Goal: Task Accomplishment & Management: Manage account settings

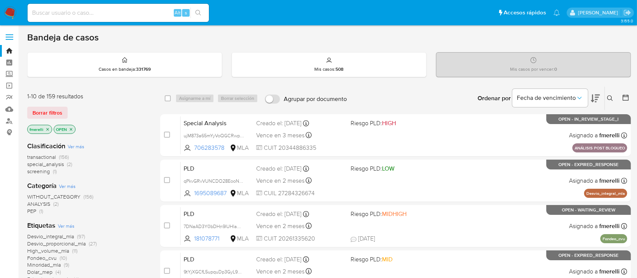
click at [63, 162] on span "special_analysis" at bounding box center [45, 164] width 37 height 8
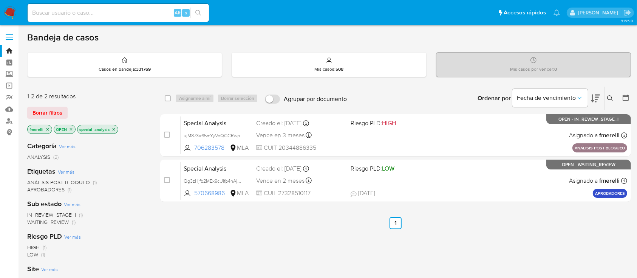
click at [113, 127] on icon "close-filter" at bounding box center [113, 129] width 5 height 5
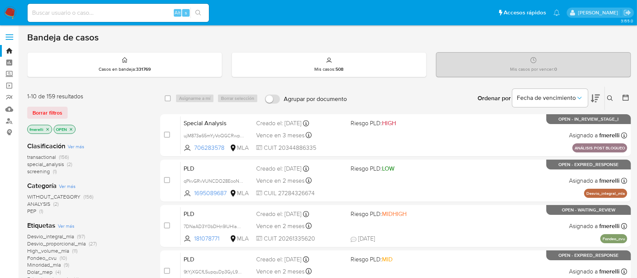
click at [123, 20] on div "Alt s" at bounding box center [118, 13] width 181 height 18
click at [126, 14] on input at bounding box center [118, 13] width 181 height 10
click at [49, 128] on icon "close-filter" at bounding box center [47, 129] width 5 height 5
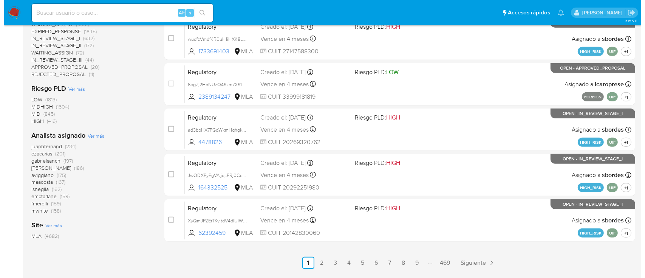
scroll to position [325, 0]
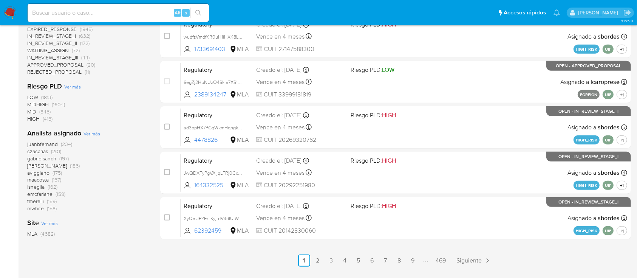
click at [93, 136] on span "Ver más" at bounding box center [91, 133] width 17 height 7
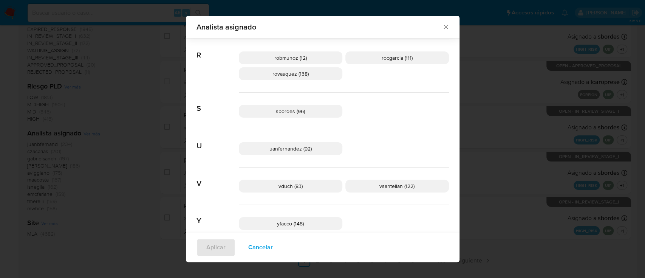
scroll to position [595, 0]
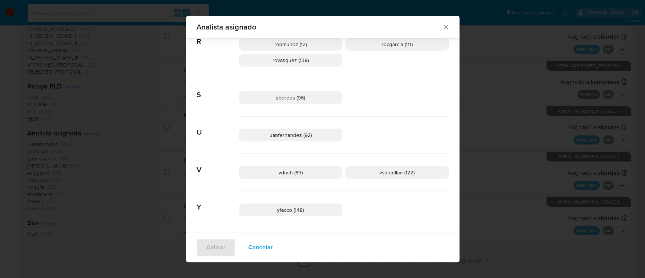
click at [442, 28] on icon "Cerrar" at bounding box center [446, 27] width 8 height 8
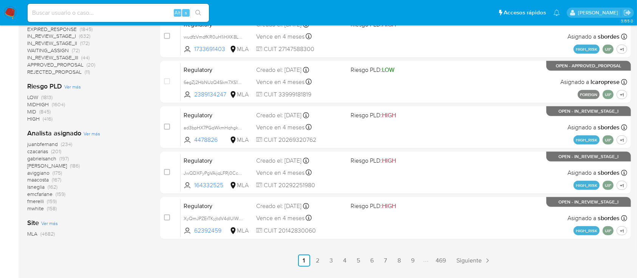
click at [93, 132] on span "Ver más" at bounding box center [91, 133] width 17 height 7
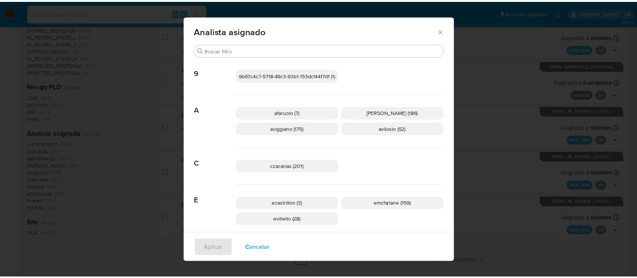
scroll to position [324, 0]
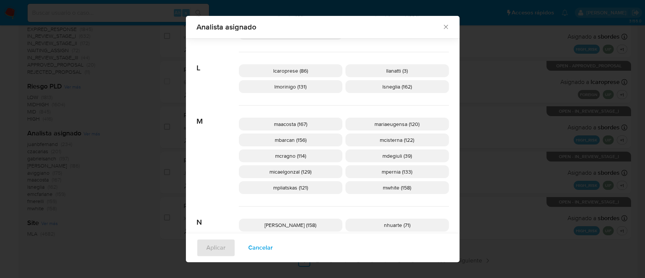
click at [112, 203] on div "Analista asignado Buscar 9 9b67c4c7-5718-49c3-93b1-153dcf44f7df (1) A afaruolo …" at bounding box center [322, 139] width 645 height 278
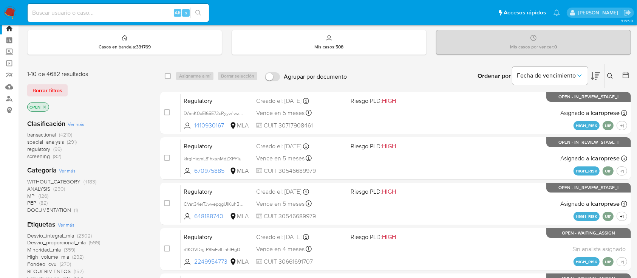
scroll to position [0, 0]
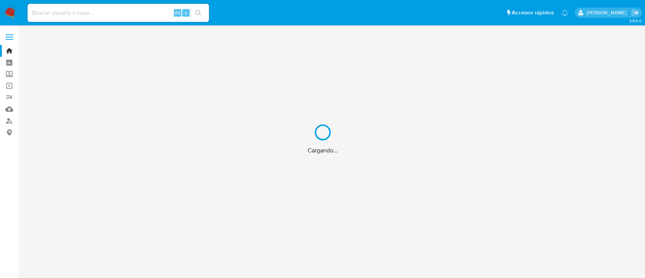
click at [146, 14] on div "Cargando..." at bounding box center [322, 139] width 645 height 278
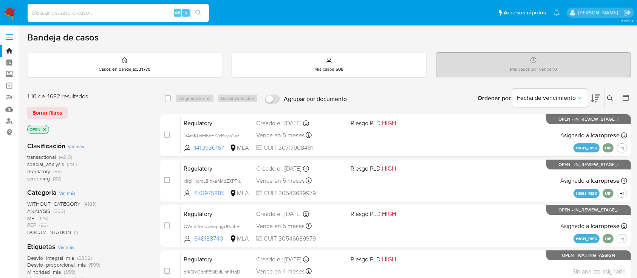
click at [148, 13] on input at bounding box center [118, 13] width 181 height 10
paste input "z6vjQZjTJV4p55ZPtTyEnbIk"
type input "z6vjQZjTJV4p55ZPtTyEnbIk"
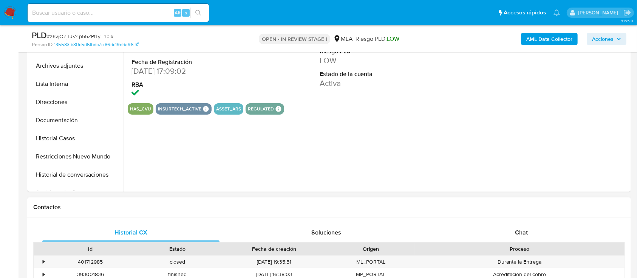
scroll to position [252, 0]
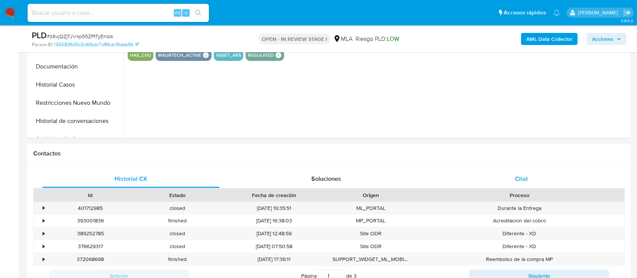
click at [515, 181] on span "Chat" at bounding box center [521, 178] width 13 height 9
select select "10"
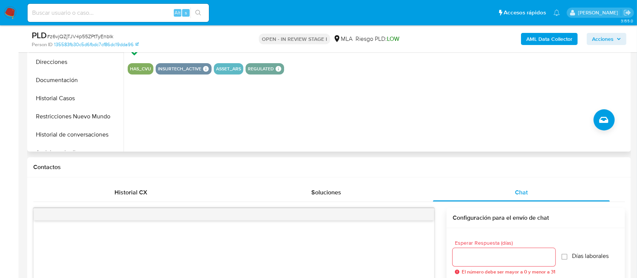
scroll to position [151, 0]
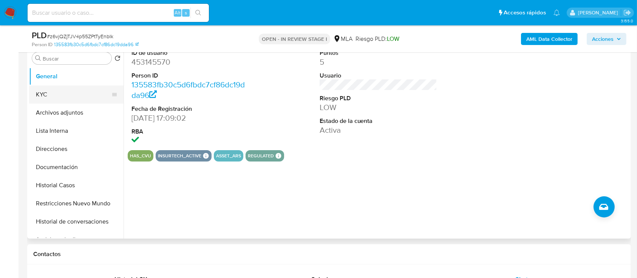
click at [50, 97] on button "KYC" at bounding box center [73, 94] width 88 height 18
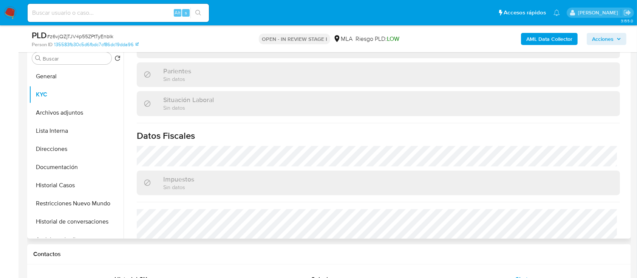
scroll to position [398, 0]
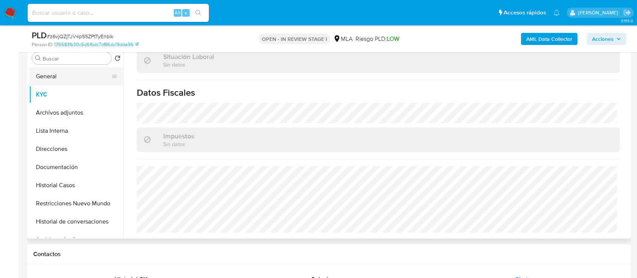
click at [69, 80] on button "General" at bounding box center [73, 76] width 88 height 18
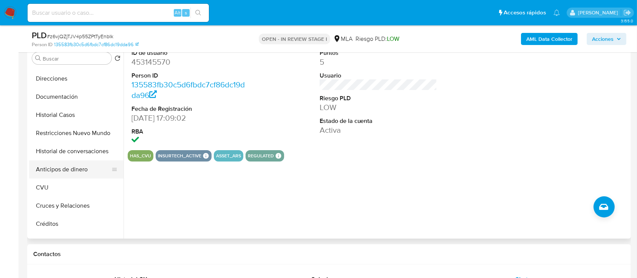
scroll to position [100, 0]
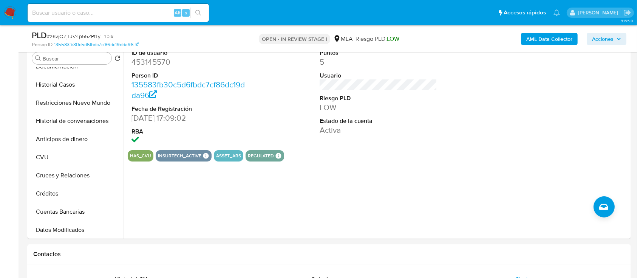
drag, startPoint x: 83, startPoint y: 119, endPoint x: 99, endPoint y: 15, distance: 105.1
click at [83, 119] on button "Historial de conversaciones" at bounding box center [76, 121] width 94 height 18
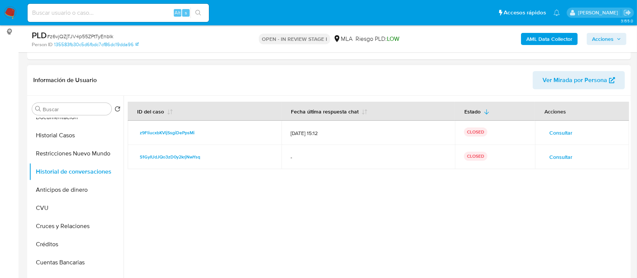
click at [555, 154] on span "Consultar" at bounding box center [560, 156] width 23 height 11
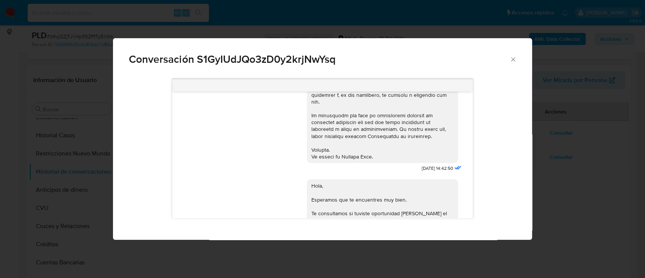
scroll to position [316, 0]
click at [604, 153] on div "Conversación S1GyIUdJQo3zD0y2krjNwYsq 22/04/2025 14:42:50 Hola, Esperamos que t…" at bounding box center [322, 139] width 645 height 278
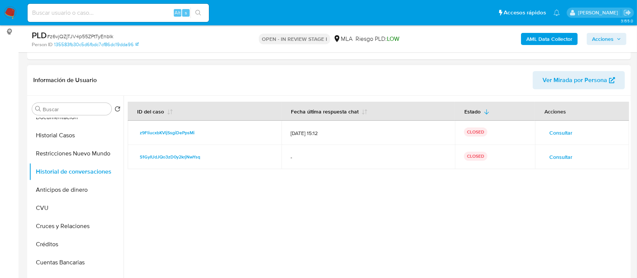
click at [565, 132] on span "Consultar" at bounding box center [560, 132] width 23 height 11
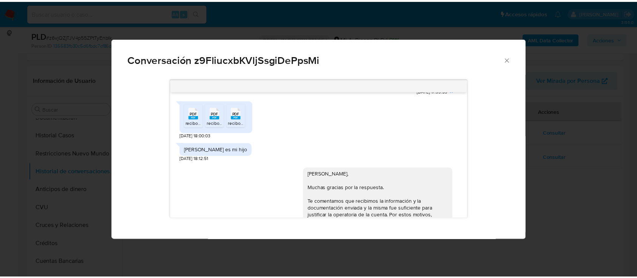
scroll to position [872, 0]
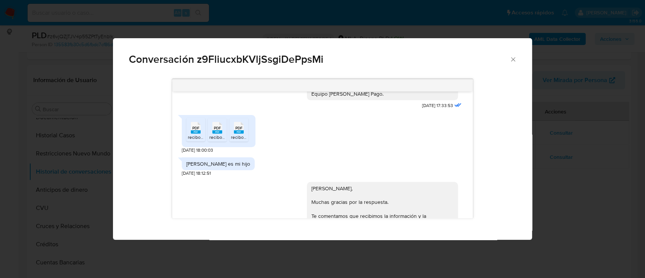
drag, startPoint x: 184, startPoint y: 179, endPoint x: 251, endPoint y: 178, distance: 66.9
click at [251, 170] on div "Juan Abel Fioretti es mi hijo" at bounding box center [218, 163] width 73 height 13
copy div "Juan Abel Fioretti es mi hijo"
click at [48, 141] on div "Conversación z9FliucxbKVljSsgiDePpsMi 18/06/2025 18:02:55 Hola, Esperamos que t…" at bounding box center [322, 139] width 645 height 278
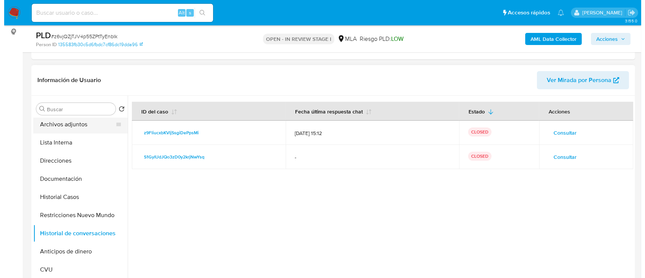
scroll to position [0, 0]
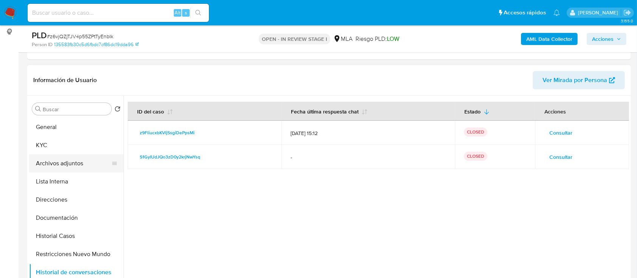
click at [63, 155] on button "Archivos adjuntos" at bounding box center [73, 163] width 88 height 18
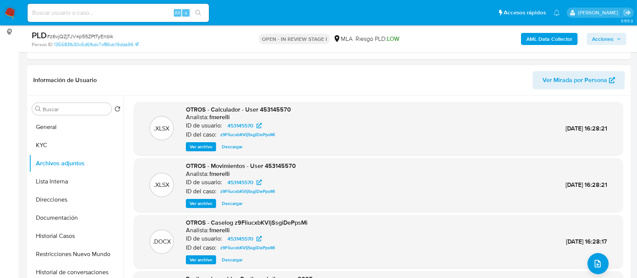
click at [199, 256] on span "Ver archivo" at bounding box center [201, 260] width 23 height 8
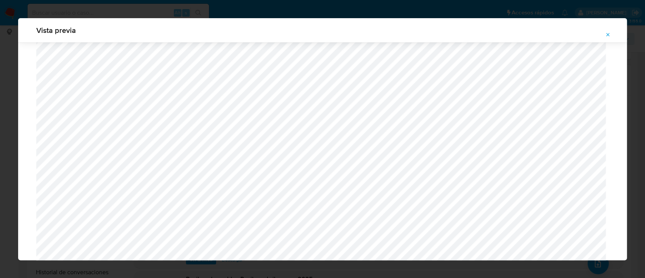
scroll to position [0, 5]
click at [605, 31] on span "Attachment preview" at bounding box center [608, 34] width 6 height 11
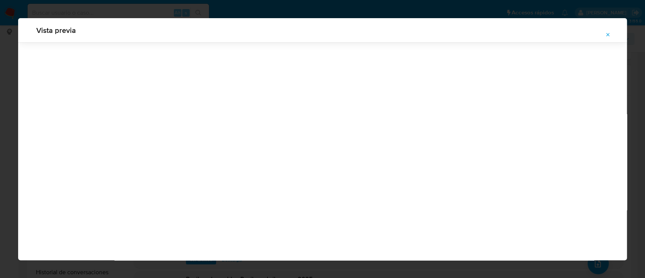
scroll to position [24, 0]
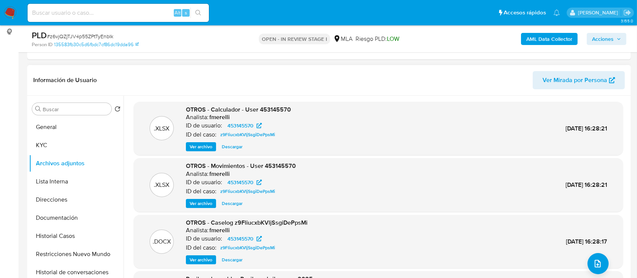
click at [196, 262] on span "Ver archivo" at bounding box center [201, 260] width 23 height 8
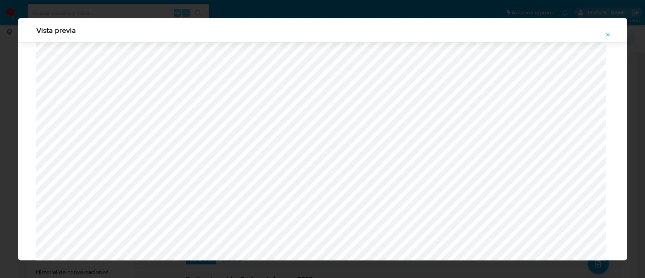
scroll to position [639, 0]
drag, startPoint x: 610, startPoint y: 35, endPoint x: 597, endPoint y: 38, distance: 12.7
click at [610, 35] on icon "Attachment preview" at bounding box center [608, 35] width 6 height 6
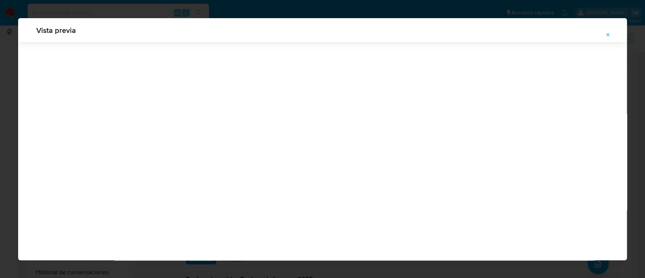
scroll to position [24, 0]
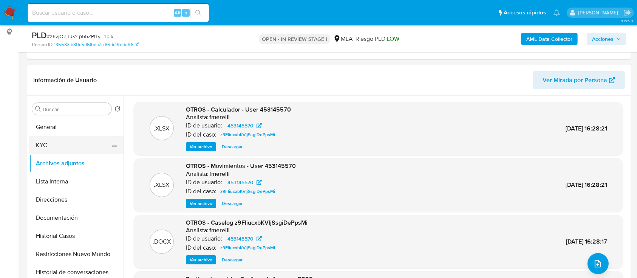
click at [60, 144] on button "KYC" at bounding box center [73, 145] width 88 height 18
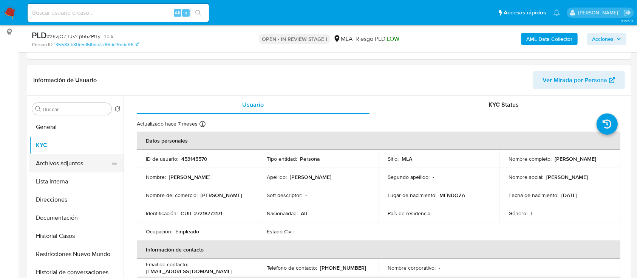
click at [85, 159] on button "Archivos adjuntos" at bounding box center [73, 163] width 88 height 18
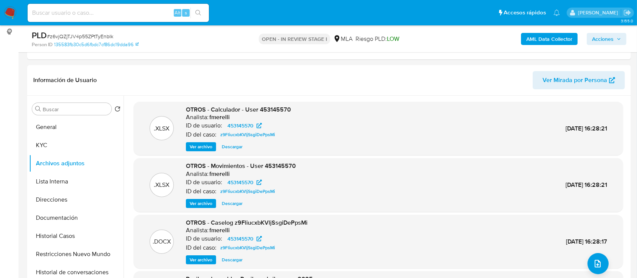
click at [537, 41] on b "AML Data Collector" at bounding box center [549, 39] width 46 height 12
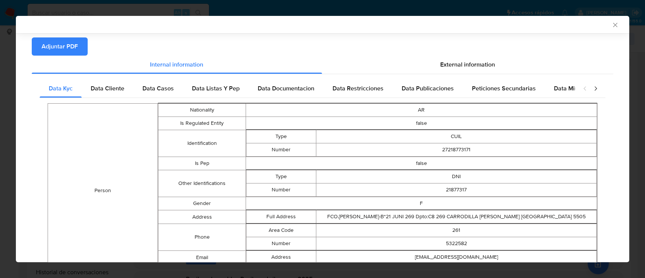
scroll to position [0, 0]
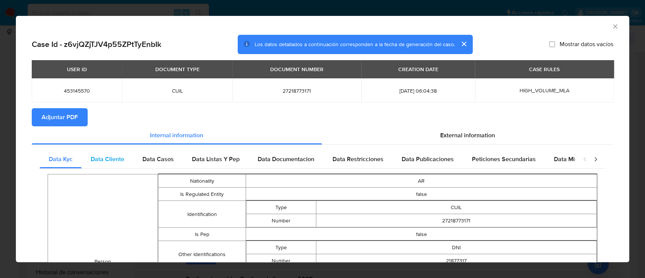
click at [102, 157] on span "Data Cliente" at bounding box center [108, 158] width 34 height 9
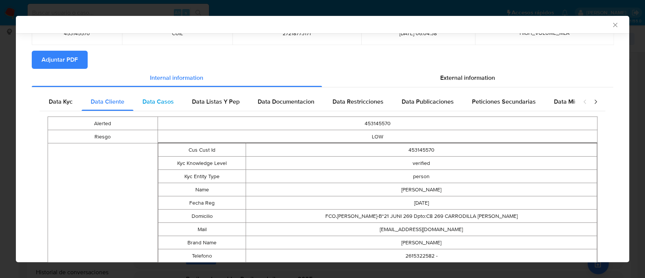
scroll to position [54, 0]
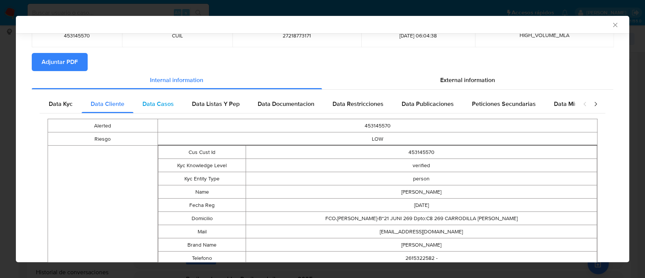
click at [140, 98] on div "Data Casos" at bounding box center [157, 104] width 49 height 18
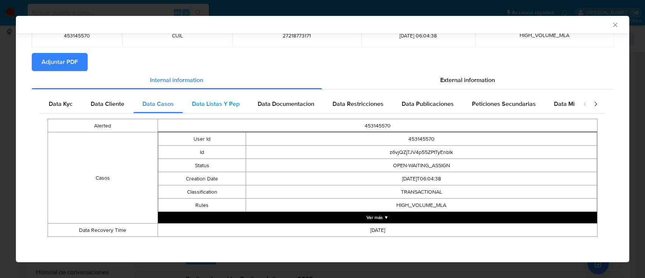
click at [201, 107] on span "Data Listas Y Pep" at bounding box center [216, 103] width 48 height 9
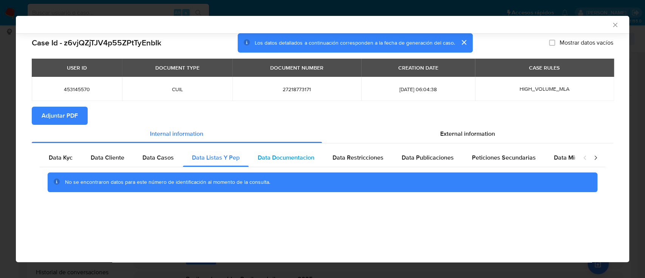
click at [296, 159] on span "Data Documentacion" at bounding box center [286, 157] width 57 height 9
click at [358, 154] on span "Data Restricciones" at bounding box center [357, 157] width 51 height 9
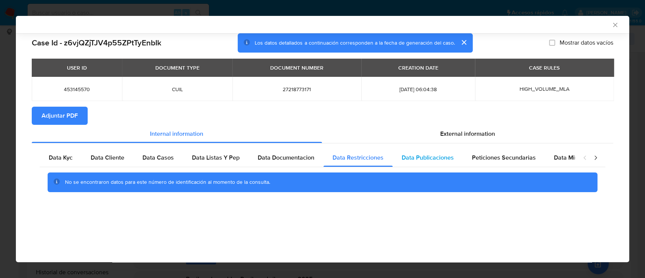
click at [418, 156] on span "Data Publicaciones" at bounding box center [427, 157] width 52 height 9
click at [517, 156] on span "Peticiones Secundarias" at bounding box center [504, 157] width 64 height 9
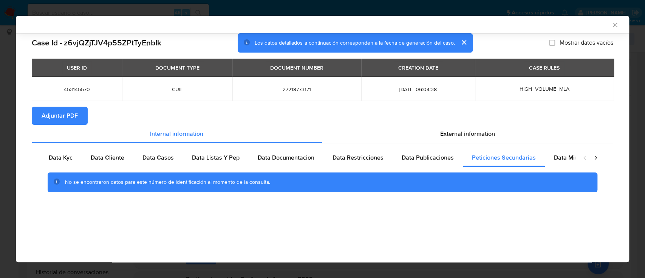
drag, startPoint x: 563, startPoint y: 153, endPoint x: 514, endPoint y: 147, distance: 49.8
click at [563, 153] on div "Data Minoridad" at bounding box center [575, 157] width 60 height 18
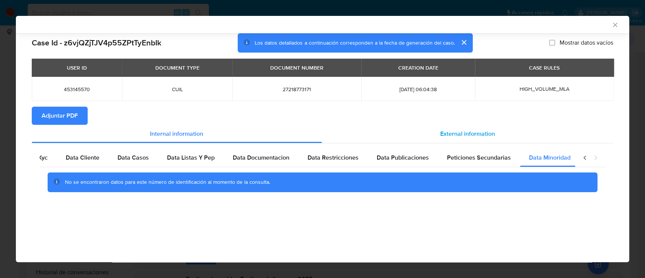
scroll to position [0, 25]
click at [491, 136] on span "External information" at bounding box center [467, 133] width 55 height 9
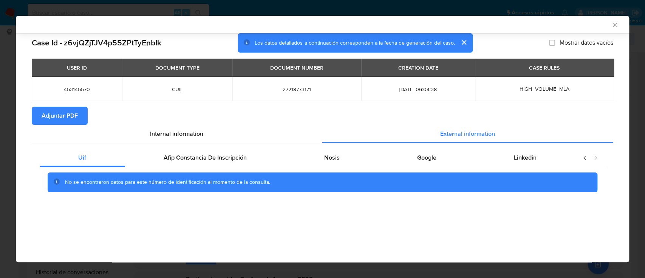
scroll to position [0, 0]
click at [216, 159] on span "Afip Constancia De Inscripción" at bounding box center [205, 157] width 83 height 9
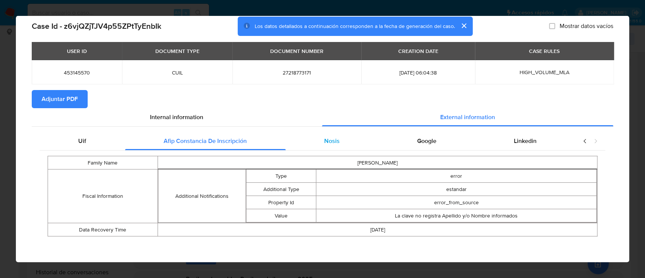
click at [321, 146] on div "Nosis" at bounding box center [331, 141] width 93 height 18
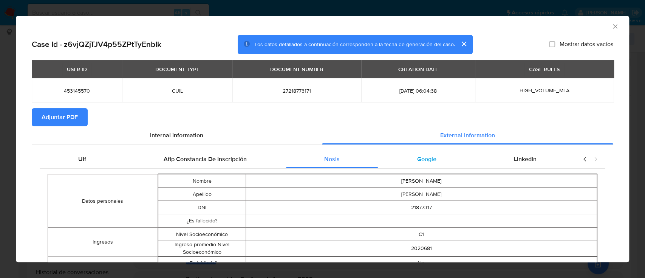
click at [441, 156] on div "Google" at bounding box center [426, 159] width 97 height 18
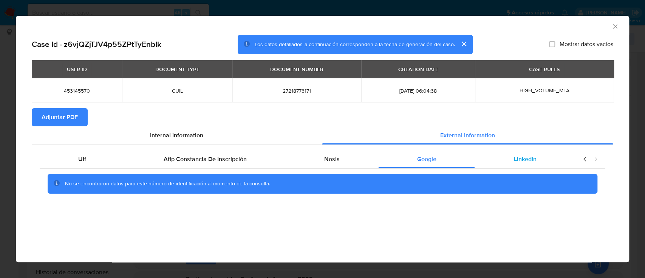
click at [502, 158] on div "Linkedin" at bounding box center [525, 159] width 100 height 18
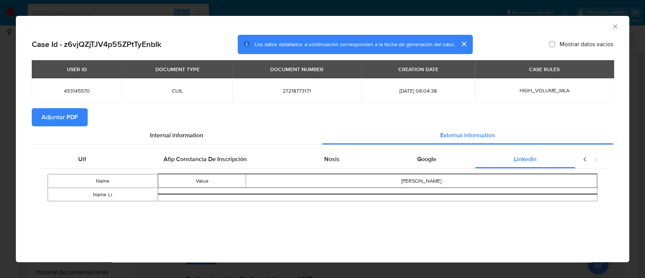
click at [68, 120] on span "Adjuntar PDF" at bounding box center [60, 117] width 36 height 17
click at [613, 27] on icon "Cerrar ventana" at bounding box center [615, 26] width 4 height 4
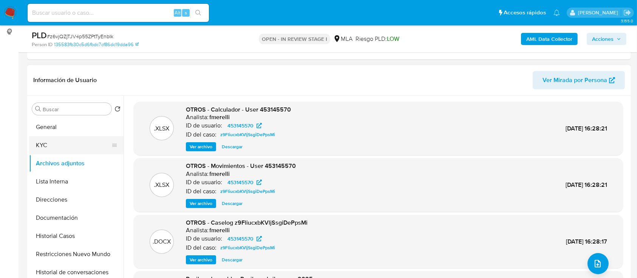
click at [67, 140] on button "KYC" at bounding box center [73, 145] width 88 height 18
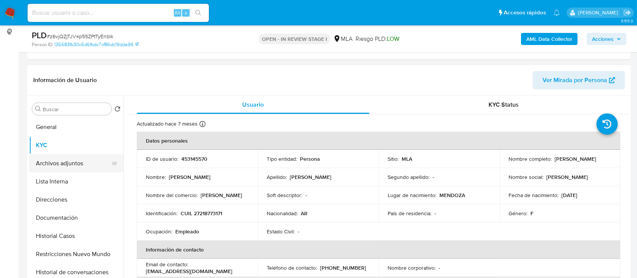
click at [63, 162] on button "Archivos adjuntos" at bounding box center [73, 163] width 88 height 18
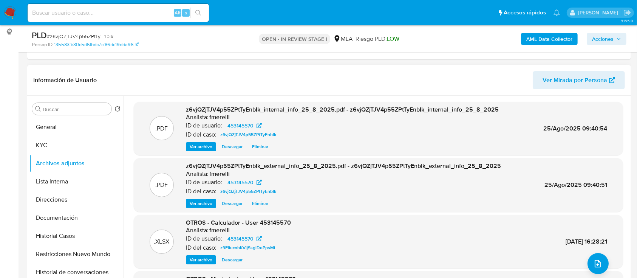
click at [198, 149] on span "Ver archivo" at bounding box center [201, 147] width 23 height 8
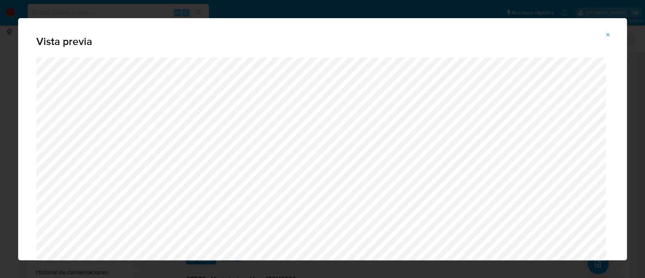
click at [607, 38] on span "Attachment preview" at bounding box center [608, 34] width 6 height 11
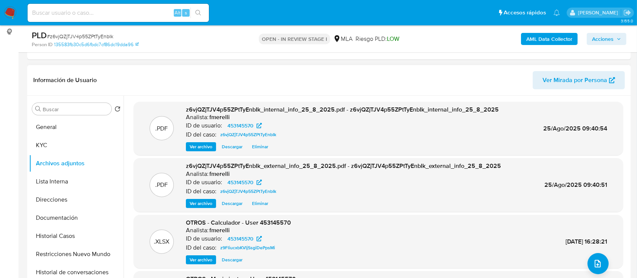
click at [192, 199] on span "Ver archivo" at bounding box center [201, 203] width 23 height 8
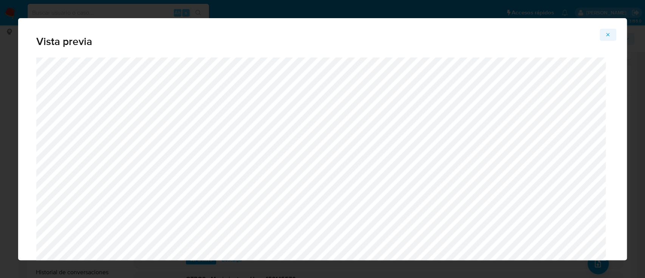
click at [607, 35] on icon "Attachment preview" at bounding box center [608, 35] width 6 height 6
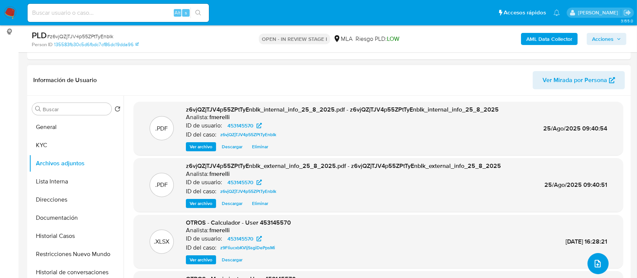
click at [597, 267] on span "upload-file" at bounding box center [597, 263] width 9 height 9
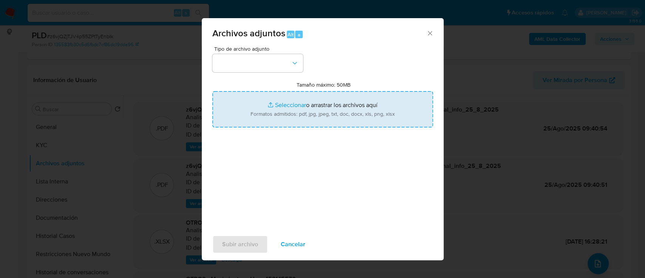
type input "C:\fakepath\NOSIS_Manager_InformeIndividual_27218773171_654927_20250818180402.p…"
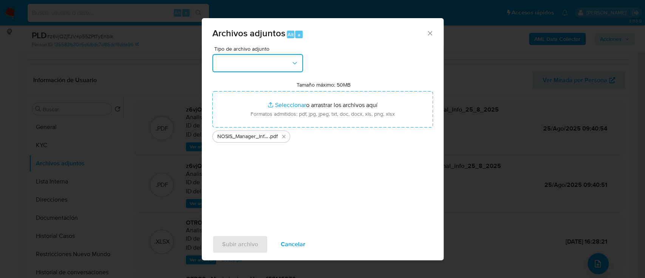
click at [254, 65] on button "button" at bounding box center [257, 63] width 91 height 18
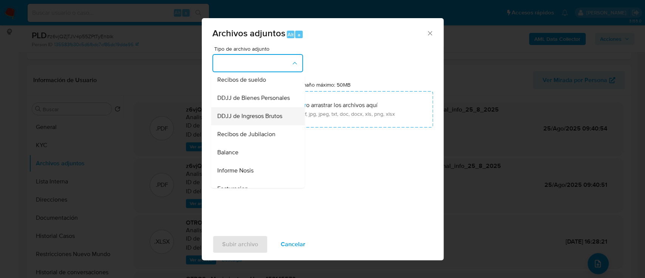
scroll to position [252, 0]
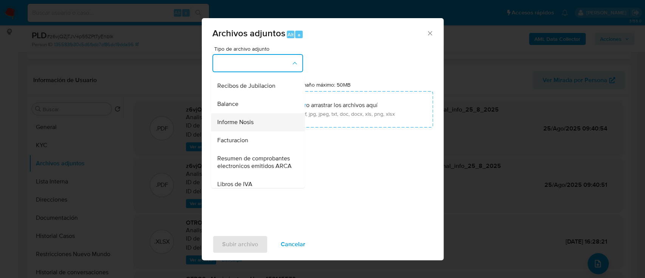
click at [251, 131] on div "Informe Nosis" at bounding box center [255, 122] width 77 height 18
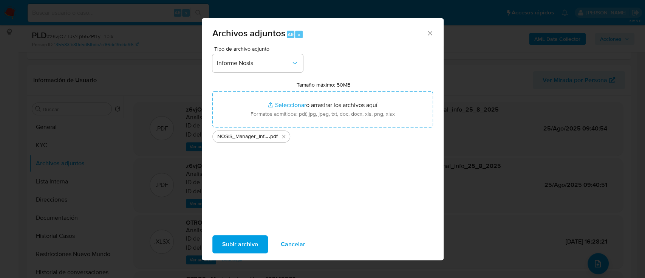
click at [241, 238] on span "Subir archivo" at bounding box center [240, 244] width 36 height 17
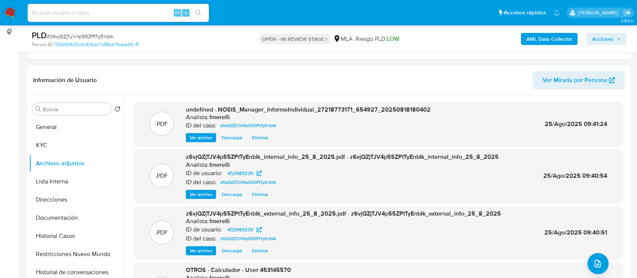
click at [204, 139] on span "Ver archivo" at bounding box center [201, 138] width 23 height 8
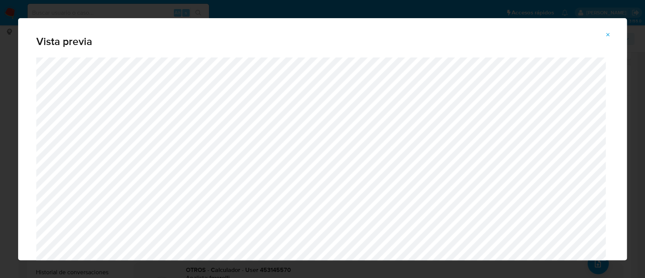
click at [607, 37] on icon "Attachment preview" at bounding box center [608, 35] width 6 height 6
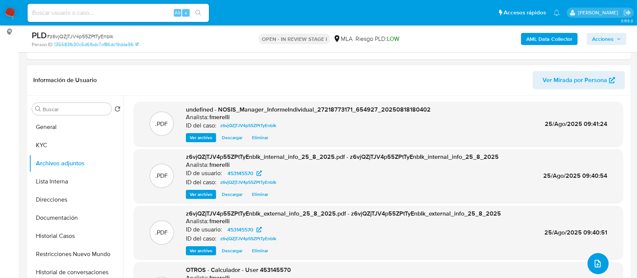
click at [596, 255] on button "upload-file" at bounding box center [597, 263] width 21 height 21
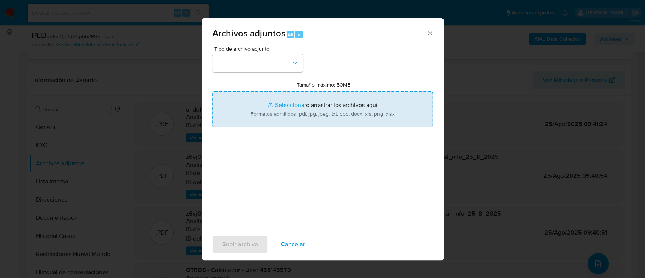
type input "C:\fakepath\Caselog z6vjQZjTJV4p55ZPtTyEnbIk_2025_08_18_15_41_32.docx"
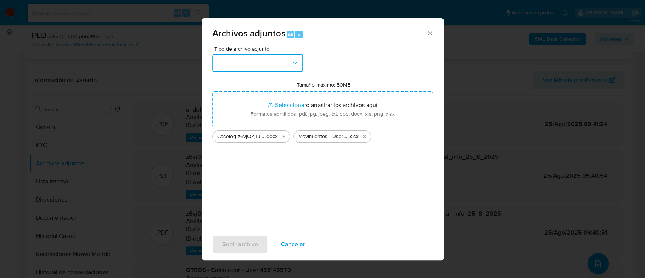
click at [242, 60] on button "button" at bounding box center [257, 63] width 91 height 18
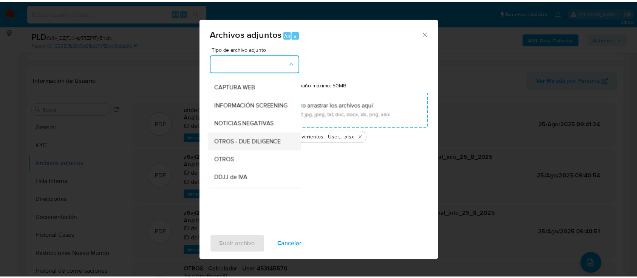
scroll to position [100, 0]
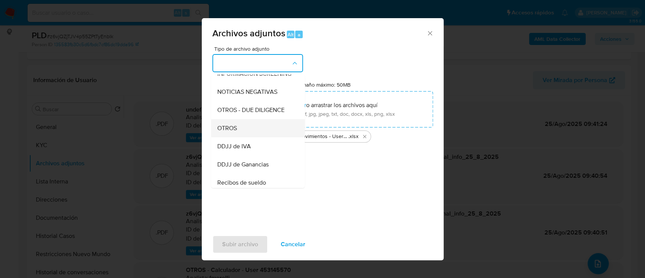
click at [247, 137] on div "OTROS" at bounding box center [255, 128] width 77 height 18
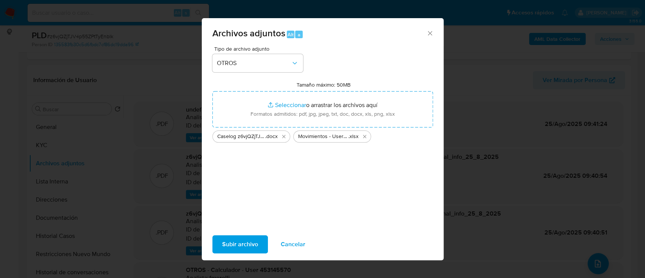
click at [245, 239] on span "Subir archivo" at bounding box center [240, 244] width 36 height 17
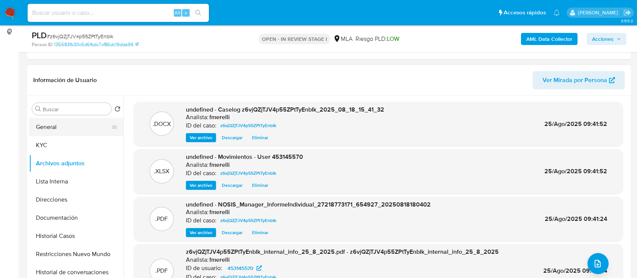
click at [62, 119] on button "General" at bounding box center [73, 127] width 88 height 18
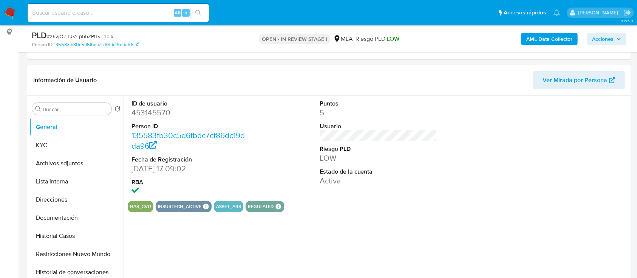
click at [150, 114] on dd "453145570" at bounding box center [190, 112] width 118 height 11
click at [150, 113] on dd "453145570" at bounding box center [190, 112] width 118 height 11
copy dd "453145570"
click at [84, 168] on button "Archivos adjuntos" at bounding box center [73, 163] width 88 height 18
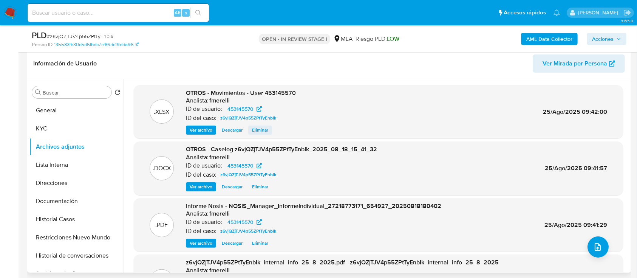
scroll to position [63, 0]
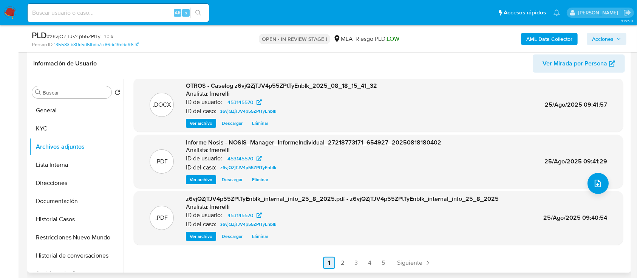
click at [346, 261] on link "2" at bounding box center [342, 262] width 12 height 12
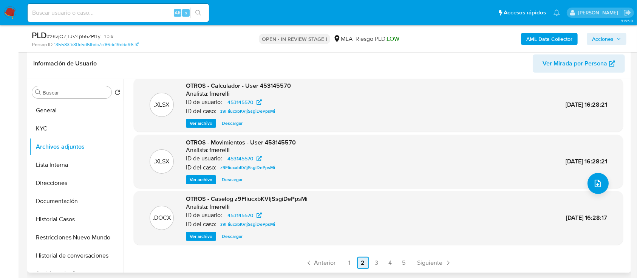
click at [344, 262] on link "1" at bounding box center [349, 262] width 12 height 12
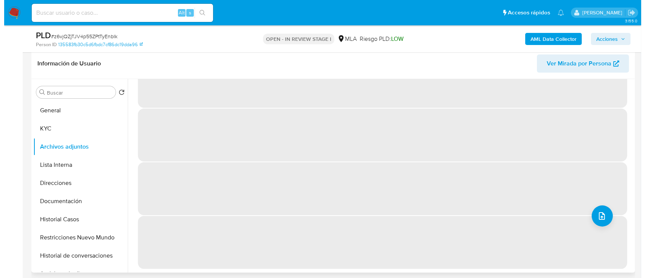
scroll to position [0, 0]
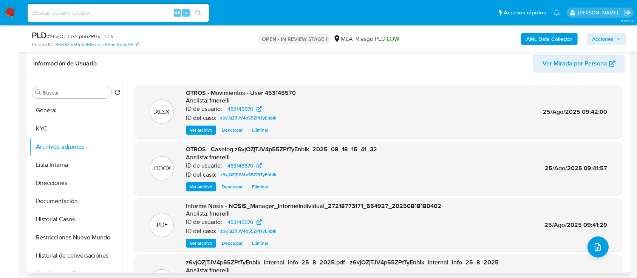
click at [204, 186] on span "Ver archivo" at bounding box center [201, 187] width 23 height 8
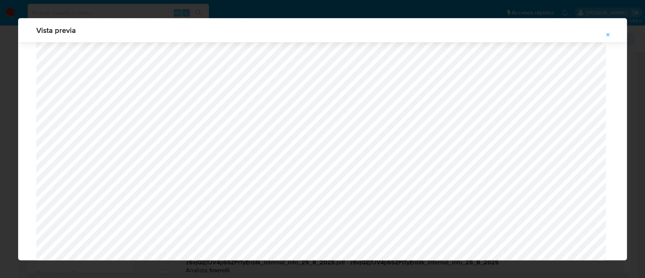
scroll to position [638, 0]
click at [608, 32] on icon "Attachment preview" at bounding box center [608, 35] width 6 height 6
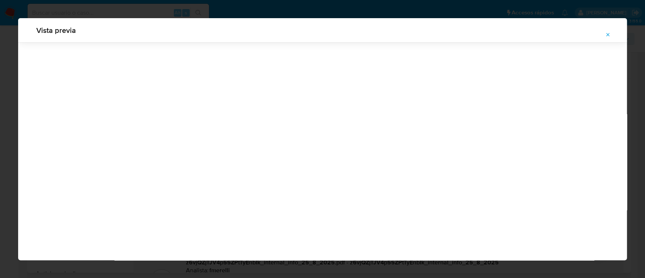
scroll to position [24, 0]
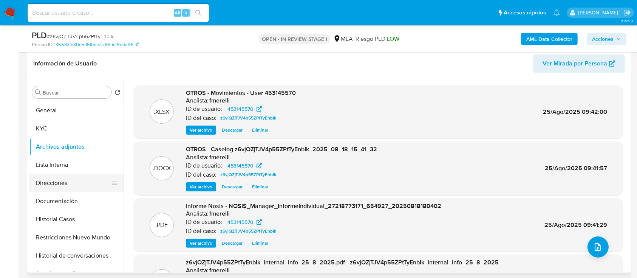
drag, startPoint x: 56, startPoint y: 171, endPoint x: 57, endPoint y: 179, distance: 8.4
click at [56, 171] on button "Lista Interna" at bounding box center [76, 165] width 94 height 18
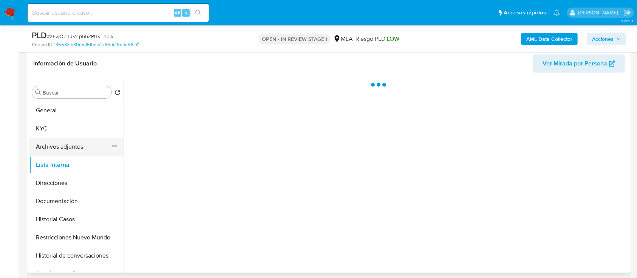
click at [67, 148] on button "Archivos adjuntos" at bounding box center [73, 146] width 88 height 18
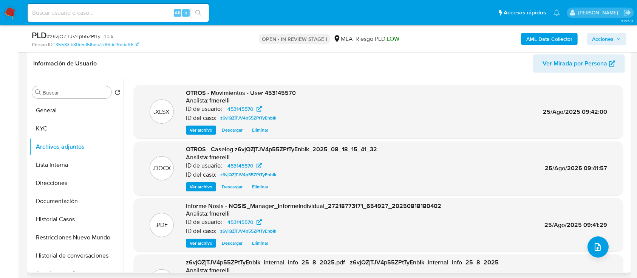
click at [193, 184] on span "Ver archivo" at bounding box center [201, 187] width 23 height 8
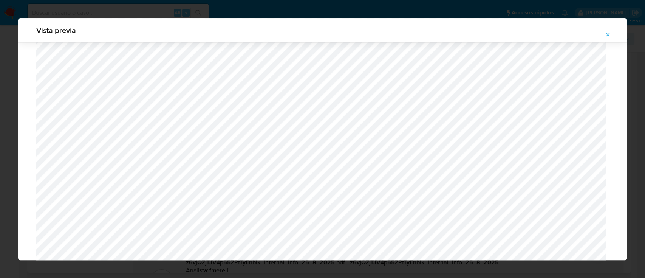
scroll to position [589, 0]
click at [602, 32] on button "Attachment preview" at bounding box center [607, 35] width 17 height 12
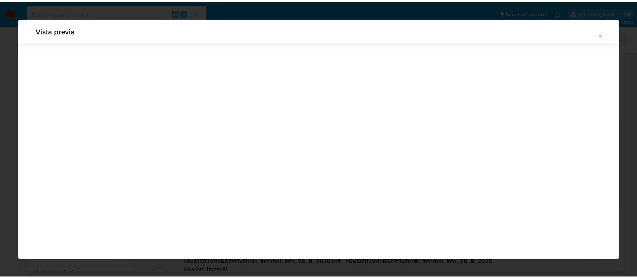
scroll to position [24, 0]
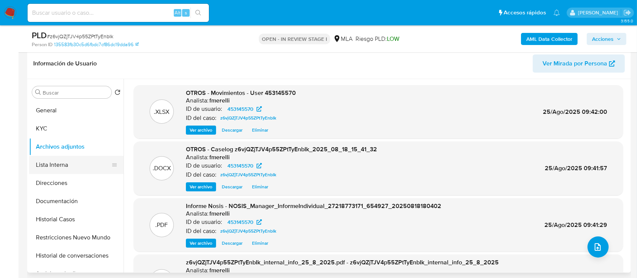
click at [36, 159] on button "Lista Interna" at bounding box center [73, 165] width 88 height 18
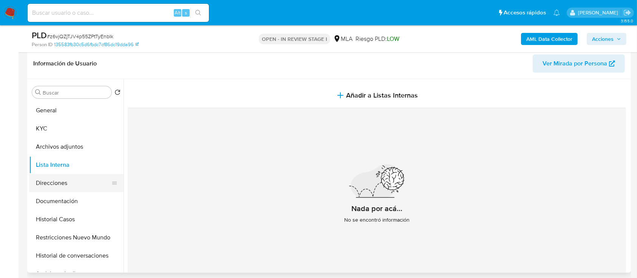
click at [52, 179] on button "Direcciones" at bounding box center [73, 183] width 88 height 18
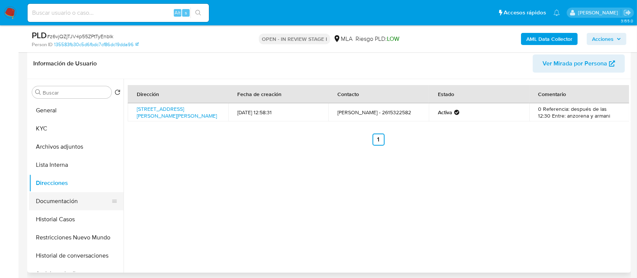
click at [54, 196] on button "Documentación" at bounding box center [73, 201] width 88 height 18
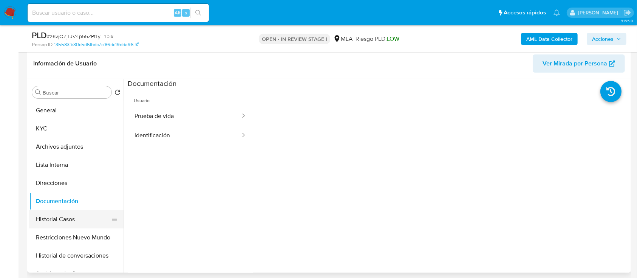
click at [48, 220] on button "Historial Casos" at bounding box center [73, 219] width 88 height 18
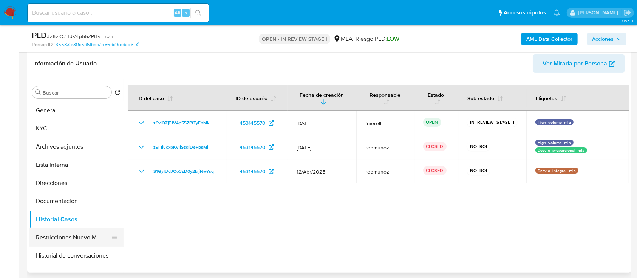
click at [49, 238] on button "Restricciones Nuevo Mundo" at bounding box center [73, 237] width 88 height 18
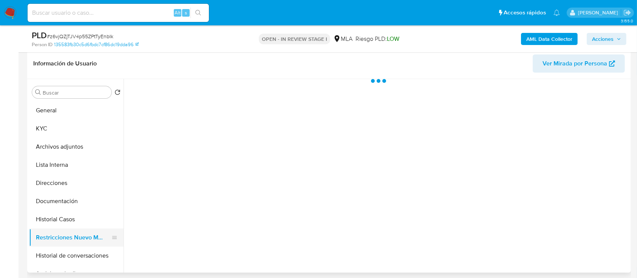
scroll to position [50, 0]
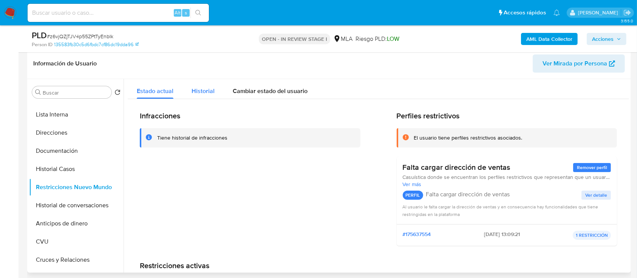
click at [208, 90] on span "Historial" at bounding box center [202, 90] width 23 height 9
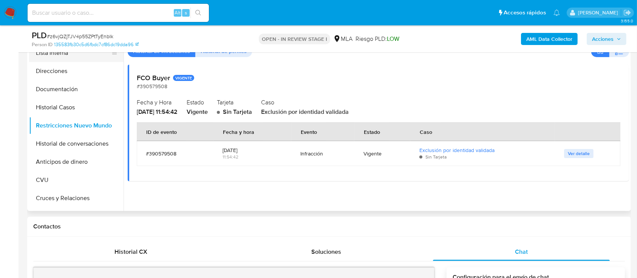
scroll to position [66, 0]
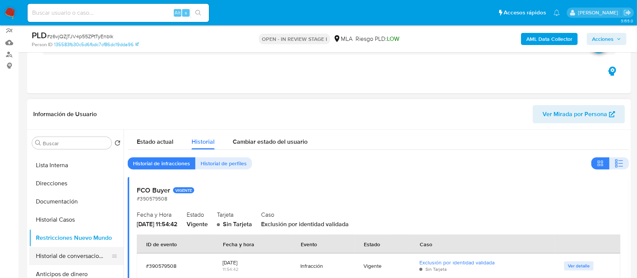
click at [47, 250] on button "Historial de conversaciones" at bounding box center [73, 256] width 88 height 18
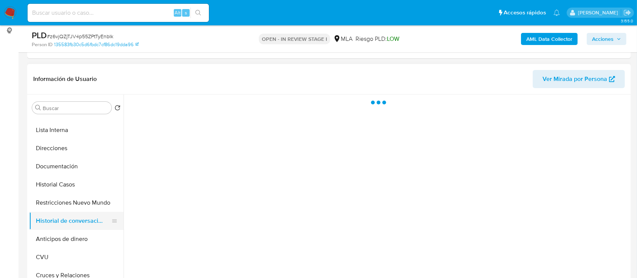
scroll to position [117, 0]
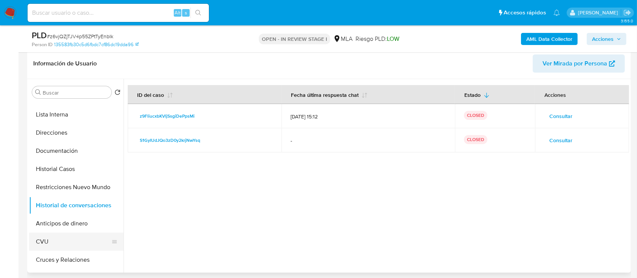
click at [54, 245] on button "CVU" at bounding box center [73, 241] width 88 height 18
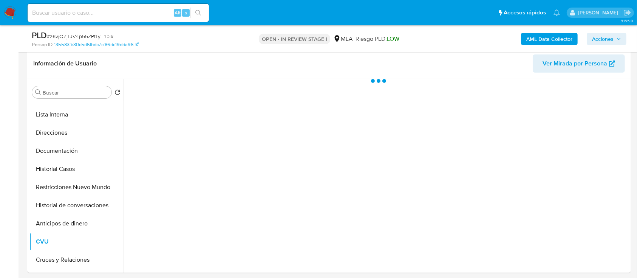
click at [614, 37] on span "Acciones" at bounding box center [606, 39] width 29 height 11
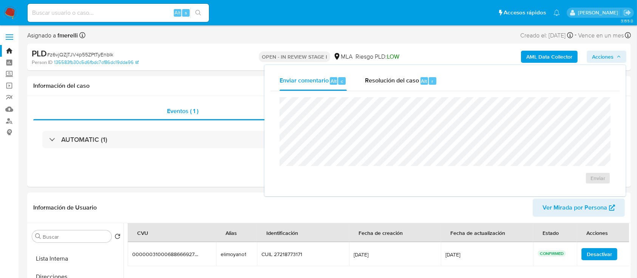
scroll to position [0, 0]
click at [396, 77] on span "Resolución del caso" at bounding box center [392, 80] width 54 height 9
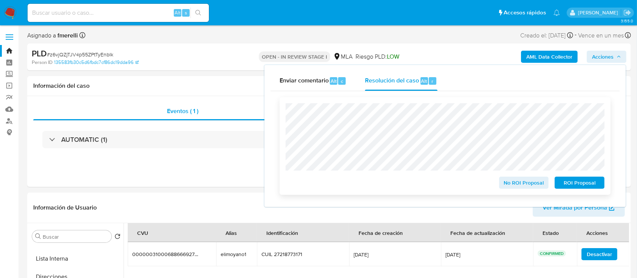
click at [514, 184] on span "No ROI Proposal" at bounding box center [523, 182] width 39 height 11
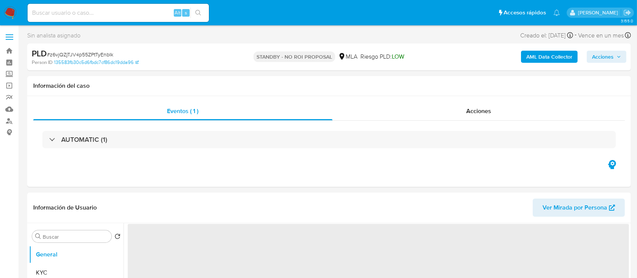
click at [5, 8] on img at bounding box center [10, 12] width 13 height 13
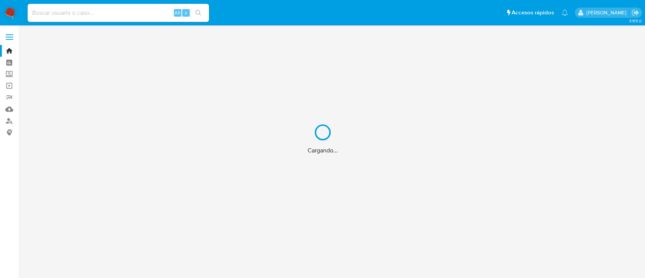
click at [110, 15] on div "Cargando..." at bounding box center [322, 139] width 645 height 278
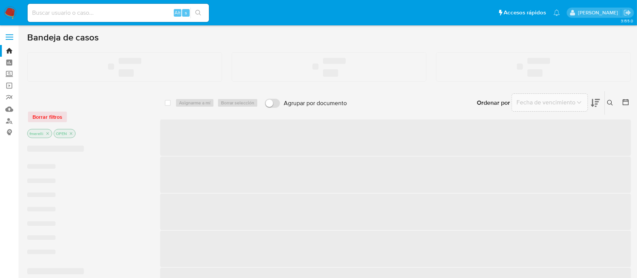
click at [75, 12] on input at bounding box center [118, 13] width 181 height 10
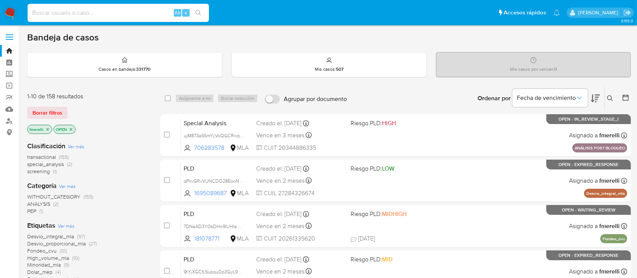
paste input "wwH9OEWGpFOdtE50IxAbu5dz"
type input "wwH9OEWGpFOdtE50IxAbu5dz"
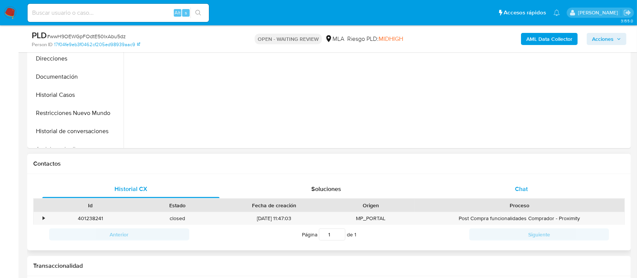
scroll to position [252, 0]
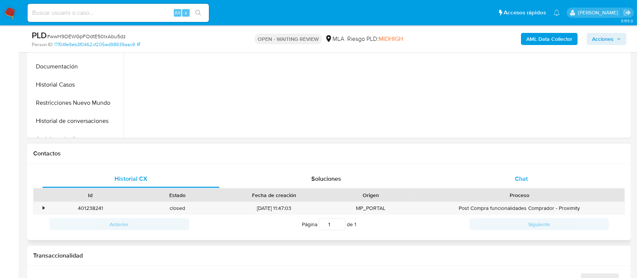
click at [489, 175] on div "Chat" at bounding box center [521, 179] width 177 height 18
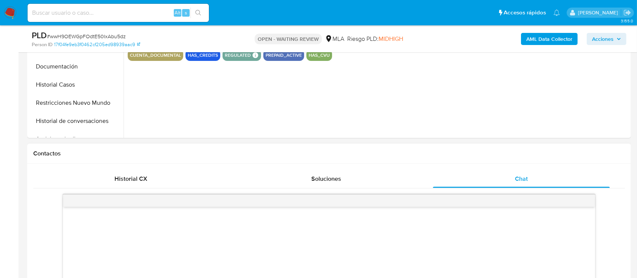
select select "10"
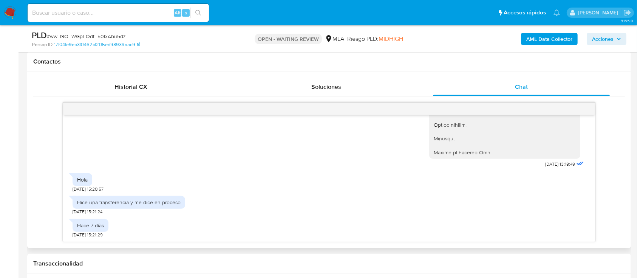
scroll to position [352, 0]
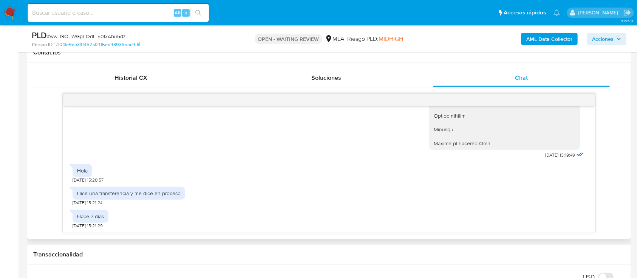
drag, startPoint x: 102, startPoint y: 196, endPoint x: 332, endPoint y: 201, distance: 230.0
click at [154, 217] on div "17/07/2025 19:59:43 Hola, Esperamos que te encuentres muy bien. Te consultamos …" at bounding box center [328, 169] width 531 height 127
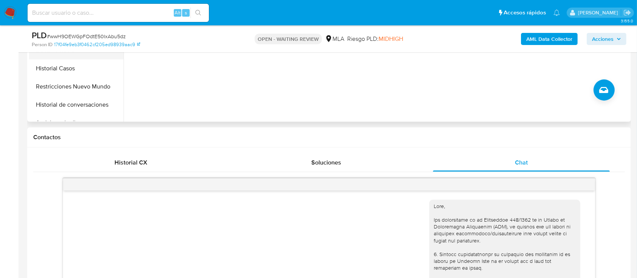
scroll to position [201, 0]
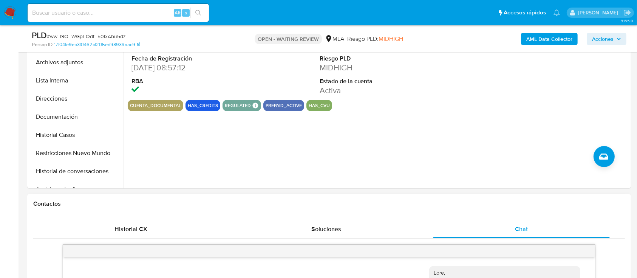
click at [84, 159] on button "Restricciones Nuevo Mundo" at bounding box center [76, 153] width 94 height 18
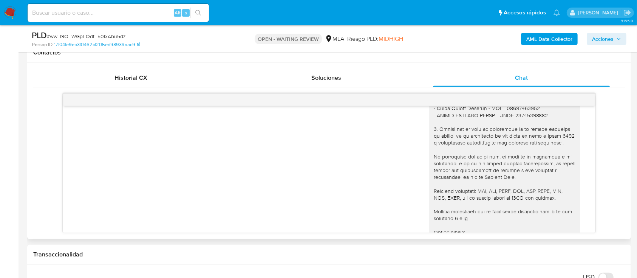
scroll to position [943, 0]
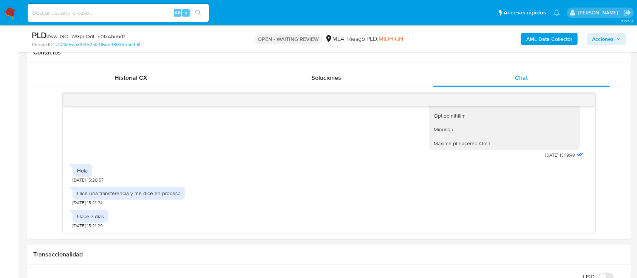
click at [99, 35] on span "# wwH9OEWGpFOdtE50IxAbu5dz" at bounding box center [86, 36] width 79 height 8
copy span "wwH9OEWGpFOdtE50IxAbu5dz"
click at [12, 14] on img at bounding box center [10, 12] width 13 height 13
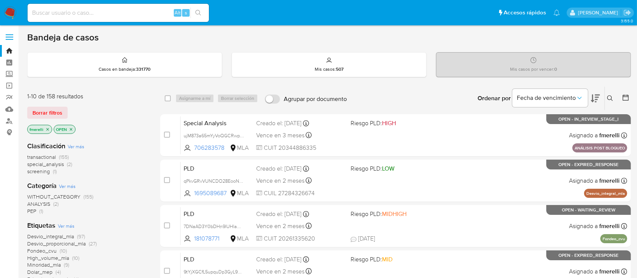
click at [610, 97] on icon at bounding box center [610, 98] width 6 height 6
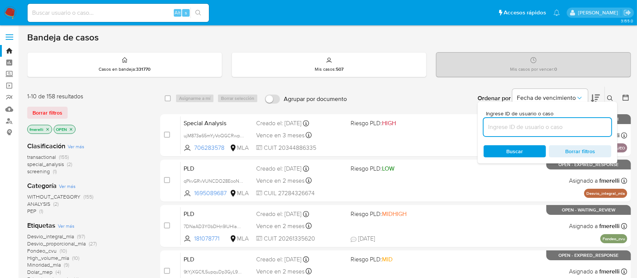
click at [556, 125] on input at bounding box center [547, 127] width 128 height 10
type input "wwH9OEWGpFOdtE50IxAbu5dz"
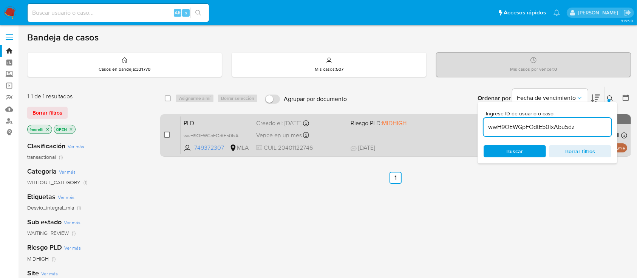
click at [165, 134] on input "checkbox" at bounding box center [167, 134] width 6 height 6
checkbox input "true"
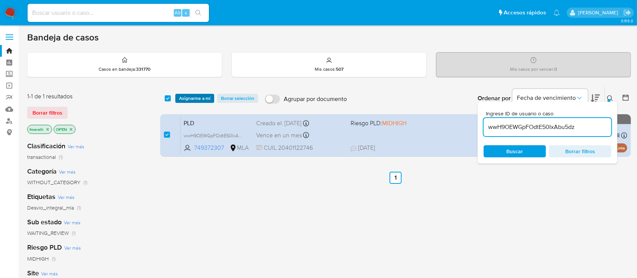
drag, startPoint x: 189, startPoint y: 98, endPoint x: 201, endPoint y: 100, distance: 11.5
click at [190, 98] on span "Asignarme a mí" at bounding box center [194, 98] width 31 height 8
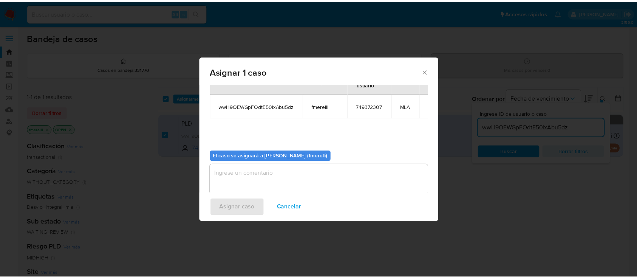
scroll to position [39, 0]
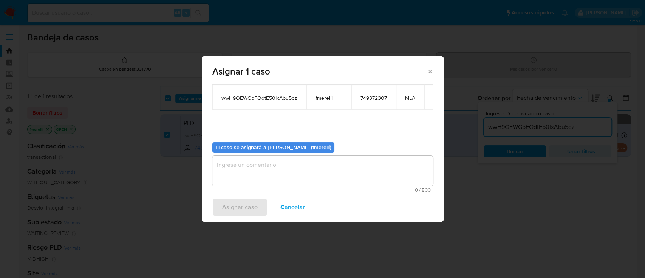
click at [286, 176] on textarea "assign-modal" at bounding box center [322, 171] width 221 height 30
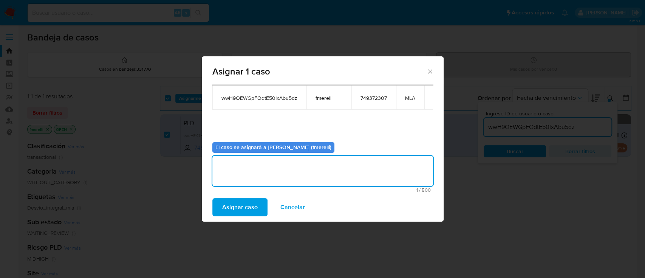
click at [211, 201] on div "Asignar caso Cancelar" at bounding box center [323, 207] width 242 height 29
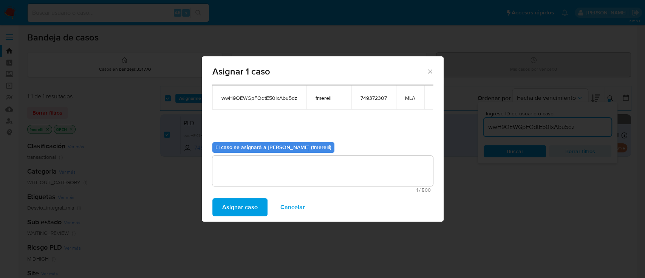
click at [220, 201] on button "Asignar caso" at bounding box center [239, 207] width 55 height 18
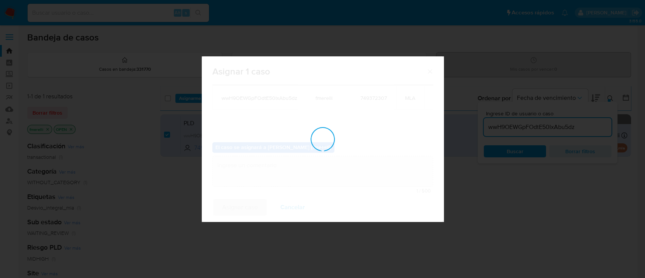
checkbox input "false"
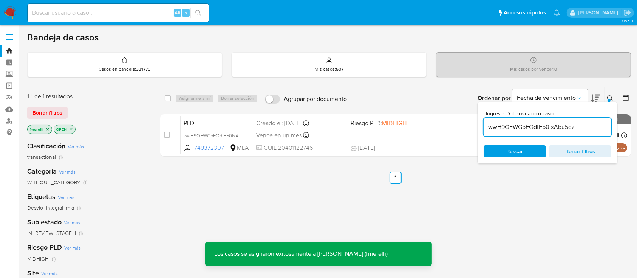
click at [327, 134] on div "Vence en un mes Vence el [DATE] 03:20:35" at bounding box center [300, 135] width 88 height 10
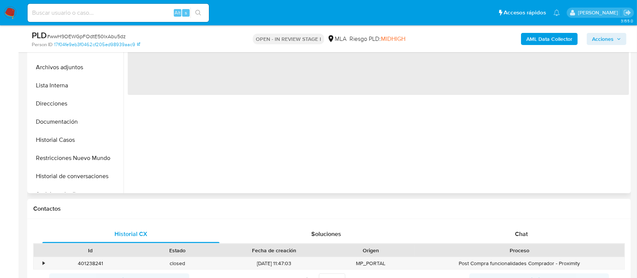
scroll to position [201, 0]
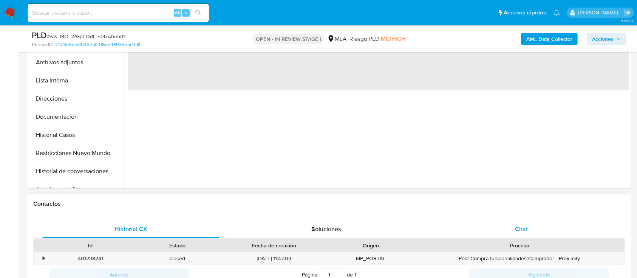
click at [483, 227] on div "Chat" at bounding box center [521, 229] width 177 height 18
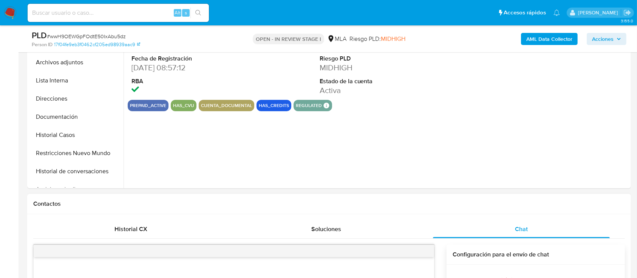
select select "10"
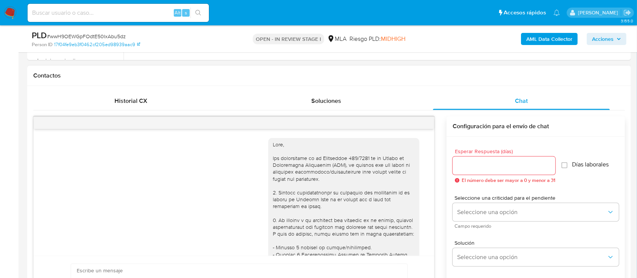
scroll to position [352, 0]
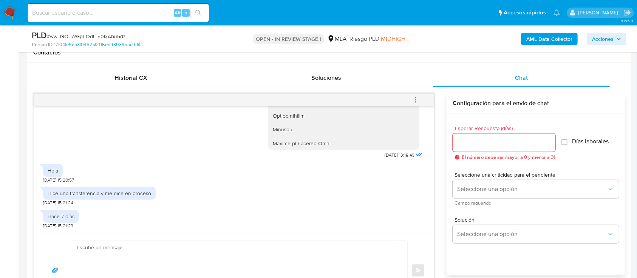
click at [174, 262] on textarea at bounding box center [237, 270] width 321 height 59
paste textarea "Hola, Lamentamos mucho la situación. Desafortunadamente, por este medio no pode…"
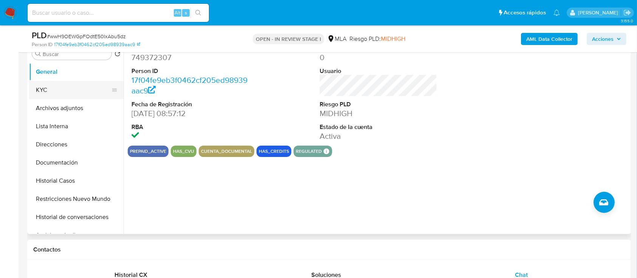
scroll to position [120, 0]
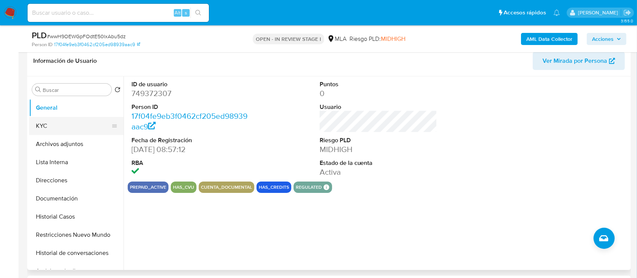
click at [62, 133] on button "KYC" at bounding box center [73, 126] width 88 height 18
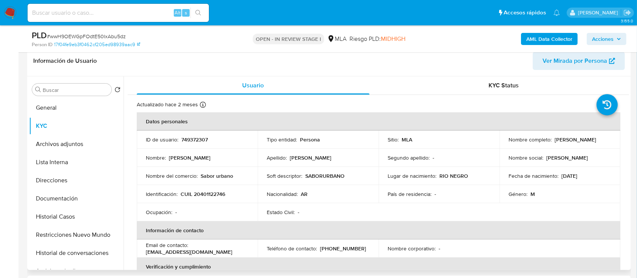
drag, startPoint x: 508, startPoint y: 145, endPoint x: 573, endPoint y: 144, distance: 64.6
click at [573, 143] on div "Nombre completo : [PERSON_NAME]" at bounding box center [559, 139] width 103 height 7
drag, startPoint x: 529, startPoint y: 144, endPoint x: 585, endPoint y: 144, distance: 56.3
click at [585, 144] on td "Nombre completo : [PERSON_NAME]" at bounding box center [559, 139] width 121 height 18
copy p "[PERSON_NAME]"
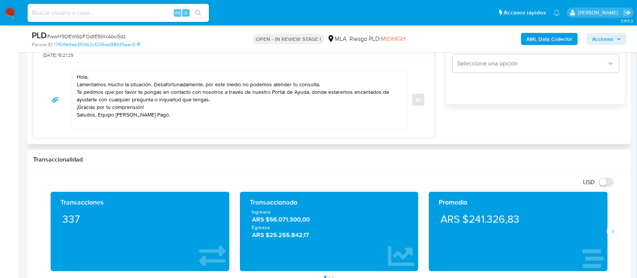
scroll to position [422, 0]
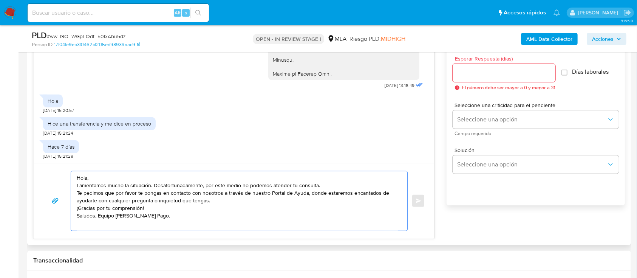
click at [95, 176] on textarea "Hola, Lamentamos mucho la situación. Desafortunadamente, por este medio no pode…" at bounding box center [237, 200] width 321 height 59
paste textarea "[PERSON_NAME]"
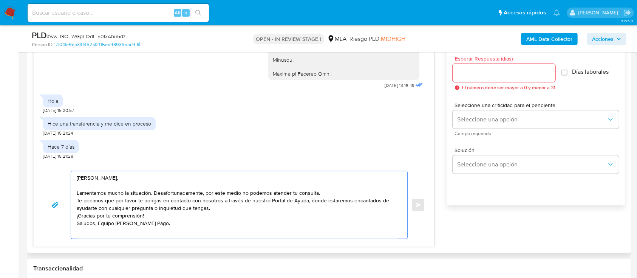
drag, startPoint x: 76, startPoint y: 193, endPoint x: 153, endPoint y: 194, distance: 77.0
click at [153, 194] on textarea "[PERSON_NAME], Lamentamos mucho la situación. Desafortunadamente, por este medi…" at bounding box center [237, 204] width 321 height 67
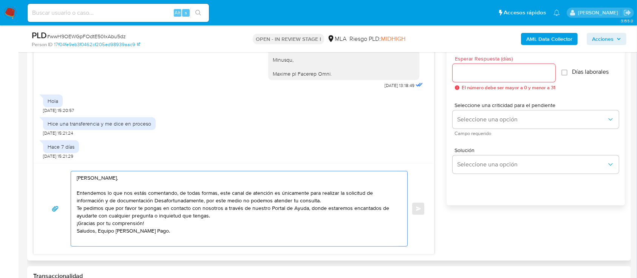
click at [336, 191] on textarea "[PERSON_NAME], Entendemos lo que nos estás comentando, de todas formas, este ca…" at bounding box center [237, 208] width 321 height 75
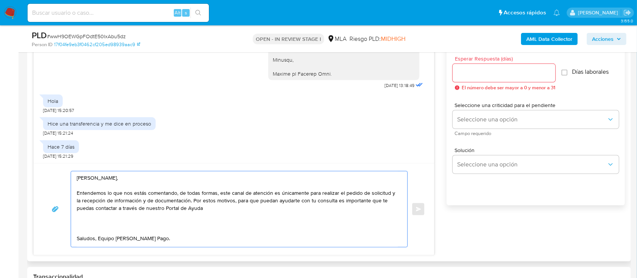
click at [232, 210] on textarea "[PERSON_NAME], Entendemos lo que nos estás comentando, de todas formas, este ca…" at bounding box center [237, 209] width 321 height 76
paste textarea "[URL][DOMAIN_NAME]"
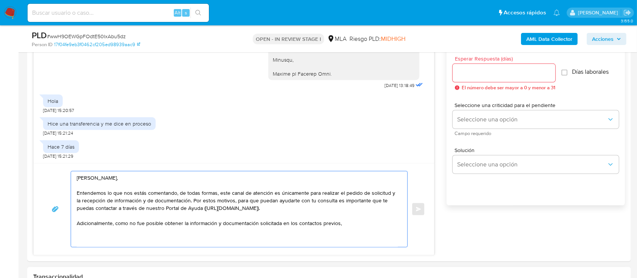
paste textarea "decidimos suspender tu cuenta de acuerdo con lo previsto en las condiciones de …"
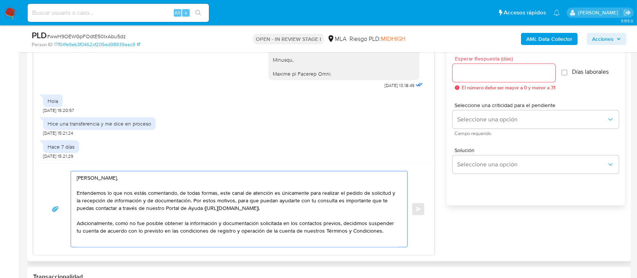
scroll to position [4, 0]
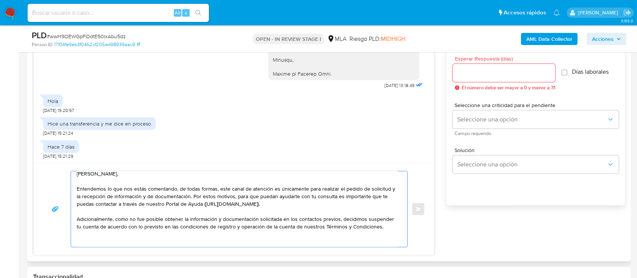
drag, startPoint x: 114, startPoint y: 219, endPoint x: 124, endPoint y: 220, distance: 10.6
click at [114, 219] on textarea "Hola Carlos Agustin Alvarez, Entendemos lo que nos estás comentando, de todas f…" at bounding box center [237, 209] width 321 height 76
drag, startPoint x: 377, startPoint y: 228, endPoint x: 381, endPoint y: 228, distance: 4.5
click at [379, 228] on textarea "Hola Carlos Agustin Alvarez, Entendemos lo que nos estás comentando, de todas f…" at bounding box center [237, 209] width 321 height 76
click at [381, 228] on textarea "Hola Carlos Agustin Alvarez, Entendemos lo que nos estás comentando, de todas f…" at bounding box center [237, 209] width 321 height 76
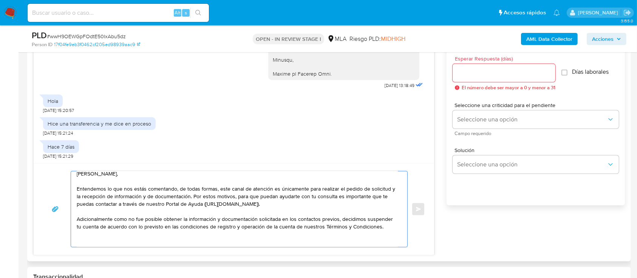
paste textarea "Recordá que si tenés dinero en Mercado de Pago, podés retirarlo realizando una …"
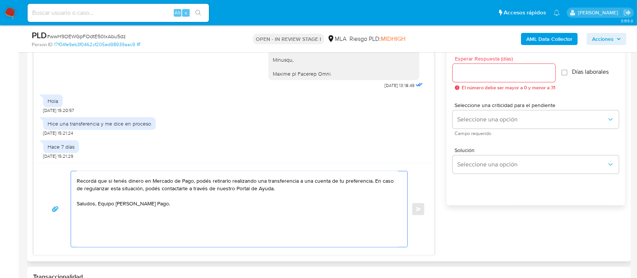
scroll to position [84, 0]
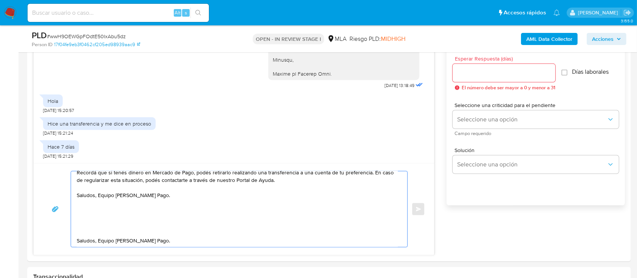
drag, startPoint x: 97, startPoint y: 198, endPoint x: 87, endPoint y: 261, distance: 63.6
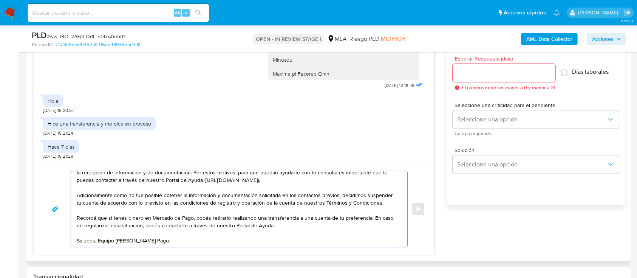
scroll to position [30, 0]
type textarea "Hola Carlos Agustin Alvarez, Entendemos lo que nos estás comentando, de todas f…"
click at [490, 74] on input "Esperar Respuesta (días)" at bounding box center [503, 73] width 103 height 10
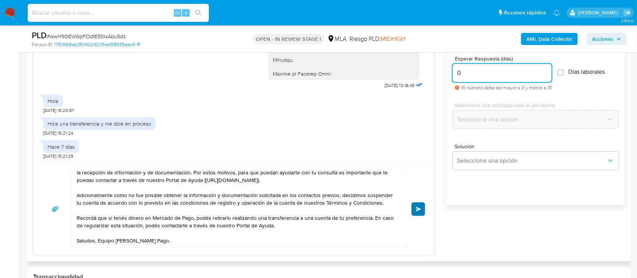
type input "0"
click at [422, 208] on button "Enviar" at bounding box center [418, 209] width 14 height 14
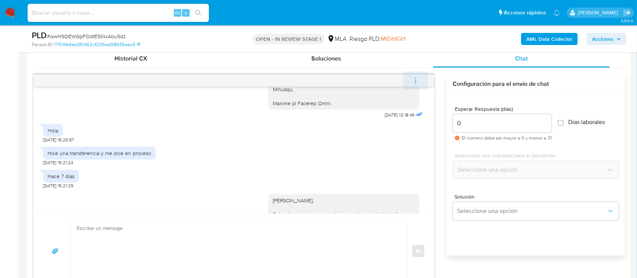
scroll to position [1115, 0]
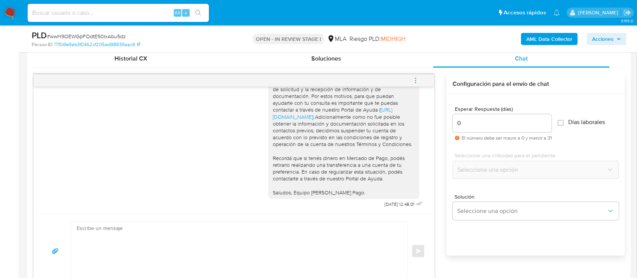
drag, startPoint x: 417, startPoint y: 83, endPoint x: 400, endPoint y: 79, distance: 17.6
click at [417, 83] on icon "menu-action" at bounding box center [415, 80] width 7 height 7
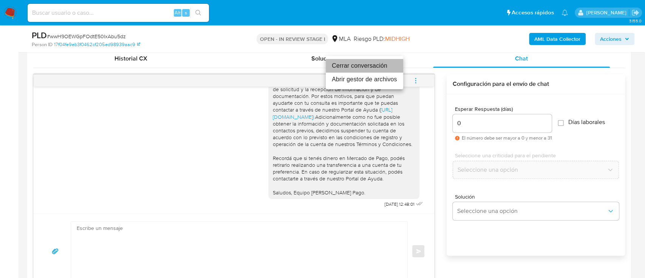
click at [349, 62] on li "Cerrar conversación" at bounding box center [364, 66] width 77 height 14
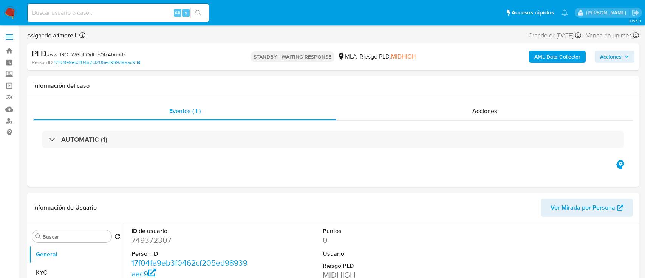
select select "10"
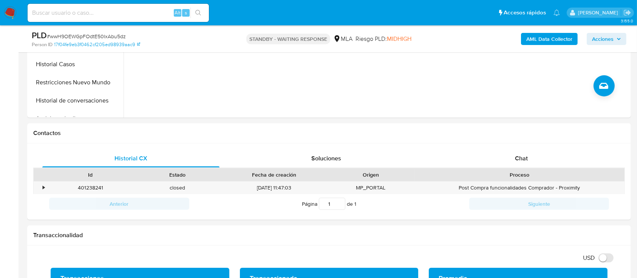
scroll to position [272, 0]
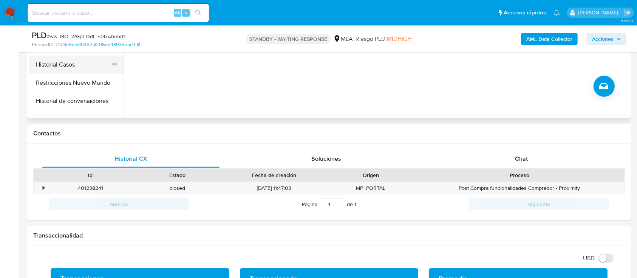
click at [73, 71] on button "Historial Casos" at bounding box center [73, 65] width 88 height 18
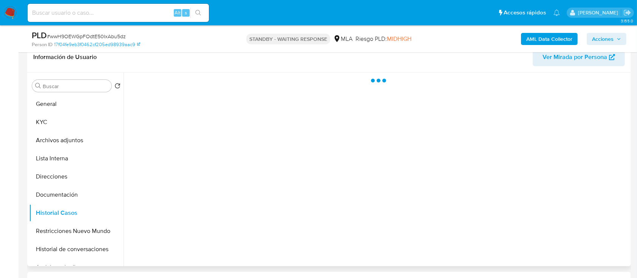
scroll to position [120, 0]
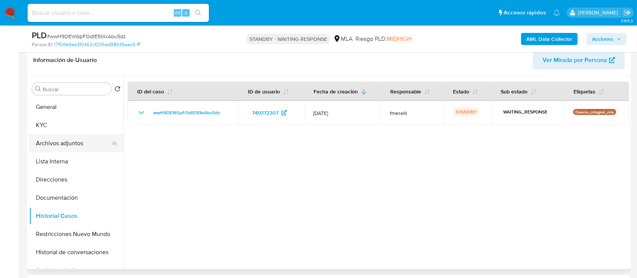
click at [51, 137] on button "Archivos adjuntos" at bounding box center [73, 143] width 88 height 18
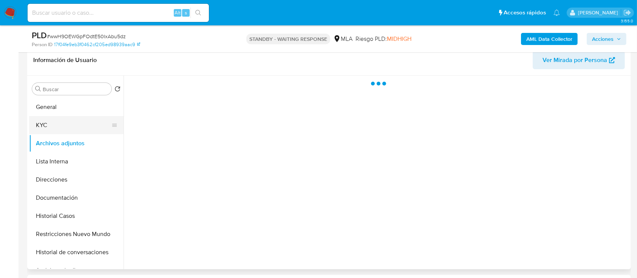
click at [56, 129] on button "KYC" at bounding box center [73, 125] width 88 height 18
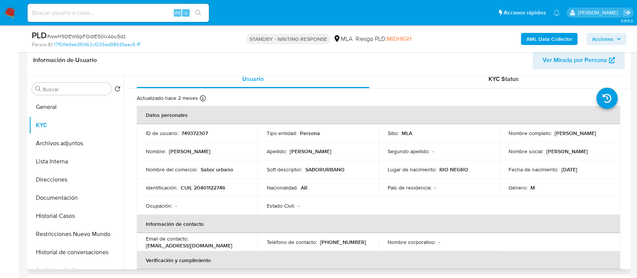
scroll to position [0, 0]
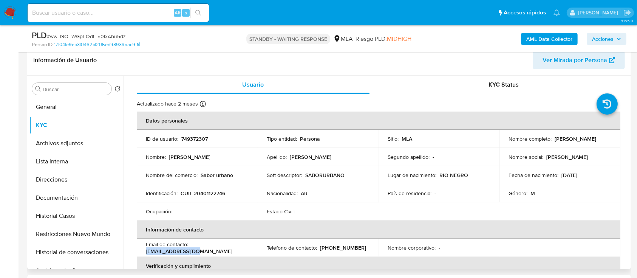
drag, startPoint x: 218, startPoint y: 246, endPoint x: 191, endPoint y: 248, distance: 26.1
click at [191, 248] on div "Email de contacto : [EMAIL_ADDRESS][DOMAIN_NAME]" at bounding box center [197, 248] width 103 height 14
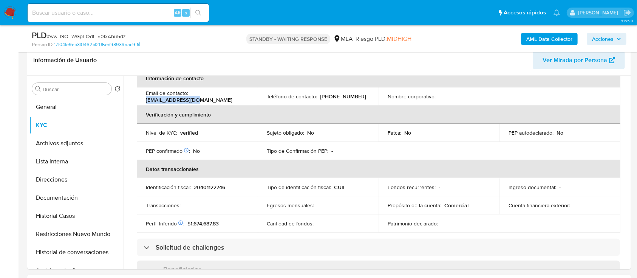
scroll to position [272, 0]
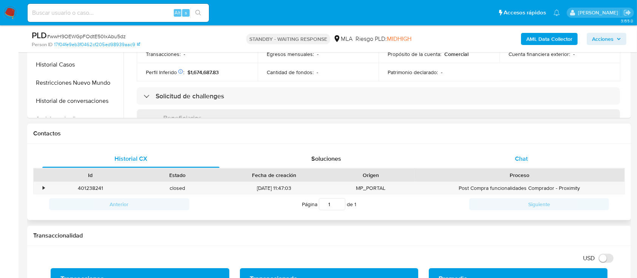
click at [526, 166] on div "Chat" at bounding box center [521, 159] width 177 height 18
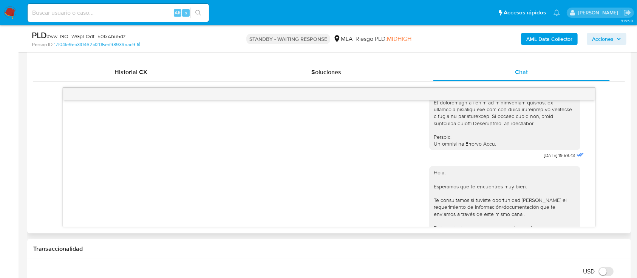
scroll to position [375, 0]
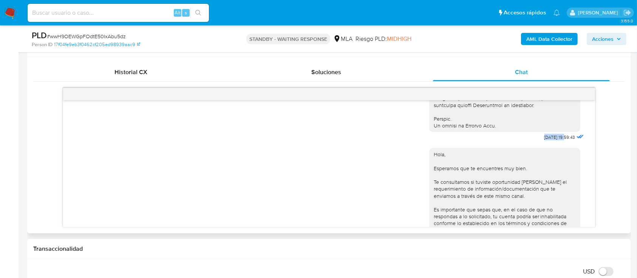
drag, startPoint x: 529, startPoint y: 153, endPoint x: 550, endPoint y: 153, distance: 21.1
click at [550, 140] on span "17/07/2025 19:59:43" at bounding box center [559, 137] width 31 height 6
copy span "17/07/2025"
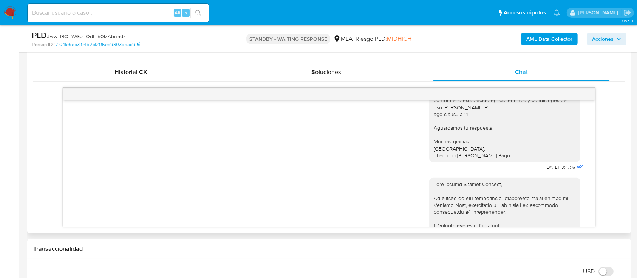
scroll to position [550, 0]
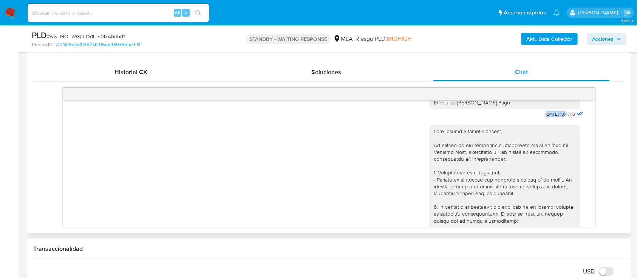
drag, startPoint x: 530, startPoint y: 132, endPoint x: 551, endPoint y: 136, distance: 21.2
click at [551, 117] on span "21/07/2025 13:47:16" at bounding box center [560, 114] width 29 height 6
copy span "21/07/2025"
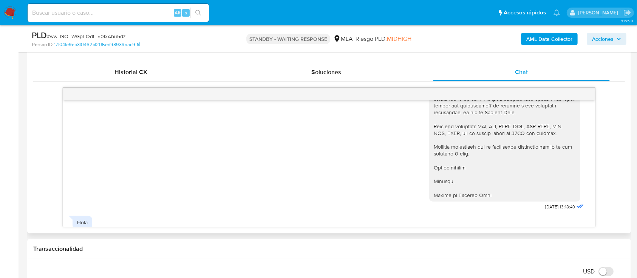
scroll to position [889, 0]
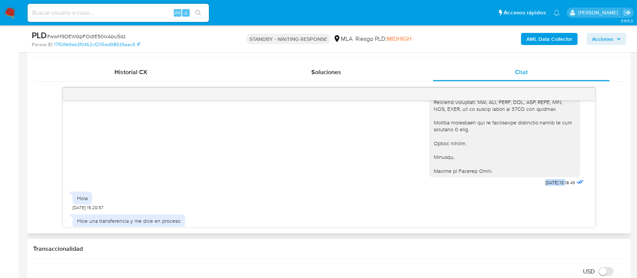
drag, startPoint x: 528, startPoint y: 203, endPoint x: 551, endPoint y: 203, distance: 23.0
copy span "18/08/2025"
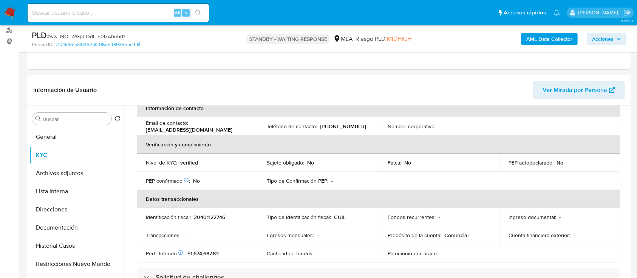
scroll to position [31, 0]
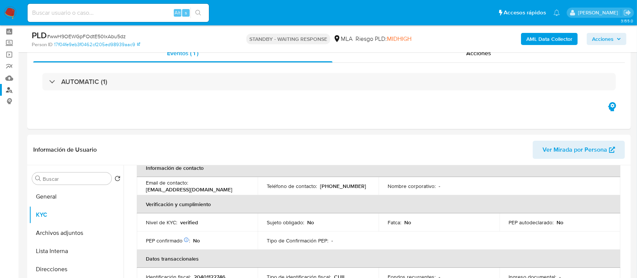
click at [11, 89] on link "Buscador de personas" at bounding box center [45, 90] width 90 height 12
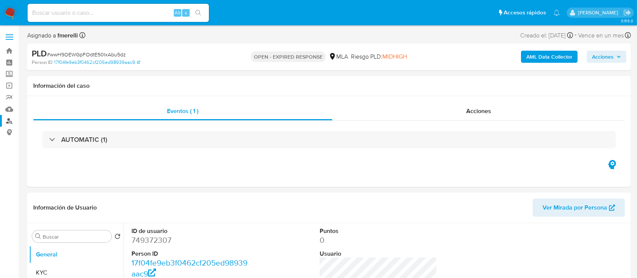
select select "10"
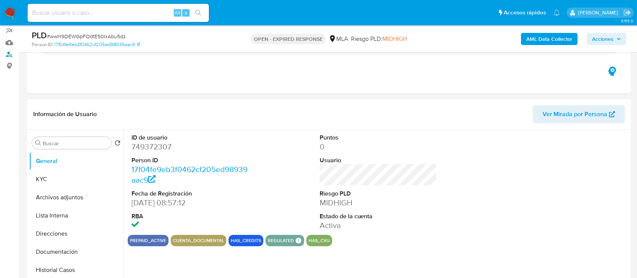
scroll to position [100, 0]
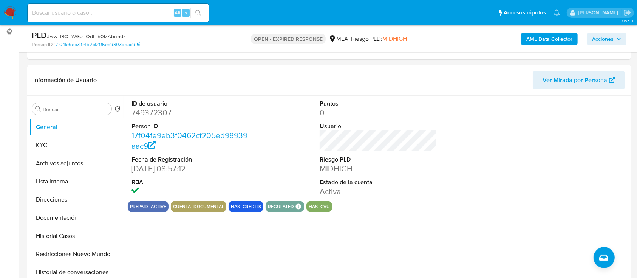
click at [96, 33] on span "# wwH9OEWGpFOdtE50IxAbu5dz" at bounding box center [86, 36] width 79 height 8
copy span "wwH9OEWGpFOdtE50IxAbu5dz"
click at [9, 10] on img at bounding box center [10, 12] width 13 height 13
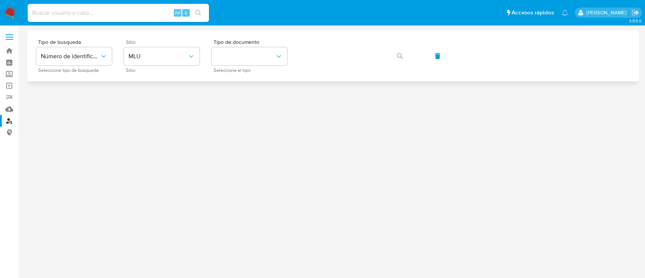
click at [176, 65] on div "Sitio MLU Sitio" at bounding box center [162, 55] width 76 height 33
click at [155, 68] on span "Sitio" at bounding box center [164, 70] width 76 height 4
click at [163, 66] on div "Sitio MLU Sitio" at bounding box center [162, 55] width 76 height 33
click at [158, 65] on div "Sitio MLU Sitio" at bounding box center [162, 55] width 76 height 33
drag, startPoint x: 165, startPoint y: 61, endPoint x: 161, endPoint y: 64, distance: 4.8
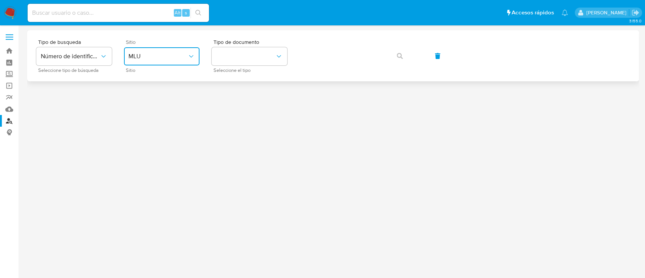
click at [165, 60] on button "MLU" at bounding box center [162, 56] width 76 height 18
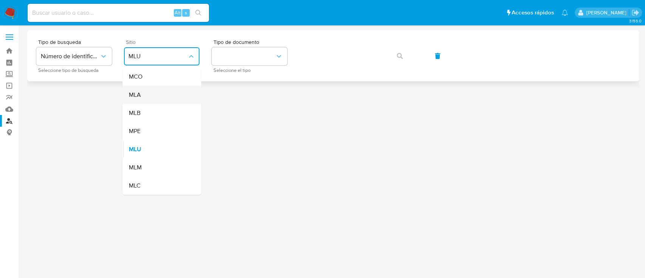
click at [146, 93] on div "MLA" at bounding box center [159, 95] width 62 height 18
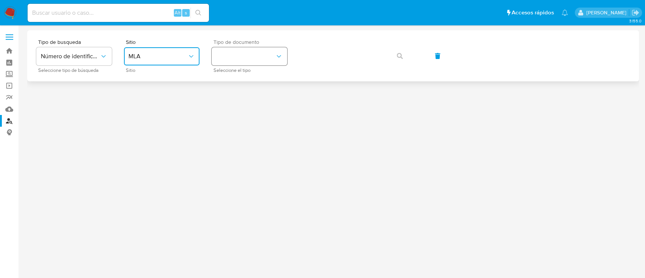
click at [266, 65] on button "identificationType" at bounding box center [249, 56] width 76 height 18
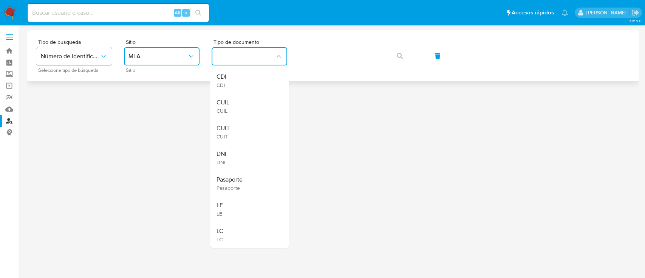
click at [251, 108] on div "CUIL CUIL" at bounding box center [247, 106] width 62 height 26
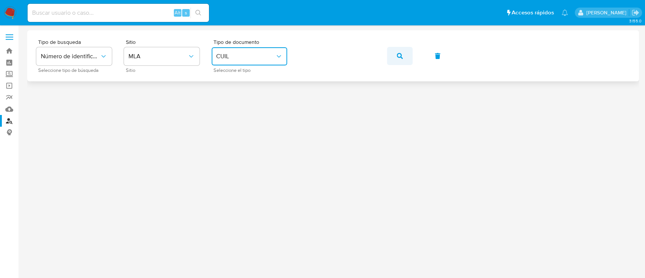
click at [398, 59] on span "button" at bounding box center [400, 56] width 6 height 17
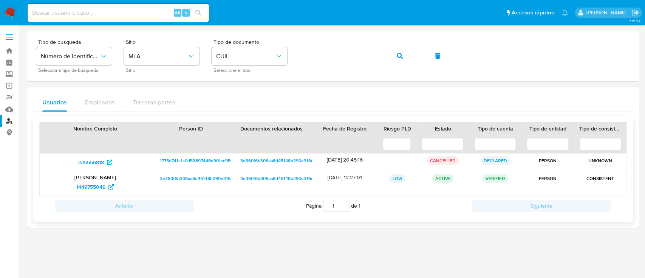
click at [85, 180] on p "[PERSON_NAME]" at bounding box center [95, 177] width 100 height 7
click at [79, 189] on span "1449755049" at bounding box center [90, 187] width 29 height 12
click at [396, 55] on button "button" at bounding box center [400, 56] width 26 height 18
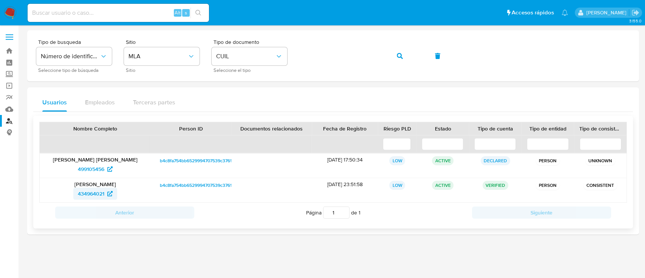
click at [81, 189] on span "434964021" at bounding box center [91, 193] width 26 height 12
click at [393, 55] on button "button" at bounding box center [400, 56] width 26 height 18
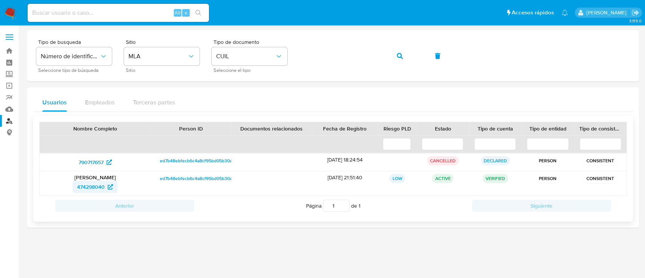
click at [93, 185] on span "474298040" at bounding box center [91, 187] width 28 height 12
click at [401, 52] on span "button" at bounding box center [400, 56] width 6 height 17
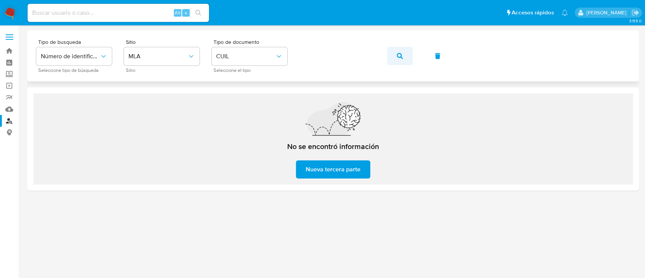
click at [402, 59] on button "button" at bounding box center [400, 56] width 26 height 18
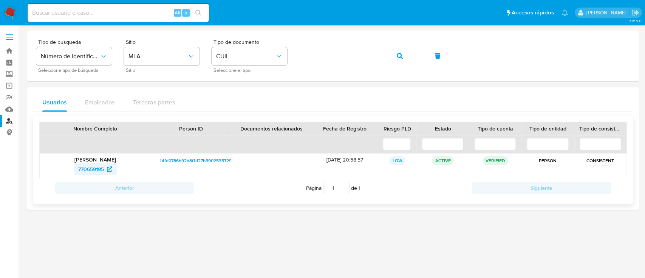
click at [103, 165] on span "770659195" at bounding box center [91, 169] width 26 height 12
click at [399, 53] on icon "button" at bounding box center [400, 56] width 6 height 6
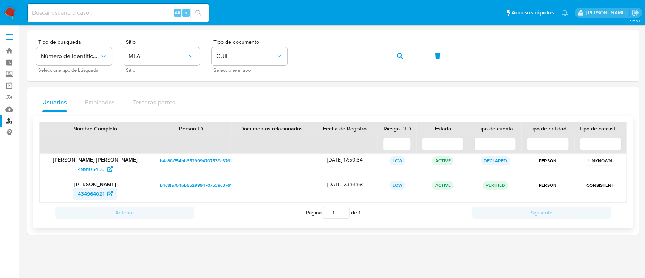
click at [103, 195] on span "434964021" at bounding box center [91, 193] width 26 height 12
click at [395, 56] on button "button" at bounding box center [400, 56] width 26 height 18
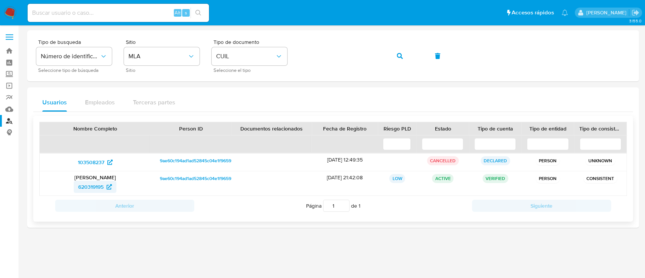
click at [97, 190] on span "620319195" at bounding box center [90, 187] width 25 height 12
click at [398, 55] on icon "button" at bounding box center [400, 56] width 6 height 6
click at [93, 181] on span "1449755049" at bounding box center [90, 187] width 29 height 12
click at [395, 51] on button "button" at bounding box center [400, 56] width 26 height 18
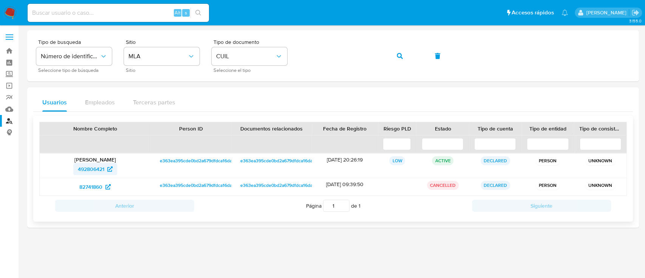
click at [97, 167] on span "492806421" at bounding box center [91, 169] width 26 height 12
click at [402, 56] on button "button" at bounding box center [400, 56] width 26 height 18
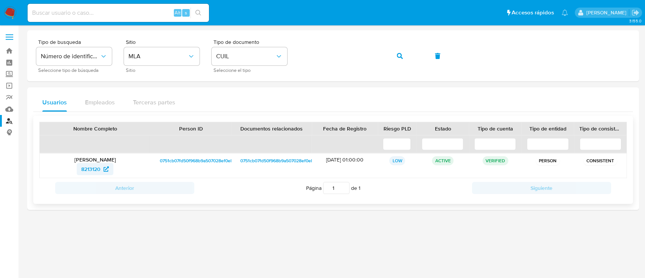
click at [94, 168] on span "8213120" at bounding box center [90, 169] width 19 height 12
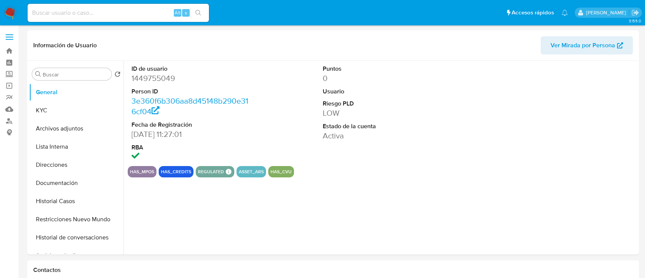
select select "10"
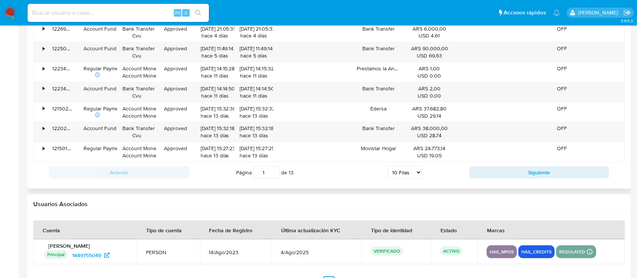
scroll to position [864, 0]
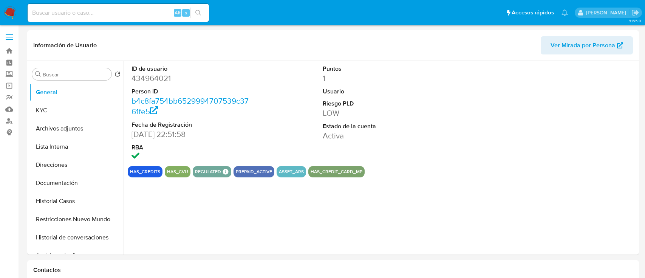
select select "10"
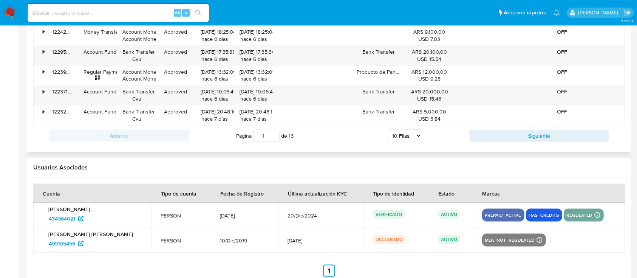
scroll to position [902, 0]
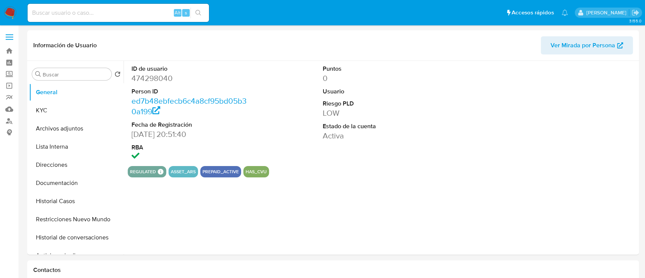
select select "10"
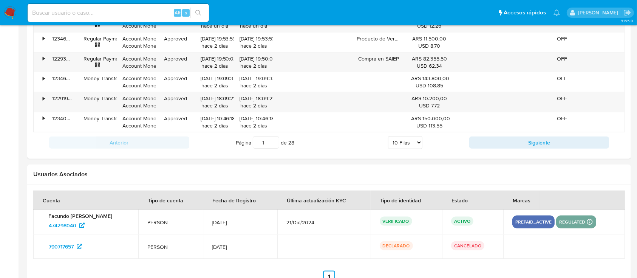
scroll to position [909, 0]
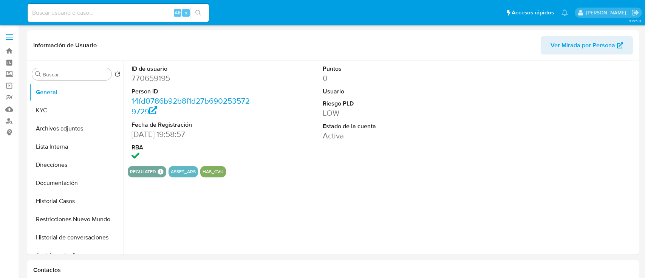
select select "10"
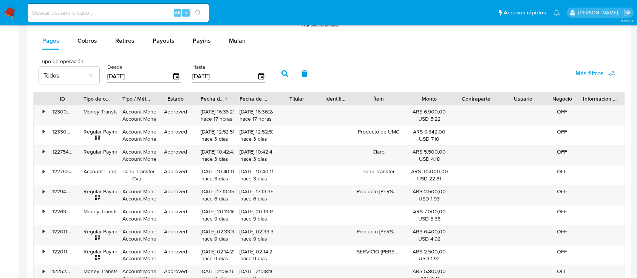
scroll to position [877, 0]
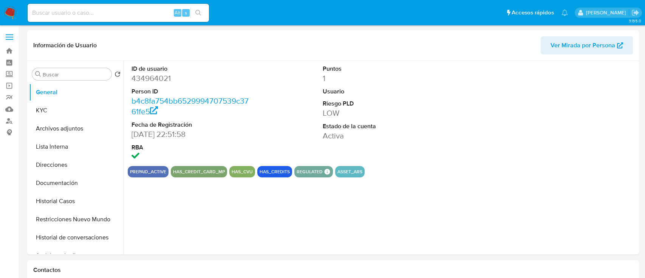
select select "10"
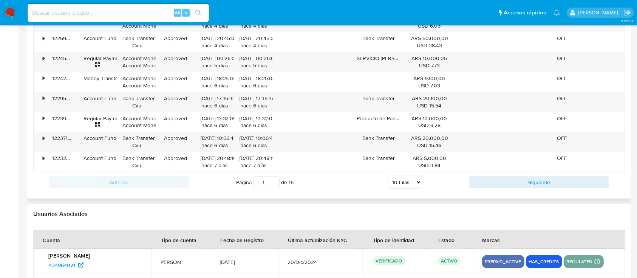
scroll to position [902, 0]
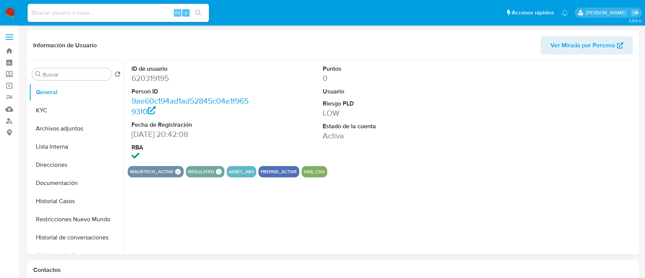
select select "10"
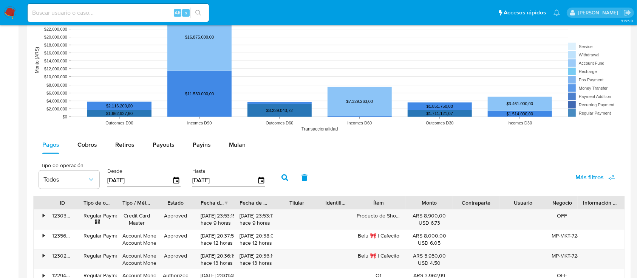
scroll to position [901, 0]
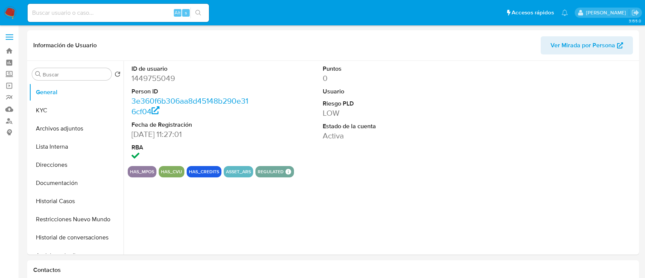
select select "10"
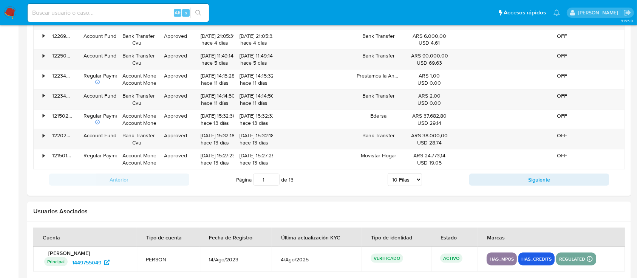
scroll to position [864, 0]
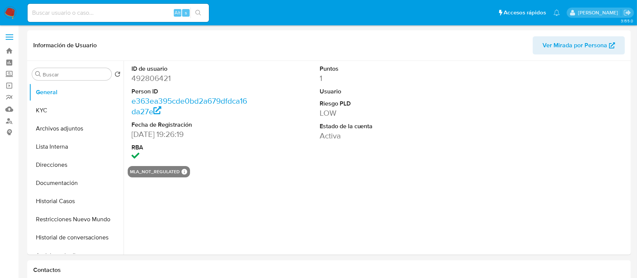
select select "10"
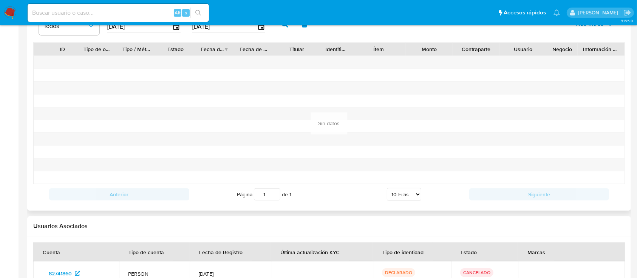
scroll to position [830, 0]
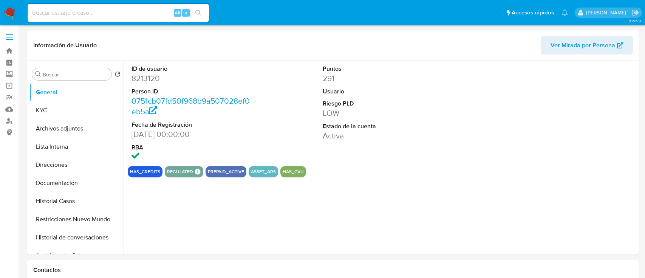
select select "10"
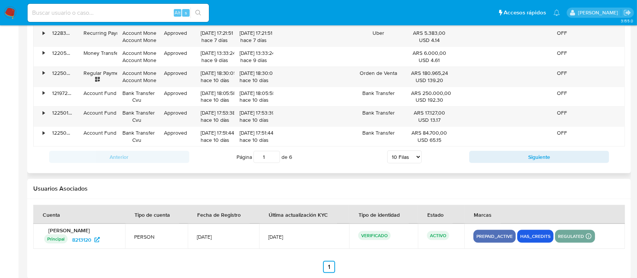
scroll to position [877, 0]
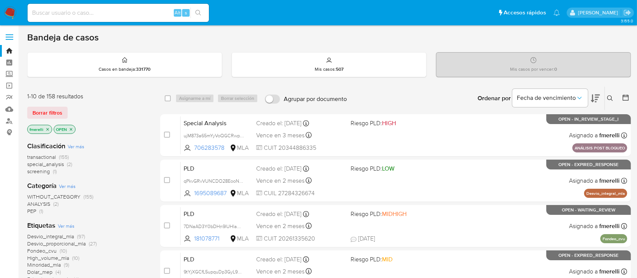
click at [608, 98] on icon at bounding box center [610, 98] width 6 height 6
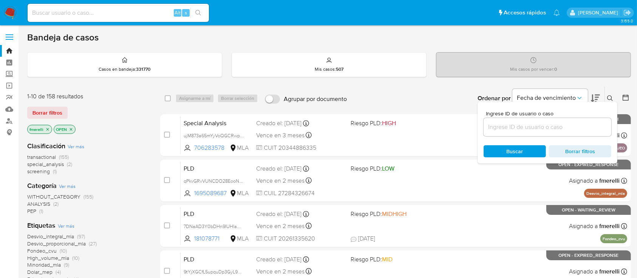
click at [552, 128] on input at bounding box center [547, 127] width 128 height 10
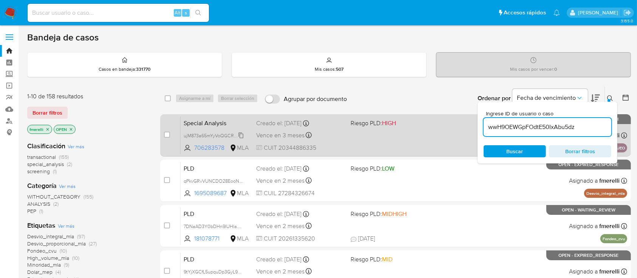
type input "wwH9OEWGpFOdtE50IxAbu5dz"
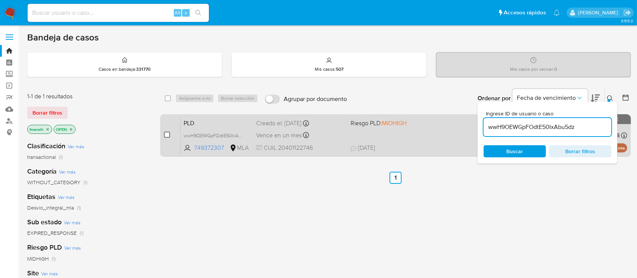
click at [165, 136] on input "checkbox" at bounding box center [167, 134] width 6 height 6
checkbox input "true"
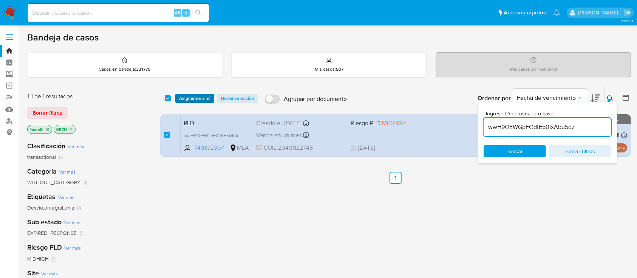
click at [191, 99] on span "Asignarme a mí" at bounding box center [194, 98] width 31 height 8
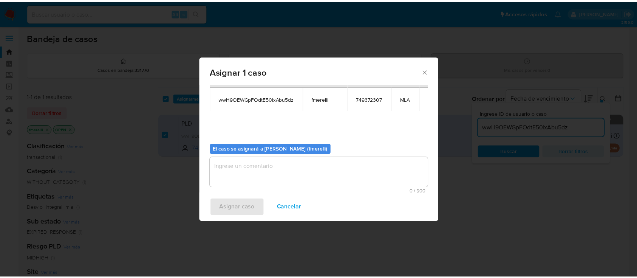
scroll to position [39, 0]
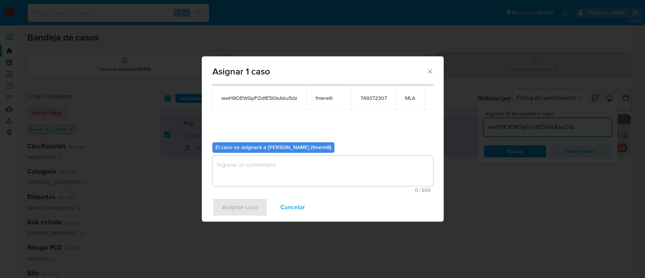
click at [280, 180] on textarea "assign-modal" at bounding box center [322, 171] width 221 height 30
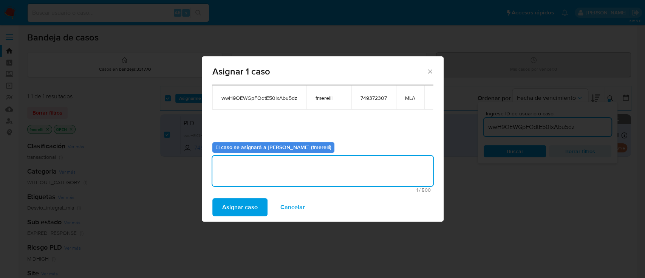
click at [245, 204] on span "Asignar caso" at bounding box center [239, 207] width 35 height 17
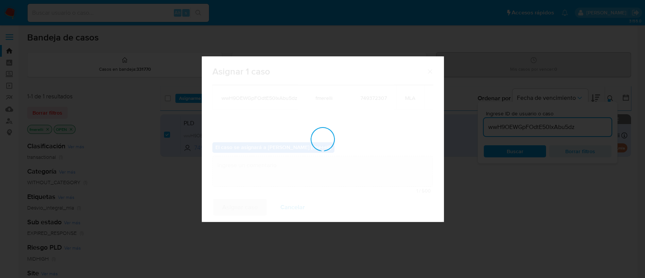
checkbox input "false"
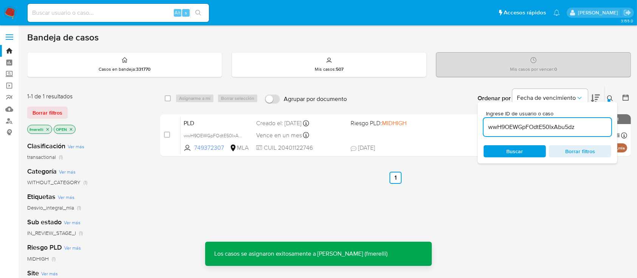
click at [383, 136] on div "PLD wwH9OEWGpFOdtE50IxAbu5dz 749372307 MLA Riesgo PLD: MIDHIGH Creado el: 12/07…" at bounding box center [404, 135] width 446 height 38
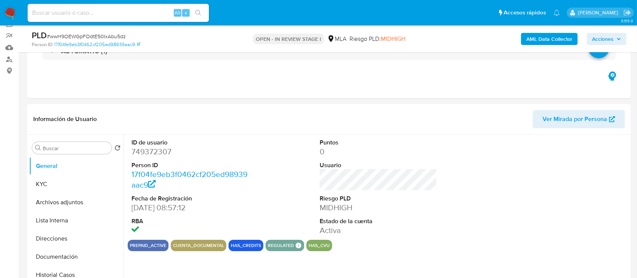
select select "10"
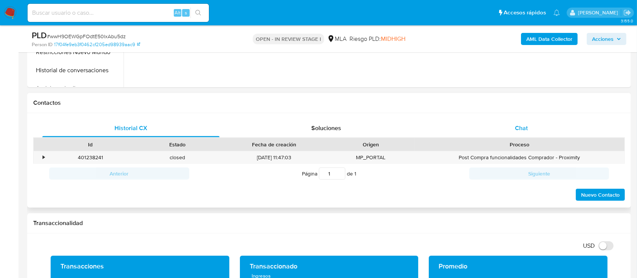
click at [532, 127] on div "Chat" at bounding box center [521, 128] width 177 height 18
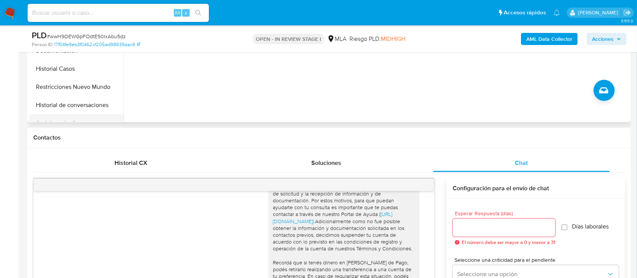
scroll to position [252, 0]
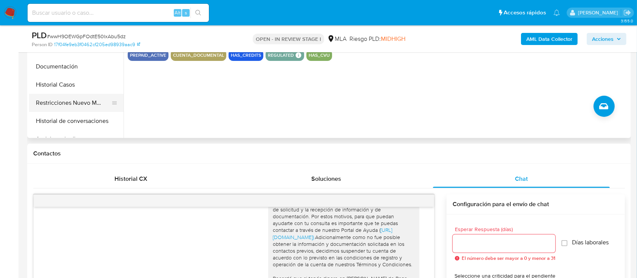
click at [93, 102] on button "Restricciones Nuevo Mundo" at bounding box center [73, 103] width 88 height 18
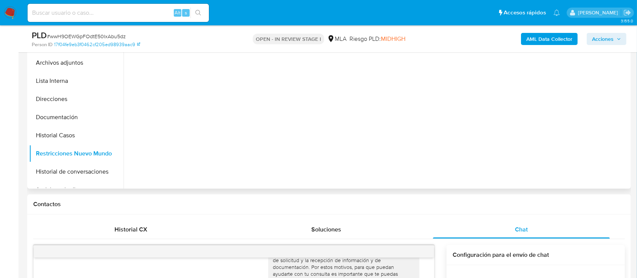
scroll to position [151, 0]
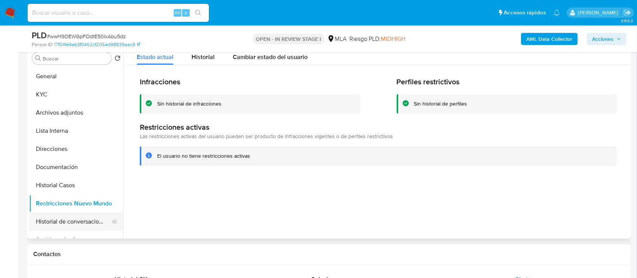
click at [85, 225] on button "Historial de conversaciones" at bounding box center [73, 221] width 88 height 18
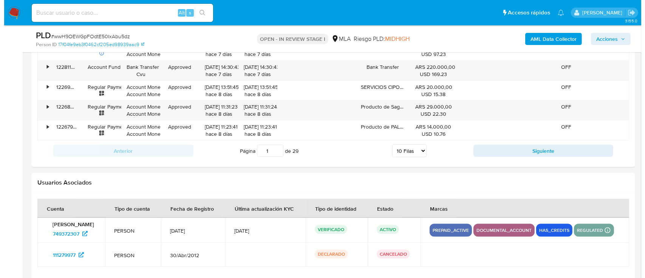
scroll to position [1352, 0]
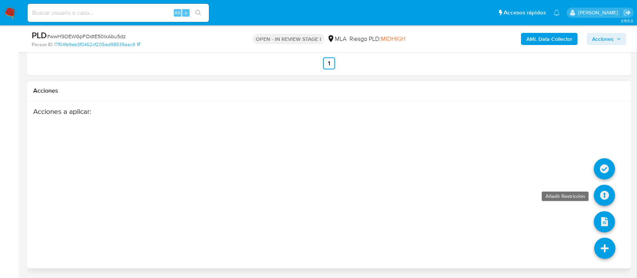
click at [600, 187] on icon at bounding box center [604, 195] width 21 height 21
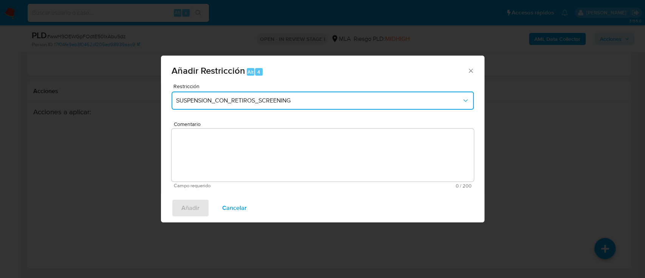
click at [281, 100] on span "SUSPENSION_CON_RETIROS_SCREENING" at bounding box center [318, 101] width 285 height 8
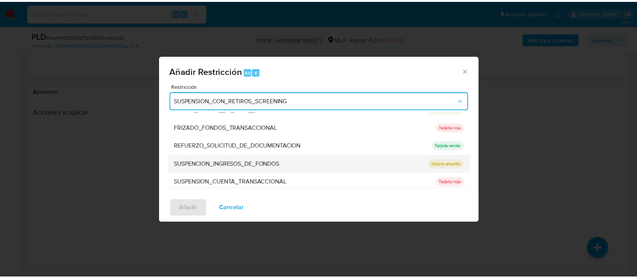
scroll to position [160, 0]
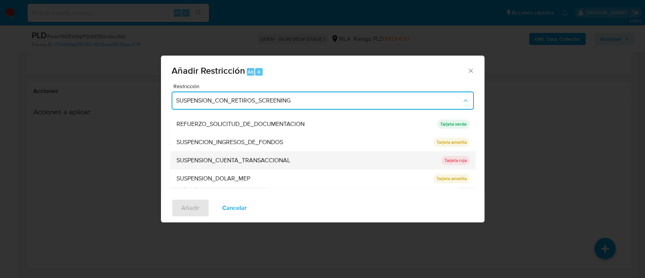
click at [297, 157] on div "SUSPENSION_CUENTA_TRANSACCIONAL" at bounding box center [306, 160] width 260 height 18
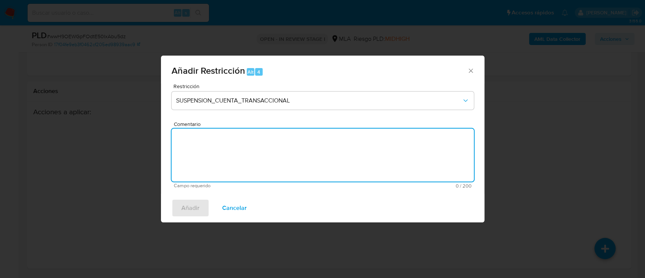
click at [278, 164] on textarea "Comentario" at bounding box center [322, 154] width 302 height 53
type textarea "AML"
click at [179, 206] on button "Añadir" at bounding box center [190, 208] width 38 height 18
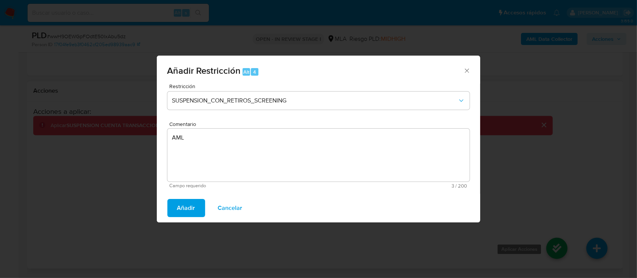
click at [567, 246] on icon at bounding box center [556, 248] width 21 height 21
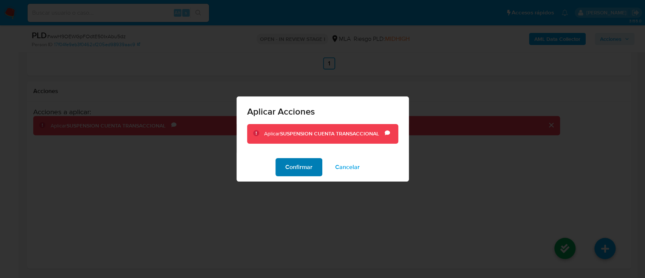
click at [298, 163] on span "Confirmar" at bounding box center [298, 167] width 27 height 17
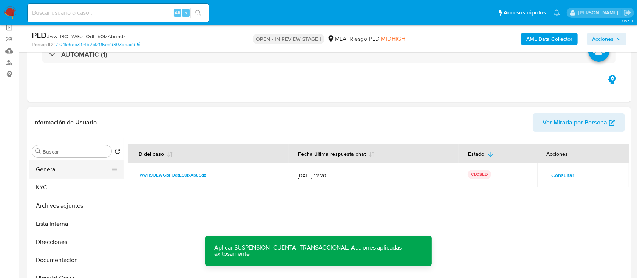
scroll to position [43, 0]
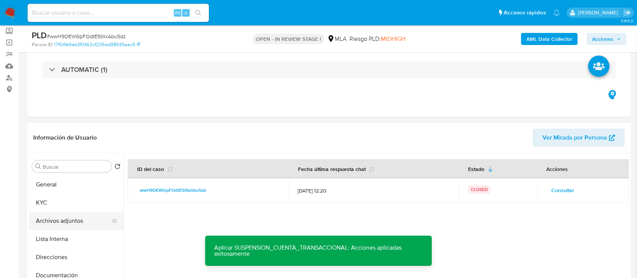
click at [57, 219] on button "Archivos adjuntos" at bounding box center [73, 220] width 88 height 18
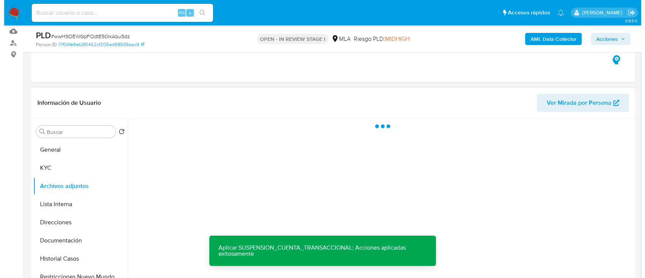
scroll to position [94, 0]
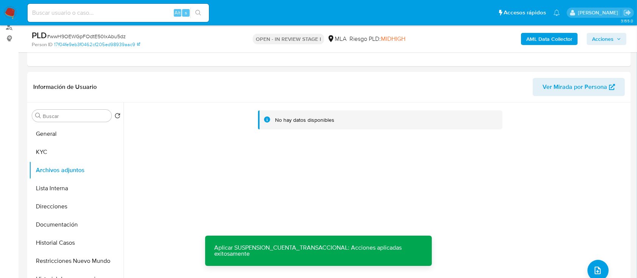
click at [562, 40] on b "AML Data Collector" at bounding box center [549, 39] width 46 height 12
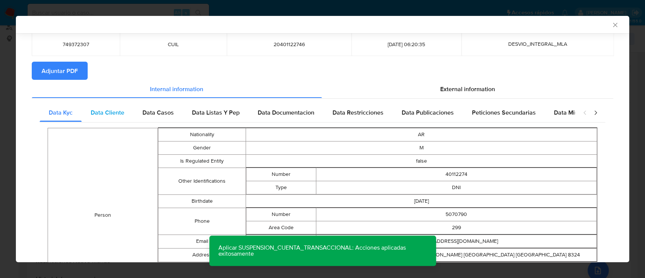
click at [97, 113] on span "Data Cliente" at bounding box center [108, 112] width 34 height 9
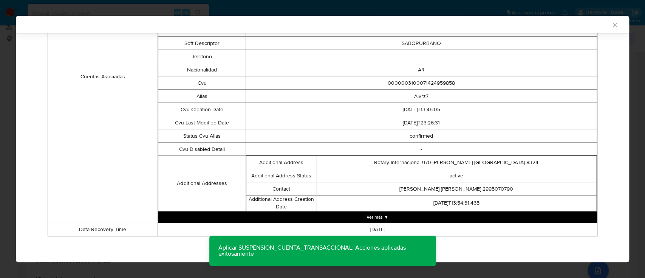
scroll to position [16, 0]
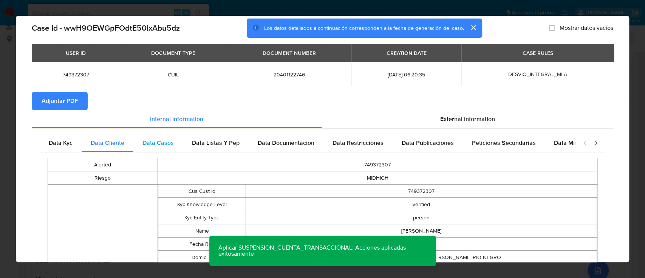
click at [155, 143] on span "Data Casos" at bounding box center [157, 142] width 31 height 9
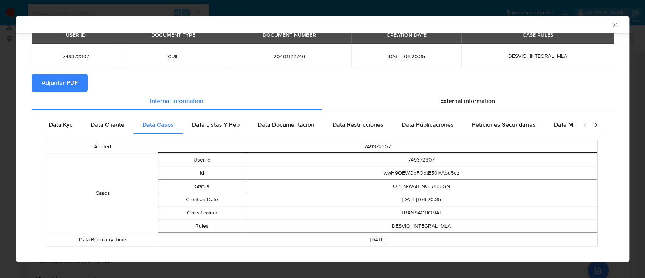
scroll to position [43, 0]
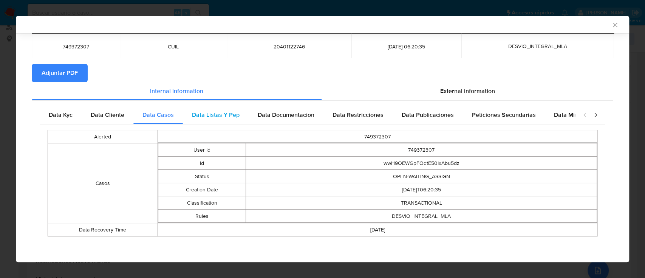
click at [225, 119] on div "Data Listas Y Pep" at bounding box center [216, 115] width 66 height 18
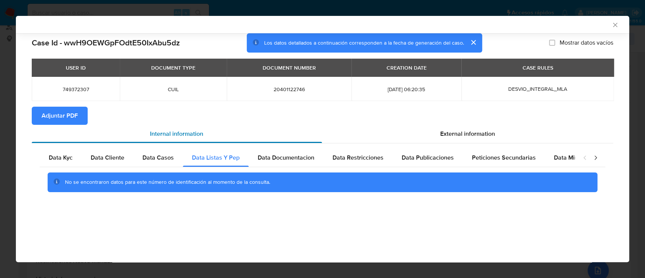
scroll to position [0, 0]
click at [292, 158] on span "Data Documentacion" at bounding box center [286, 157] width 57 height 9
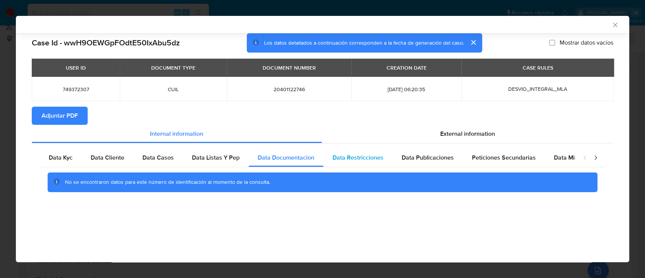
click at [341, 154] on span "Data Restricciones" at bounding box center [357, 157] width 51 height 9
click at [424, 160] on span "Data Publicaciones" at bounding box center [427, 157] width 52 height 9
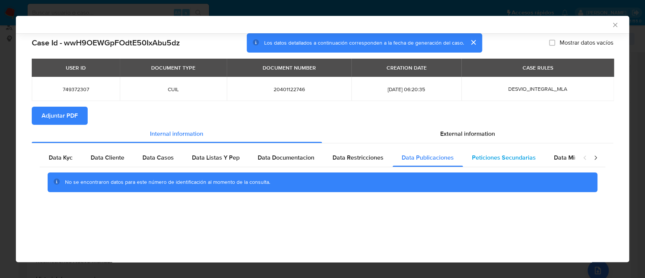
click at [486, 159] on span "Peticiones Secundarias" at bounding box center [504, 157] width 64 height 9
click at [552, 152] on div "Data Minoridad" at bounding box center [575, 157] width 60 height 18
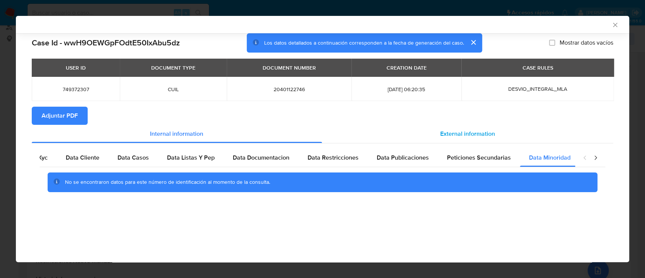
scroll to position [0, 25]
click at [469, 127] on div "External information" at bounding box center [468, 134] width 292 height 18
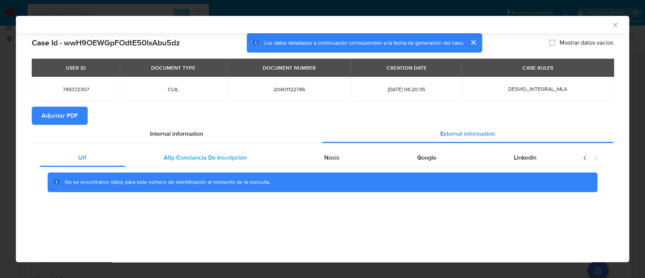
click at [247, 164] on div "Afip Constancia De Inscripción" at bounding box center [205, 157] width 160 height 18
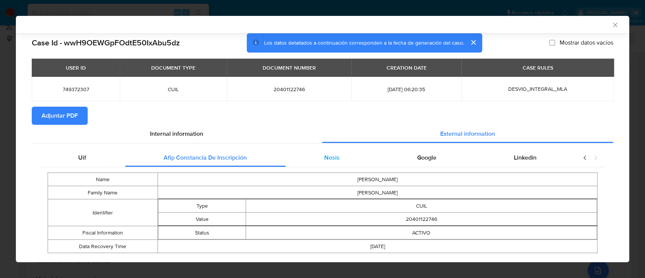
click at [326, 156] on span "Nosis" at bounding box center [331, 157] width 15 height 9
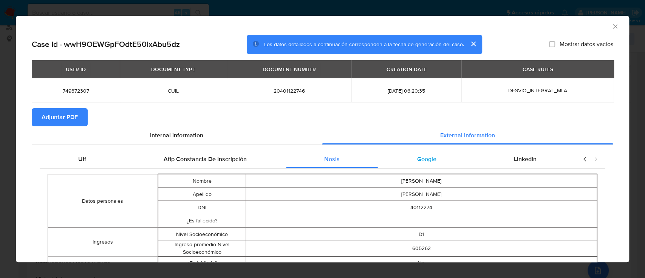
click at [428, 161] on span "Google" at bounding box center [426, 158] width 19 height 9
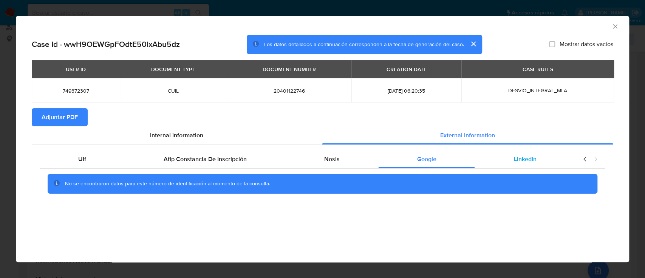
click at [522, 162] on span "Linkedin" at bounding box center [525, 158] width 23 height 9
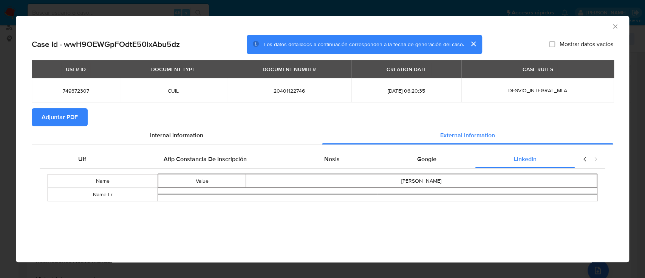
click at [44, 109] on span "Adjuntar PDF" at bounding box center [60, 117] width 36 height 17
drag, startPoint x: 613, startPoint y: 25, endPoint x: 617, endPoint y: 25, distance: 3.9
click at [614, 25] on icon "Cerrar ventana" at bounding box center [615, 27] width 8 height 8
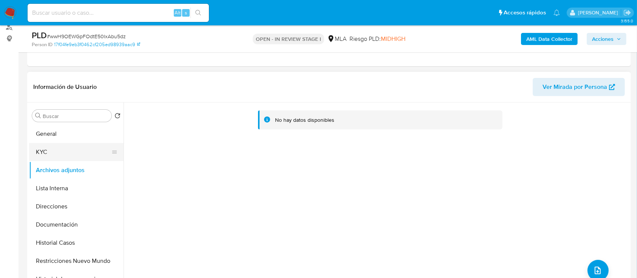
click at [68, 151] on button "KYC" at bounding box center [73, 152] width 88 height 18
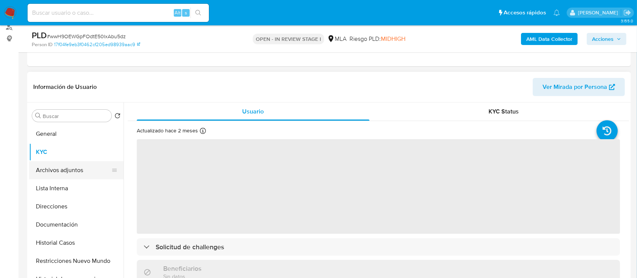
click at [61, 171] on button "Archivos adjuntos" at bounding box center [73, 170] width 88 height 18
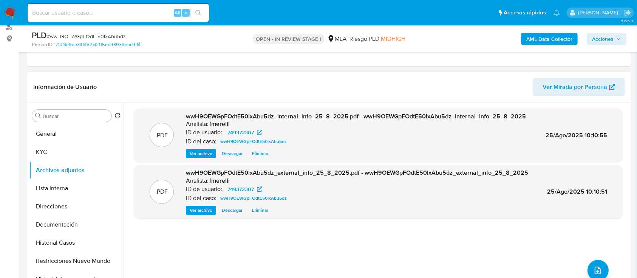
click at [193, 151] on span "Ver archivo" at bounding box center [201, 154] width 23 height 8
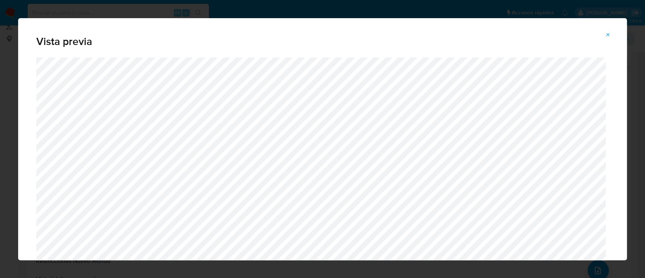
click at [610, 34] on icon "Attachment preview" at bounding box center [608, 35] width 6 height 6
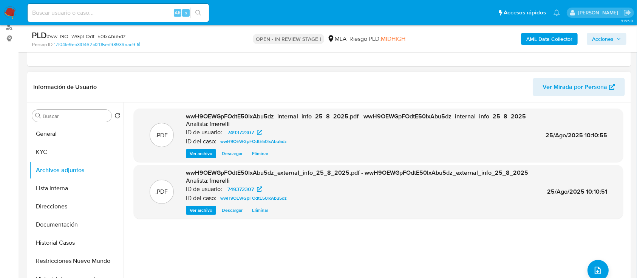
click at [207, 207] on span "Ver archivo" at bounding box center [201, 210] width 23 height 8
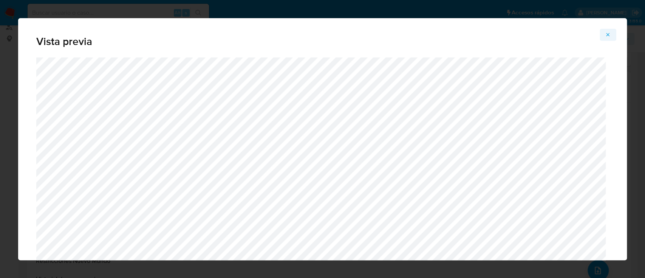
click at [610, 33] on icon "Attachment preview" at bounding box center [608, 35] width 6 height 6
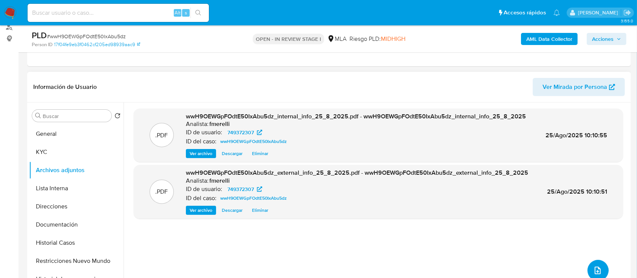
click at [593, 270] on icon "upload-file" at bounding box center [597, 269] width 9 height 9
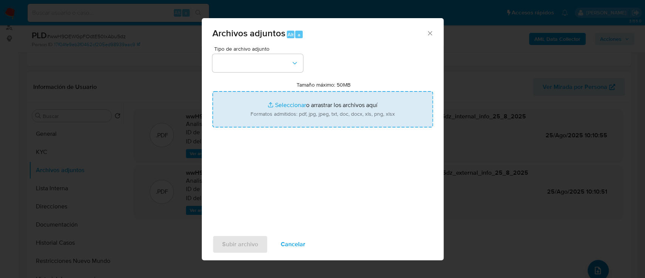
type input "C:\fakepath\NOSIS_Manager_InformeIndividual_20401122746_654927_20250813203414.p…"
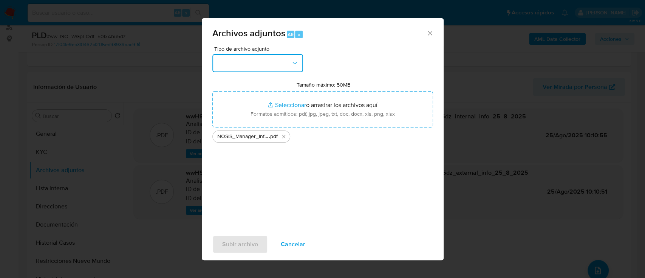
click at [251, 67] on button "button" at bounding box center [257, 63] width 91 height 18
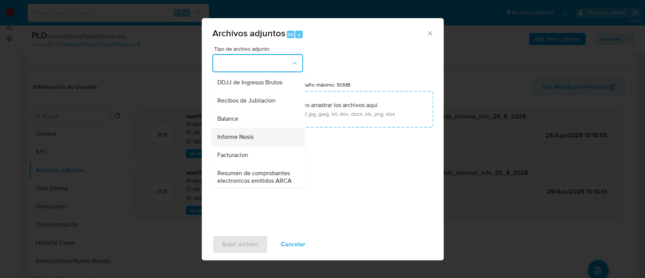
scroll to position [252, 0]
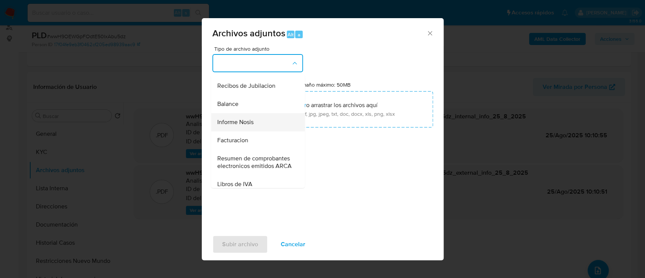
click at [252, 131] on div "Informe Nosis" at bounding box center [255, 122] width 77 height 18
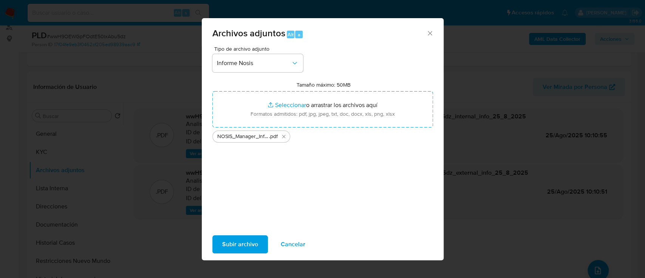
click at [241, 244] on span "Subir archivo" at bounding box center [240, 244] width 36 height 17
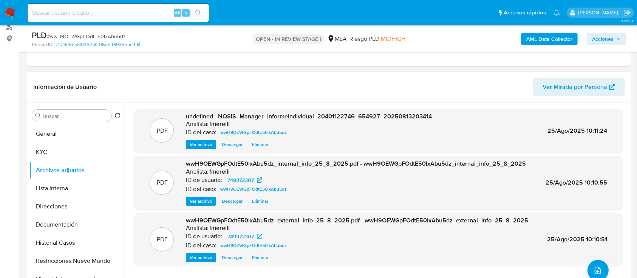
click at [191, 145] on span "Ver archivo" at bounding box center [201, 144] width 23 height 8
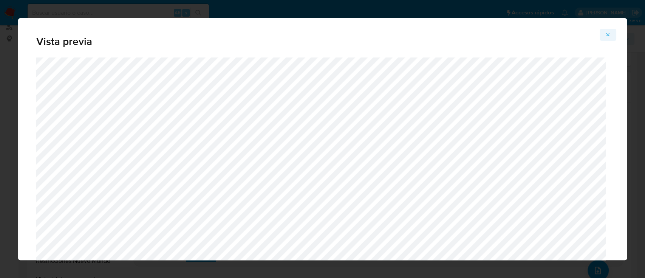
click at [606, 35] on icon "Attachment preview" at bounding box center [608, 35] width 6 height 6
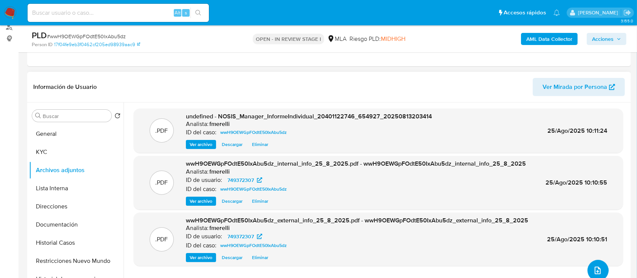
click at [588, 273] on button "upload-file" at bounding box center [597, 269] width 21 height 21
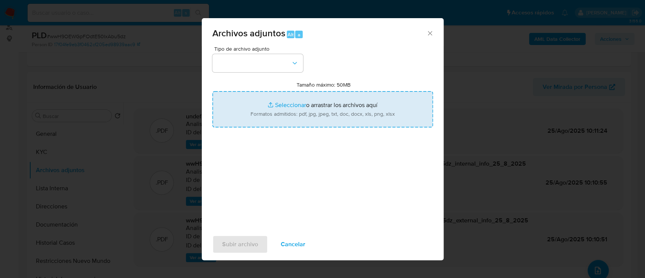
type input "C:\fakepath\Caselog wwH9OEWGpFOdtE50IxAbu5dz_2025_07_18_08_41_39.docx"
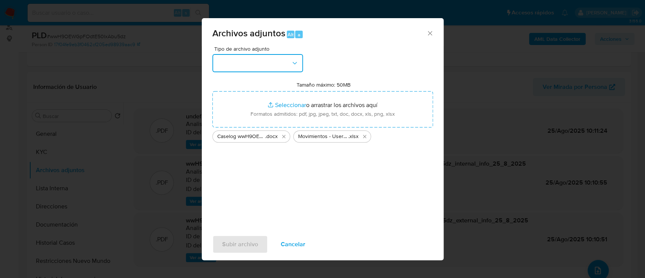
drag, startPoint x: 255, startPoint y: 56, endPoint x: 252, endPoint y: 63, distance: 8.4
click at [255, 56] on button "button" at bounding box center [257, 63] width 91 height 18
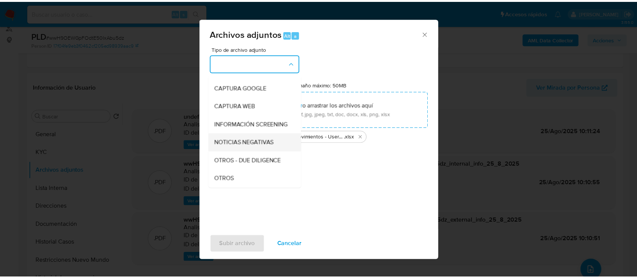
scroll to position [100, 0]
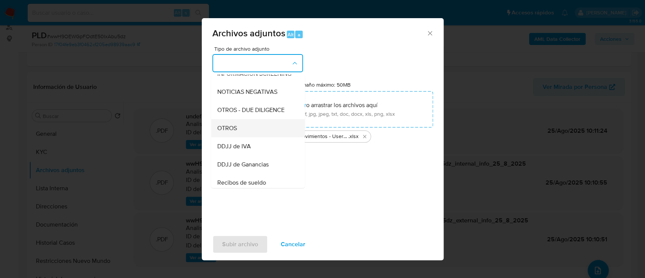
click at [255, 133] on div "OTROS" at bounding box center [255, 128] width 77 height 18
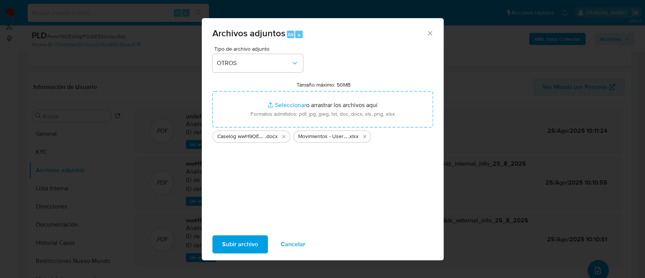
click at [223, 238] on span "Subir archivo" at bounding box center [240, 244] width 36 height 17
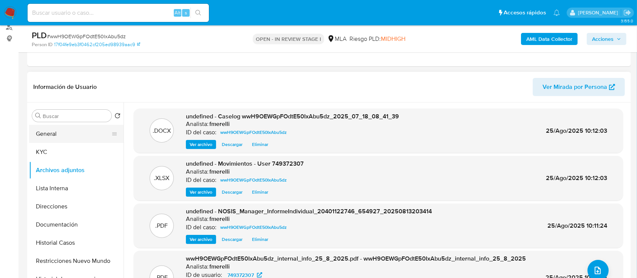
click at [45, 135] on button "General" at bounding box center [73, 134] width 88 height 18
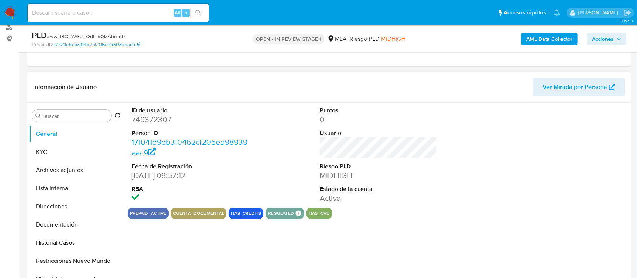
click at [160, 116] on dd "749372307" at bounding box center [190, 119] width 118 height 11
copy dd "749372307"
click at [77, 164] on button "Archivos adjuntos" at bounding box center [73, 170] width 88 height 18
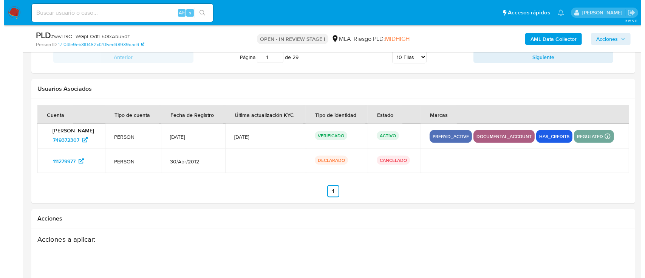
scroll to position [71, 0]
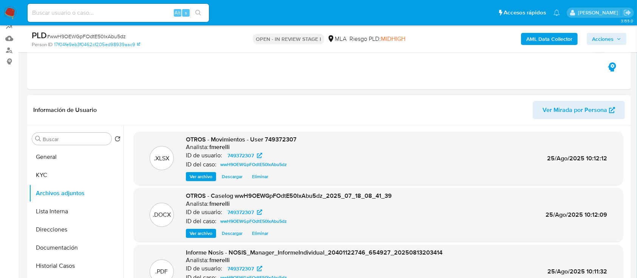
click at [205, 232] on span "Ver archivo" at bounding box center [201, 233] width 23 height 8
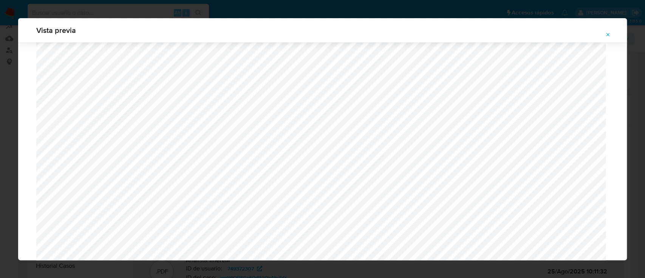
scroll to position [789, 0]
click at [607, 37] on icon "Attachment preview" at bounding box center [608, 35] width 6 height 6
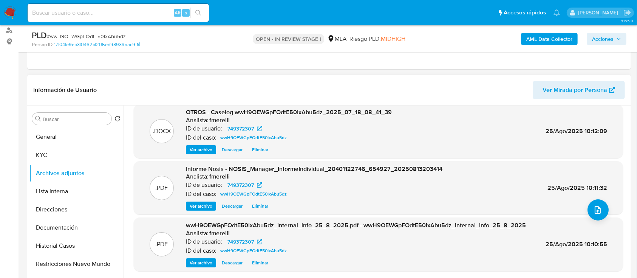
scroll to position [121, 0]
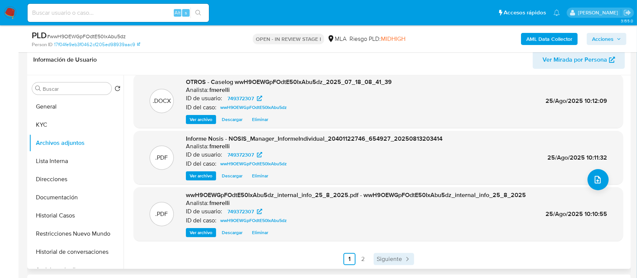
click at [392, 257] on span "Siguiente" at bounding box center [389, 259] width 25 height 6
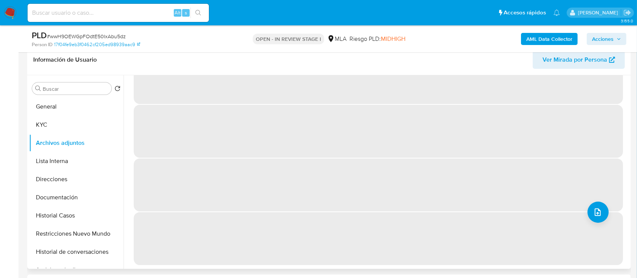
scroll to position [0, 0]
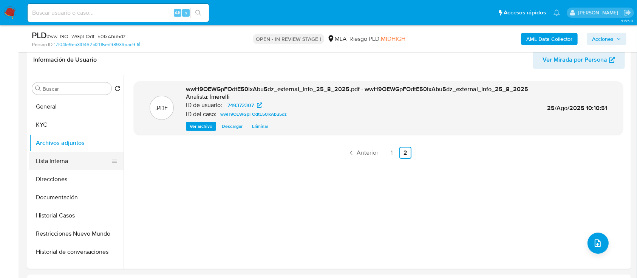
click at [42, 158] on button "Lista Interna" at bounding box center [73, 161] width 88 height 18
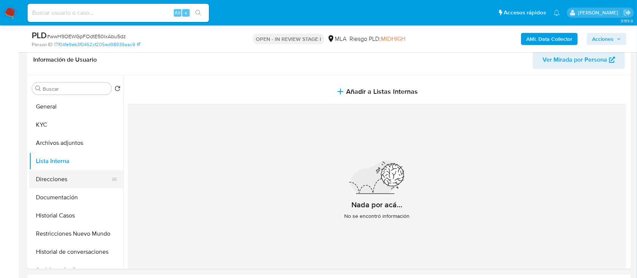
click at [54, 184] on button "Direcciones" at bounding box center [73, 179] width 88 height 18
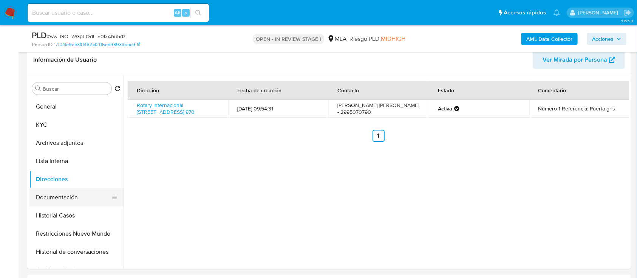
click at [64, 199] on button "Documentación" at bounding box center [73, 197] width 88 height 18
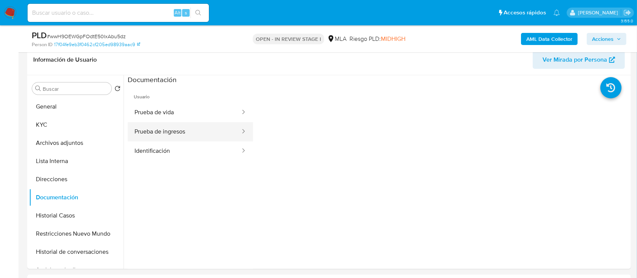
click at [173, 134] on button "Prueba de ingresos" at bounding box center [184, 131] width 113 height 19
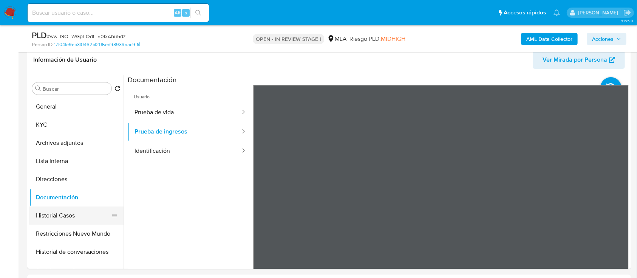
click at [40, 213] on button "Historial Casos" at bounding box center [73, 215] width 88 height 18
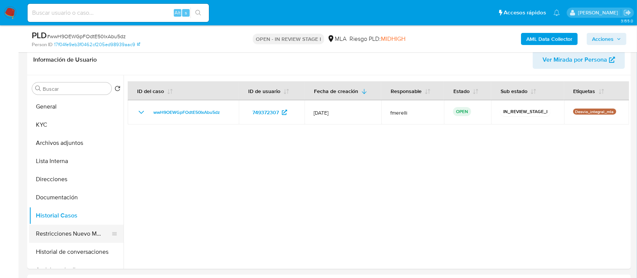
click at [57, 230] on button "Restricciones Nuevo Mundo" at bounding box center [73, 233] width 88 height 18
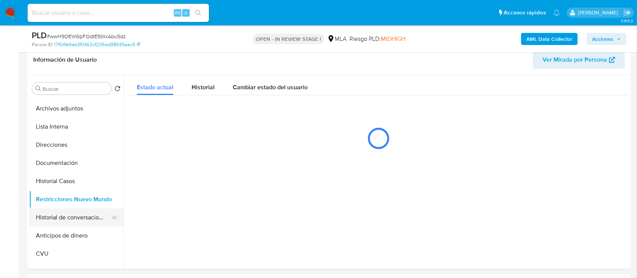
scroll to position [50, 0]
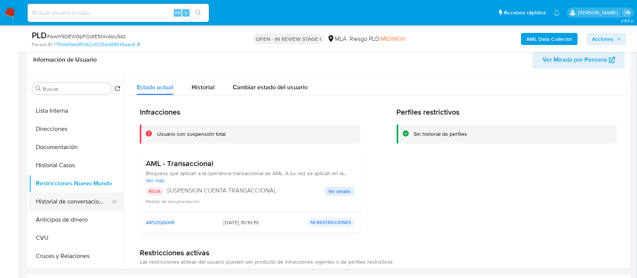
click at [52, 198] on button "Historial de conversaciones" at bounding box center [73, 201] width 88 height 18
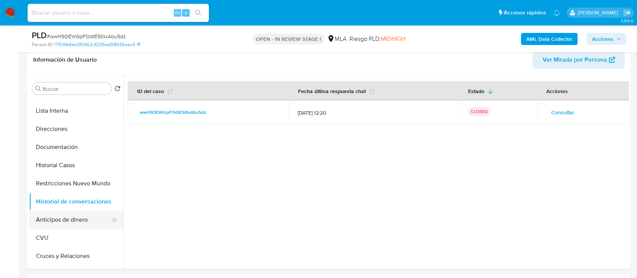
drag, startPoint x: 85, startPoint y: 222, endPoint x: 81, endPoint y: 226, distance: 5.7
click at [84, 221] on button "Anticipos de dinero" at bounding box center [73, 219] width 88 height 18
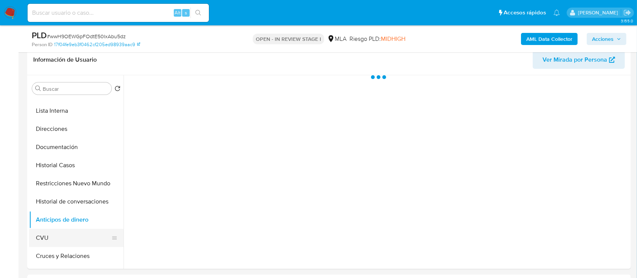
click at [29, 210] on button "Anticipos de dinero" at bounding box center [76, 219] width 94 height 18
click at [73, 238] on button "CVU" at bounding box center [73, 237] width 88 height 18
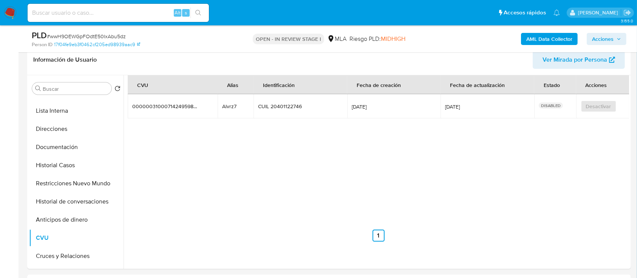
click at [596, 27] on div "PLD # wwH9OEWGpFOdtE50IxAbu5dz Person ID 17f04fe9eb3f0462cf205ed98939aac9 OPEN …" at bounding box center [328, 38] width 603 height 27
click at [599, 35] on span "Acciones" at bounding box center [603, 39] width 22 height 12
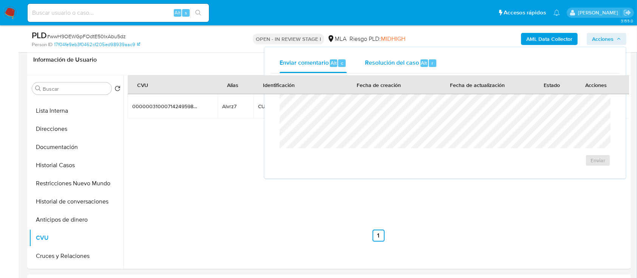
click at [412, 67] on span "Resolución del caso" at bounding box center [392, 62] width 54 height 9
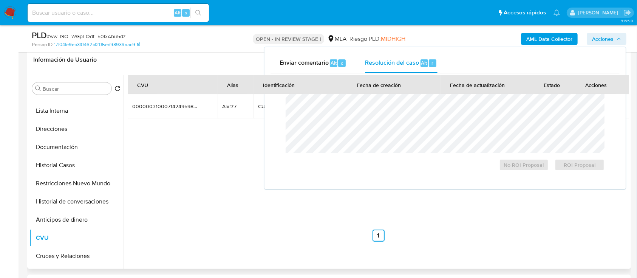
scroll to position [0, 0]
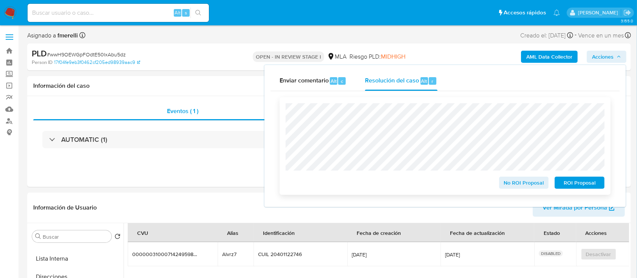
click at [585, 188] on span "ROI Proposal" at bounding box center [579, 182] width 39 height 11
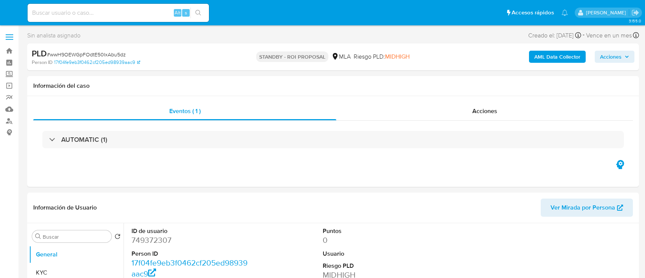
select select "10"
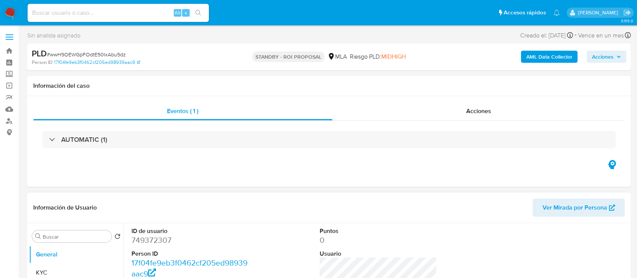
click at [237, 207] on header "Información de Usuario Ver Mirada por Persona" at bounding box center [328, 207] width 591 height 18
click at [150, 9] on input at bounding box center [118, 13] width 181 height 10
paste input "z6vjQZjTJV4p55ZPtTyEnbIk"
type input "z6vjQZjTJV4p55ZPtTyEnbIk"
select select "10"
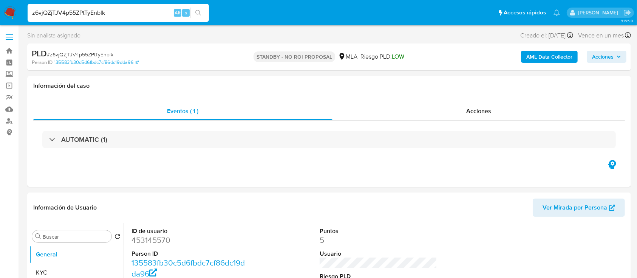
click at [12, 11] on img at bounding box center [10, 12] width 13 height 13
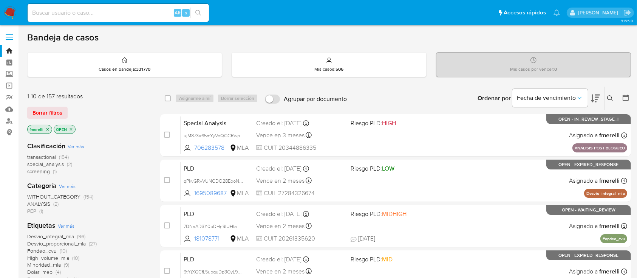
click at [152, 17] on input at bounding box center [118, 13] width 181 height 10
paste input "TVxntGg9x2ehRPheY4qakX34"
type input "TVxntGg9x2ehRPheY4qakX34"
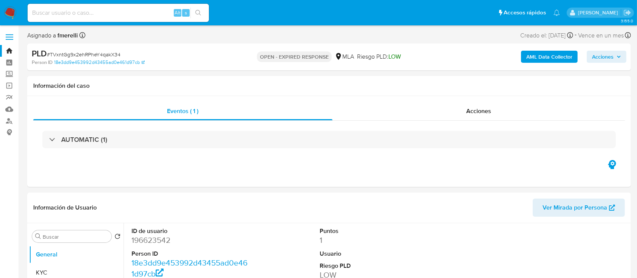
select select "10"
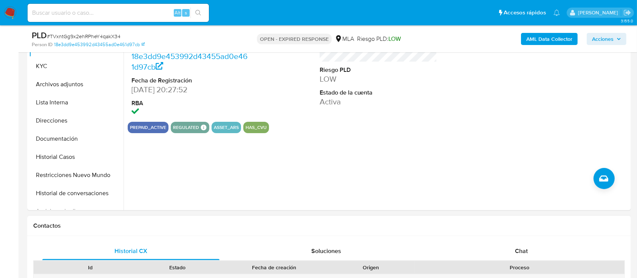
scroll to position [302, 0]
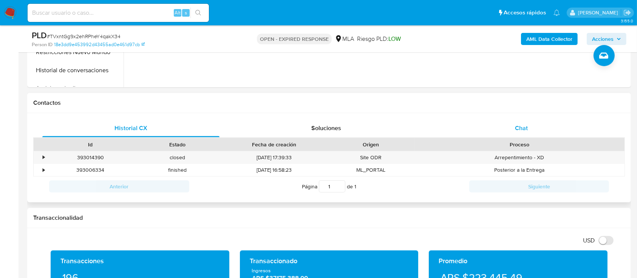
click at [531, 133] on div "Chat" at bounding box center [521, 128] width 177 height 18
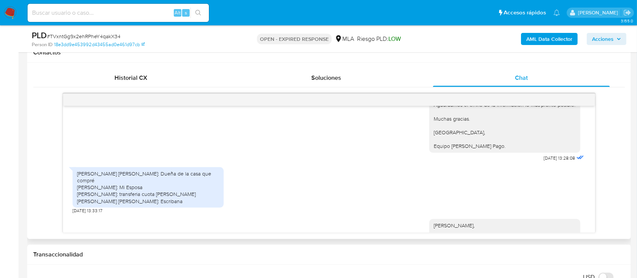
scroll to position [782, 0]
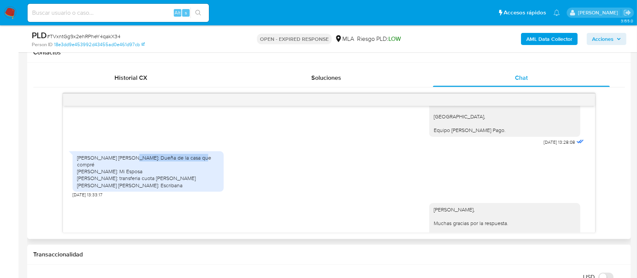
drag, startPoint x: 129, startPoint y: 178, endPoint x: 202, endPoint y: 177, distance: 73.6
click at [202, 177] on div "Cabañez Elsa Mónica: Dueña de la casa que compré MARIA BELÉN SAMBRANO: Mi Espos…" at bounding box center [329, 172] width 512 height 50
copy div "Dueña de la casa que compré"
drag, startPoint x: 189, startPoint y: 188, endPoint x: 77, endPoint y: 191, distance: 111.8
click at [77, 188] on div "[PERSON_NAME] [PERSON_NAME]: Dueña de la casa que compré [PERSON_NAME]: Mi Espo…" at bounding box center [148, 171] width 142 height 34
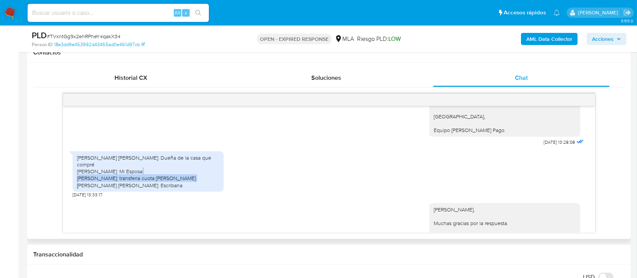
click at [80, 188] on div "[PERSON_NAME] [PERSON_NAME]: Dueña de la casa que compré [PERSON_NAME]: Mi Espo…" at bounding box center [148, 171] width 142 height 34
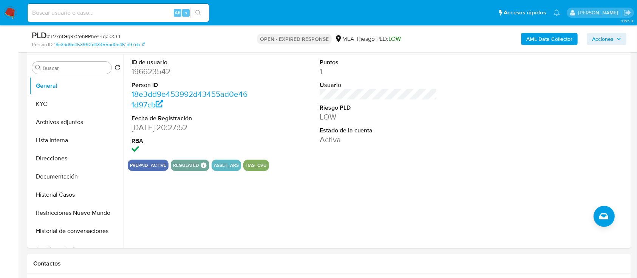
scroll to position [50, 0]
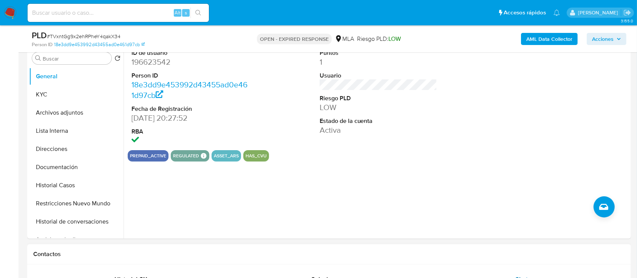
click at [513, 271] on div "Chat" at bounding box center [521, 279] width 177 height 18
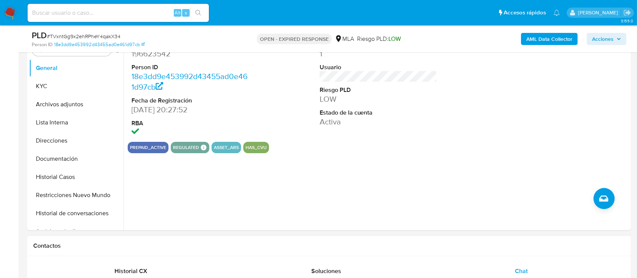
scroll to position [302, 0]
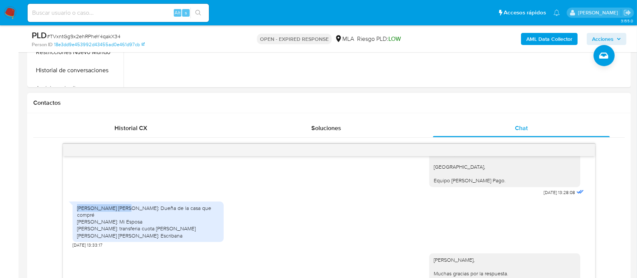
drag, startPoint x: 78, startPoint y: 225, endPoint x: 126, endPoint y: 229, distance: 48.5
click at [126, 229] on div "[PERSON_NAME] [PERSON_NAME]: Dueña de la casa que compré [PERSON_NAME]: Mi Espo…" at bounding box center [148, 221] width 142 height 34
copy div "Cabañez Elsa Mónica"
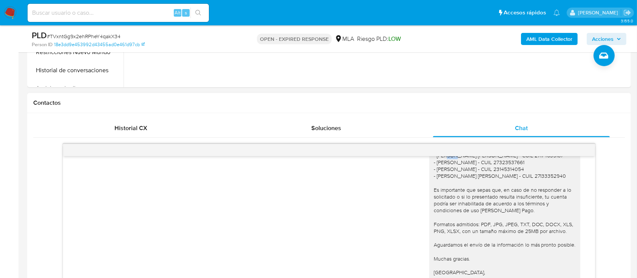
scroll to position [674, 0]
drag, startPoint x: 429, startPoint y: 164, endPoint x: 485, endPoint y: 172, distance: 56.9
click at [485, 172] on div "Hola Elias Efrain Mena, Muchas gracias por la respuesta y por la documentación …" at bounding box center [505, 185] width 142 height 213
copy div "CABAÑEZ ELSA MONICA"
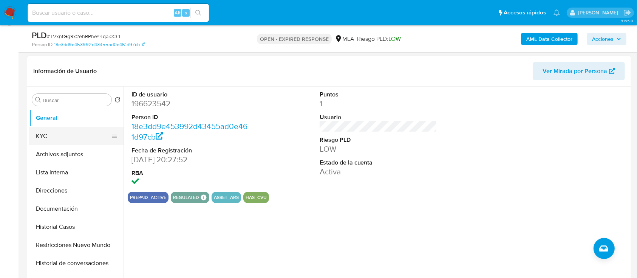
scroll to position [100, 0]
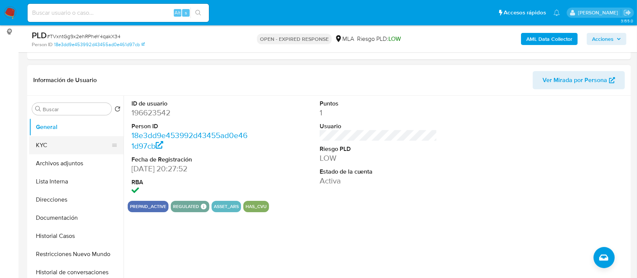
click at [57, 136] on button "KYC" at bounding box center [73, 145] width 88 height 18
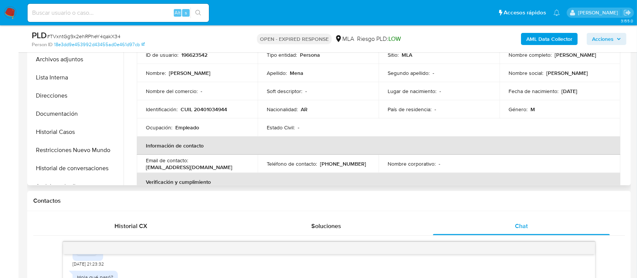
scroll to position [201, 0]
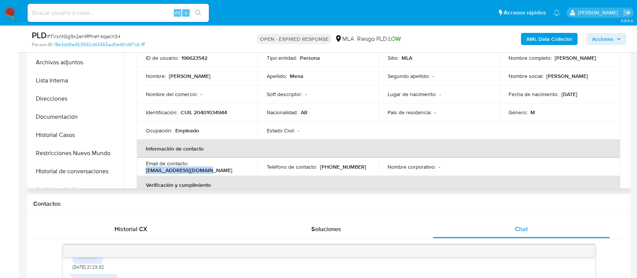
drag, startPoint x: 172, startPoint y: 171, endPoint x: 142, endPoint y: 171, distance: 30.2
click at [142, 171] on td "Email de contacto : eliasmena832@gmail.com" at bounding box center [197, 166] width 121 height 18
copy p "eliasmena832@gmail.com"
drag, startPoint x: 57, startPoint y: 131, endPoint x: 199, endPoint y: 156, distance: 144.2
click at [57, 131] on button "Historial Casos" at bounding box center [76, 135] width 94 height 18
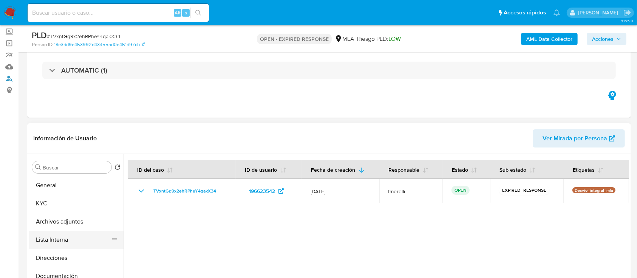
scroll to position [100, 0]
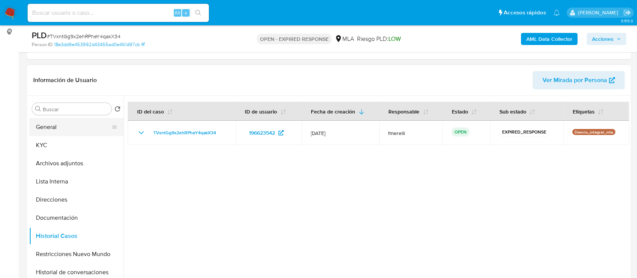
drag, startPoint x: 68, startPoint y: 151, endPoint x: 74, endPoint y: 128, distance: 24.5
click at [68, 151] on button "KYC" at bounding box center [76, 145] width 94 height 18
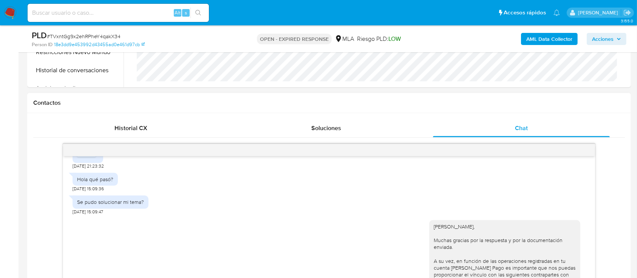
scroll to position [631, 0]
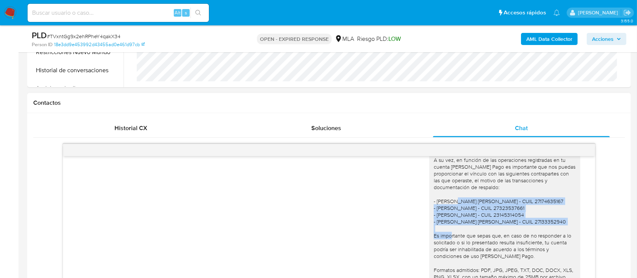
drag, startPoint x: 429, startPoint y: 215, endPoint x: 534, endPoint y: 237, distance: 107.2
click at [534, 237] on div "Hola Elias Efrain Mena, Muchas gracias por la respuesta y por la documentación …" at bounding box center [505, 228] width 142 height 213
drag, startPoint x: 540, startPoint y: 234, endPoint x: 427, endPoint y: 217, distance: 114.6
click at [434, 217] on div "Hola Elias Efrain Mena, Muchas gracias por la respuesta y por la documentación …" at bounding box center [505, 228] width 142 height 213
copy div "CABAÑEZ ELSA MONICA - CUIL 27174635167 - Maria Belen Sambrano - CUIL 2732353766…"
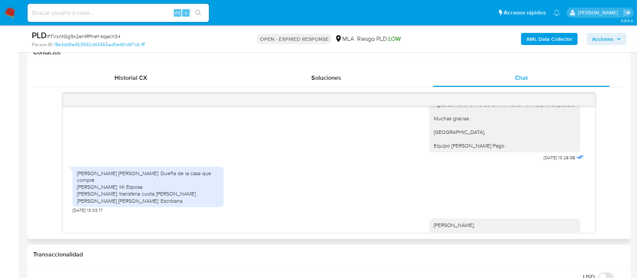
scroll to position [782, 0]
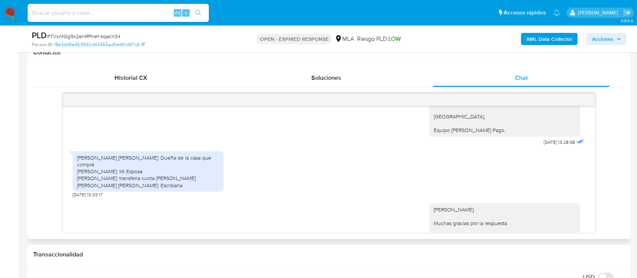
drag, startPoint x: 77, startPoint y: 177, endPoint x: 166, endPoint y: 198, distance: 91.2
click at [166, 188] on div "Cabañez Elsa Mónica: Dueña de la casa que compré MARIA BELÉN SAMBRANO: Mi Espos…" at bounding box center [148, 171] width 142 height 34
copy div "Cabañez Elsa Mónica: Dueña de la casa que compré MARIA BELÉN SAMBRANO: Mi Espos…"
click at [331, 147] on div "Hola Elias Efrain Mena, Muchas gracias por la respuesta y por la documentación …" at bounding box center [329, 29] width 512 height 235
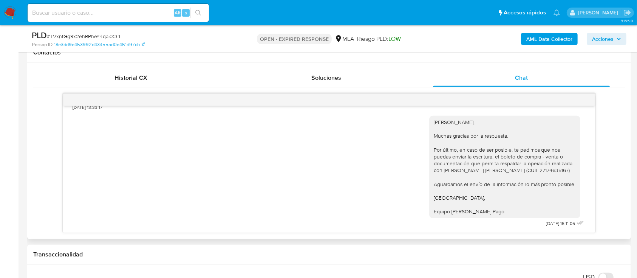
scroll to position [883, 0]
click at [90, 39] on span "# TVxntGg9x2ehRPheY4qakX34" at bounding box center [84, 36] width 74 height 8
copy span "TVxntGg9x2ehRPheY4qakX34"
click at [8, 11] on img at bounding box center [10, 12] width 13 height 13
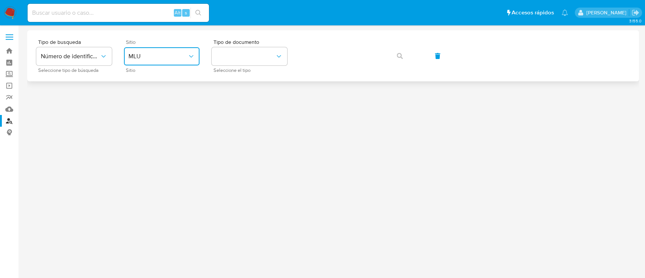
click at [179, 63] on button "MLU" at bounding box center [162, 56] width 76 height 18
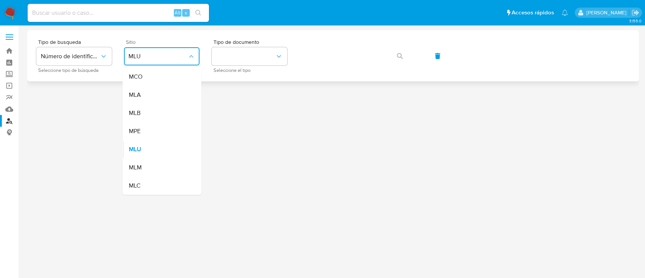
click at [160, 95] on div "MLA" at bounding box center [159, 95] width 62 height 18
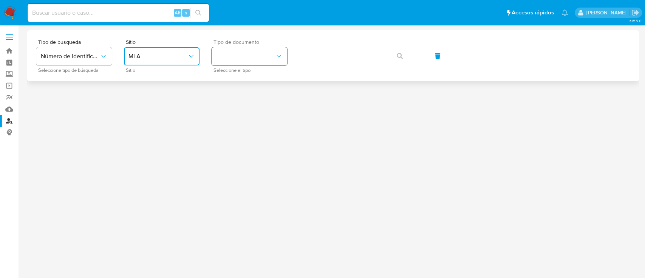
click at [251, 54] on button "identificationType" at bounding box center [249, 56] width 76 height 18
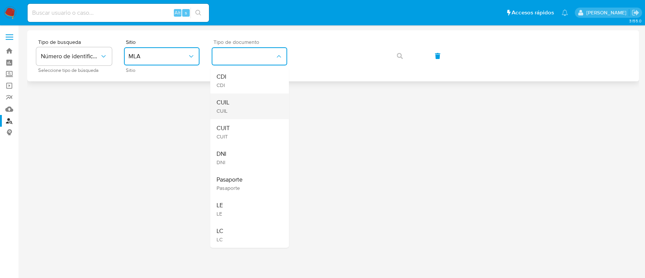
click at [239, 113] on div "CUIL CUIL" at bounding box center [247, 106] width 62 height 26
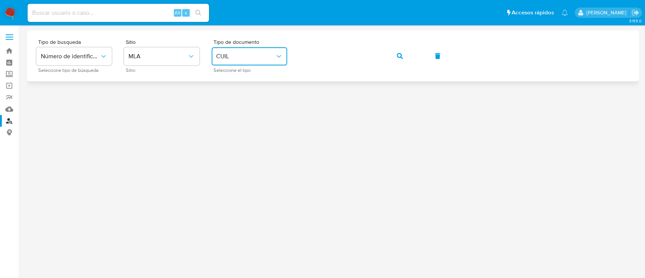
click at [401, 59] on span "button" at bounding box center [400, 56] width 6 height 17
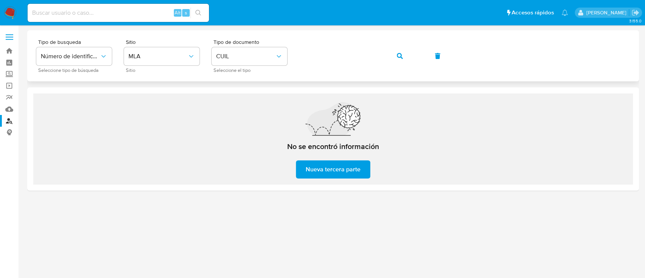
click at [397, 56] on icon "button" at bounding box center [400, 56] width 6 height 6
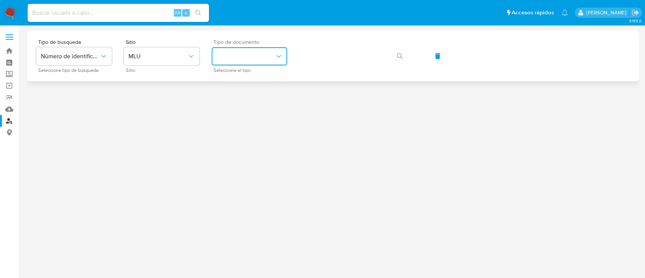
drag, startPoint x: 222, startPoint y: 52, endPoint x: 215, endPoint y: 57, distance: 8.3
click at [222, 52] on button "identificationType" at bounding box center [249, 56] width 76 height 18
drag, startPoint x: 154, startPoint y: 51, endPoint x: 159, endPoint y: 62, distance: 12.0
click at [154, 50] on button "MLU" at bounding box center [162, 56] width 76 height 18
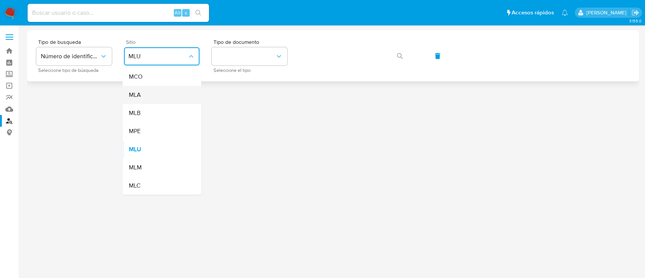
click at [168, 95] on div "MLA" at bounding box center [159, 95] width 62 height 18
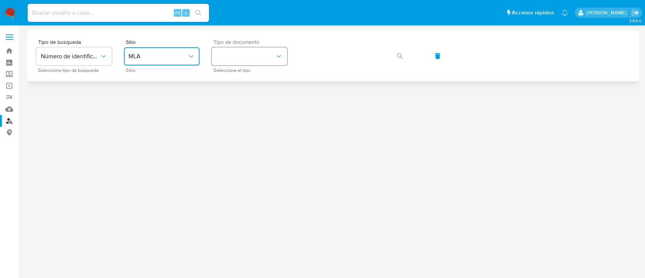
click at [249, 65] on button "identificationType" at bounding box center [249, 56] width 76 height 18
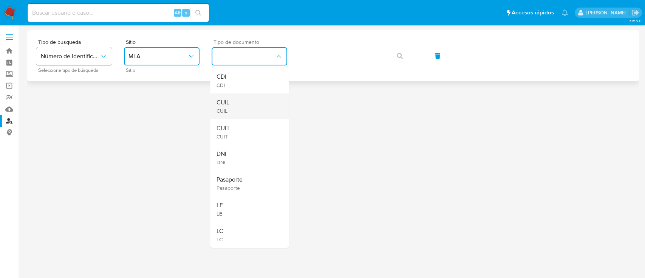
click at [247, 98] on div "CUIL CUIL" at bounding box center [247, 106] width 62 height 26
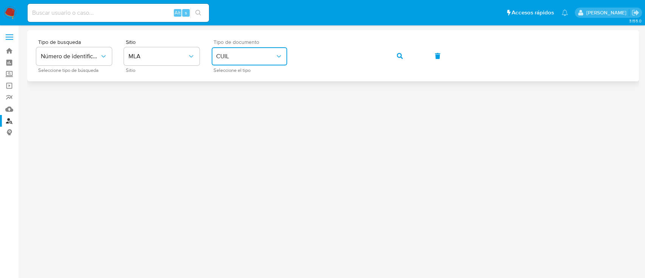
click at [403, 54] on button "button" at bounding box center [400, 56] width 26 height 18
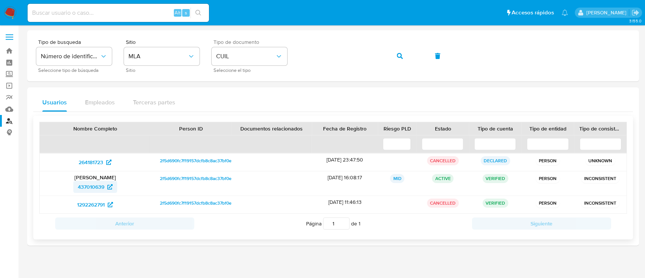
click at [93, 182] on span "437010639" at bounding box center [91, 187] width 26 height 12
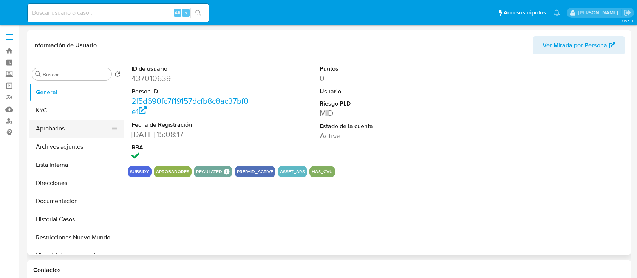
select select "10"
click at [65, 110] on button "KYC" at bounding box center [76, 110] width 94 height 18
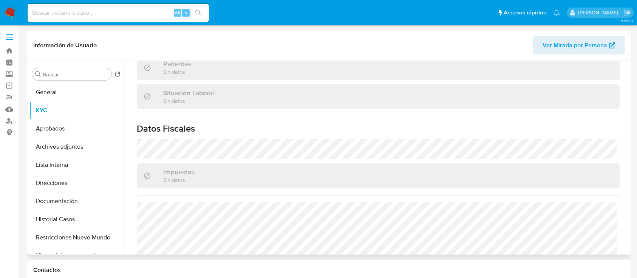
scroll to position [398, 0]
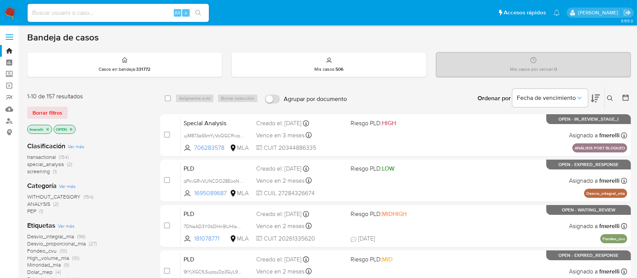
click at [605, 96] on button at bounding box center [611, 98] width 12 height 9
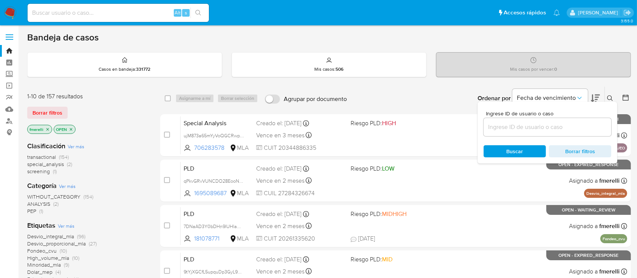
click at [566, 126] on input at bounding box center [547, 127] width 128 height 10
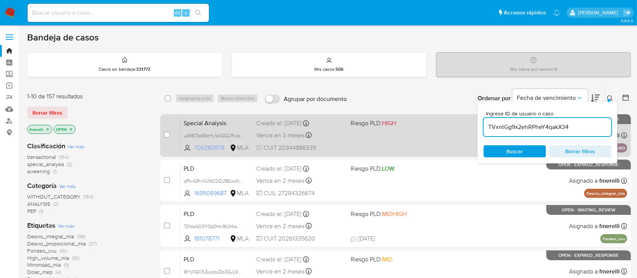
type input "TVxntGg9x2ehRPheY4qakX34"
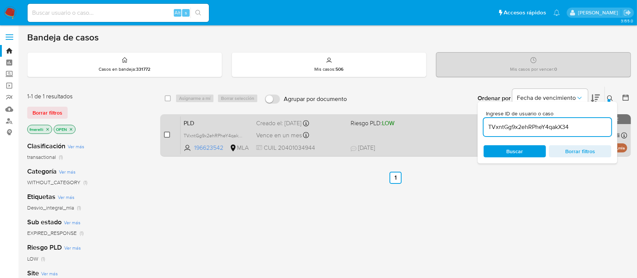
click at [164, 134] on input "checkbox" at bounding box center [167, 134] width 6 height 6
checkbox input "true"
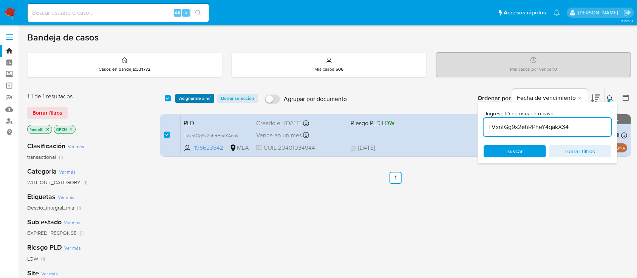
click at [194, 99] on span "Asignarme a mí" at bounding box center [194, 98] width 31 height 8
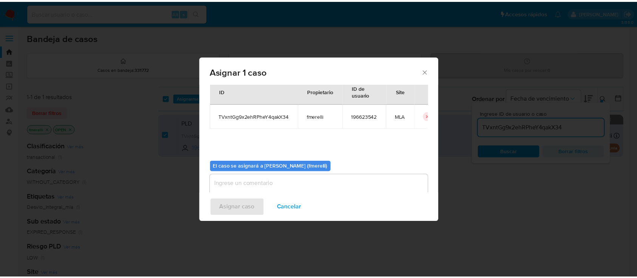
scroll to position [39, 0]
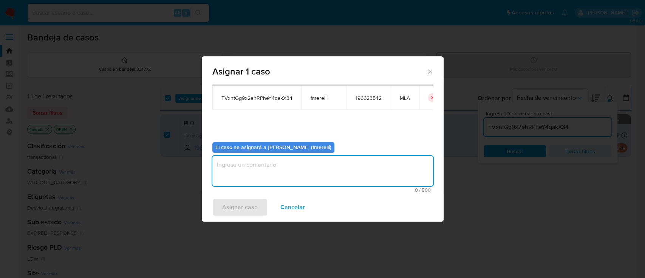
click at [278, 165] on textarea "assign-modal" at bounding box center [322, 171] width 221 height 30
click at [229, 207] on span "Asignar caso" at bounding box center [239, 207] width 35 height 17
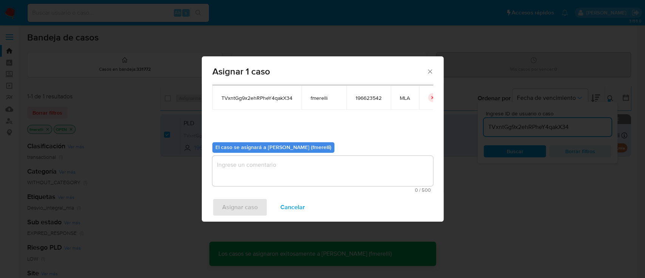
checkbox input "false"
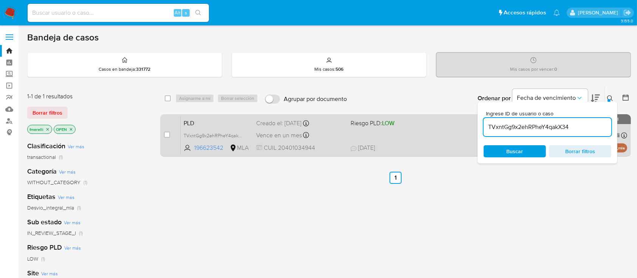
click at [335, 132] on div "Vence en un mes Vence el 10/10/2025 03:09:31" at bounding box center [300, 135] width 88 height 10
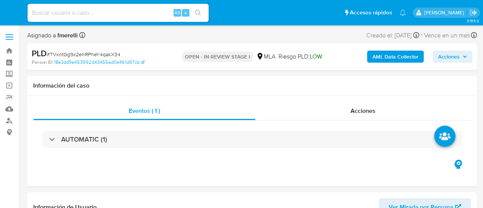
select select "10"
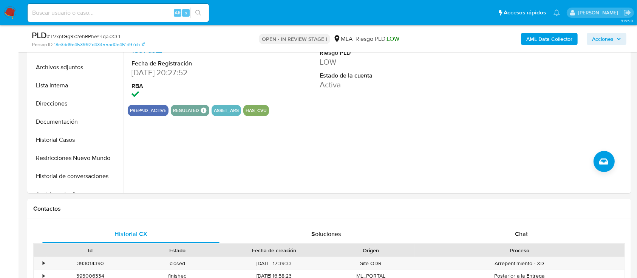
scroll to position [302, 0]
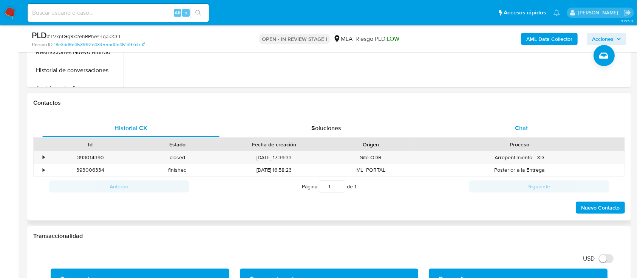
click at [483, 133] on div "Chat" at bounding box center [521, 128] width 177 height 18
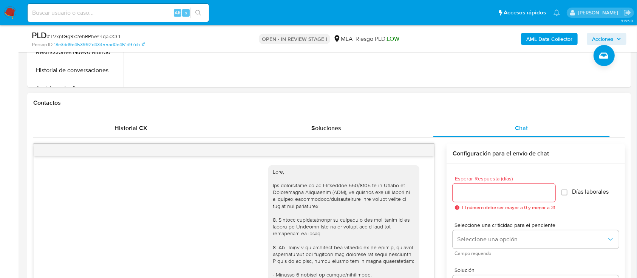
scroll to position [883, 0]
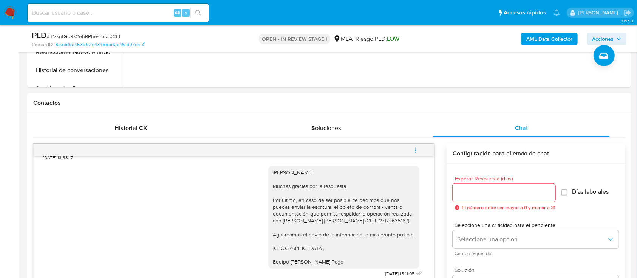
click at [425, 152] on button "menu-action" at bounding box center [415, 150] width 25 height 18
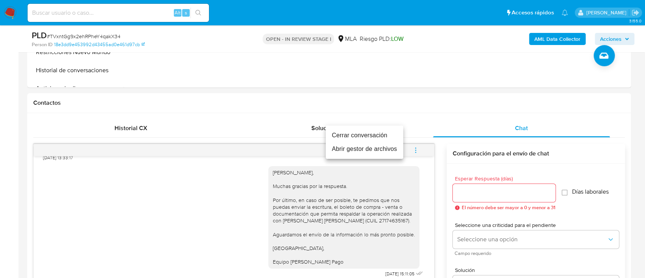
click at [368, 139] on li "Cerrar conversación" at bounding box center [364, 135] width 77 height 14
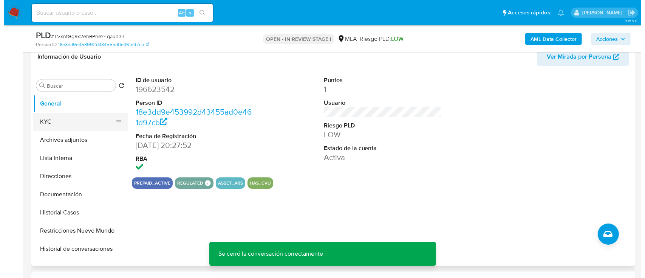
scroll to position [100, 0]
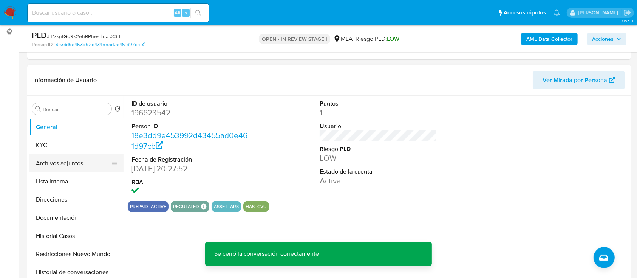
click at [45, 159] on button "Archivos adjuntos" at bounding box center [73, 163] width 88 height 18
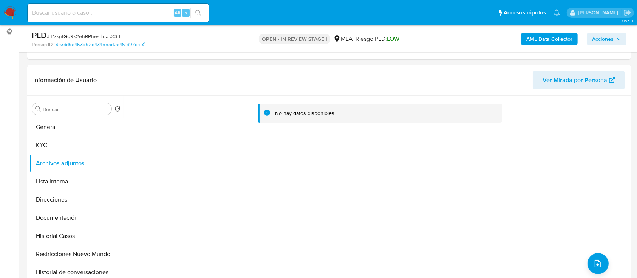
click at [483, 40] on b "AML Data Collector" at bounding box center [549, 39] width 46 height 12
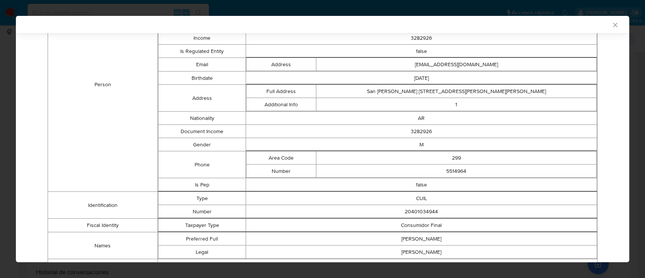
scroll to position [270, 0]
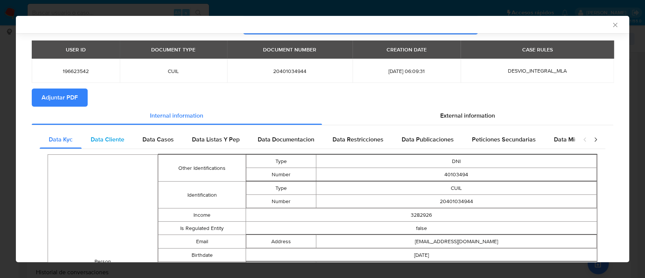
click at [120, 134] on div "Data Cliente" at bounding box center [108, 139] width 52 height 18
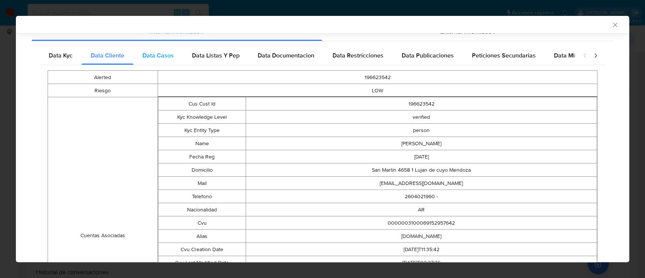
click at [157, 53] on span "Data Casos" at bounding box center [157, 55] width 31 height 9
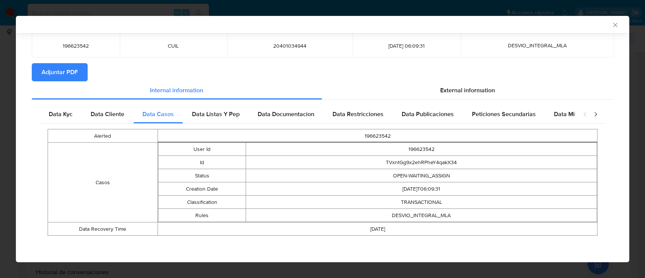
scroll to position [43, 0]
click at [208, 112] on span "Data Listas Y Pep" at bounding box center [216, 114] width 48 height 9
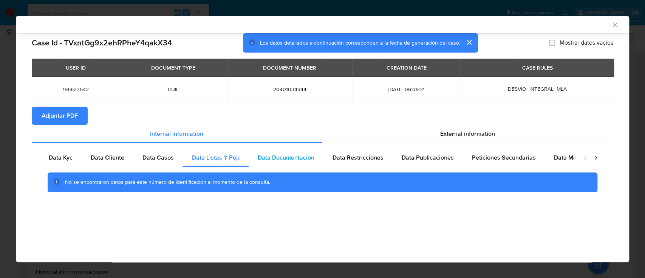
click at [273, 159] on span "Data Documentacion" at bounding box center [286, 157] width 57 height 9
click at [382, 157] on div "Data Restricciones" at bounding box center [357, 157] width 69 height 18
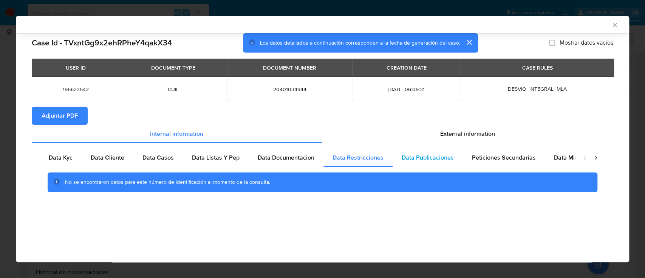
click at [424, 156] on span "Data Publicaciones" at bounding box center [427, 157] width 52 height 9
click at [483, 160] on span "Peticiones Secundarias" at bounding box center [504, 157] width 64 height 9
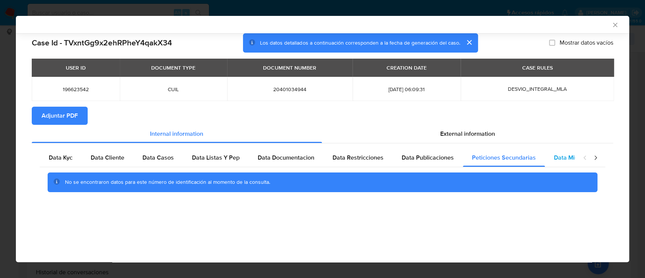
click at [483, 159] on span "Data Minoridad" at bounding box center [575, 157] width 42 height 9
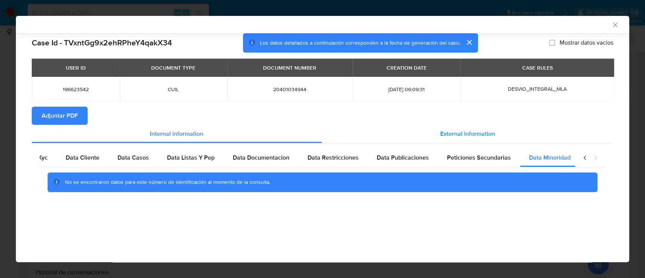
scroll to position [0, 25]
click at [474, 132] on span "External information" at bounding box center [467, 133] width 55 height 9
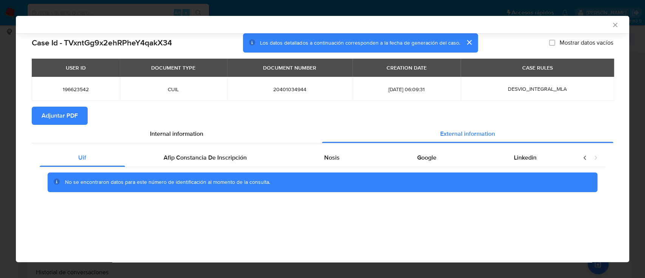
scroll to position [0, 0]
click at [164, 161] on span "Afip Constancia De Inscripción" at bounding box center [205, 157] width 83 height 9
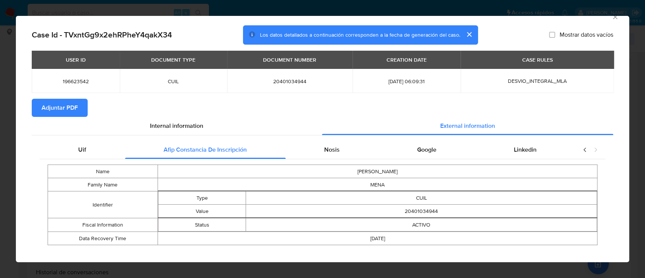
scroll to position [18, 0]
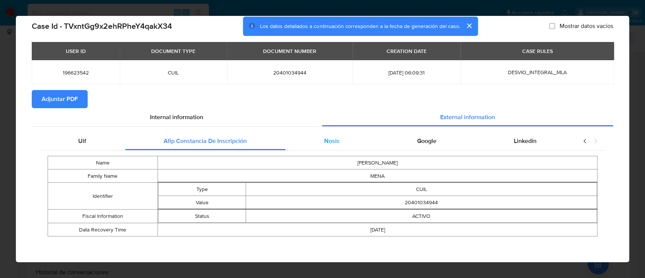
click at [317, 140] on div "Nosis" at bounding box center [331, 141] width 93 height 18
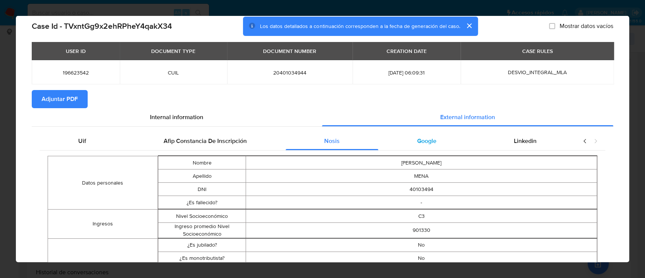
click at [432, 142] on div "Google" at bounding box center [426, 141] width 97 height 18
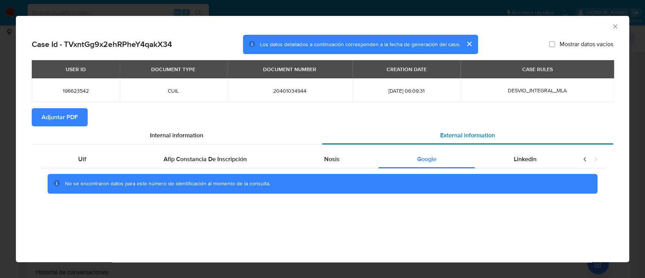
scroll to position [0, 0]
click at [483, 153] on div "Linkedin" at bounding box center [525, 159] width 100 height 18
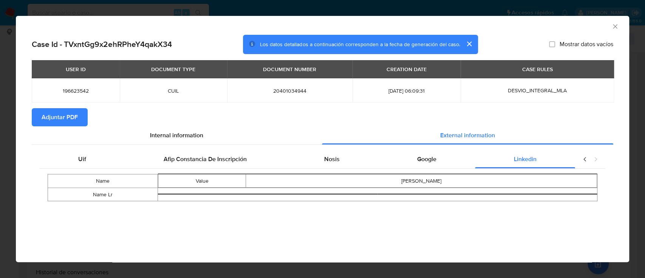
click at [57, 115] on span "Adjuntar PDF" at bounding box center [60, 117] width 36 height 17
click at [483, 26] on icon "Cerrar ventana" at bounding box center [615, 27] width 8 height 8
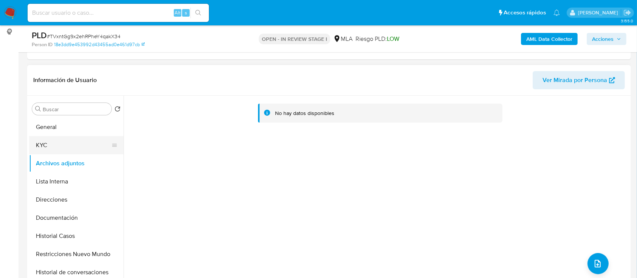
click at [51, 136] on button "KYC" at bounding box center [73, 145] width 88 height 18
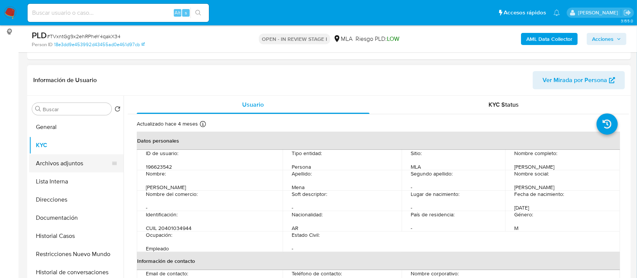
click at [46, 156] on button "Archivos adjuntos" at bounding box center [73, 163] width 88 height 18
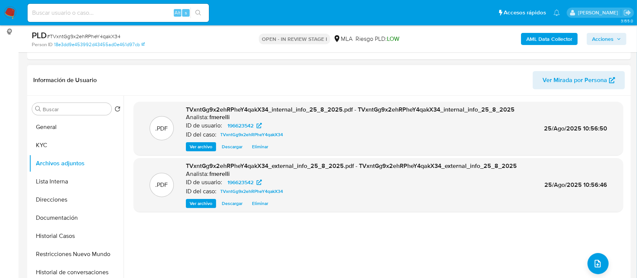
click at [190, 143] on span "Ver archivo" at bounding box center [201, 147] width 23 height 8
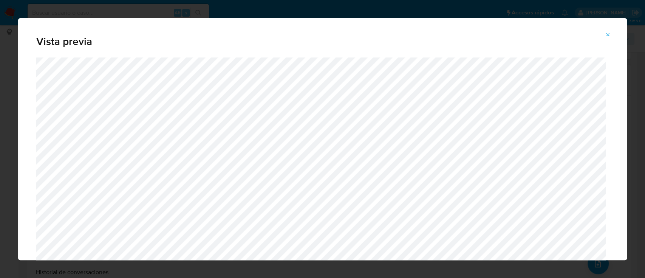
drag, startPoint x: 608, startPoint y: 35, endPoint x: 502, endPoint y: 67, distance: 111.1
click at [483, 35] on icon "Attachment preview" at bounding box center [607, 34] width 3 height 3
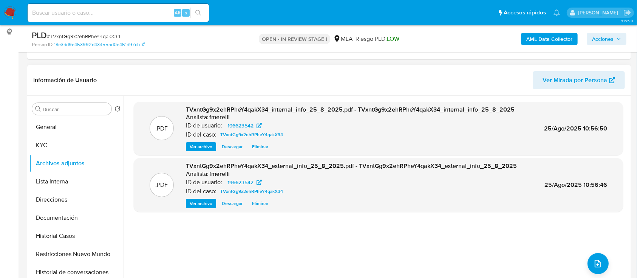
click at [190, 201] on span "Ver archivo" at bounding box center [201, 203] width 23 height 8
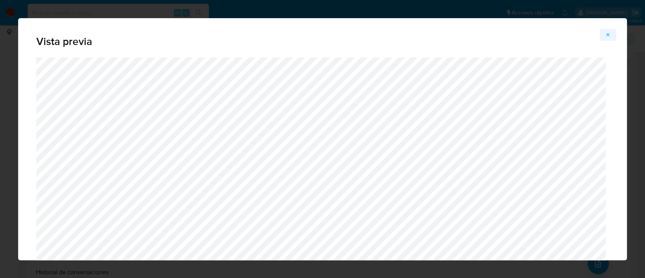
click at [483, 38] on span "Attachment preview" at bounding box center [608, 34] width 6 height 11
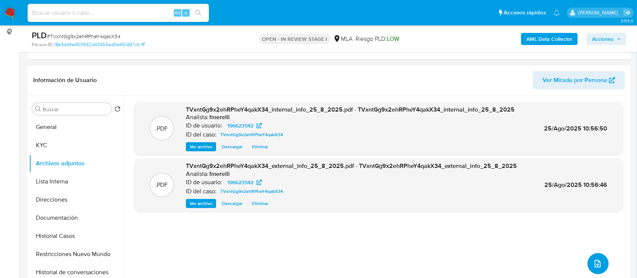
click at [483, 208] on button "upload-file" at bounding box center [597, 263] width 21 height 21
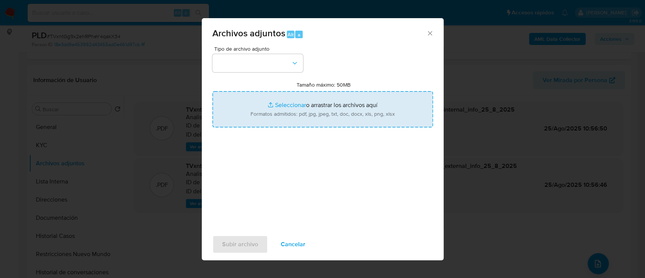
type input "C:\fakepath\NOSIS_Manager_InformeIndividual_20401034944_654927_20250813211902.p…"
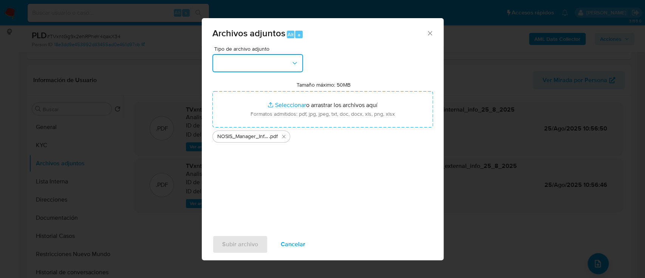
click at [279, 63] on button "button" at bounding box center [257, 63] width 91 height 18
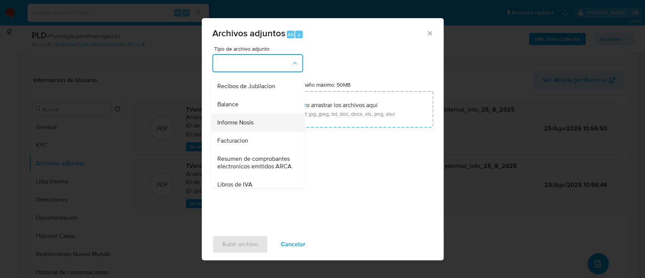
scroll to position [252, 0]
click at [256, 131] on div "Informe Nosis" at bounding box center [255, 122] width 77 height 18
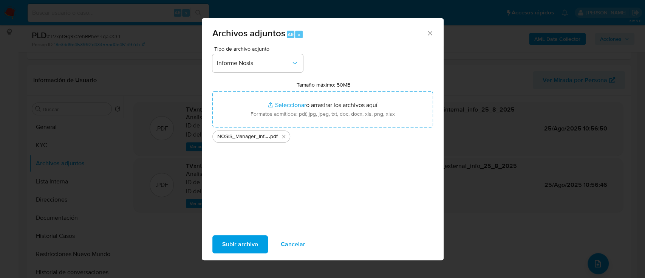
click at [233, 208] on span "Subir archivo" at bounding box center [240, 244] width 36 height 17
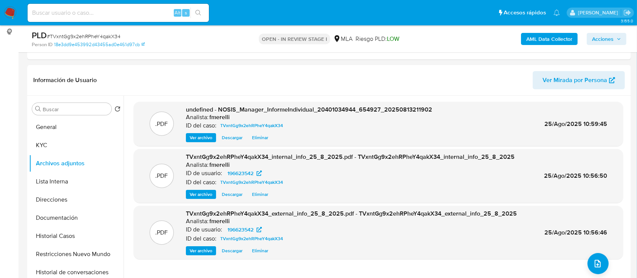
click at [195, 136] on span "Ver archivo" at bounding box center [201, 138] width 23 height 8
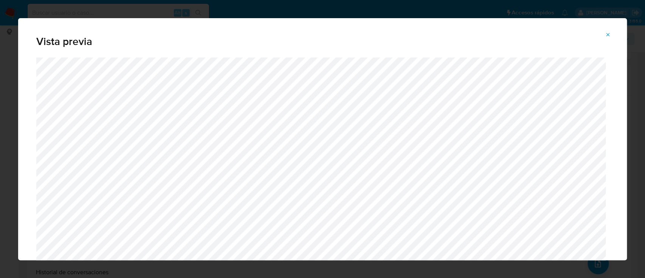
click at [483, 32] on button "Attachment preview" at bounding box center [607, 35] width 17 height 12
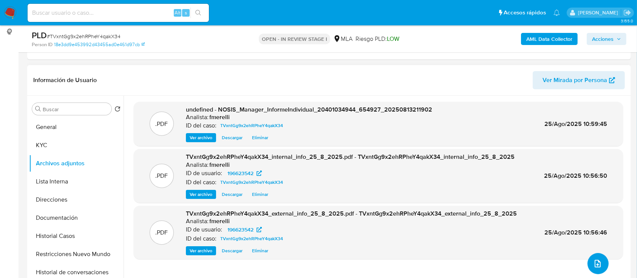
click at [483, 208] on icon "upload-file" at bounding box center [597, 263] width 9 height 9
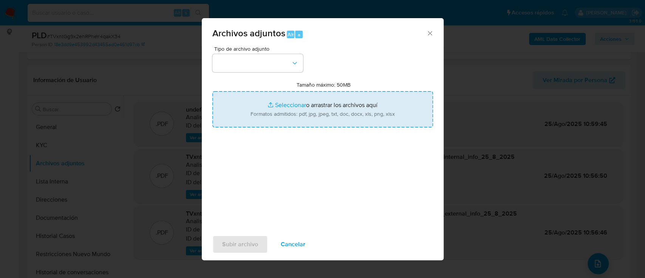
type input "C:\fakepath\Recibos mayo y junio 2025.pdf"
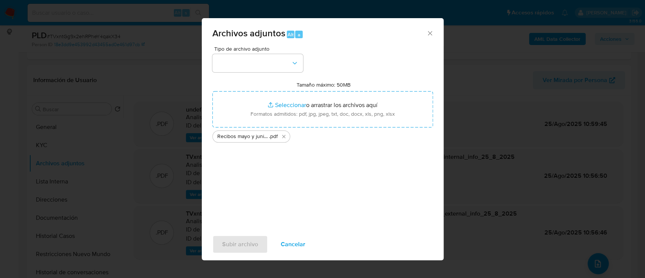
click at [279, 48] on span "Tipo de archivo adjunto" at bounding box center [259, 48] width 91 height 5
click at [269, 66] on button "button" at bounding box center [257, 63] width 91 height 18
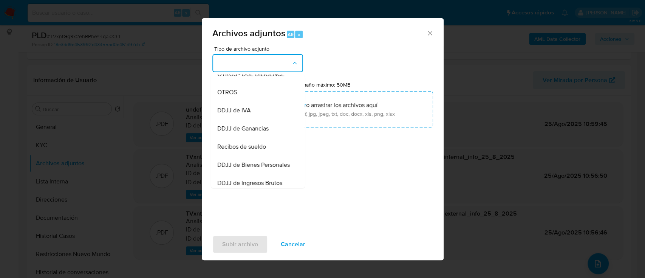
scroll to position [151, 0]
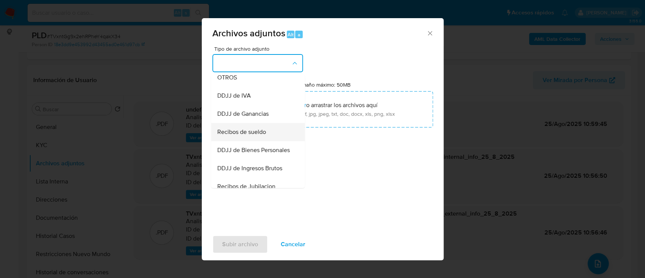
click at [253, 136] on span "Recibos de sueldo" at bounding box center [241, 132] width 49 height 8
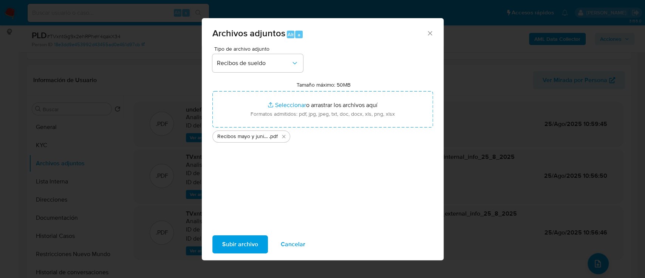
click at [242, 208] on span "Subir archivo" at bounding box center [240, 244] width 36 height 17
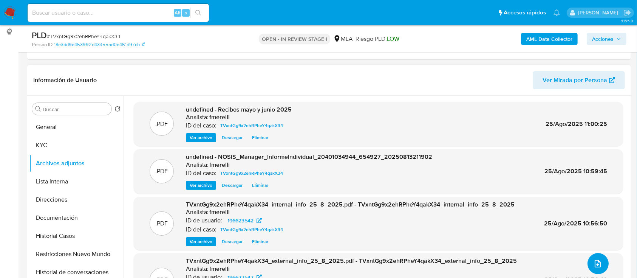
click at [483, 208] on icon "upload-file" at bounding box center [597, 263] width 9 height 9
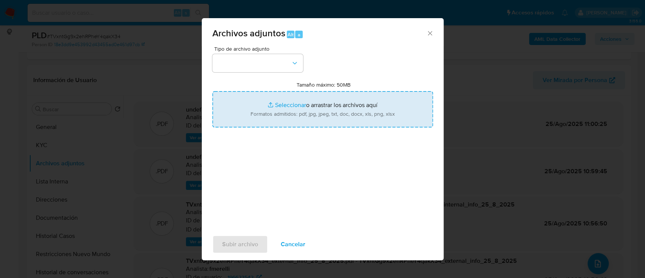
type input "C:\fakepath\Calculador - User 196623542.xlsx"
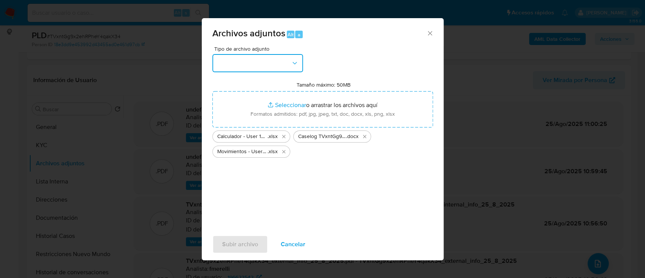
click at [231, 56] on button "button" at bounding box center [257, 63] width 91 height 18
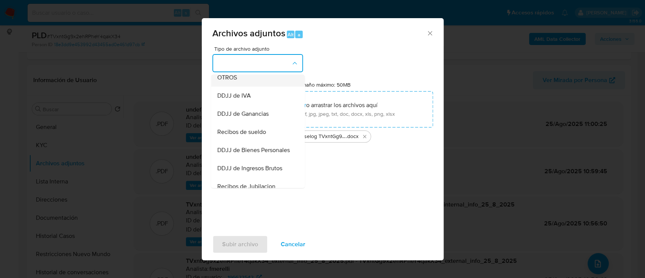
click at [256, 83] on div "OTROS" at bounding box center [255, 77] width 77 height 18
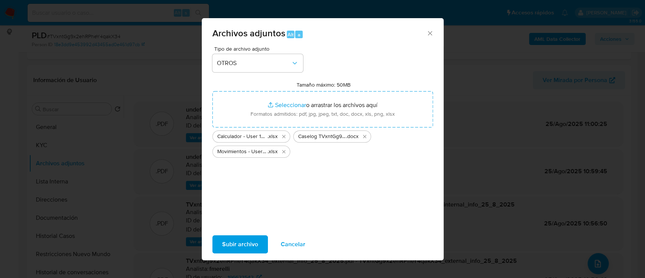
click at [248, 208] on span "Subir archivo" at bounding box center [240, 244] width 36 height 17
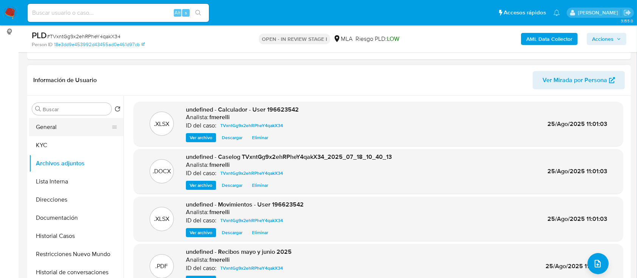
click at [72, 125] on button "General" at bounding box center [73, 127] width 88 height 18
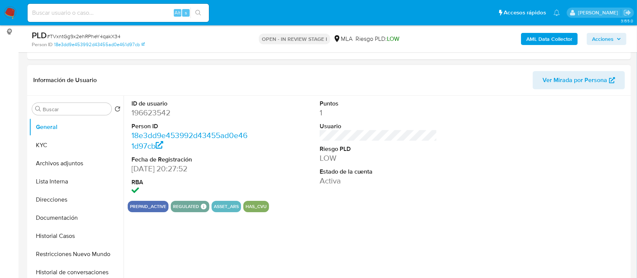
click at [156, 110] on dd "196623542" at bounding box center [190, 112] width 118 height 11
copy dd "196623542"
click at [75, 168] on button "Archivos adjuntos" at bounding box center [73, 163] width 88 height 18
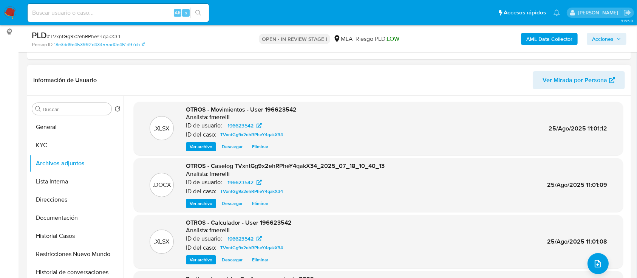
click at [190, 201] on span "Ver archivo" at bounding box center [201, 203] width 23 height 8
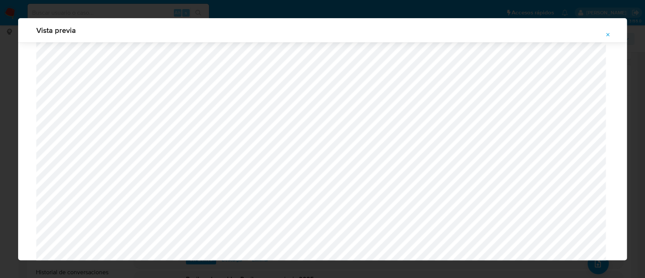
scroll to position [688, 0]
click at [483, 34] on icon "Attachment preview" at bounding box center [607, 34] width 3 height 3
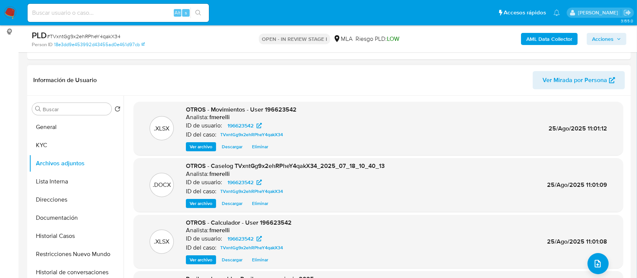
scroll to position [63, 0]
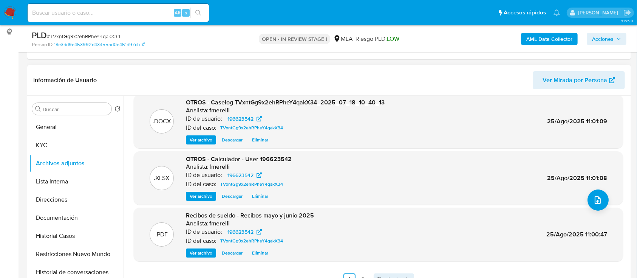
click at [386, 208] on link "Siguiente" at bounding box center [393, 279] width 40 height 12
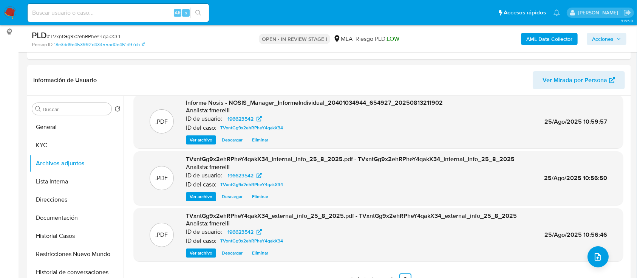
scroll to position [151, 0]
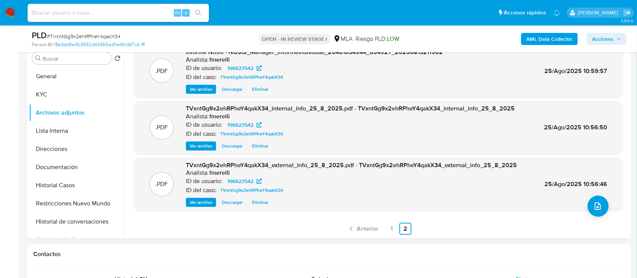
drag, startPoint x: 329, startPoint y: 231, endPoint x: 336, endPoint y: 231, distance: 6.4
click at [329, 208] on ul "Anterior 1 2 Siguiente" at bounding box center [378, 228] width 489 height 12
click at [49, 136] on button "Lista Interna" at bounding box center [73, 131] width 88 height 18
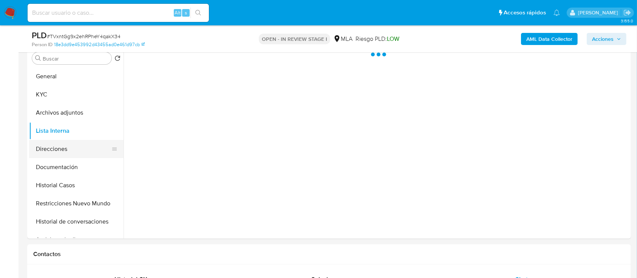
scroll to position [0, 0]
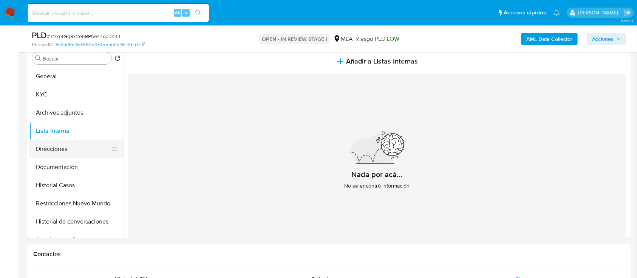
click at [60, 146] on button "Direcciones" at bounding box center [73, 149] width 88 height 18
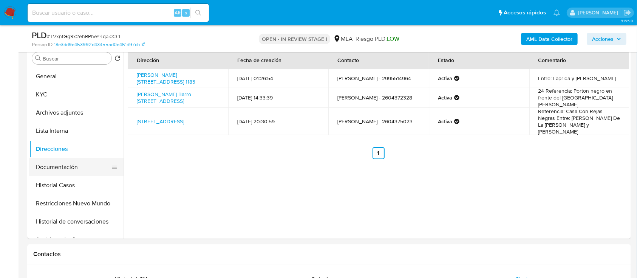
click at [63, 165] on button "Documentación" at bounding box center [73, 167] width 88 height 18
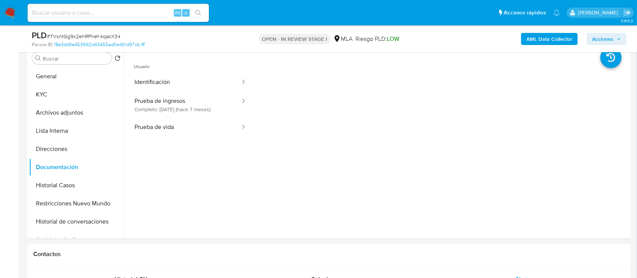
drag, startPoint x: 198, startPoint y: 111, endPoint x: 343, endPoint y: 42, distance: 160.5
click at [198, 111] on button "Prueba de ingresos Completo: 17/01/2025 (hace 7 meses)" at bounding box center [184, 105] width 113 height 26
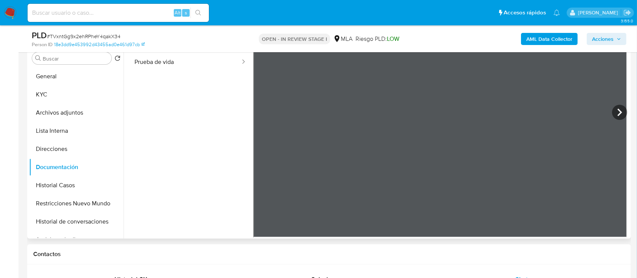
scroll to position [66, 0]
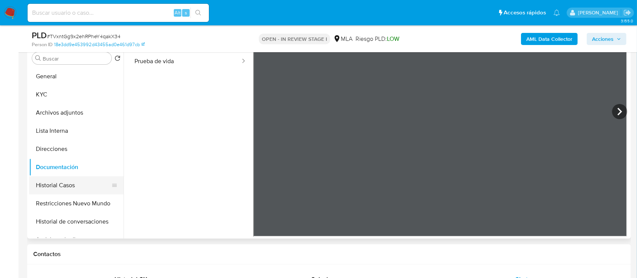
click at [56, 183] on button "Historial Casos" at bounding box center [73, 185] width 88 height 18
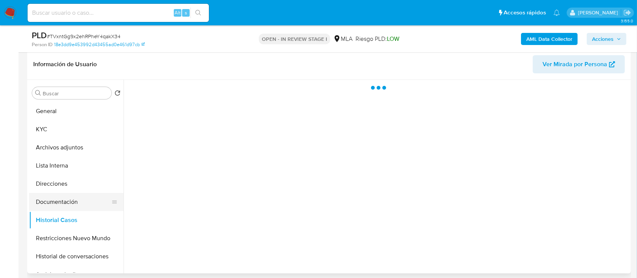
scroll to position [100, 0]
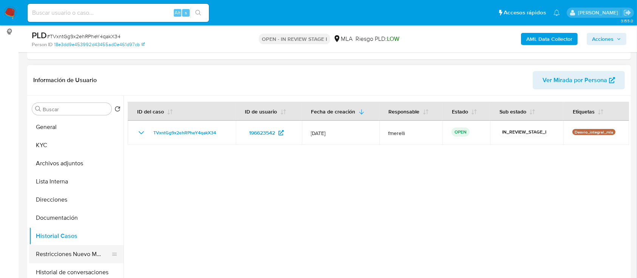
click at [77, 208] on button "Restricciones Nuevo Mundo" at bounding box center [73, 254] width 88 height 18
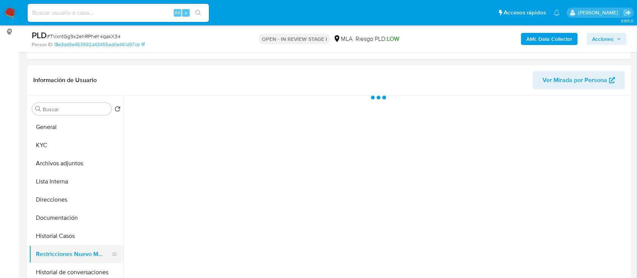
scroll to position [50, 0]
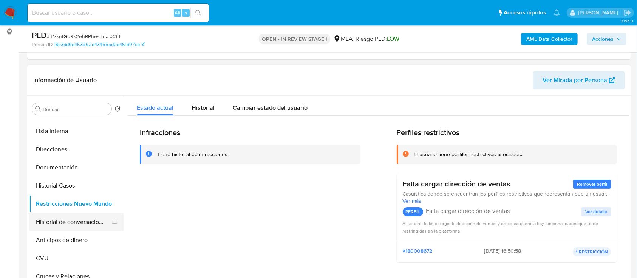
click at [65, 208] on button "Historial de conversaciones" at bounding box center [73, 222] width 88 height 18
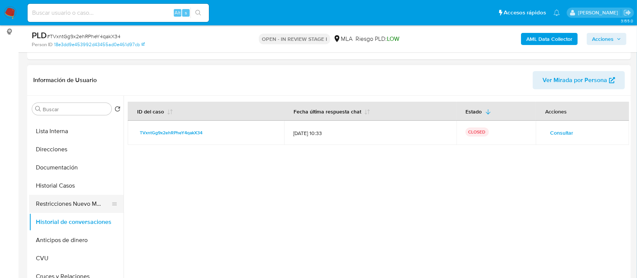
click at [69, 207] on button "Restricciones Nuevo Mundo" at bounding box center [73, 203] width 88 height 18
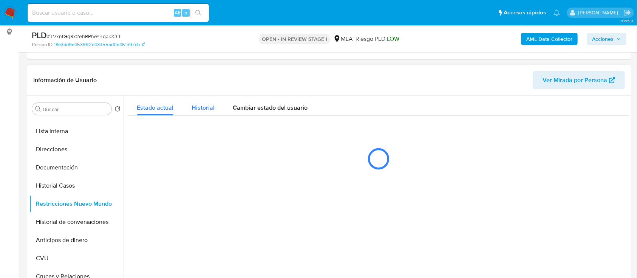
click at [211, 109] on span "Historial" at bounding box center [202, 107] width 23 height 9
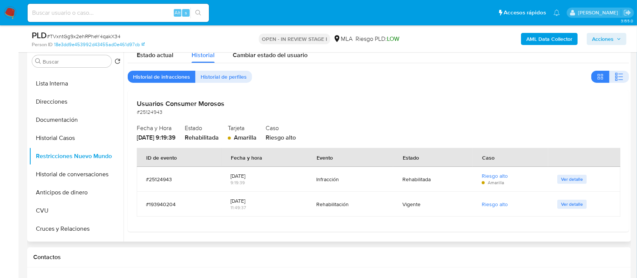
scroll to position [201, 0]
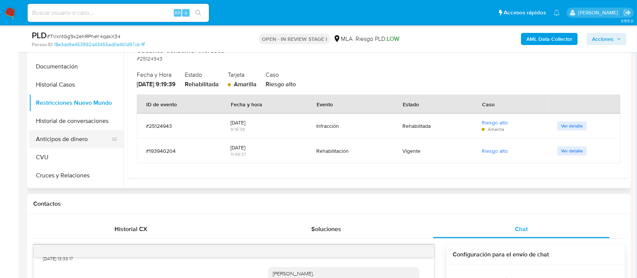
click at [66, 135] on button "Anticipos de dinero" at bounding box center [73, 139] width 88 height 18
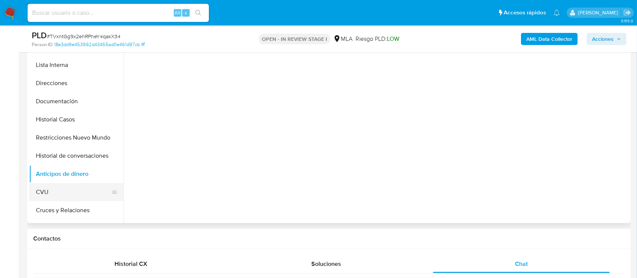
scroll to position [151, 0]
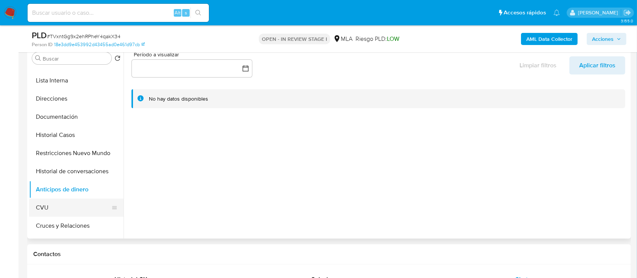
click at [66, 207] on button "CVU" at bounding box center [73, 207] width 88 height 18
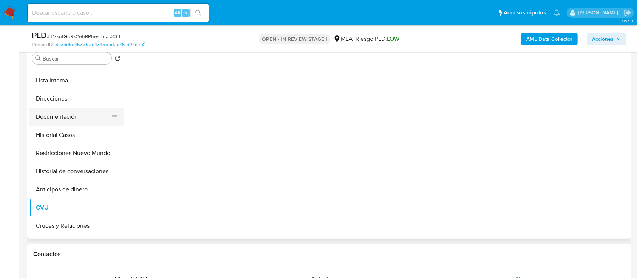
scroll to position [0, 0]
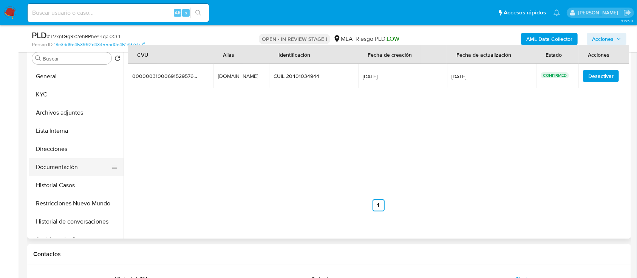
click at [77, 114] on button "Archivos adjuntos" at bounding box center [76, 112] width 94 height 18
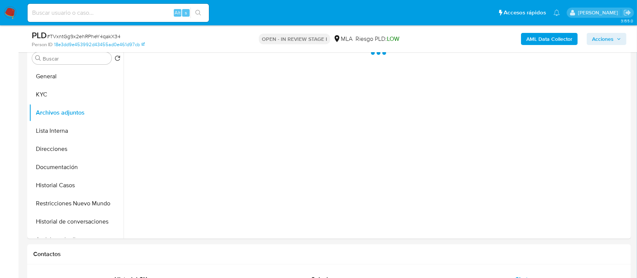
click at [483, 37] on span "Acciones" at bounding box center [606, 39] width 29 height 11
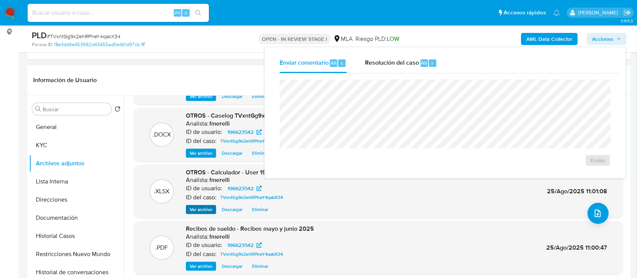
scroll to position [63, 0]
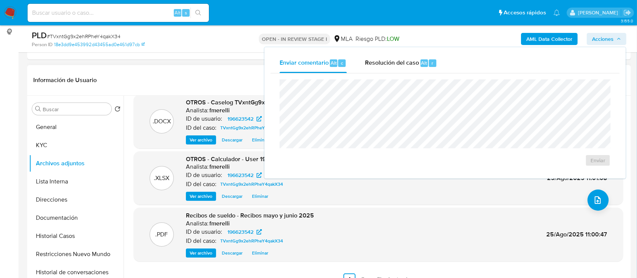
click at [419, 208] on ul "Anterior 1 2 Siguiente" at bounding box center [378, 279] width 489 height 12
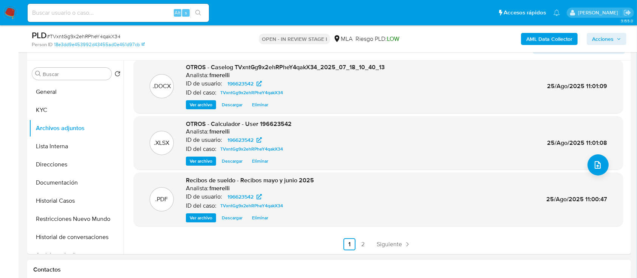
scroll to position [151, 0]
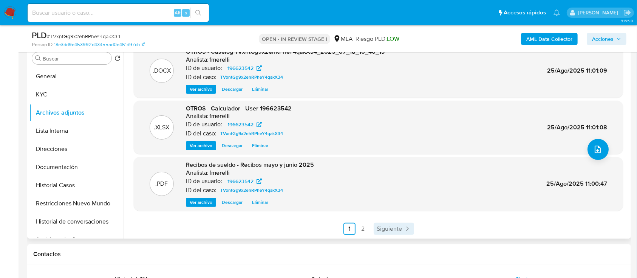
click at [394, 208] on span "Siguiente" at bounding box center [389, 228] width 25 height 6
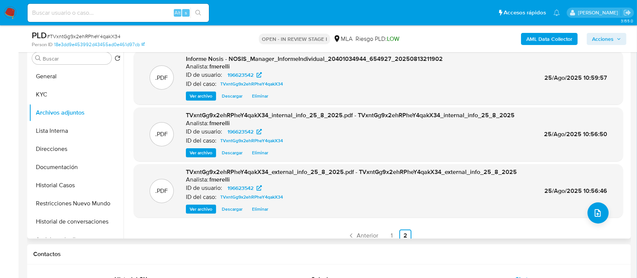
click at [483, 35] on span "Acciones" at bounding box center [603, 39] width 22 height 12
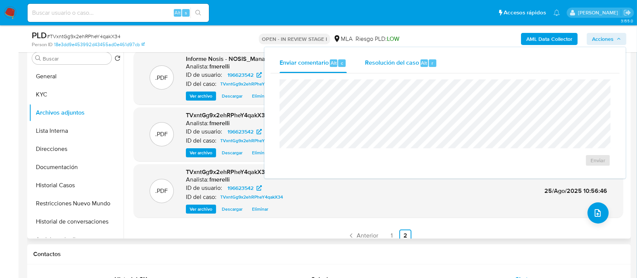
click at [417, 64] on span "Resolución del caso" at bounding box center [392, 62] width 54 height 9
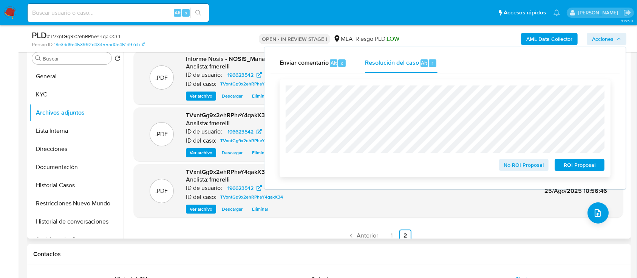
click at [483, 165] on span "No ROI Proposal" at bounding box center [523, 164] width 39 height 11
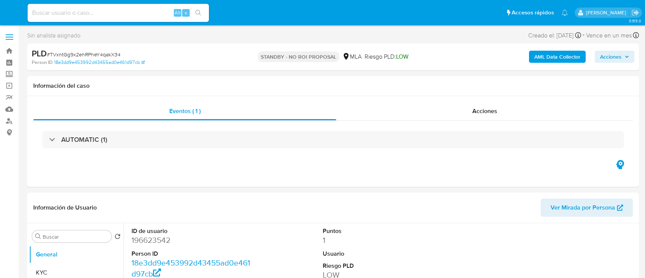
select select "10"
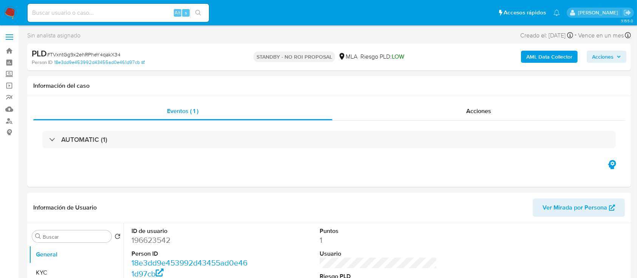
click at [130, 13] on input at bounding box center [118, 13] width 181 height 10
paste input "MlmMbpsCRzaTNXPAxizlgKQk"
type input "MlmMbpsCRzaTNXPAxizlgKQk"
select select "10"
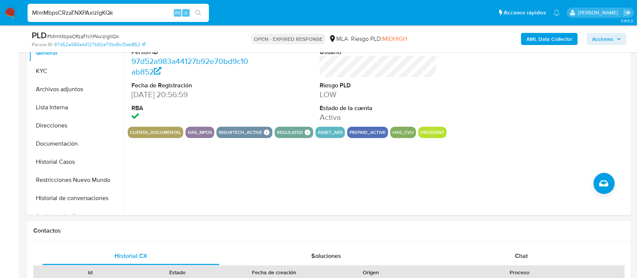
scroll to position [252, 0]
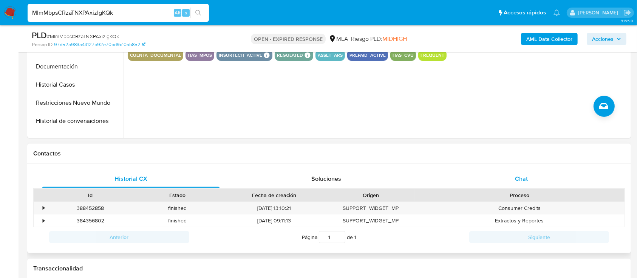
click at [520, 175] on span "Chat" at bounding box center [521, 178] width 13 height 9
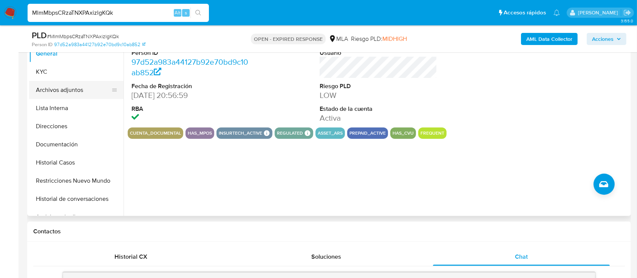
scroll to position [151, 0]
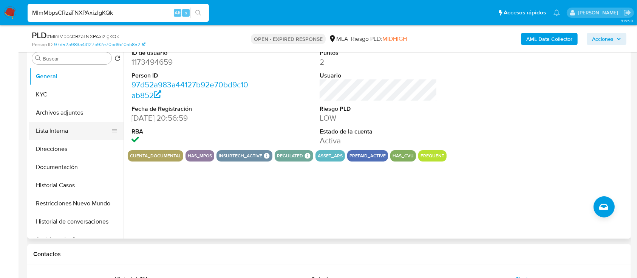
click at [48, 93] on button "KYC" at bounding box center [76, 94] width 94 height 18
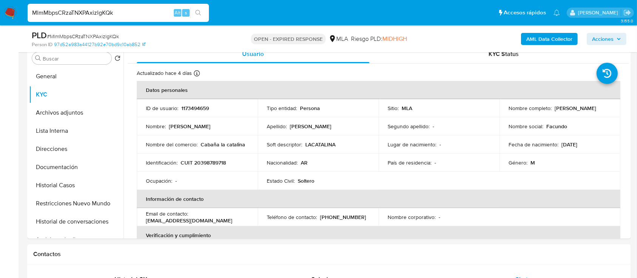
click at [120, 17] on input "MlmMbpsCRzaTNXPAxizlgKQk" at bounding box center [118, 13] width 181 height 10
paste input "inoJw8a7apjO9GonYjnFn7Uc"
type input "inoJw8a7apjO9GonYjnFn7Uc"
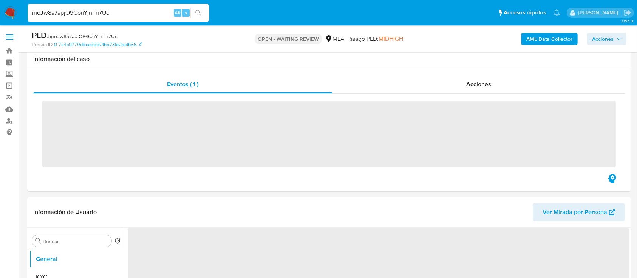
scroll to position [302, 0]
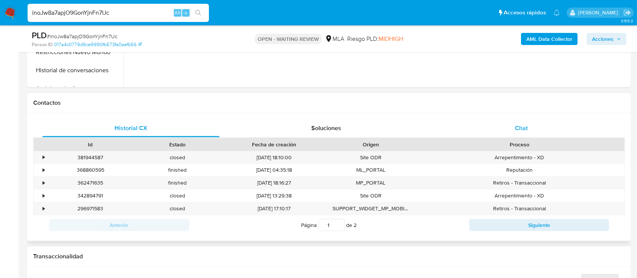
click at [515, 135] on div "Chat" at bounding box center [521, 128] width 177 height 18
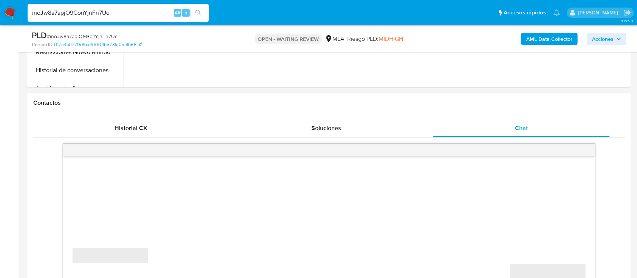
select select "10"
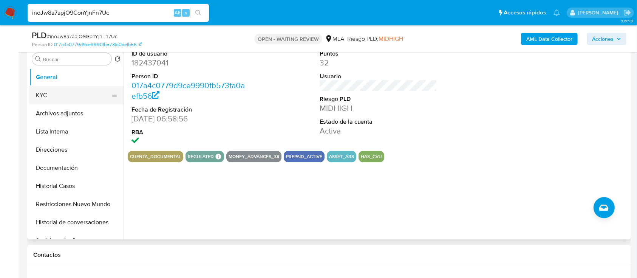
scroll to position [100, 0]
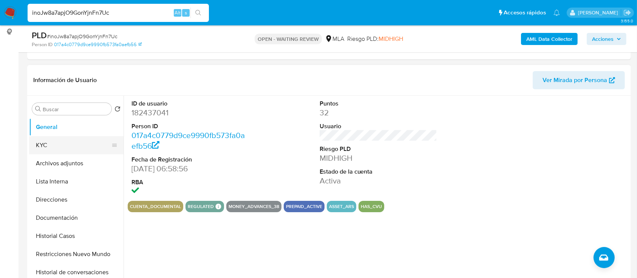
click at [48, 141] on button "KYC" at bounding box center [73, 145] width 88 height 18
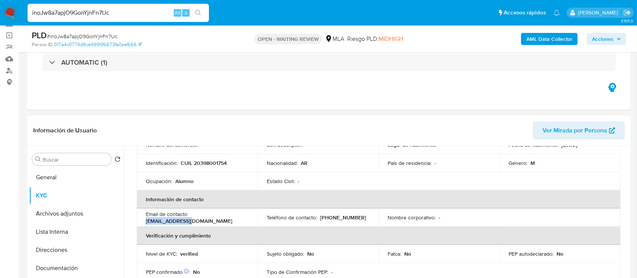
drag, startPoint x: 240, startPoint y: 216, endPoint x: 190, endPoint y: 218, distance: 49.5
click at [190, 218] on div "Email de contacto : [EMAIL_ADDRESS][DOMAIN_NAME]" at bounding box center [197, 217] width 103 height 14
copy p "[EMAIL_ADDRESS][DOMAIN_NAME]"
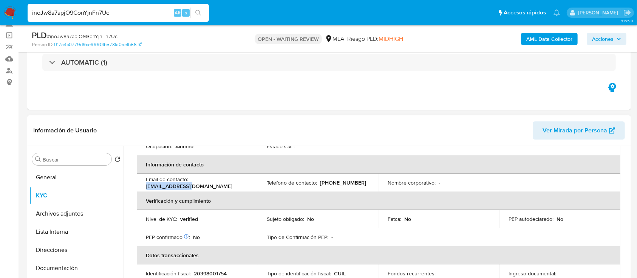
scroll to position [151, 0]
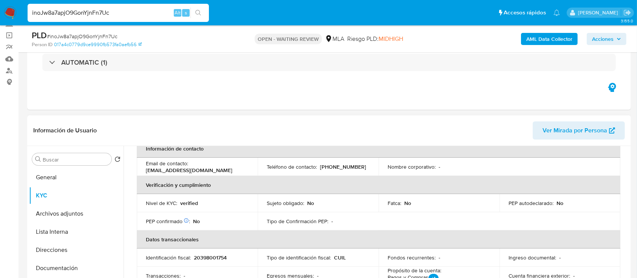
click at [325, 163] on p "[PHONE_NUMBER]" at bounding box center [343, 166] width 46 height 7
copy p "261"
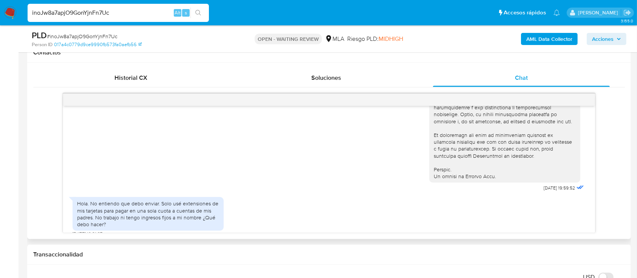
scroll to position [352, 0]
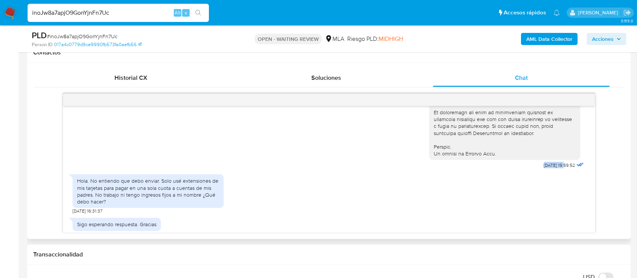
drag, startPoint x: 540, startPoint y: 179, endPoint x: 549, endPoint y: 179, distance: 9.1
copy span "17/07/2025"
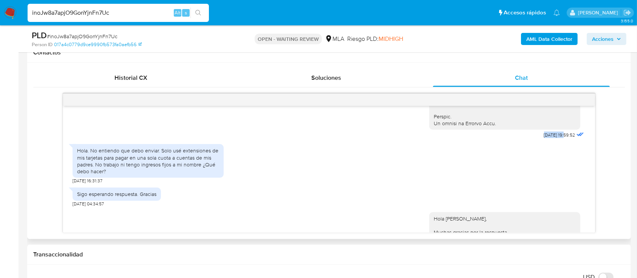
scroll to position [403, 0]
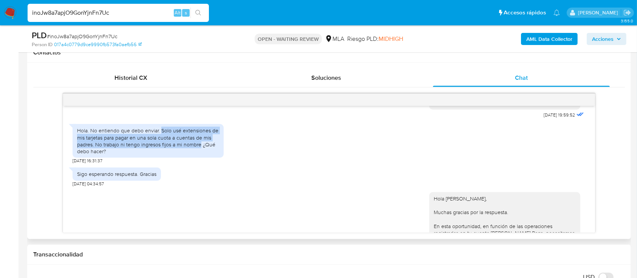
drag, startPoint x: 160, startPoint y: 145, endPoint x: 201, endPoint y: 156, distance: 41.7
click at [201, 154] on div "Hola. No entiendo que debo enviar. Solo usé extensiones de mis tarjetas para pa…" at bounding box center [148, 141] width 142 height 28
copy div "Solo usé extensiones de mis tarjetas para pagar en una sola cuota a cuentas de …"
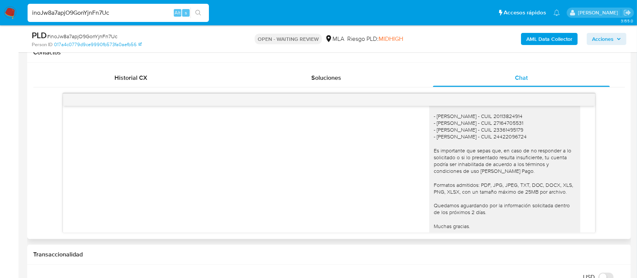
scroll to position [503, 0]
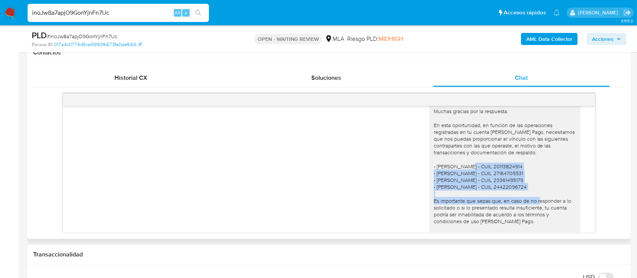
drag, startPoint x: 429, startPoint y: 179, endPoint x: 549, endPoint y: 202, distance: 122.7
click at [549, 202] on div "Hola [PERSON_NAME], Muchas gracias por la respuesta. En esta oportunidad, en fu…" at bounding box center [505, 200] width 142 height 213
copy div "Francisco Jose Perez - CUIL 20113824914 - Maria Rosa Saez - CUIL 27164705531 - …"
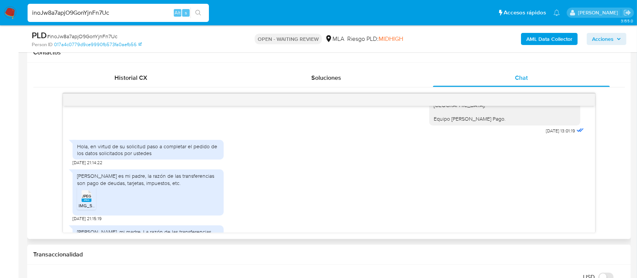
scroll to position [705, 0]
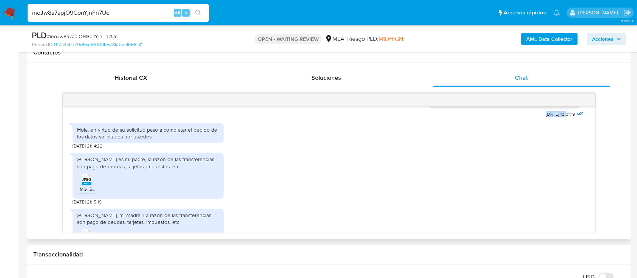
drag, startPoint x: 529, startPoint y: 130, endPoint x: 552, endPoint y: 128, distance: 23.9
click at [552, 119] on div "Hola Francisco Gabriel Perez Saez, Muchas gracias por la respuesta. En esta opo…" at bounding box center [507, 1] width 156 height 235
copy span "19/08/2025"
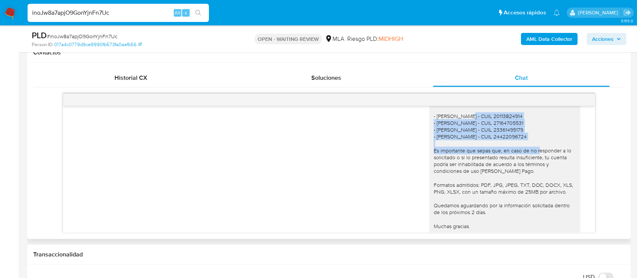
drag, startPoint x: 429, startPoint y: 131, endPoint x: 545, endPoint y: 151, distance: 117.7
click at [545, 151] on div "Hola [PERSON_NAME], Muchas gracias por la respuesta. En esta oportunidad, en fu…" at bounding box center [505, 150] width 142 height 213
copy div "Francisco Jose Perez - CUIL 20113824914 - Maria Rosa Saez - CUIL 27164705531 - …"
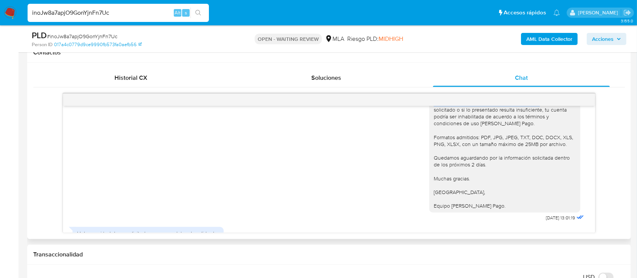
scroll to position [705, 0]
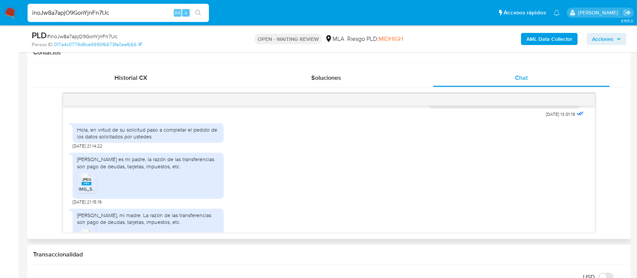
drag, startPoint x: 77, startPoint y: 169, endPoint x: 215, endPoint y: 180, distance: 138.6
click at [215, 169] on div "[PERSON_NAME] es mi padre, la razón de las transferencias son pago de deudas, t…" at bounding box center [148, 163] width 142 height 14
copy div "[PERSON_NAME] es mi padre, la razón de las transferencias son pago de deudas, t…"
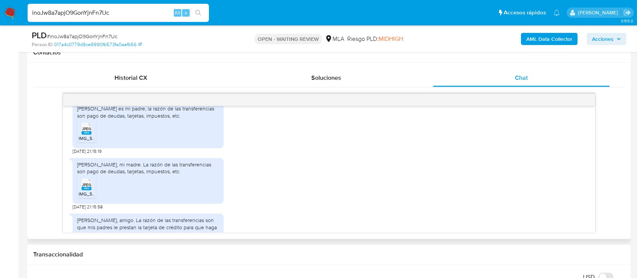
drag, startPoint x: 77, startPoint y: 180, endPoint x: 172, endPoint y: 185, distance: 95.3
click at [172, 174] on div "[PERSON_NAME], mi madre. La razón de las transferencias son pago de deudas, tar…" at bounding box center [148, 168] width 142 height 14
copy div "[PERSON_NAME], mi madre. La razón de las transferencias son pago de deudas, tar…"
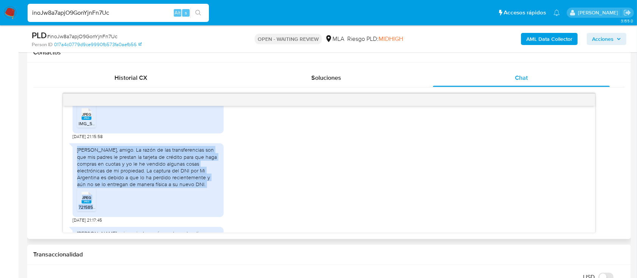
scroll to position [856, 0]
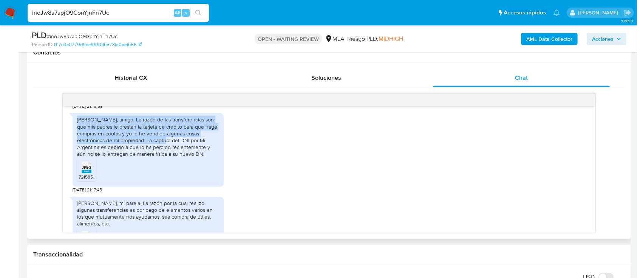
drag, startPoint x: 77, startPoint y: 181, endPoint x: 178, endPoint y: 156, distance: 103.5
click at [178, 156] on div "[PERSON_NAME], amigo. La razón de las transferencias son que mis padres le pres…" at bounding box center [148, 136] width 142 height 41
copy div "Gaston Ezequiel Heredia, amigo. La razón de las transferencias son que mis padr…"
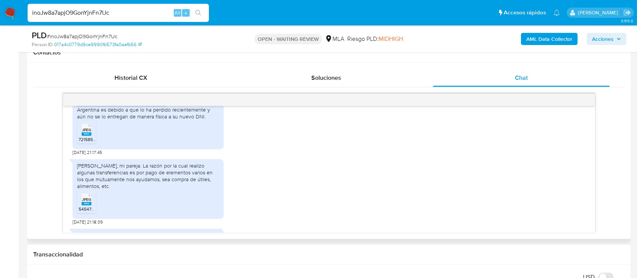
scroll to position [906, 0]
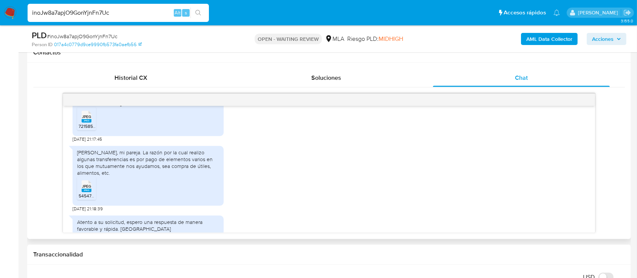
drag, startPoint x: 74, startPoint y: 170, endPoint x: 196, endPoint y: 193, distance: 124.5
click at [196, 193] on div "Ana Victoria Ruffolo Barrera, mi pareja. La razón por la cual realizo algunas t…" at bounding box center [148, 176] width 151 height 60
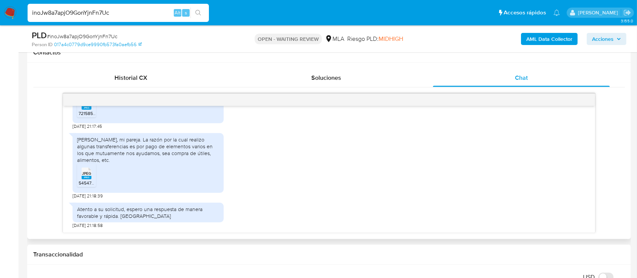
scroll to position [403, 0]
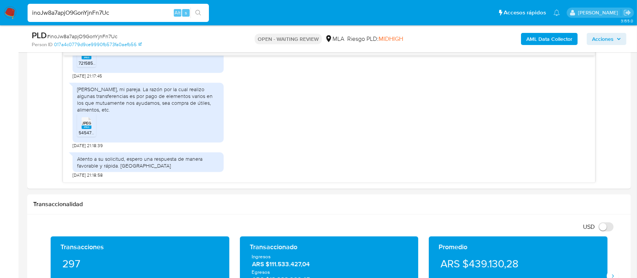
click at [93, 37] on span "# inoJw8a7apjO9GonYjnFn7Uc" at bounding box center [82, 36] width 71 height 8
click at [93, 36] on span "# inoJw8a7apjO9GonYjnFn7Uc" at bounding box center [82, 36] width 71 height 8
click at [14, 14] on img at bounding box center [10, 12] width 13 height 13
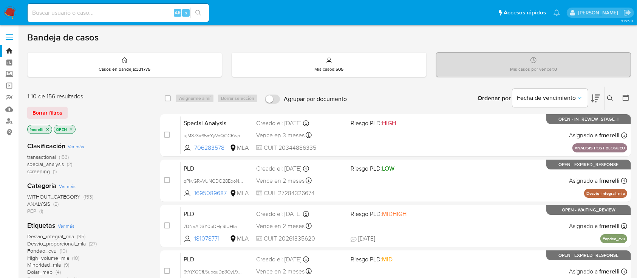
click at [610, 98] on icon at bounding box center [610, 98] width 6 height 6
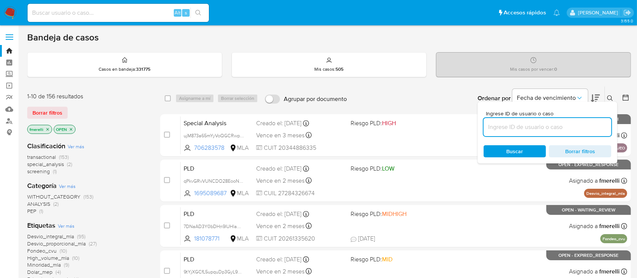
click at [558, 125] on input at bounding box center [547, 127] width 128 height 10
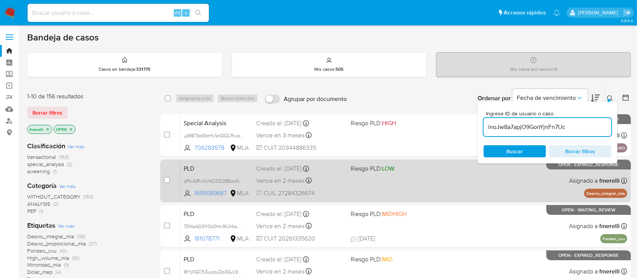
type input "inoJw8a7apjO9GonYjnFn7Uc"
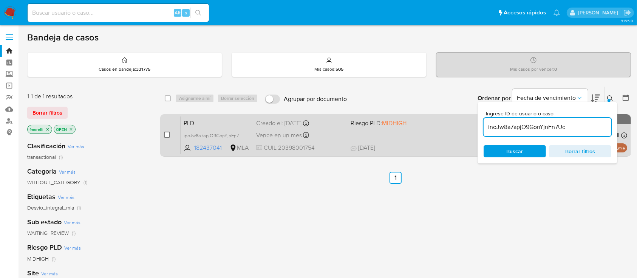
click at [167, 134] on input "checkbox" at bounding box center [167, 134] width 6 height 6
checkbox input "true"
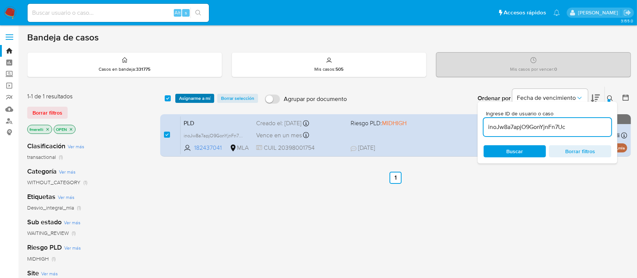
click at [204, 98] on span "Asignarme a mí" at bounding box center [194, 98] width 31 height 8
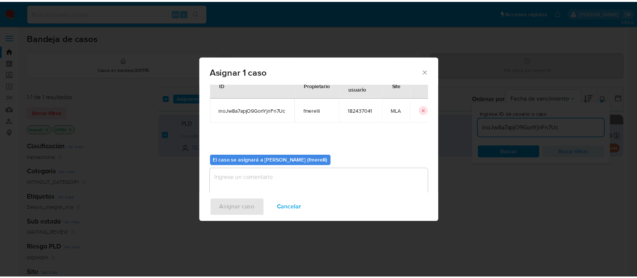
scroll to position [39, 0]
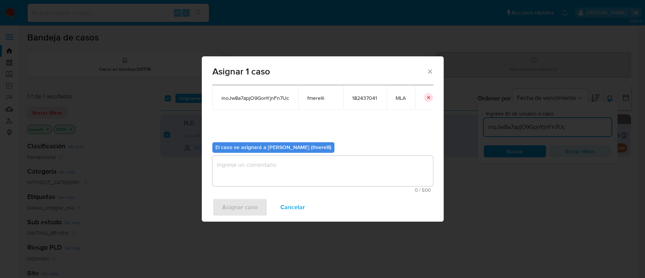
click at [302, 178] on textarea "assign-modal" at bounding box center [322, 171] width 221 height 30
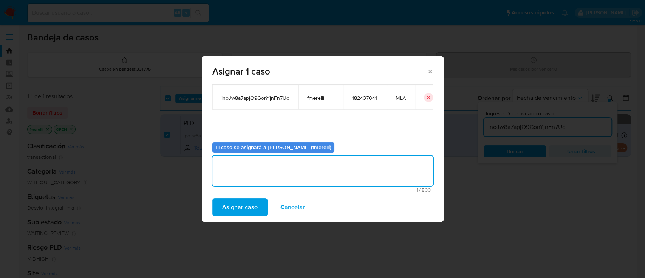
click at [239, 205] on span "Asignar caso" at bounding box center [239, 207] width 35 height 17
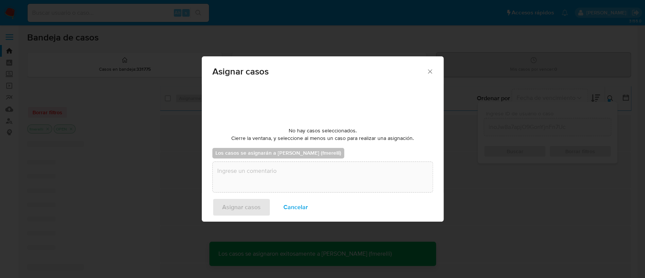
checkbox input "false"
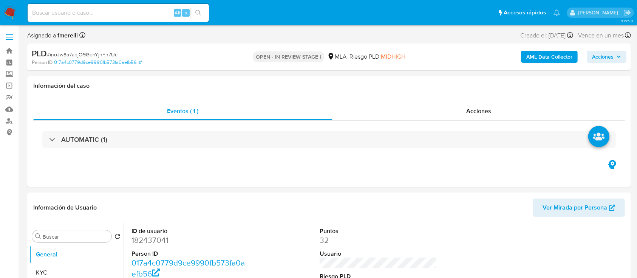
select select "10"
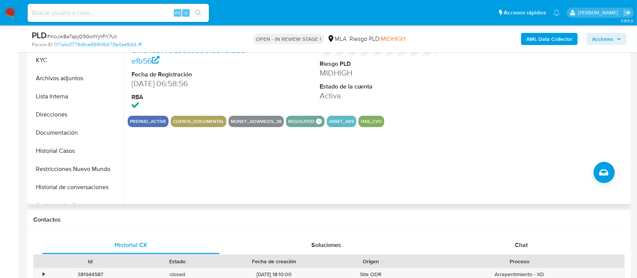
scroll to position [201, 0]
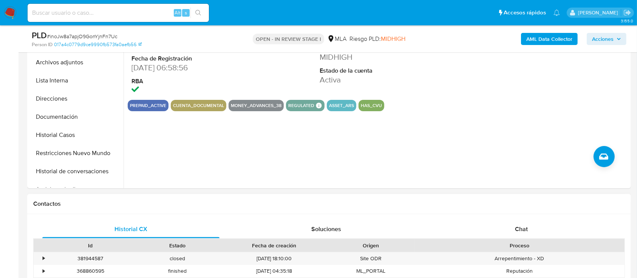
click at [472, 242] on div "Proceso" at bounding box center [519, 245] width 199 height 8
click at [476, 236] on div "Chat" at bounding box center [521, 229] width 177 height 18
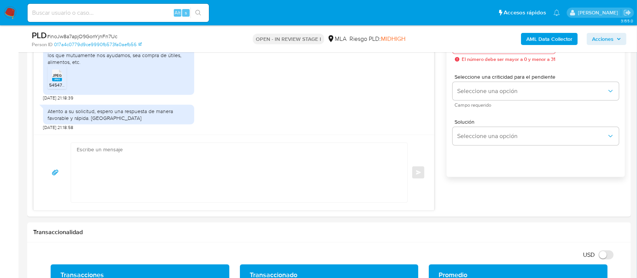
scroll to position [453, 0]
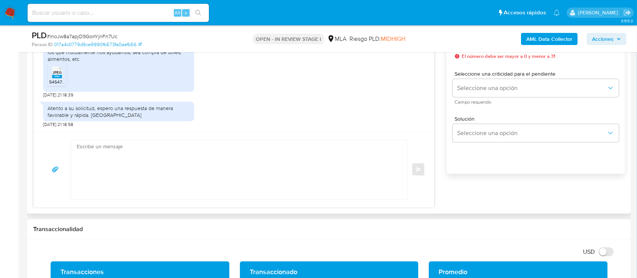
drag, startPoint x: 224, startPoint y: 184, endPoint x: 69, endPoint y: 164, distance: 155.8
click at [224, 184] on textarea at bounding box center [237, 169] width 321 height 59
paste textarea "Hola, Muchas gracias por la respuesta. Analizamos tu caso y notamos que la info…"
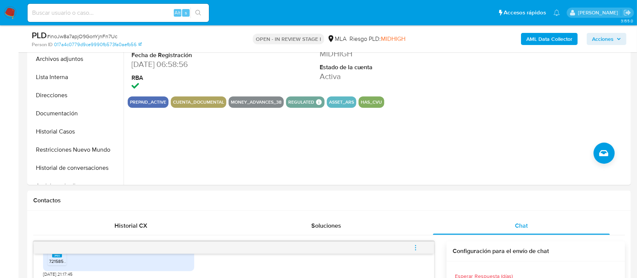
scroll to position [100, 0]
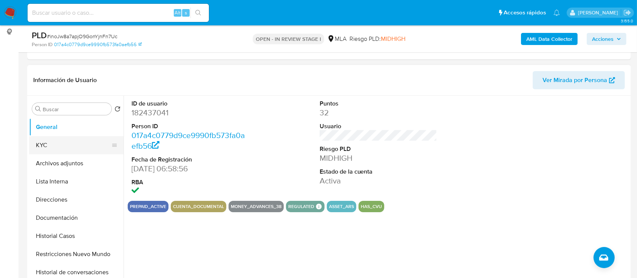
click at [60, 150] on button "KYC" at bounding box center [73, 145] width 88 height 18
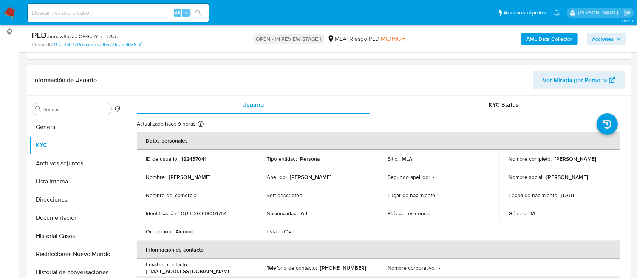
drag, startPoint x: 505, startPoint y: 164, endPoint x: 574, endPoint y: 166, distance: 69.1
click at [574, 166] on td "Nombre completo : [PERSON_NAME]" at bounding box center [559, 159] width 121 height 18
copy p "[PERSON_NAME]"
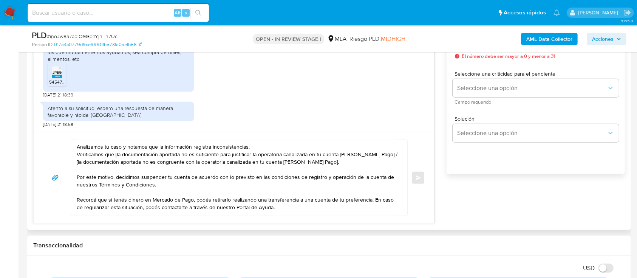
scroll to position [0, 0]
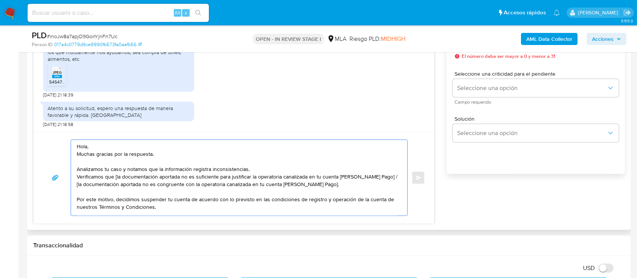
click at [113, 146] on textarea "Hola, Muchas gracias por la respuesta. Analizamos tu caso y notamos que la info…" at bounding box center [237, 178] width 321 height 76
paste textarea "[PERSON_NAME]"
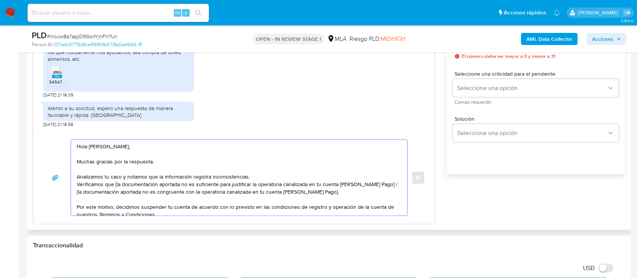
click at [279, 180] on textarea "Hola [PERSON_NAME], Muchas gracias por la respuesta. Analizamos tu caso y notam…" at bounding box center [237, 178] width 321 height 76
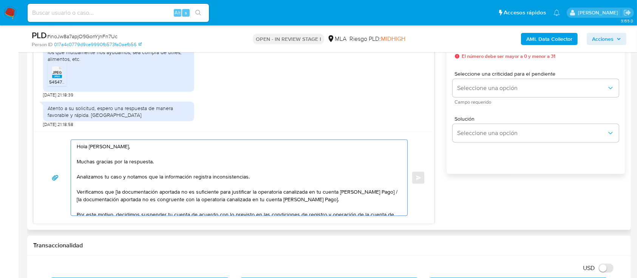
click at [115, 193] on textarea "Hola [PERSON_NAME], Muchas gracias por la respuesta. Analizamos tu caso y notam…" at bounding box center [237, 178] width 321 height 76
drag, startPoint x: 375, startPoint y: 193, endPoint x: 381, endPoint y: 193, distance: 5.7
click at [377, 193] on textarea "Hola [PERSON_NAME], Muchas gracias por la respuesta. Analizamos tu caso y notam…" at bounding box center [237, 178] width 321 height 76
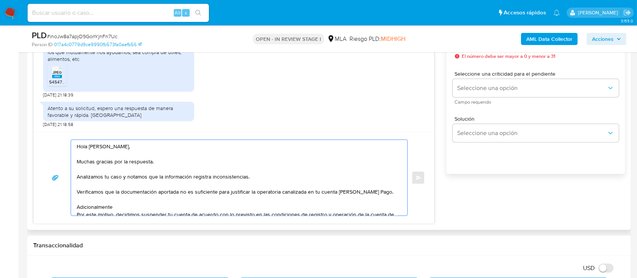
paste textarea "verificamos que no te encontrás registrado impositivamente ni eres empleado baj…"
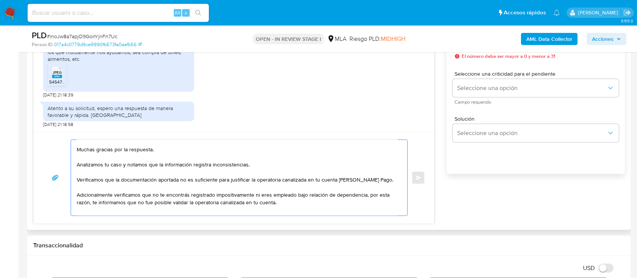
click at [114, 196] on textarea "Hola [PERSON_NAME], Muchas gracias por la respuesta. Analizamos tu caso y notam…" at bounding box center [237, 178] width 321 height 76
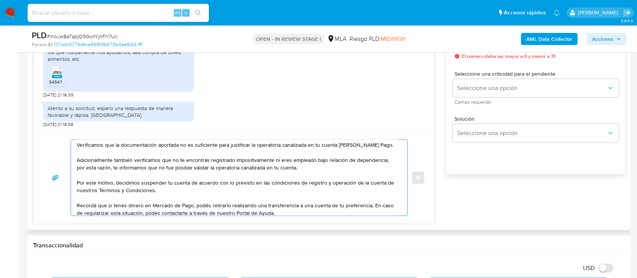
scroll to position [62, 0]
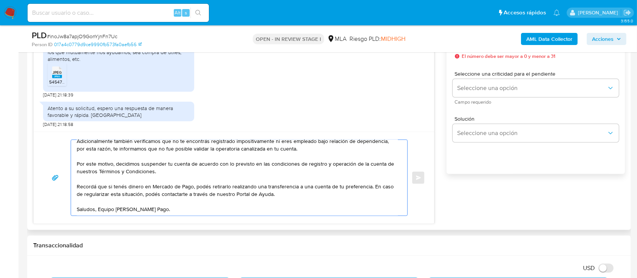
click at [227, 207] on textarea "Hola [PERSON_NAME], Muchas gracias por la respuesta. Analizamos tu caso y notam…" at bounding box center [237, 178] width 321 height 76
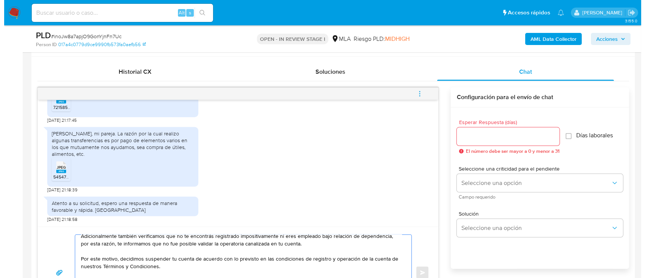
scroll to position [352, 0]
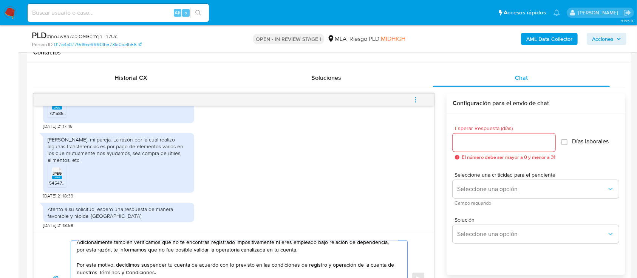
type textarea "Hola [PERSON_NAME], Muchas gracias por la respuesta. Analizamos tu caso y notam…"
click at [510, 146] on input "Esperar Respuesta (días)" at bounding box center [503, 142] width 103 height 10
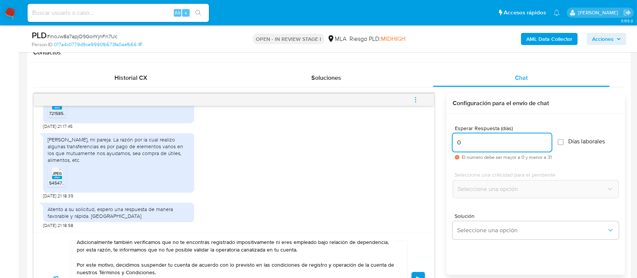
type input "0"
click at [420, 270] on div "Hola [PERSON_NAME], Muchas gracias por la respuesta. Analizamos tu caso y notam…" at bounding box center [234, 278] width 382 height 76
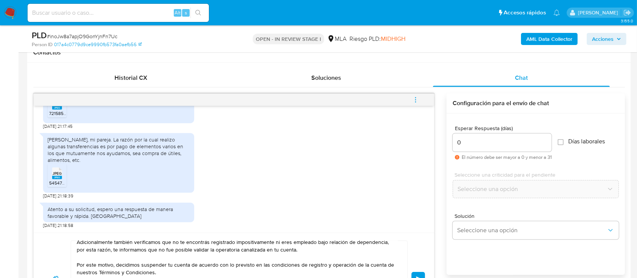
click at [417, 272] on button "Enviar" at bounding box center [418, 279] width 14 height 14
click at [415, 99] on icon "menu-action" at bounding box center [415, 99] width 7 height 7
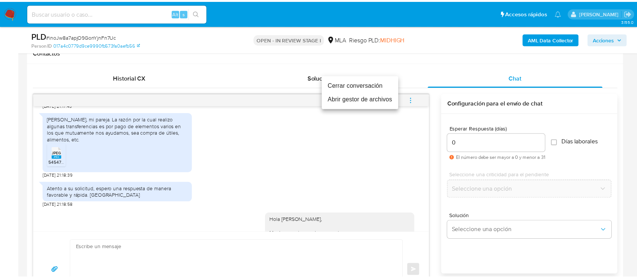
scroll to position [0, 0]
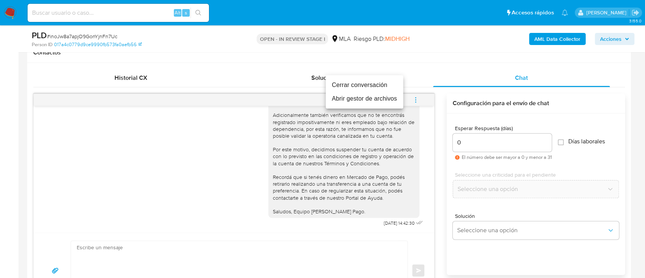
click at [340, 84] on li "Cerrar conversación" at bounding box center [364, 85] width 77 height 14
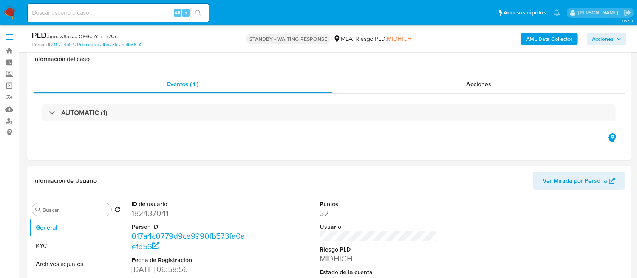
scroll to position [151, 0]
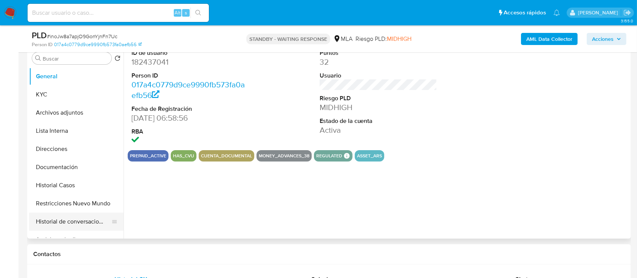
select select "10"
click at [63, 220] on button "Historial de conversaciones" at bounding box center [73, 221] width 88 height 18
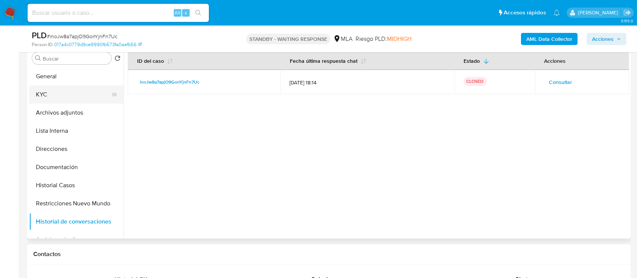
click at [63, 97] on button "KYC" at bounding box center [73, 94] width 88 height 18
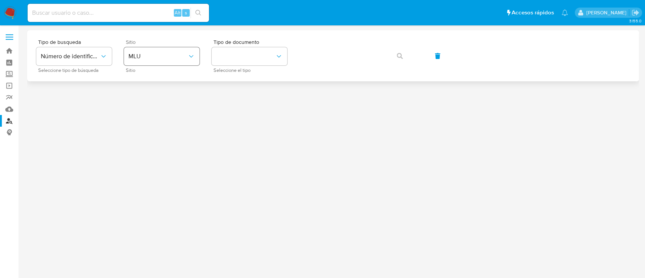
click at [187, 68] on span "Sitio" at bounding box center [164, 70] width 76 height 4
click at [167, 50] on button "MLU" at bounding box center [162, 56] width 76 height 18
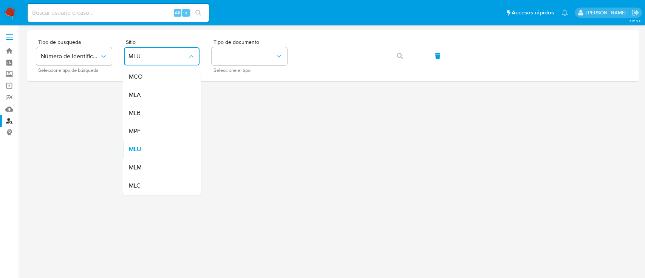
click at [165, 97] on div "MLA" at bounding box center [159, 95] width 62 height 18
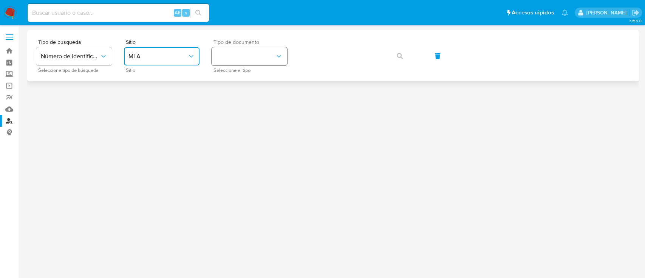
click at [272, 59] on button "identificationType" at bounding box center [249, 56] width 76 height 18
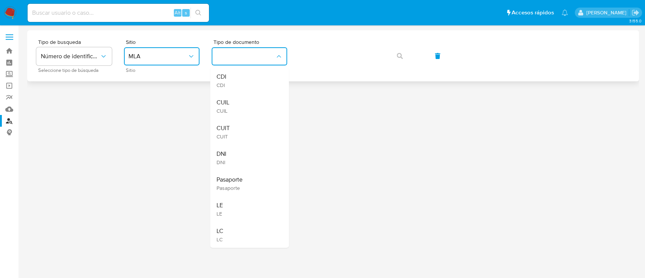
drag, startPoint x: 262, startPoint y: 110, endPoint x: 375, endPoint y: 67, distance: 120.2
click at [263, 109] on div "CUIL CUIL" at bounding box center [247, 106] width 62 height 26
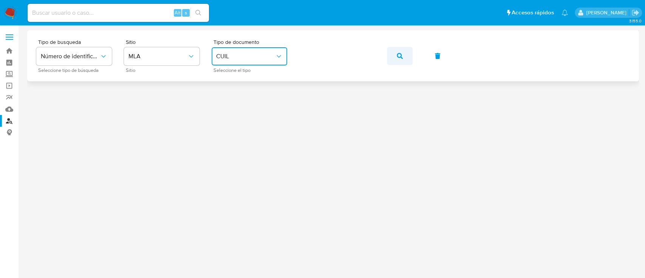
click at [392, 58] on button "button" at bounding box center [400, 56] width 26 height 18
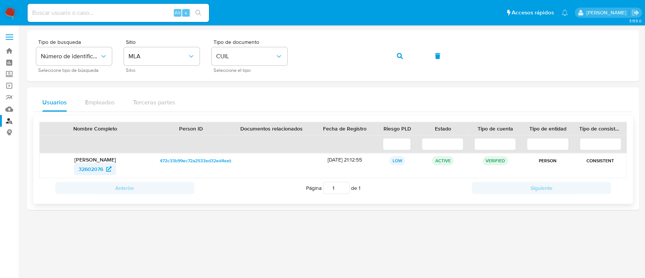
click at [103, 168] on span "32602076" at bounding box center [91, 169] width 25 height 12
click at [399, 59] on span "button" at bounding box center [400, 56] width 6 height 17
click at [97, 169] on span "1026809008" at bounding box center [91, 169] width 31 height 12
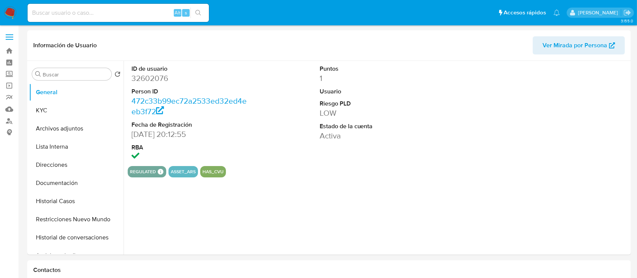
select select "10"
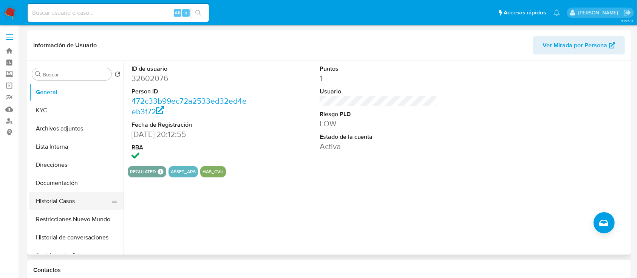
click at [80, 204] on button "Historial Casos" at bounding box center [73, 201] width 88 height 18
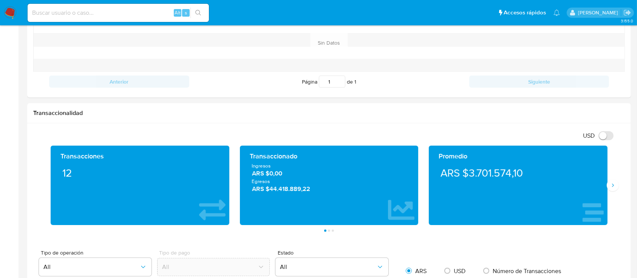
scroll to position [877, 0]
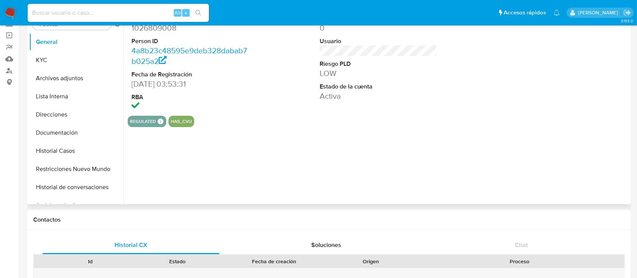
select select "10"
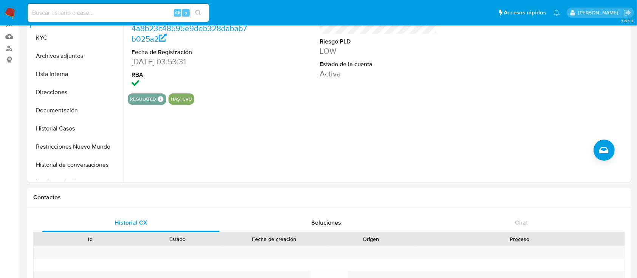
scroll to position [72, 0]
click at [74, 128] on button "Historial Casos" at bounding box center [73, 129] width 88 height 18
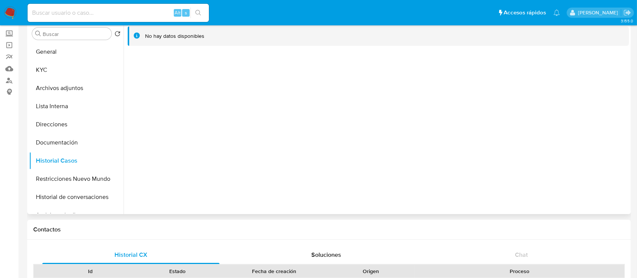
scroll to position [0, 0]
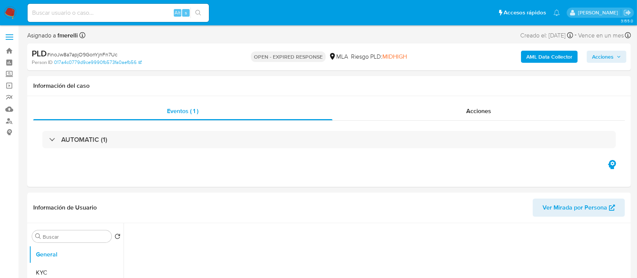
click at [96, 56] on span "# inoJw8a7apjO9GonYjnFn7Uc" at bounding box center [82, 55] width 71 height 8
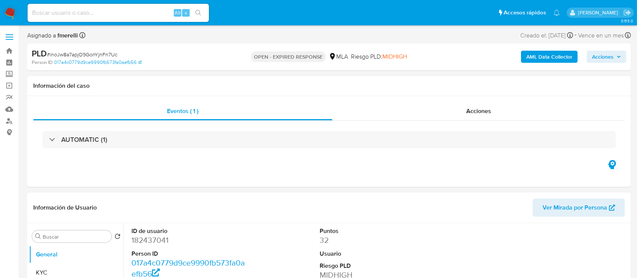
click at [96, 56] on span "# inoJw8a7apjO9GonYjnFn7Uc" at bounding box center [82, 55] width 71 height 8
click at [13, 13] on img at bounding box center [10, 12] width 13 height 13
select select "10"
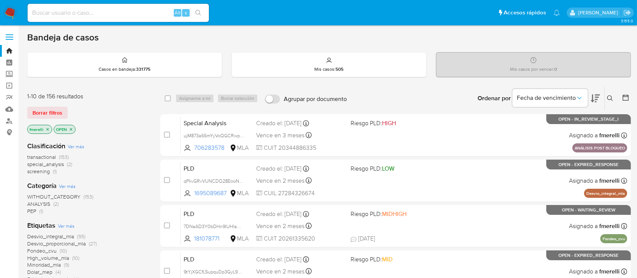
click at [612, 96] on icon at bounding box center [610, 98] width 6 height 6
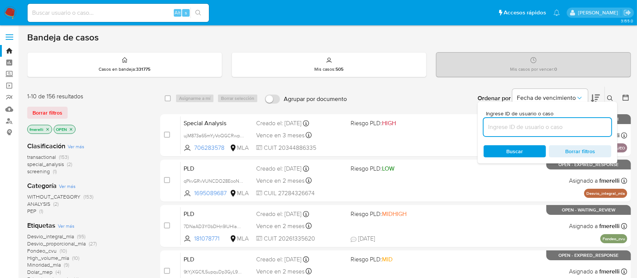
click at [574, 125] on input at bounding box center [547, 127] width 128 height 10
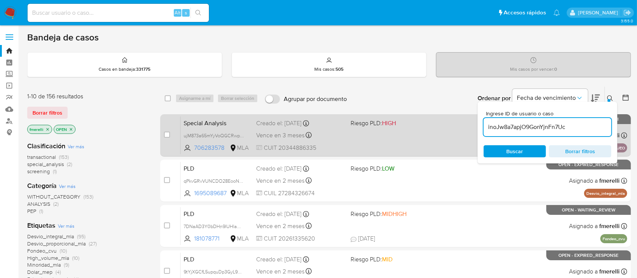
type input "inoJw8a7apjO9GonYjnFn7Uc"
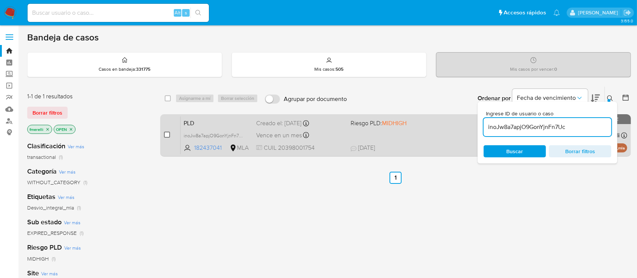
click at [166, 135] on input "checkbox" at bounding box center [167, 134] width 6 height 6
checkbox input "true"
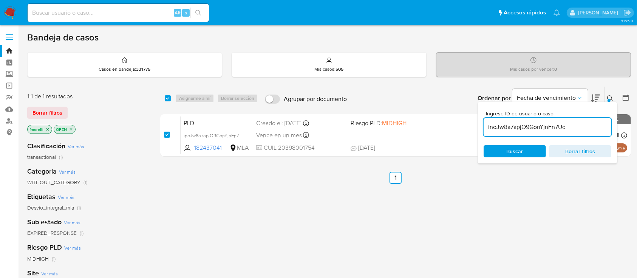
checkbox input "true"
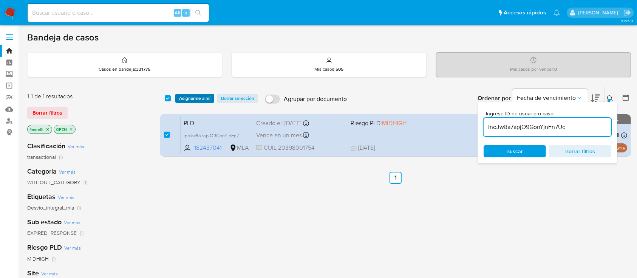
click at [197, 99] on span "Asignarme a mí" at bounding box center [194, 98] width 31 height 8
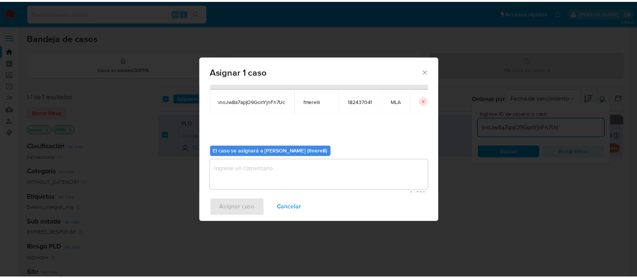
scroll to position [39, 0]
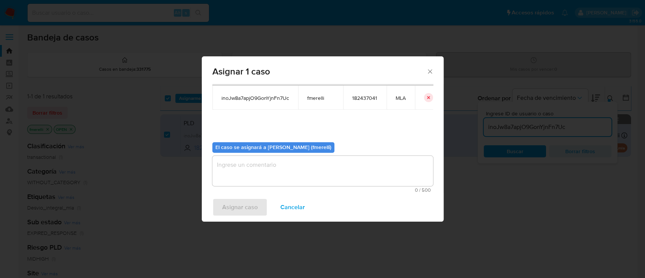
click at [269, 167] on textarea "assign-modal" at bounding box center [322, 171] width 221 height 30
click at [242, 202] on span "Asignar caso" at bounding box center [239, 207] width 35 height 17
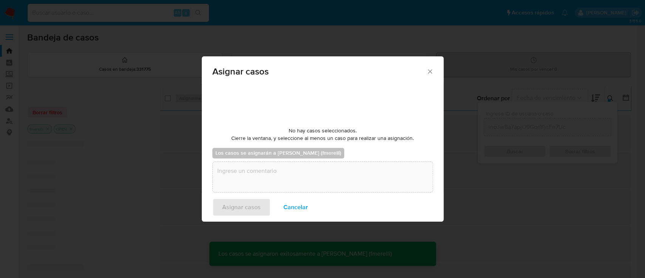
checkbox input "false"
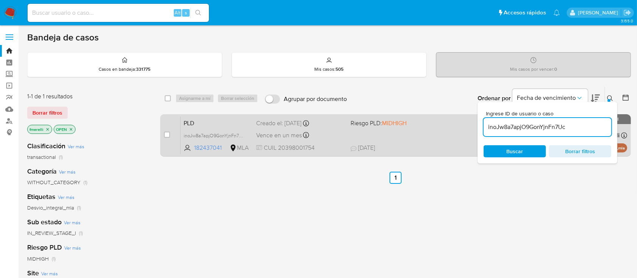
click at [330, 132] on div "Vence en un mes Vence el [DATE] 03:19:31" at bounding box center [300, 135] width 88 height 10
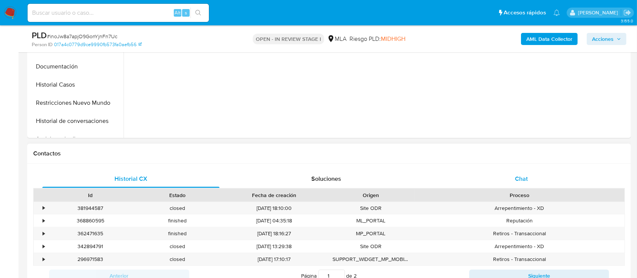
click at [495, 183] on div "Chat" at bounding box center [521, 179] width 177 height 18
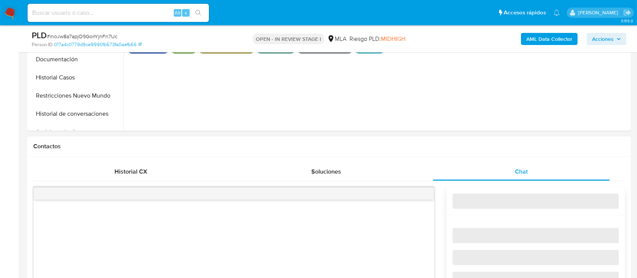
scroll to position [352, 0]
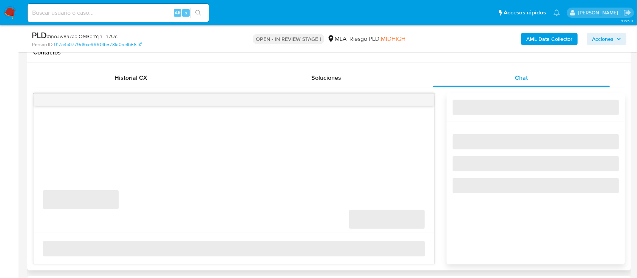
select select "10"
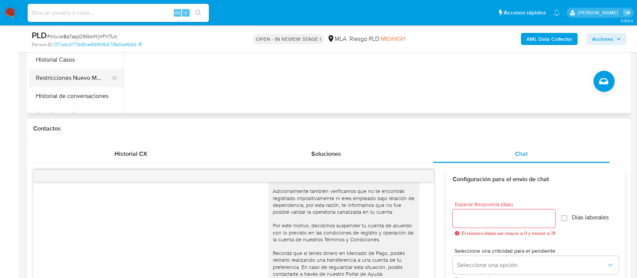
scroll to position [201, 0]
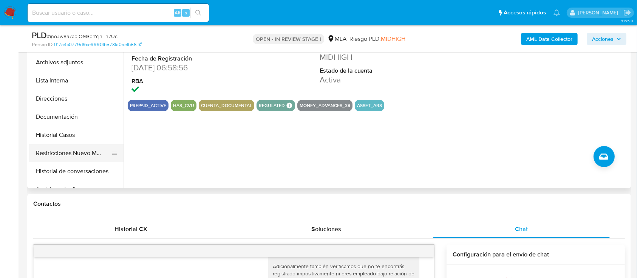
click at [66, 147] on button "Restricciones Nuevo Mundo" at bounding box center [73, 153] width 88 height 18
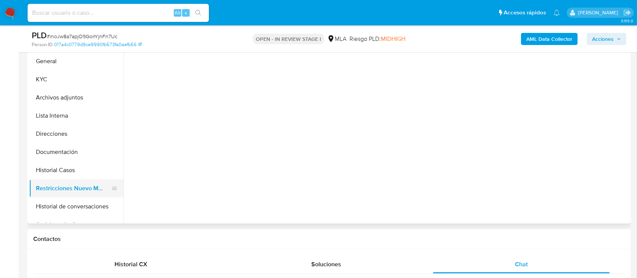
scroll to position [151, 0]
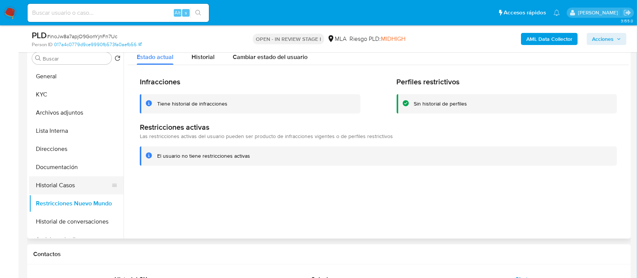
click at [75, 185] on button "Historial Casos" at bounding box center [73, 185] width 88 height 18
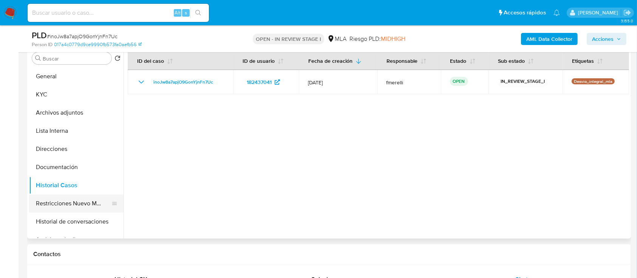
click at [65, 204] on button "Restricciones Nuevo Mundo" at bounding box center [73, 203] width 88 height 18
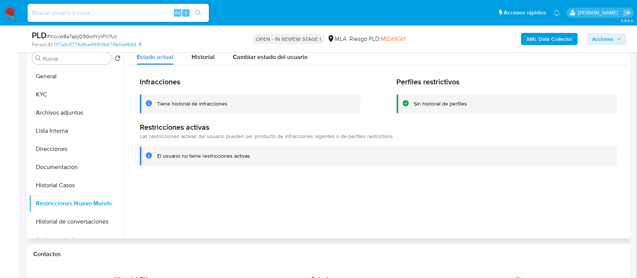
click at [198, 64] on div "Historial" at bounding box center [202, 55] width 23 height 20
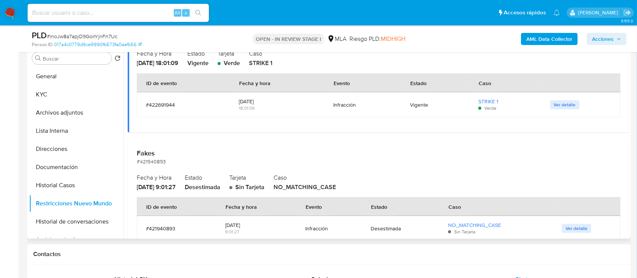
scroll to position [350, 0]
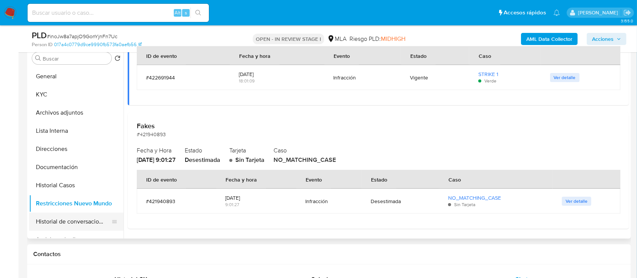
click at [66, 216] on button "Historial de conversaciones" at bounding box center [73, 221] width 88 height 18
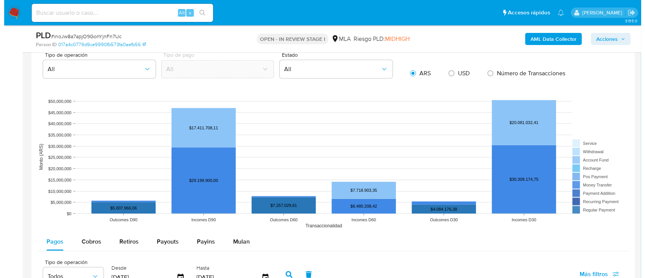
scroll to position [1371, 0]
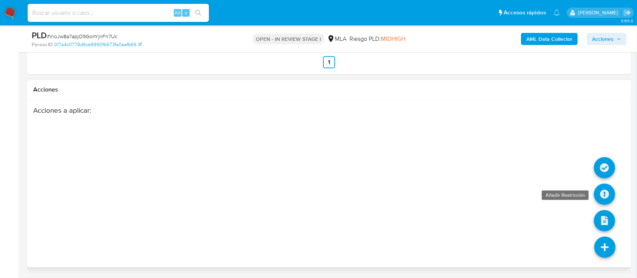
click at [604, 194] on icon at bounding box center [604, 194] width 21 height 21
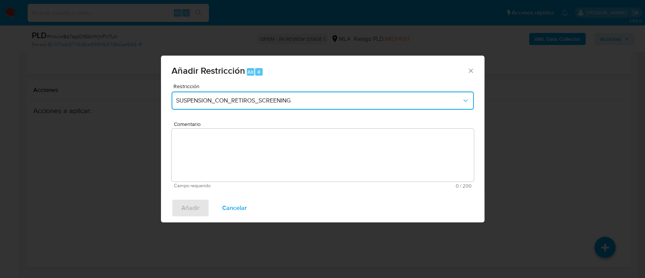
click at [299, 101] on span "SUSPENSION_CON_RETIROS_SCREENING" at bounding box center [318, 101] width 285 height 8
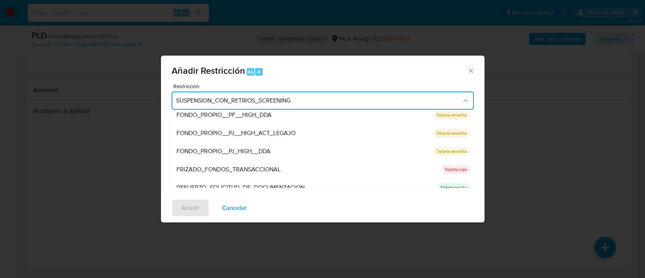
scroll to position [100, 0]
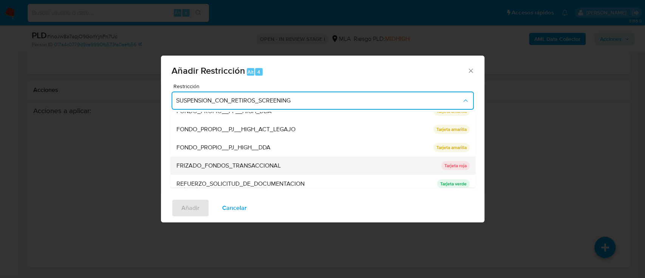
click at [288, 169] on div "FRIZADO_FONDOS_TRANSACCIONAL" at bounding box center [306, 165] width 260 height 18
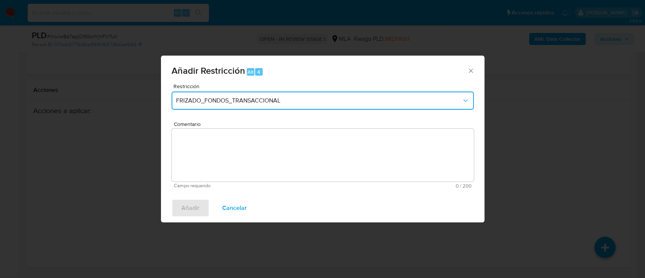
click at [262, 102] on span "FRIZADO_FONDOS_TRANSACCIONAL" at bounding box center [318, 101] width 285 height 8
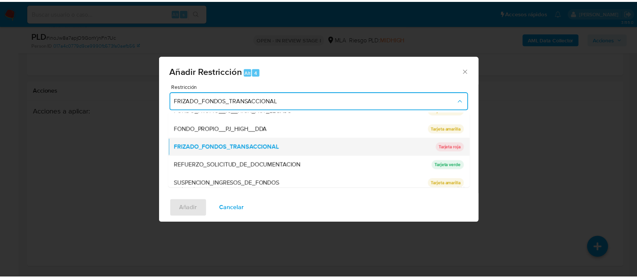
scroll to position [160, 0]
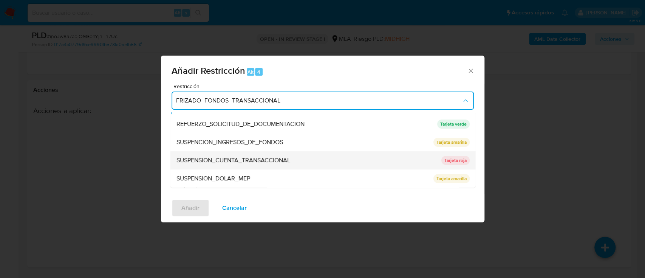
click at [267, 162] on span "SUSPENSION_CUENTA_TRANSACCIONAL" at bounding box center [233, 160] width 114 height 8
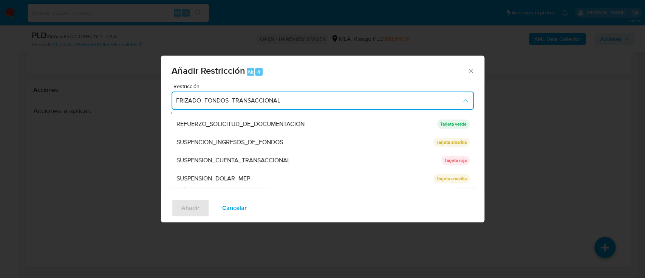
click at [293, 170] on textarea "Comentario" at bounding box center [322, 154] width 302 height 53
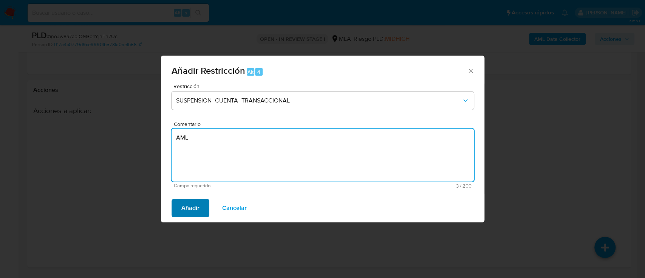
type textarea "AML"
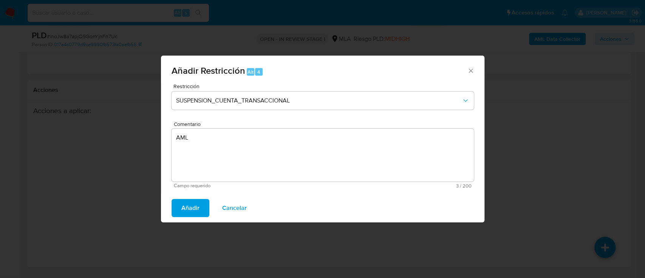
click at [176, 211] on button "Añadir" at bounding box center [190, 208] width 38 height 18
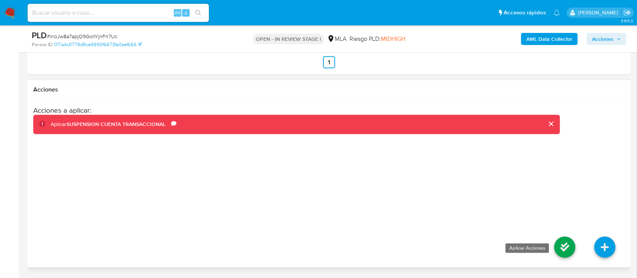
click at [569, 246] on icon at bounding box center [564, 246] width 21 height 21
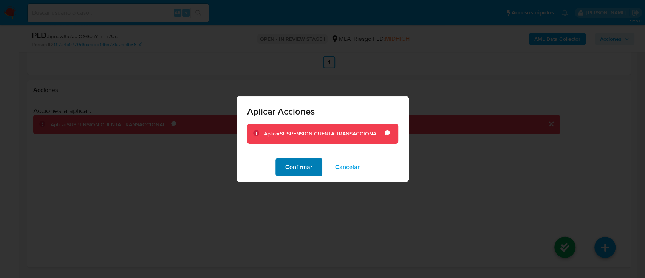
click at [295, 167] on span "Confirmar" at bounding box center [298, 167] width 27 height 17
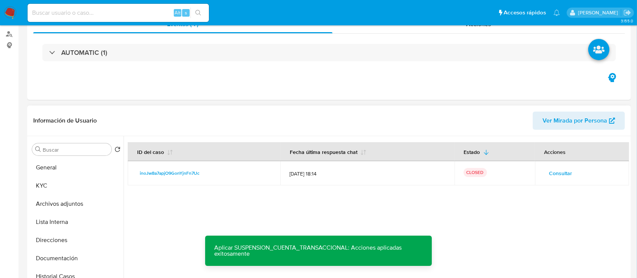
scroll to position [12, 0]
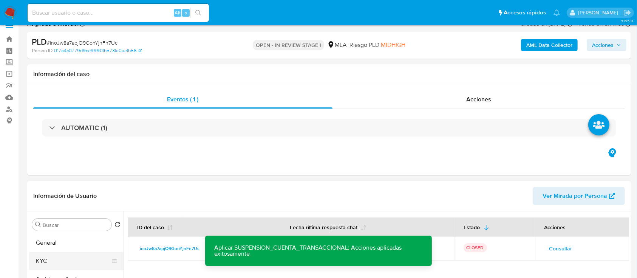
click at [58, 262] on button "KYC" at bounding box center [73, 261] width 88 height 18
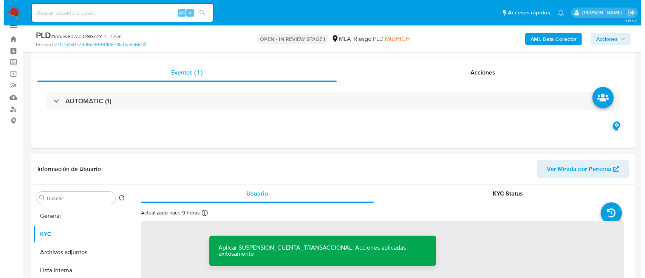
scroll to position [62, 0]
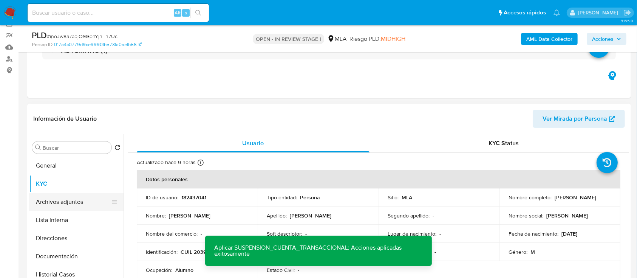
click at [82, 198] on button "Archivos adjuntos" at bounding box center [73, 202] width 88 height 18
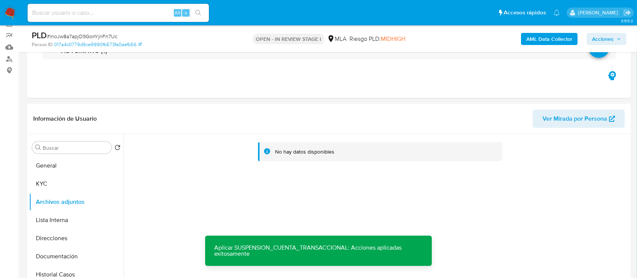
click at [542, 35] on b "AML Data Collector" at bounding box center [549, 39] width 46 height 12
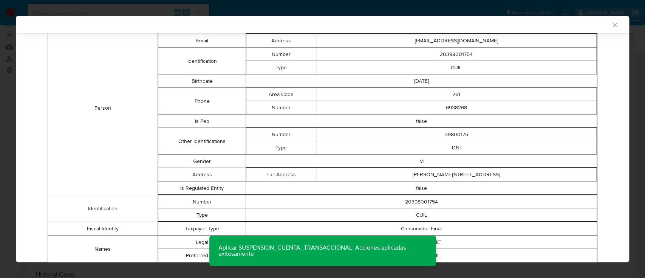
scroll to position [29, 0]
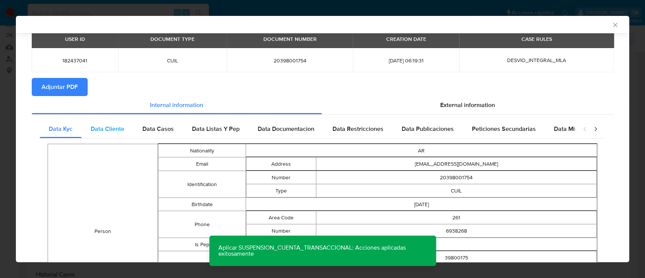
click at [114, 122] on div "Data Cliente" at bounding box center [108, 129] width 52 height 18
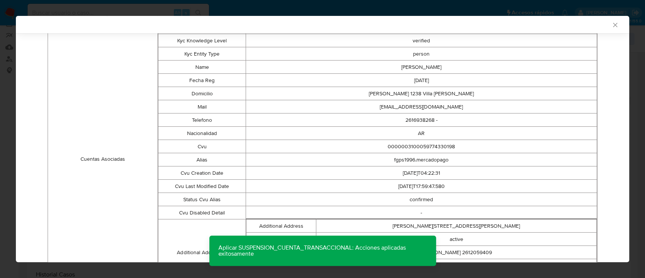
scroll to position [253, 0]
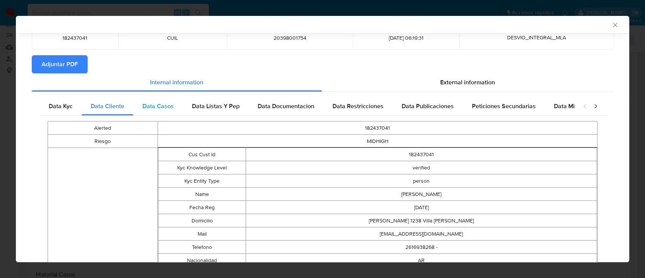
click at [166, 108] on span "Data Casos" at bounding box center [157, 106] width 31 height 9
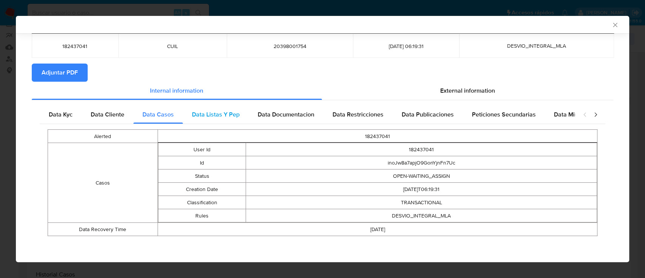
click at [185, 117] on div "Data Listas Y Pep" at bounding box center [216, 114] width 66 height 18
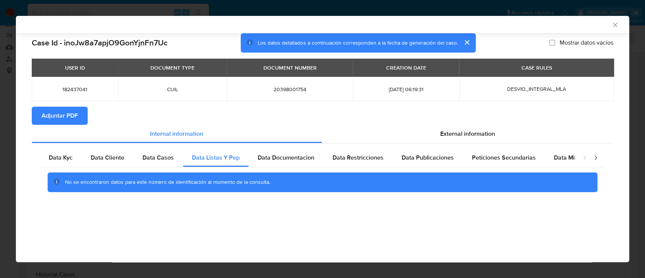
scroll to position [0, 0]
click at [286, 152] on div "Data Documentacion" at bounding box center [285, 157] width 75 height 18
click at [369, 156] on span "Data Restricciones" at bounding box center [357, 157] width 51 height 9
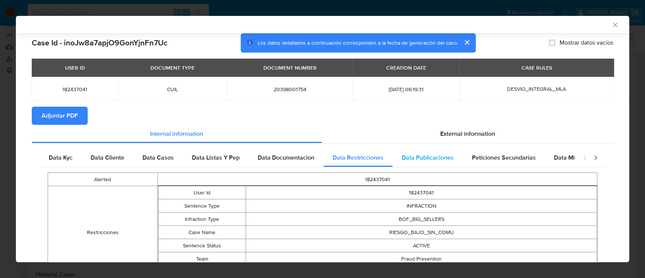
click at [426, 159] on span "Data Publicaciones" at bounding box center [427, 157] width 52 height 9
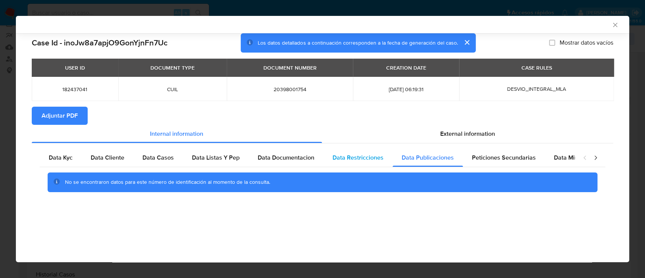
click at [369, 153] on span "Data Restricciones" at bounding box center [357, 157] width 51 height 9
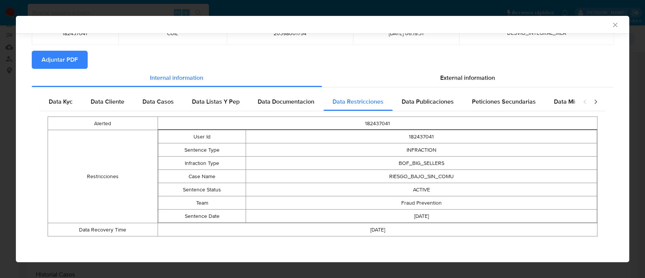
scroll to position [56, 0]
click at [417, 107] on div "Data Publicaciones" at bounding box center [427, 101] width 70 height 18
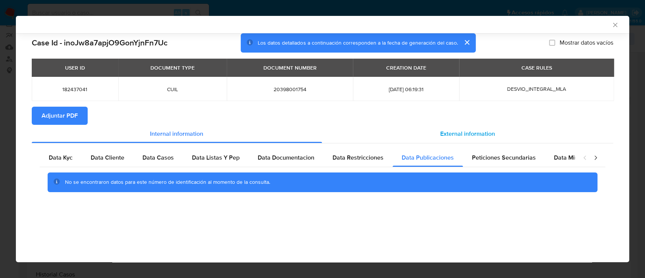
scroll to position [0, 0]
click at [491, 163] on div "Peticiones Secundarias" at bounding box center [504, 157] width 82 height 18
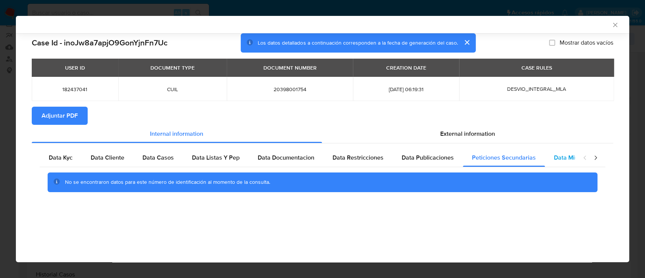
click at [565, 156] on span "Data Minoridad" at bounding box center [575, 157] width 42 height 9
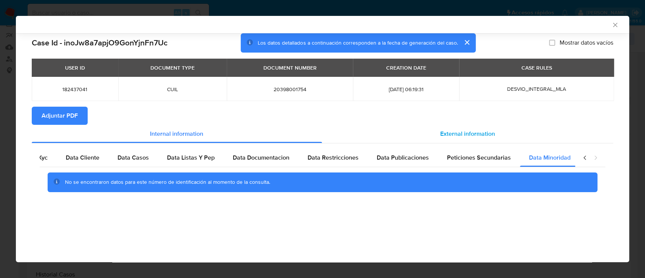
scroll to position [0, 25]
click at [474, 134] on span "External information" at bounding box center [467, 133] width 55 height 9
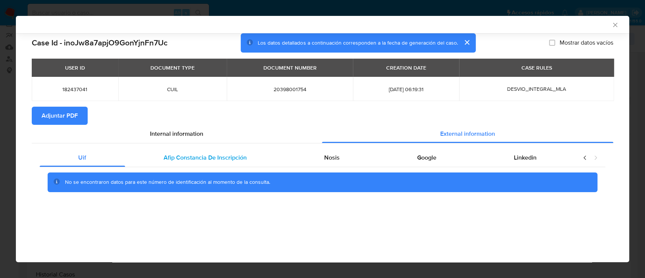
click at [208, 160] on span "Afip Constancia De Inscripción" at bounding box center [205, 157] width 83 height 9
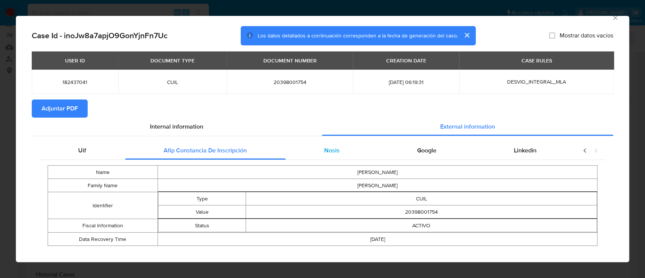
scroll to position [17, 0]
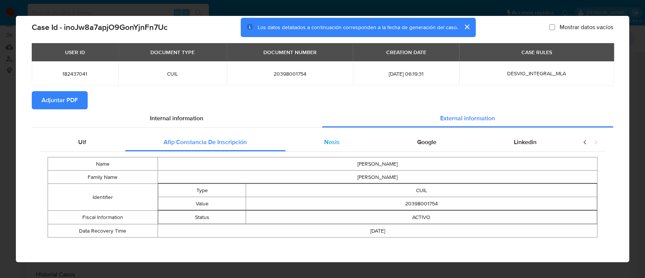
drag, startPoint x: 329, startPoint y: 145, endPoint x: 338, endPoint y: 145, distance: 9.1
click at [329, 145] on span "Nosis" at bounding box center [331, 141] width 15 height 9
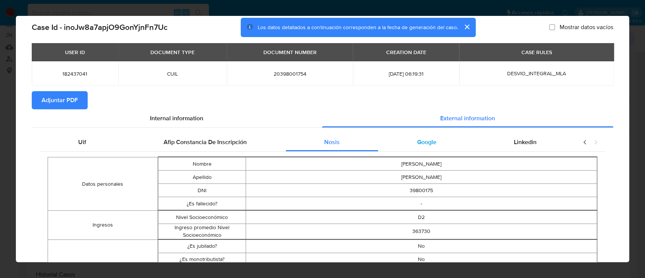
click at [432, 143] on div "Google" at bounding box center [426, 142] width 97 height 18
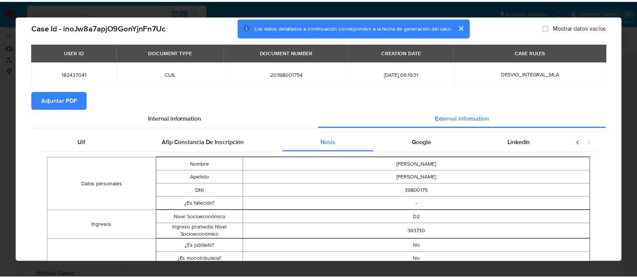
scroll to position [0, 0]
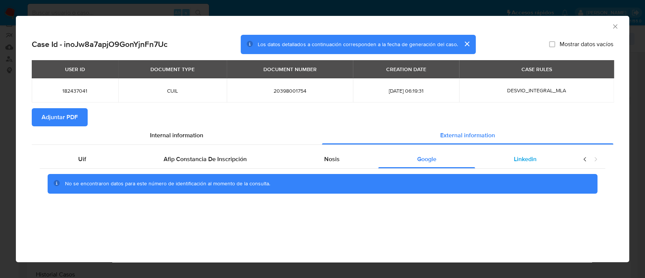
click at [528, 156] on span "Linkedin" at bounding box center [525, 158] width 23 height 9
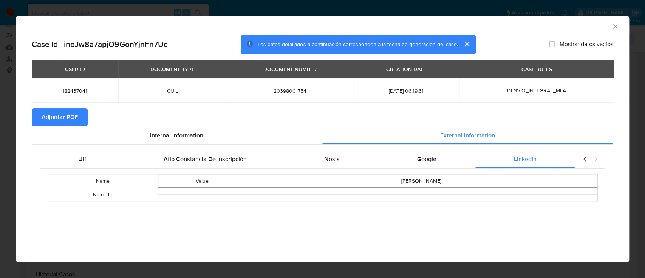
click at [75, 121] on span "Adjuntar PDF" at bounding box center [60, 117] width 36 height 17
click at [616, 27] on icon "Cerrar ventana" at bounding box center [615, 26] width 4 height 4
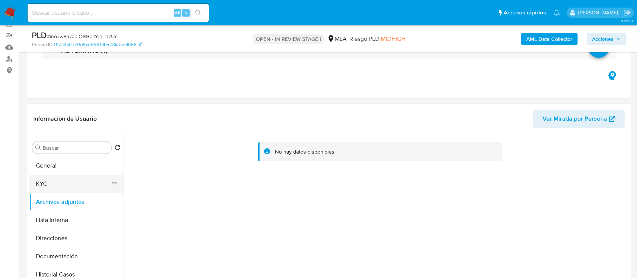
click at [33, 190] on button "KYC" at bounding box center [73, 183] width 88 height 18
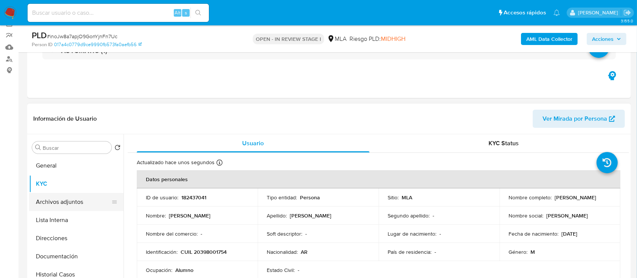
click at [50, 204] on button "Archivos adjuntos" at bounding box center [73, 202] width 88 height 18
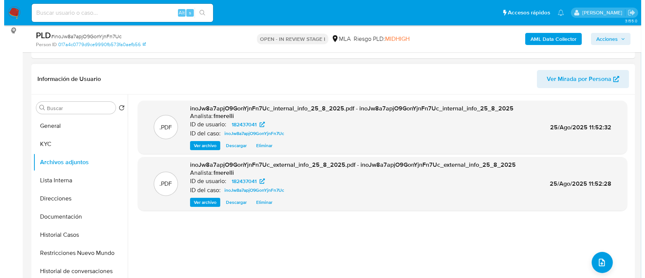
scroll to position [163, 0]
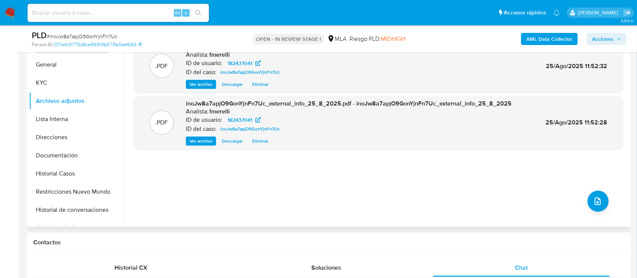
click at [202, 140] on span "Ver archivo" at bounding box center [201, 141] width 23 height 8
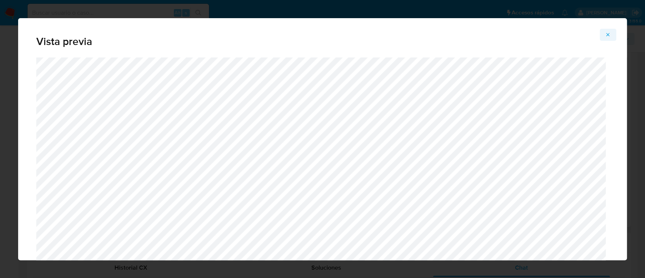
click at [610, 32] on icon "Attachment preview" at bounding box center [608, 35] width 6 height 6
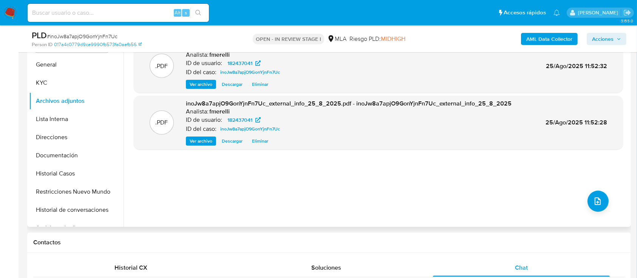
click at [198, 86] on span "Ver archivo" at bounding box center [201, 84] width 23 height 8
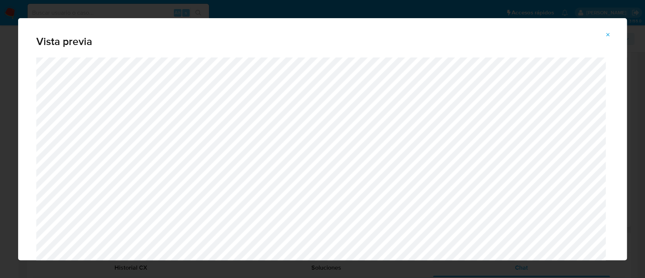
click at [610, 35] on icon "Attachment preview" at bounding box center [608, 35] width 6 height 6
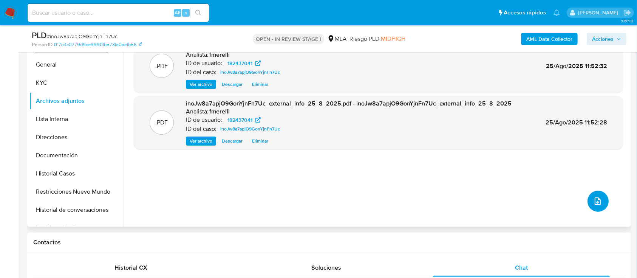
click at [596, 204] on icon "upload-file" at bounding box center [597, 201] width 6 height 8
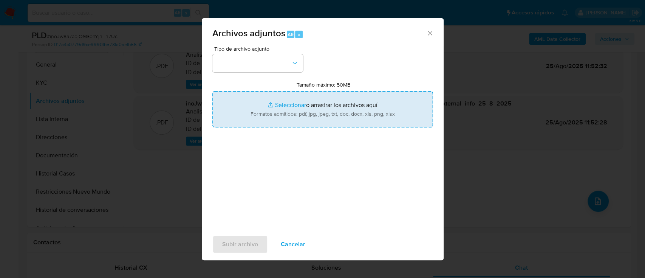
type input "C:\fakepath\NOSIS_Manager_InformeIndividual_20398001754_654927_20250819094952.p…"
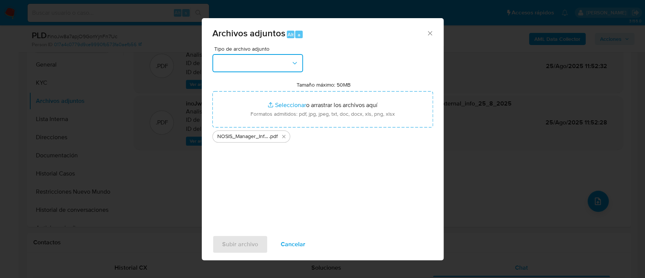
click at [267, 56] on button "button" at bounding box center [257, 63] width 91 height 18
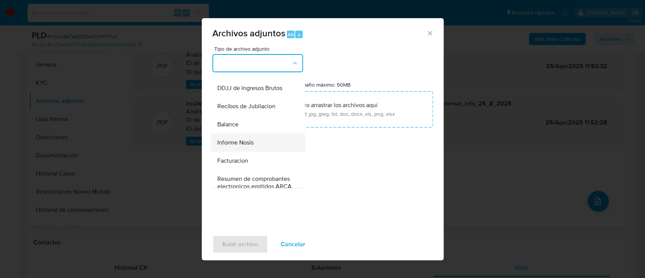
scroll to position [252, 0]
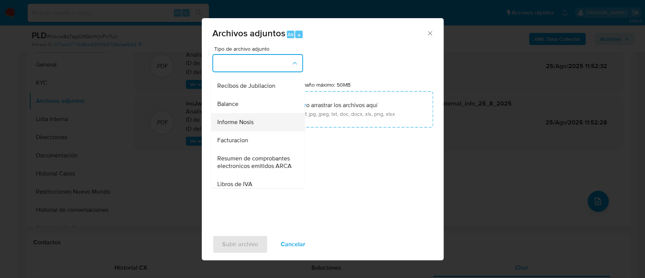
click at [247, 126] on span "Informe Nosis" at bounding box center [235, 122] width 36 height 8
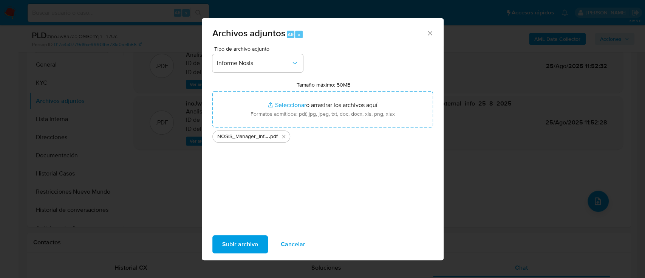
click at [246, 238] on span "Subir archivo" at bounding box center [240, 244] width 36 height 17
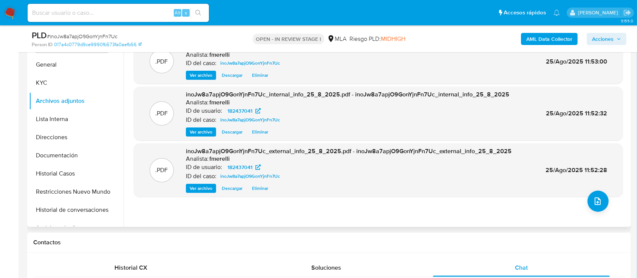
click at [196, 74] on span "Ver archivo" at bounding box center [201, 75] width 23 height 8
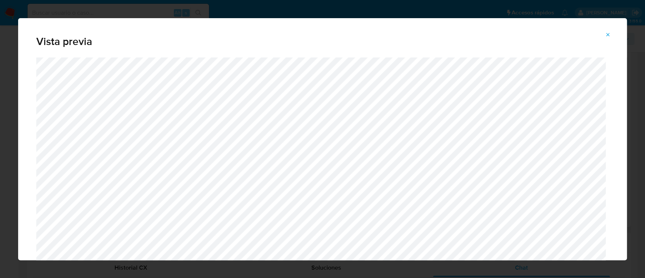
drag, startPoint x: 608, startPoint y: 35, endPoint x: 606, endPoint y: 92, distance: 57.4
click at [608, 34] on icon "Attachment preview" at bounding box center [608, 35] width 6 height 6
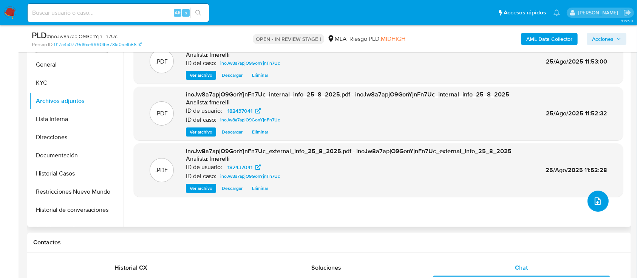
click at [594, 205] on icon "upload-file" at bounding box center [597, 200] width 9 height 9
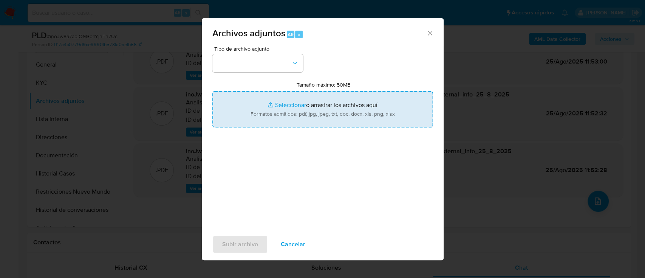
type input "C:\fakepath\Caselog inoJw8a7apjO9GonYjnFn7Uc_2025_07_18_00_07_40.docx"
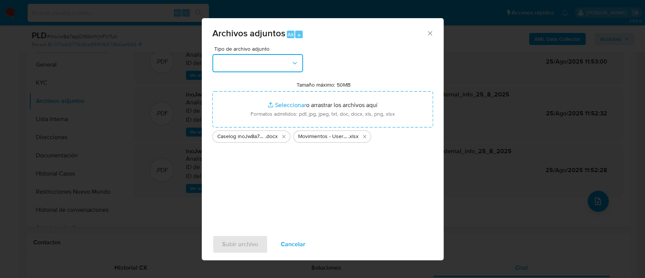
click at [255, 70] on button "button" at bounding box center [257, 63] width 91 height 18
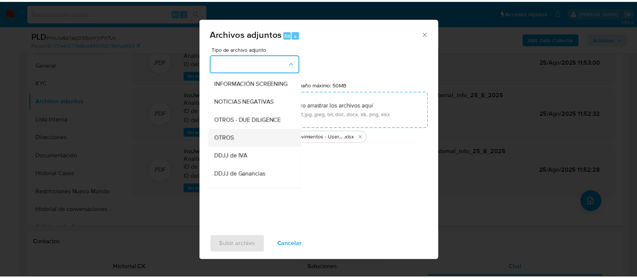
scroll to position [100, 0]
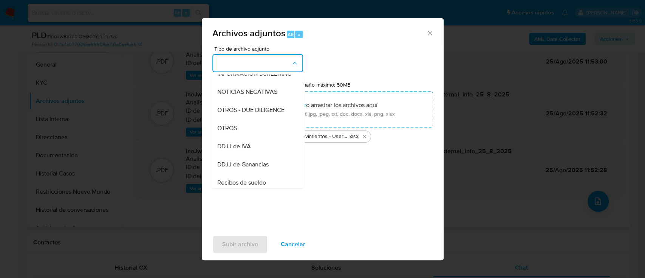
drag, startPoint x: 245, startPoint y: 132, endPoint x: 248, endPoint y: 222, distance: 89.9
click at [245, 132] on div "OTROS" at bounding box center [255, 128] width 77 height 18
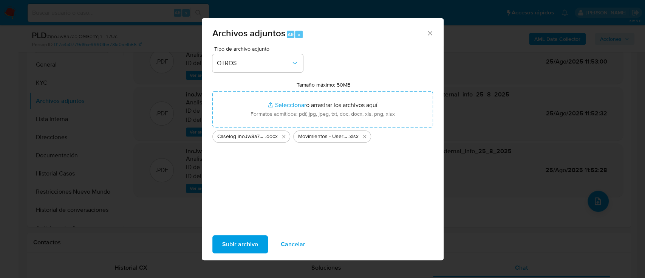
click at [233, 243] on span "Subir archivo" at bounding box center [240, 244] width 36 height 17
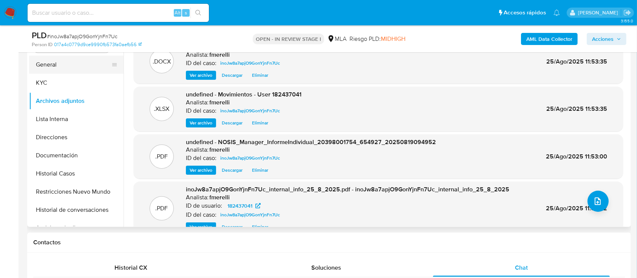
click at [77, 63] on button "General" at bounding box center [73, 65] width 88 height 18
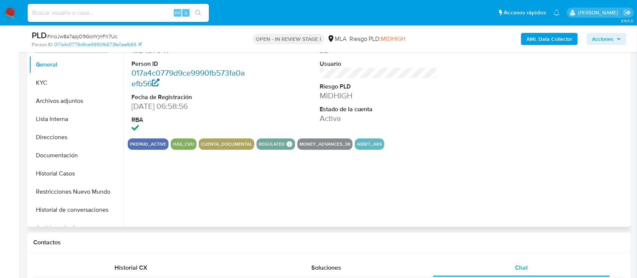
scroll to position [112, 0]
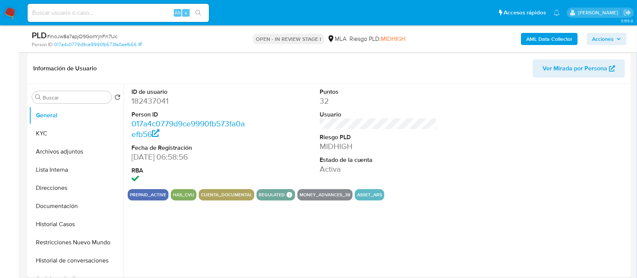
click at [162, 99] on dd "182437041" at bounding box center [190, 101] width 118 height 11
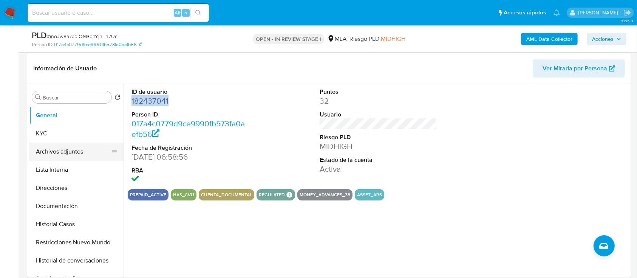
copy dd "182437041"
click at [60, 150] on button "Archivos adjuntos" at bounding box center [73, 151] width 88 height 18
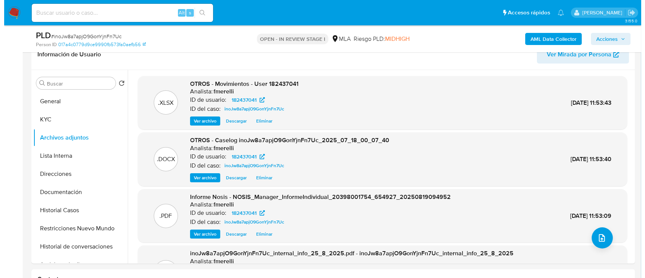
scroll to position [82, 0]
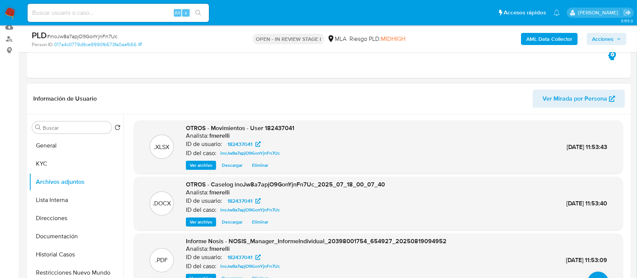
click at [199, 222] on span "Ver archivo" at bounding box center [201, 222] width 23 height 8
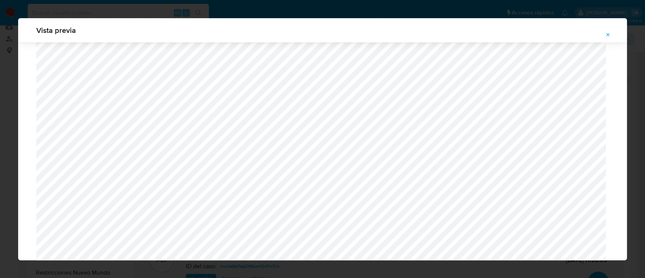
scroll to position [789, 0]
click at [614, 35] on button "Attachment preview" at bounding box center [607, 35] width 17 height 12
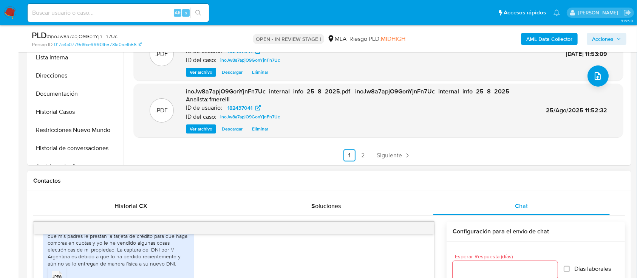
scroll to position [233, 0]
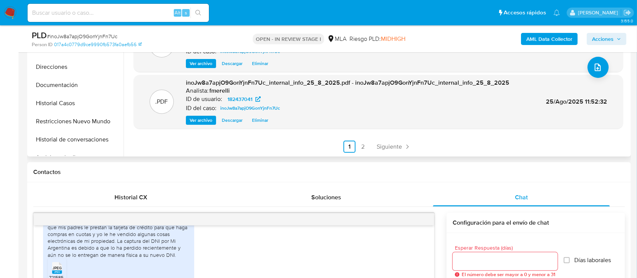
click at [384, 137] on div ".XLSX OTROS - Movimientos - User 182437041 Analista: fmerelli ID de usuario: 18…" at bounding box center [378, 29] width 489 height 247
click at [384, 140] on link "Siguiente" at bounding box center [393, 146] width 40 height 12
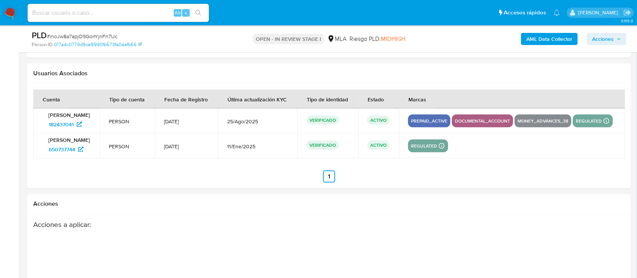
scroll to position [87, 0]
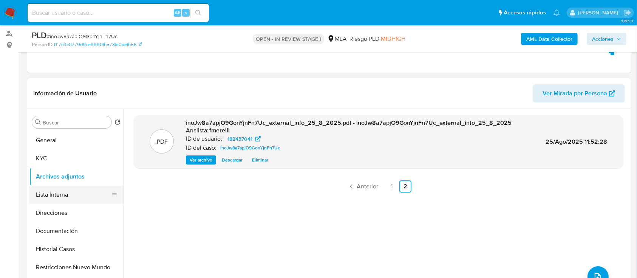
click at [60, 199] on button "Lista Interna" at bounding box center [73, 194] width 88 height 18
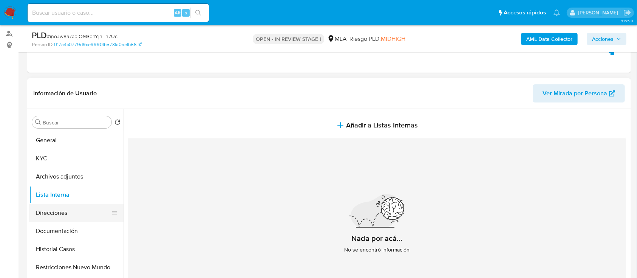
click at [63, 215] on button "Direcciones" at bounding box center [73, 213] width 88 height 18
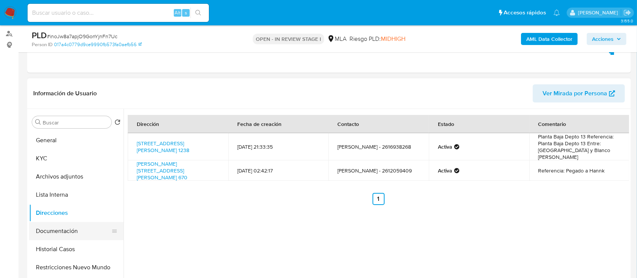
click at [59, 230] on button "Documentación" at bounding box center [73, 231] width 88 height 18
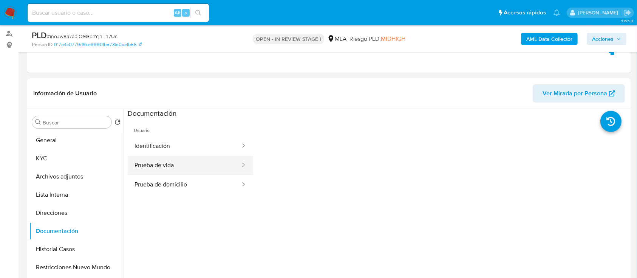
click at [184, 161] on button "Prueba de vida" at bounding box center [184, 165] width 113 height 19
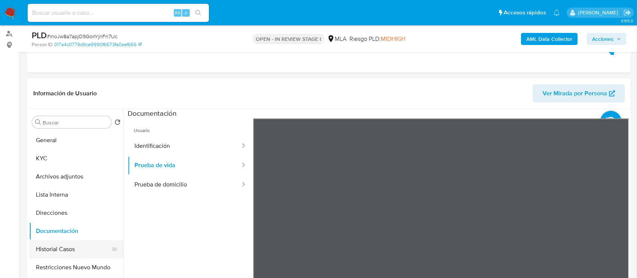
click at [71, 245] on button "Historial Casos" at bounding box center [73, 249] width 88 height 18
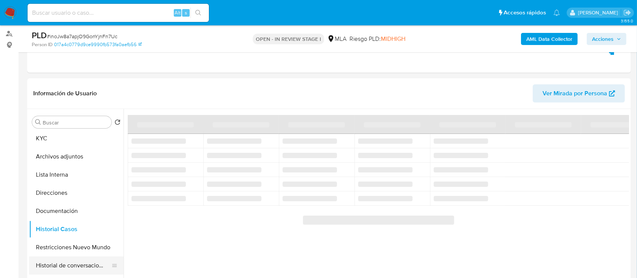
scroll to position [50, 0]
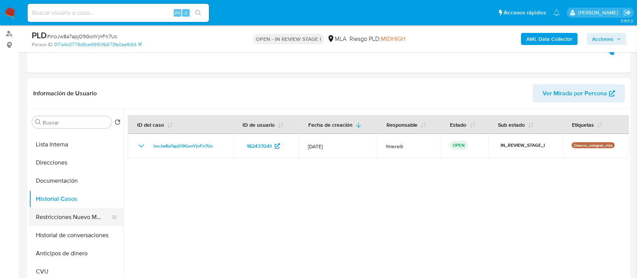
click at [79, 215] on button "Restricciones Nuevo Mundo" at bounding box center [73, 217] width 88 height 18
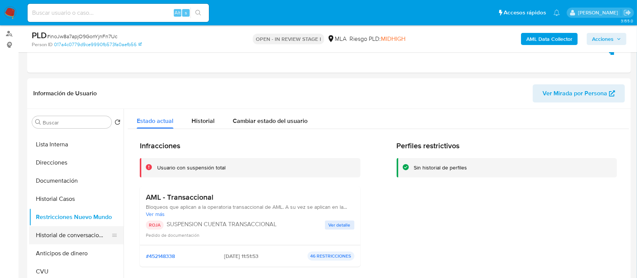
click at [76, 235] on button "Historial de conversaciones" at bounding box center [73, 235] width 88 height 18
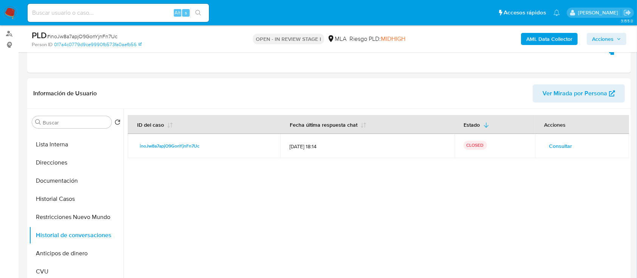
click at [601, 40] on span "Acciones" at bounding box center [603, 39] width 22 height 12
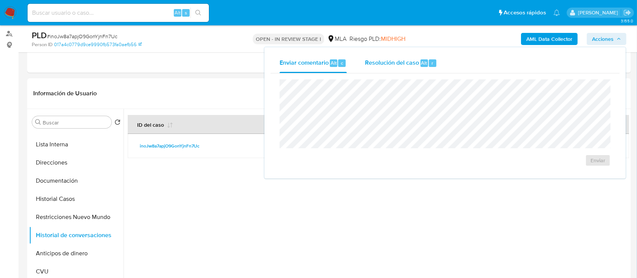
click at [366, 62] on span "Resolución del caso" at bounding box center [392, 62] width 54 height 9
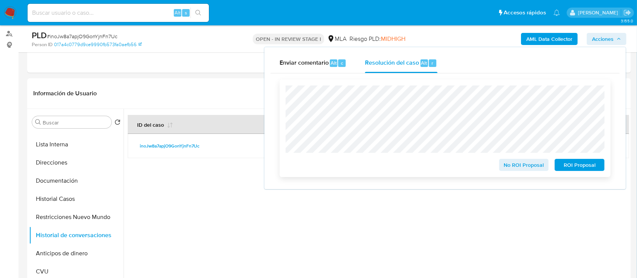
click at [570, 168] on span "ROI Proposal" at bounding box center [579, 164] width 39 height 11
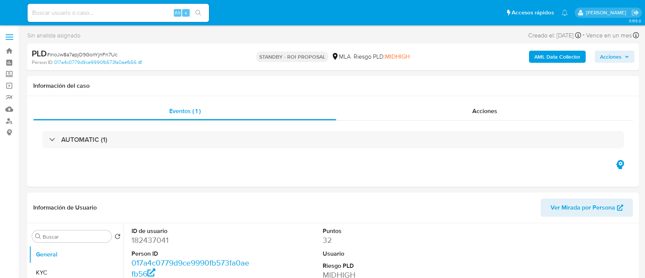
select select "10"
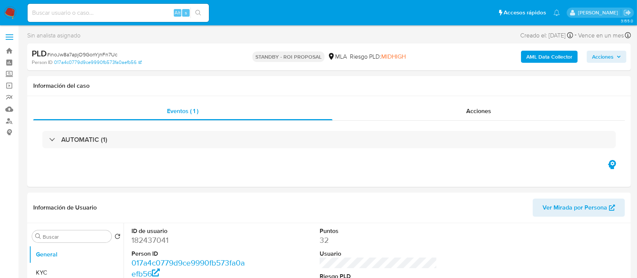
click at [110, 53] on span "# inoJw8a7apjO9GonYjnFn7Uc" at bounding box center [82, 55] width 71 height 8
copy span "inoJw8a7apjO9GonYjnFn7Uc"
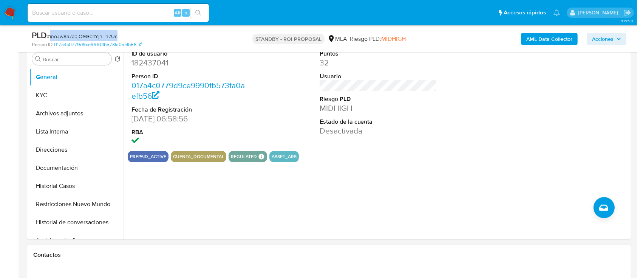
scroll to position [151, 0]
click at [121, 12] on input at bounding box center [118, 13] width 181 height 10
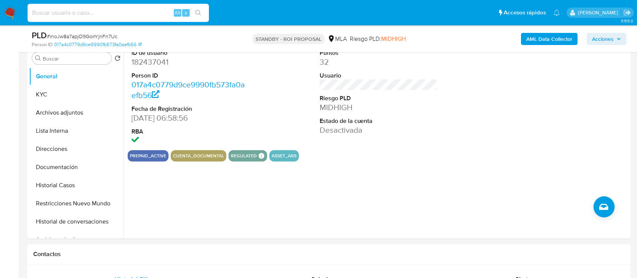
paste input "RgQHM4btjH8jUD9sBRMI9mTd"
type input "RgQHM4btjH8jUD9sBRMI9mTd"
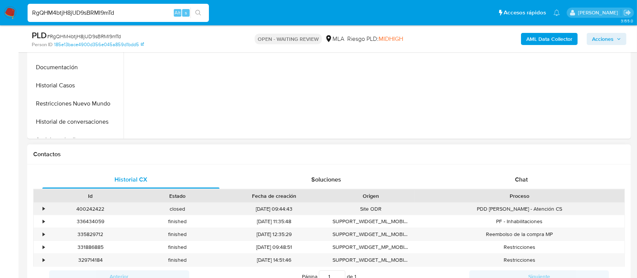
scroll to position [252, 0]
click at [525, 179] on span "Chat" at bounding box center [521, 178] width 13 height 9
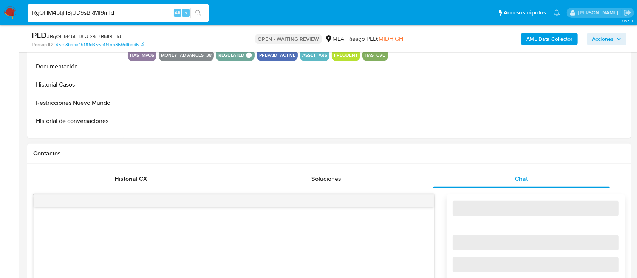
select select "10"
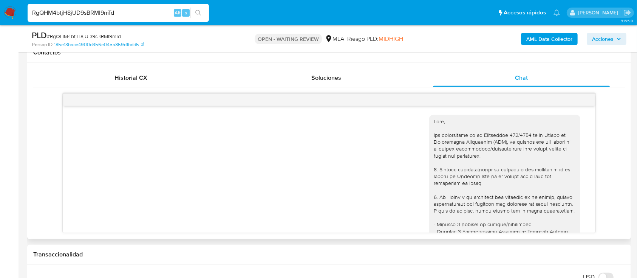
scroll to position [977, 0]
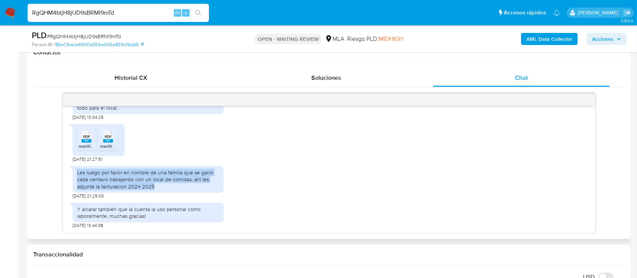
drag, startPoint x: 116, startPoint y: 175, endPoint x: 198, endPoint y: 192, distance: 83.7
click at [198, 192] on div "Les ruego por favor en nombre de una familia que [PERSON_NAME] cada centavo tra…" at bounding box center [148, 180] width 151 height 37
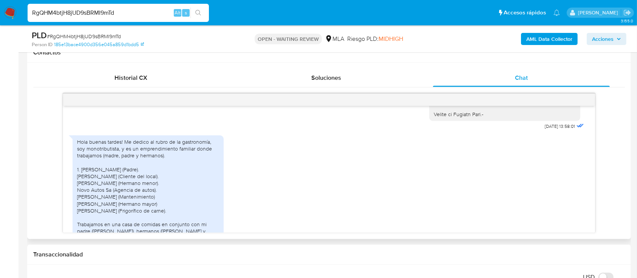
scroll to position [776, 0]
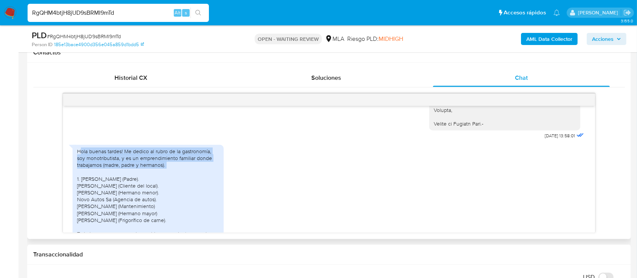
drag, startPoint x: 82, startPoint y: 184, endPoint x: 187, endPoint y: 202, distance: 107.4
click at [187, 202] on div "Hola buenas tardes! Me dedico al rubro de la gastronomía, soy monotributista, y…" at bounding box center [148, 216] width 142 height 137
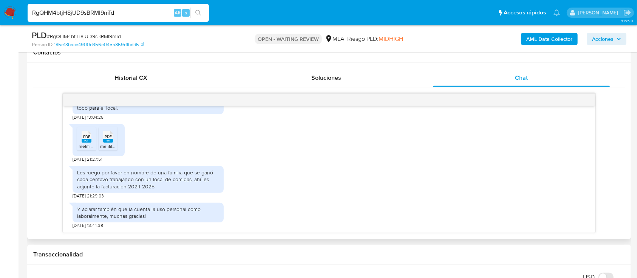
scroll to position [977, 0]
click at [86, 142] on icon "PDF" at bounding box center [87, 136] width 10 height 13
click at [106, 138] on span "PDF" at bounding box center [108, 136] width 7 height 5
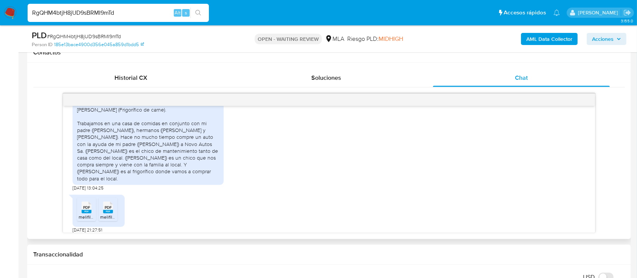
scroll to position [876, 0]
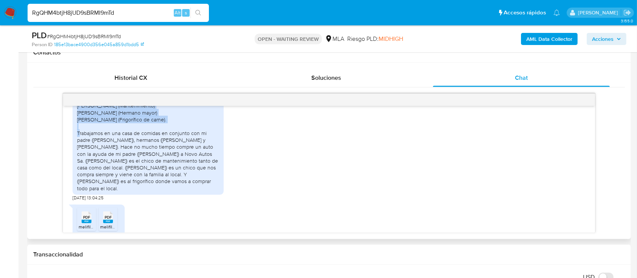
drag, startPoint x: 120, startPoint y: 137, endPoint x: 110, endPoint y: 159, distance: 23.8
click at [116, 154] on div "Hola buenas tardes! Me dedico al rubro de la gastronomía, soy monotributista, y…" at bounding box center [148, 115] width 142 height 137
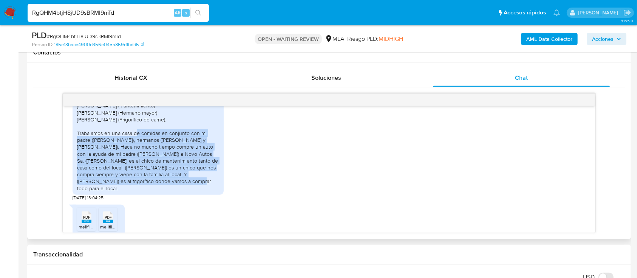
drag, startPoint x: 78, startPoint y: 167, endPoint x: 218, endPoint y: 207, distance: 145.0
click at [218, 185] on div "Hola buenas tardes! Me dedico al rubro de la gastronomía, soy monotributista, y…" at bounding box center [148, 115] width 142 height 137
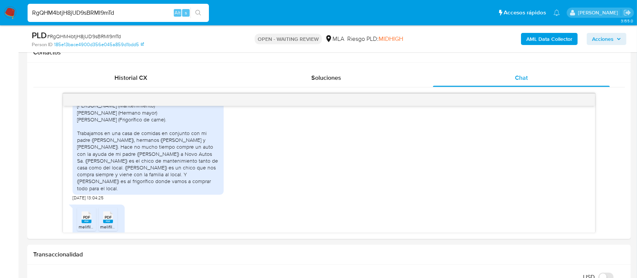
click at [117, 10] on input "RgQHM4btjH8jUD9sBRMI9mTd" at bounding box center [118, 13] width 181 height 10
paste input "inoJw8a7apjO9GonYjnFn7Uc"
type input "inoJw8a7apjO9GonYjnFn7Uc"
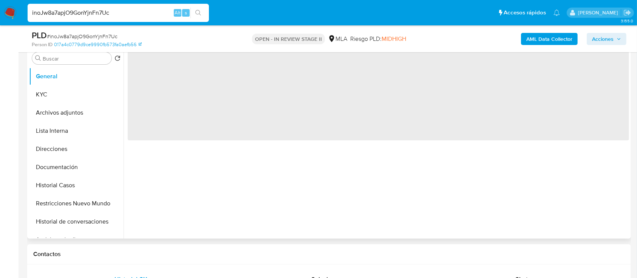
scroll to position [201, 0]
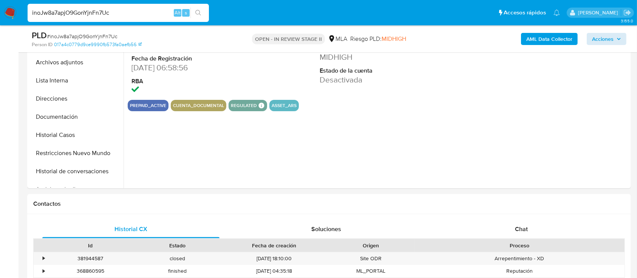
select select "10"
click at [605, 37] on span "Acciones" at bounding box center [603, 39] width 22 height 12
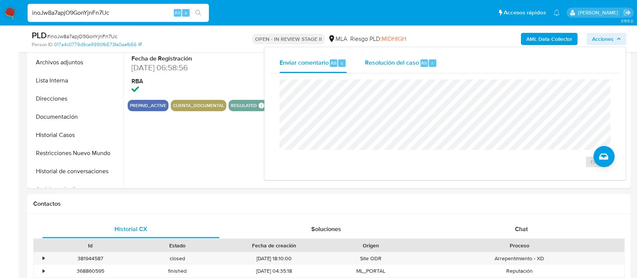
click at [381, 65] on span "Resolución del caso" at bounding box center [392, 62] width 54 height 9
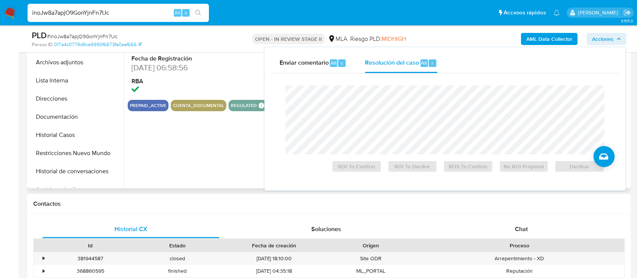
click at [200, 144] on div "ID de usuario 182437041 Person ID 017a4c0779d9ce9990fb573fa0aefb56 Fecha de Reg…" at bounding box center [375, 91] width 505 height 193
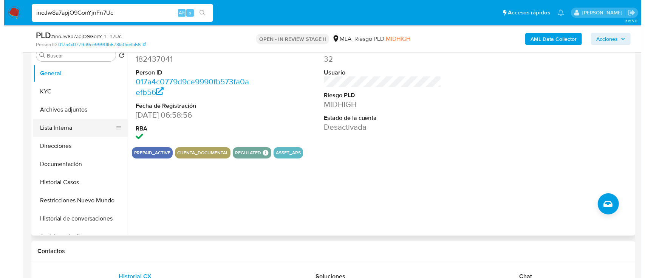
scroll to position [151, 0]
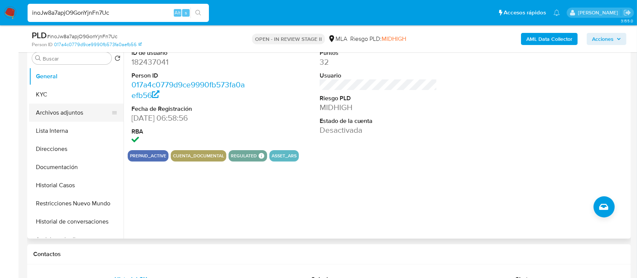
click at [70, 106] on button "Archivos adjuntos" at bounding box center [73, 112] width 88 height 18
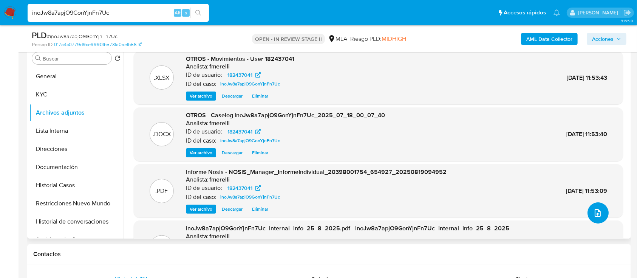
click at [598, 213] on icon "upload-file" at bounding box center [597, 212] width 9 height 9
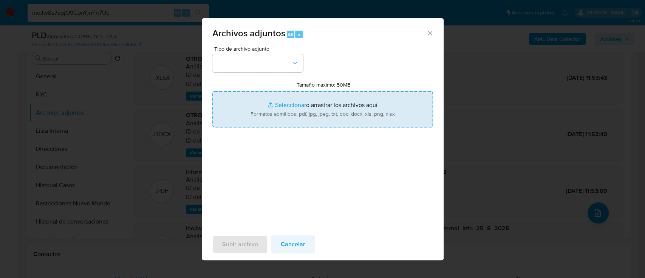
type input "C:\fakepath\Caselog inoJw8a7apjO9GonYjnFn7Uc - V2.docx"
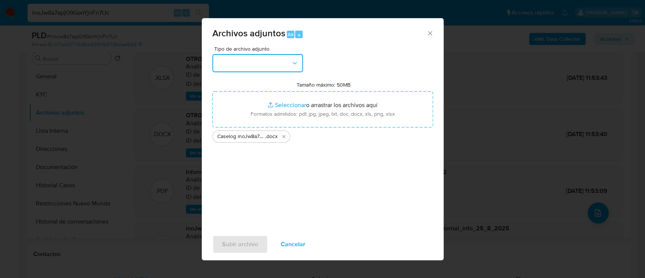
click at [267, 56] on button "button" at bounding box center [257, 63] width 91 height 18
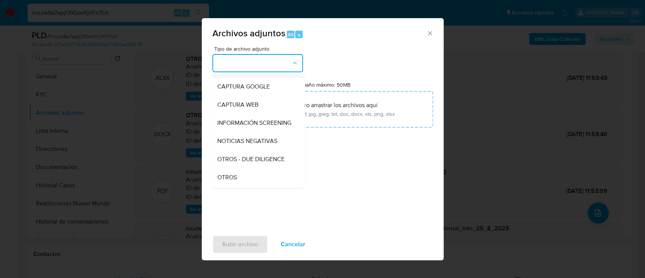
scroll to position [100, 0]
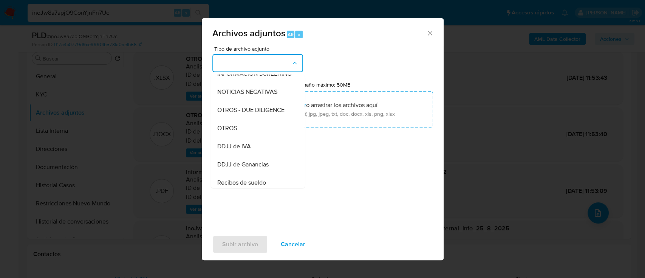
click at [261, 137] on div "OTROS" at bounding box center [255, 128] width 77 height 18
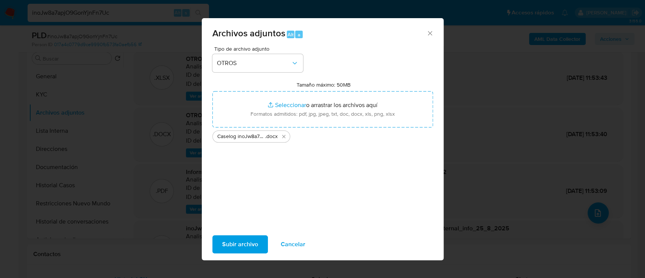
click at [253, 250] on span "Subir archivo" at bounding box center [240, 244] width 36 height 17
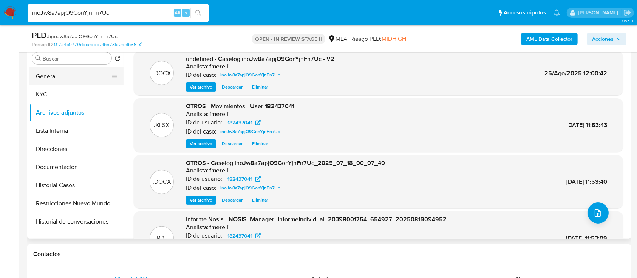
click at [43, 83] on button "General" at bounding box center [73, 76] width 88 height 18
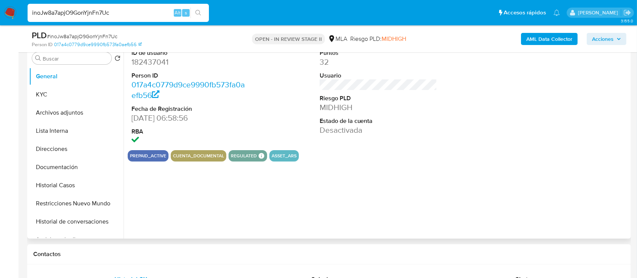
click at [156, 68] on dl "ID de usuario 182437041 Person ID 017a4c0779d9ce9990fb573fa0aefb56 Fecha de Reg…" at bounding box center [190, 97] width 118 height 97
click at [160, 57] on dd "182437041" at bounding box center [190, 62] width 118 height 11
copy dd "182437041"
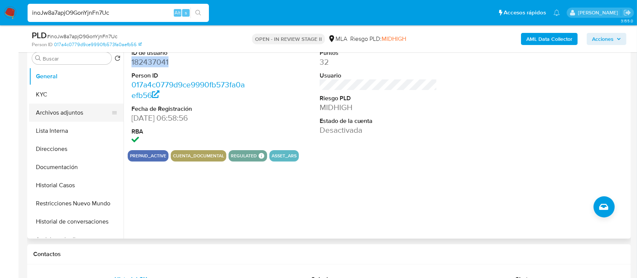
click at [82, 108] on button "Archivos adjuntos" at bounding box center [73, 112] width 88 height 18
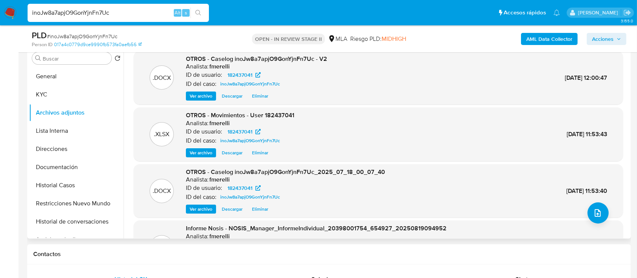
click at [188, 96] on button "Ver archivo" at bounding box center [201, 95] width 30 height 9
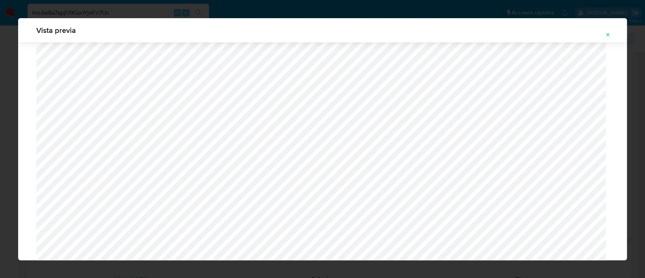
scroll to position [739, 0]
click at [607, 37] on icon "Attachment preview" at bounding box center [608, 35] width 6 height 6
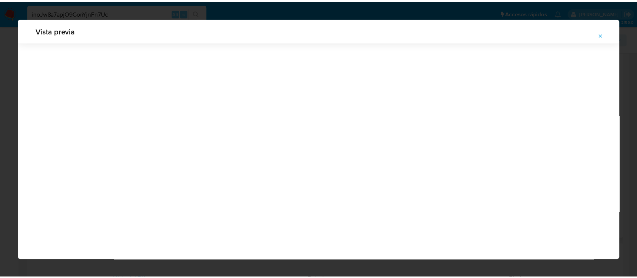
scroll to position [24, 0]
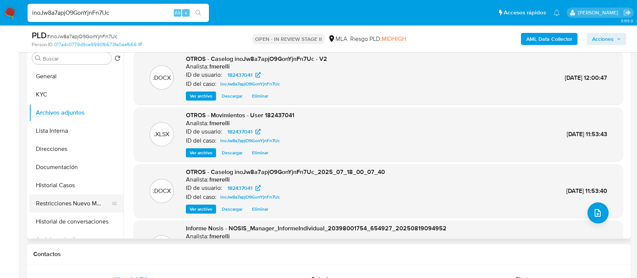
drag, startPoint x: 79, startPoint y: 201, endPoint x: 77, endPoint y: 205, distance: 4.1
click at [79, 201] on button "Restricciones Nuevo Mundo" at bounding box center [73, 203] width 88 height 18
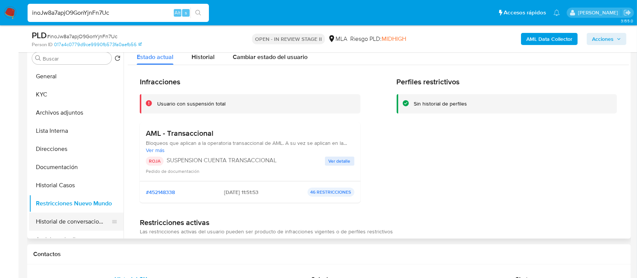
click at [75, 219] on button "Historial de conversaciones" at bounding box center [73, 221] width 88 height 18
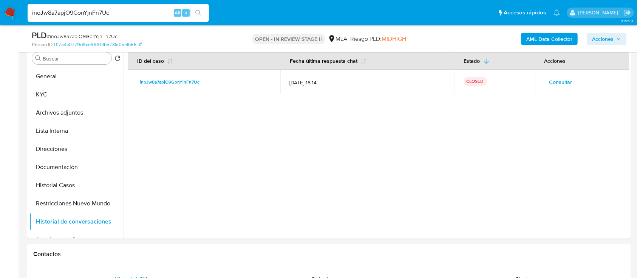
click at [597, 34] on span "Acciones" at bounding box center [603, 39] width 22 height 12
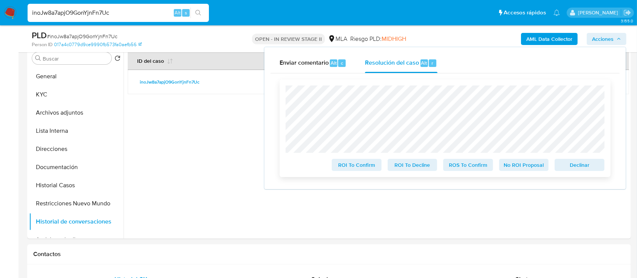
click at [471, 160] on span "ROS To Confirm" at bounding box center [467, 164] width 39 height 11
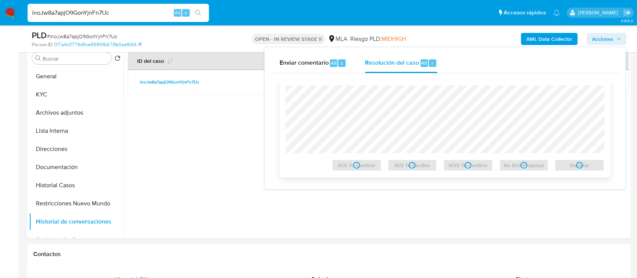
click at [471, 162] on div "ROS To Confirm" at bounding box center [468, 163] width 56 height 15
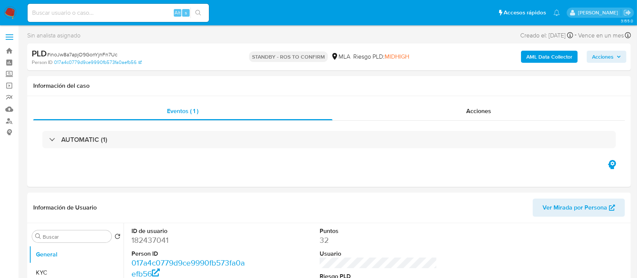
click at [9, 17] on img at bounding box center [10, 12] width 13 height 13
select select "10"
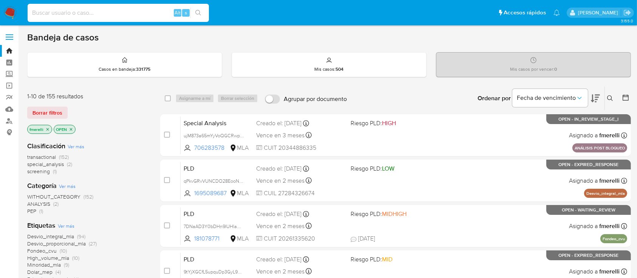
click at [127, 12] on input at bounding box center [118, 13] width 181 height 10
paste input "DMfASEH8jmO9HJK9ubjvv2dI"
type input "DMfASEH8jmO9HJK9ubjvv2dI"
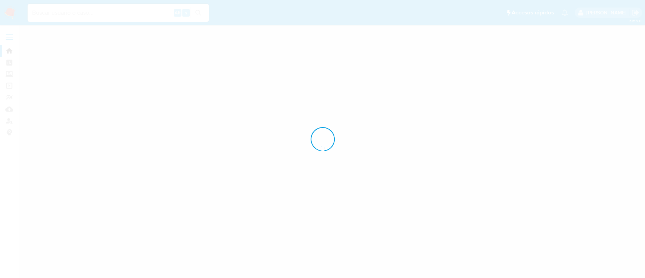
click at [265, 254] on div at bounding box center [322, 139] width 645 height 278
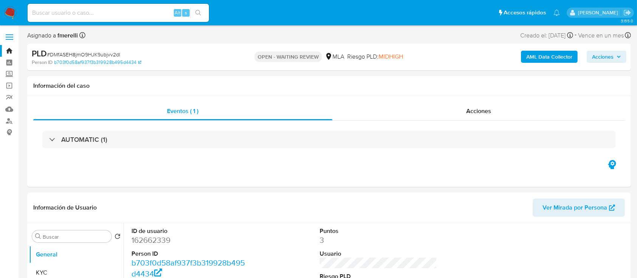
select select "10"
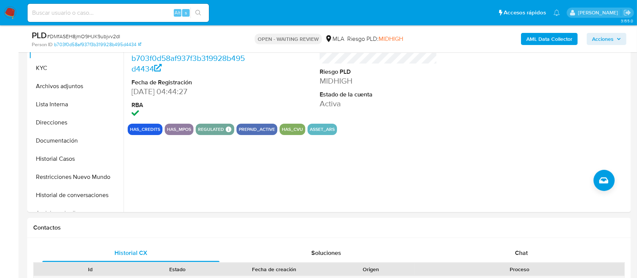
scroll to position [352, 0]
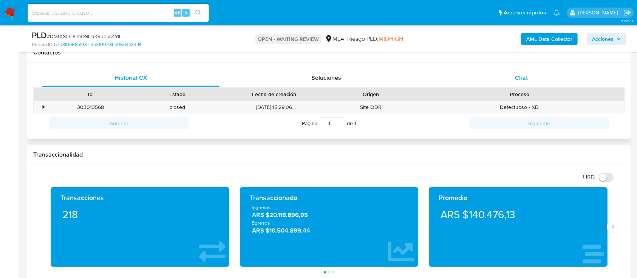
click at [542, 69] on div "Chat" at bounding box center [521, 78] width 177 height 18
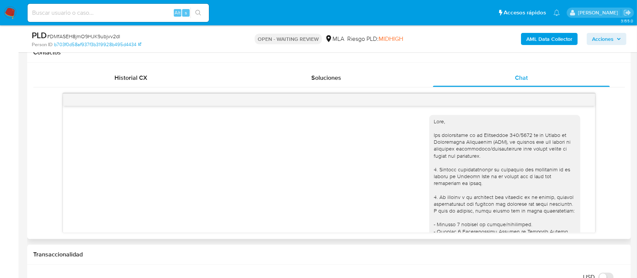
scroll to position [909, 0]
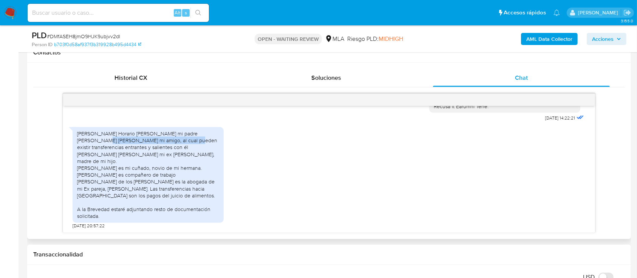
drag, startPoint x: 156, startPoint y: 148, endPoint x: 212, endPoint y: 149, distance: 56.3
click at [212, 149] on div "[PERSON_NAME] es mi padre [PERSON_NAME] es mi amigo, al cual pueden existir tra…" at bounding box center [148, 178] width 142 height 82
drag, startPoint x: 99, startPoint y: 169, endPoint x: 183, endPoint y: 165, distance: 84.3
click at [183, 165] on div "[PERSON_NAME] es mi padre [PERSON_NAME] es mi amigo, al cual pueden existir tra…" at bounding box center [148, 178] width 142 height 82
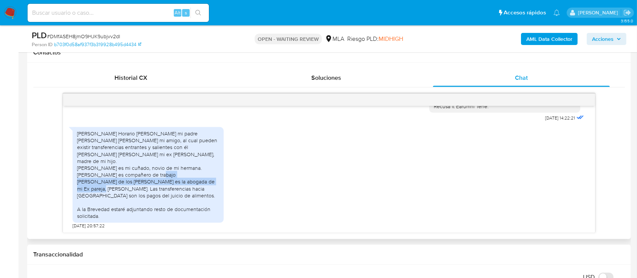
drag, startPoint x: 91, startPoint y: 182, endPoint x: 114, endPoint y: 186, distance: 24.0
click at [114, 186] on div "[PERSON_NAME] es mi padre [PERSON_NAME] es mi amigo, al cual pueden existir tra…" at bounding box center [148, 178] width 142 height 82
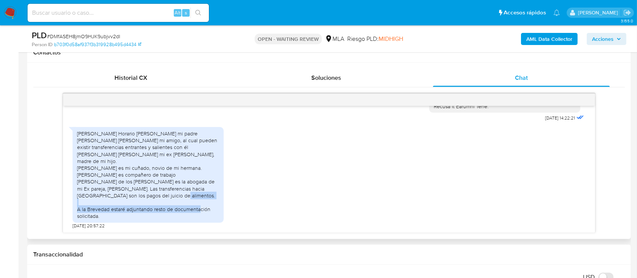
drag, startPoint x: 83, startPoint y: 210, endPoint x: 160, endPoint y: 217, distance: 77.0
click at [160, 217] on div "[PERSON_NAME] es mi padre [PERSON_NAME] es mi amigo, al cual pueden existir tra…" at bounding box center [148, 178] width 142 height 82
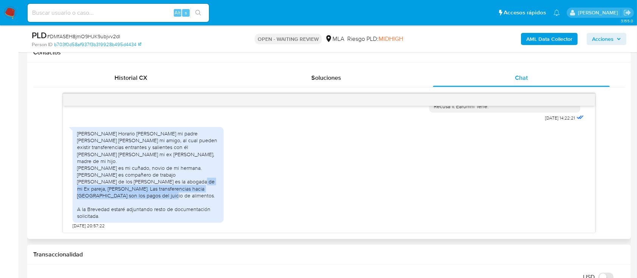
drag, startPoint x: 79, startPoint y: 190, endPoint x: 204, endPoint y: 196, distance: 125.5
click at [204, 196] on div "[PERSON_NAME] es mi padre [PERSON_NAME] es mi amigo, al cual pueden existir tra…" at bounding box center [148, 178] width 142 height 82
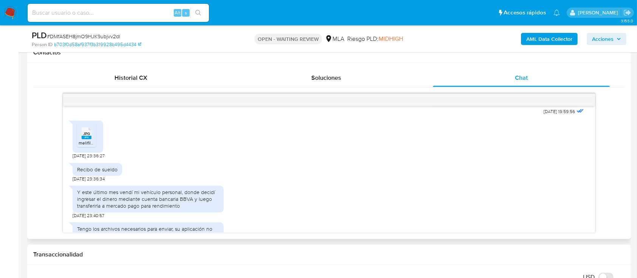
scroll to position [456, 0]
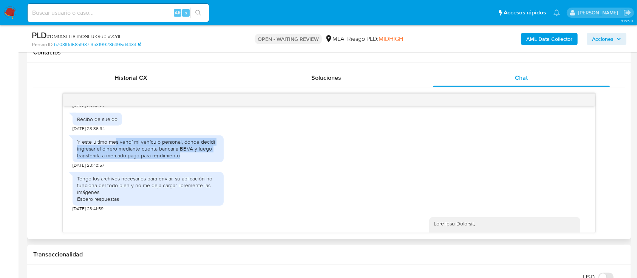
drag, startPoint x: 126, startPoint y: 157, endPoint x: 196, endPoint y: 172, distance: 72.1
click at [196, 162] on div "Y este último mes vendí mi vehículo personal, donde decidí ingresar el dinero m…" at bounding box center [148, 148] width 151 height 27
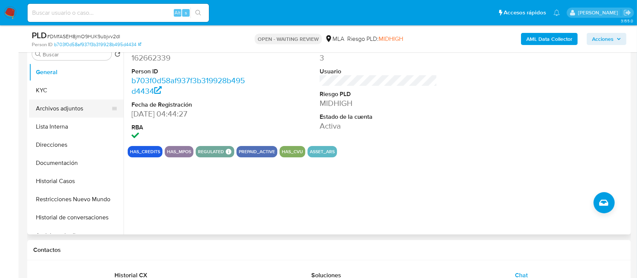
scroll to position [151, 0]
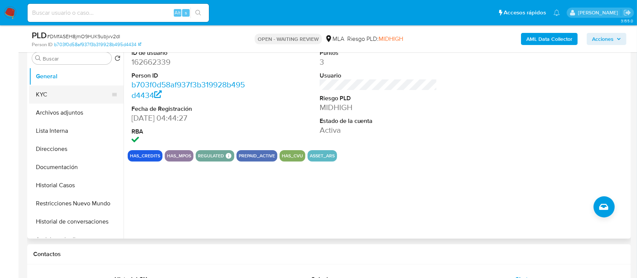
click at [76, 96] on button "KYC" at bounding box center [73, 94] width 88 height 18
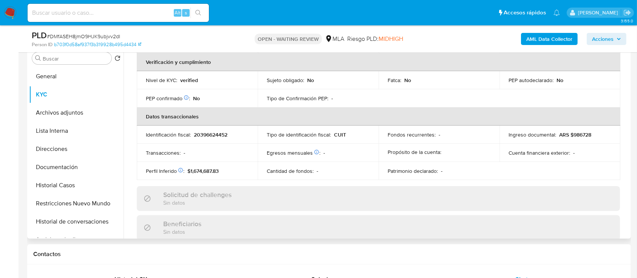
scroll to position [117, 0]
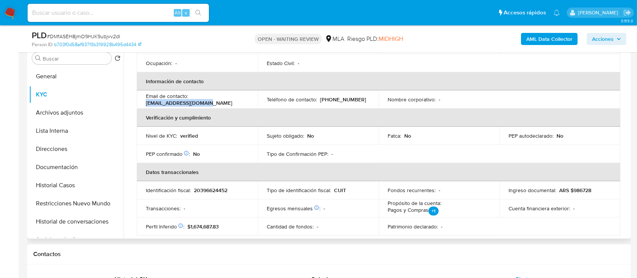
click at [143, 104] on td "Email de contacto : [EMAIL_ADDRESS][DOMAIN_NAME]" at bounding box center [197, 99] width 121 height 18
copy p "[EMAIL_ADDRESS][DOMAIN_NAME]"
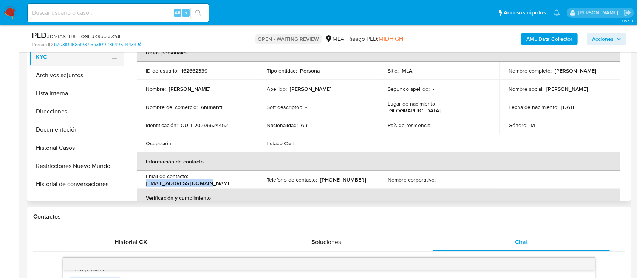
scroll to position [151, 0]
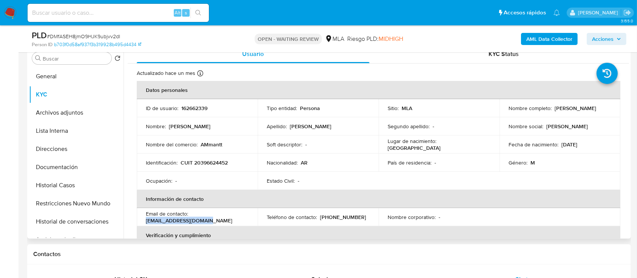
click at [89, 82] on button "General" at bounding box center [76, 76] width 94 height 18
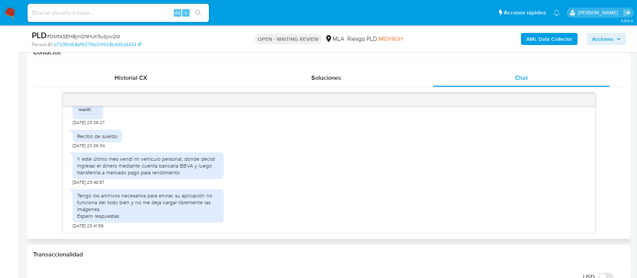
scroll to position [453, 0]
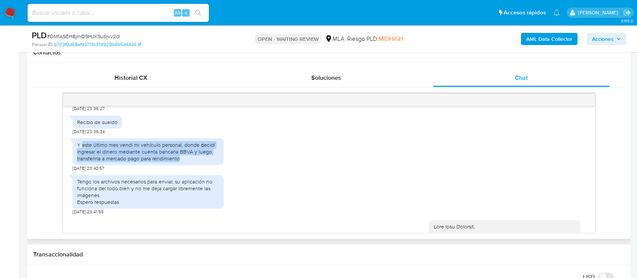
drag, startPoint x: 82, startPoint y: 157, endPoint x: 185, endPoint y: 174, distance: 105.2
click at [185, 162] on div "Y este último mes vendí mi vehículo personal, donde decidí ingresar el dinero m…" at bounding box center [148, 151] width 142 height 21
copy div "este último mes vendí mi vehículo personal, donde decidí ingresar el dinero med…"
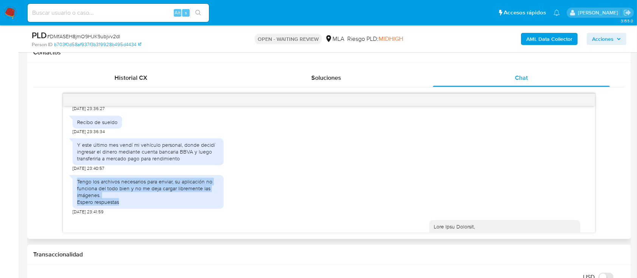
drag, startPoint x: 78, startPoint y: 193, endPoint x: 173, endPoint y: 215, distance: 97.9
click at [173, 205] on div "Tengo los archivos necesarios para enviar, su aplicación no funciona del todo b…" at bounding box center [148, 192] width 142 height 28
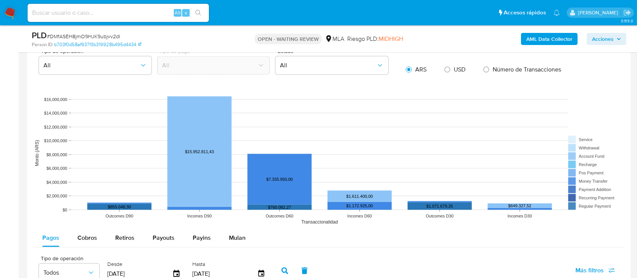
scroll to position [779, 0]
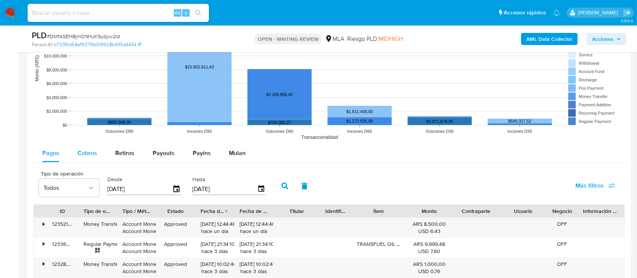
click at [87, 160] on div "Cobros" at bounding box center [87, 153] width 20 height 18
select select "10"
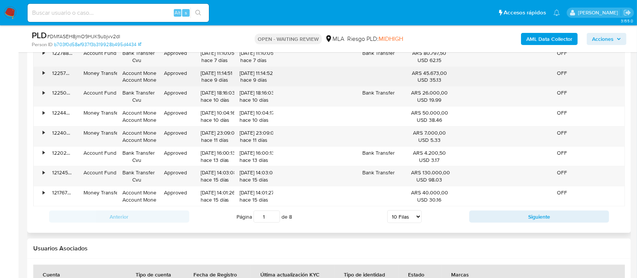
scroll to position [991, 0]
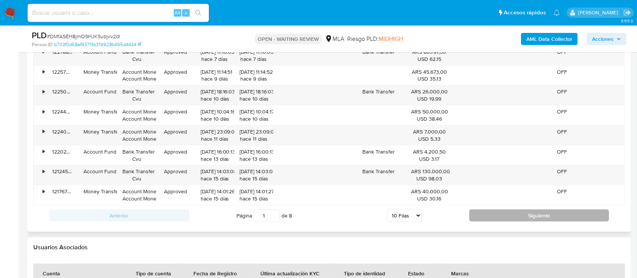
click at [499, 215] on button "Siguiente" at bounding box center [539, 215] width 140 height 12
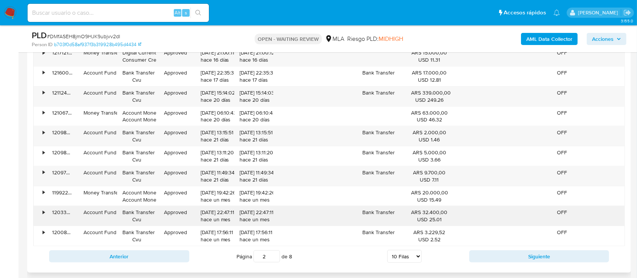
scroll to position [961, 0]
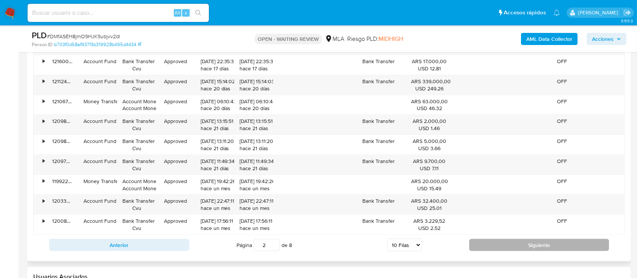
click at [520, 242] on button "Siguiente" at bounding box center [539, 245] width 140 height 12
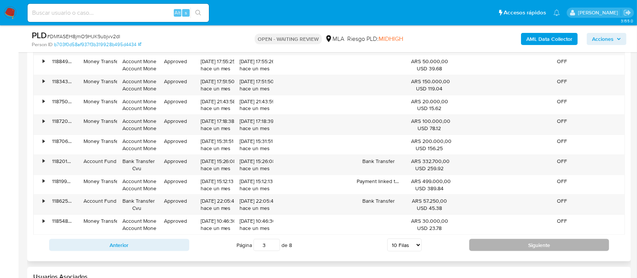
click at [496, 243] on button "Siguiente" at bounding box center [539, 245] width 140 height 12
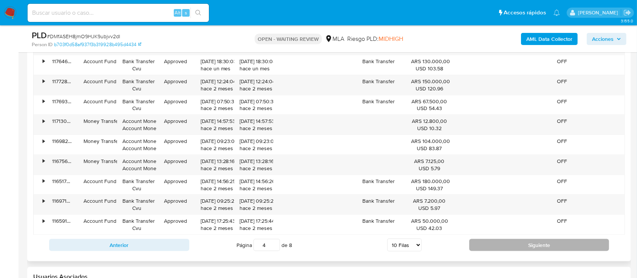
click at [496, 243] on button "Siguiente" at bounding box center [539, 245] width 140 height 12
type input "5"
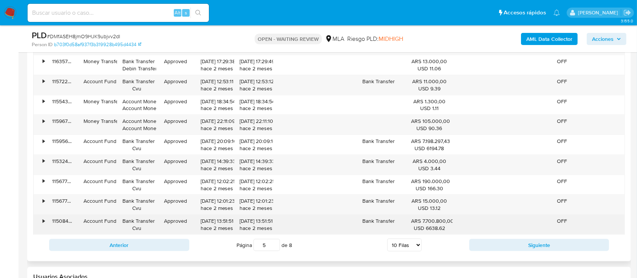
click at [42, 222] on div "•" at bounding box center [40, 225] width 13 height 20
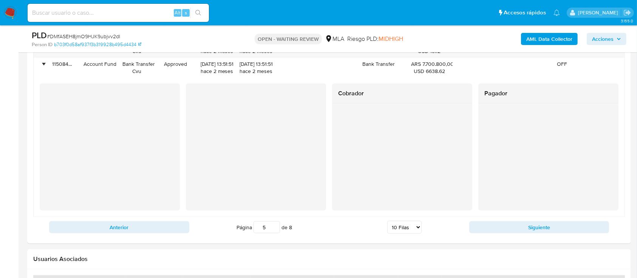
scroll to position [1199, 0]
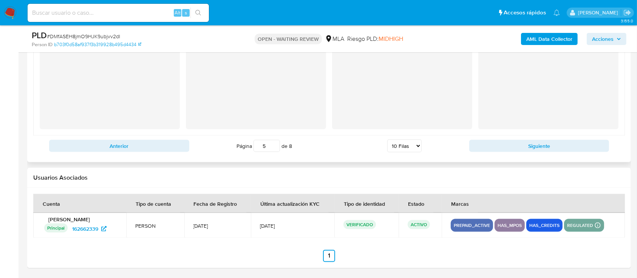
click at [266, 120] on div at bounding box center [256, 65] width 140 height 127
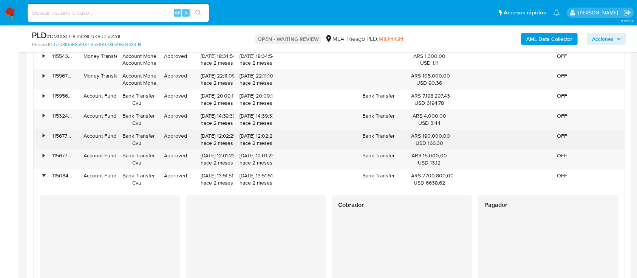
scroll to position [1006, 0]
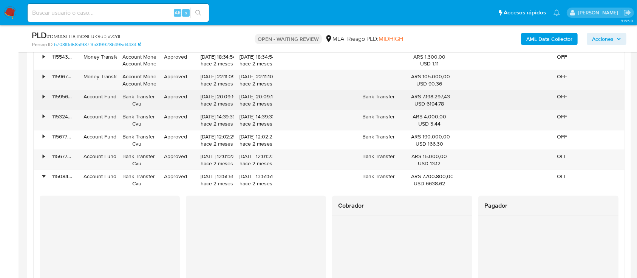
click at [39, 99] on div "•" at bounding box center [40, 100] width 13 height 20
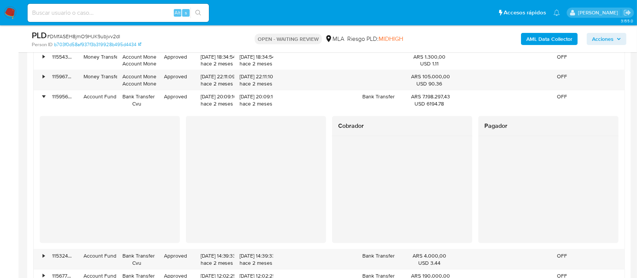
click at [274, 254] on div "• 116358080316 Account Fund Bank Transfer Cvu Approved 25/06/2025 17:29:57 hace…" at bounding box center [328, 229] width 591 height 478
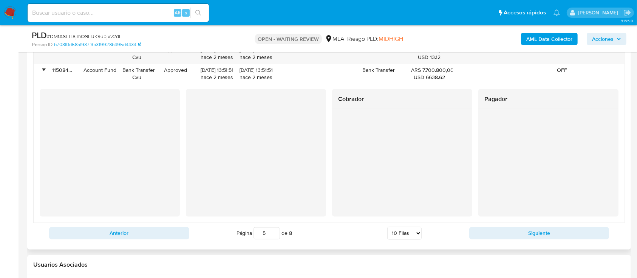
scroll to position [1251, 0]
click at [502, 239] on div "Anterior Página 5 de 8 5 Filas 10 Filas 20 Filas 25 Filas 50 Filas 100 Filas Si…" at bounding box center [328, 234] width 591 height 20
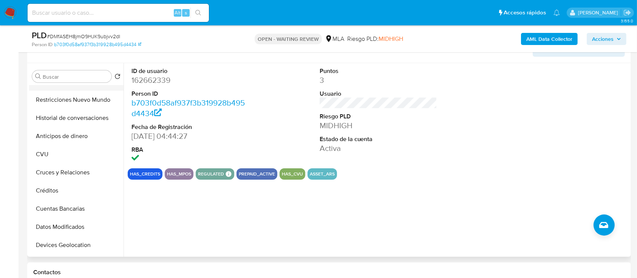
scroll to position [127, 0]
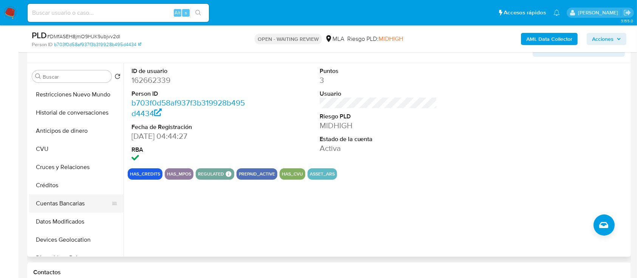
click at [68, 199] on button "Cuentas Bancarias" at bounding box center [73, 203] width 88 height 18
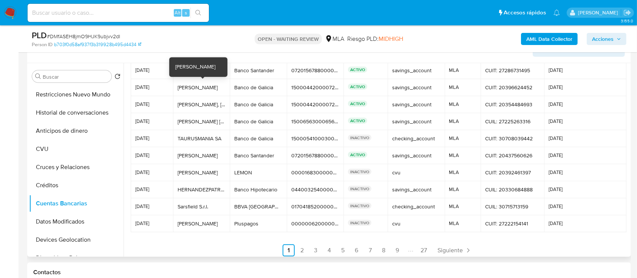
scroll to position [28, 0]
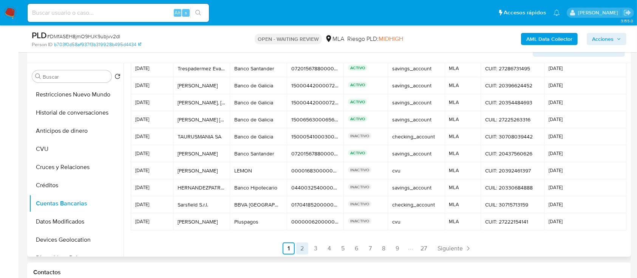
click at [300, 246] on link "2" at bounding box center [302, 248] width 12 height 12
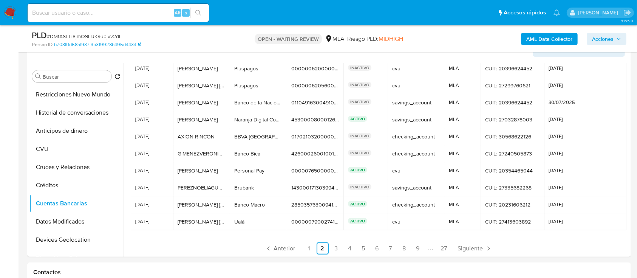
scroll to position [0, 0]
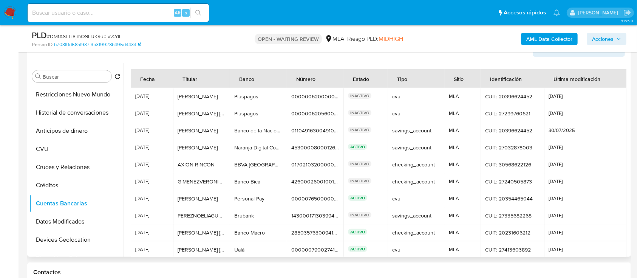
click at [149, 76] on div "Fecha" at bounding box center [147, 78] width 33 height 18
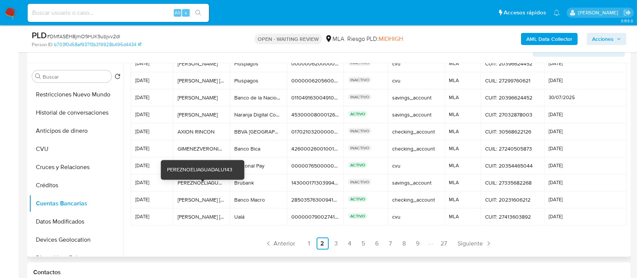
scroll to position [35, 0]
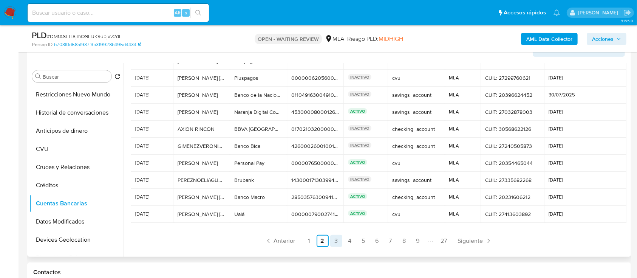
click at [332, 241] on link "3" at bounding box center [336, 241] width 12 height 12
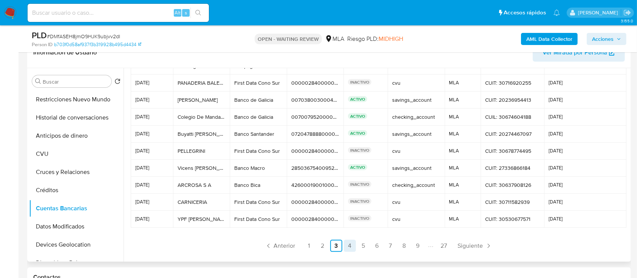
click at [351, 249] on link "4" at bounding box center [350, 245] width 12 height 12
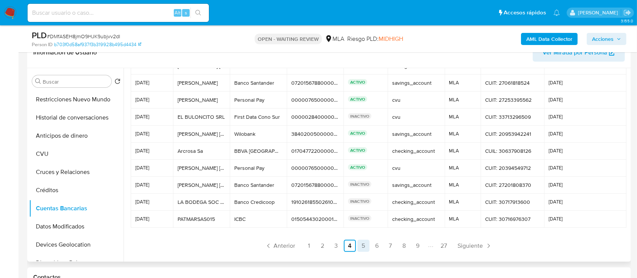
click at [361, 246] on link "5" at bounding box center [363, 245] width 12 height 12
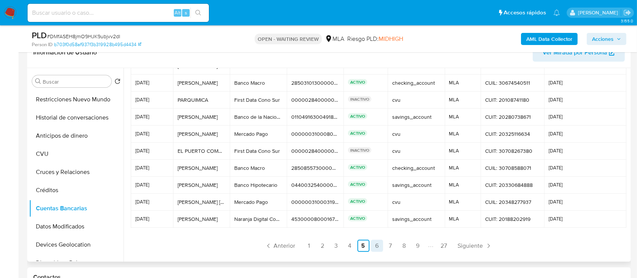
click at [375, 247] on link "6" at bounding box center [377, 245] width 12 height 12
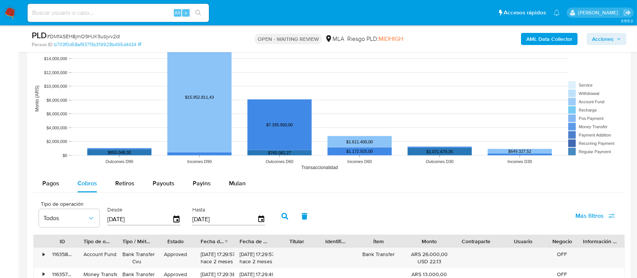
scroll to position [833, 0]
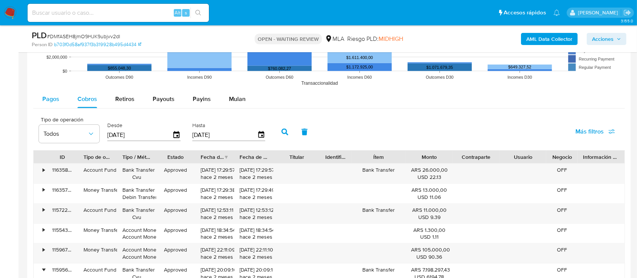
drag, startPoint x: 60, startPoint y: 94, endPoint x: 54, endPoint y: 96, distance: 6.6
click at [60, 94] on button "Pagos" at bounding box center [50, 99] width 35 height 18
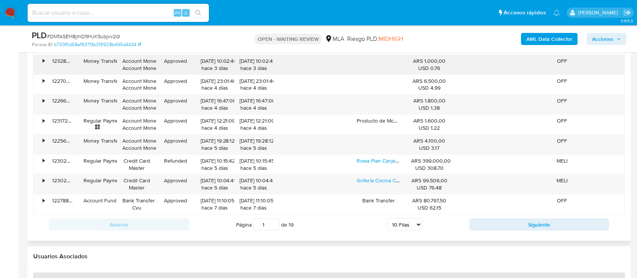
scroll to position [984, 0]
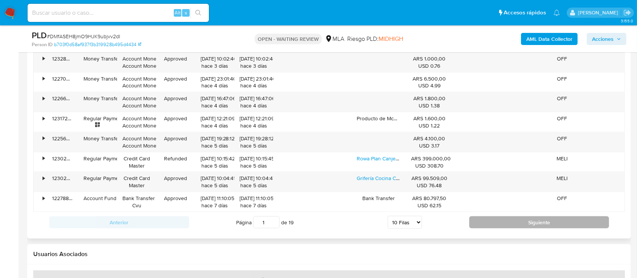
click at [508, 220] on button "Siguiente" at bounding box center [539, 222] width 140 height 12
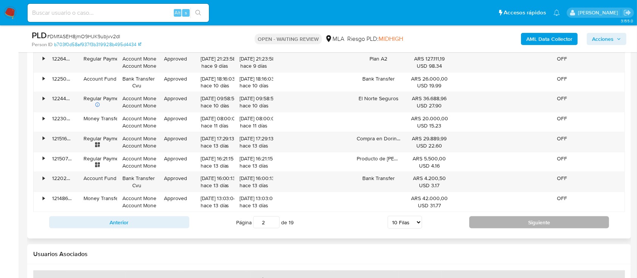
click at [469, 217] on button "Siguiente" at bounding box center [539, 222] width 140 height 12
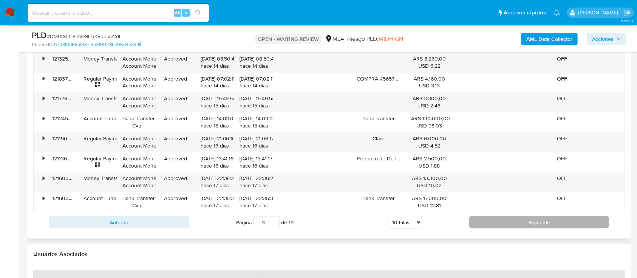
click at [477, 218] on button "Siguiente" at bounding box center [539, 222] width 140 height 12
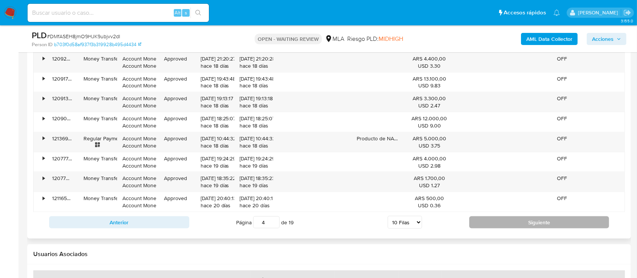
click at [486, 217] on button "Siguiente" at bounding box center [539, 222] width 140 height 12
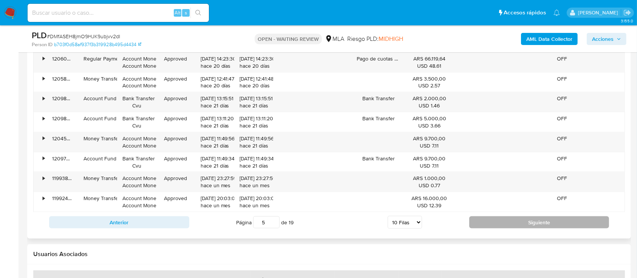
click at [483, 222] on button "Siguiente" at bounding box center [539, 222] width 140 height 12
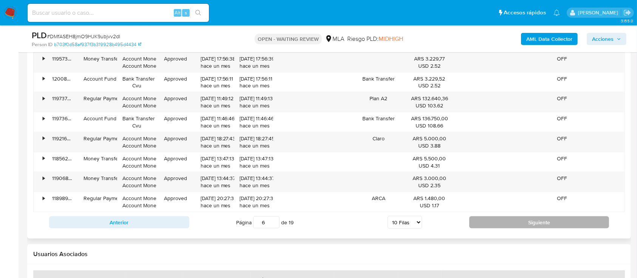
click at [506, 223] on button "Siguiente" at bounding box center [539, 222] width 140 height 12
click at [474, 216] on button "Siguiente" at bounding box center [539, 222] width 140 height 12
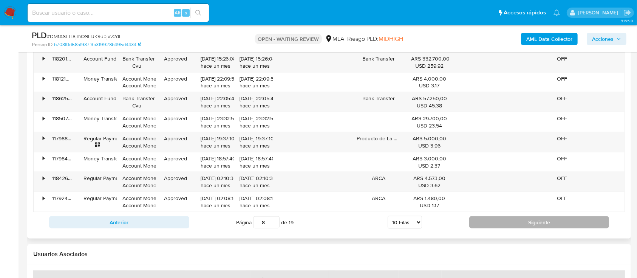
click at [474, 216] on button "Siguiente" at bounding box center [539, 222] width 140 height 12
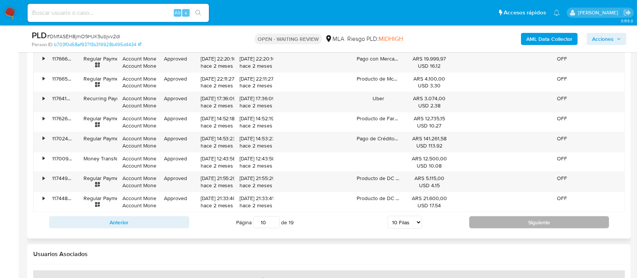
click at [474, 216] on button "Siguiente" at bounding box center [539, 222] width 140 height 12
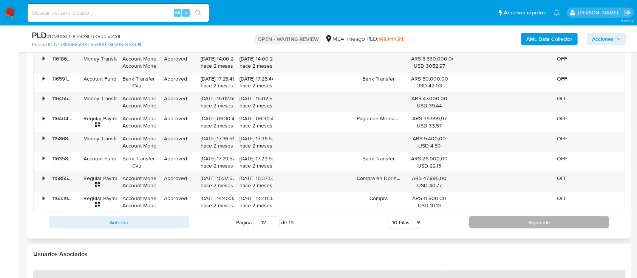
click at [508, 224] on button "Siguiente" at bounding box center [539, 222] width 140 height 12
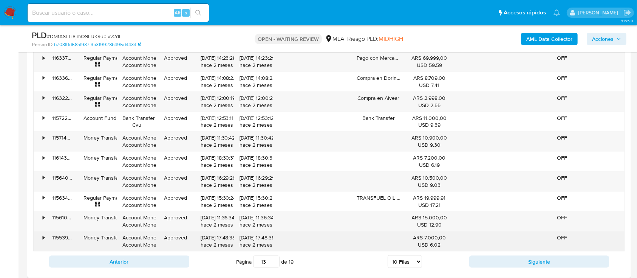
scroll to position [934, 0]
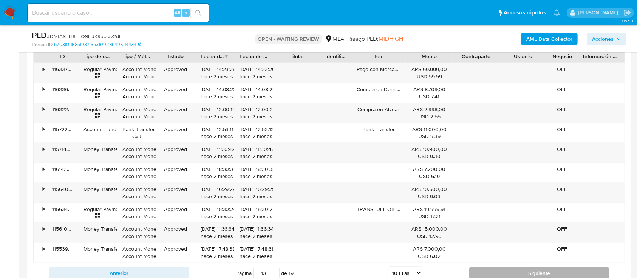
click at [511, 267] on button "Siguiente" at bounding box center [539, 273] width 140 height 12
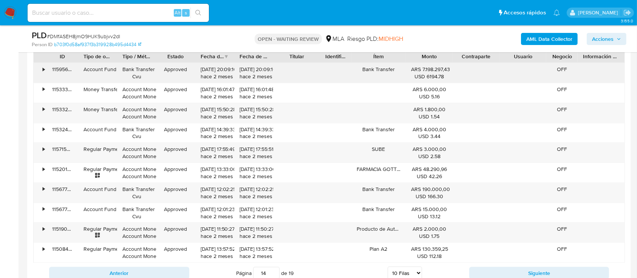
click at [40, 68] on div "•" at bounding box center [40, 73] width 13 height 20
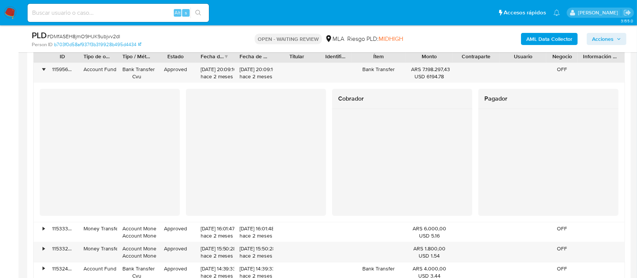
click at [40, 98] on div "Cobrador Pagador" at bounding box center [329, 152] width 579 height 127
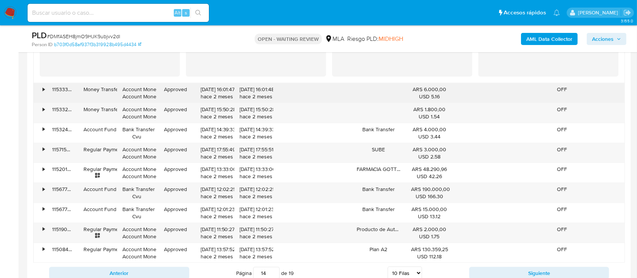
scroll to position [1085, 0]
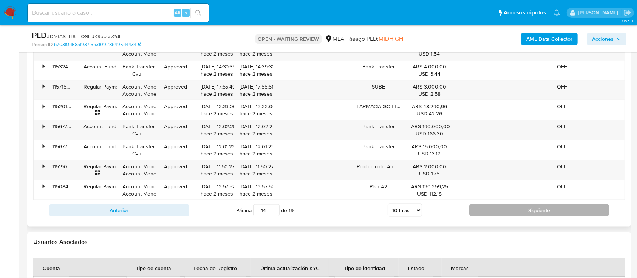
click at [496, 211] on button "Siguiente" at bounding box center [539, 210] width 140 height 12
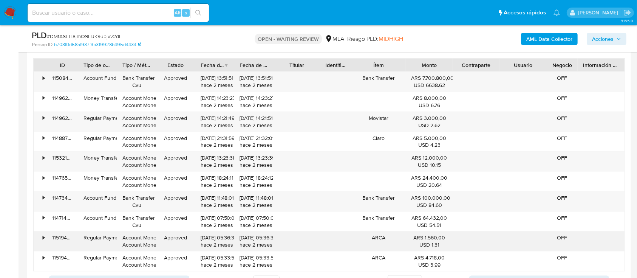
scroll to position [909, 0]
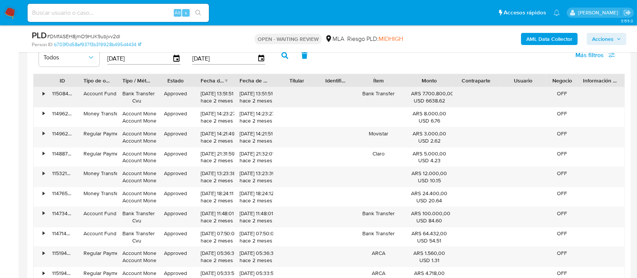
click at [45, 94] on div "•" at bounding box center [40, 97] width 13 height 20
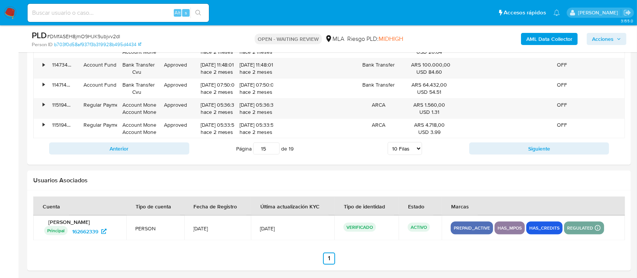
scroll to position [1199, 0]
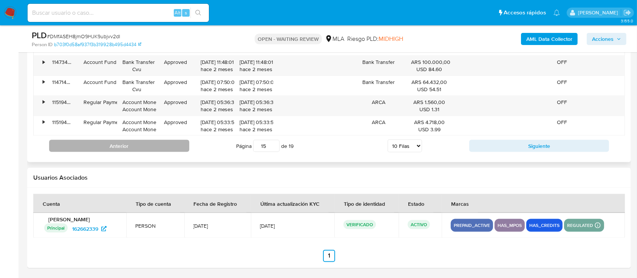
click at [179, 146] on button "Anterior" at bounding box center [119, 146] width 140 height 12
type input "14"
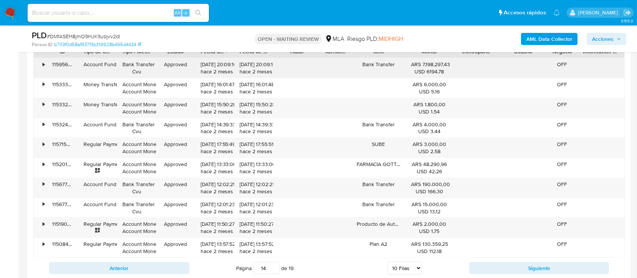
scroll to position [888, 0]
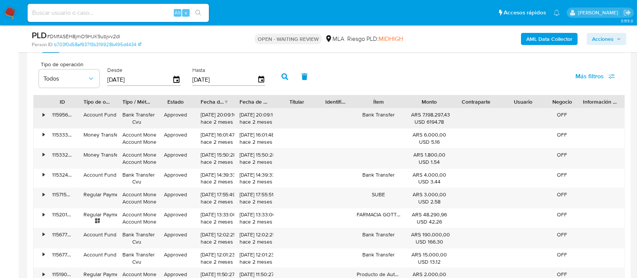
click at [41, 118] on div "•" at bounding box center [40, 118] width 13 height 20
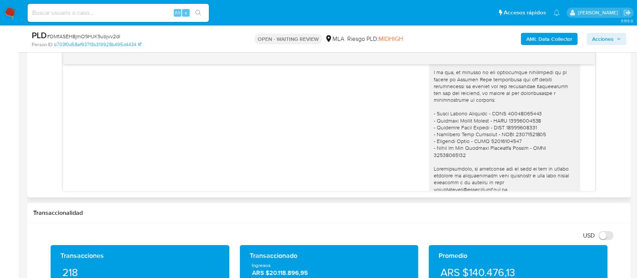
scroll to position [705, 0]
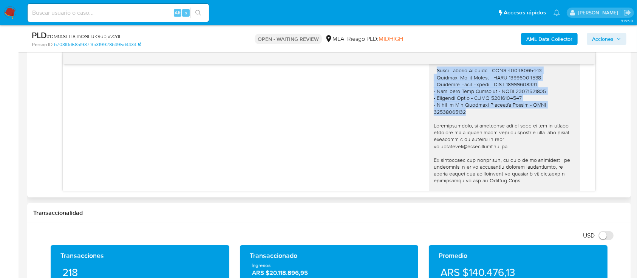
drag, startPoint x: 429, startPoint y: 83, endPoint x: 465, endPoint y: 123, distance: 54.0
click at [465, 123] on div at bounding box center [505, 98] width 142 height 336
copy div "Jorge Horacio Mattioli - CUIL 20133913379 - Cristian Gaston Orduna - CUIT 20417…"
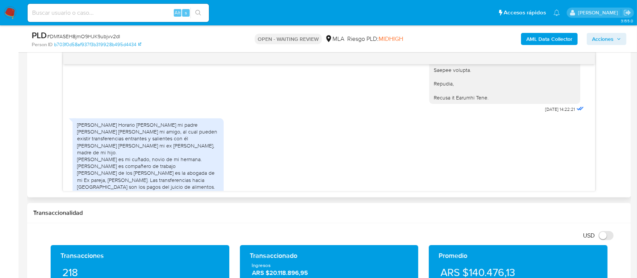
scroll to position [906, 0]
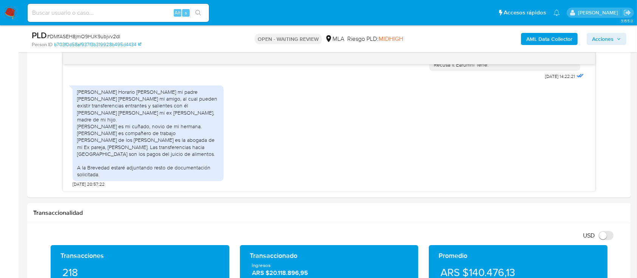
click at [78, 35] on span "# DMfASEH8jmO9HJK9ubjvv2dI" at bounding box center [83, 36] width 73 height 8
click at [58, 33] on span "# DMfASEH8jmO9HJK9ubjvv2dI" at bounding box center [83, 36] width 73 height 8
copy span "DMfASEH8jmO9HJK9ubjvv2dI"
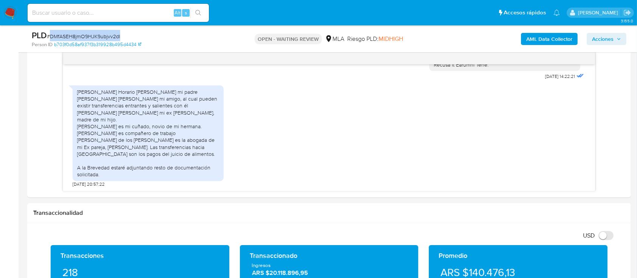
click at [11, 14] on img at bounding box center [10, 12] width 13 height 13
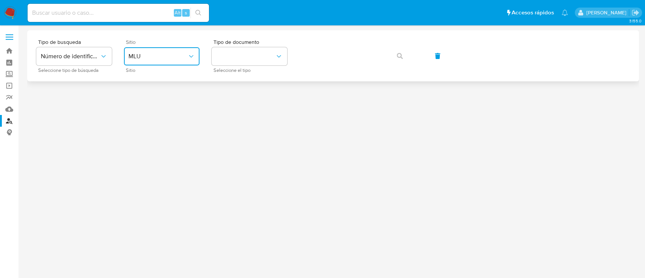
click at [167, 61] on button "MLU" at bounding box center [162, 56] width 76 height 18
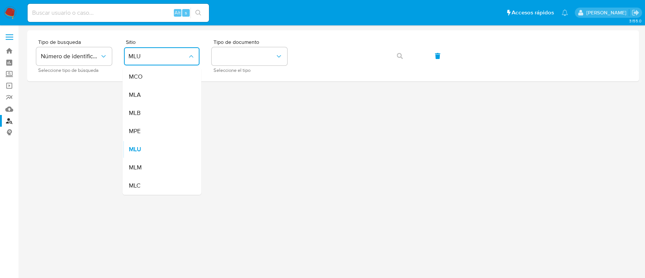
click at [163, 100] on div "MLA" at bounding box center [159, 95] width 62 height 18
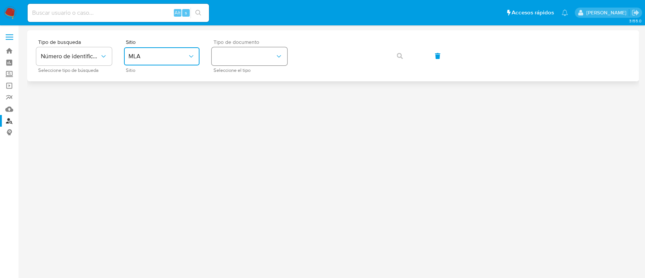
click at [242, 56] on button "identificationType" at bounding box center [249, 56] width 76 height 18
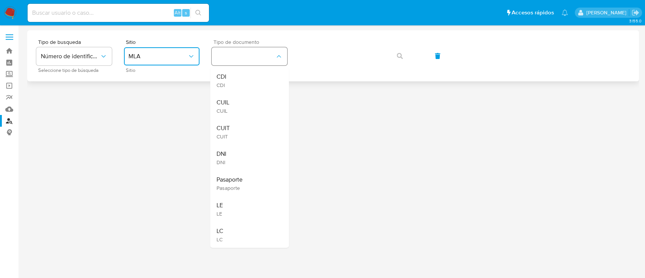
click at [233, 100] on div "CUIL CUIL" at bounding box center [247, 106] width 62 height 26
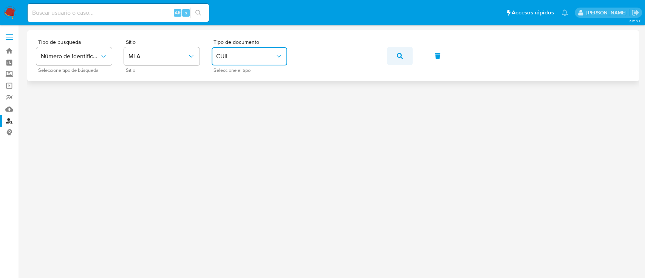
click at [416, 49] on div "Tipo de busqueda Número de identificación Seleccione tipo de búsqueda Sitio MLA…" at bounding box center [332, 55] width 593 height 33
click at [394, 58] on button "button" at bounding box center [400, 56] width 26 height 18
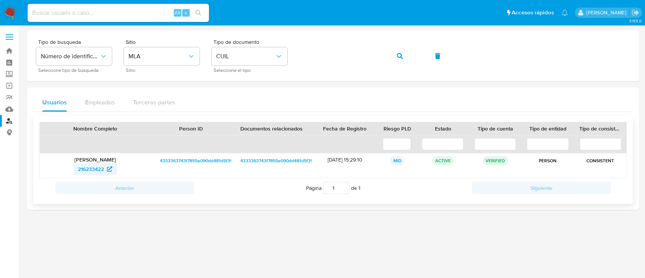
click at [97, 171] on span "216233422" at bounding box center [91, 169] width 26 height 12
click at [395, 56] on button "button" at bounding box center [400, 56] width 26 height 18
click at [93, 166] on span "259580904" at bounding box center [91, 169] width 28 height 12
click at [398, 54] on icon "button" at bounding box center [400, 56] width 6 height 6
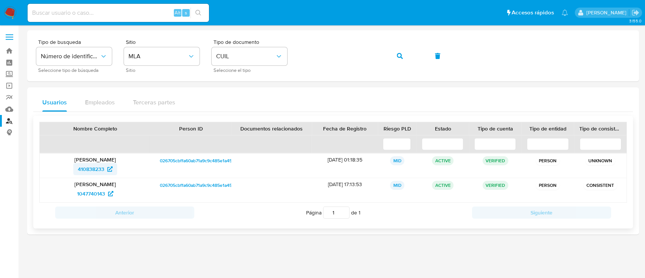
click at [99, 171] on span "410838233" at bounding box center [91, 169] width 26 height 12
click at [401, 63] on span "button" at bounding box center [400, 56] width 6 height 17
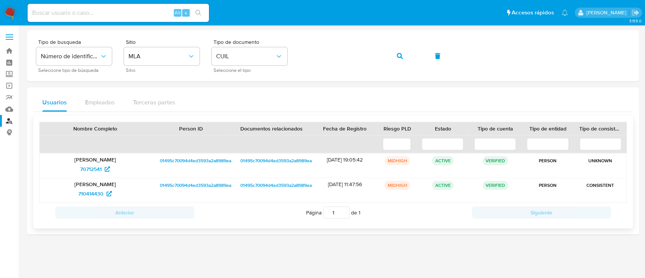
click at [74, 170] on div "70712541" at bounding box center [95, 169] width 100 height 12
click at [89, 169] on span "70712541" at bounding box center [91, 169] width 22 height 12
click at [390, 51] on button "button" at bounding box center [400, 56] width 26 height 18
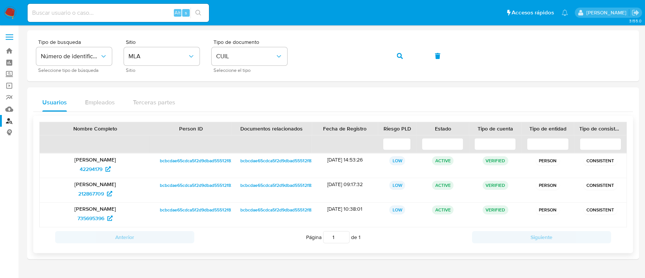
click at [103, 182] on p "Alejo Martin Zacarias" at bounding box center [95, 184] width 100 height 7
click at [100, 170] on span "42294179" at bounding box center [91, 169] width 23 height 12
click at [397, 57] on icon "button" at bounding box center [400, 56] width 6 height 6
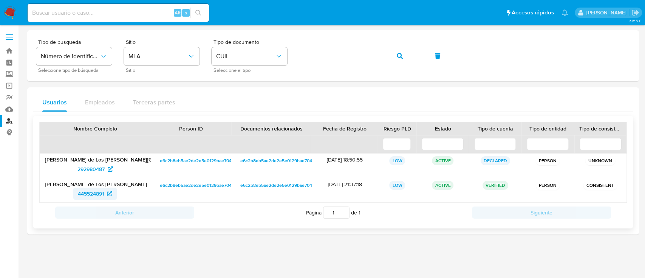
click at [90, 191] on span "445524891" at bounding box center [91, 193] width 26 height 12
click at [405, 60] on button "button" at bounding box center [400, 56] width 26 height 18
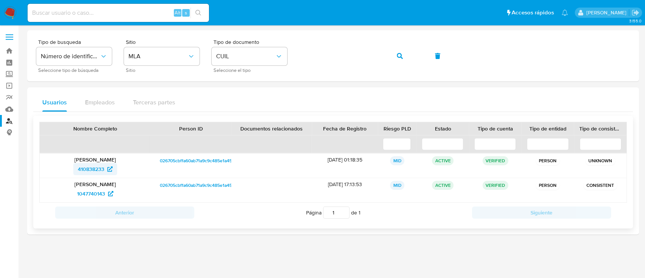
click at [104, 168] on span "410838233" at bounding box center [91, 169] width 26 height 12
click at [394, 54] on button "button" at bounding box center [400, 56] width 26 height 18
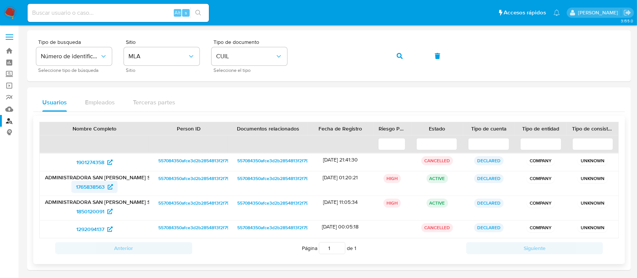
click at [96, 184] on span "1765838563" at bounding box center [90, 187] width 29 height 12
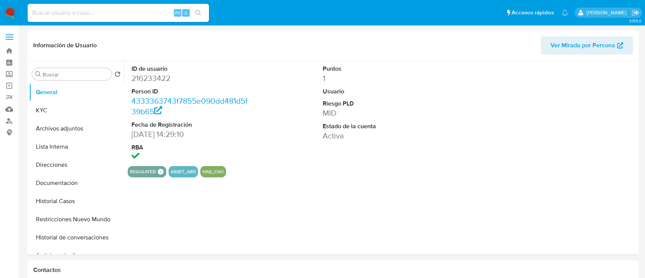
select select "10"
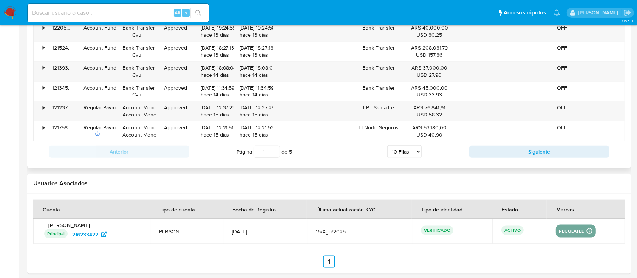
scroll to position [877, 0]
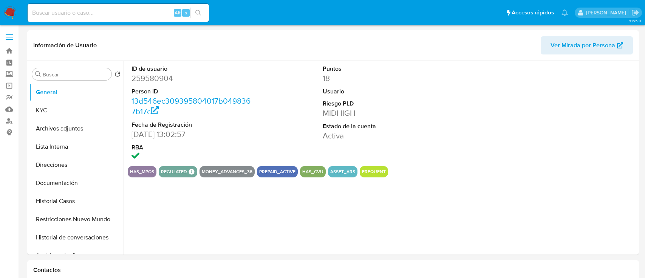
select select "10"
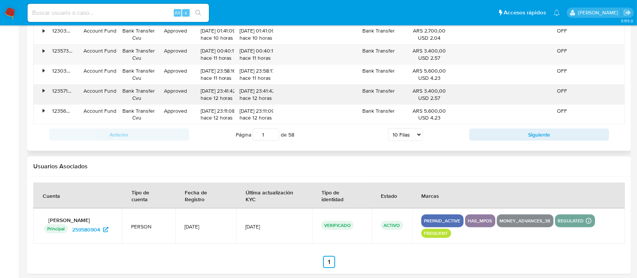
scroll to position [843, 0]
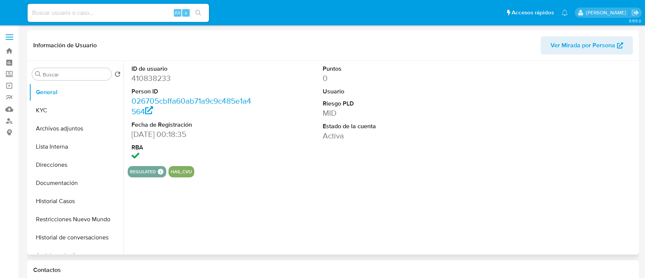
select select "10"
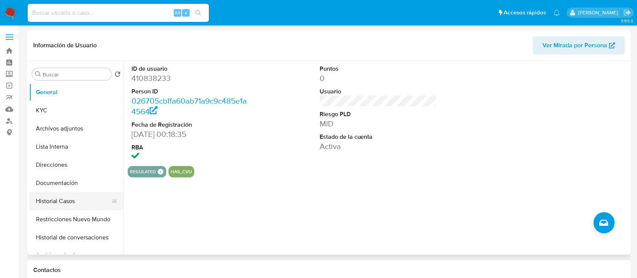
click at [70, 194] on button "Historial Casos" at bounding box center [73, 201] width 88 height 18
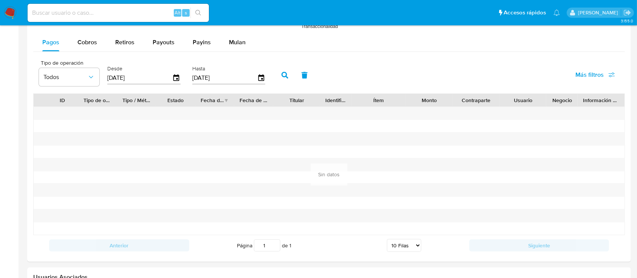
scroll to position [831, 0]
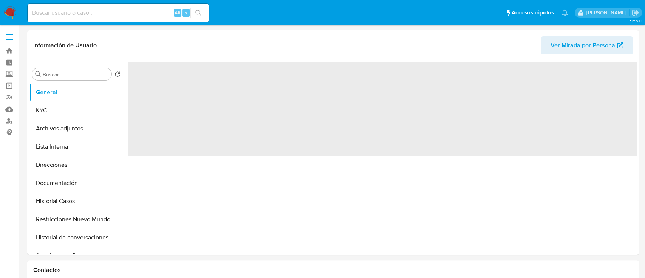
select select "10"
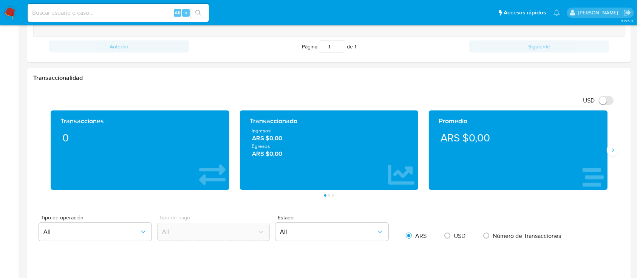
scroll to position [43, 0]
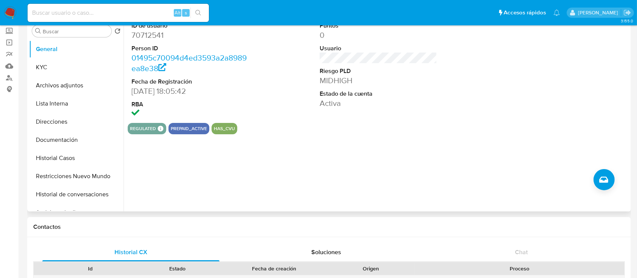
drag, startPoint x: 59, startPoint y: 161, endPoint x: 172, endPoint y: 185, distance: 115.8
click at [59, 160] on button "Historial Casos" at bounding box center [76, 158] width 94 height 18
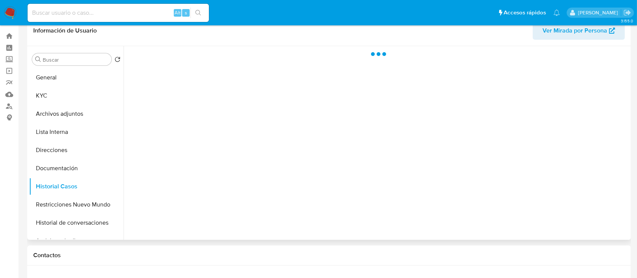
scroll to position [0, 0]
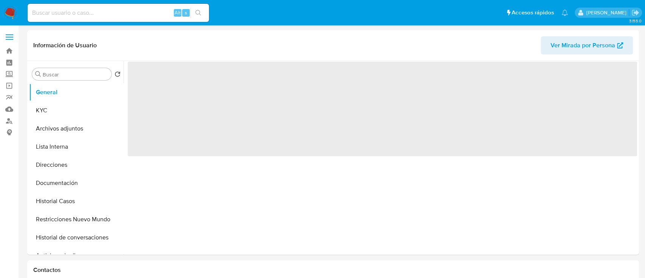
select select "10"
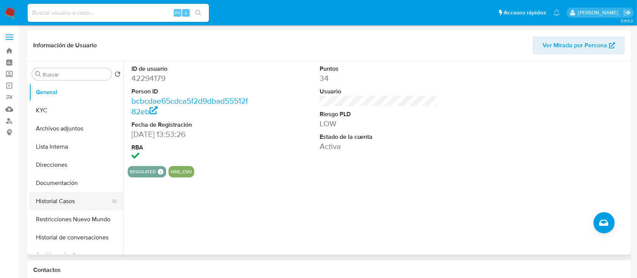
click at [78, 203] on button "Historial Casos" at bounding box center [73, 201] width 88 height 18
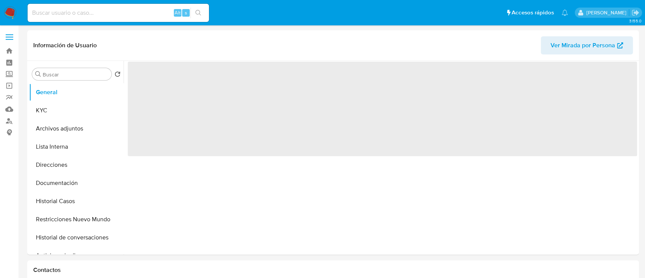
select select "10"
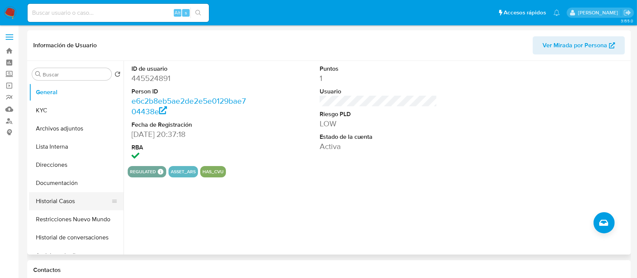
click at [65, 204] on button "Historial Casos" at bounding box center [73, 201] width 88 height 18
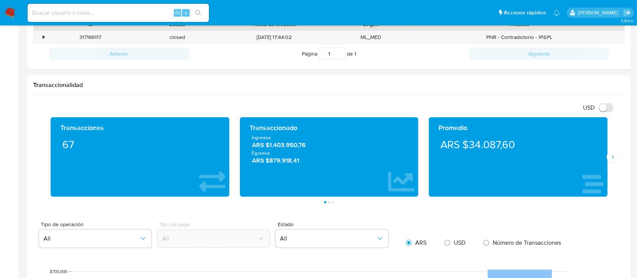
scroll to position [851, 0]
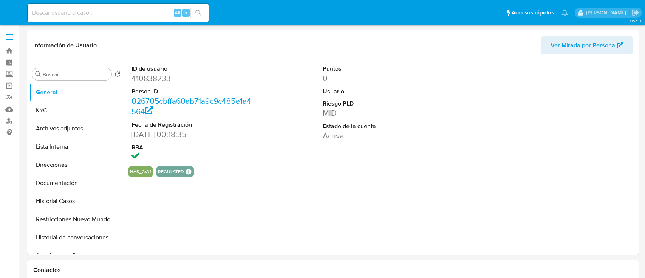
select select "10"
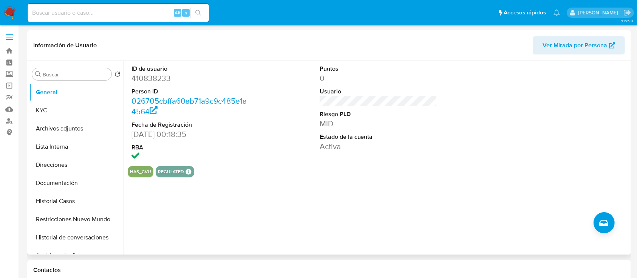
click at [95, 204] on button "Historial Casos" at bounding box center [76, 201] width 94 height 18
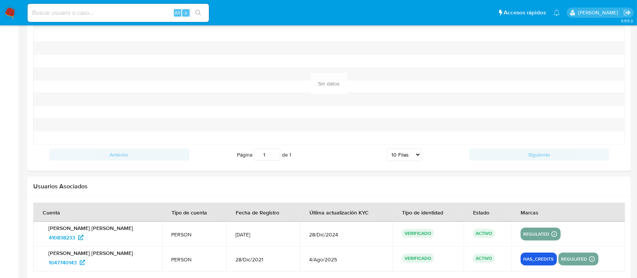
scroll to position [831, 0]
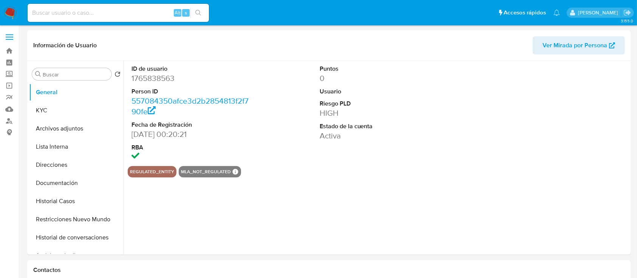
select select "10"
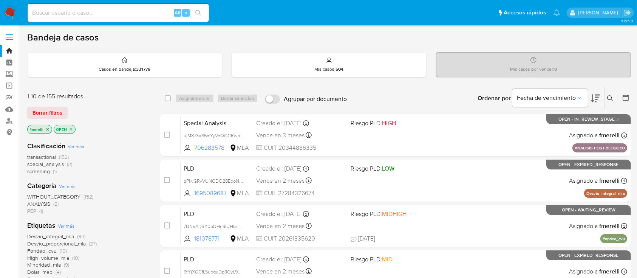
click at [609, 102] on button at bounding box center [611, 98] width 12 height 9
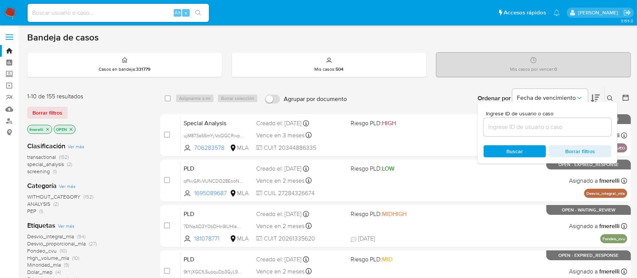
click at [556, 128] on input at bounding box center [547, 127] width 128 height 10
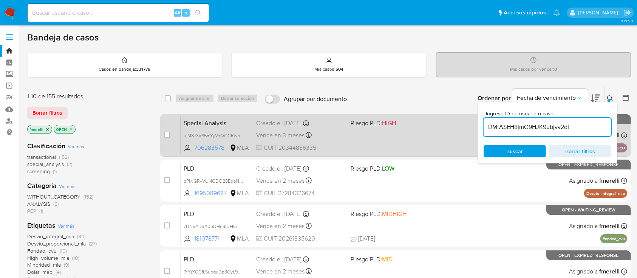
type input "DMfASEH8jmO9HJK9ubjvv2dI"
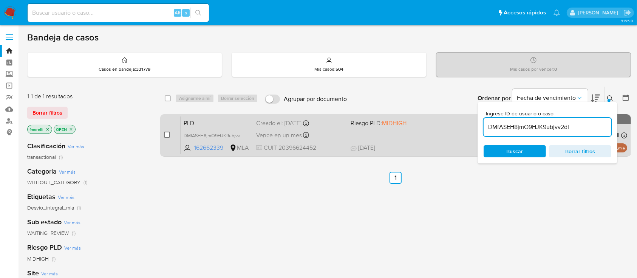
click at [167, 133] on input "checkbox" at bounding box center [167, 134] width 6 height 6
checkbox input "true"
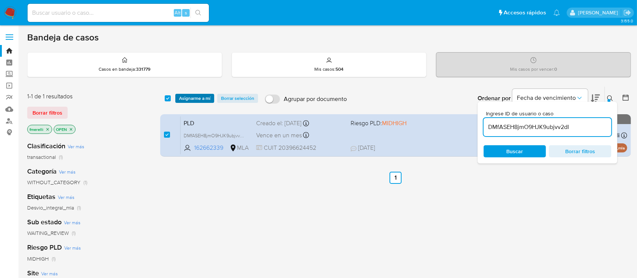
click at [193, 102] on span "Asignarme a mí" at bounding box center [194, 98] width 31 height 8
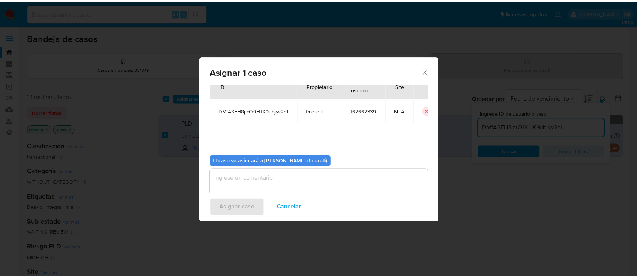
scroll to position [39, 0]
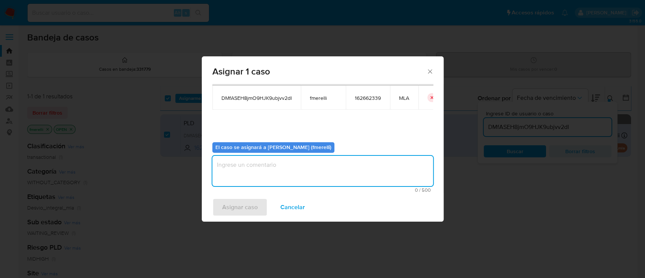
click at [256, 171] on textarea "assign-modal" at bounding box center [322, 171] width 221 height 30
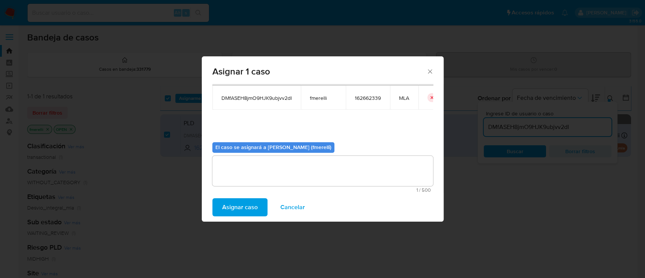
click at [249, 210] on span "Asignar caso" at bounding box center [239, 207] width 35 height 17
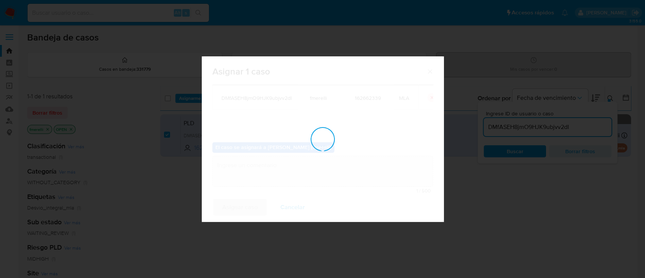
checkbox input "false"
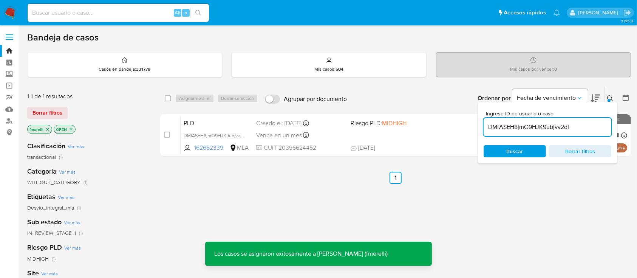
click at [347, 136] on div "PLD DMfASEH8jmO9HJK9ubjvv2dI 162662339 MLA Riesgo PLD: MIDHIGH Creado el: 12/07…" at bounding box center [404, 135] width 446 height 38
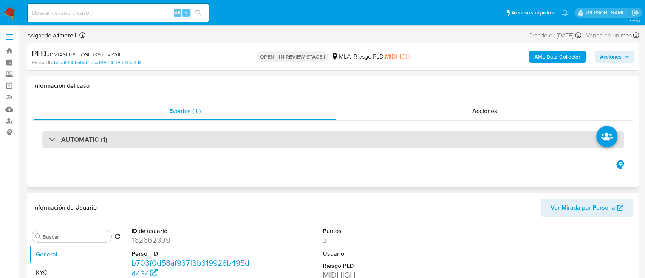
select select "10"
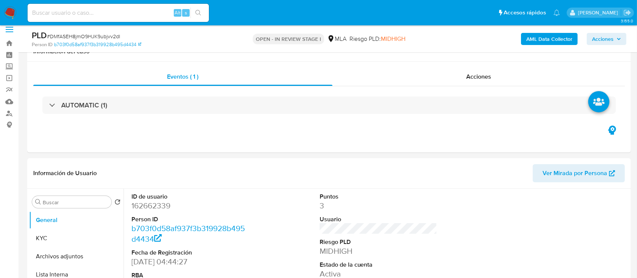
scroll to position [201, 0]
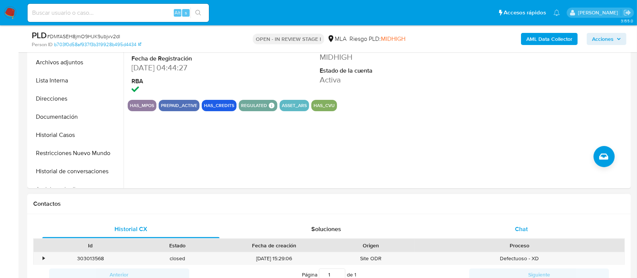
click at [503, 230] on div "Chat" at bounding box center [521, 229] width 177 height 18
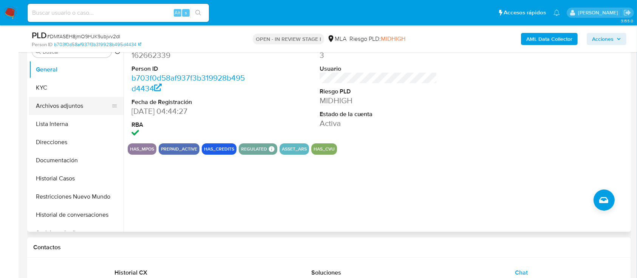
scroll to position [909, 0]
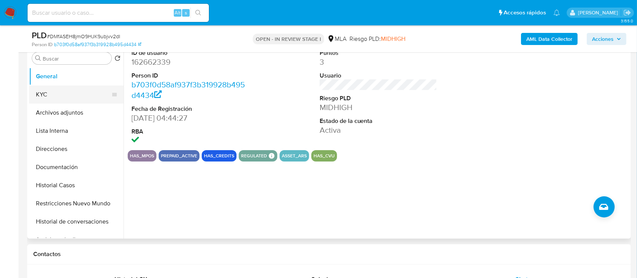
click at [77, 99] on button "KYC" at bounding box center [73, 94] width 88 height 18
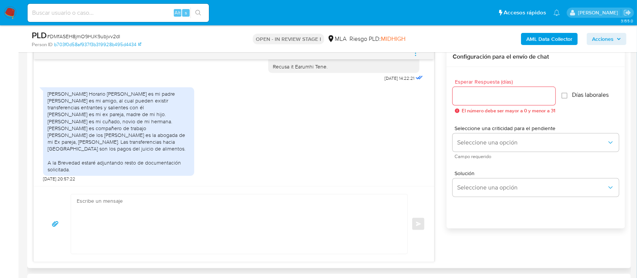
scroll to position [403, 0]
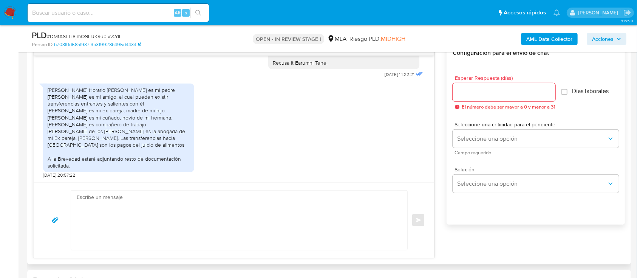
click at [248, 229] on textarea at bounding box center [237, 219] width 321 height 59
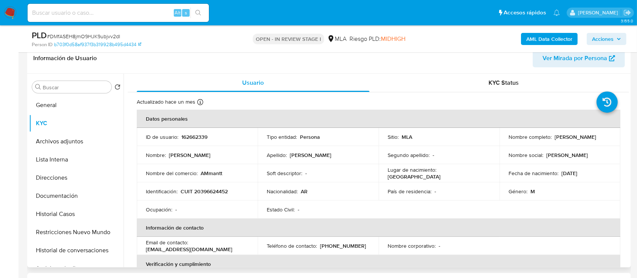
scroll to position [122, 0]
drag, startPoint x: 553, startPoint y: 136, endPoint x: 562, endPoint y: 137, distance: 8.4
click at [562, 137] on p "[PERSON_NAME]" at bounding box center [575, 137] width 42 height 7
copy p "Axe"
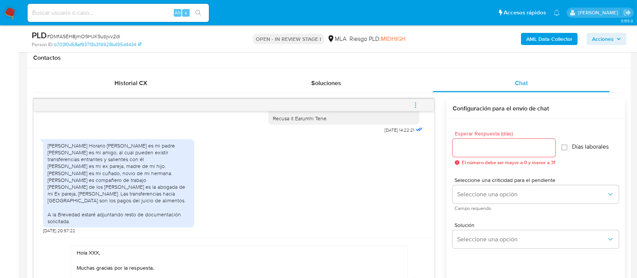
scroll to position [347, 0]
click at [94, 252] on textarea "Hola XXX, Muchas gracias por la respuesta. Te comentamos que recibimos la infor…" at bounding box center [237, 283] width 321 height 76
paste textarea "Axe"
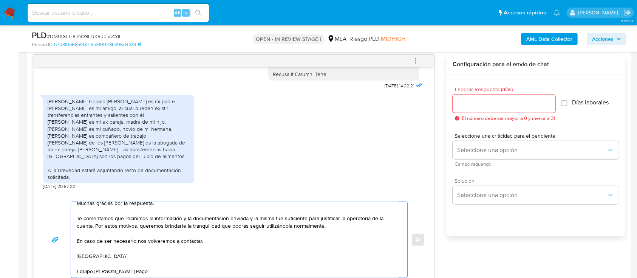
scroll to position [390, 0]
type textarea "Hola Axel, Muchas gracias por la respuesta. Te comentamos que recibimos la info…"
click at [534, 107] on input "Esperar Respuesta (días)" at bounding box center [503, 104] width 103 height 10
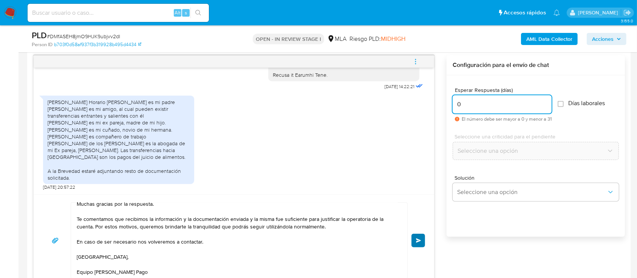
type input "0"
click at [417, 239] on span "Enviar" at bounding box center [418, 240] width 5 height 5
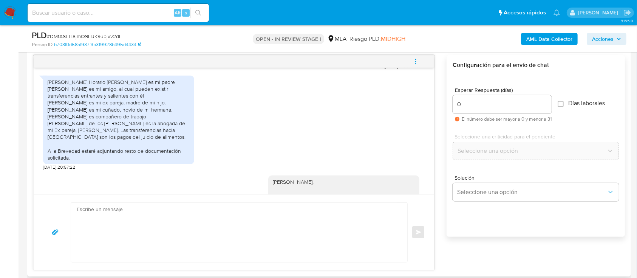
scroll to position [1034, 0]
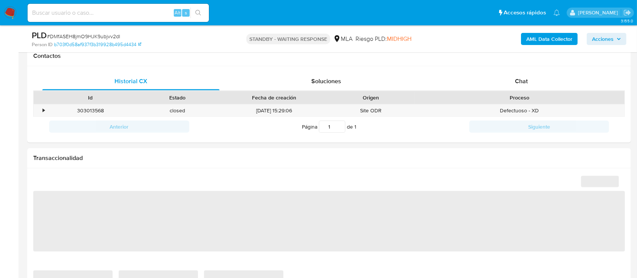
select select "10"
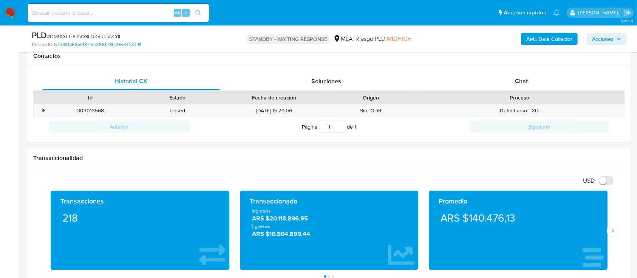
scroll to position [349, 0]
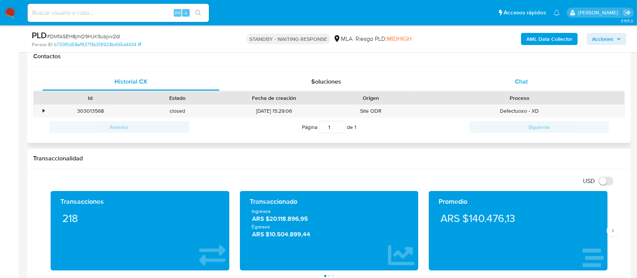
click at [523, 76] on div "Chat" at bounding box center [521, 82] width 177 height 18
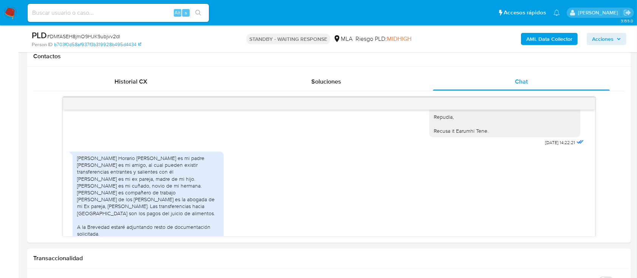
scroll to position [879, 0]
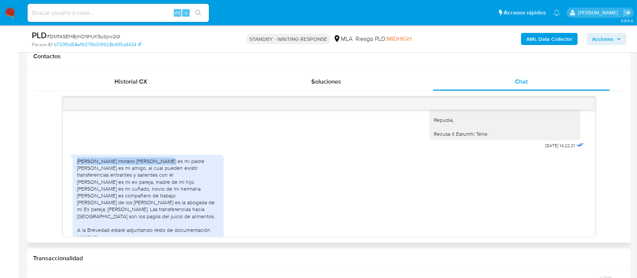
drag, startPoint x: 76, startPoint y: 174, endPoint x: 157, endPoint y: 173, distance: 81.6
click at [157, 173] on div "Jorge Horario Mattioli es mi padre Cristian Gaston OrduÑa es mi amigo, al cual …" at bounding box center [148, 198] width 151 height 88
copy div "Jorge Horario Mattioli es mi padre"
drag, startPoint x: 78, startPoint y: 181, endPoint x: 159, endPoint y: 179, distance: 80.8
click at [159, 179] on div "Jorge Horario Mattioli es mi padre Cristian Gaston OrduÑa es mi amigo, al cual …" at bounding box center [148, 198] width 142 height 82
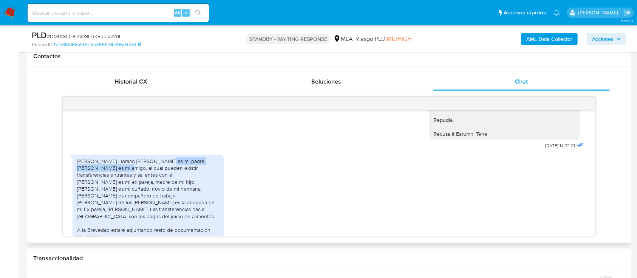
copy div "Cristian Gaston OrduÑa es mi amigo"
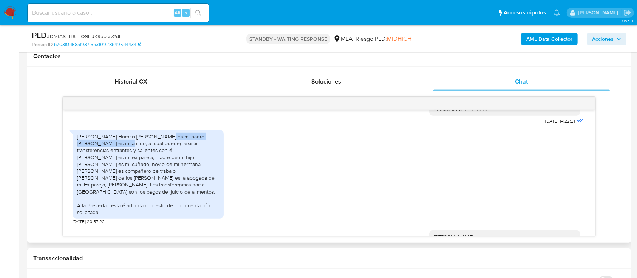
scroll to position [908, 0]
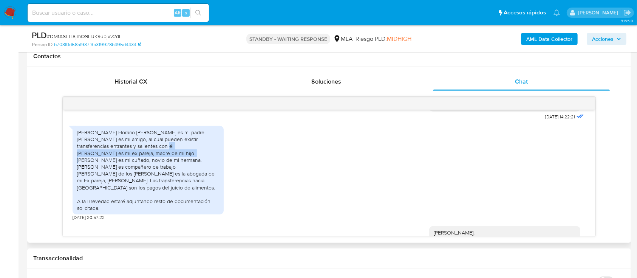
drag, startPoint x: 78, startPoint y: 165, endPoint x: 203, endPoint y: 166, distance: 125.0
click at [203, 166] on div "Jorge Horario Mattioli es mi padre Cristian Gaston OrduÑa es mi amigo, al cual …" at bounding box center [148, 170] width 142 height 82
copy div "Milagros Aylen Galvan es mi ex pareja, madre de mi hijo"
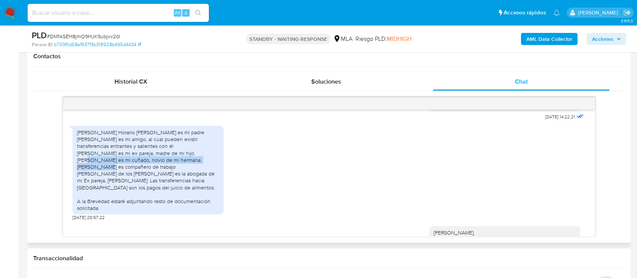
drag, startPoint x: 77, startPoint y: 175, endPoint x: 209, endPoint y: 172, distance: 131.4
click at [209, 172] on div "Jorge Horario Mattioli es mi padre Cristian Gaston OrduÑa es mi amigo, al cual …" at bounding box center [148, 170] width 142 height 82
copy div "Francisco Luis Ruscitti es mi cuñado, novio de mi hermana"
drag, startPoint x: 79, startPoint y: 182, endPoint x: 169, endPoint y: 179, distance: 90.7
click at [169, 179] on div "Jorge Horario Mattioli es mi padre Cristian Gaston OrduÑa es mi amigo, al cual …" at bounding box center [148, 170] width 142 height 82
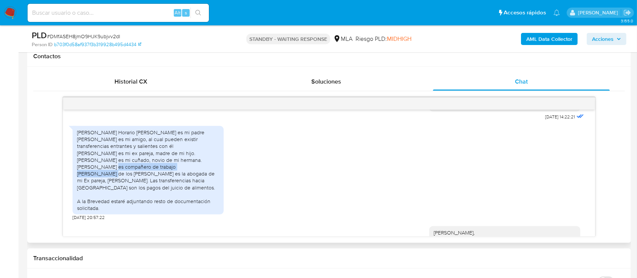
drag, startPoint x: 78, startPoint y: 180, endPoint x: 181, endPoint y: 178, distance: 102.7
click at [181, 178] on div "Jorge Horario Mattioli es mi padre Cristian Gaston OrduÑa es mi amigo, al cual …" at bounding box center [148, 170] width 142 height 82
copy div "Zacarias Alejo es compañero de trabajo"
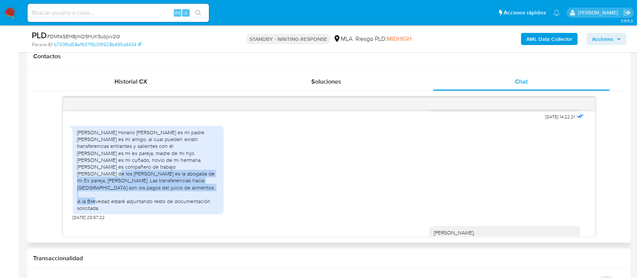
drag, startPoint x: 76, startPoint y: 188, endPoint x: 162, endPoint y: 202, distance: 87.2
click at [162, 202] on div "Jorge Horario Mattioli es mi padre Cristian Gaston OrduÑa es mi amigo, al cual …" at bounding box center [148, 170] width 151 height 88
copy div "María de los Milagros Guadalupe Oviedo es la abogada de mi Ex pareja, Milagros …"
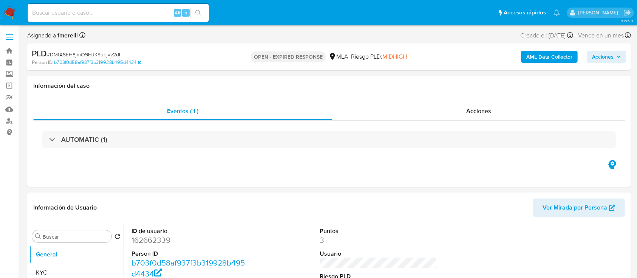
select select "10"
click at [79, 52] on span "# DMfASEH8jmO9HJK9ubjvv2dI" at bounding box center [83, 55] width 73 height 8
copy span "DMfASEH8jmO9HJK9ubjvv2dI"
click at [4, 14] on img at bounding box center [10, 12] width 13 height 13
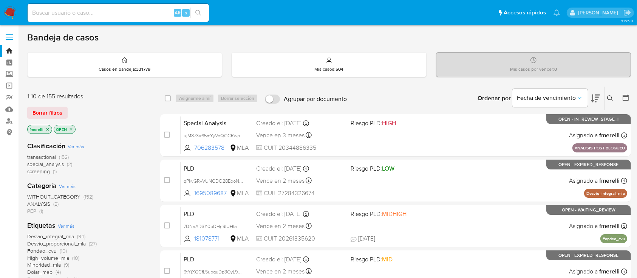
click at [609, 97] on icon at bounding box center [610, 98] width 6 height 6
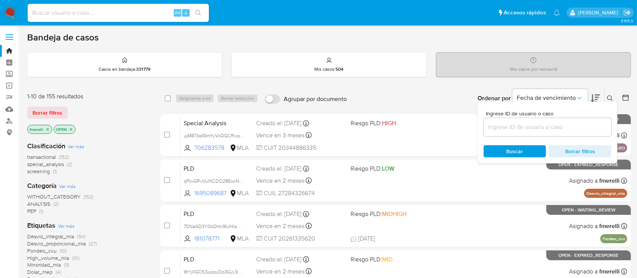
click at [561, 124] on input at bounding box center [547, 127] width 128 height 10
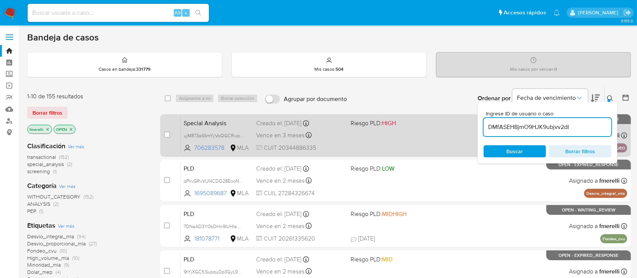
type input "DMfASEH8jmO9HJK9ubjvv2dI"
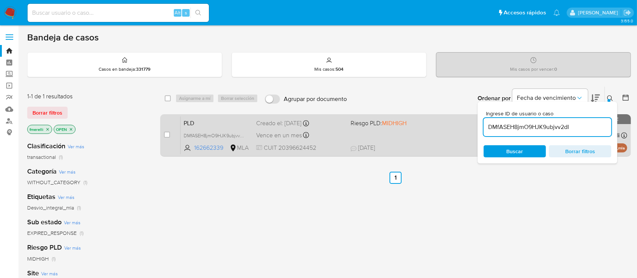
click at [171, 133] on div "case-item-checkbox No es posible asignar el caso" at bounding box center [172, 135] width 17 height 38
click at [167, 133] on input "checkbox" at bounding box center [167, 134] width 6 height 6
checkbox input "true"
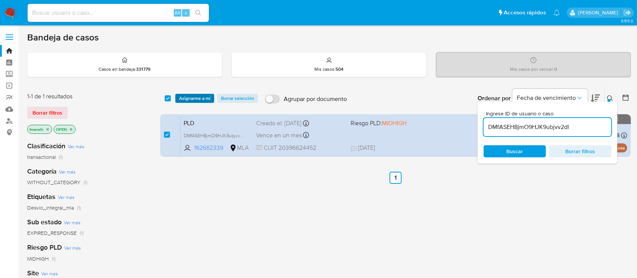
click at [184, 97] on span "Asignarme a mí" at bounding box center [194, 98] width 31 height 8
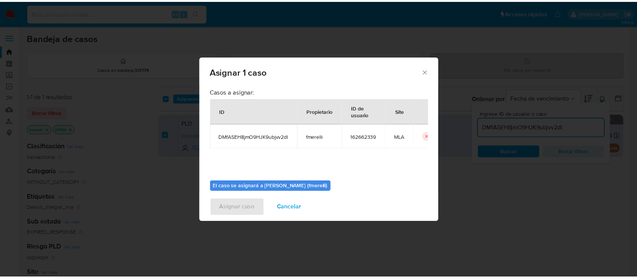
scroll to position [39, 0]
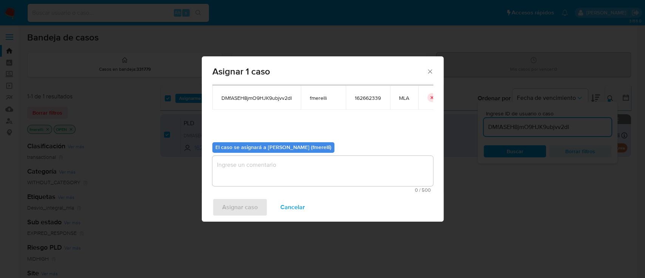
click at [277, 177] on textarea "assign-modal" at bounding box center [322, 171] width 221 height 30
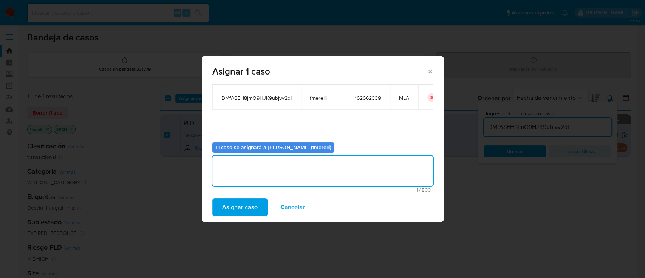
click at [252, 202] on span "Asignar caso" at bounding box center [239, 207] width 35 height 17
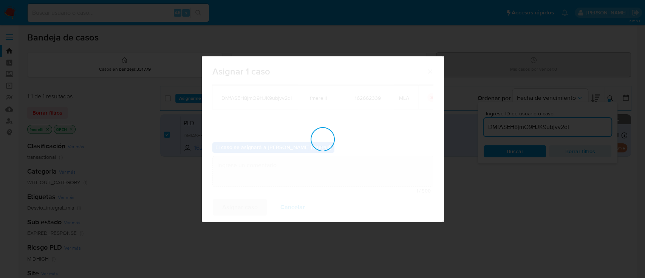
checkbox input "false"
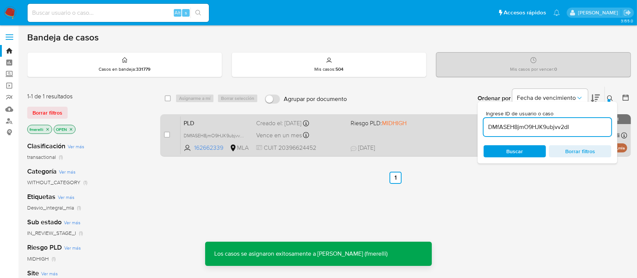
click at [325, 144] on span "CUIT 20396624452" at bounding box center [300, 148] width 88 height 8
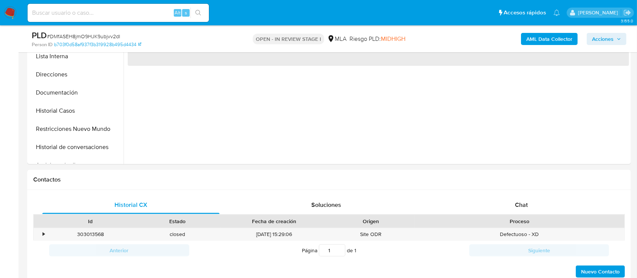
scroll to position [227, 0]
click at [478, 199] on div "Chat" at bounding box center [521, 203] width 177 height 18
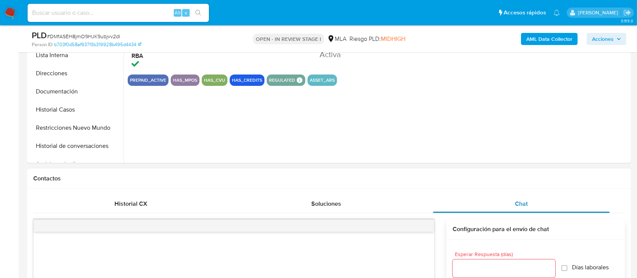
select select "10"
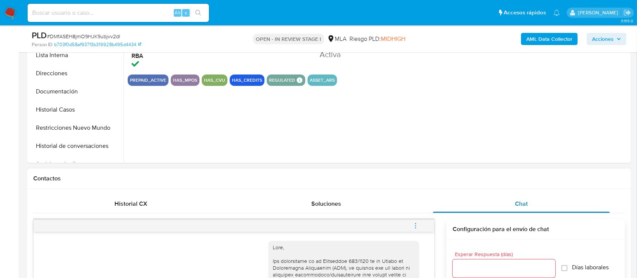
scroll to position [1034, 0]
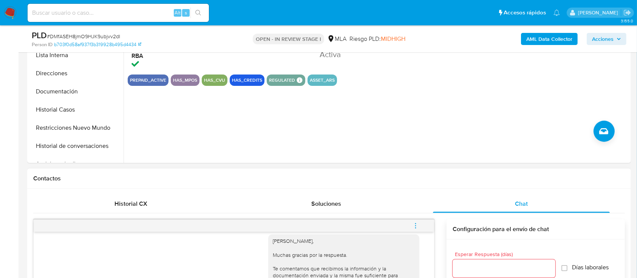
click at [420, 224] on button "menu-action" at bounding box center [415, 225] width 25 height 18
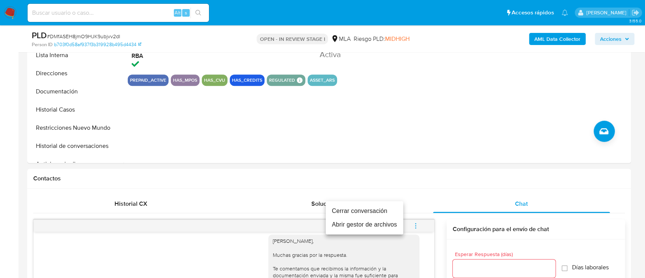
click at [387, 213] on li "Cerrar conversación" at bounding box center [364, 211] width 77 height 14
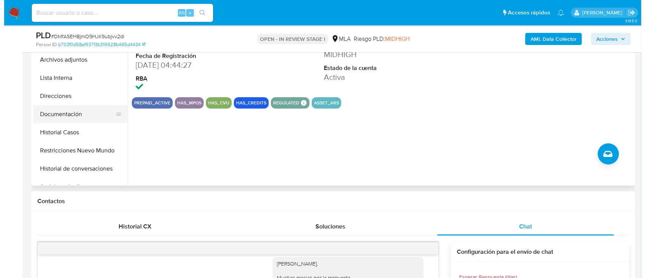
scroll to position [111, 0]
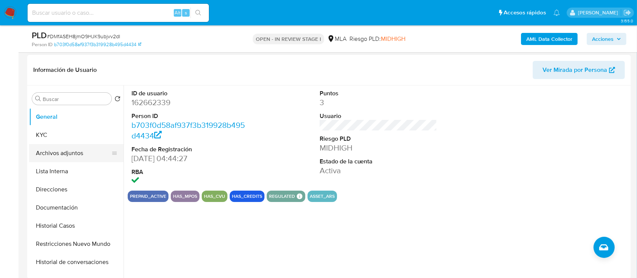
drag, startPoint x: 45, startPoint y: 156, endPoint x: 85, endPoint y: 160, distance: 39.4
click at [45, 156] on button "Archivos adjuntos" at bounding box center [73, 153] width 88 height 18
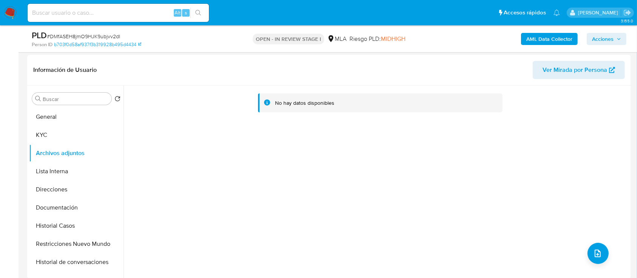
click at [553, 40] on b "AML Data Collector" at bounding box center [549, 39] width 46 height 12
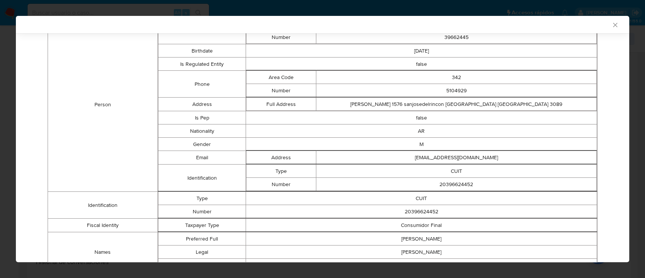
scroll to position [56, 0]
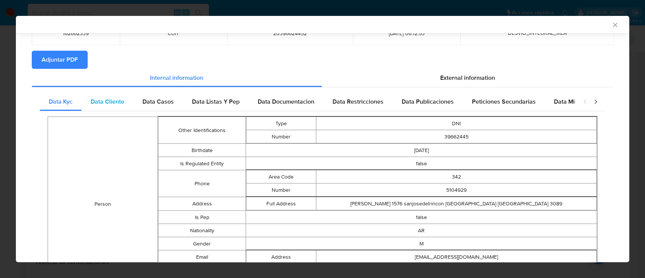
click at [99, 96] on div "Data Cliente" at bounding box center [108, 102] width 52 height 18
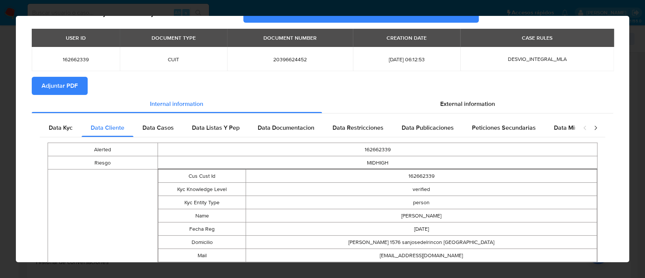
scroll to position [0, 0]
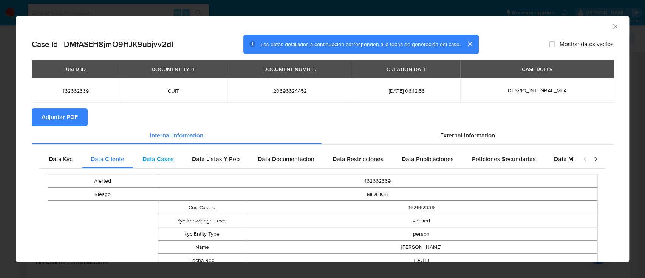
click at [159, 155] on span "Data Casos" at bounding box center [157, 158] width 31 height 9
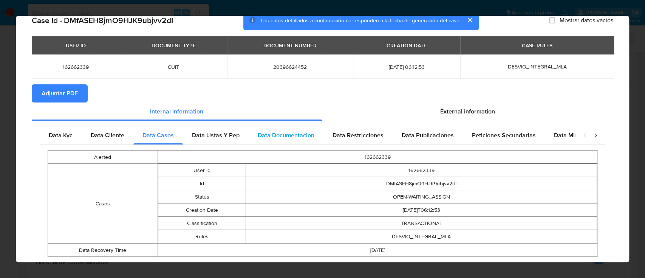
scroll to position [43, 0]
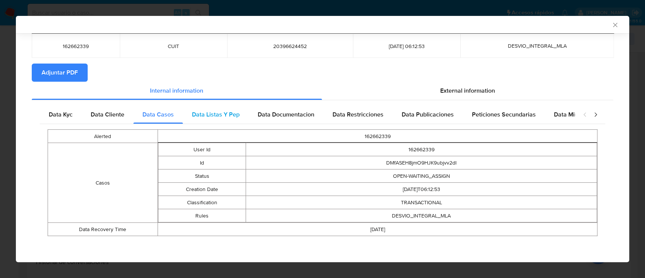
click at [214, 115] on span "Data Listas Y Pep" at bounding box center [216, 114] width 48 height 9
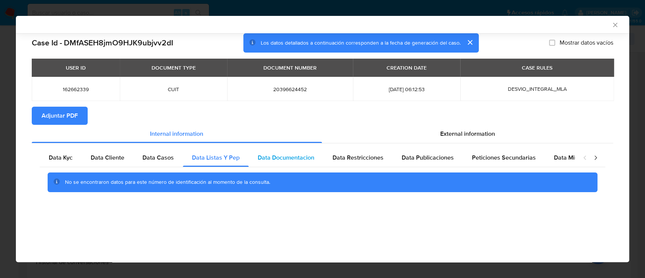
scroll to position [0, 0]
click at [290, 170] on div "No se encontraron datos para este número de identificación al momento de la con…" at bounding box center [322, 182] width 565 height 30
click at [295, 163] on div "Data Documentacion" at bounding box center [285, 157] width 75 height 18
click at [362, 164] on div "Data Restricciones" at bounding box center [357, 157] width 69 height 18
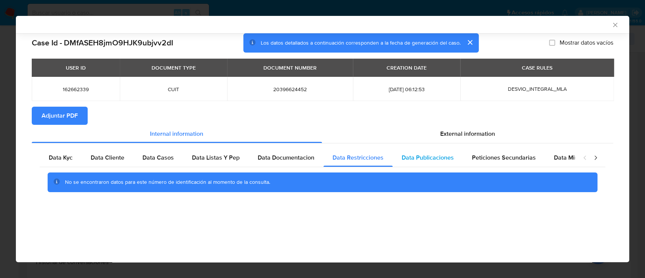
click at [426, 162] on span "Data Publicaciones" at bounding box center [427, 157] width 52 height 9
drag, startPoint x: 483, startPoint y: 158, endPoint x: 495, endPoint y: 159, distance: 11.7
click at [484, 158] on span "Peticiones Secundarias" at bounding box center [504, 157] width 64 height 9
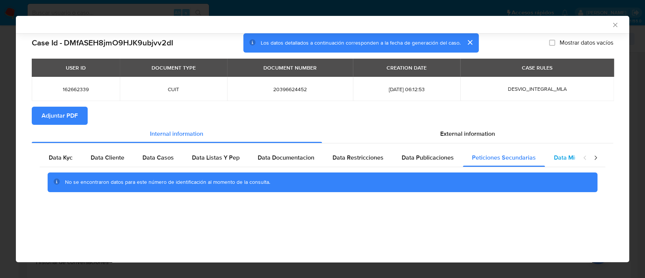
click at [559, 160] on span "Data Minoridad" at bounding box center [575, 157] width 42 height 9
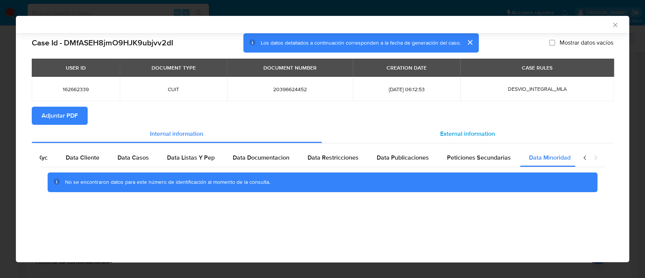
scroll to position [0, 25]
click at [489, 131] on span "External information" at bounding box center [467, 133] width 55 height 9
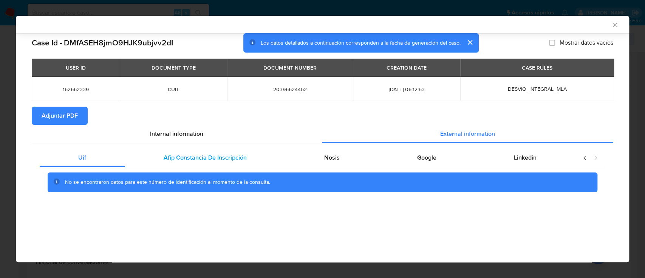
scroll to position [0, 0]
click at [208, 162] on div "Afip Constancia De Inscripción" at bounding box center [205, 157] width 160 height 18
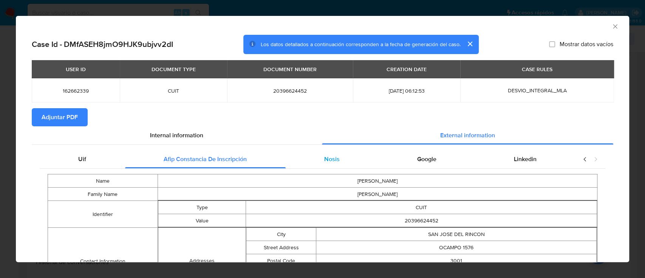
click at [328, 159] on span "Nosis" at bounding box center [331, 158] width 15 height 9
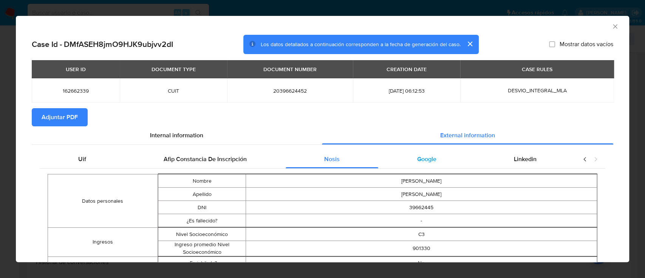
click at [417, 163] on span "Google" at bounding box center [426, 158] width 19 height 9
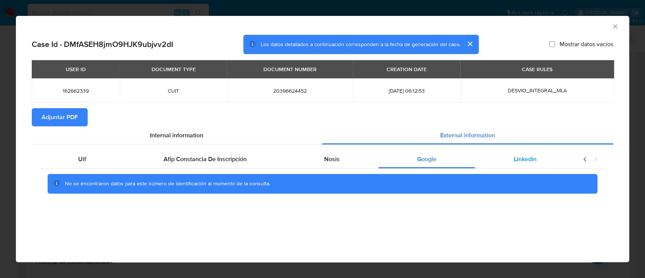
click at [532, 164] on div "Linkedin" at bounding box center [525, 159] width 100 height 18
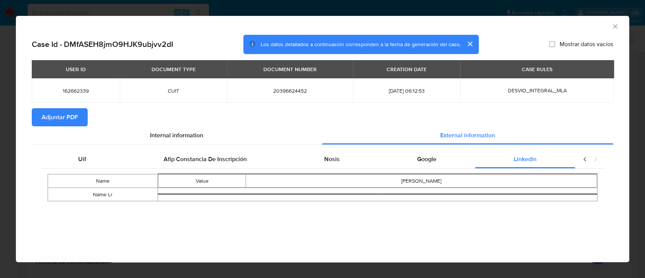
click at [66, 115] on span "Adjuntar PDF" at bounding box center [60, 117] width 36 height 17
click at [613, 28] on icon "Cerrar ventana" at bounding box center [615, 26] width 4 height 4
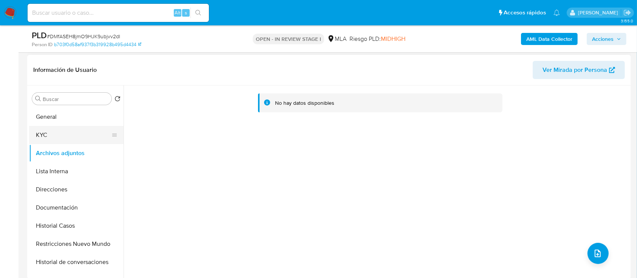
click at [42, 141] on button "KYC" at bounding box center [73, 135] width 88 height 18
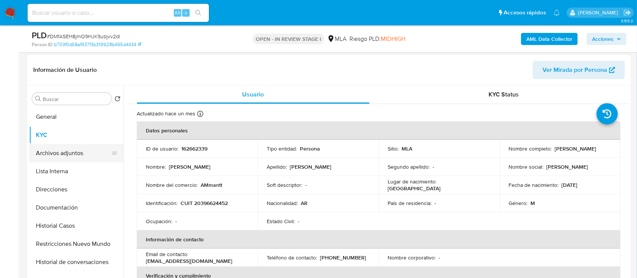
click at [43, 150] on button "Archivos adjuntos" at bounding box center [73, 153] width 88 height 18
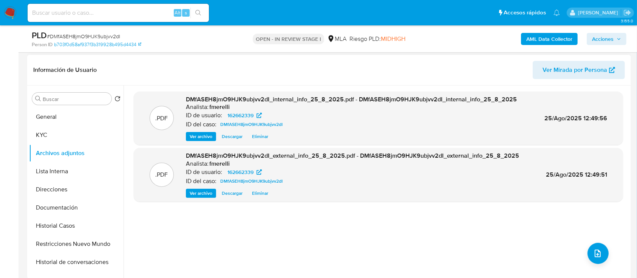
click at [202, 136] on span "Ver archivo" at bounding box center [201, 137] width 23 height 8
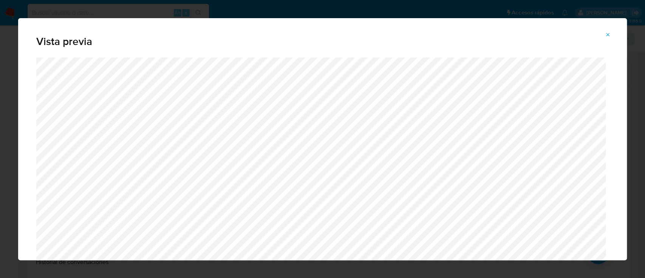
click at [610, 31] on span "Attachment preview" at bounding box center [608, 34] width 6 height 11
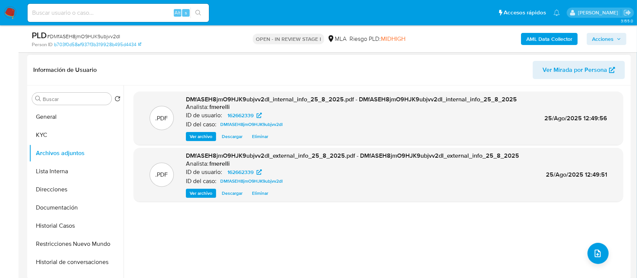
click at [208, 197] on span "Ver archivo" at bounding box center [201, 193] width 23 height 8
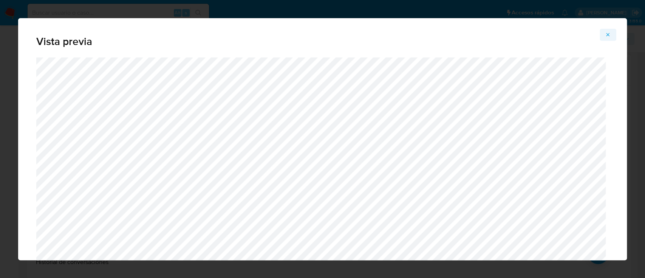
click at [608, 40] on button "Attachment preview" at bounding box center [607, 35] width 17 height 12
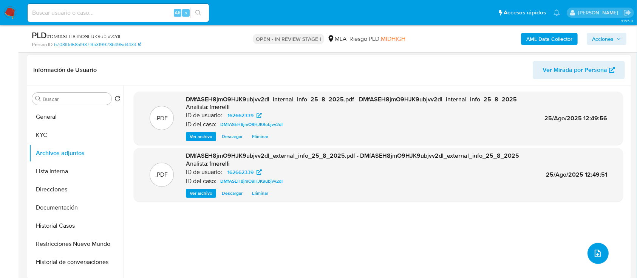
click at [596, 247] on button "upload-file" at bounding box center [597, 252] width 21 height 21
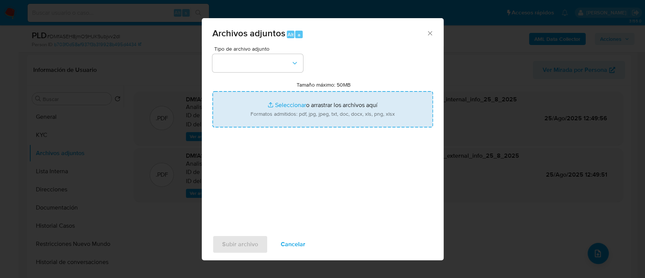
type input "C:\fakepath\NOSIS_Manager_InformeIndividual_20396624452_654927_20250819110225.p…"
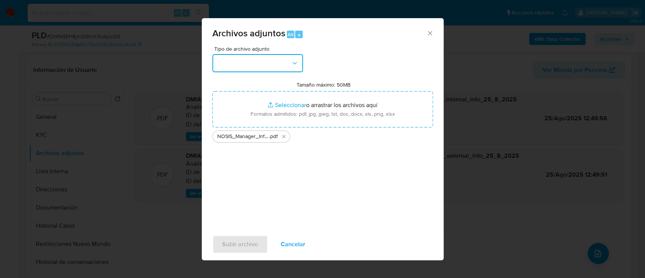
click at [275, 65] on button "button" at bounding box center [257, 63] width 91 height 18
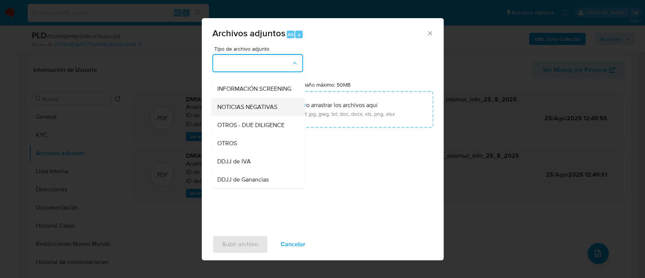
scroll to position [100, 0]
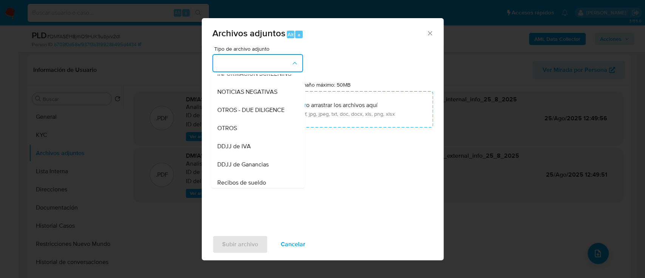
click at [258, 136] on div "OTROS" at bounding box center [255, 128] width 77 height 18
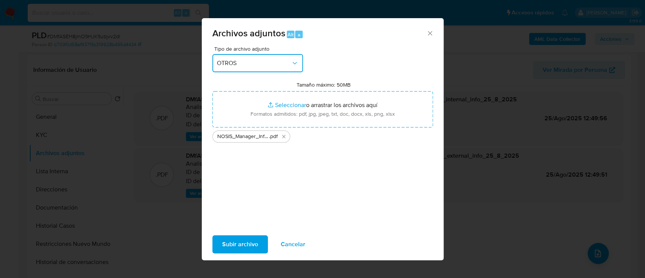
click at [271, 65] on span "OTROS" at bounding box center [254, 63] width 74 height 8
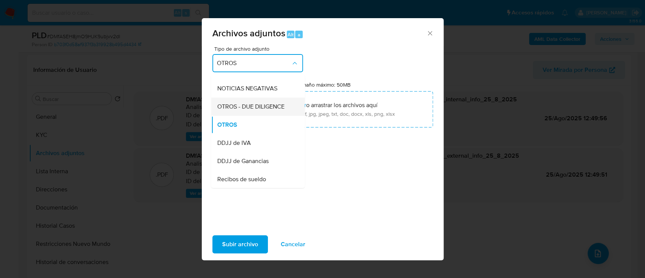
scroll to position [256, 0]
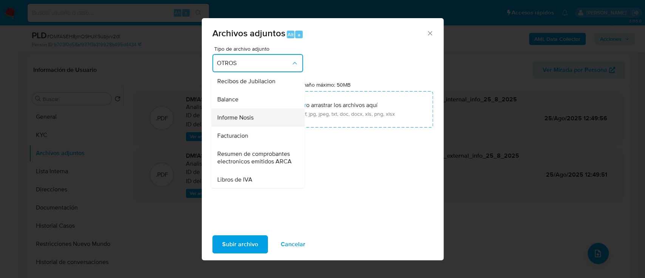
click at [260, 127] on div "Informe Nosis" at bounding box center [255, 117] width 77 height 18
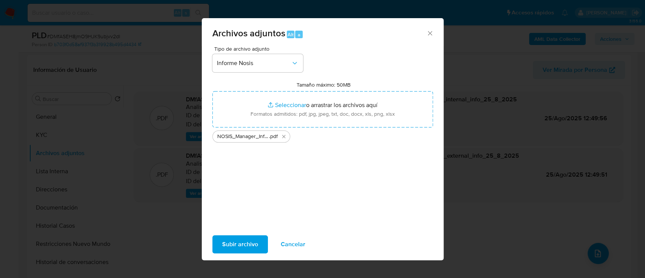
click at [237, 244] on span "Subir archivo" at bounding box center [240, 244] width 36 height 17
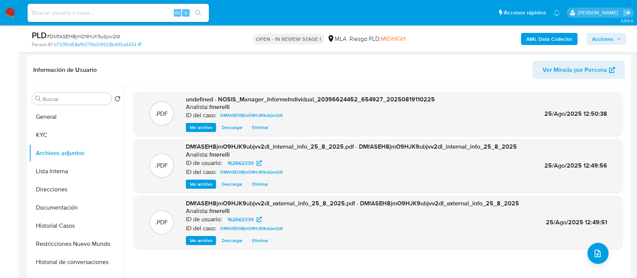
click at [201, 128] on span "Ver archivo" at bounding box center [201, 127] width 23 height 8
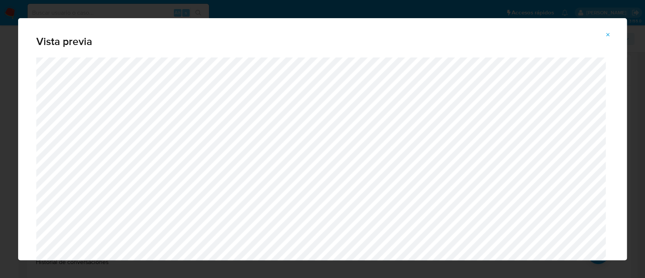
click at [606, 36] on icon "Attachment preview" at bounding box center [608, 35] width 6 height 6
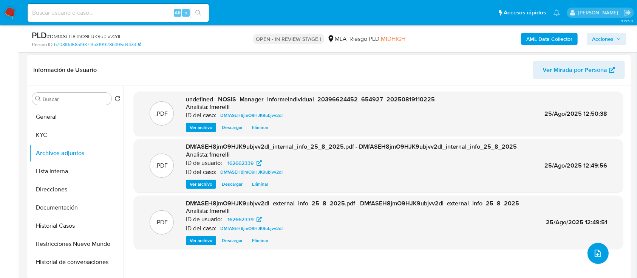
click at [593, 255] on icon "upload-file" at bounding box center [597, 252] width 9 height 9
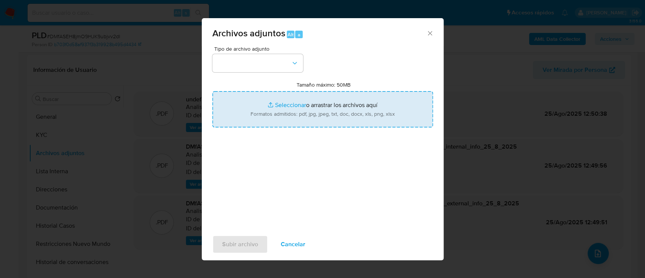
type input "C:\fakepath\Recibo mayo 25.jpg"
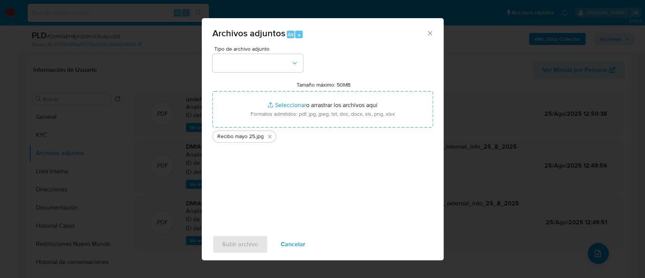
click at [264, 73] on div "Tipo de archivo adjunto Tamaño máximo: 50MB Seleccionar archivos Seleccionar o …" at bounding box center [322, 135] width 221 height 178
click at [270, 66] on button "button" at bounding box center [257, 63] width 91 height 18
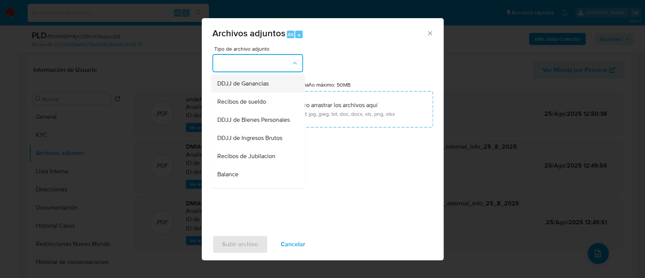
scroll to position [201, 0]
click at [263, 91] on div "Recibos de sueldo" at bounding box center [255, 82] width 77 height 18
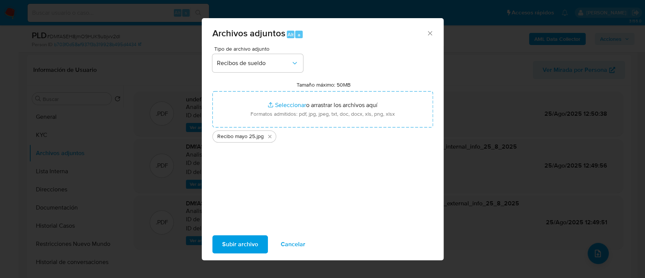
click at [242, 239] on span "Subir archivo" at bounding box center [240, 244] width 36 height 17
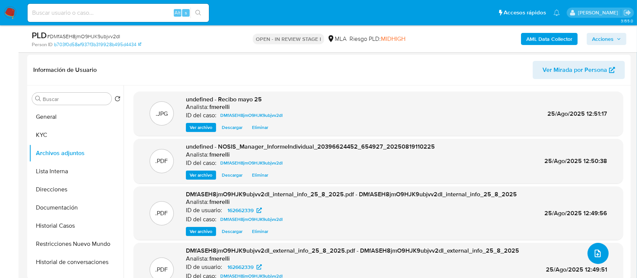
click at [593, 248] on span "upload-file" at bounding box center [597, 252] width 9 height 9
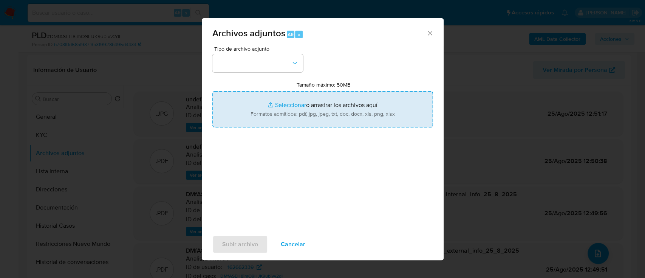
type input "C:\fakepath\Caselog DMfASEH8jmO9HJK9ubjvv2dI_2025_07_18_14_20_19.docx"
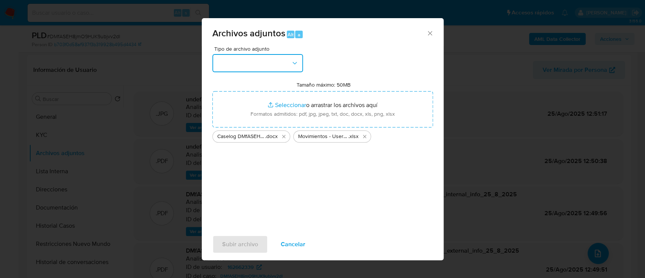
click at [258, 60] on button "button" at bounding box center [257, 63] width 91 height 18
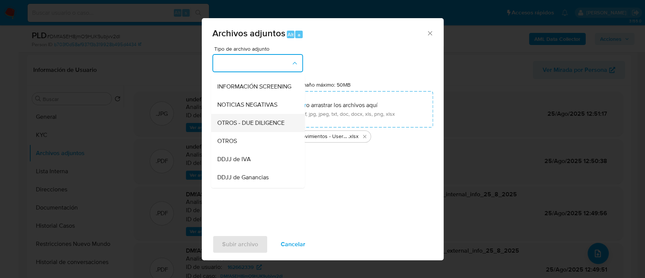
scroll to position [100, 0]
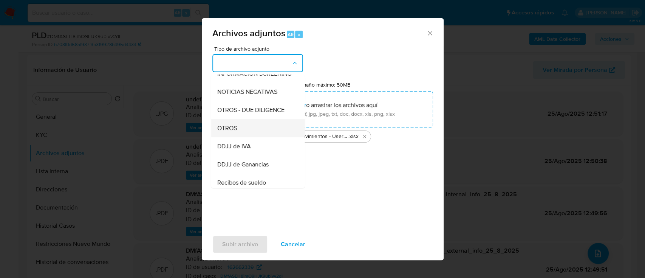
click at [251, 133] on div "OTROS" at bounding box center [255, 128] width 77 height 18
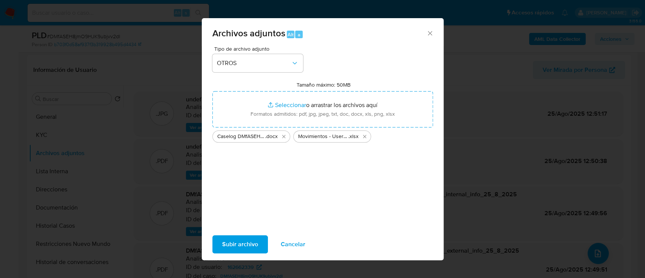
click at [245, 236] on span "Subir archivo" at bounding box center [240, 244] width 36 height 17
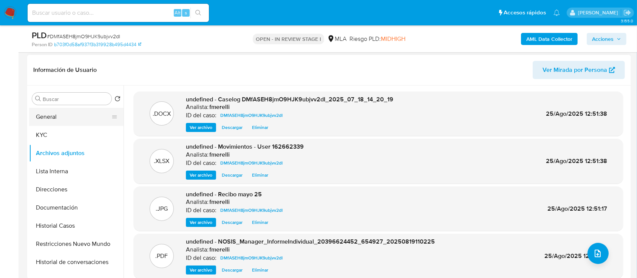
click at [85, 115] on button "General" at bounding box center [73, 117] width 88 height 18
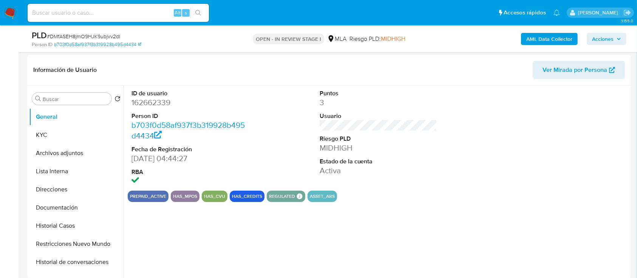
click at [144, 100] on dd "162662339" at bounding box center [190, 102] width 118 height 11
copy dd "162662339"
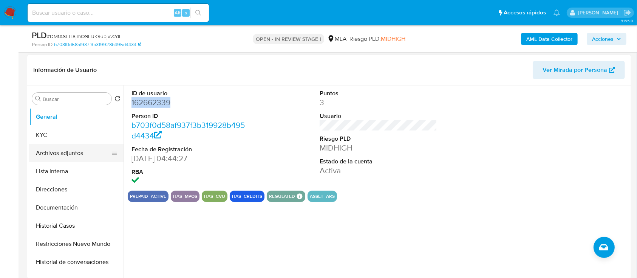
click at [91, 149] on button "Archivos adjuntos" at bounding box center [73, 153] width 88 height 18
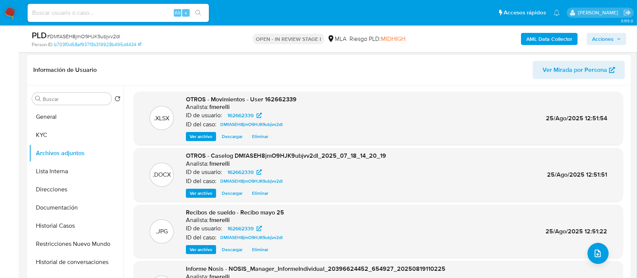
click at [204, 194] on span "Ver archivo" at bounding box center [201, 193] width 23 height 8
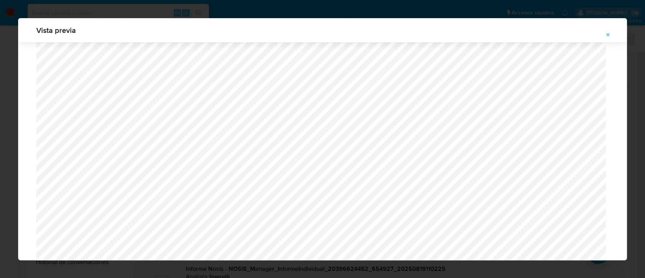
scroll to position [688, 0]
click at [609, 35] on icon "Attachment preview" at bounding box center [608, 35] width 6 height 6
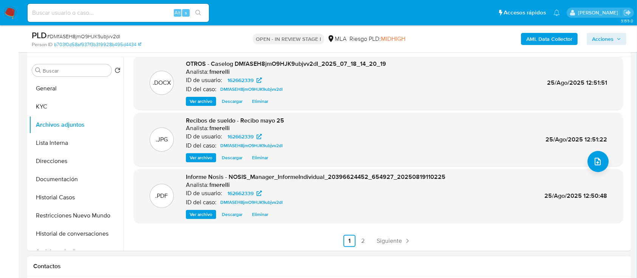
scroll to position [222, 0]
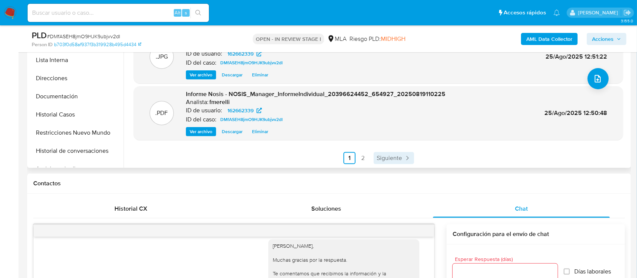
click at [392, 160] on span "Siguiente" at bounding box center [389, 158] width 25 height 6
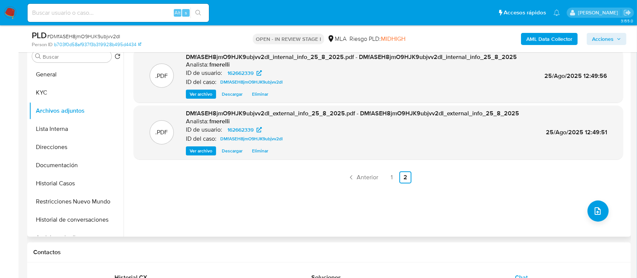
scroll to position [121, 0]
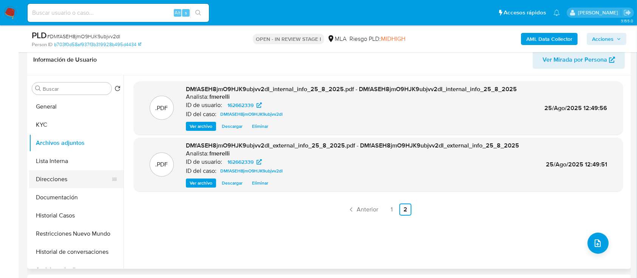
drag, startPoint x: 66, startPoint y: 156, endPoint x: 64, endPoint y: 171, distance: 14.5
click at [66, 157] on button "Lista Interna" at bounding box center [76, 161] width 94 height 18
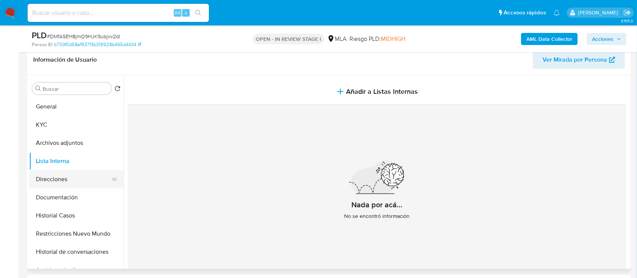
click at [60, 177] on button "Direcciones" at bounding box center [73, 179] width 88 height 18
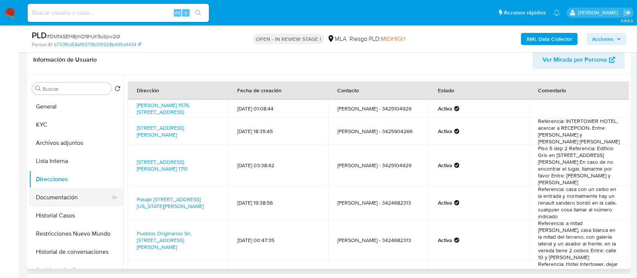
click at [58, 195] on button "Documentación" at bounding box center [73, 197] width 88 height 18
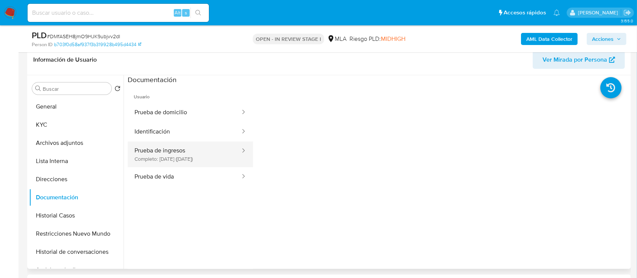
click at [152, 159] on button "Prueba de ingresos Completo: 13/07/2025 (hace un mes)" at bounding box center [184, 154] width 113 height 26
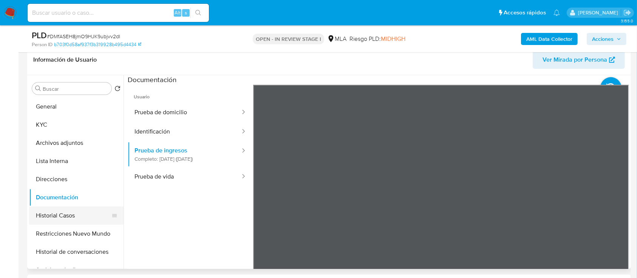
click at [57, 222] on button "Historial Casos" at bounding box center [73, 215] width 88 height 18
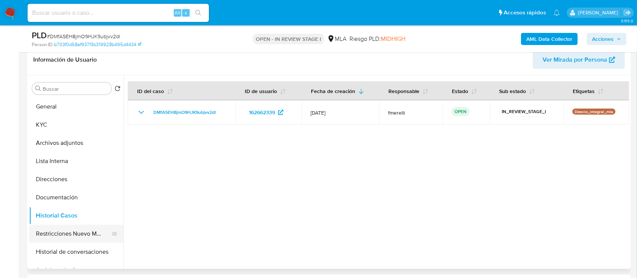
click at [67, 235] on button "Restricciones Nuevo Mundo" at bounding box center [73, 233] width 88 height 18
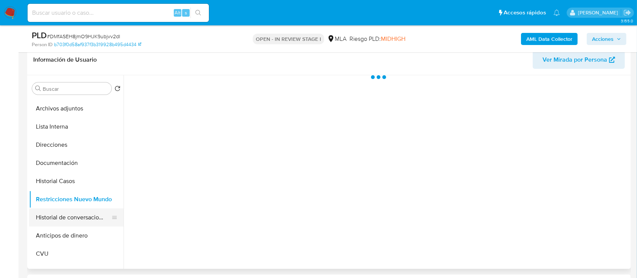
scroll to position [50, 0]
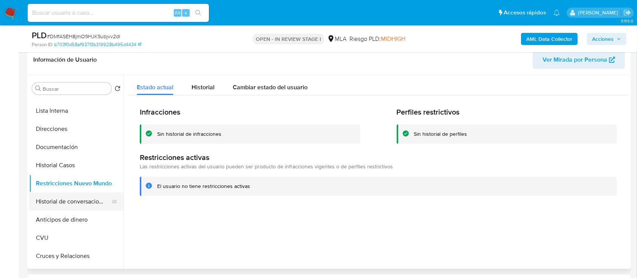
click at [65, 199] on button "Historial de conversaciones" at bounding box center [73, 201] width 88 height 18
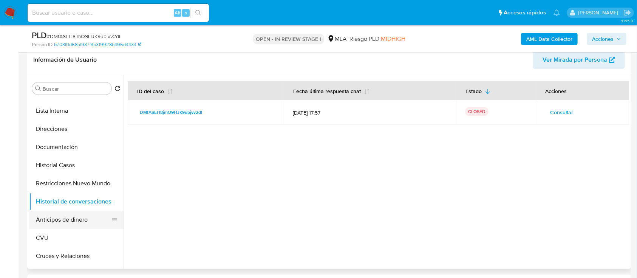
click at [63, 223] on button "Anticipos de dinero" at bounding box center [73, 219] width 88 height 18
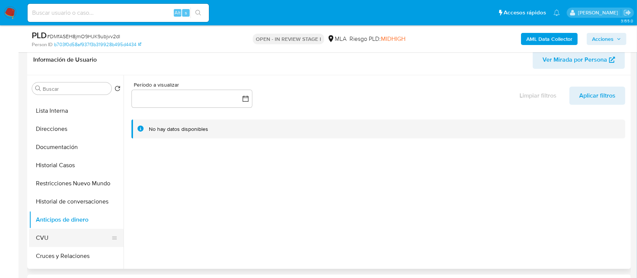
click at [68, 240] on button "CVU" at bounding box center [73, 237] width 88 height 18
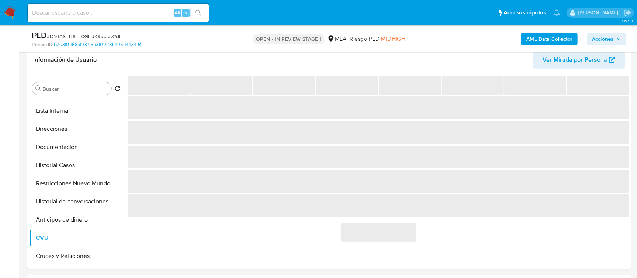
click at [611, 38] on span "Acciones" at bounding box center [603, 39] width 22 height 12
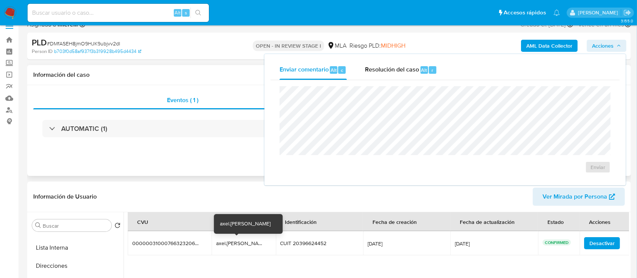
scroll to position [0, 0]
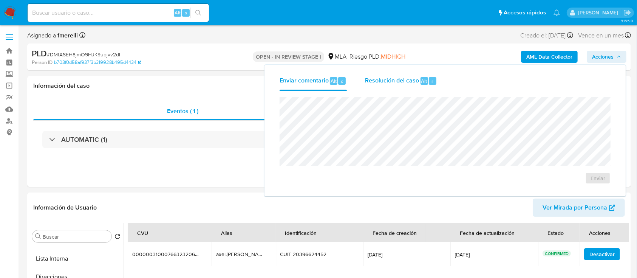
click at [395, 80] on span "Resolución del caso" at bounding box center [392, 80] width 54 height 9
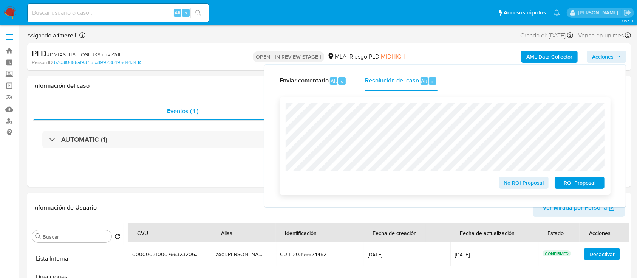
click at [517, 185] on span "No ROI Proposal" at bounding box center [523, 182] width 39 height 11
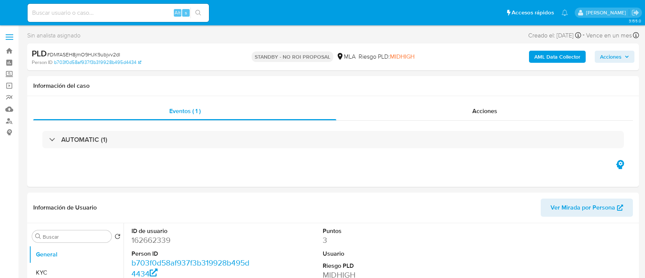
select select "10"
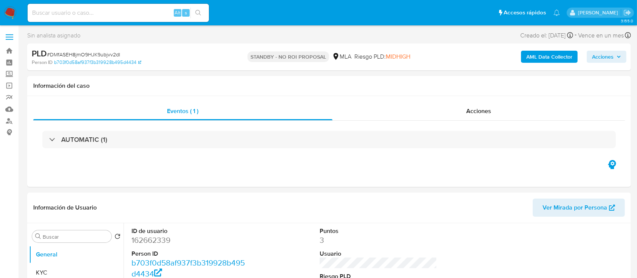
click at [130, 9] on input at bounding box center [118, 13] width 181 height 10
paste input "KfueDQGKZwkS0H21MSZBuVax"
type input "KfueDQGKZwkS0H21MSZBuVax"
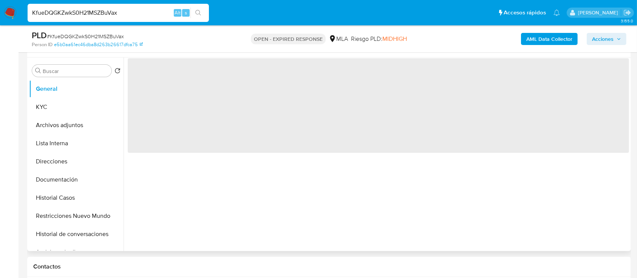
scroll to position [151, 0]
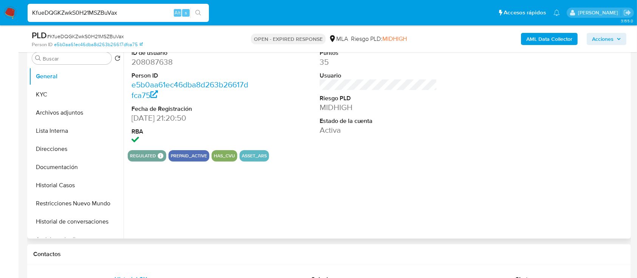
select select "10"
click at [146, 8] on input "KfueDQGKZwkS0H21MSZBuVax" at bounding box center [118, 13] width 181 height 10
paste input "G79FlqTBaXhuBWZM7SyjJeX8"
type input "G79FlqTBaXhuBWZM7SyjJeX8"
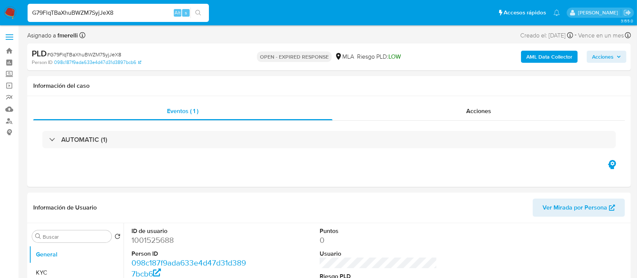
select select "10"
click at [140, 17] on input "G79FlqTBaXhuBWZM7SyjJeX8" at bounding box center [118, 13] width 181 height 10
paste input "PI5BtwVpuuaDoRLvUf21D1tn"
type input "PI5BtwVpuuaDoRLvUf21D1tn"
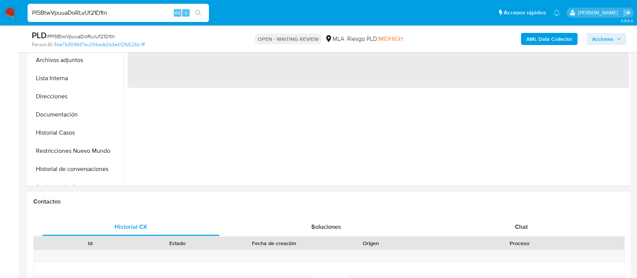
scroll to position [252, 0]
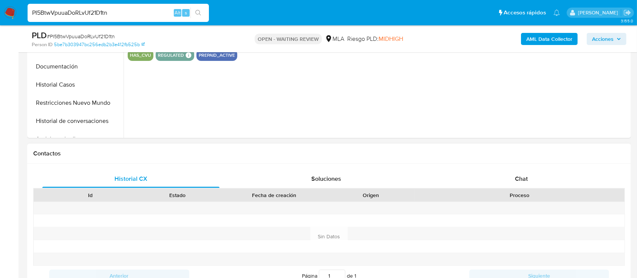
click at [509, 162] on div "Contactos" at bounding box center [328, 154] width 603 height 20
click at [497, 176] on div "Chat" at bounding box center [521, 179] width 177 height 18
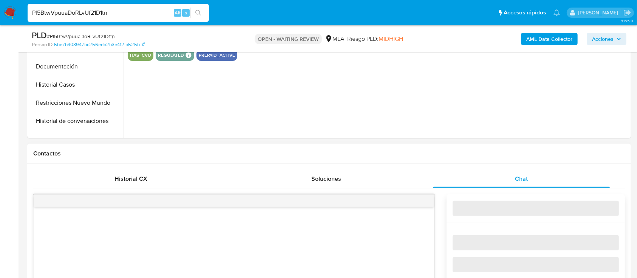
select select "10"
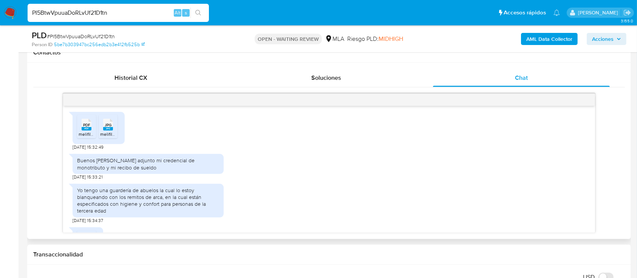
scroll to position [991, 0]
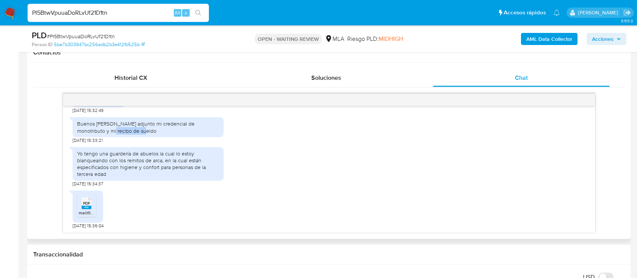
drag, startPoint x: 120, startPoint y: 125, endPoint x: 159, endPoint y: 130, distance: 38.5
click at [159, 130] on div "Buenos días, les adjunto mi credencial de monotributo y mi recibo de sueldo" at bounding box center [148, 127] width 142 height 14
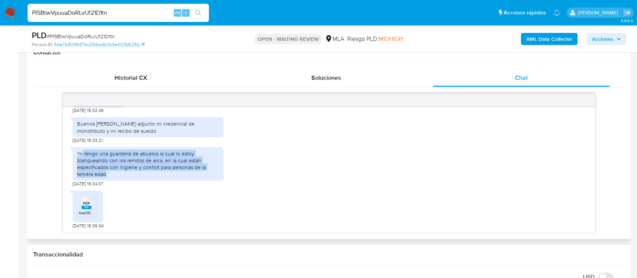
drag, startPoint x: 81, startPoint y: 153, endPoint x: 208, endPoint y: 180, distance: 130.1
click at [208, 180] on div "Yo tengo una guardería de abuelos la cual lo estoy blanqueando con los remitos …" at bounding box center [148, 164] width 151 height 34
click at [11, 11] on img at bounding box center [10, 12] width 13 height 13
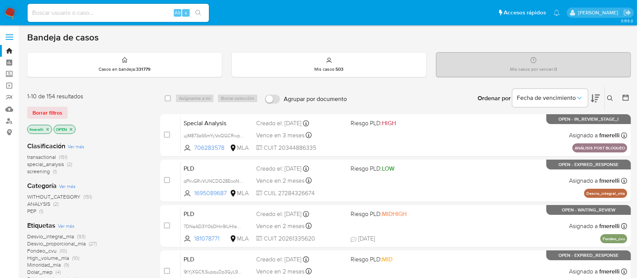
click at [609, 99] on icon at bounding box center [610, 98] width 6 height 6
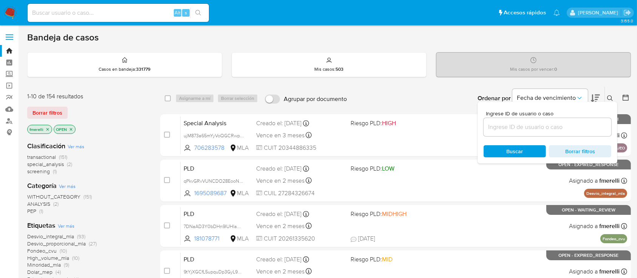
click at [569, 120] on div at bounding box center [547, 127] width 128 height 18
click at [548, 134] on div at bounding box center [547, 127] width 128 height 18
click at [543, 128] on input at bounding box center [547, 127] width 128 height 10
paste input "KfueDQGKZwkS0H21MSZBuVax"
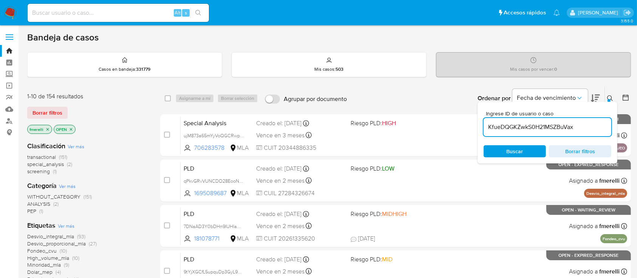
type input "KfueDQGKZwkS0H21MSZBuVax"
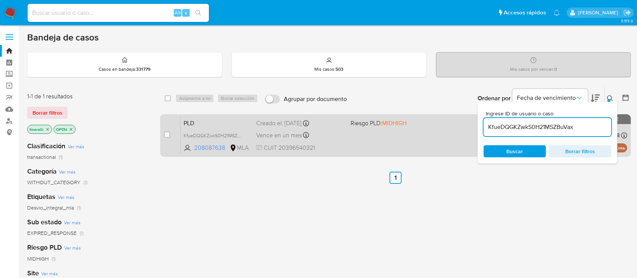
click at [165, 130] on div "case-item-checkbox No es posible asignar el caso" at bounding box center [172, 135] width 17 height 38
click at [170, 131] on div "case-item-checkbox No es posible asignar el caso" at bounding box center [172, 135] width 17 height 38
click at [164, 131] on input "checkbox" at bounding box center [167, 134] width 6 height 6
checkbox input "true"
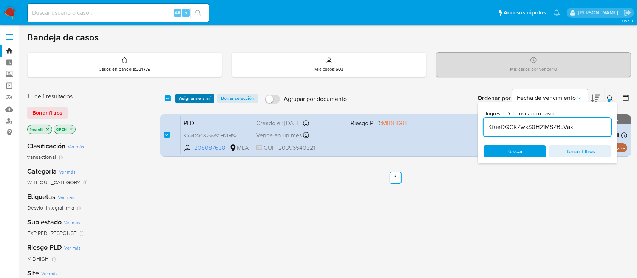
click at [201, 94] on span "Asignarme a mí" at bounding box center [194, 98] width 31 height 8
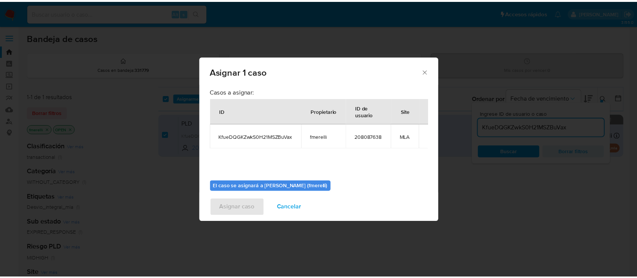
scroll to position [39, 0]
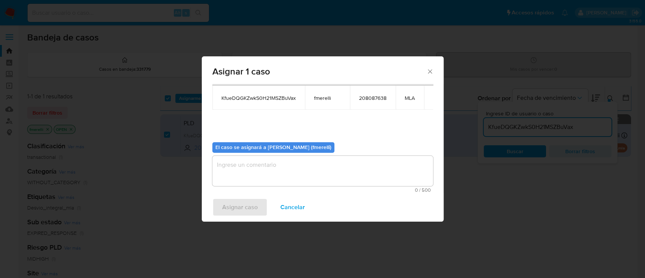
click at [261, 176] on textarea "assign-modal" at bounding box center [322, 171] width 221 height 30
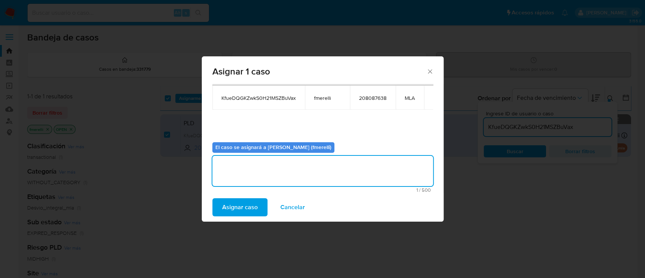
click at [240, 209] on span "Asignar caso" at bounding box center [239, 207] width 35 height 17
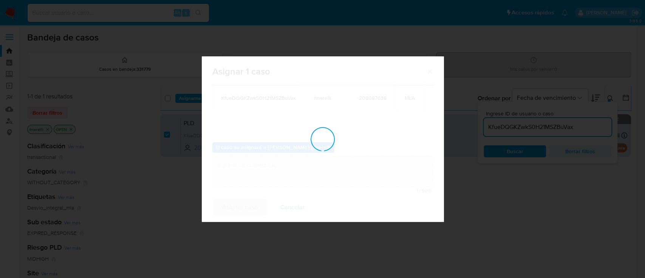
checkbox input "false"
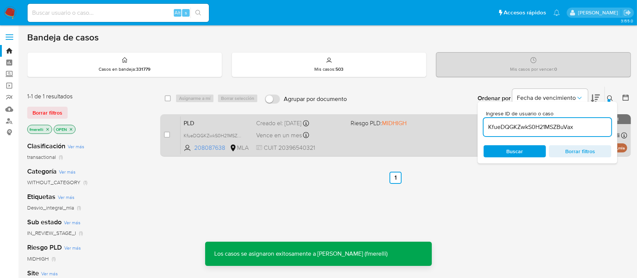
click at [317, 149] on span "CUIT 20396540321" at bounding box center [300, 148] width 88 height 8
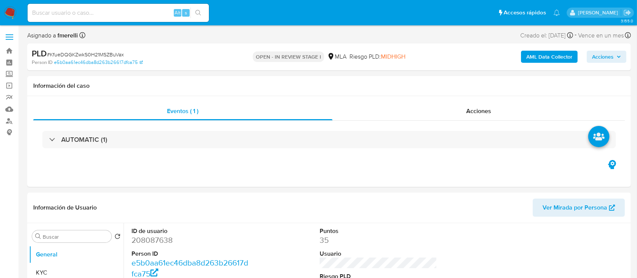
select select "10"
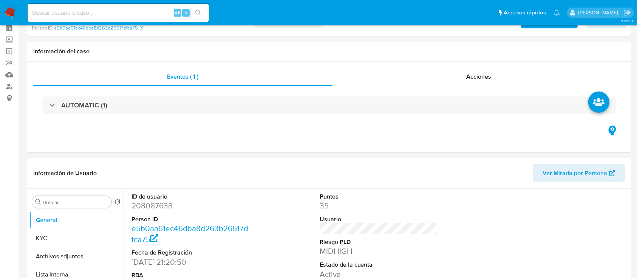
scroll to position [50, 0]
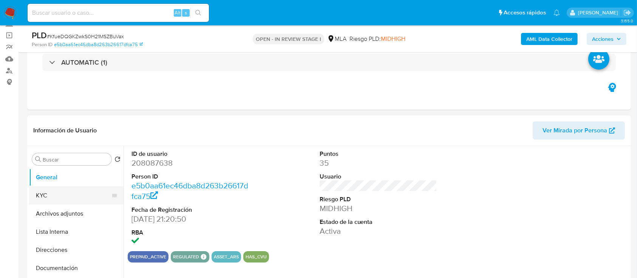
click at [68, 191] on button "KYC" at bounding box center [73, 195] width 88 height 18
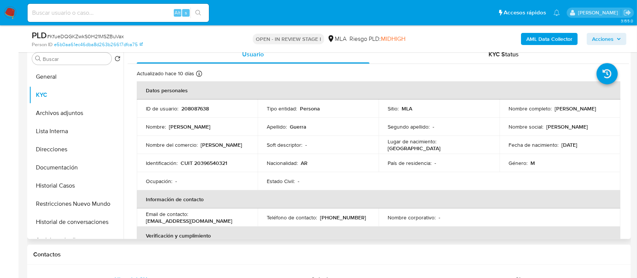
scroll to position [151, 0]
drag, startPoint x: 206, startPoint y: 222, endPoint x: 145, endPoint y: 220, distance: 60.8
click at [145, 220] on td "Email de contacto : [EMAIL_ADDRESS][DOMAIN_NAME]" at bounding box center [197, 217] width 121 height 18
copy p "[EMAIL_ADDRESS][DOMAIN_NAME]"
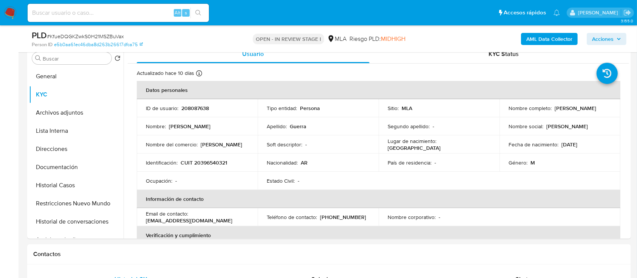
click at [151, 13] on input at bounding box center [118, 13] width 181 height 10
paste input "X0Uphh5k4pthfSptaviaeH6F"
type input "X0Uphh5k4pthfSptaviaeH6F"
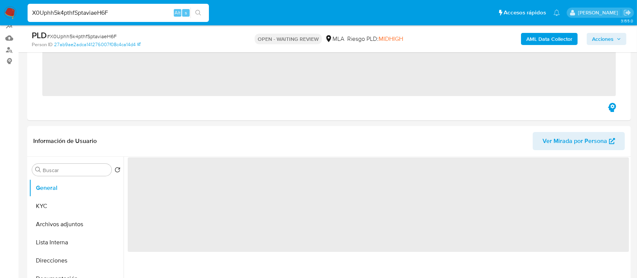
scroll to position [302, 0]
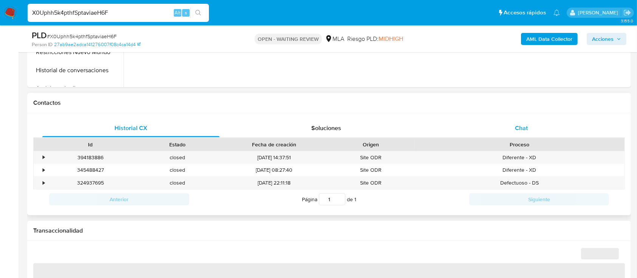
click at [514, 132] on div "Chat" at bounding box center [521, 128] width 177 height 18
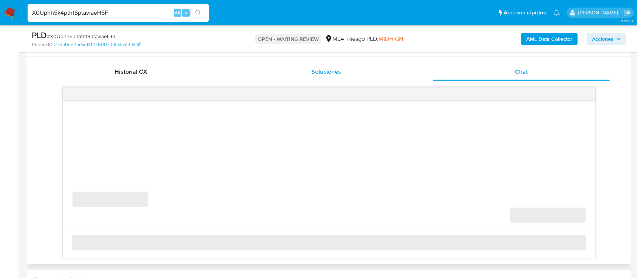
scroll to position [403, 0]
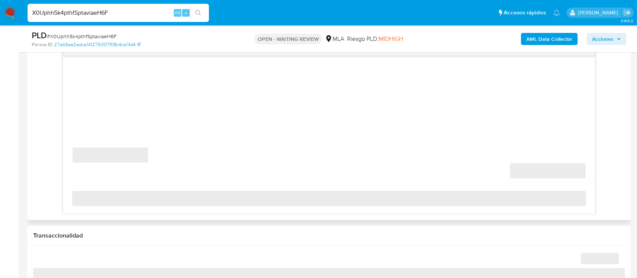
select select "10"
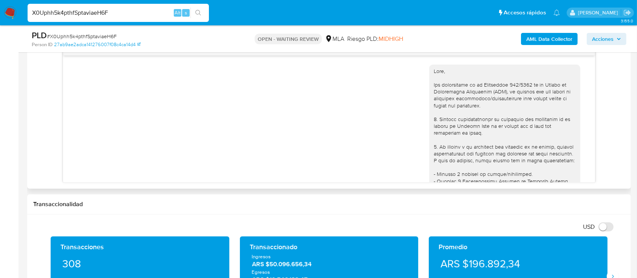
scroll to position [1288, 0]
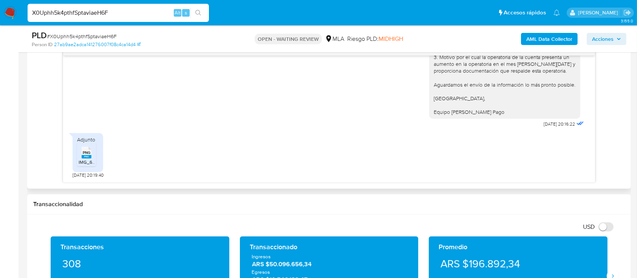
click at [88, 159] on span "IMG_6708.png" at bounding box center [94, 162] width 30 height 6
click at [132, 11] on input "X0Uphh5k4pthfSptaviaeH6F" at bounding box center [118, 13] width 181 height 10
paste input "KfueDQGKZwkS0H21MSZBuVax"
type input "KfueDQGKZwkS0H21MSZBuVax"
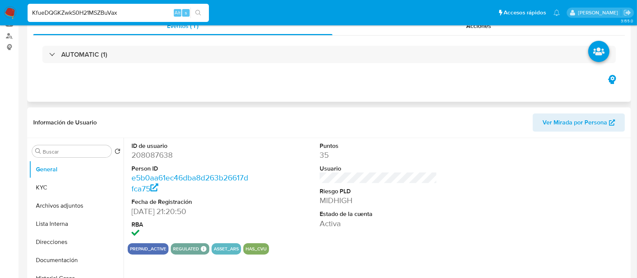
select select "10"
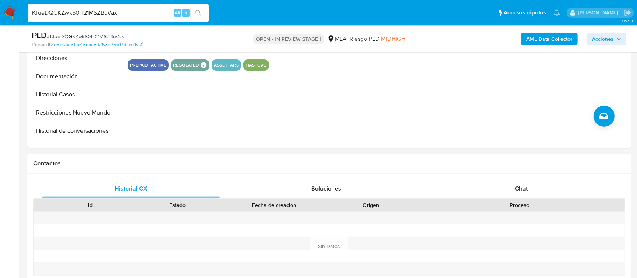
scroll to position [252, 0]
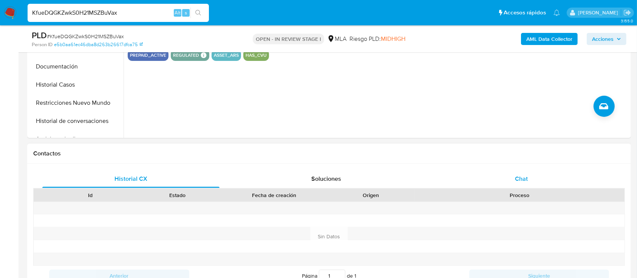
click at [505, 182] on div "Chat" at bounding box center [521, 179] width 177 height 18
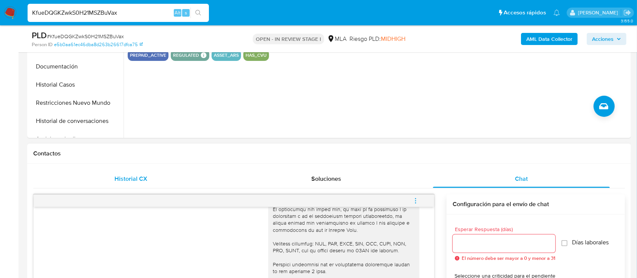
scroll to position [151, 0]
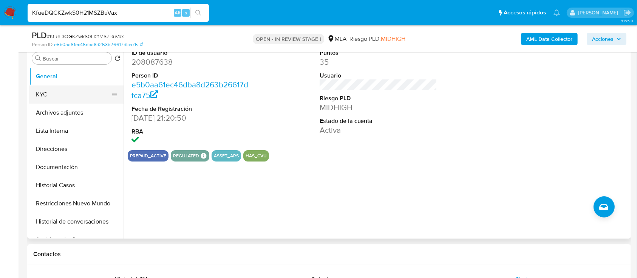
click at [66, 96] on button "KYC" at bounding box center [73, 94] width 88 height 18
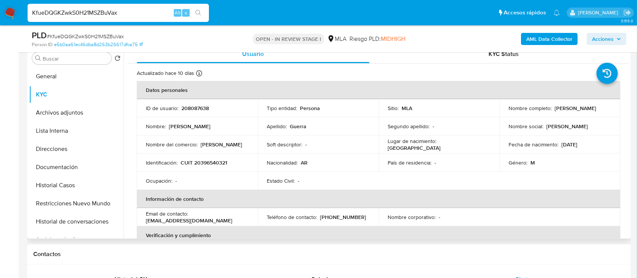
drag, startPoint x: 354, startPoint y: 277, endPoint x: 177, endPoint y: 140, distance: 222.9
click at [157, 141] on p "Nombre del comercio :" at bounding box center [172, 144] width 52 height 7
click at [210, 163] on p "CUIT 20396540321" at bounding box center [204, 162] width 46 height 7
copy p "20396540321"
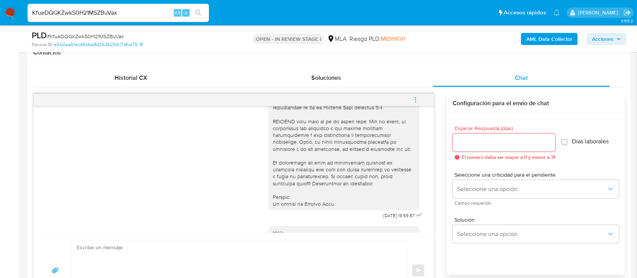
scroll to position [352, 0]
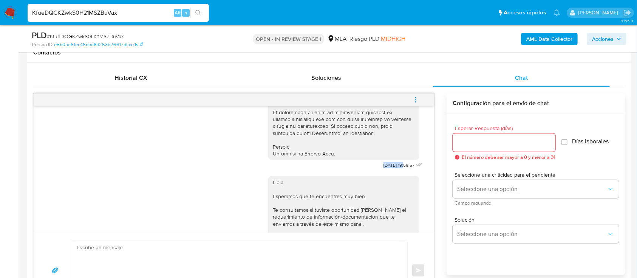
drag, startPoint x: 378, startPoint y: 179, endPoint x: 389, endPoint y: 181, distance: 11.4
copy span "[DATE]"
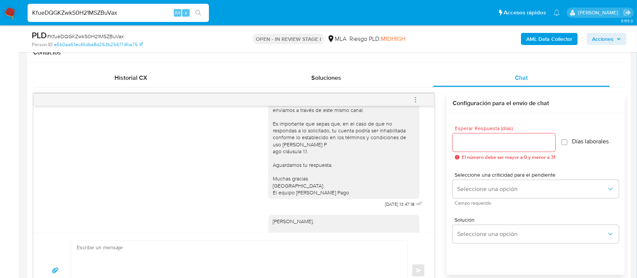
scroll to position [503, 0]
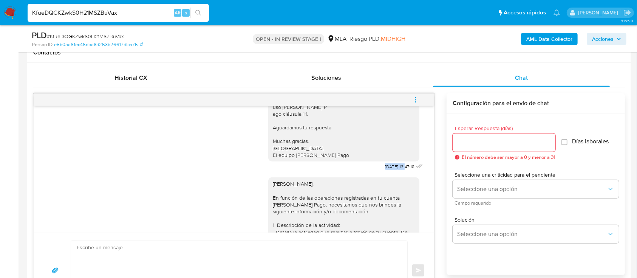
drag, startPoint x: 379, startPoint y: 189, endPoint x: 390, endPoint y: 189, distance: 11.0
click at [390, 172] on div "Hola, Esperamos que te encuentres muy bien. Te consultamos si tuviste oportunid…" at bounding box center [346, 95] width 156 height 153
copy span "[DATE]"
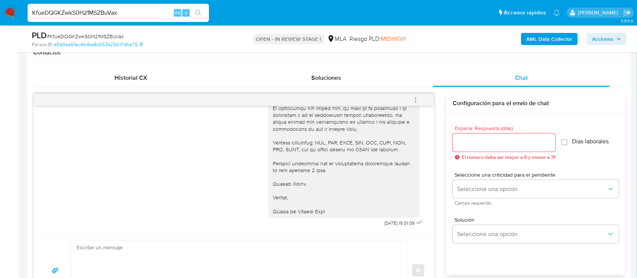
scroll to position [922, 0]
drag, startPoint x: 376, startPoint y: 226, endPoint x: 389, endPoint y: 226, distance: 12.5
click at [389, 226] on div "[PERSON_NAME], En función de las operaciones registradas en tu cuenta [PERSON_N…" at bounding box center [346, 0] width 156 height 455
copy span "[DATE]"
click at [109, 15] on input "KfueDQGKZwkS0H21MSZBuVax" at bounding box center [118, 13] width 181 height 10
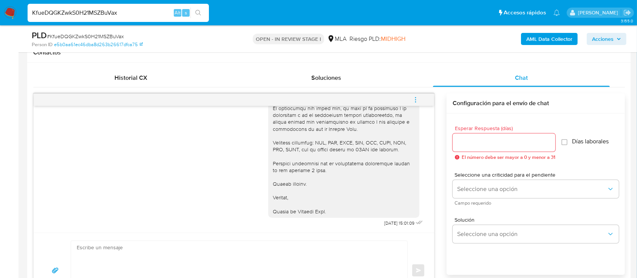
click at [109, 15] on input "KfueDQGKZwkS0H21MSZBuVax" at bounding box center [118, 13] width 181 height 10
click at [6, 10] on img at bounding box center [10, 12] width 13 height 13
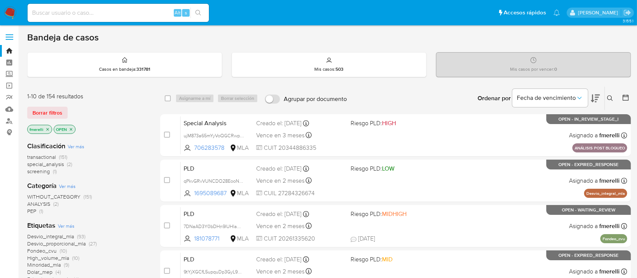
click at [611, 98] on icon at bounding box center [610, 98] width 6 height 6
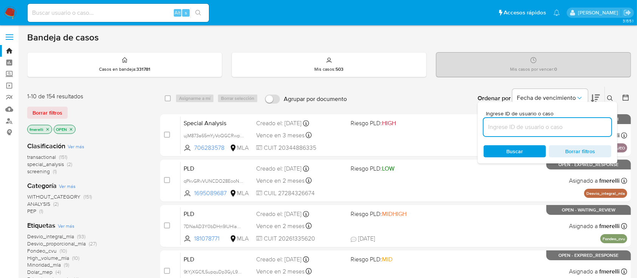
click at [588, 124] on input at bounding box center [547, 127] width 128 height 10
type input "KfueDQGKZwkS0H21MSZBuVax"
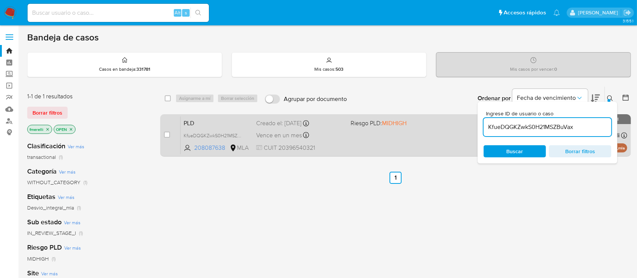
click at [171, 131] on div "case-item-checkbox No es posible asignar el caso" at bounding box center [172, 135] width 17 height 38
click at [168, 134] on input "checkbox" at bounding box center [167, 134] width 6 height 6
checkbox input "true"
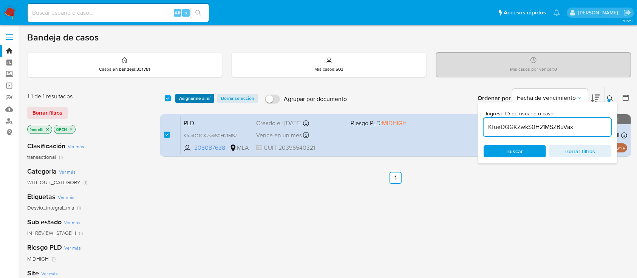
click at [199, 99] on span "Asignarme a mí" at bounding box center [194, 98] width 31 height 8
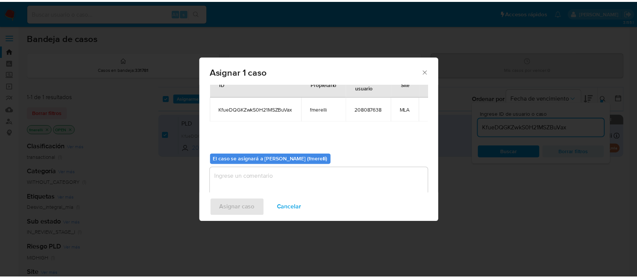
scroll to position [39, 0]
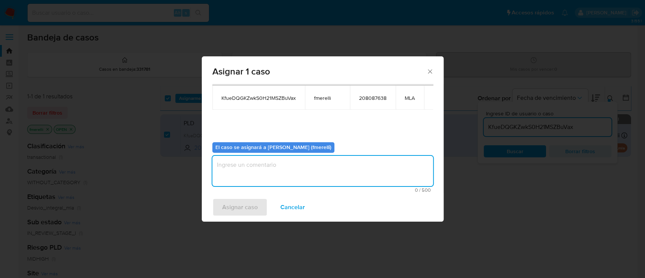
click at [285, 170] on textarea "assign-modal" at bounding box center [322, 171] width 221 height 30
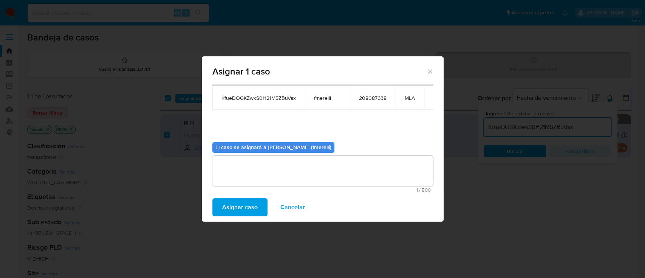
click at [248, 208] on span "Asignar caso" at bounding box center [239, 207] width 35 height 17
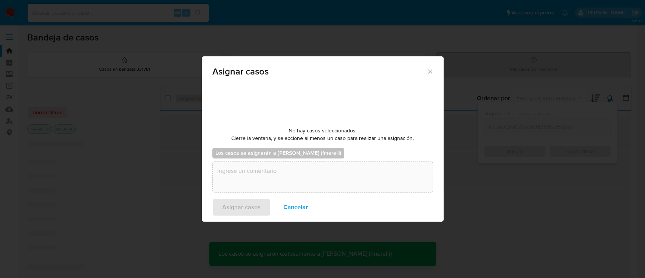
checkbox input "false"
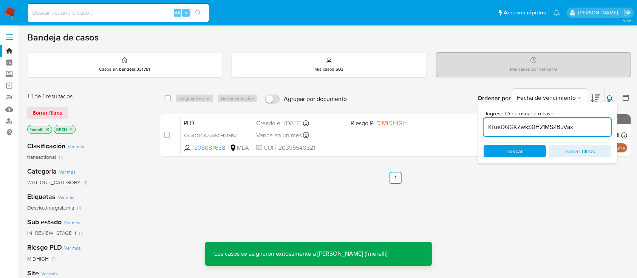
click at [355, 138] on div "PLD KfueDQGKZwkS0H21MSZBuVax 208087638 MLA Riesgo PLD: MIDHIGH Creado el: 12/07…" at bounding box center [404, 135] width 446 height 38
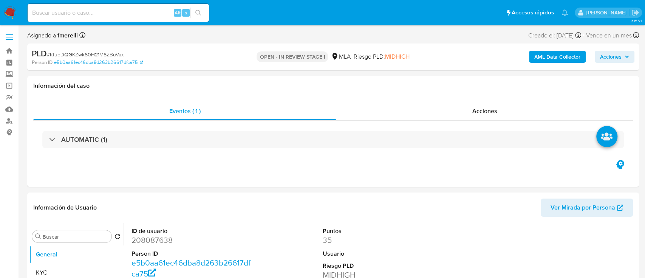
select select "10"
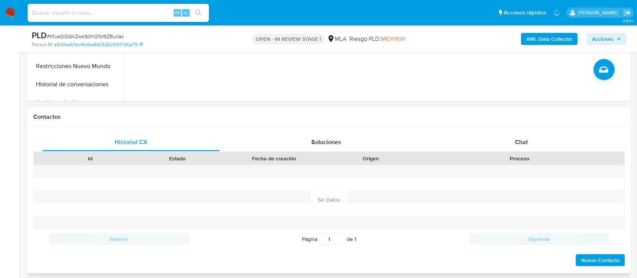
scroll to position [302, 0]
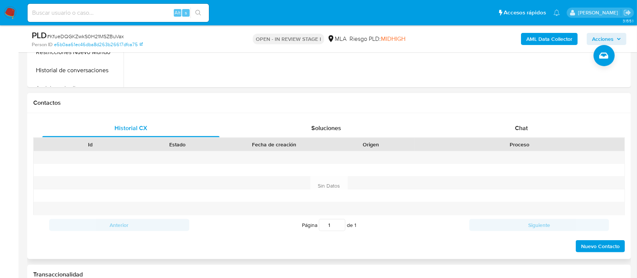
click at [529, 140] on div "Proceso" at bounding box center [519, 144] width 199 height 8
click at [522, 128] on span "Chat" at bounding box center [521, 127] width 13 height 9
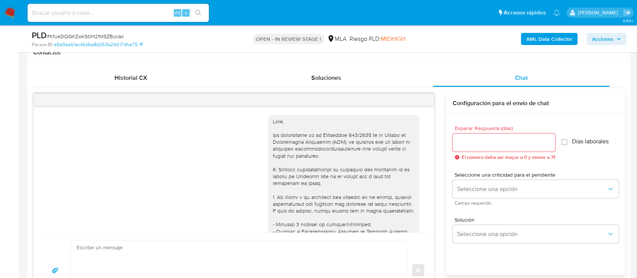
scroll to position [922, 0]
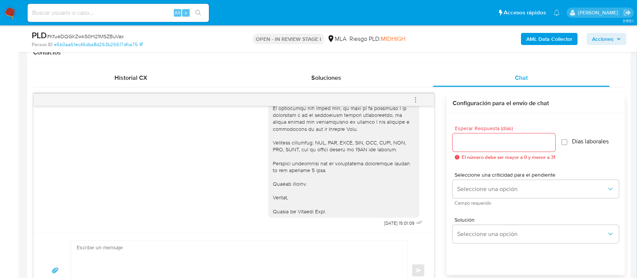
click at [415, 103] on span "menu-action" at bounding box center [415, 100] width 7 height 18
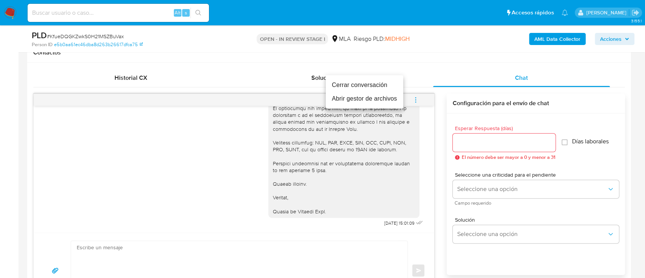
click at [370, 83] on li "Cerrar conversación" at bounding box center [364, 85] width 77 height 14
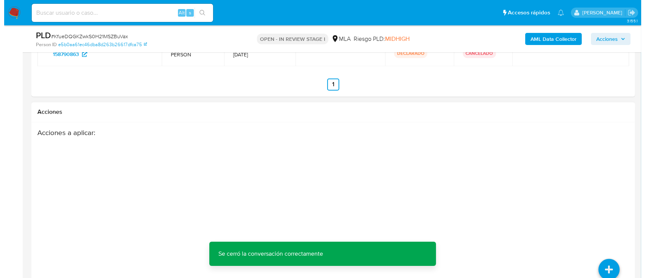
scroll to position [1401, 0]
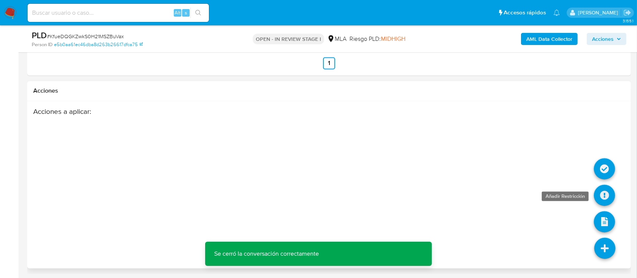
click at [599, 195] on icon at bounding box center [604, 195] width 21 height 21
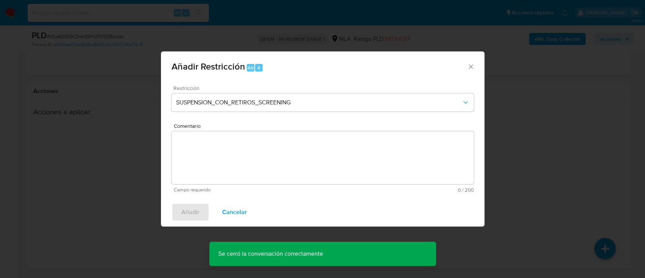
click at [319, 92] on div "Restricción SUSPENSION_CON_RETIROS_SCREENING" at bounding box center [322, 103] width 302 height 36
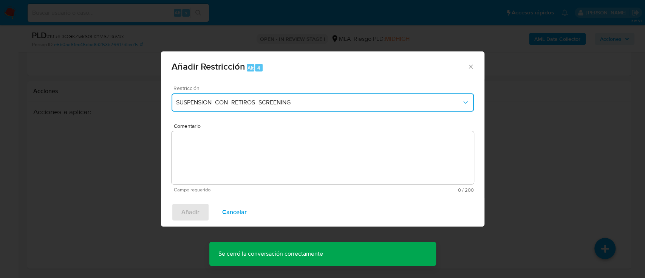
click at [318, 102] on span "SUSPENSION_CON_RETIROS_SCREENING" at bounding box center [318, 103] width 285 height 8
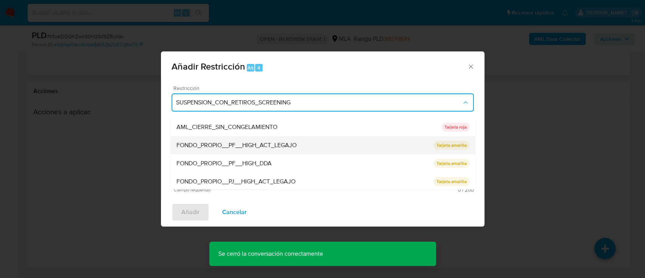
scroll to position [100, 0]
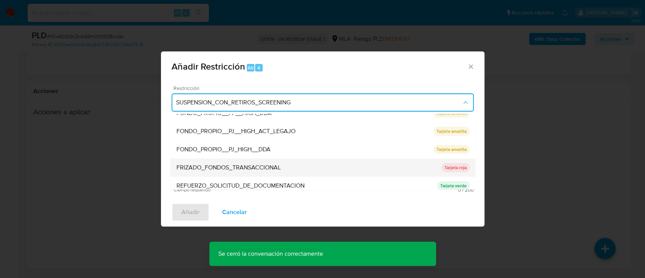
click at [295, 165] on div "FRIZADO_FONDOS_TRANSACCIONAL" at bounding box center [308, 167] width 265 height 18
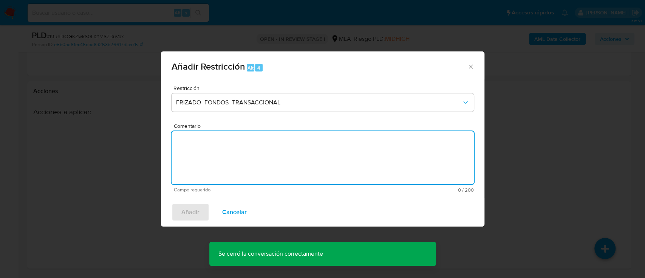
click at [292, 167] on textarea "Comentario" at bounding box center [322, 157] width 302 height 53
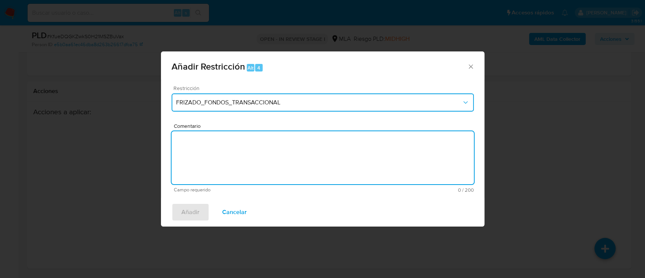
click at [276, 105] on span "FRIZADO_FONDOS_TRANSACCIONAL" at bounding box center [318, 103] width 285 height 8
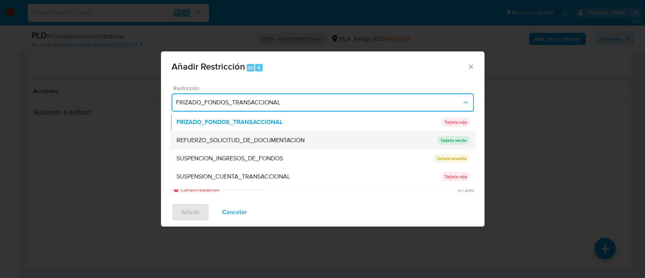
scroll to position [160, 0]
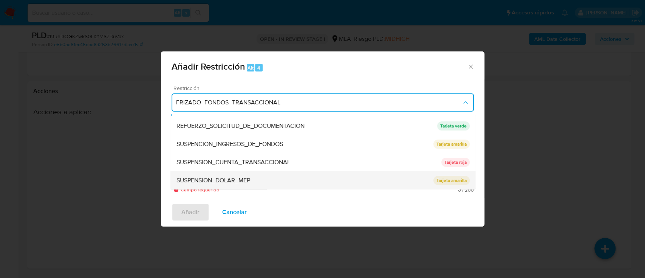
click at [284, 173] on div "SUSPENSION_DOLAR_MEP" at bounding box center [304, 180] width 257 height 18
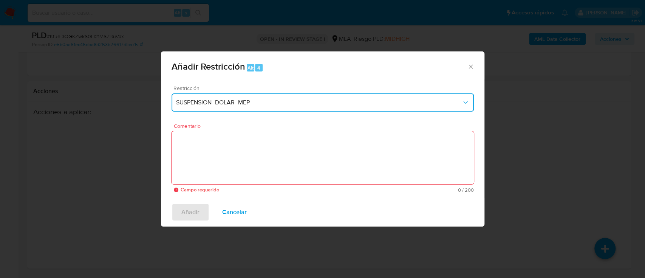
click at [287, 102] on span "SUSPENSION_DOLAR_MEP" at bounding box center [318, 103] width 285 height 8
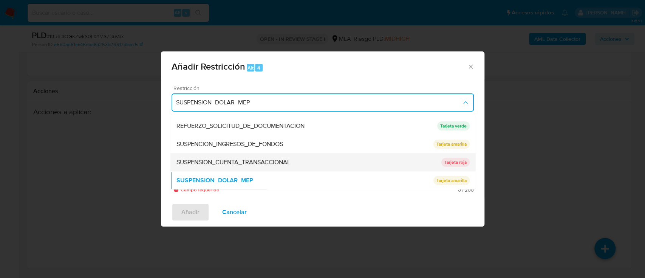
click at [269, 160] on span "SUSPENSION_CUENTA_TRANSACCIONAL" at bounding box center [233, 162] width 114 height 8
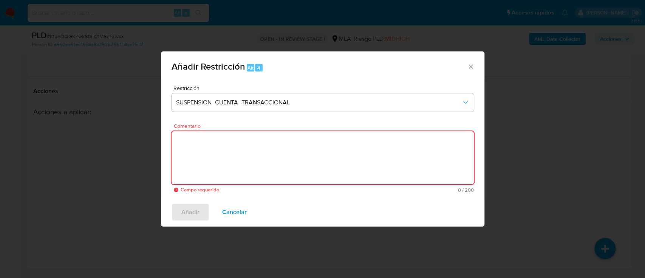
click at [263, 168] on textarea "Comentario" at bounding box center [322, 157] width 302 height 53
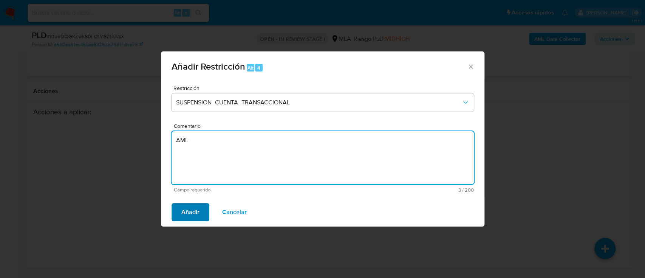
type textarea "AML"
click at [184, 210] on span "Añadir" at bounding box center [190, 212] width 18 height 17
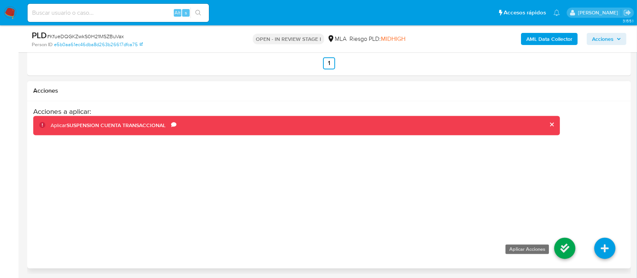
click at [559, 240] on icon at bounding box center [564, 248] width 21 height 21
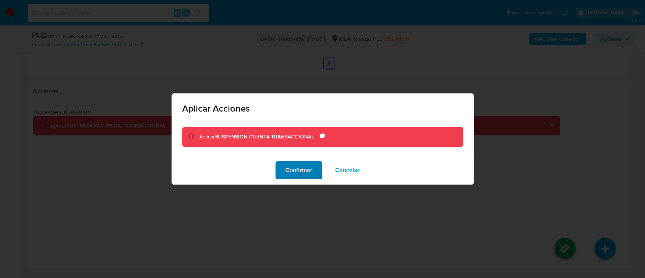
click at [299, 169] on span "Confirmar" at bounding box center [298, 170] width 27 height 17
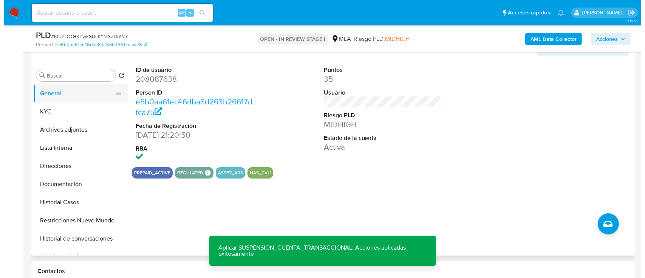
scroll to position [91, 0]
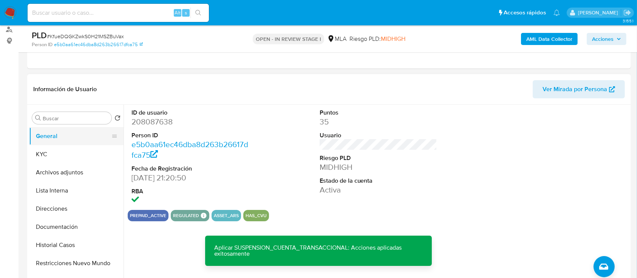
click at [42, 141] on button "General" at bounding box center [73, 136] width 88 height 18
click at [41, 146] on button "KYC" at bounding box center [73, 154] width 88 height 18
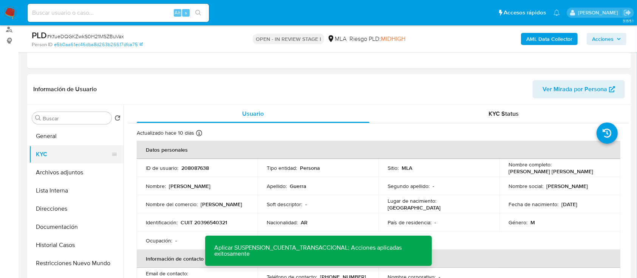
click at [48, 157] on button "KYC" at bounding box center [73, 154] width 88 height 18
click at [51, 171] on button "Archivos adjuntos" at bounding box center [73, 172] width 88 height 18
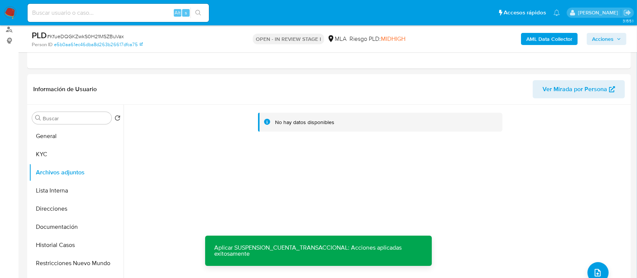
click at [554, 35] on b "AML Data Collector" at bounding box center [549, 39] width 46 height 12
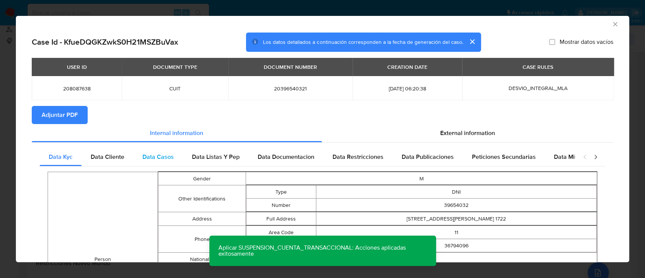
scroll to position [0, 0]
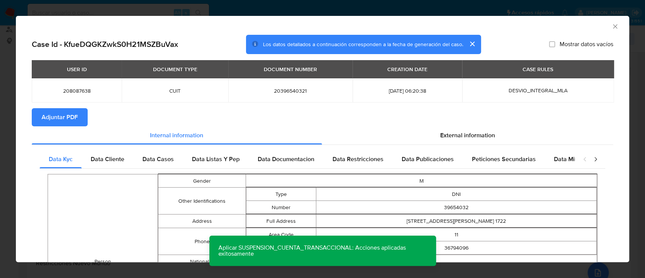
click at [113, 159] on span "Data Cliente" at bounding box center [108, 158] width 34 height 9
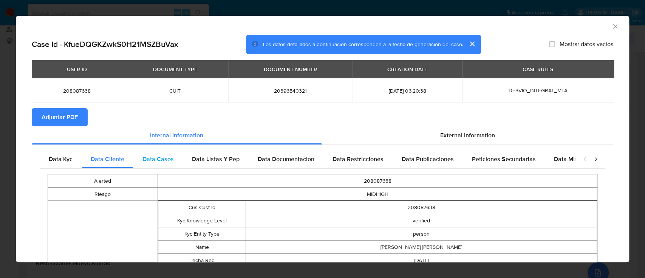
drag, startPoint x: 167, startPoint y: 164, endPoint x: 179, endPoint y: 167, distance: 13.2
click at [167, 163] on div "Data Casos" at bounding box center [157, 159] width 49 height 18
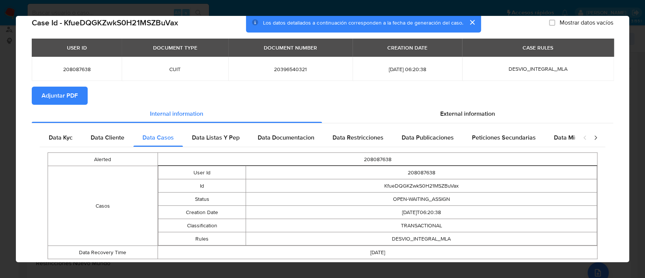
scroll to position [43, 0]
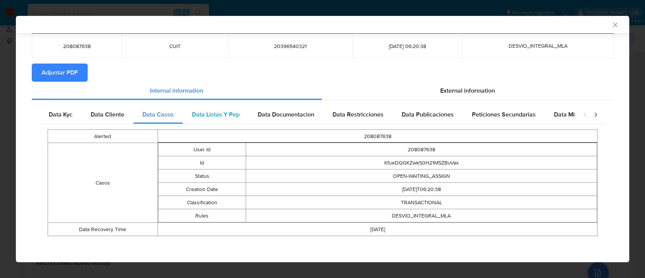
click at [195, 119] on div "Data Listas Y Pep" at bounding box center [216, 114] width 66 height 18
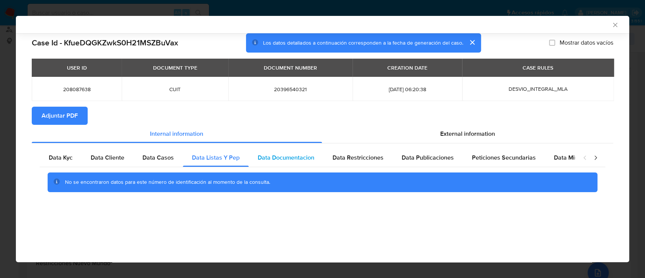
click at [282, 157] on span "Data Documentacion" at bounding box center [286, 157] width 57 height 9
drag, startPoint x: 355, startPoint y: 160, endPoint x: 403, endPoint y: 160, distance: 48.0
click at [356, 160] on span "Data Restricciones" at bounding box center [357, 157] width 51 height 9
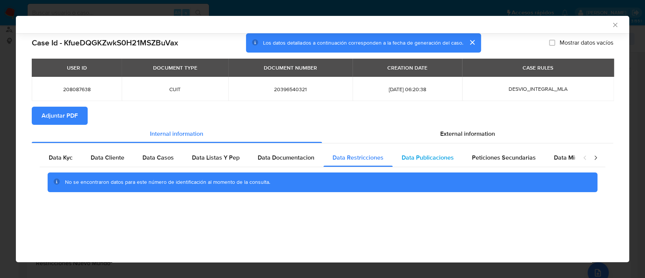
click at [423, 160] on span "Data Publicaciones" at bounding box center [427, 157] width 52 height 9
click at [511, 157] on span "Peticiones Secundarias" at bounding box center [504, 157] width 64 height 9
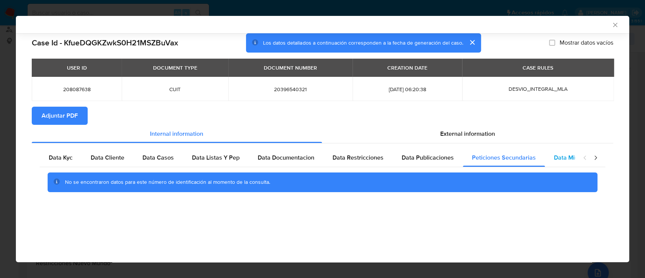
drag, startPoint x: 573, startPoint y: 156, endPoint x: 538, endPoint y: 149, distance: 35.7
click at [573, 155] on span "Data Minoridad" at bounding box center [575, 157] width 42 height 9
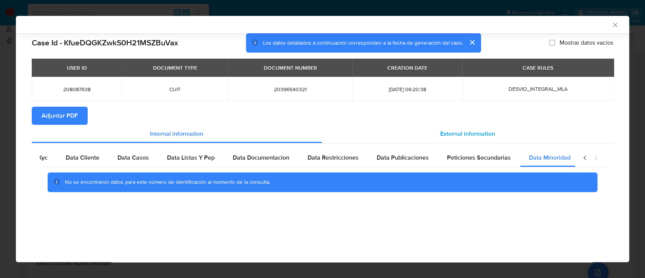
scroll to position [0, 25]
click at [488, 129] on span "External information" at bounding box center [467, 133] width 55 height 9
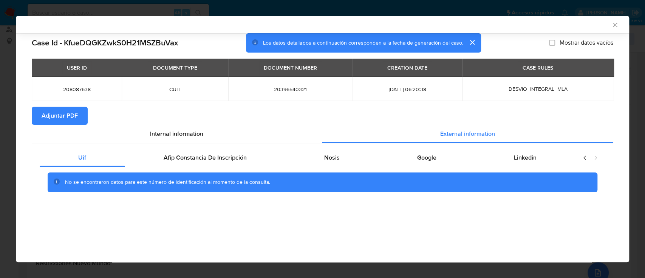
scroll to position [0, 0]
drag, startPoint x: 183, startPoint y: 159, endPoint x: 242, endPoint y: 165, distance: 60.1
click at [183, 158] on span "Afip Constancia De Inscripción" at bounding box center [205, 157] width 83 height 9
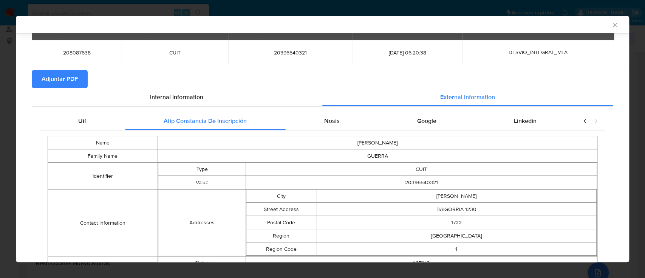
scroll to position [31, 0]
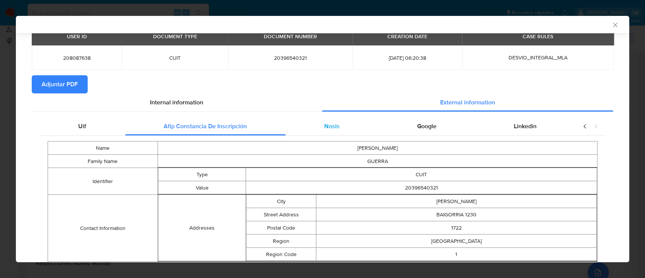
click at [310, 133] on div "Nosis" at bounding box center [331, 126] width 93 height 18
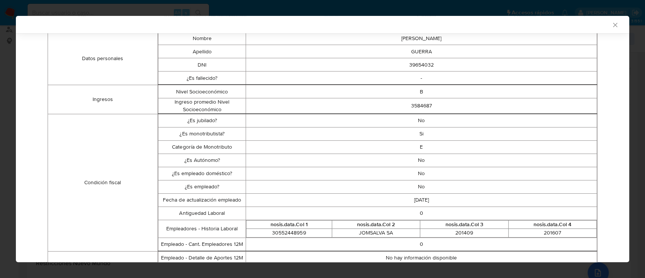
scroll to position [82, 0]
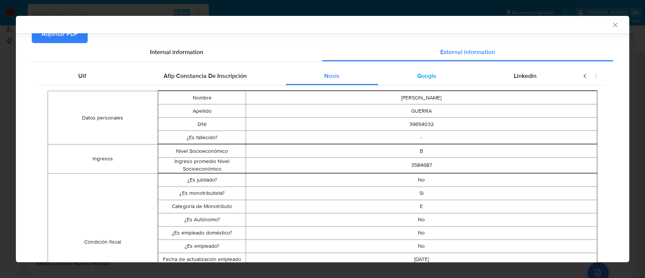
click at [423, 83] on div "Google" at bounding box center [426, 76] width 97 height 18
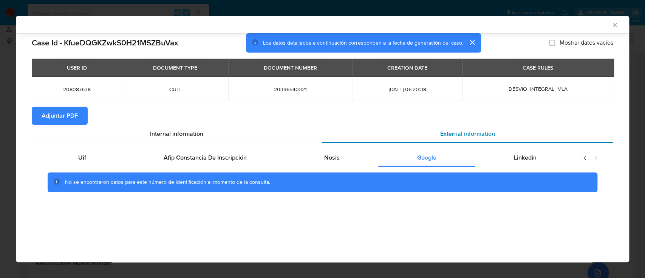
click at [510, 141] on div "External information" at bounding box center [468, 134] width 292 height 18
click at [511, 150] on div "Linkedin" at bounding box center [525, 157] width 100 height 18
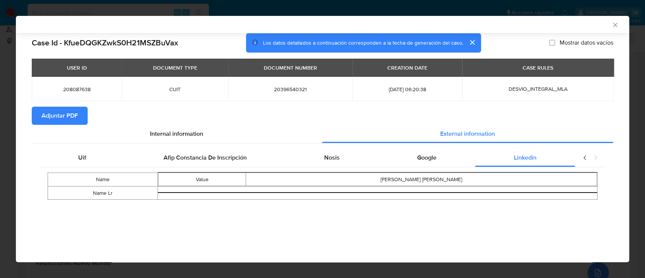
click at [64, 116] on span "Adjuntar PDF" at bounding box center [60, 115] width 36 height 17
click at [614, 22] on icon "Cerrar ventana" at bounding box center [615, 25] width 8 height 8
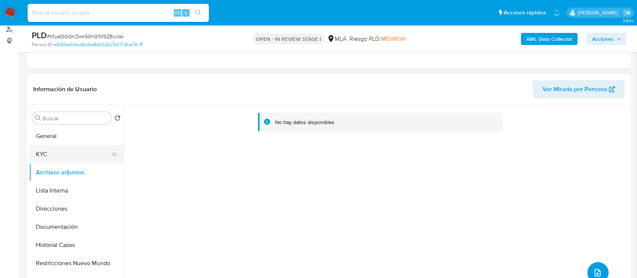
click at [42, 157] on button "KYC" at bounding box center [73, 154] width 88 height 18
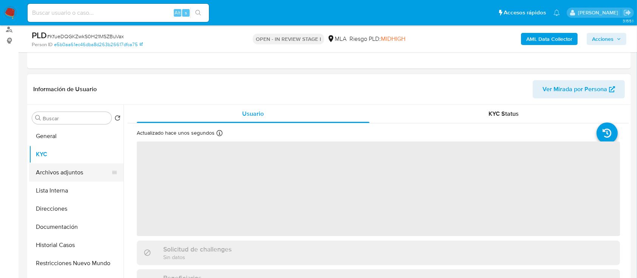
click at [51, 169] on button "Archivos adjuntos" at bounding box center [73, 172] width 88 height 18
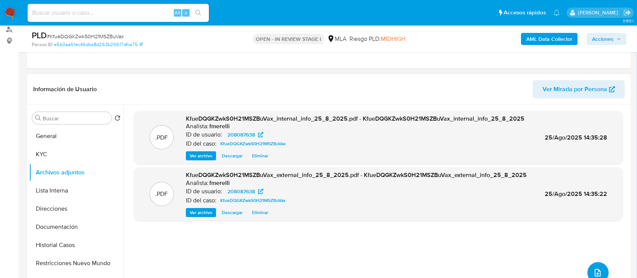
click at [202, 153] on span "Ver archivo" at bounding box center [201, 156] width 23 height 8
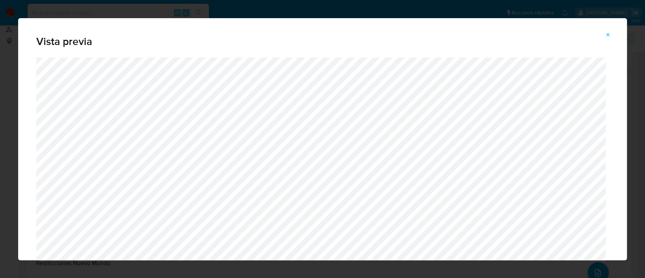
click at [606, 35] on icon "Attachment preview" at bounding box center [608, 35] width 6 height 6
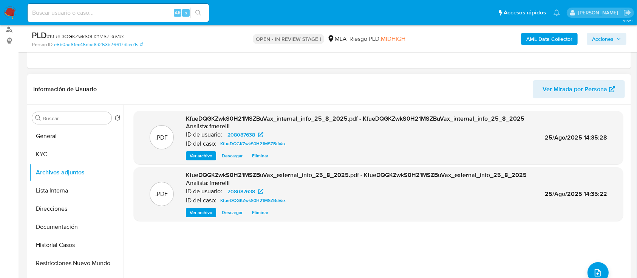
click at [199, 210] on span "Ver archivo" at bounding box center [201, 212] width 23 height 8
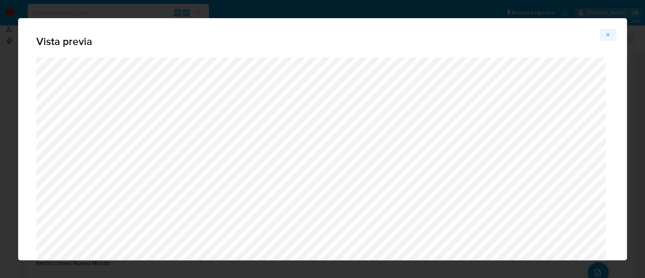
click at [613, 37] on button "Attachment preview" at bounding box center [607, 35] width 17 height 12
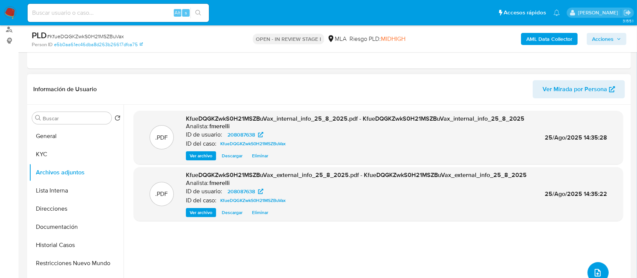
click at [593, 269] on icon "upload-file" at bounding box center [597, 272] width 9 height 9
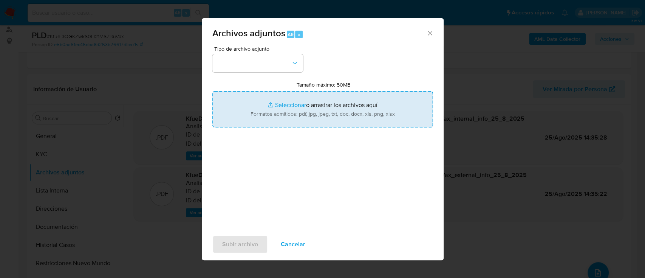
type input "C:\fakepath\NOSIS_Manager_InformeIndividual_20396540321_654927_20250819112805.p…"
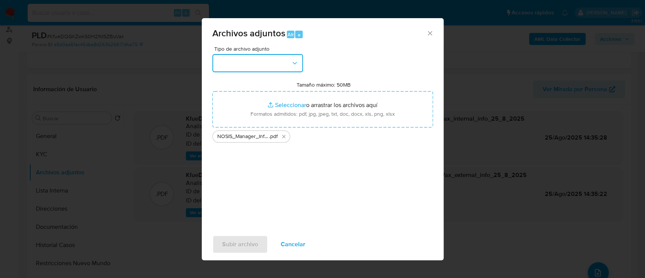
click at [238, 56] on button "button" at bounding box center [257, 63] width 91 height 18
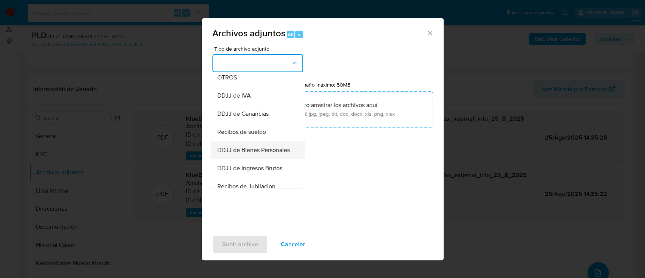
scroll to position [201, 0]
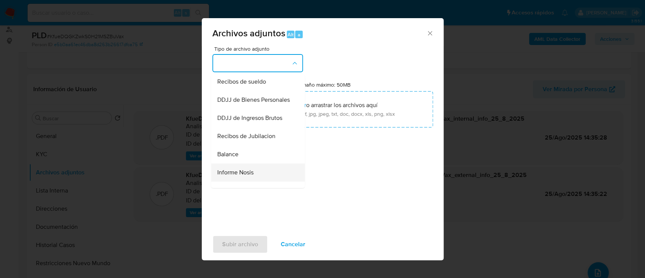
click at [244, 181] on div "Informe Nosis" at bounding box center [255, 172] width 77 height 18
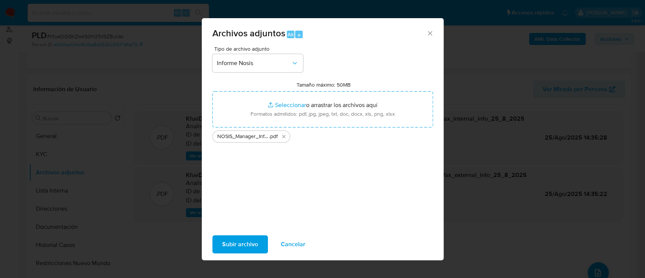
click at [231, 240] on span "Subir archivo" at bounding box center [240, 244] width 36 height 17
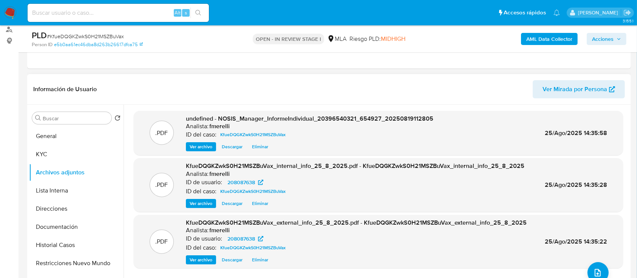
click at [202, 143] on span "Ver archivo" at bounding box center [201, 147] width 23 height 8
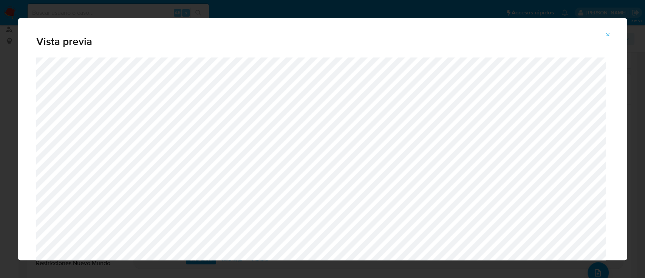
click at [606, 35] on icon "Attachment preview" at bounding box center [607, 34] width 3 height 3
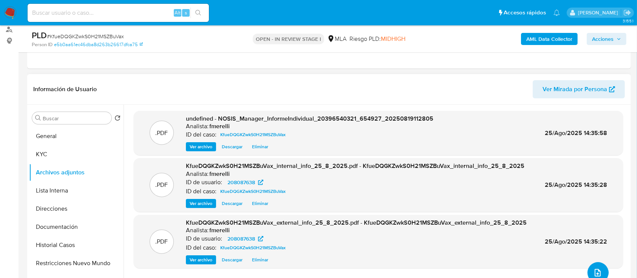
click at [597, 272] on icon "upload-file" at bounding box center [597, 273] width 6 height 8
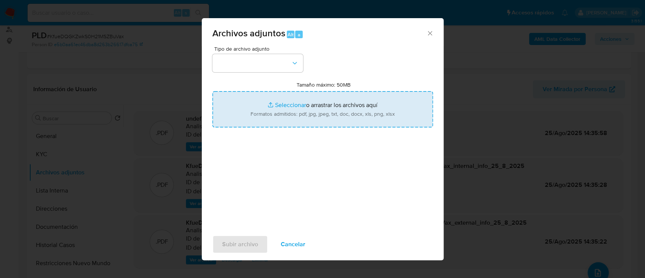
type input "C:\fakepath\Caselog KfueDQGKZwkS0H21MSZBuVax_2025_07_17_23_52_22.docx"
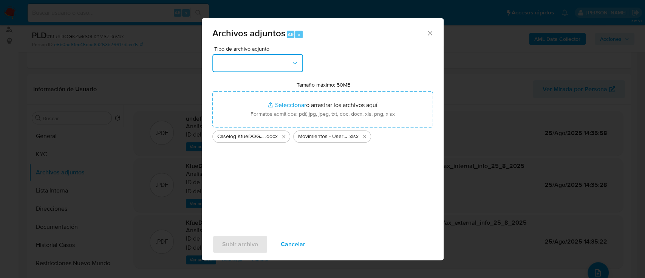
click at [253, 71] on button "button" at bounding box center [257, 63] width 91 height 18
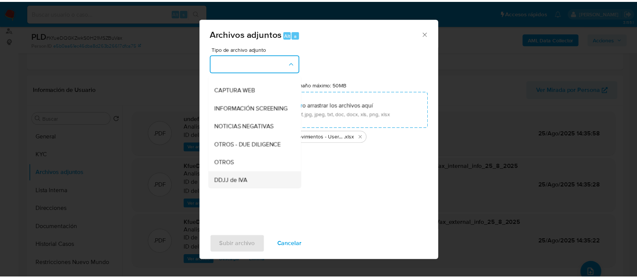
scroll to position [100, 0]
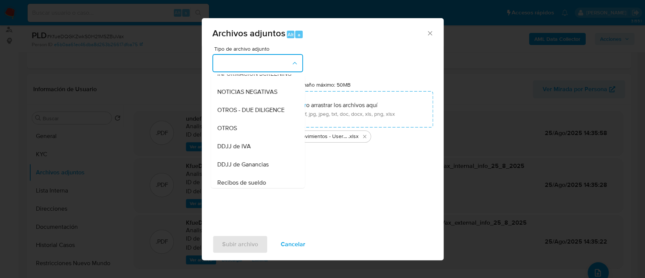
click at [253, 134] on div "OTROS" at bounding box center [255, 128] width 77 height 18
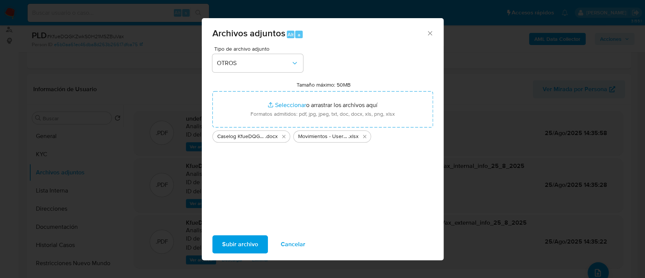
click at [235, 236] on span "Subir archivo" at bounding box center [240, 244] width 36 height 17
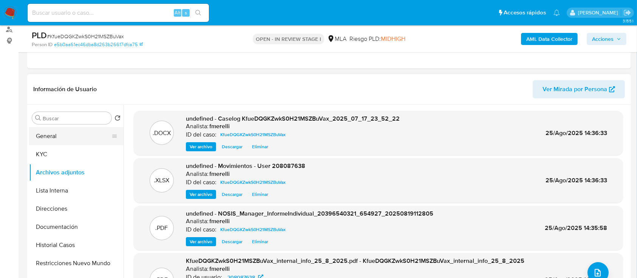
click at [73, 127] on button "General" at bounding box center [73, 136] width 88 height 18
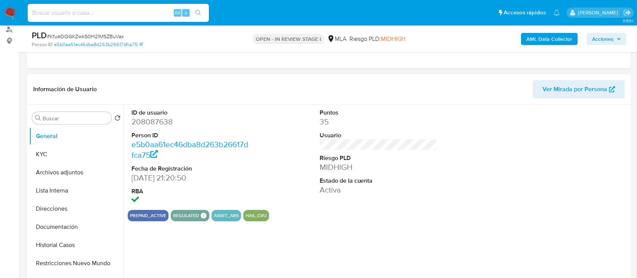
click at [170, 121] on dd "208087638" at bounding box center [190, 121] width 118 height 11
click at [149, 124] on dd "208087638" at bounding box center [190, 121] width 118 height 11
copy dd "208087638"
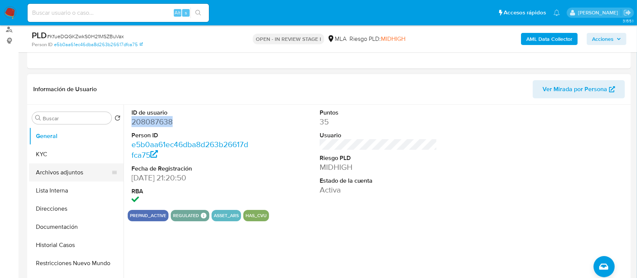
click at [81, 174] on button "Archivos adjuntos" at bounding box center [73, 172] width 88 height 18
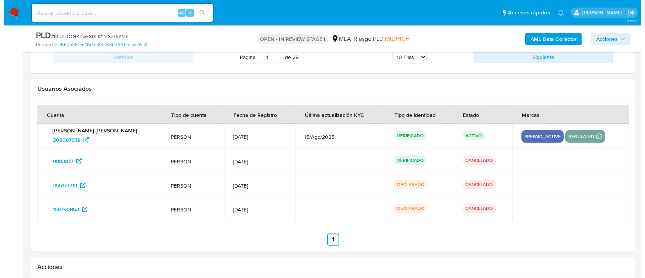
scroll to position [71, 0]
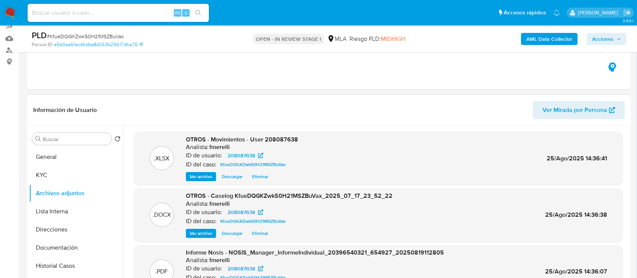
click at [189, 230] on button "Ver archivo" at bounding box center [201, 232] width 30 height 9
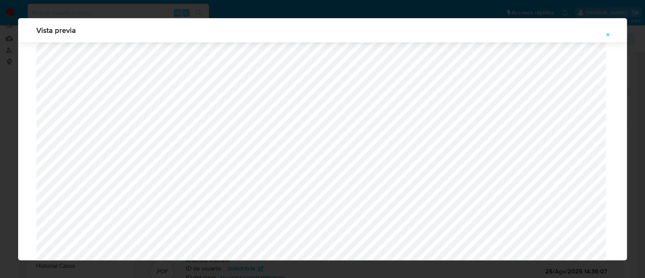
scroll to position [789, 0]
drag, startPoint x: 608, startPoint y: 32, endPoint x: 489, endPoint y: 39, distance: 118.4
click at [608, 32] on icon "Attachment preview" at bounding box center [608, 35] width 6 height 6
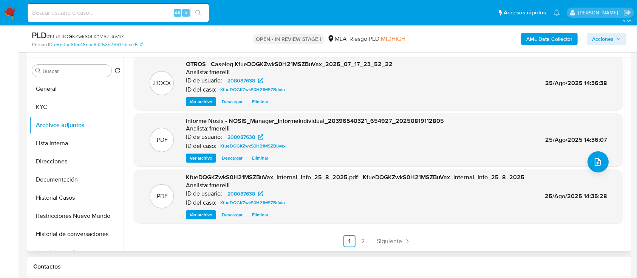
scroll to position [222, 0]
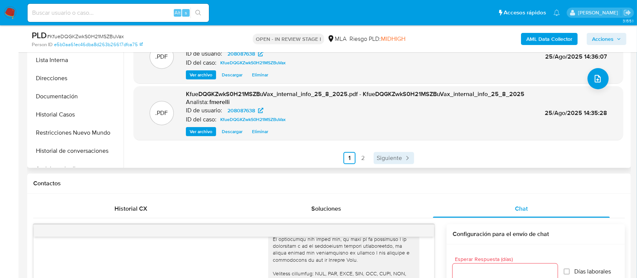
click at [382, 163] on link "Siguiente" at bounding box center [393, 158] width 40 height 12
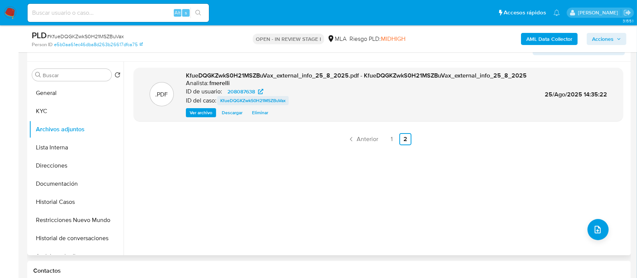
scroll to position [71, 0]
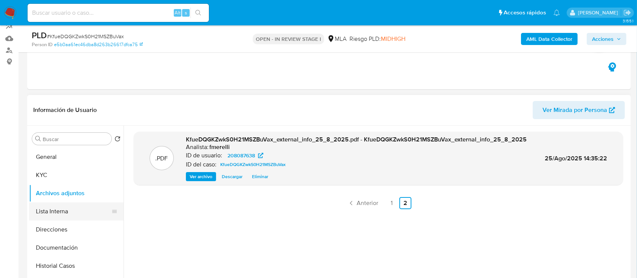
click at [80, 219] on button "Lista Interna" at bounding box center [73, 211] width 88 height 18
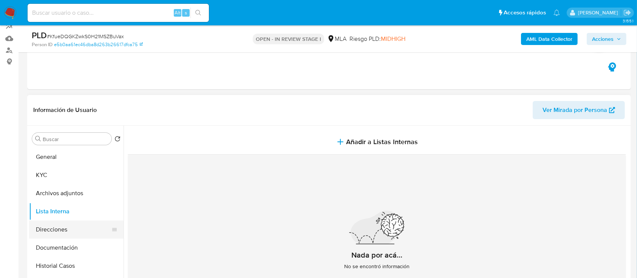
click at [78, 231] on button "Direcciones" at bounding box center [73, 229] width 88 height 18
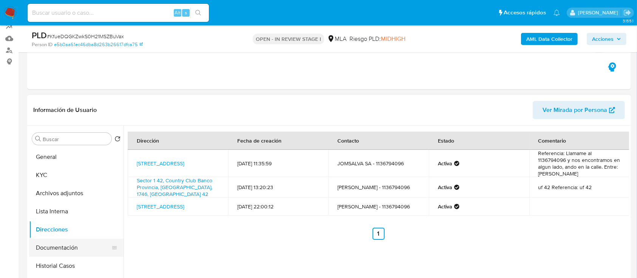
click at [71, 248] on button "Documentación" at bounding box center [73, 247] width 88 height 18
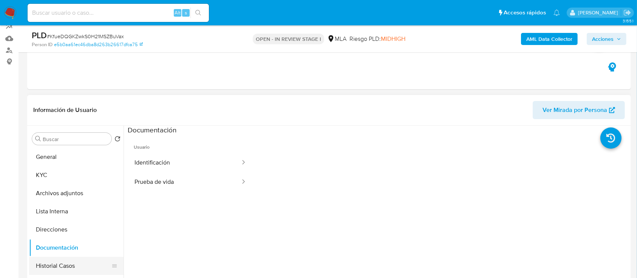
click at [66, 261] on button "Historial Casos" at bounding box center [73, 265] width 88 height 18
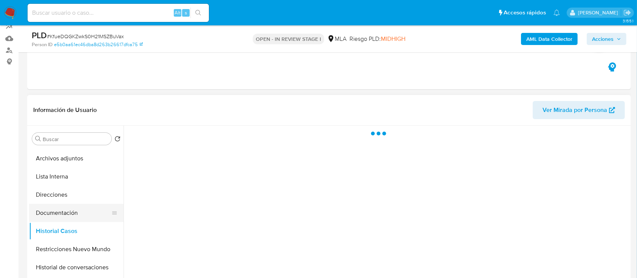
scroll to position [50, 0]
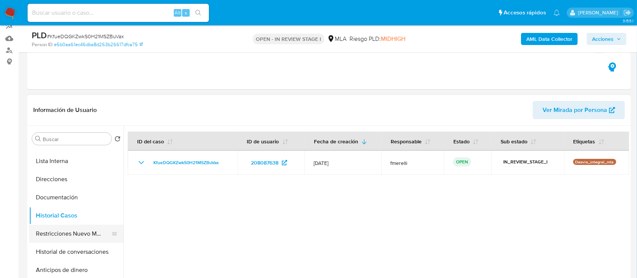
click at [74, 228] on button "Restricciones Nuevo Mundo" at bounding box center [73, 233] width 88 height 18
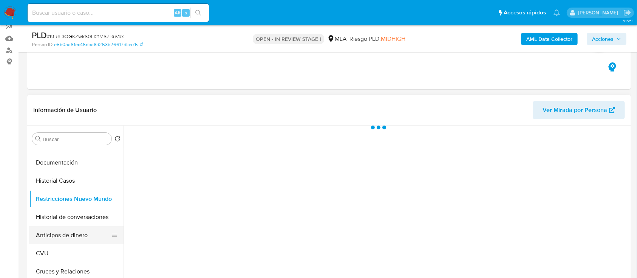
scroll to position [100, 0]
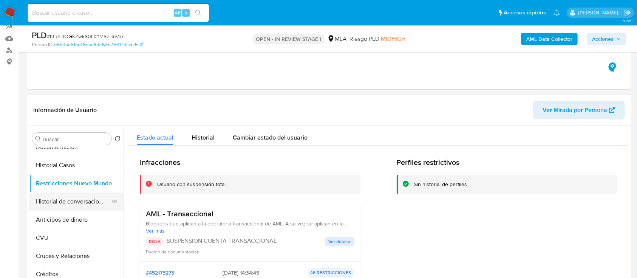
click at [71, 199] on button "Historial de conversaciones" at bounding box center [73, 201] width 88 height 18
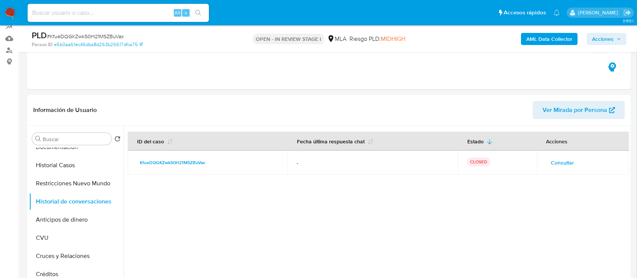
click at [592, 37] on span "Acciones" at bounding box center [603, 39] width 22 height 12
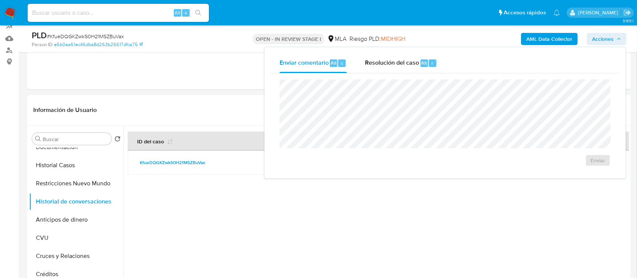
click at [374, 52] on div "Enviar comentario Alt c Resolución del caso Alt r Enviar" at bounding box center [444, 112] width 361 height 131
click at [371, 67] on div "Resolución del caso Alt r" at bounding box center [401, 63] width 72 height 20
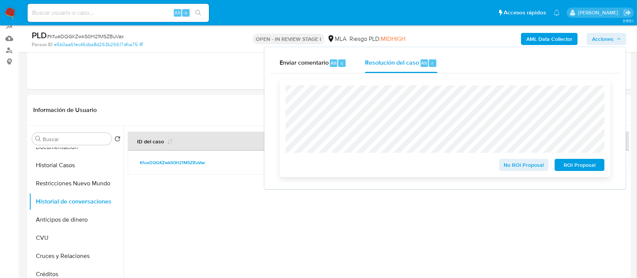
click at [583, 161] on span "ROI Proposal" at bounding box center [579, 164] width 39 height 11
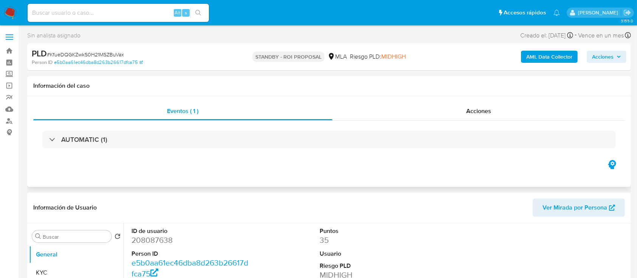
select select "10"
click at [148, 12] on input at bounding box center [118, 13] width 181 height 10
paste input "G79FlqTBaXhuBWZM7SyjJeX8"
type input "G79FlqTBaXhuBWZM7SyjJeX8"
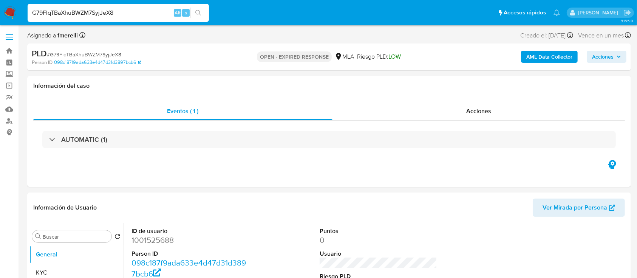
select select "10"
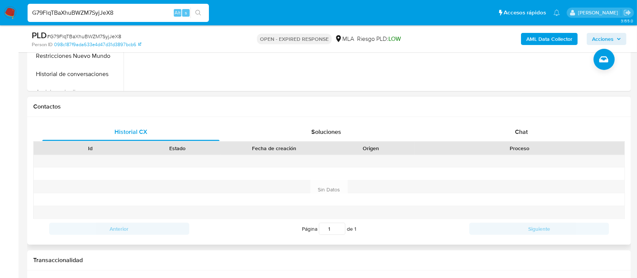
scroll to position [302, 0]
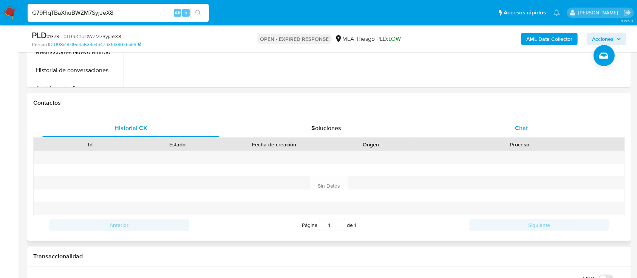
click at [513, 137] on div "Historial CX Soluciones Chat Id Estado Fecha de creación Origen Proceso Anterio…" at bounding box center [328, 177] width 591 height 116
click at [517, 131] on span "Chat" at bounding box center [521, 127] width 13 height 9
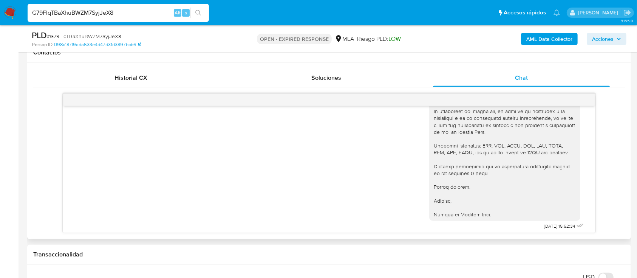
scroll to position [772, 0]
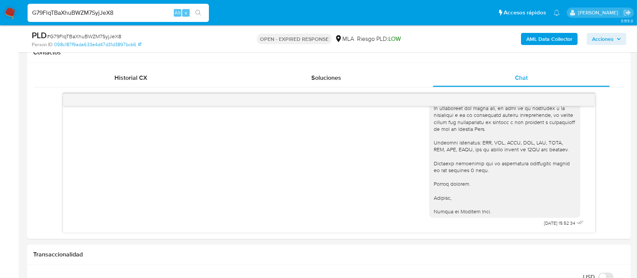
click at [138, 8] on input "G79FlqTBaXhuBWZM7SyjJeX8" at bounding box center [118, 13] width 181 height 10
click at [138, 7] on div "G79FlqTBaXhuBWZM7SyjJeX8 Alt s" at bounding box center [118, 13] width 181 height 18
paste input "PI5BtwVpuuaDoRLvUf21D1tn"
type input "PI5BtwVpuuaDoRLvUf21D1tn"
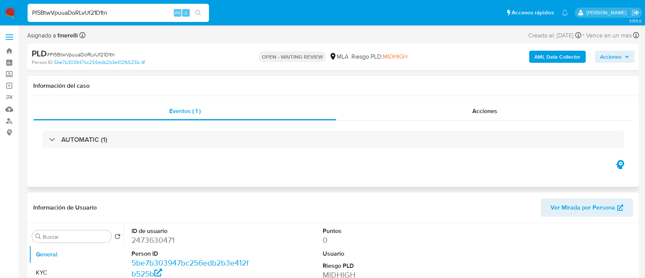
select select "10"
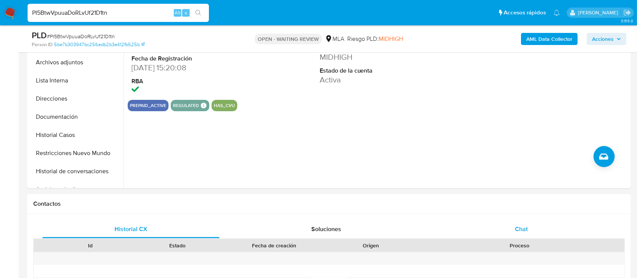
click at [519, 236] on div "Chat" at bounding box center [521, 229] width 177 height 18
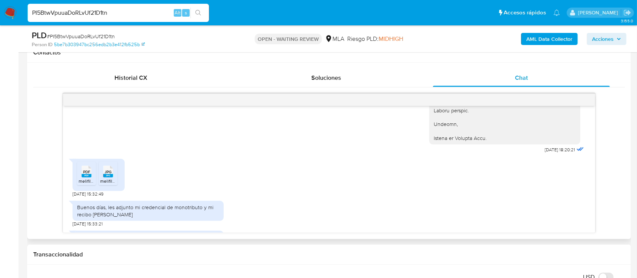
scroll to position [890, 0]
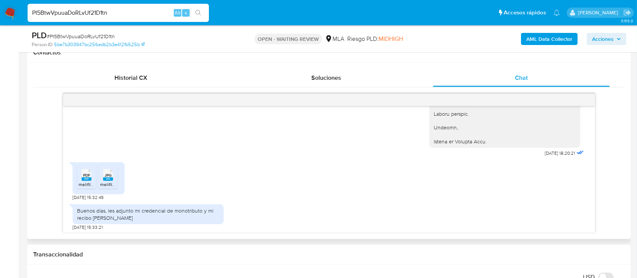
click at [90, 177] on span "PDF" at bounding box center [86, 175] width 7 height 5
click at [106, 181] on rect at bounding box center [108, 178] width 10 height 3
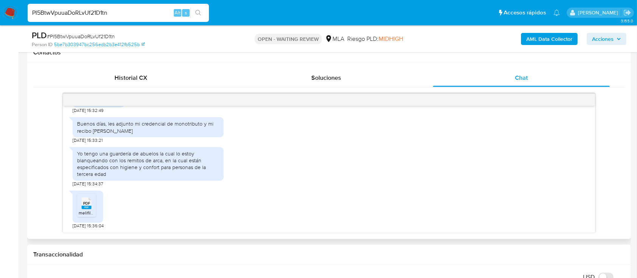
scroll to position [991, 0]
click at [96, 208] on ul "PDF PDF melifile7161887801137604974.pdf" at bounding box center [88, 206] width 22 height 26
click at [87, 206] on rect at bounding box center [87, 206] width 10 height 3
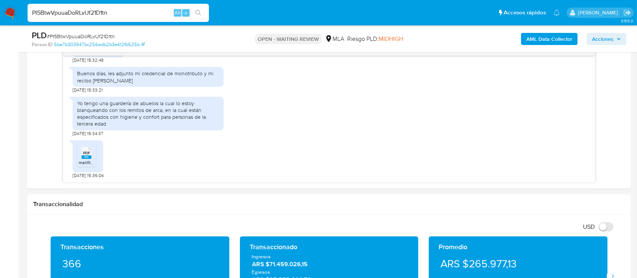
click at [4, 9] on img at bounding box center [10, 12] width 13 height 13
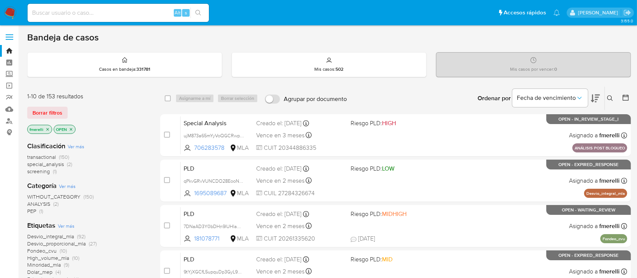
click at [611, 98] on icon at bounding box center [610, 98] width 6 height 6
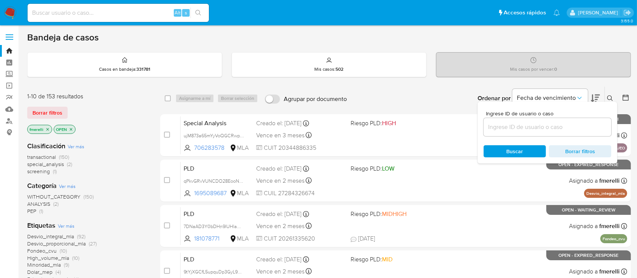
click at [546, 124] on input at bounding box center [547, 127] width 128 height 10
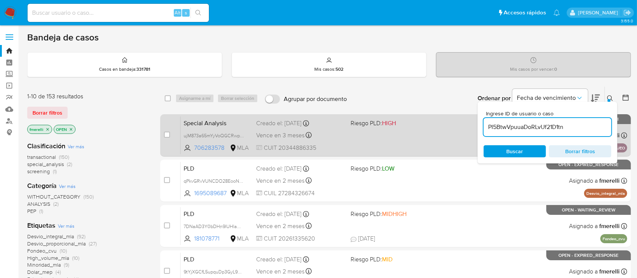
type input "PI5BtwVpuuaDoRLvUf21D1tn"
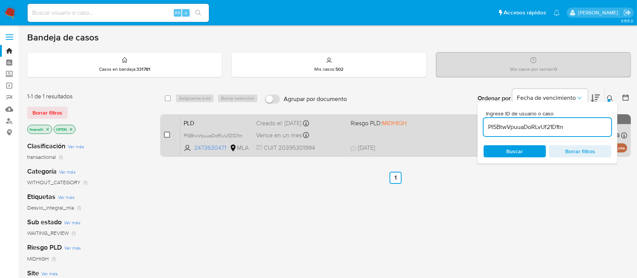
click at [164, 133] on input "checkbox" at bounding box center [167, 134] width 6 height 6
checkbox input "true"
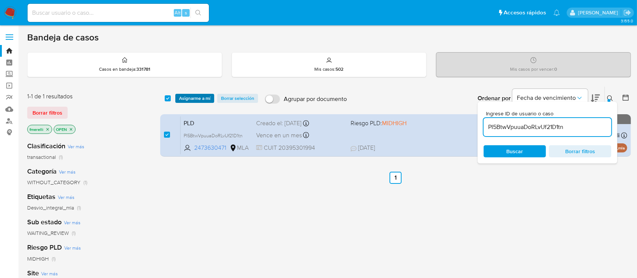
click at [184, 101] on span "Asignarme a mí" at bounding box center [194, 98] width 31 height 8
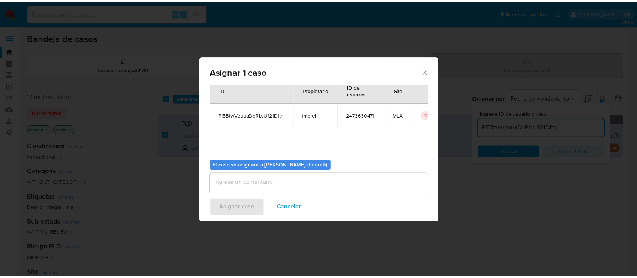
scroll to position [39, 0]
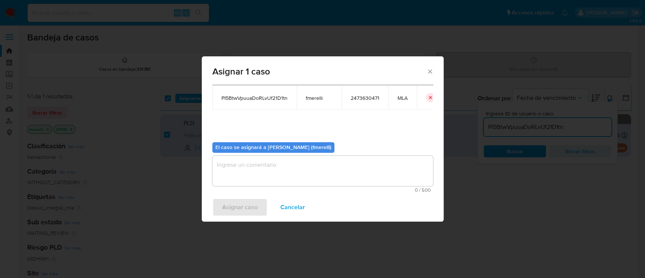
click at [305, 173] on textarea "assign-modal" at bounding box center [322, 171] width 221 height 30
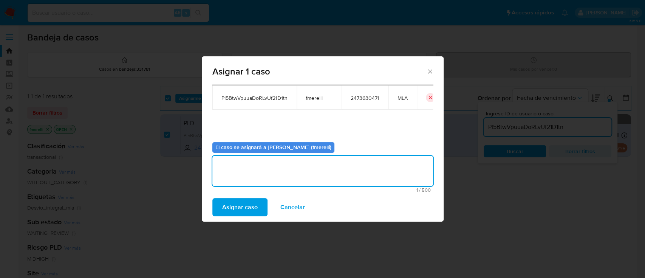
click at [243, 204] on span "Asignar caso" at bounding box center [239, 207] width 35 height 17
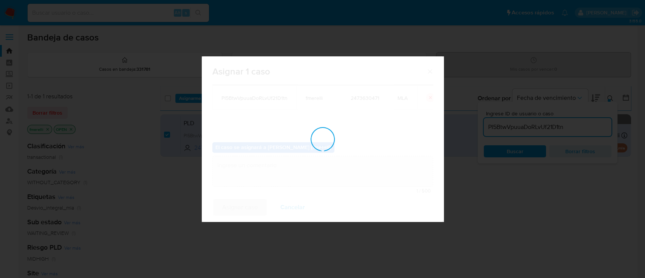
checkbox input "false"
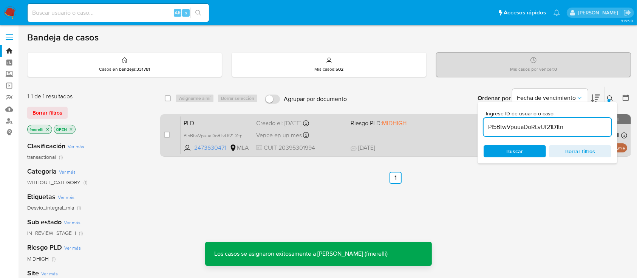
click at [367, 143] on div "PLD PI5BtwVpuuaDoRLvUf21D1tn 2473630471 MLA Riesgo PLD: MIDHIGH Creado el: [DAT…" at bounding box center [404, 135] width 446 height 38
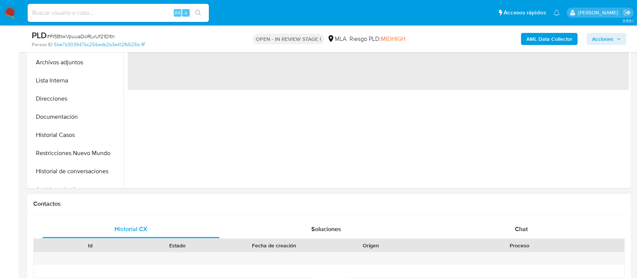
scroll to position [302, 0]
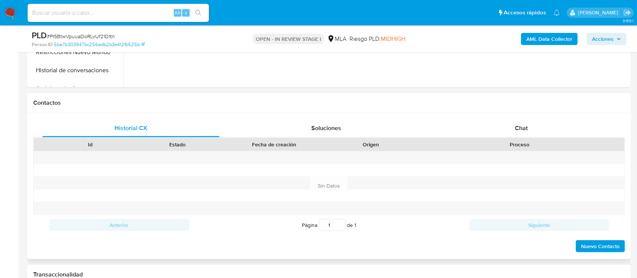
click at [523, 107] on div "Contactos" at bounding box center [328, 103] width 603 height 20
click at [502, 121] on div "Chat" at bounding box center [521, 128] width 177 height 18
select select "10"
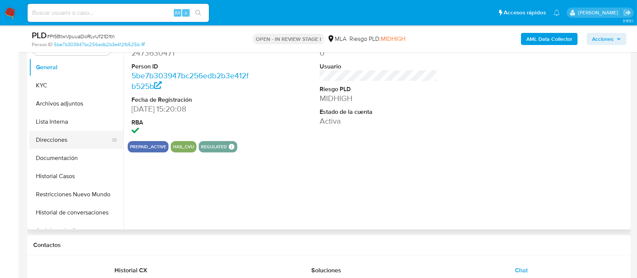
scroll to position [151, 0]
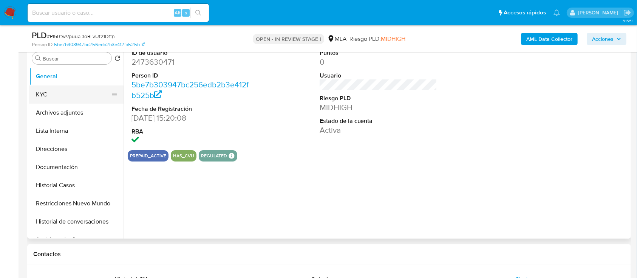
click at [62, 100] on button "KYC" at bounding box center [73, 94] width 88 height 18
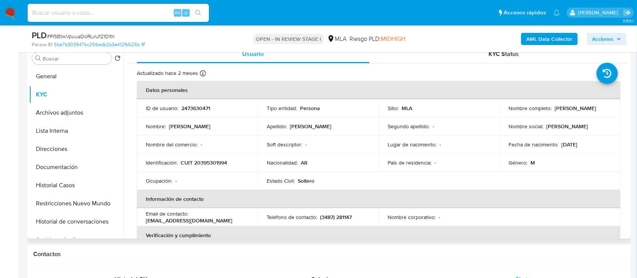
click at [556, 109] on p "Dario Daniel Vazquez" at bounding box center [575, 108] width 42 height 7
copy p "Dario"
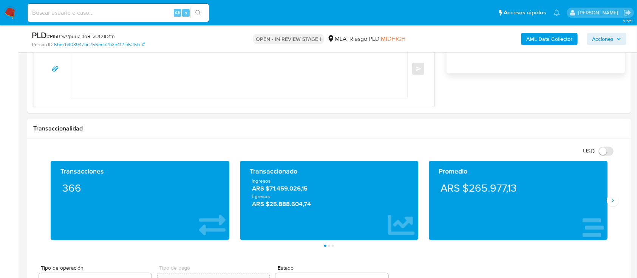
scroll to position [453, 0]
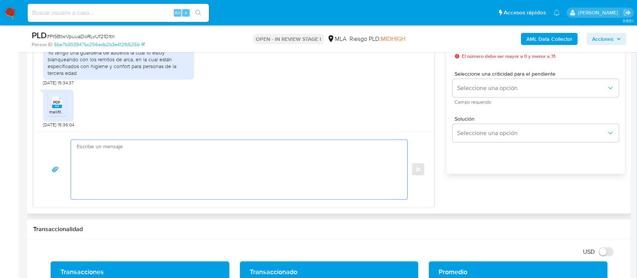
click at [185, 182] on textarea at bounding box center [237, 169] width 321 height 59
paste textarea "Dario"
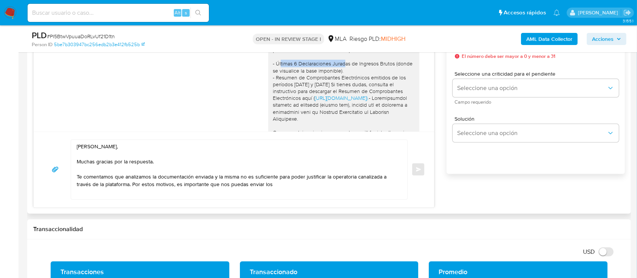
scroll to position [608, 0]
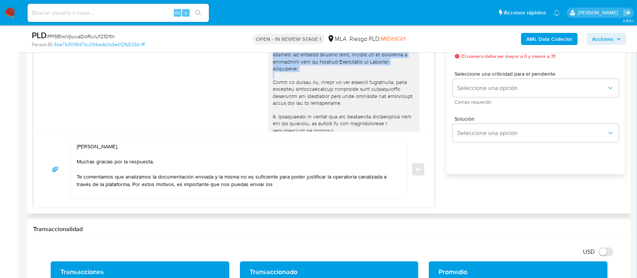
drag, startPoint x: 266, startPoint y: 77, endPoint x: 335, endPoint y: 84, distance: 69.1
click at [335, 84] on div "Hola Dario Daniel Vazquez, Te comentamos que el pedido de información y de docu…" at bounding box center [344, 106] width 142 height 440
copy div "- Últimas 6 Declaraciones Juradas de Ingresos Brutos (donde se visualice la bas…"
click at [296, 190] on textarea "Hola Dario, Muchas gracias por la respuesta. Te comentamos que analizamos la do…" at bounding box center [237, 169] width 321 height 59
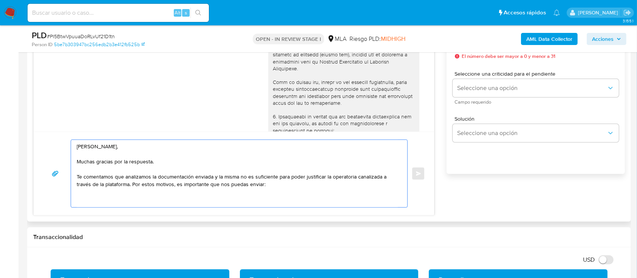
paste textarea "- Últimas 6 Declaraciones Juradas de Ingresos Brutos (donde se visualice la bas…"
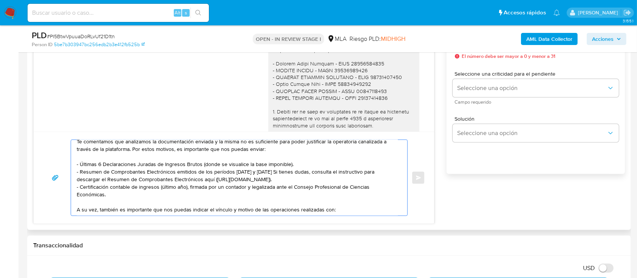
scroll to position [709, 0]
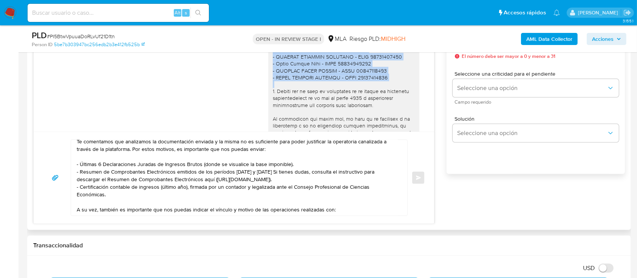
drag, startPoint x: 264, startPoint y: 58, endPoint x: 387, endPoint y: 92, distance: 127.6
click at [387, 92] on div "Hola Dario Daniel Vazquez, Te comentamos que el pedido de información y de docu…" at bounding box center [343, 5] width 151 height 446
copy div "- Jessica Mabel Alvarez - CUIL 27339749421 - SERGIO KRIGER - CUIT 20138736416 -…"
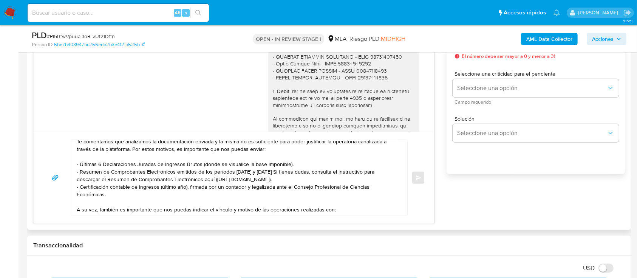
click at [343, 220] on div "Hola Dario, Muchas gracias por la respuesta. Te comentamos que analizamos la do…" at bounding box center [234, 177] width 400 height 92
click at [348, 210] on textarea "Hola Dario, Muchas gracias por la respuesta. Te comentamos que analizamos la do…" at bounding box center [237, 178] width 321 height 76
paste textarea "- Jessica Mabel Alvarez - CUIL 27339749421 - SERGIO KRIGER - CUIT 20138736416 -…"
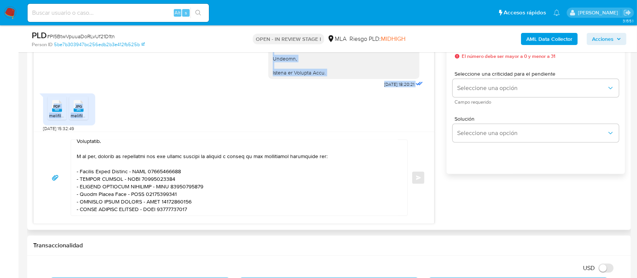
scroll to position [860, 0]
drag, startPoint x: 266, startPoint y: 83, endPoint x: 336, endPoint y: 85, distance: 69.9
copy div "Es importante que sepas que, en caso de no responder a lo solicitado o si lo pr…"
click at [208, 213] on textarea at bounding box center [237, 178] width 321 height 76
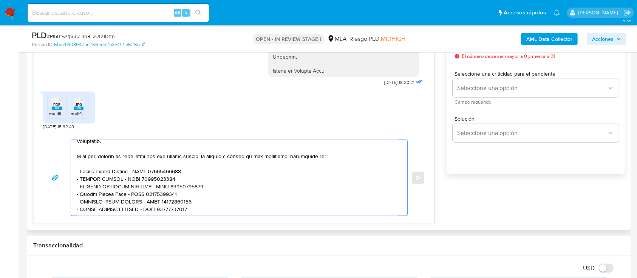
paste textarea "Es importante que sepas que, en caso de no responder a lo solicitado o si lo pr…"
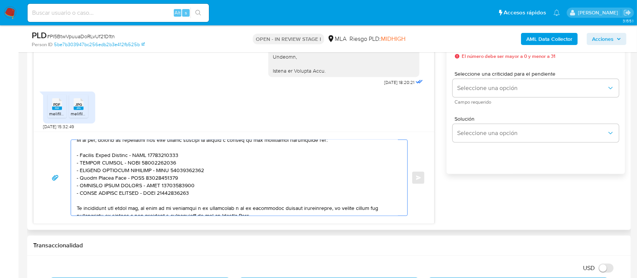
scroll to position [190, 0]
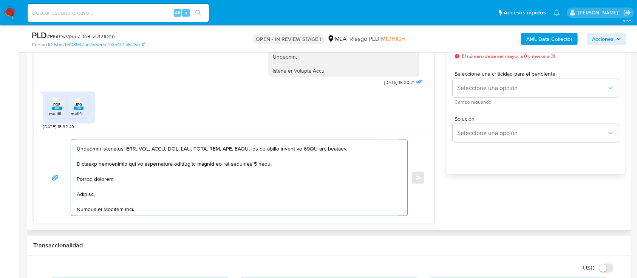
drag, startPoint x: 79, startPoint y: 167, endPoint x: 276, endPoint y: 165, distance: 197.5
click at [276, 165] on textarea at bounding box center [237, 178] width 321 height 76
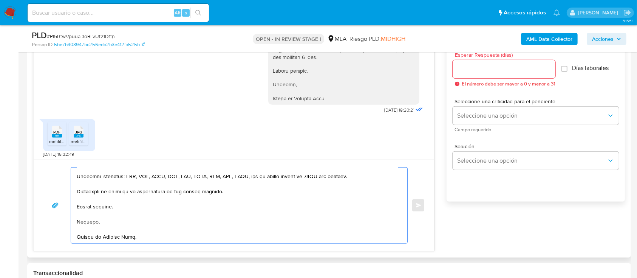
scroll to position [403, 0]
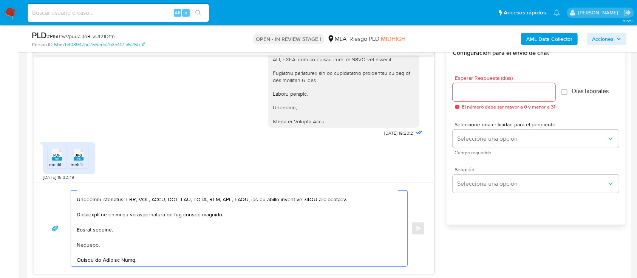
type textarea "Hola Dario, Muchas gracias por la respuesta. Te comentamos que analizamos la do…"
click at [495, 93] on input "Esperar Respuesta (días)" at bounding box center [503, 92] width 103 height 10
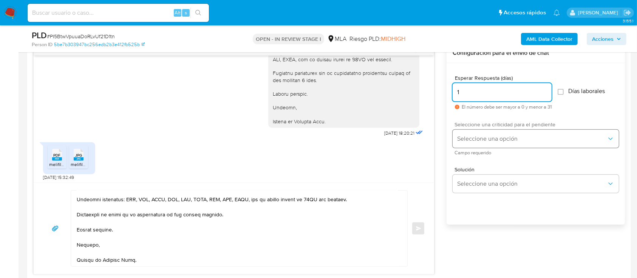
type input "1"
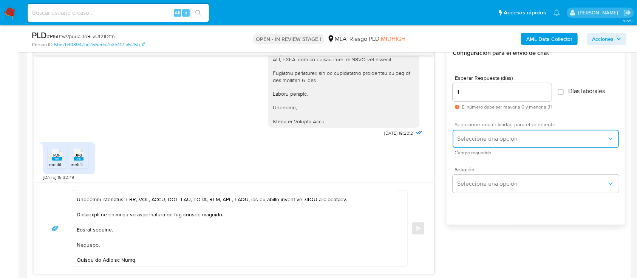
click at [485, 133] on button "Seleccione una opción" at bounding box center [535, 139] width 166 height 18
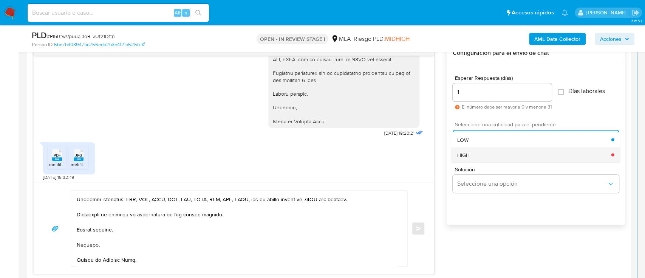
click at [489, 150] on div "HIGH" at bounding box center [534, 154] width 154 height 15
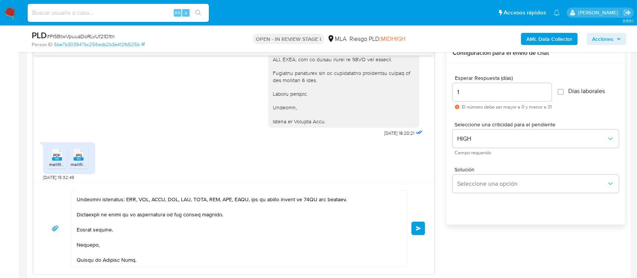
click at [417, 228] on span "Enviar" at bounding box center [418, 228] width 5 height 5
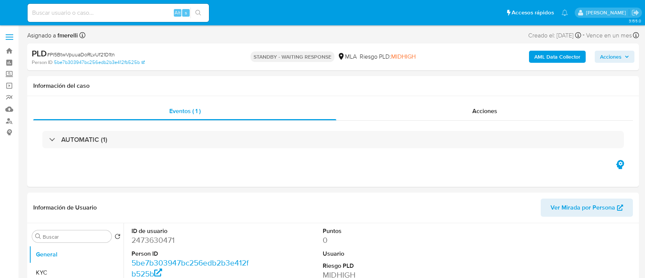
select select "10"
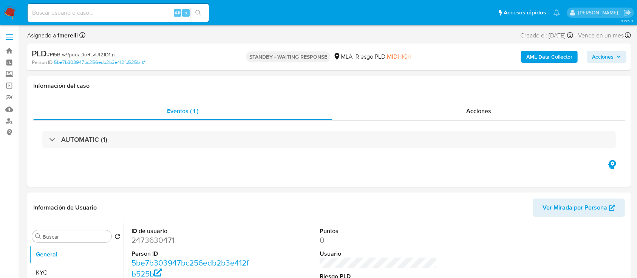
click at [159, 10] on input at bounding box center [118, 13] width 181 height 10
paste input "wPg94szl0mpmIAi6UUAE8OpG"
type input "wPg94szl0mpmIAi6UUAE8OpG"
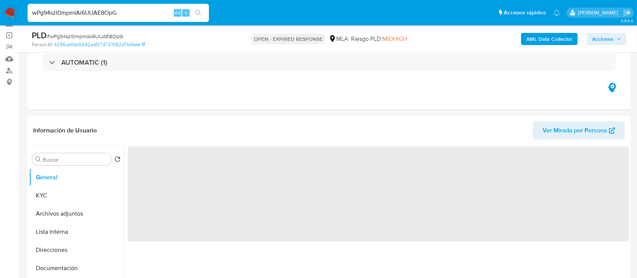
scroll to position [151, 0]
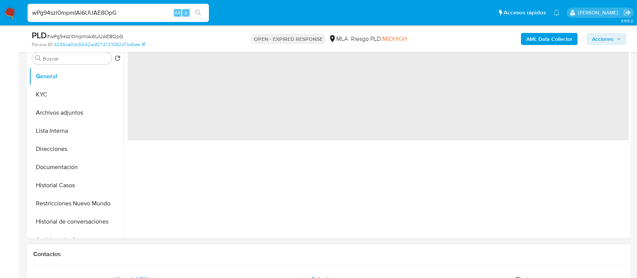
select select "10"
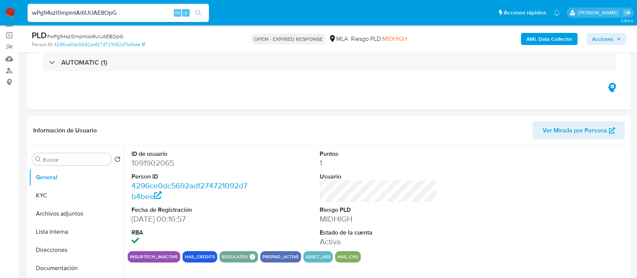
scroll to position [100, 0]
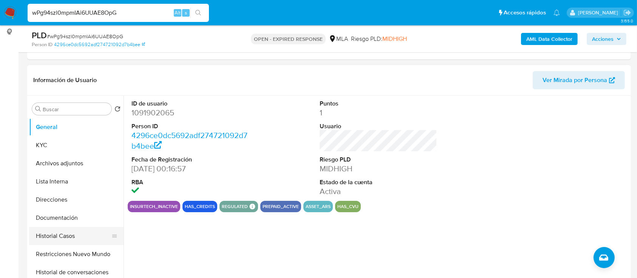
click at [46, 228] on button "Historial Casos" at bounding box center [73, 236] width 88 height 18
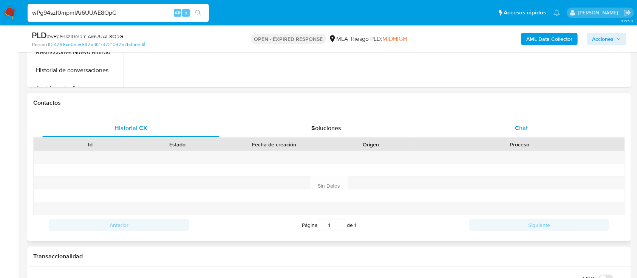
click at [513, 130] on div "Chat" at bounding box center [521, 128] width 177 height 18
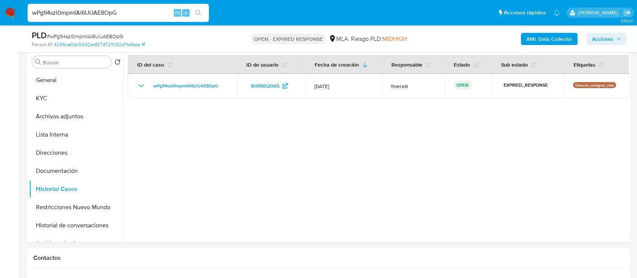
scroll to position [151, 0]
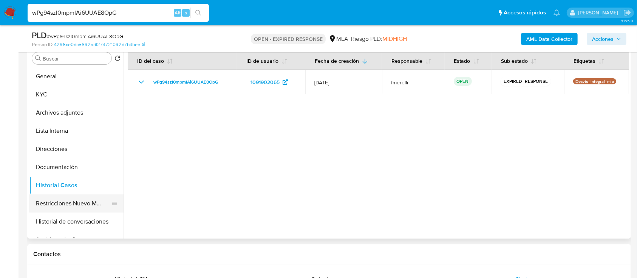
click at [68, 202] on button "Restricciones Nuevo Mundo" at bounding box center [73, 203] width 88 height 18
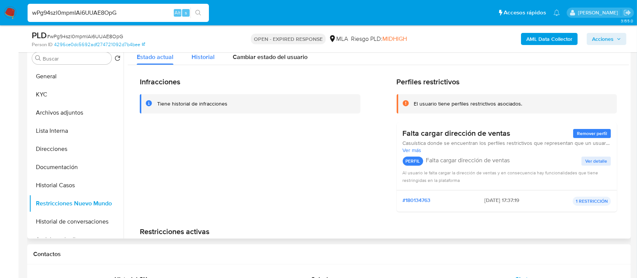
click at [194, 57] on span "Historial" at bounding box center [202, 56] width 23 height 9
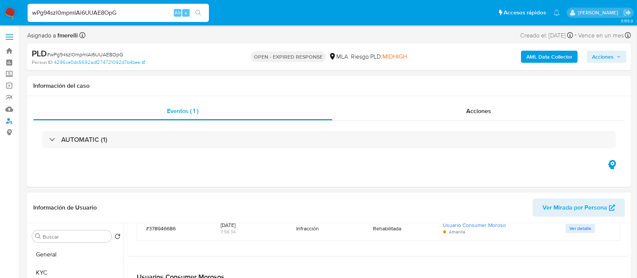
scroll to position [0, 0]
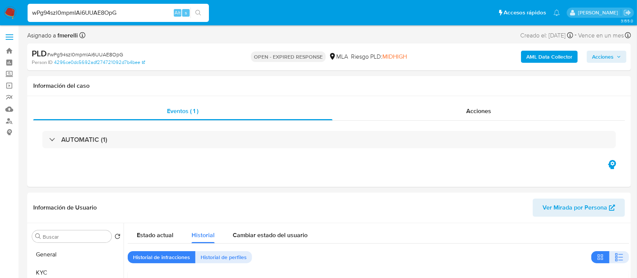
click at [150, 14] on input "wPg94szl0mpmIAi6UUAE8OpG" at bounding box center [118, 13] width 181 height 10
paste input "zbSvOQ61CbtjVrsd5aHCSOVl"
type input "zbSvOQ61CbtjVrsd5aHCSOVl"
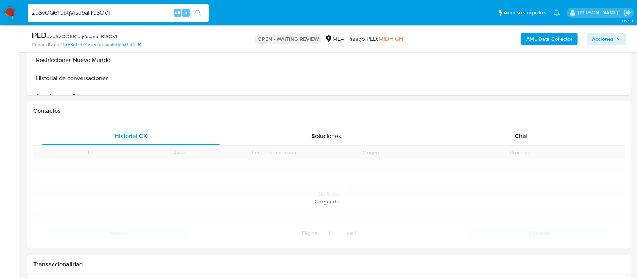
scroll to position [352, 0]
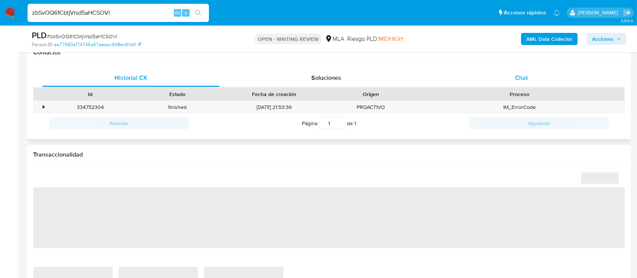
click at [533, 69] on div "Chat" at bounding box center [521, 78] width 177 height 18
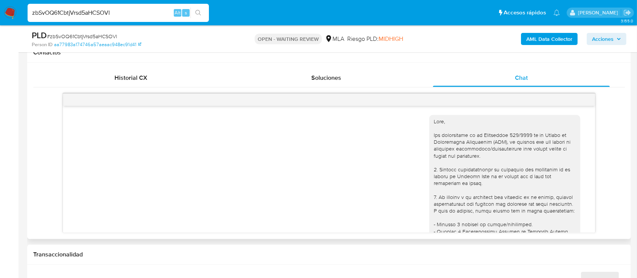
select select "10"
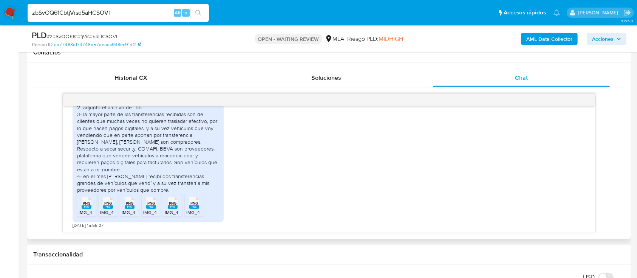
scroll to position [901, 0]
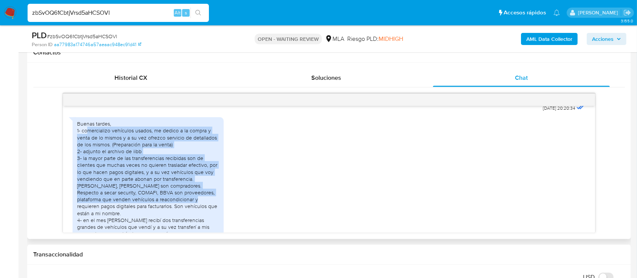
drag, startPoint x: 86, startPoint y: 145, endPoint x: 153, endPoint y: 213, distance: 94.8
click at [153, 213] on div "Buenas tardes, 1- comercializo vehículos usados, me dedico a la compra y venta …" at bounding box center [148, 178] width 142 height 117
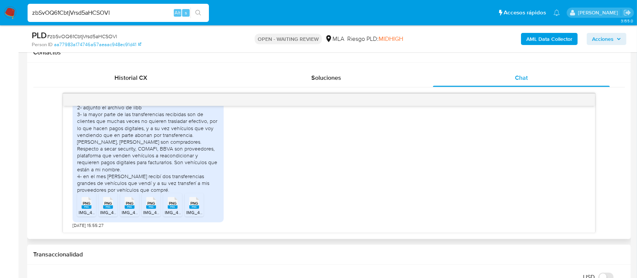
click at [160, 162] on div "Buenas tardes, 1- comercializo vehículos usados, me dedico a la compra y venta …" at bounding box center [148, 134] width 142 height 117
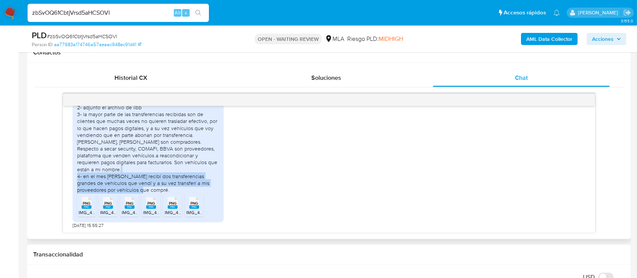
drag, startPoint x: 83, startPoint y: 174, endPoint x: 202, endPoint y: 189, distance: 120.7
click at [202, 189] on div "Buenas tardes, 1- comercializo vehículos usados, me dedico a la compra y venta …" at bounding box center [148, 134] width 142 height 117
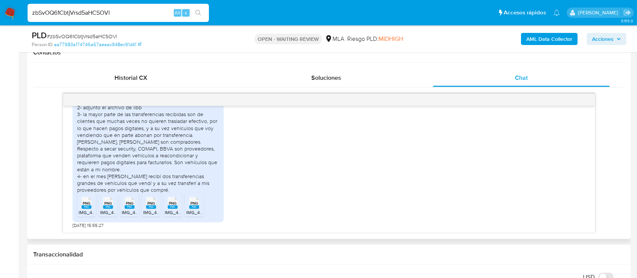
click at [86, 207] on rect at bounding box center [87, 206] width 10 height 3
click at [106, 204] on span "PNG" at bounding box center [108, 203] width 8 height 5
click at [132, 202] on span "PNG" at bounding box center [130, 203] width 8 height 5
click at [151, 202] on span "PNG" at bounding box center [151, 203] width 8 height 5
click at [178, 204] on div "PNG PNG" at bounding box center [173, 201] width 16 height 15
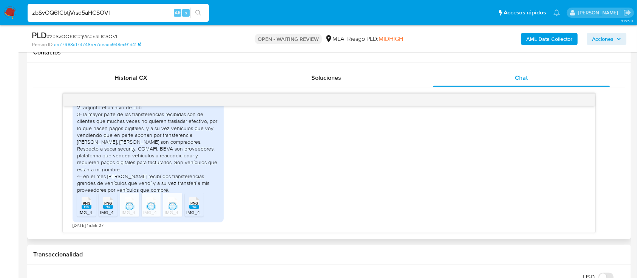
drag, startPoint x: 198, startPoint y: 204, endPoint x: 210, endPoint y: 208, distance: 12.4
click at [198, 204] on icon at bounding box center [194, 203] width 10 height 12
click at [10, 13] on img at bounding box center [10, 12] width 13 height 13
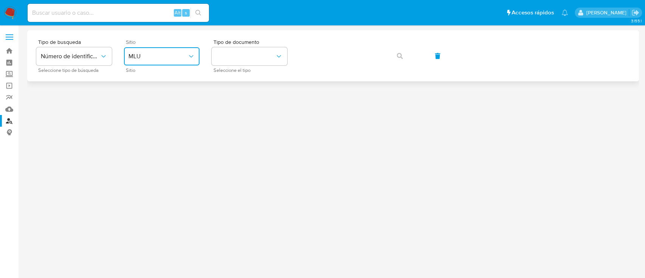
click at [180, 56] on span "MLU" at bounding box center [157, 56] width 59 height 8
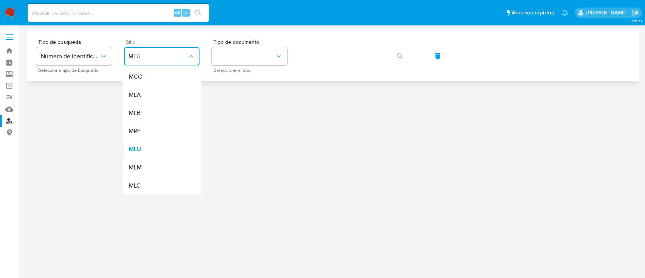
click at [160, 94] on div "MLA" at bounding box center [159, 95] width 62 height 18
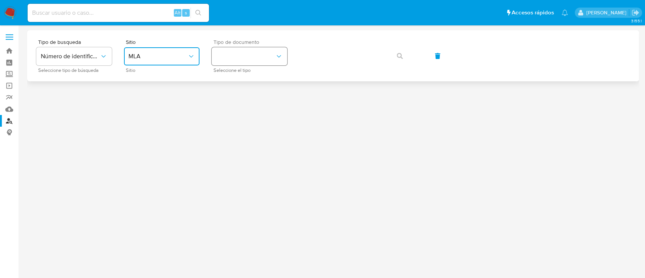
click at [254, 62] on button "identificationType" at bounding box center [249, 56] width 76 height 18
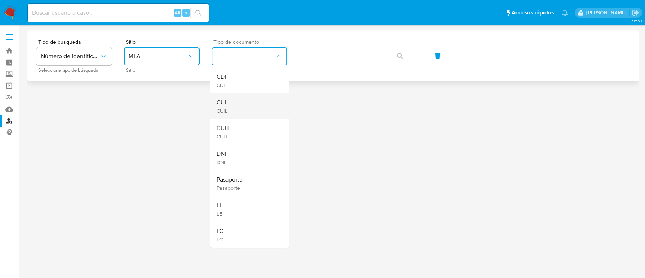
click at [249, 101] on div "CUIL CUIL" at bounding box center [247, 106] width 62 height 26
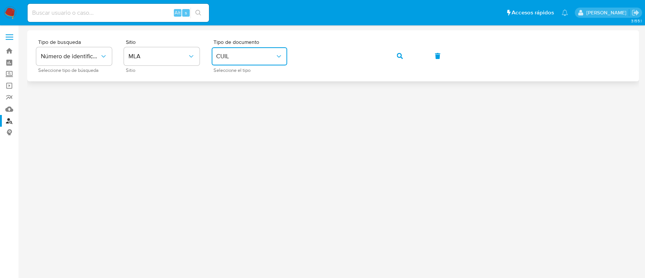
click at [402, 58] on icon "button" at bounding box center [400, 56] width 6 height 6
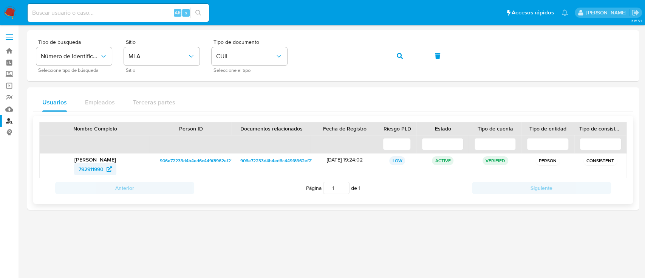
click at [97, 167] on span "792911990" at bounding box center [91, 169] width 25 height 12
click at [394, 51] on button "button" at bounding box center [400, 56] width 26 height 18
click at [95, 167] on span "50130924" at bounding box center [91, 169] width 24 height 12
click at [400, 61] on span "button" at bounding box center [400, 56] width 6 height 17
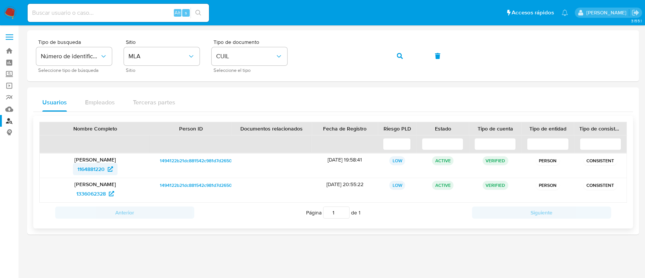
click at [82, 165] on span "1164881220" at bounding box center [90, 169] width 27 height 12
click at [394, 57] on div "Tipo de busqueda Número de identificación Seleccione tipo de búsqueda Sitio MLA…" at bounding box center [332, 55] width 593 height 33
click at [398, 59] on span "button" at bounding box center [400, 56] width 6 height 17
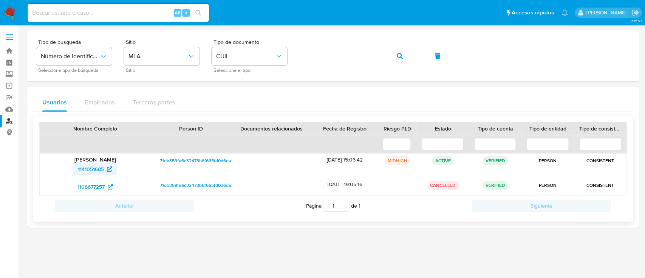
click at [81, 171] on span "1141051685" at bounding box center [91, 169] width 26 height 12
click at [404, 56] on button "button" at bounding box center [400, 56] width 26 height 18
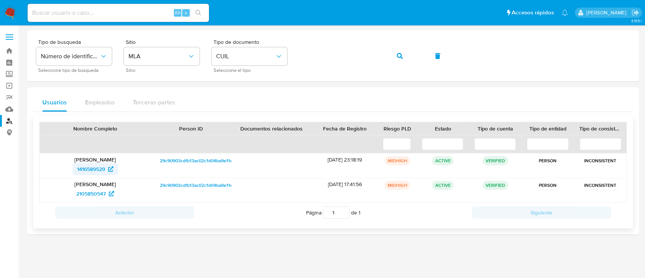
click at [76, 168] on link "1416589529" at bounding box center [95, 169] width 45 height 12
drag, startPoint x: 396, startPoint y: 58, endPoint x: 380, endPoint y: 65, distance: 16.8
click at [396, 58] on button "button" at bounding box center [400, 56] width 26 height 18
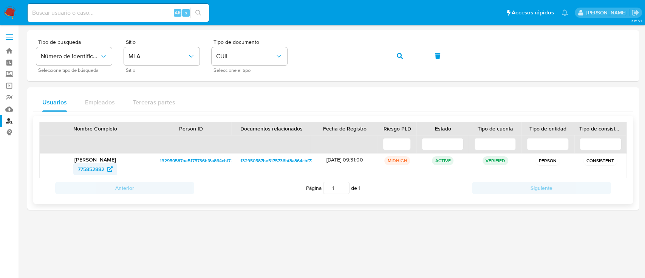
click at [93, 164] on span "775852882" at bounding box center [91, 169] width 26 height 12
click at [406, 59] on button "button" at bounding box center [400, 56] width 26 height 18
click at [98, 163] on span "15855648" at bounding box center [90, 169] width 23 height 12
click at [404, 56] on button "button" at bounding box center [400, 56] width 26 height 18
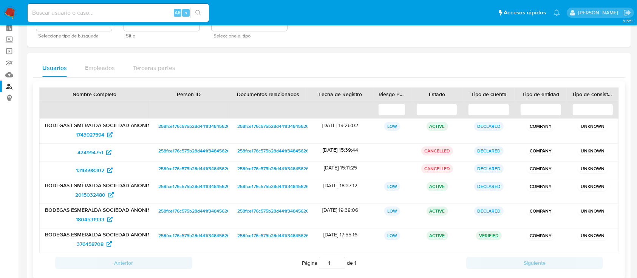
scroll to position [50, 0]
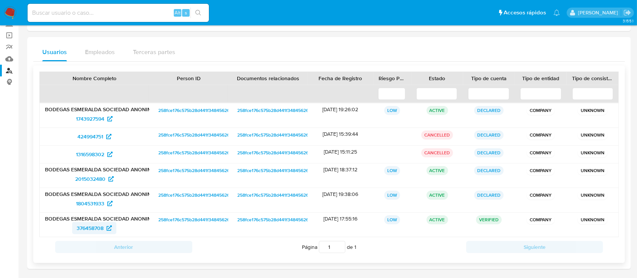
click at [90, 228] on span "376458708" at bounding box center [90, 228] width 27 height 12
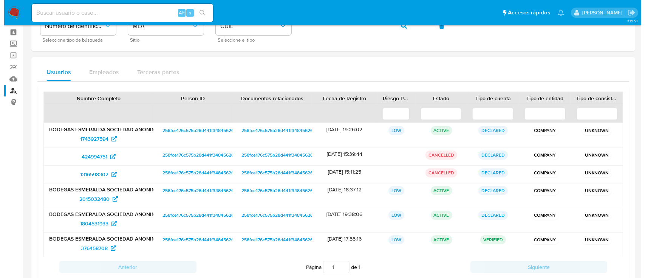
scroll to position [0, 0]
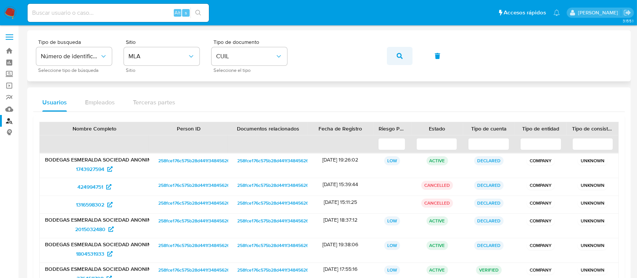
click at [396, 59] on button "button" at bounding box center [400, 56] width 26 height 18
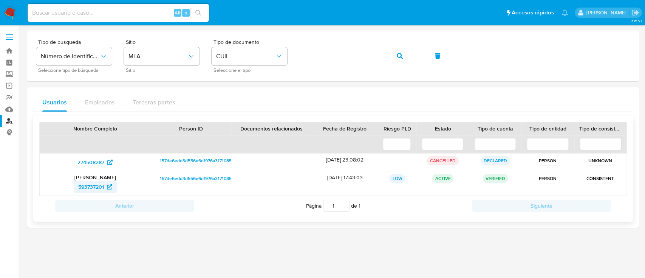
click at [99, 190] on span "593737201" at bounding box center [91, 187] width 26 height 12
click at [404, 55] on button "button" at bounding box center [400, 56] width 26 height 18
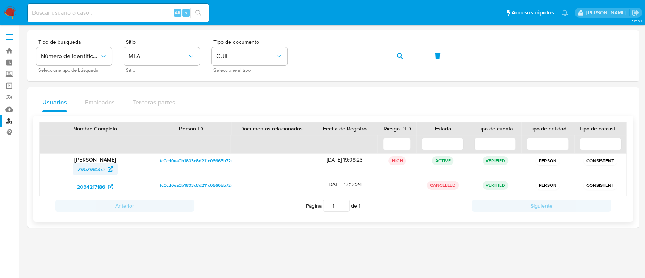
drag, startPoint x: 108, startPoint y: 162, endPoint x: 102, endPoint y: 168, distance: 8.8
click at [106, 163] on div "[PERSON_NAME] [PERSON_NAME] 296298563" at bounding box center [95, 165] width 111 height 24
click at [102, 168] on span "296298563" at bounding box center [90, 169] width 27 height 12
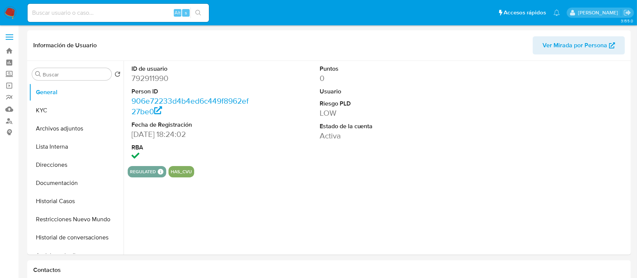
select select "10"
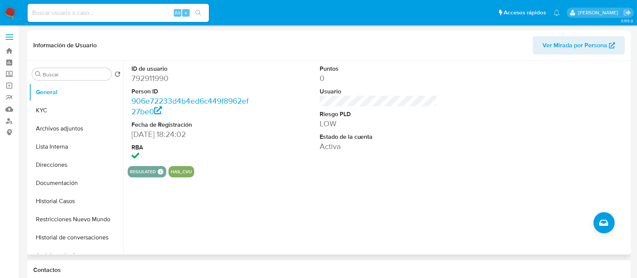
click at [66, 198] on button "Historial Casos" at bounding box center [76, 201] width 94 height 18
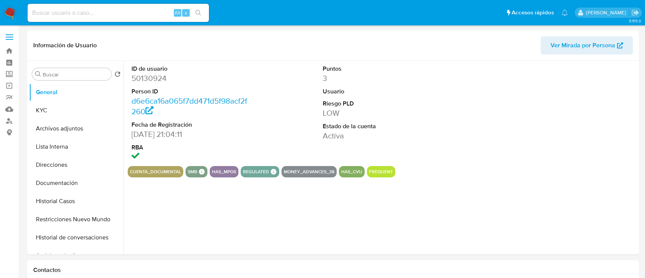
select select "10"
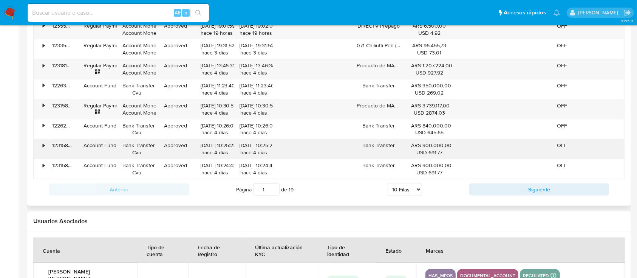
scroll to position [894, 0]
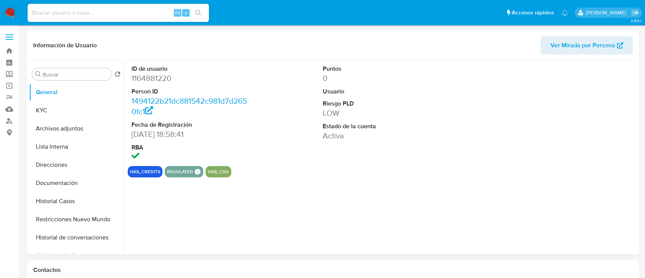
select select "10"
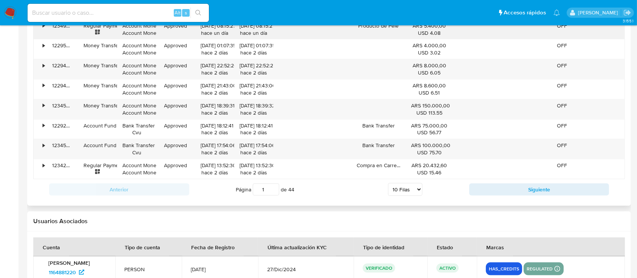
scroll to position [650, 0]
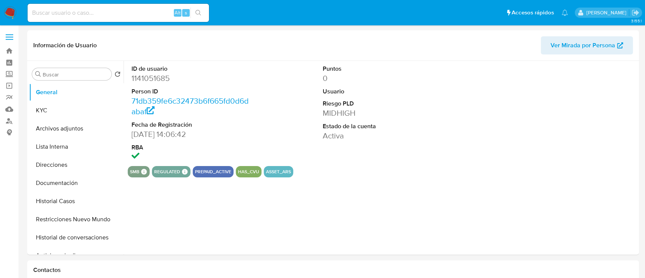
select select "10"
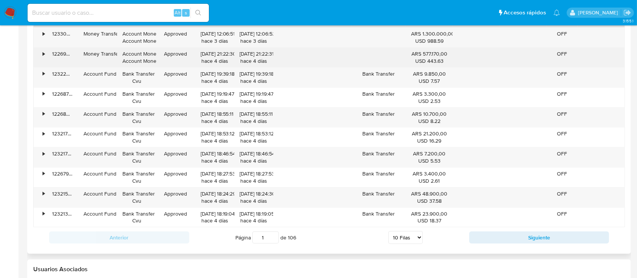
scroll to position [850, 0]
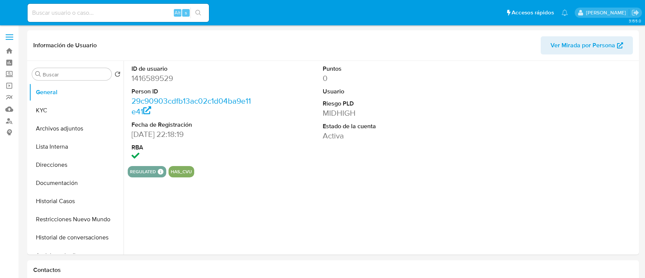
select select "10"
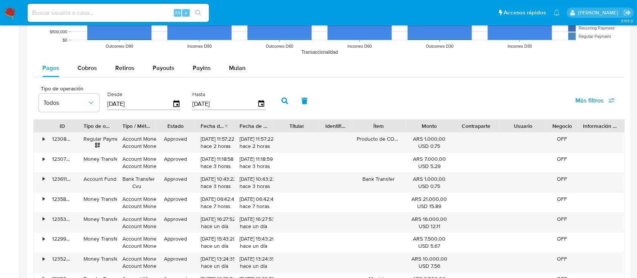
scroll to position [851, 0]
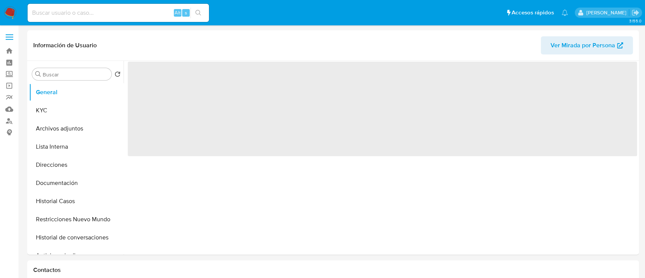
select select "10"
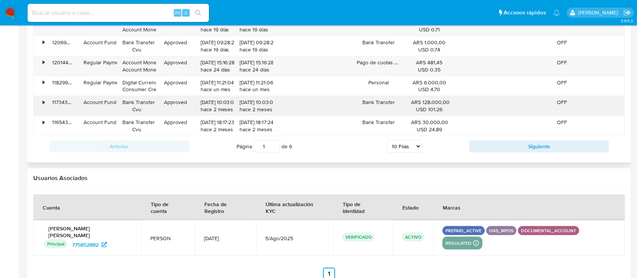
scroll to position [877, 0]
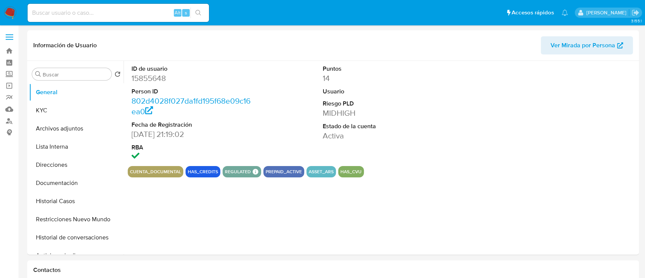
select select "10"
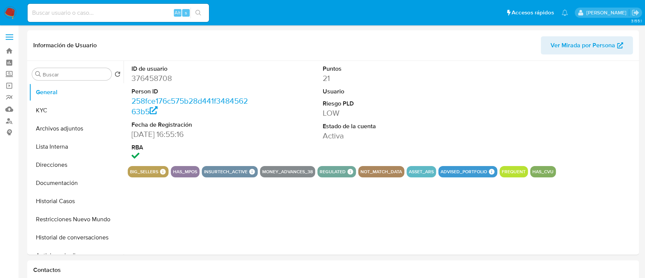
select select "10"
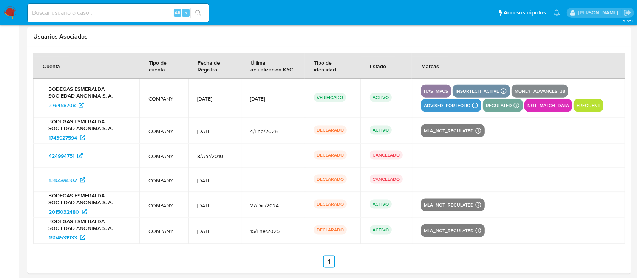
scroll to position [973, 0]
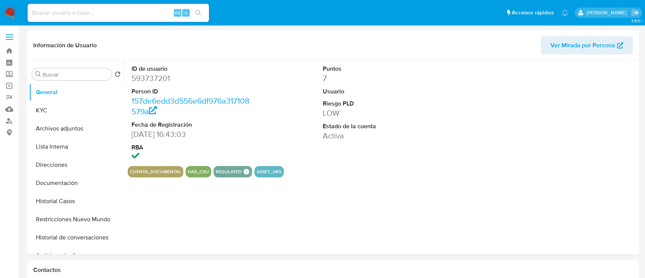
select select "10"
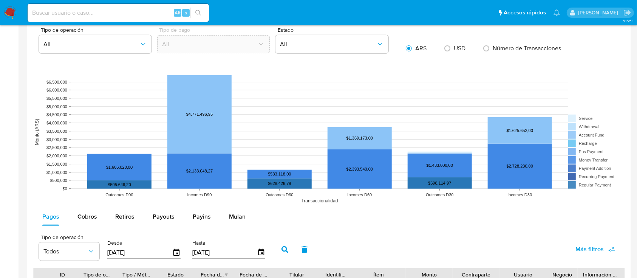
scroll to position [850, 0]
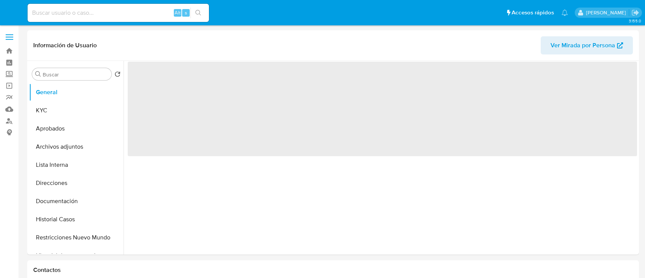
select select "10"
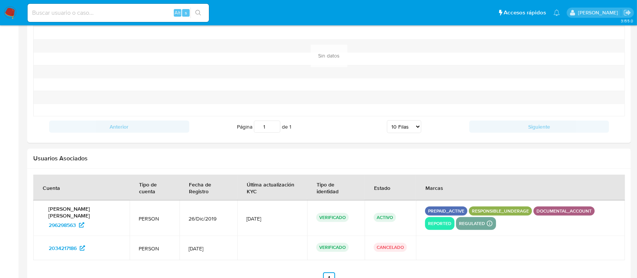
scroll to position [796, 0]
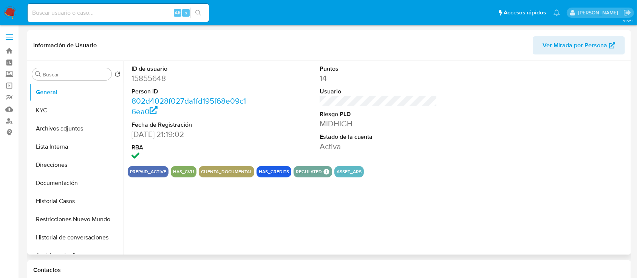
select select "10"
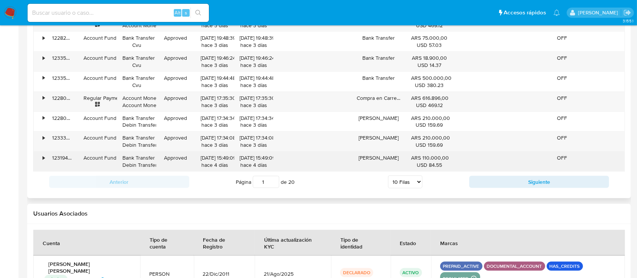
scroll to position [877, 0]
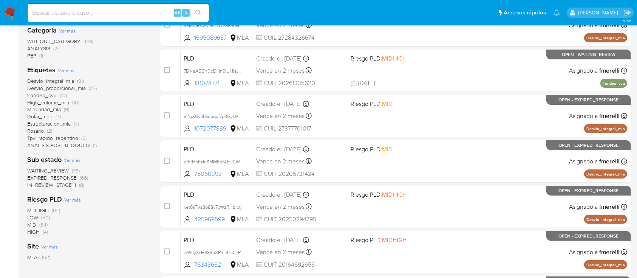
scroll to position [16, 0]
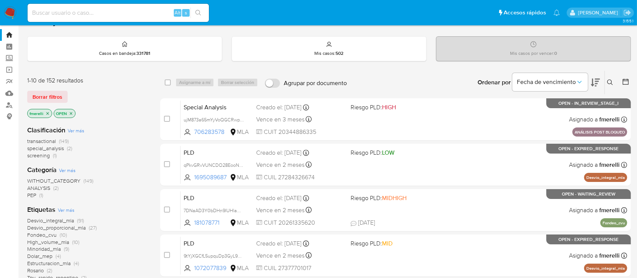
click at [47, 112] on icon "close-filter" at bounding box center [47, 113] width 5 height 5
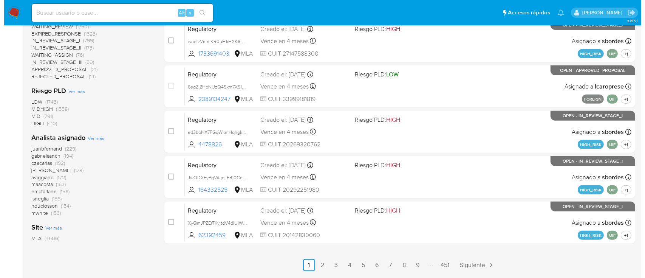
scroll to position [325, 0]
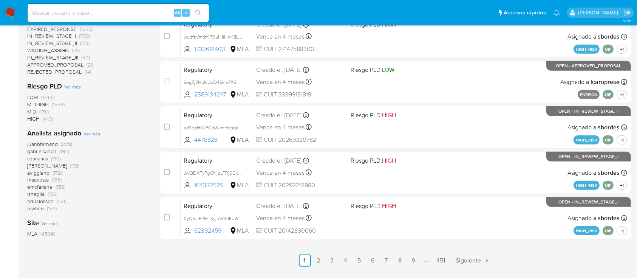
click at [93, 132] on span "Ver más" at bounding box center [91, 133] width 17 height 7
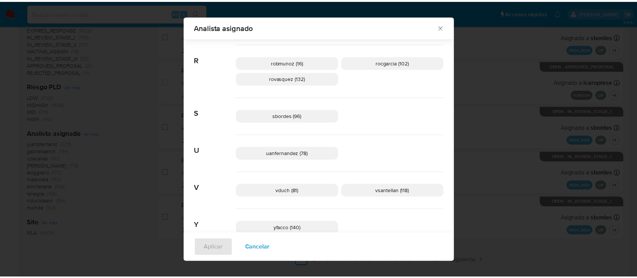
scroll to position [595, 0]
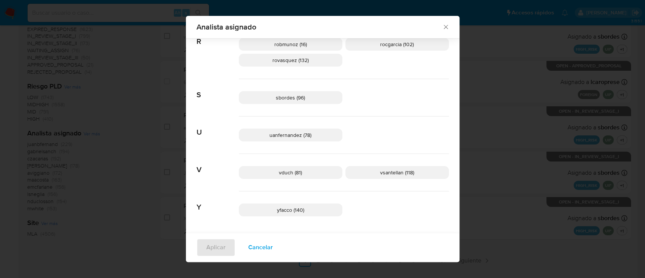
click at [442, 26] on icon "Cerrar" at bounding box center [446, 27] width 8 height 8
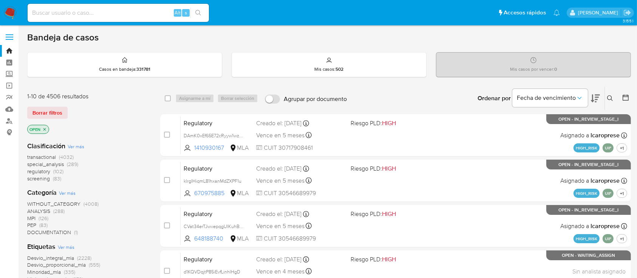
scroll to position [50, 0]
click at [134, 9] on input at bounding box center [118, 13] width 181 height 10
paste input "5OsglhO5U0N5eW6pN8nJN8wb"
type input "5OsglhO5U0N5eW6pN8nJN8wb"
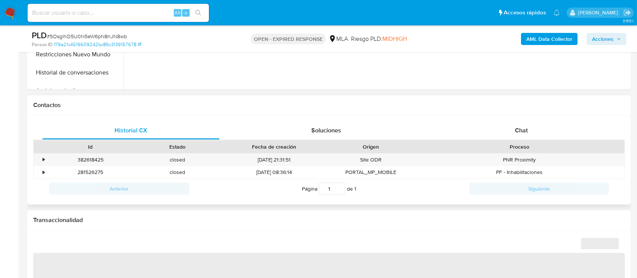
scroll to position [302, 0]
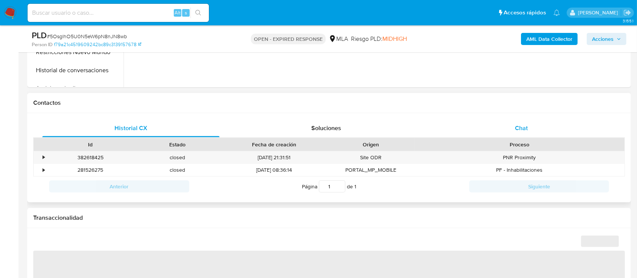
click at [533, 124] on div "Chat" at bounding box center [521, 128] width 177 height 18
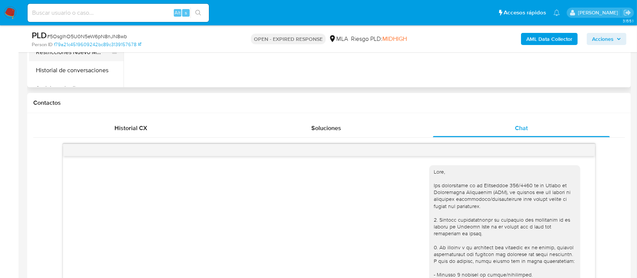
scroll to position [853, 0]
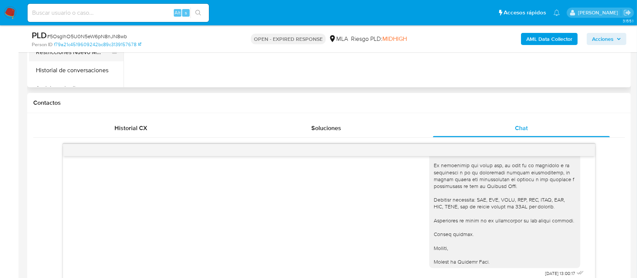
click at [70, 59] on button "Restricciones Nuevo Mundo" at bounding box center [73, 52] width 88 height 18
select select "10"
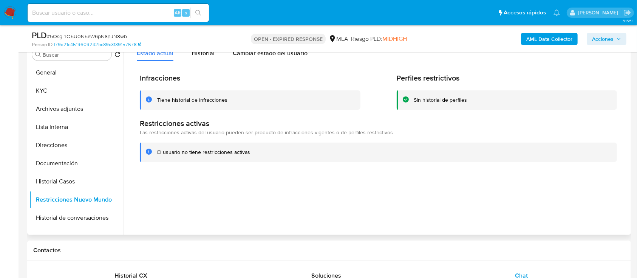
scroll to position [100, 0]
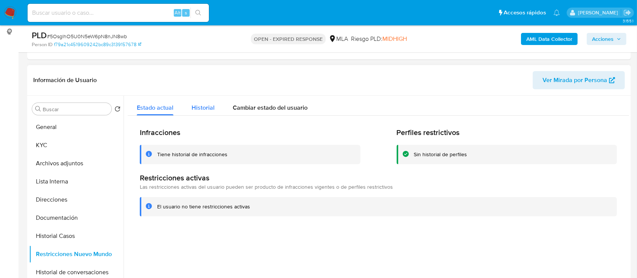
click at [202, 109] on span "Historial" at bounding box center [202, 107] width 23 height 9
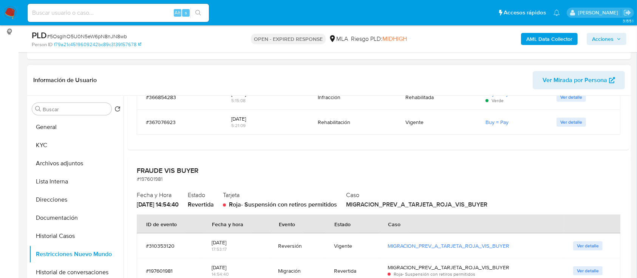
scroll to position [747, 0]
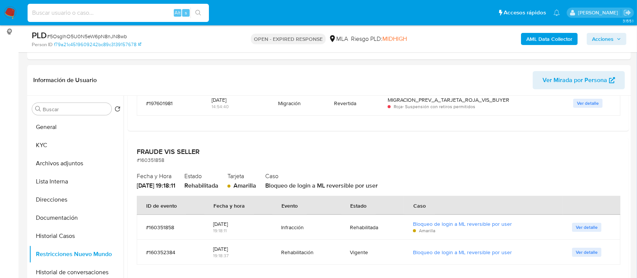
click at [143, 15] on input at bounding box center [118, 13] width 181 height 10
paste input "wPg94szl0mpmIAi6UUAE8OpG"
type input "wPg94szl0mpmIAi6UUAE8OpG"
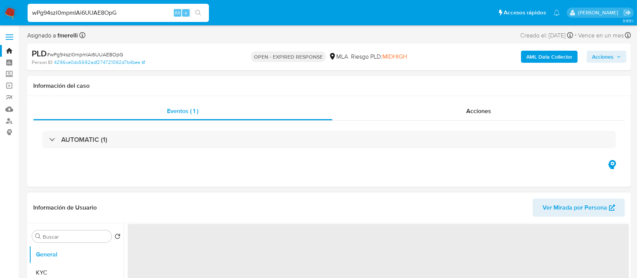
scroll to position [201, 0]
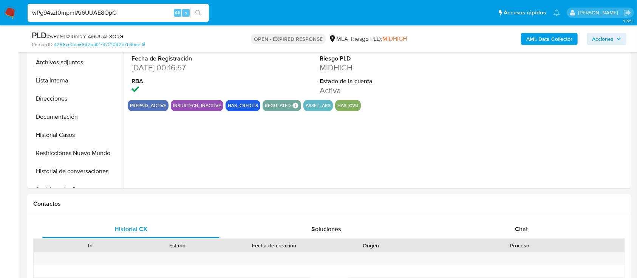
select select "10"
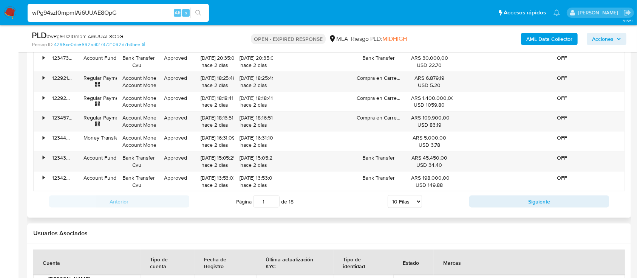
scroll to position [1037, 0]
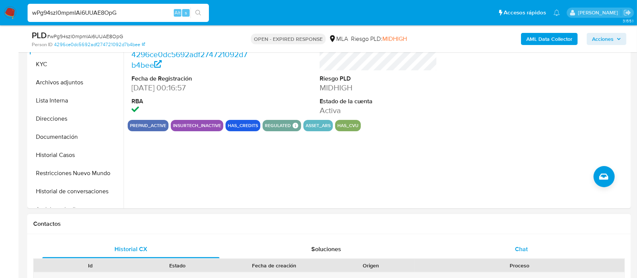
click at [516, 241] on div "Chat" at bounding box center [521, 249] width 177 height 18
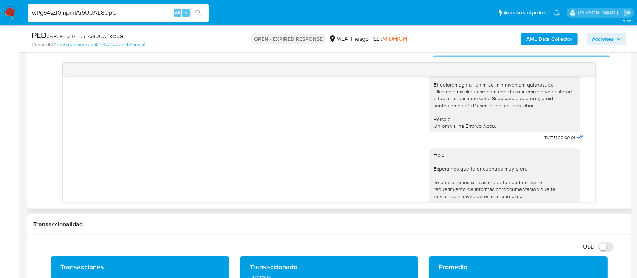
scroll to position [347, 0]
drag, startPoint x: 527, startPoint y: 151, endPoint x: 548, endPoint y: 153, distance: 21.6
copy span "17/07/2025"
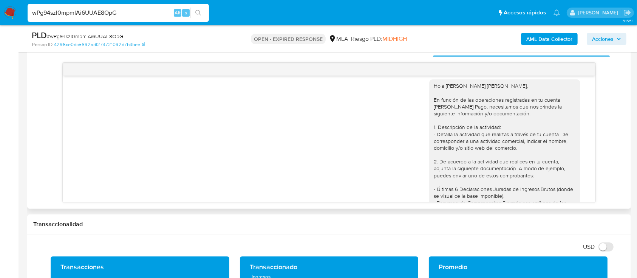
scroll to position [549, 0]
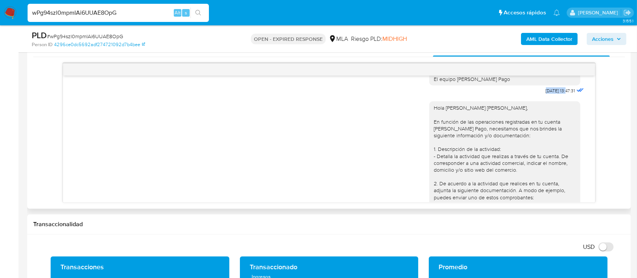
drag, startPoint x: 535, startPoint y: 112, endPoint x: 550, endPoint y: 111, distance: 15.6
click at [550, 96] on div "Hola, Esperamos que te encuentres muy bien. Te consultamos si tuviste oportunid…" at bounding box center [507, 19] width 156 height 153
copy span "21/07/2025"
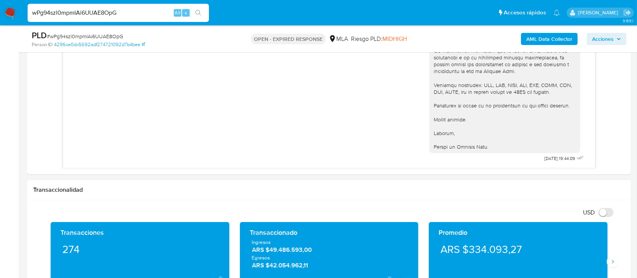
scroll to position [433, 0]
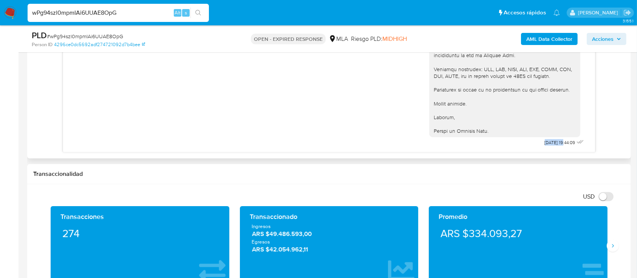
drag, startPoint x: 527, startPoint y: 142, endPoint x: 548, endPoint y: 142, distance: 21.2
click at [545, 144] on span "19/08/2025 19:44:09" at bounding box center [560, 142] width 31 height 6
drag, startPoint x: 527, startPoint y: 144, endPoint x: 547, endPoint y: 143, distance: 19.7
click at [547, 143] on span "19/08/2025 19:44:09" at bounding box center [560, 142] width 31 height 6
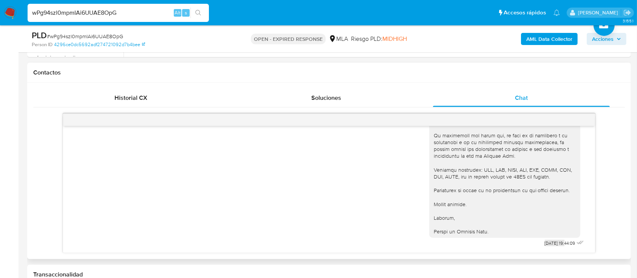
scroll to position [901, 0]
click at [106, 35] on span "# wPg94szl0mpmIAi6UUAE8OpG" at bounding box center [85, 36] width 76 height 8
copy span "wPg94szl0mpmIAi6UUAE8OpG"
click at [4, 9] on img at bounding box center [10, 12] width 13 height 13
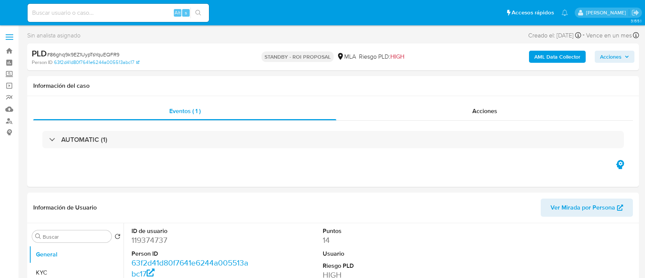
select select "10"
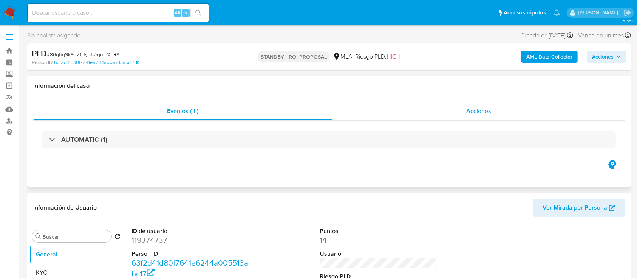
click at [480, 108] on span "Acciones" at bounding box center [478, 110] width 25 height 9
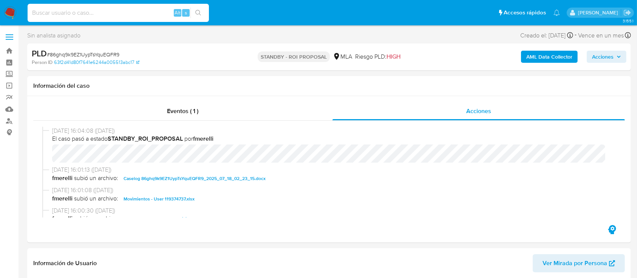
click at [133, 17] on input at bounding box center [118, 13] width 181 height 10
paste input "KfueDQGKZwkS0H21MSZBuVax"
type input "KfueDQGKZwkS0H21MSZBuVax"
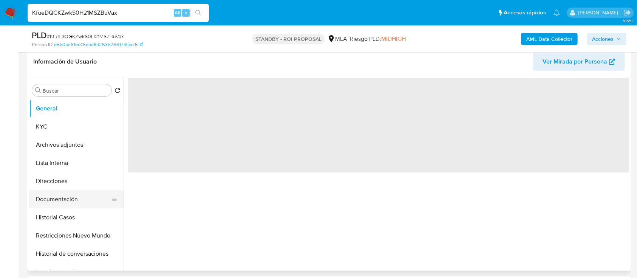
scroll to position [151, 0]
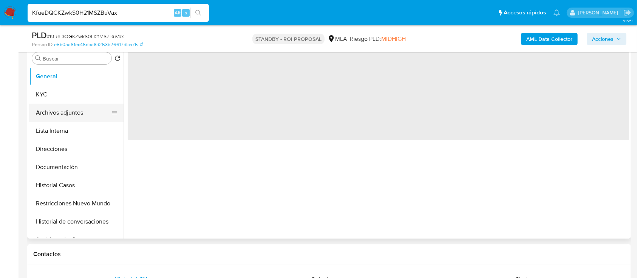
click at [69, 116] on button "Archivos adjuntos" at bounding box center [73, 112] width 88 height 18
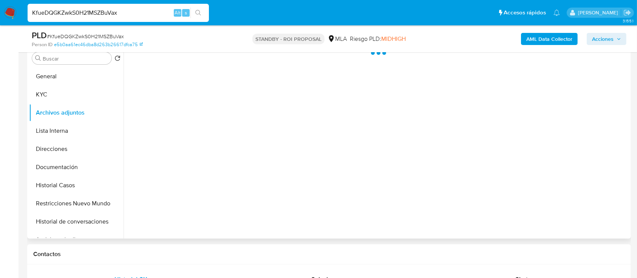
select select "10"
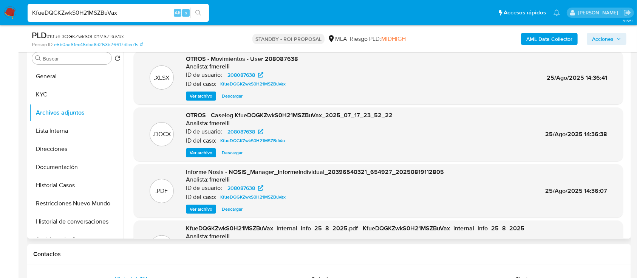
click at [201, 149] on span "Ver archivo" at bounding box center [201, 153] width 23 height 8
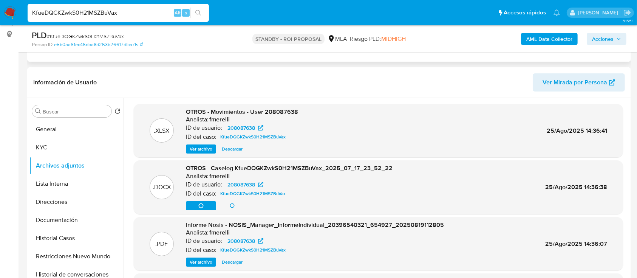
scroll to position [0, 0]
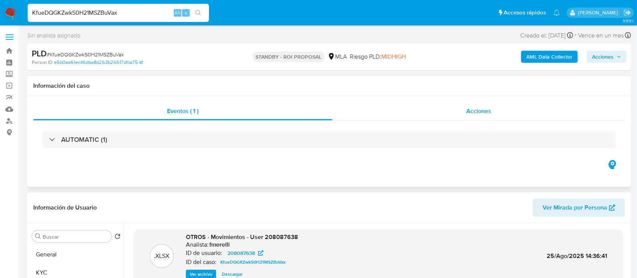
click at [464, 113] on div "Acciones" at bounding box center [478, 111] width 293 height 18
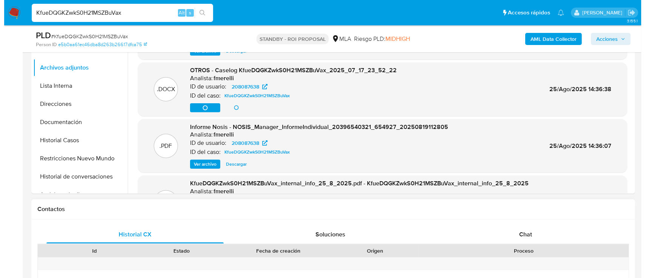
scroll to position [201, 0]
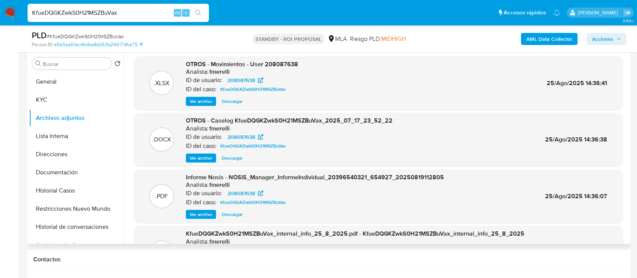
click at [192, 160] on span "Ver archivo" at bounding box center [201, 158] width 23 height 8
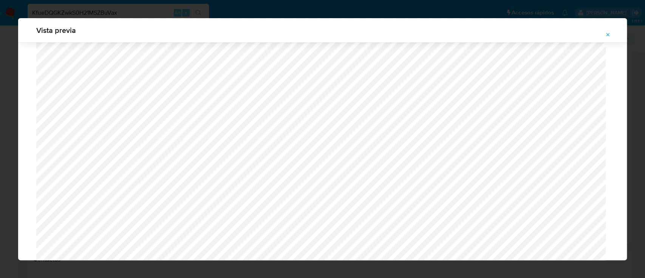
scroll to position [438, 0]
click at [611, 32] on button "Attachment preview" at bounding box center [607, 35] width 17 height 12
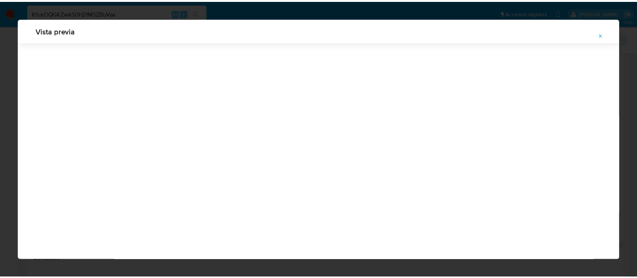
scroll to position [24, 0]
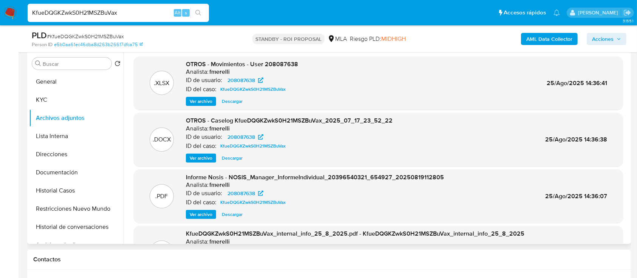
click at [136, 12] on input "KfueDQGKZwkS0H21MSZBuVax" at bounding box center [118, 13] width 181 height 10
paste input "inoJw8a7apjO9GonYjnFn7Uc"
type input "inoJw8a7apjO9GonYjnFn7Uc"
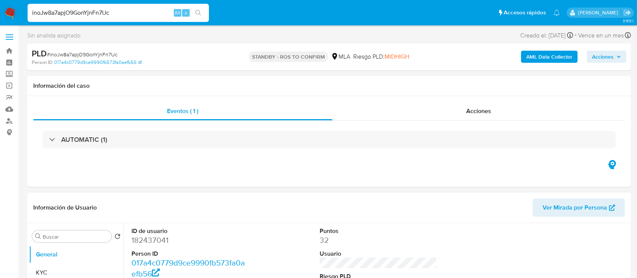
select select "10"
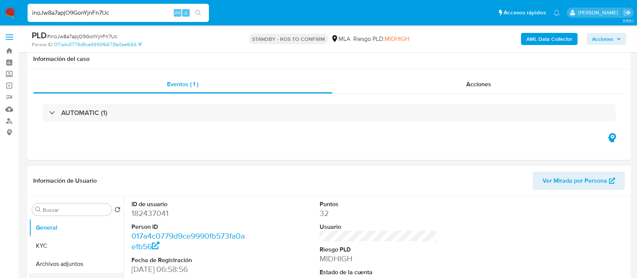
scroll to position [50, 0]
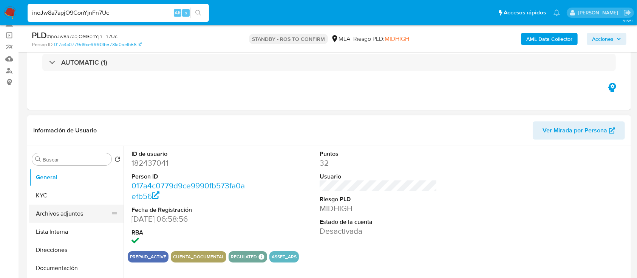
click at [77, 219] on button "Archivos adjuntos" at bounding box center [73, 213] width 88 height 18
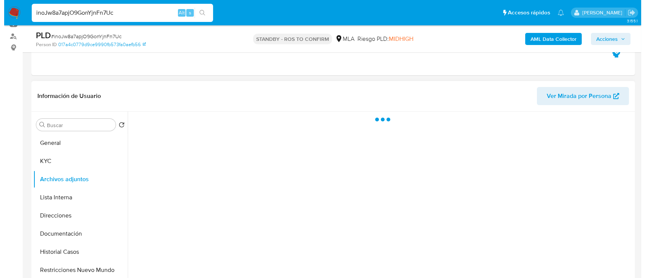
scroll to position [100, 0]
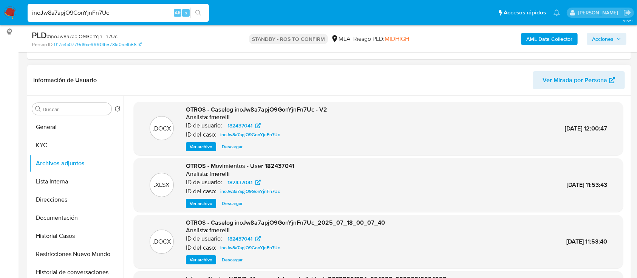
click at [202, 145] on span "Ver archivo" at bounding box center [201, 147] width 23 height 8
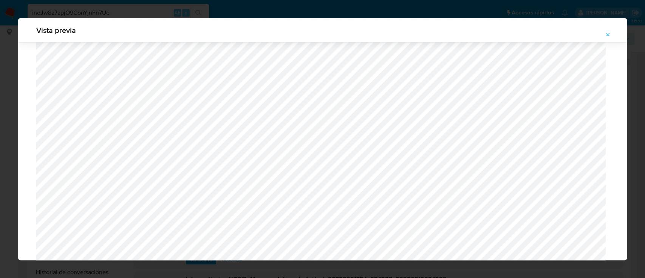
scroll to position [337, 0]
click at [611, 38] on button "Attachment preview" at bounding box center [607, 35] width 17 height 12
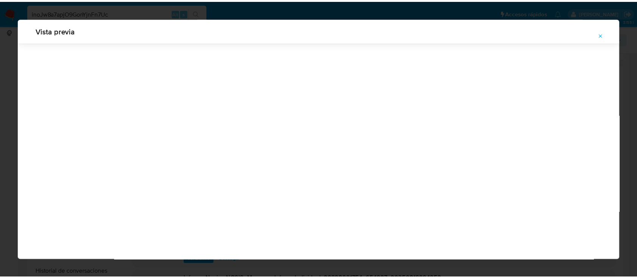
scroll to position [24, 0]
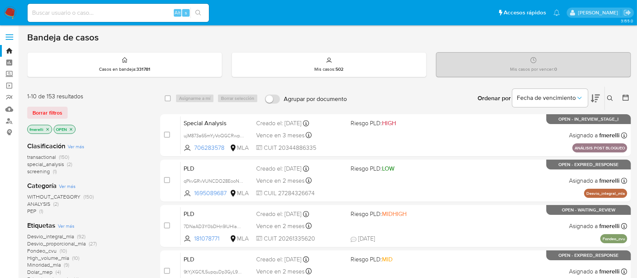
click at [609, 98] on icon at bounding box center [610, 98] width 6 height 6
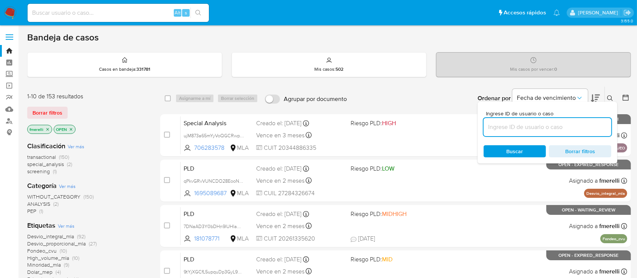
click at [550, 126] on input at bounding box center [547, 127] width 128 height 10
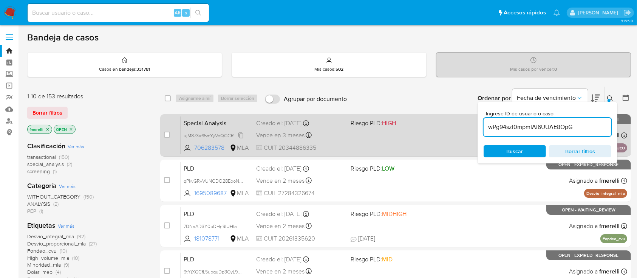
type input "wPg94szl0mpmIAi6UUAE8OpG"
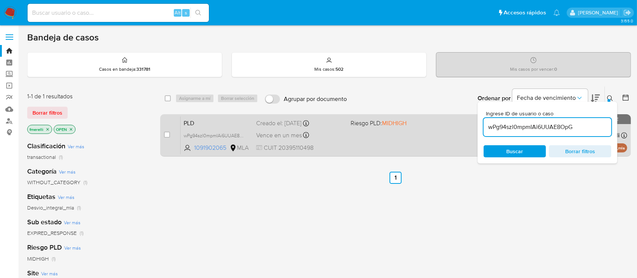
drag, startPoint x: 169, startPoint y: 134, endPoint x: 171, endPoint y: 125, distance: 8.9
click at [166, 135] on input "checkbox" at bounding box center [167, 134] width 6 height 6
checkbox input "true"
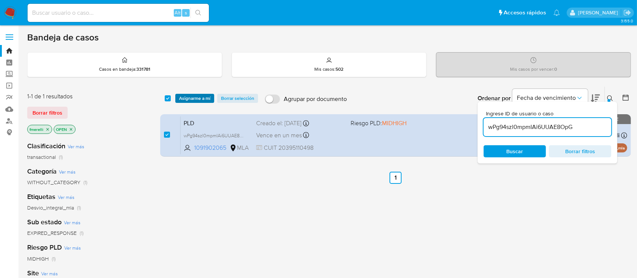
click at [189, 96] on span "Asignarme a mí" at bounding box center [194, 98] width 31 height 8
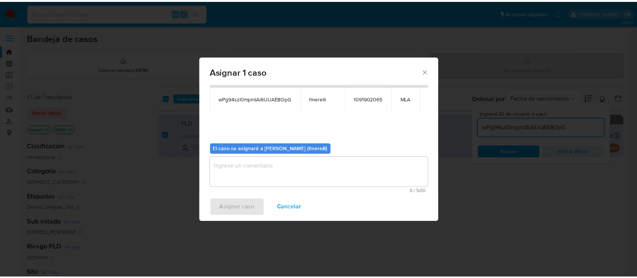
scroll to position [39, 0]
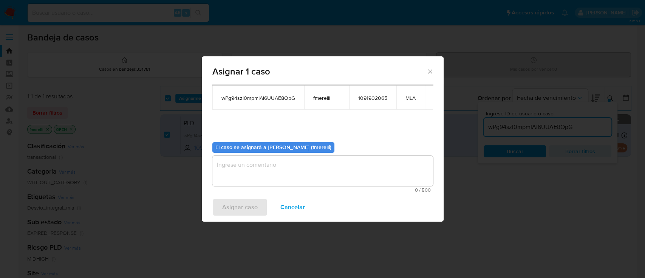
click at [263, 167] on textarea "assign-modal" at bounding box center [322, 171] width 221 height 30
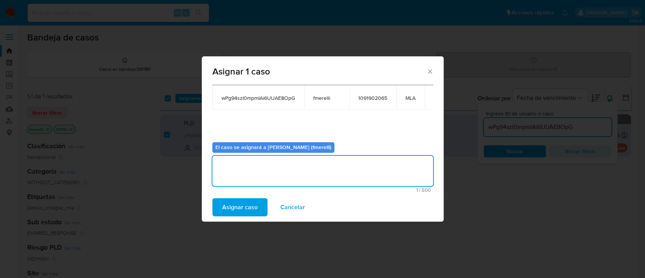
click at [233, 204] on span "Asignar caso" at bounding box center [239, 207] width 35 height 17
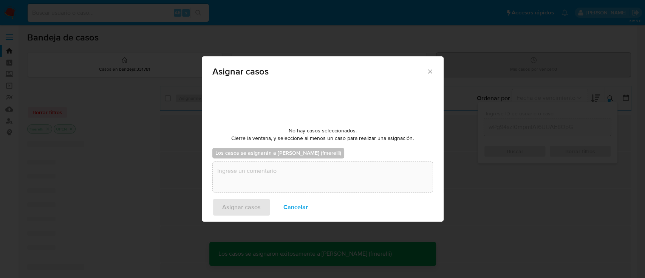
checkbox input "false"
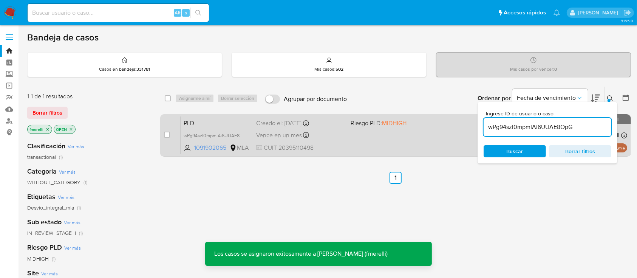
click at [337, 132] on div "Vence en un mes Vence el [DATE] 03:24:47" at bounding box center [300, 135] width 88 height 10
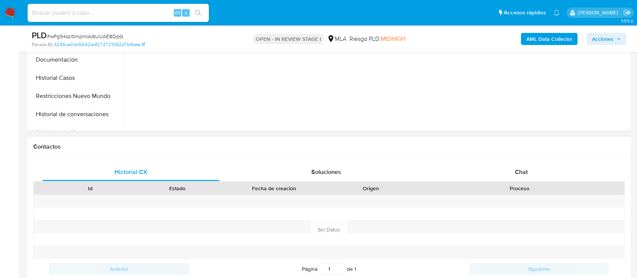
scroll to position [302, 0]
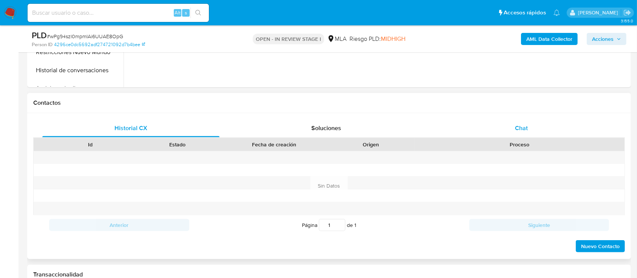
click at [506, 125] on div "Chat" at bounding box center [521, 128] width 177 height 18
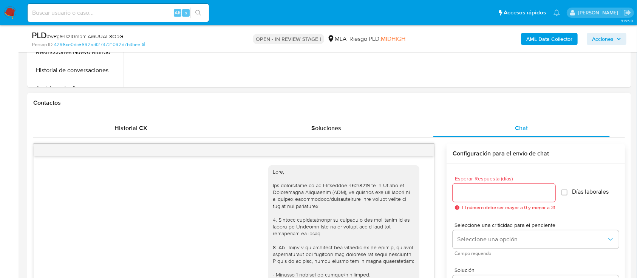
scroll to position [901, 0]
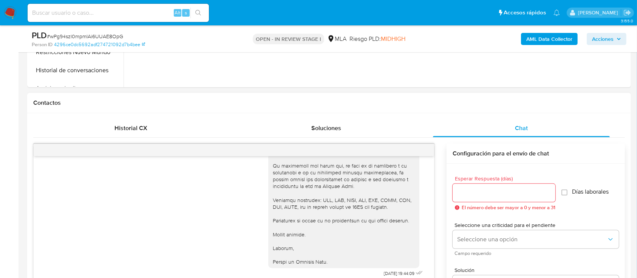
select select "10"
click at [420, 150] on button "menu-action" at bounding box center [415, 150] width 25 height 18
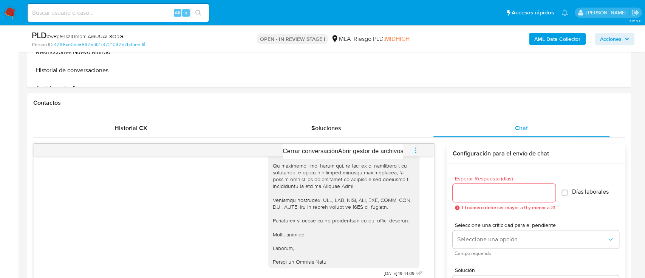
click at [375, 132] on div at bounding box center [322, 139] width 645 height 278
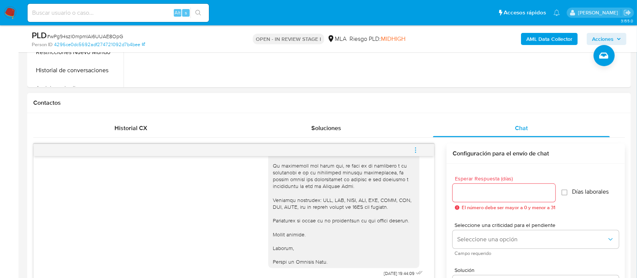
click at [418, 147] on icon "menu-action" at bounding box center [415, 150] width 7 height 7
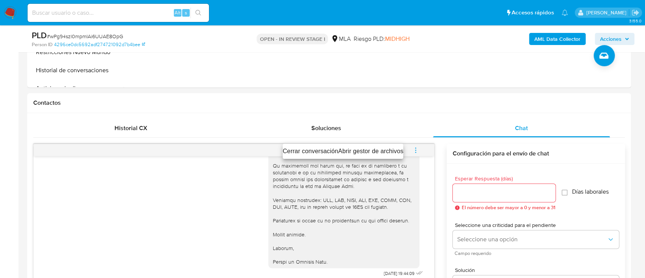
click at [299, 146] on ul "Cerrar conversación Abrir gestor de archivos" at bounding box center [342, 151] width 120 height 15
click at [326, 148] on li "Cerrar conversación" at bounding box center [310, 151] width 56 height 9
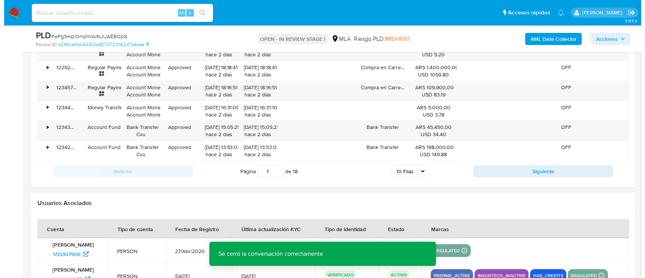
scroll to position [1353, 0]
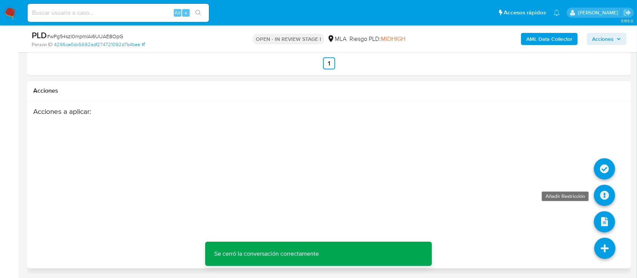
click at [598, 203] on icon at bounding box center [604, 213] width 21 height 21
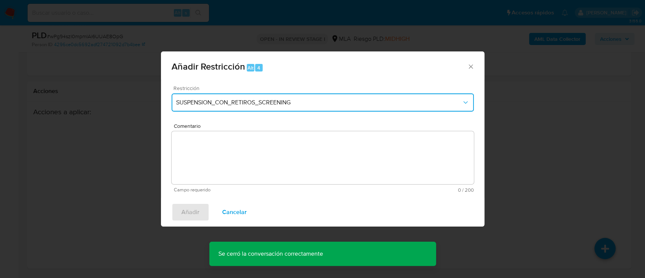
click at [308, 100] on span "SUSPENSION_CON_RETIROS_SCREENING" at bounding box center [318, 103] width 285 height 8
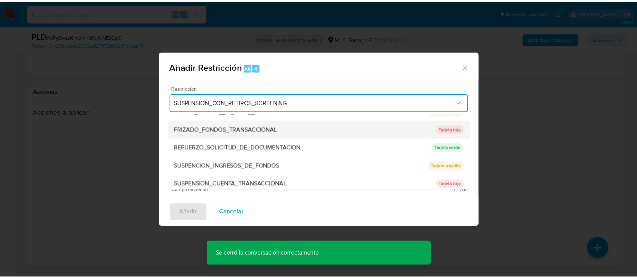
scroll to position [151, 0]
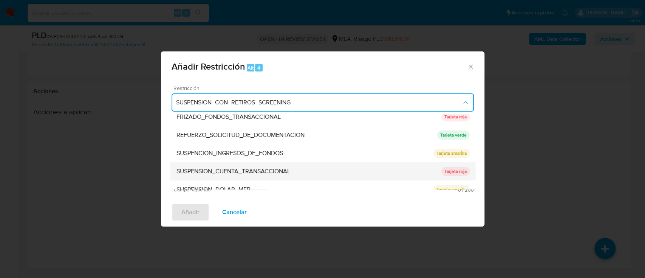
click at [298, 174] on div "SUSPENSION_CUENTA_TRANSACCIONAL" at bounding box center [308, 171] width 265 height 18
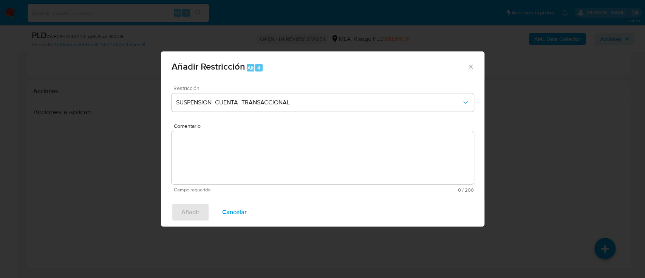
click at [305, 166] on textarea "Comentario" at bounding box center [322, 157] width 302 height 53
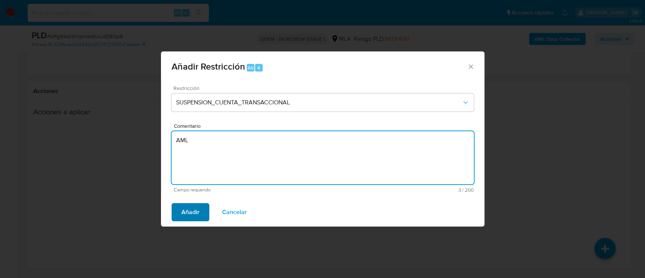
type textarea "AML"
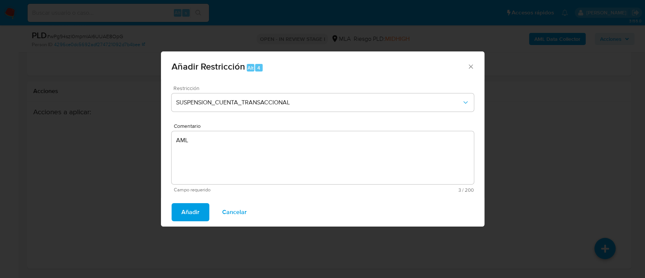
click at [179, 208] on button "Añadir" at bounding box center [190, 212] width 38 height 18
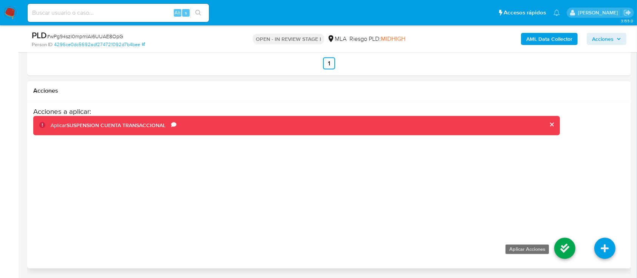
click at [566, 256] on icon at bounding box center [564, 266] width 21 height 21
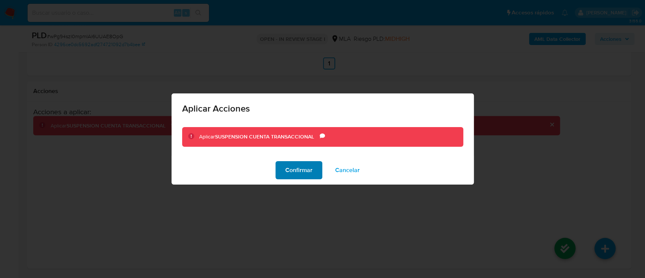
click at [309, 171] on span "Confirmar" at bounding box center [298, 170] width 27 height 17
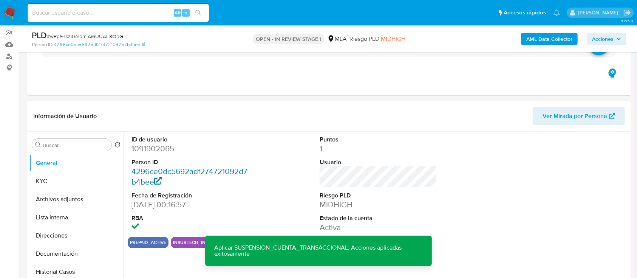
scroll to position [44, 0]
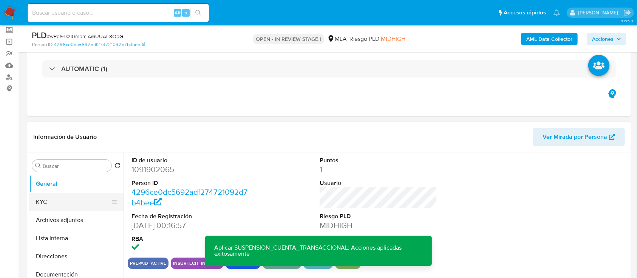
click at [55, 202] on button "KYC" at bounding box center [73, 202] width 88 height 18
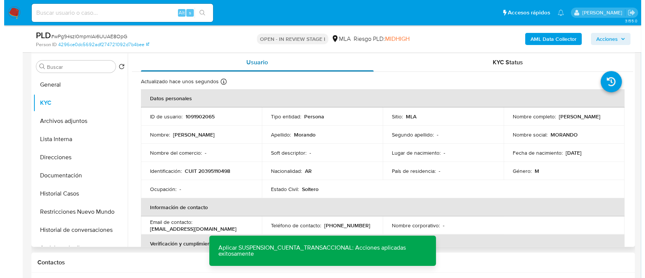
scroll to position [145, 0]
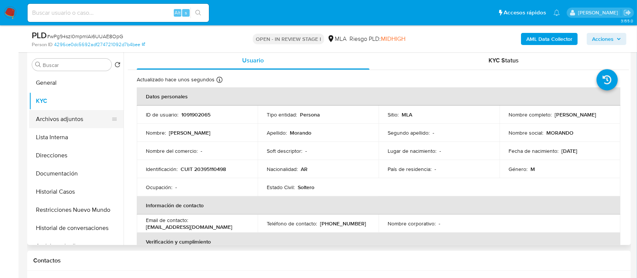
click at [74, 122] on button "Archivos adjuntos" at bounding box center [73, 119] width 88 height 18
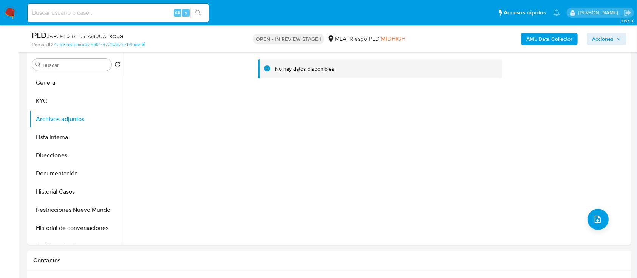
click at [553, 32] on div "AML Data Collector Acciones" at bounding box center [528, 39] width 196 height 18
click at [553, 40] on b "AML Data Collector" at bounding box center [549, 39] width 46 height 12
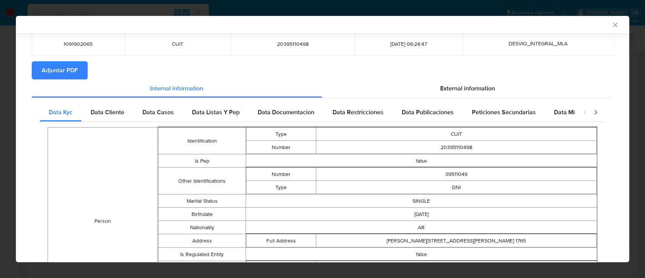
scroll to position [45, 0]
click at [99, 114] on span "Data Cliente" at bounding box center [108, 112] width 34 height 9
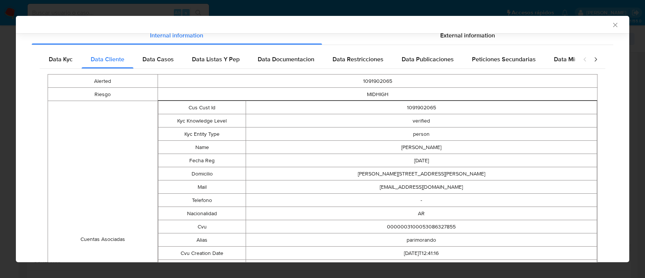
scroll to position [253, 0]
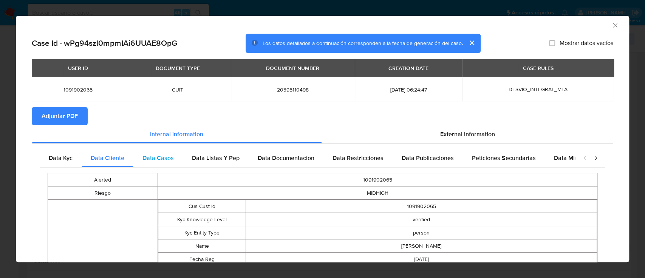
click at [159, 165] on div "Data Casos" at bounding box center [157, 158] width 49 height 18
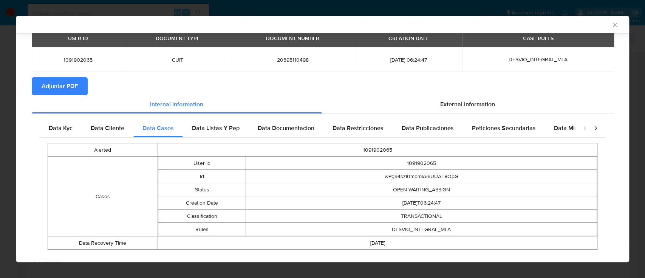
scroll to position [43, 0]
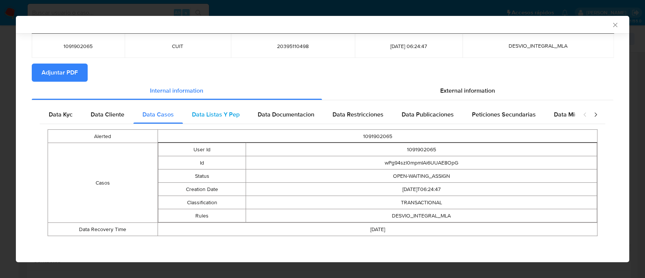
click at [228, 113] on span "Data Listas Y Pep" at bounding box center [216, 114] width 48 height 9
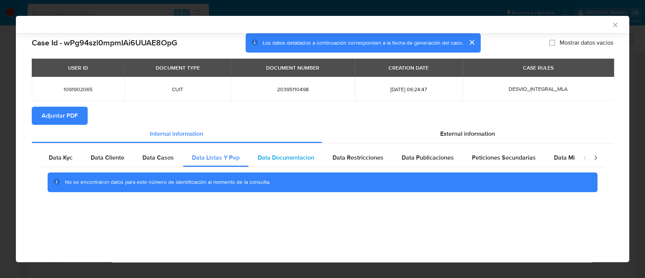
click at [303, 159] on span "Data Documentacion" at bounding box center [286, 157] width 57 height 9
click at [360, 160] on span "Data Restricciones" at bounding box center [357, 157] width 51 height 9
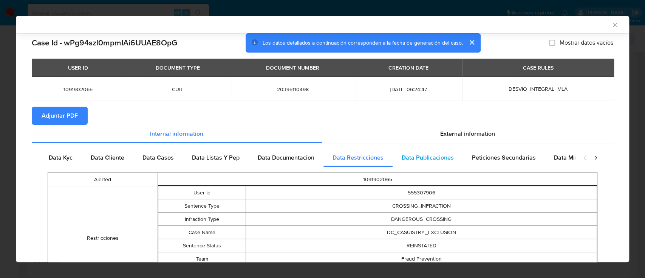
click at [414, 162] on div "Data Publicaciones" at bounding box center [427, 157] width 70 height 18
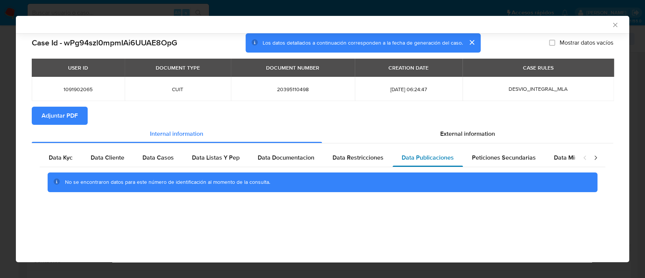
click at [402, 159] on span "Data Publicaciones" at bounding box center [427, 157] width 52 height 9
click at [373, 159] on span "Data Restricciones" at bounding box center [357, 157] width 51 height 9
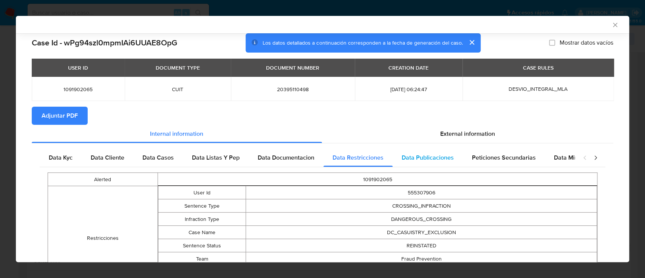
click at [428, 159] on span "Data Publicaciones" at bounding box center [427, 157] width 52 height 9
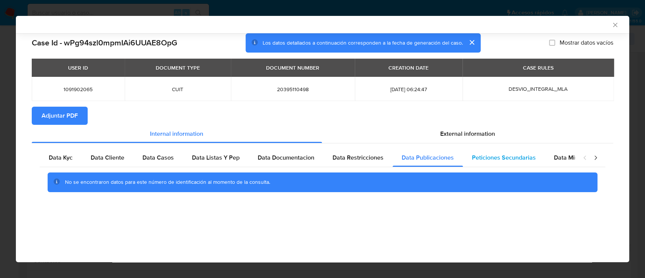
click at [537, 155] on div "Peticiones Secundarias" at bounding box center [504, 157] width 82 height 18
click at [562, 160] on span "Data Minoridad" at bounding box center [575, 157] width 42 height 9
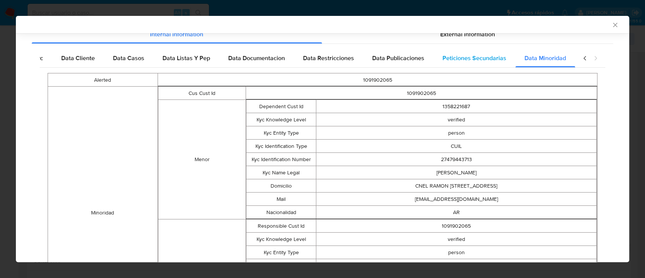
scroll to position [99, 0]
click at [474, 55] on span "Peticiones Secundarias" at bounding box center [474, 58] width 64 height 9
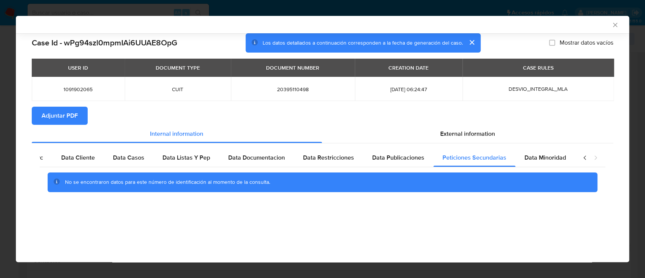
scroll to position [0, 0]
click at [446, 140] on div "External information" at bounding box center [468, 134] width 292 height 18
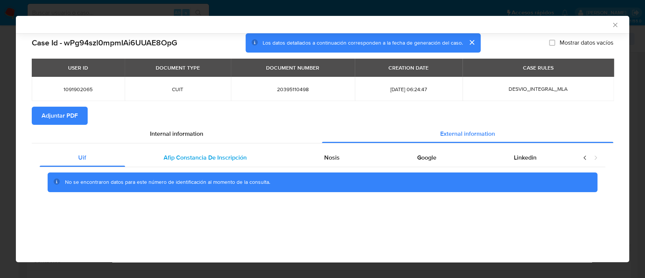
click at [194, 161] on span "Afip Constancia De Inscripción" at bounding box center [205, 157] width 83 height 9
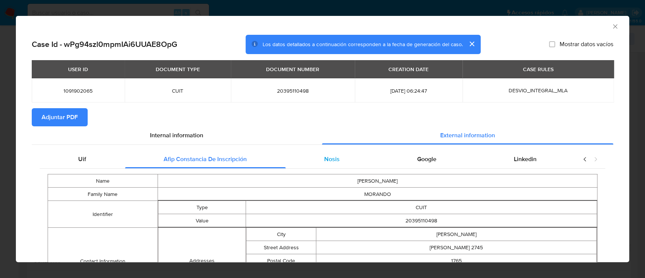
drag, startPoint x: 320, startPoint y: 159, endPoint x: 333, endPoint y: 159, distance: 13.2
click at [324, 159] on span "Nosis" at bounding box center [331, 158] width 15 height 9
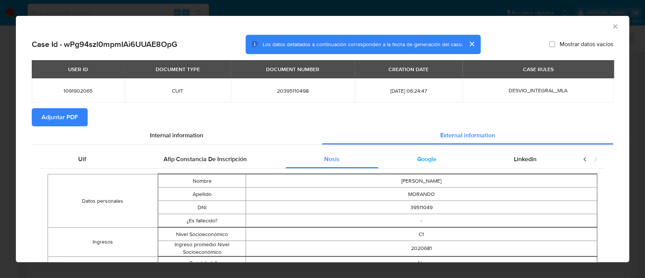
click at [430, 160] on span "Google" at bounding box center [426, 158] width 19 height 9
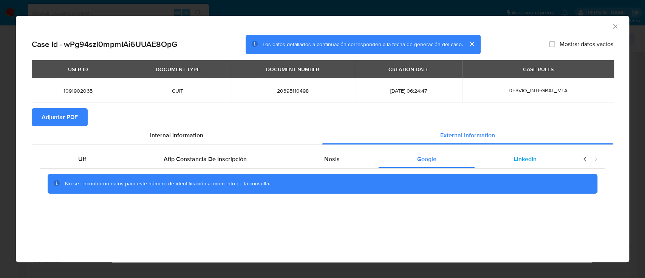
click at [509, 165] on div "Linkedin" at bounding box center [525, 159] width 100 height 18
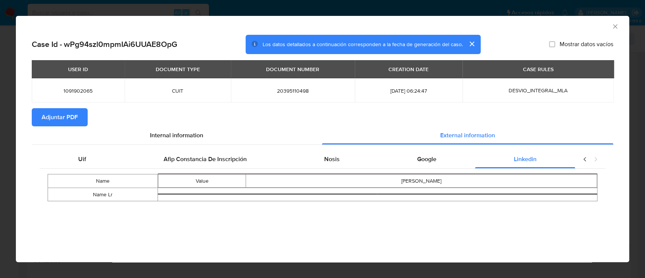
click at [51, 116] on span "Adjuntar PDF" at bounding box center [60, 117] width 36 height 17
click at [617, 29] on icon "Cerrar ventana" at bounding box center [615, 27] width 8 height 8
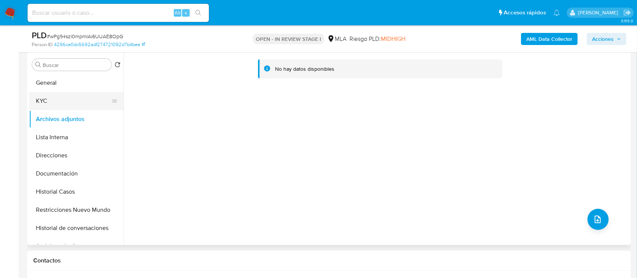
click at [66, 104] on button "KYC" at bounding box center [73, 101] width 88 height 18
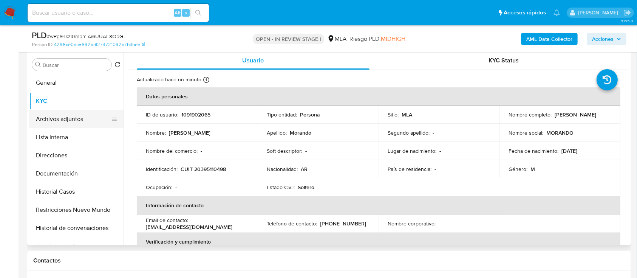
click at [62, 121] on button "Archivos adjuntos" at bounding box center [73, 119] width 88 height 18
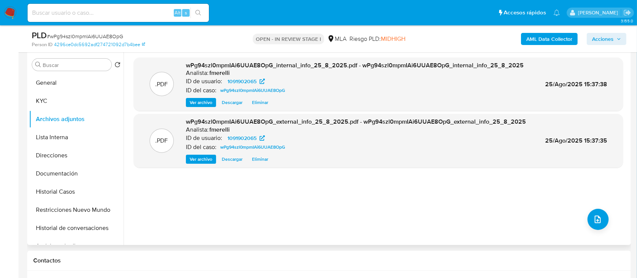
click at [192, 104] on span "Ver archivo" at bounding box center [201, 103] width 23 height 8
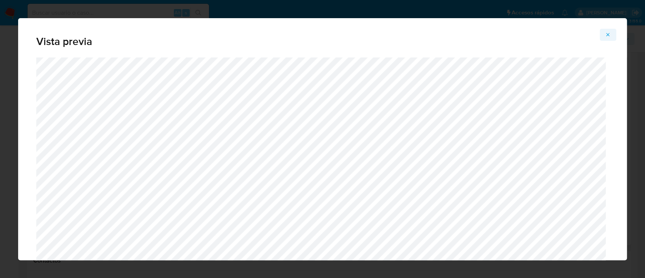
click at [607, 37] on icon "Attachment preview" at bounding box center [608, 35] width 6 height 6
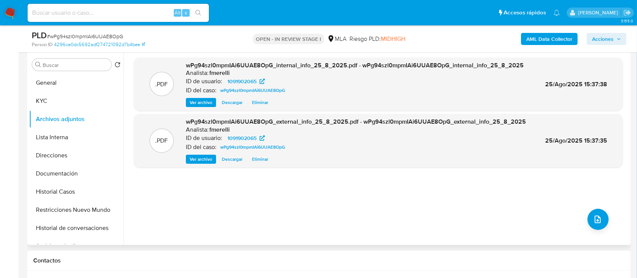
click at [203, 162] on span "Ver archivo" at bounding box center [201, 159] width 23 height 8
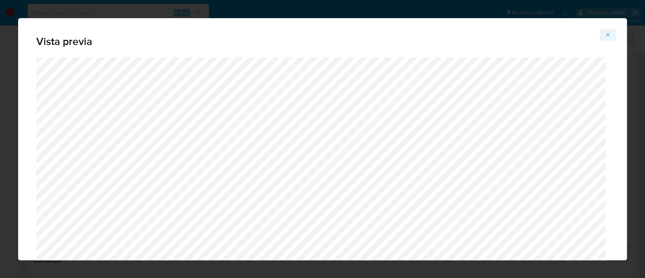
click at [605, 37] on icon "Attachment preview" at bounding box center [608, 35] width 6 height 6
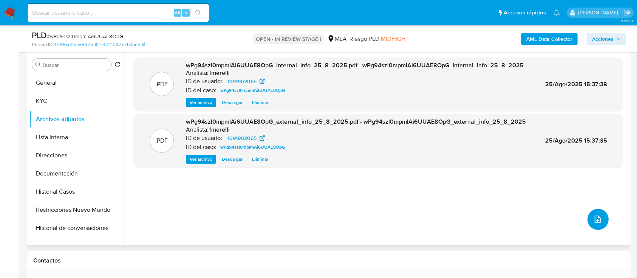
click at [588, 219] on button "upload-file" at bounding box center [597, 218] width 21 height 21
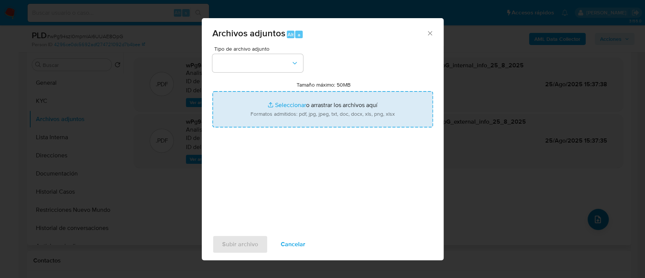
type input "C:\fakepath\NOSIS_Manager_InformeIndividual_20395110498_654927_20250819161138.p…"
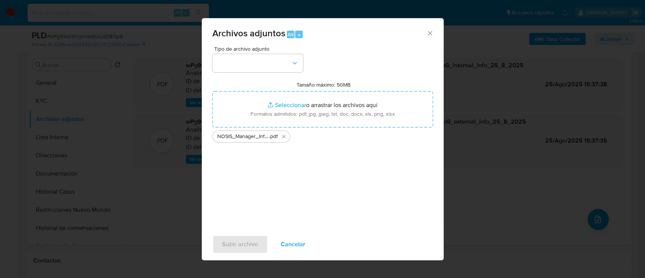
click at [275, 72] on div "Tipo de archivo adjunto Tamaño máximo: 50MB Seleccionar archivos Seleccionar o …" at bounding box center [322, 135] width 221 height 178
click at [278, 63] on button "button" at bounding box center [257, 63] width 91 height 18
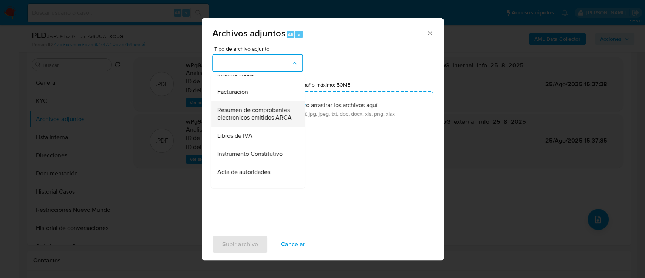
scroll to position [302, 0]
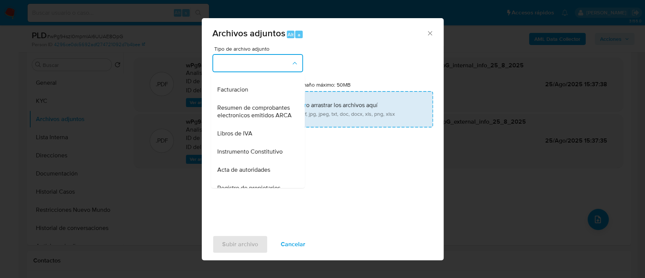
drag, startPoint x: 251, startPoint y: 81, endPoint x: 260, endPoint y: 109, distance: 29.0
click at [251, 80] on div "Informe Nosis" at bounding box center [255, 71] width 77 height 18
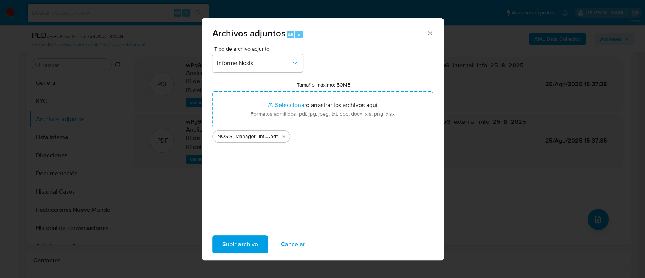
click at [251, 240] on span "Subir archivo" at bounding box center [240, 244] width 36 height 17
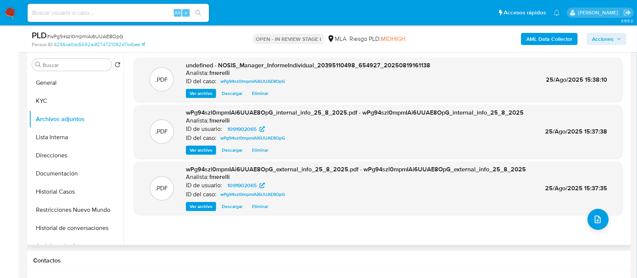
click at [199, 100] on div ".PDF undefined - NOSIS_Manager_InformeIndividual_20395110498_654927_20250819161…" at bounding box center [378, 79] width 489 height 45
drag, startPoint x: 202, startPoint y: 94, endPoint x: 209, endPoint y: 100, distance: 9.1
click at [202, 94] on span "Ver archivo" at bounding box center [201, 94] width 23 height 8
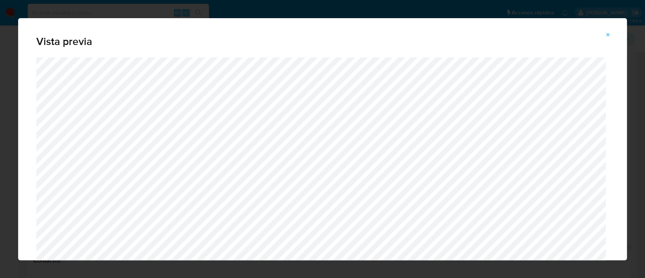
click at [606, 34] on icon "Attachment preview" at bounding box center [607, 34] width 3 height 3
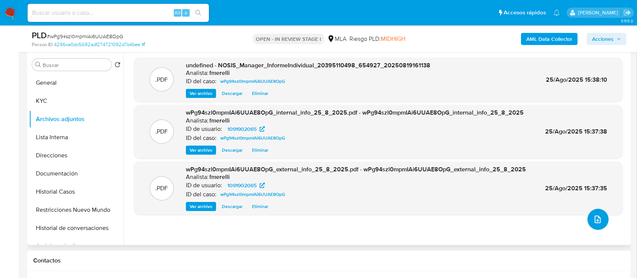
click at [593, 220] on icon "upload-file" at bounding box center [597, 219] width 9 height 9
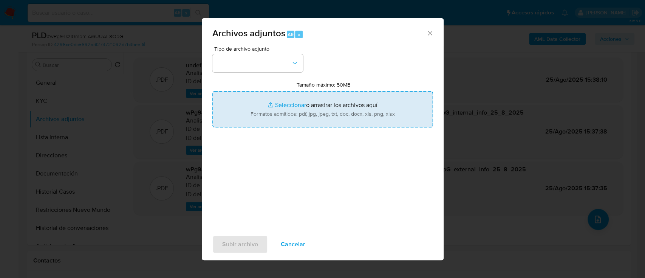
type input "C:\fakepath\Caselog wPg94szl0mpmIAi6UUAE8OpG_2025_07_18_00_56_22.docx"
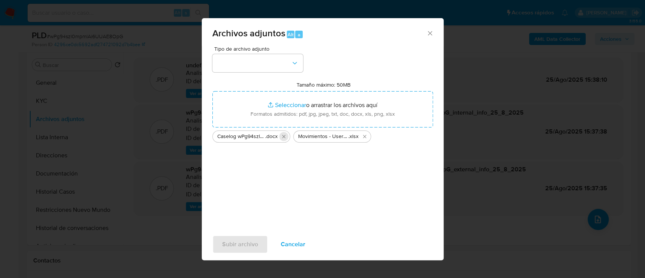
click at [282, 137] on icon "Eliminar Caselog wPg94szl0mpmIAi6UUAE8OpG_2025_07_18_00_56_22.docx" at bounding box center [284, 136] width 6 height 6
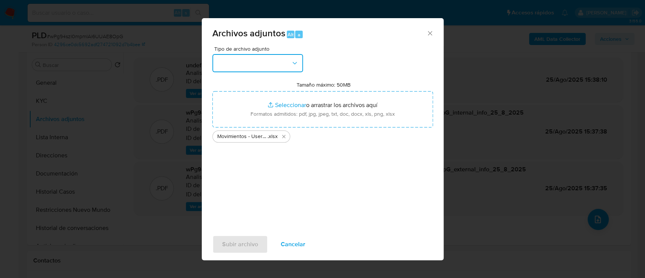
click at [261, 70] on button "button" at bounding box center [257, 63] width 91 height 18
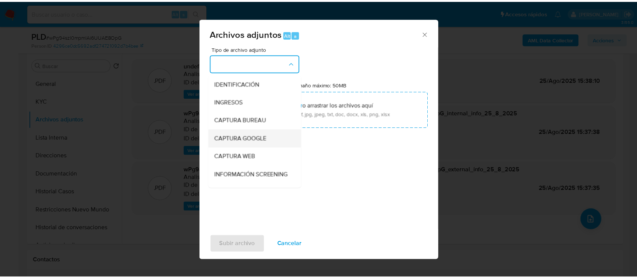
scroll to position [151, 0]
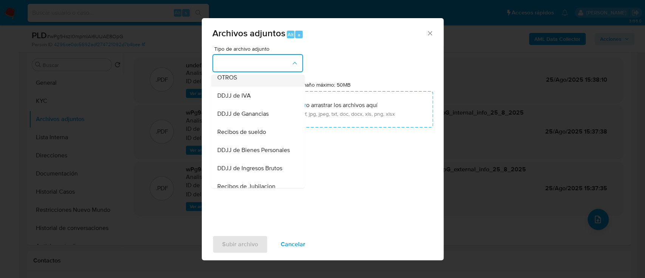
click at [250, 86] on div "OTROS" at bounding box center [255, 77] width 77 height 18
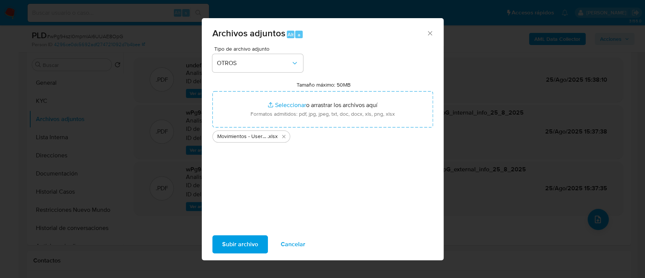
click at [257, 244] on button "Subir archivo" at bounding box center [240, 244] width 56 height 18
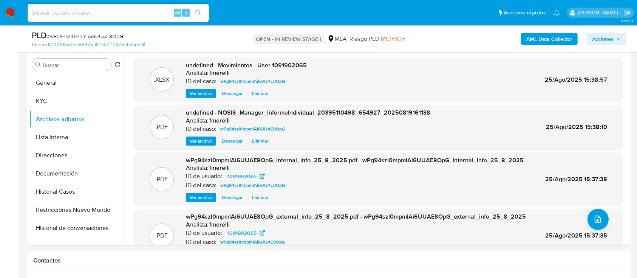
click at [119, 8] on input at bounding box center [118, 13] width 181 height 10
paste input "PI5BtwVpuuaDoRLvUf21D1tn"
type input "PI5BtwVpuuaDoRLvUf21D1tn"
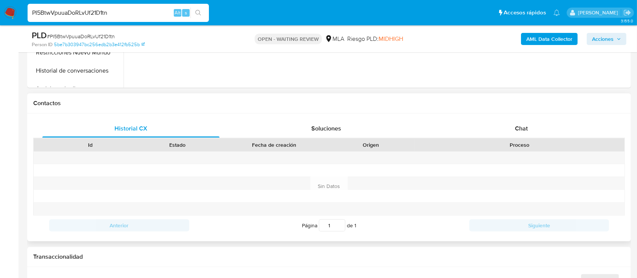
scroll to position [302, 0]
click at [512, 123] on div "Chat" at bounding box center [521, 128] width 177 height 18
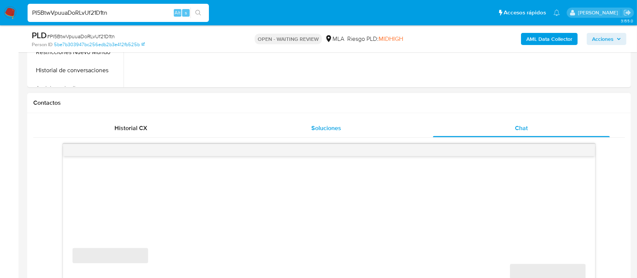
select select "10"
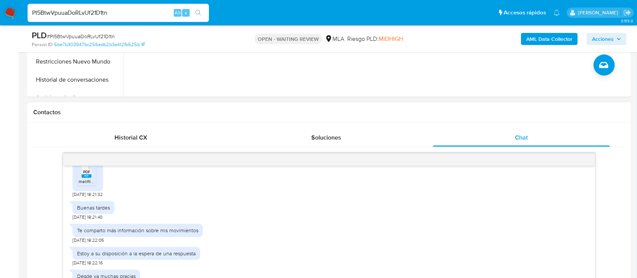
scroll to position [352, 0]
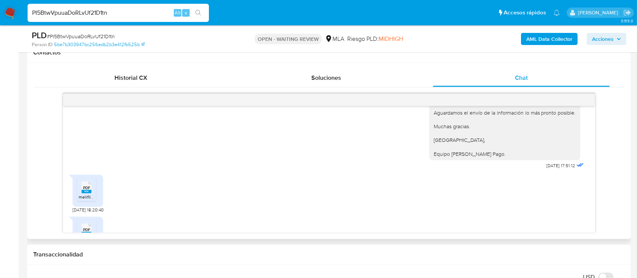
click at [79, 184] on div "PDF PDF" at bounding box center [87, 186] width 16 height 15
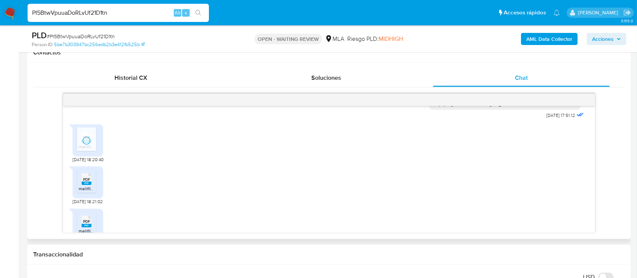
click at [82, 188] on span "melifile649852390054614083.pdf" at bounding box center [113, 188] width 69 height 6
click at [83, 219] on span "PDF" at bounding box center [86, 221] width 7 height 5
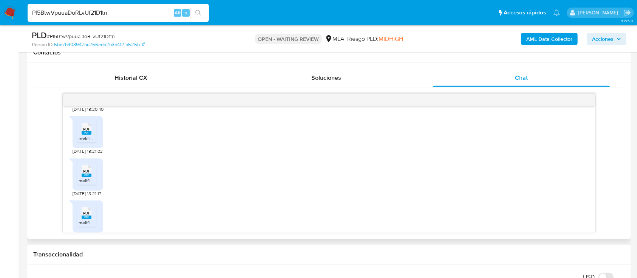
click at [83, 218] on icon "PDF" at bounding box center [87, 212] width 10 height 13
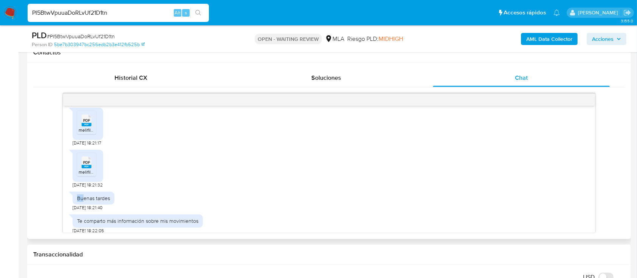
drag, startPoint x: 79, startPoint y: 195, endPoint x: 74, endPoint y: 213, distance: 18.7
click at [84, 196] on div "Buenas tardes" at bounding box center [93, 197] width 33 height 7
drag, startPoint x: 83, startPoint y: 221, endPoint x: 160, endPoint y: 224, distance: 76.7
click at [159, 224] on div "Te comparto más información sobre mis movimientos" at bounding box center [137, 220] width 121 height 7
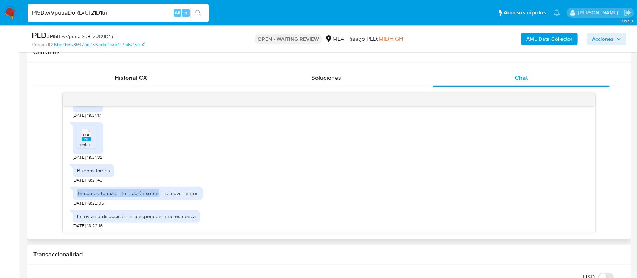
scroll to position [506, 0]
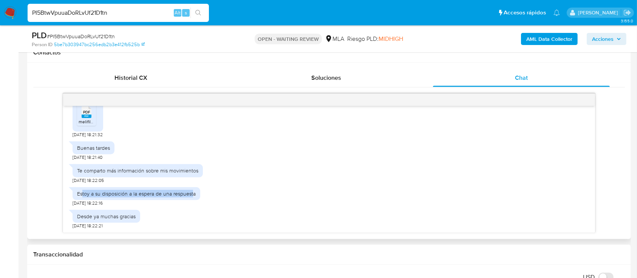
drag, startPoint x: 85, startPoint y: 194, endPoint x: 193, endPoint y: 191, distance: 108.1
click at [193, 191] on div "Estoy a su disposición a la espera de una respuesta" at bounding box center [136, 193] width 119 height 7
drag, startPoint x: 95, startPoint y: 223, endPoint x: 154, endPoint y: 217, distance: 59.2
click at [154, 217] on div "Desde ya muchas gracias 25/08/2025 18:22:21" at bounding box center [329, 217] width 512 height 23
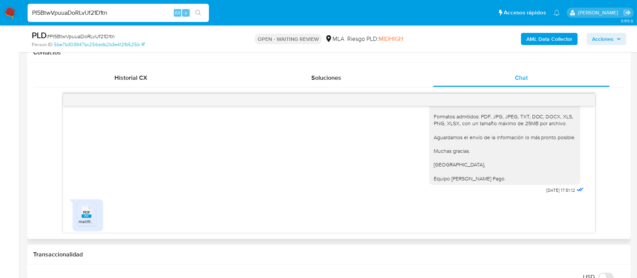
scroll to position [204, 0]
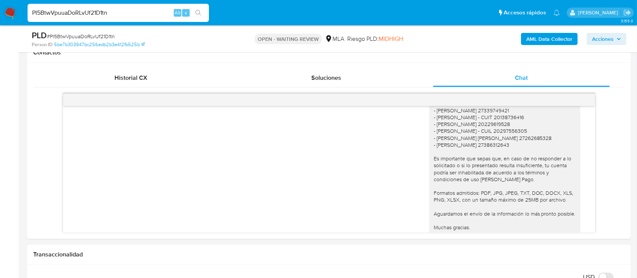
click at [100, 11] on input "PI5BtwVpuuaDoRLvUf21D1tn" at bounding box center [118, 13] width 181 height 10
paste input "5OsglhO5U0N5eW6pN8nJN8wb"
type input "5OsglhO5U0N5eW6pN8nJN8wb"
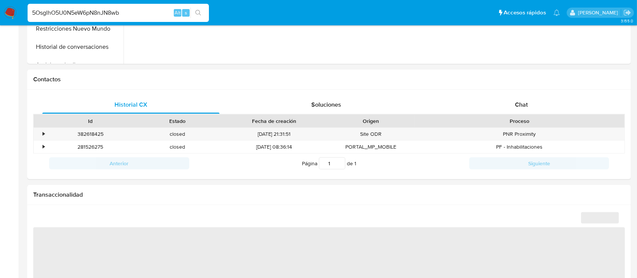
select select "10"
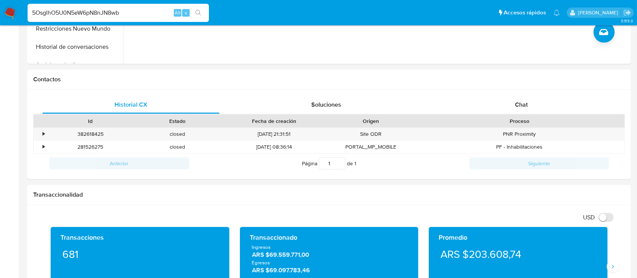
click at [131, 9] on input "5OsglhO5U0N5eW6pN8nJN8wb" at bounding box center [118, 13] width 181 height 10
click at [523, 109] on div "Chat" at bounding box center [521, 105] width 177 height 18
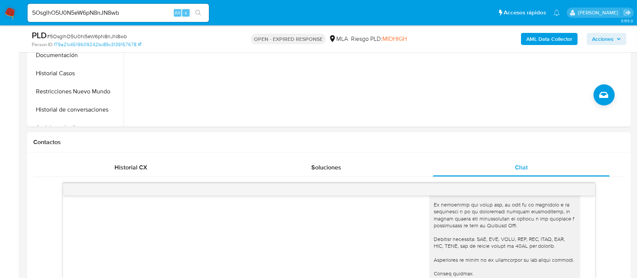
scroll to position [252, 0]
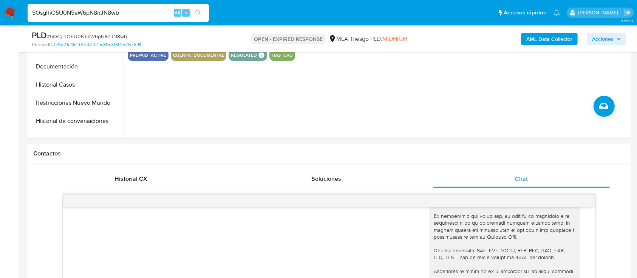
click at [120, 9] on input "5OsglhO5U0N5eW6pN8nJN8wb" at bounding box center [118, 13] width 181 height 10
click at [121, 12] on input "5OsglhO5U0N5eW6pN8nJN8wb" at bounding box center [118, 13] width 181 height 10
paste input "X0Uphh5k4pthfSptaviaeH6F"
type input "X0Uphh5k4pthfSptaviaeH6F"
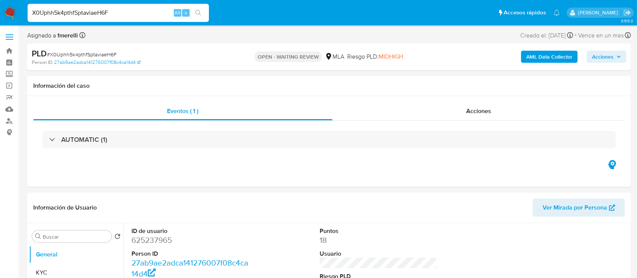
select select "10"
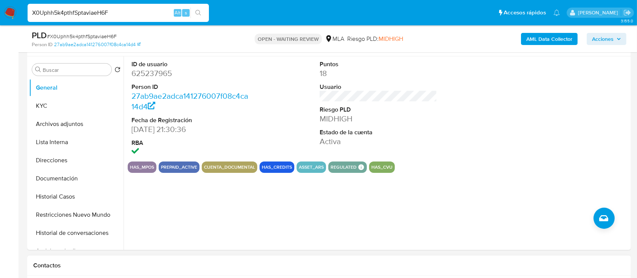
scroll to position [252, 0]
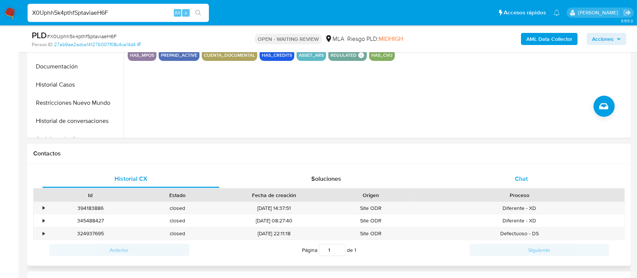
click at [526, 174] on span "Chat" at bounding box center [521, 178] width 13 height 9
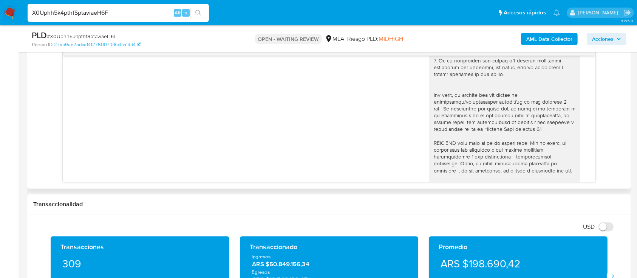
scroll to position [0, 0]
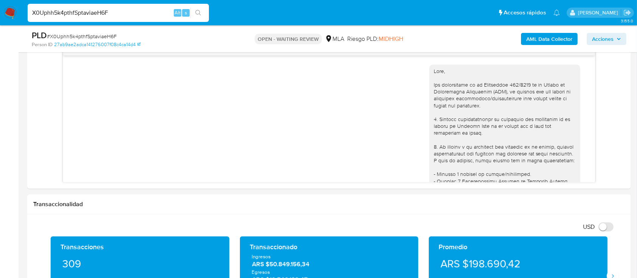
click at [127, 17] on input "X0Uphh5k4pthfSptaviaeH6F" at bounding box center [118, 13] width 181 height 10
click at [127, 16] on input "X0Uphh5k4pthfSptaviaeH6F" at bounding box center [118, 13] width 181 height 10
paste input "G79FlqTBaXhuBWZM7SyjJeX8"
type input "G79FlqTBaXhuBWZM7SyjJeX8"
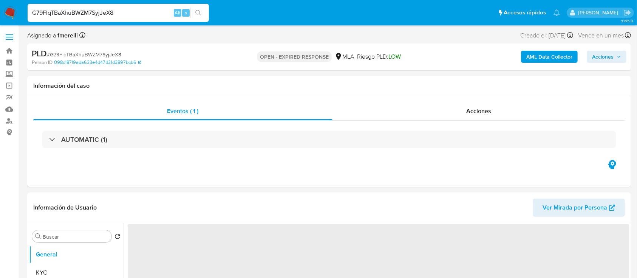
select select "10"
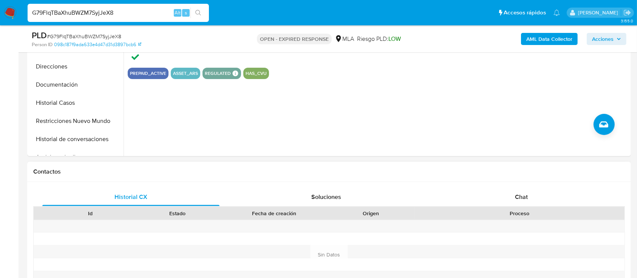
scroll to position [252, 0]
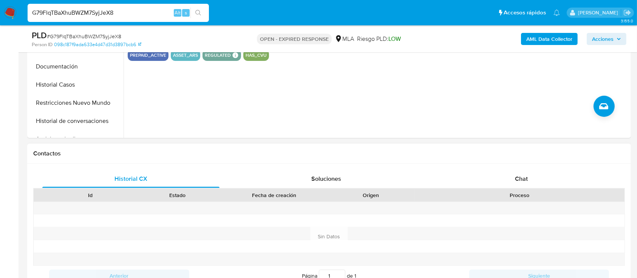
drag, startPoint x: 494, startPoint y: 181, endPoint x: 497, endPoint y: 161, distance: 20.2
click at [494, 181] on div "Chat" at bounding box center [521, 179] width 177 height 18
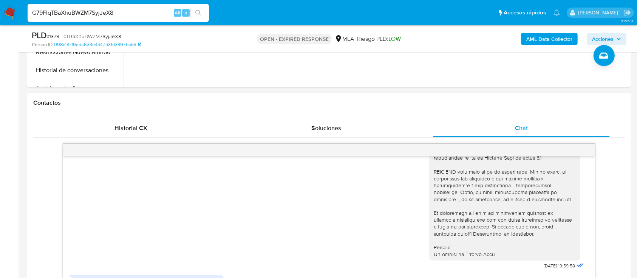
scroll to position [403, 0]
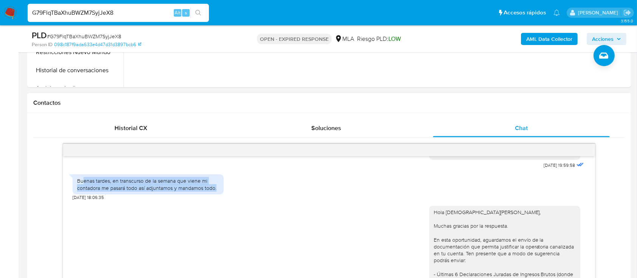
drag, startPoint x: 83, startPoint y: 195, endPoint x: 221, endPoint y: 204, distance: 138.1
click at [221, 194] on div "Buenas tardes, en transcurso de la semana que viene mi contadora me pasará todo…" at bounding box center [148, 184] width 151 height 20
click at [202, 191] on div "Buenas tardes, en transcurso de la semana que viene mi contadora me pasará todo…" at bounding box center [148, 184] width 142 height 14
drag, startPoint x: 194, startPoint y: 199, endPoint x: 63, endPoint y: 198, distance: 131.4
click at [63, 198] on div "17/07/2025 19:59:58 Buenas tardes, en transcurso de la semana que viene mi cont…" at bounding box center [328, 219] width 531 height 127
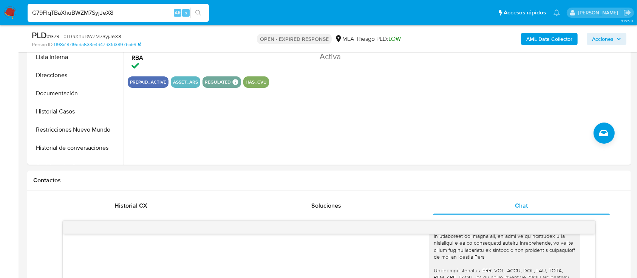
scroll to position [201, 0]
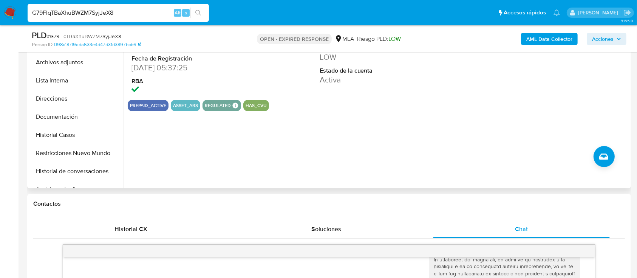
drag, startPoint x: 69, startPoint y: 119, endPoint x: 121, endPoint y: 117, distance: 51.4
click at [69, 118] on button "Documentación" at bounding box center [76, 117] width 94 height 18
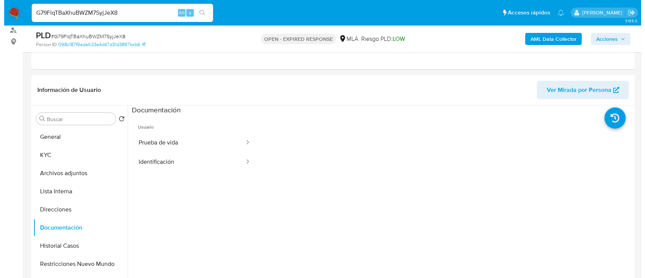
scroll to position [89, 0]
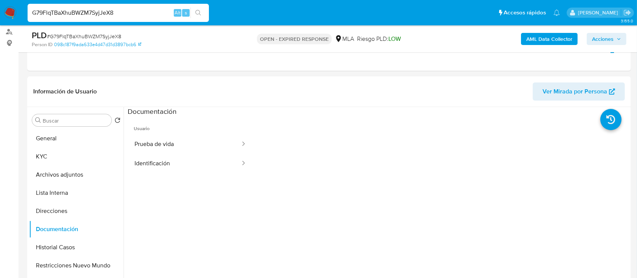
click at [562, 35] on b "AML Data Collector" at bounding box center [549, 39] width 46 height 12
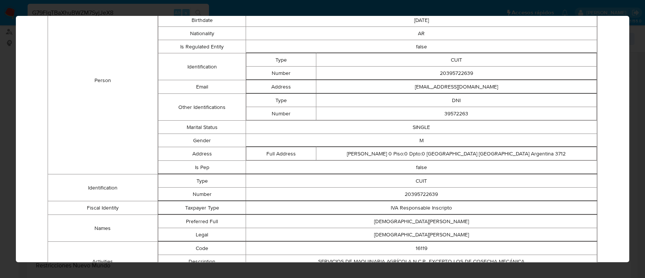
scroll to position [0, 0]
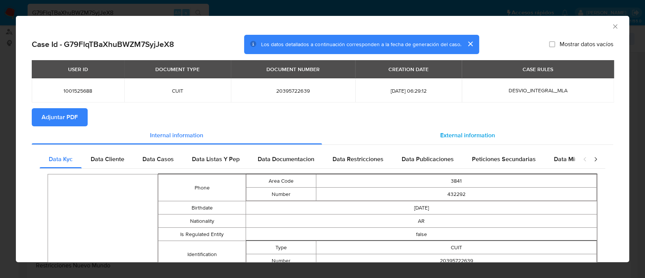
click at [462, 129] on div "External information" at bounding box center [468, 135] width 292 height 18
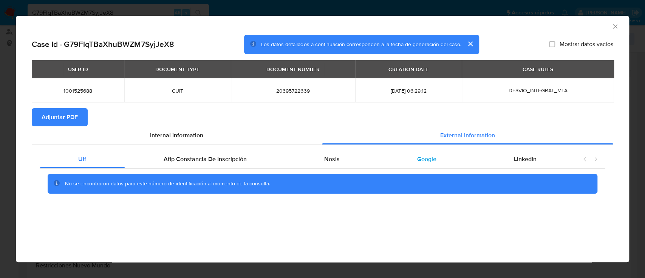
click at [409, 157] on div "Google" at bounding box center [426, 159] width 97 height 18
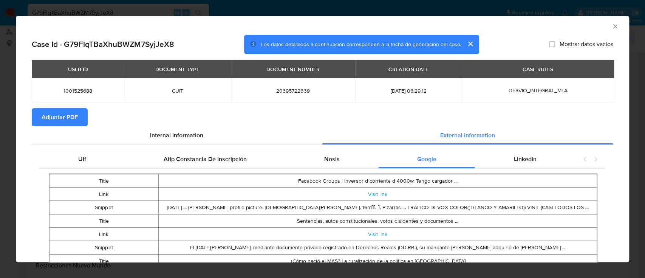
click at [341, 168] on div "Title Facebook Groups | Inversor d corriente d 4000w. Tengo cargador ... Link V…" at bounding box center [322, 274] width 565 height 213
click at [341, 164] on div "Nosis" at bounding box center [331, 159] width 93 height 18
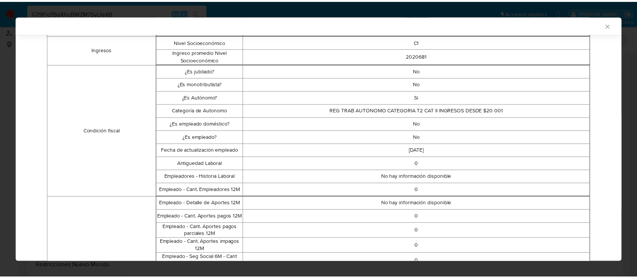
scroll to position [169, 0]
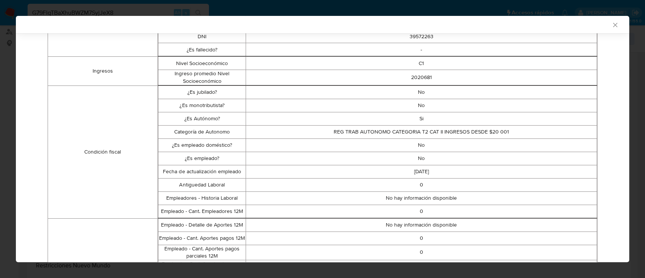
click at [613, 24] on icon "Cerrar ventana" at bounding box center [615, 25] width 4 height 4
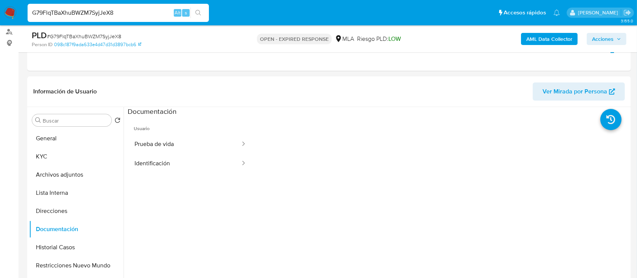
click at [115, 8] on input "G79FlqTBaXhuBWZM7SyjJeX8" at bounding box center [118, 13] width 181 height 10
paste input "MlmMbpsCRzaTNXPAxizlgKQk"
type input "MlmMbpsCRzaTNXPAxizlgKQk"
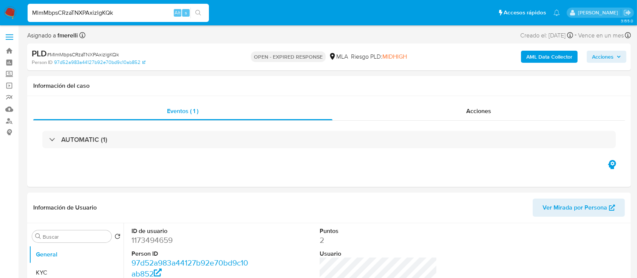
select select "10"
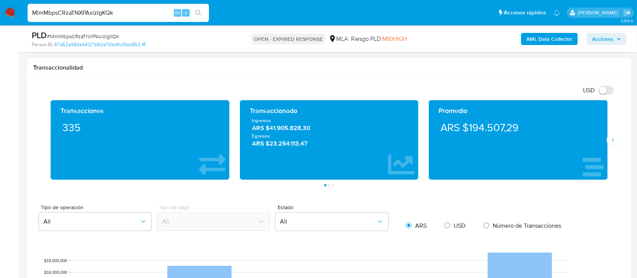
scroll to position [453, 0]
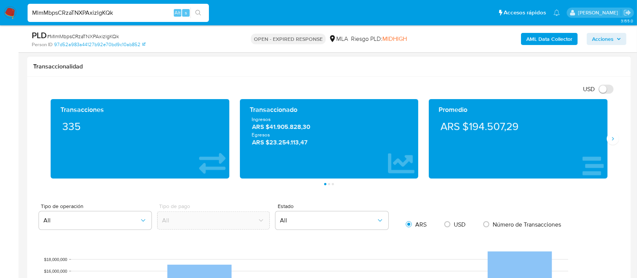
click at [616, 174] on div "Transacciones 335 Transaccionado Ingresos ARS $41.905.828,30 Egresos ARS $23.25…" at bounding box center [328, 142] width 591 height 86
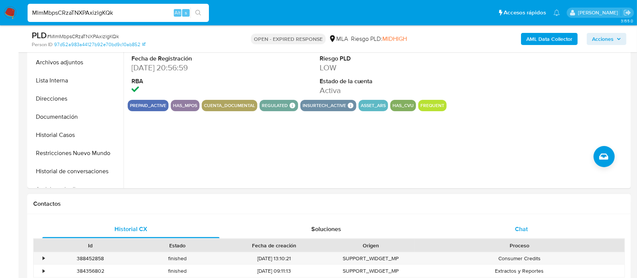
click at [521, 231] on span "Chat" at bounding box center [521, 228] width 13 height 9
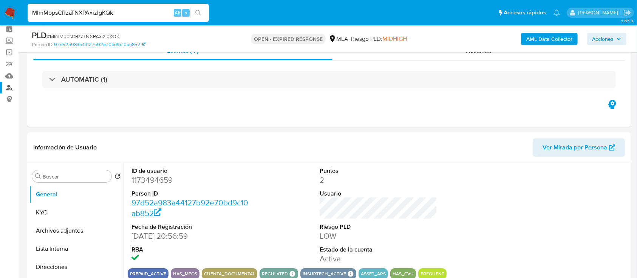
scroll to position [0, 0]
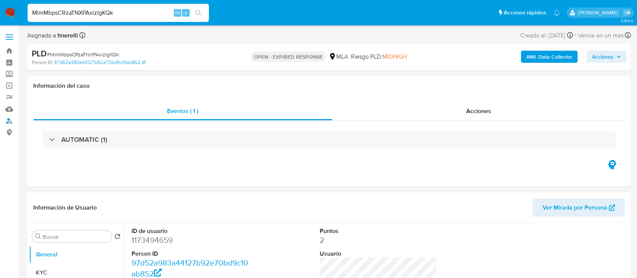
drag, startPoint x: 1, startPoint y: 122, endPoint x: 22, endPoint y: 106, distance: 26.9
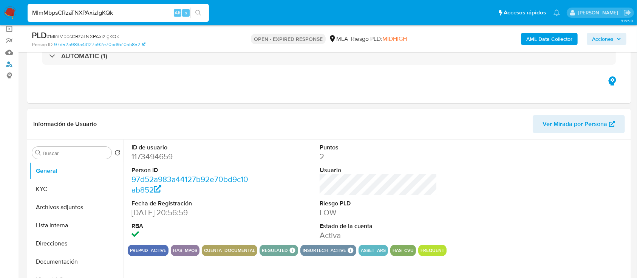
scroll to position [151, 0]
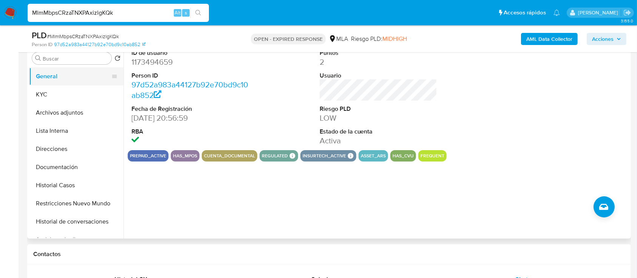
click at [85, 84] on button "General" at bounding box center [73, 76] width 88 height 18
click at [86, 95] on button "KYC" at bounding box center [73, 94] width 88 height 18
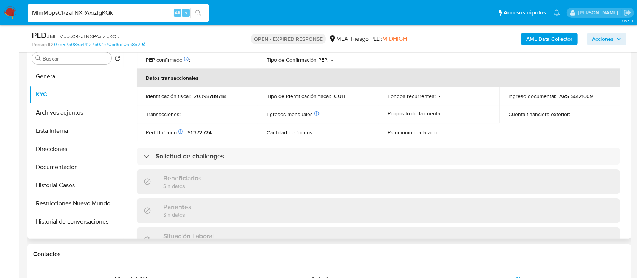
scroll to position [383, 0]
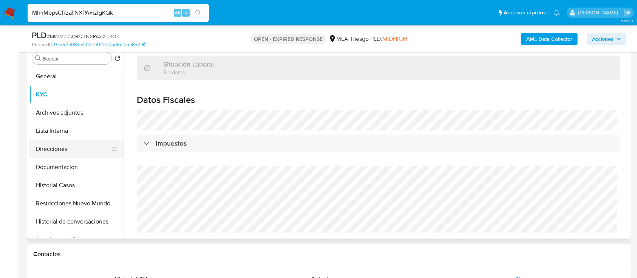
click at [62, 151] on button "Direcciones" at bounding box center [73, 149] width 88 height 18
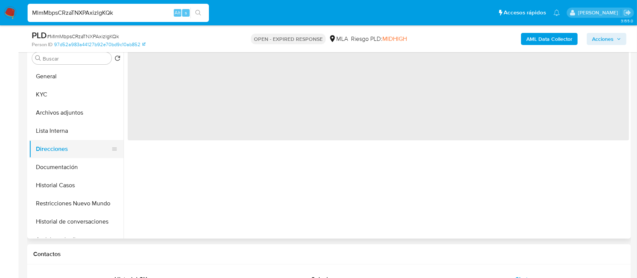
scroll to position [0, 0]
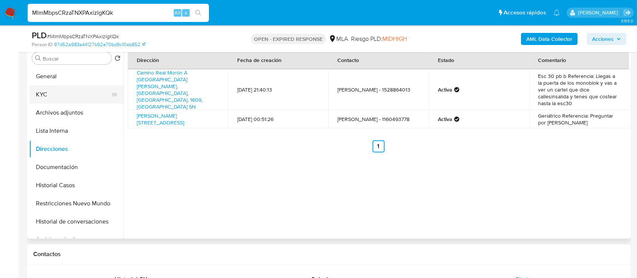
click at [68, 97] on button "KYC" at bounding box center [73, 94] width 88 height 18
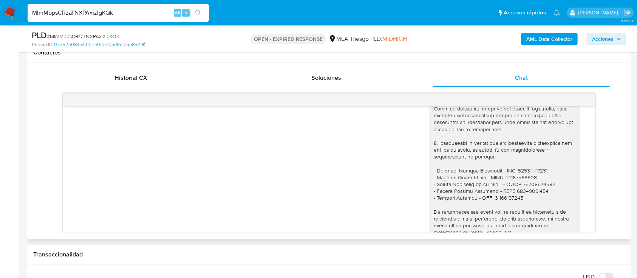
scroll to position [739, 0]
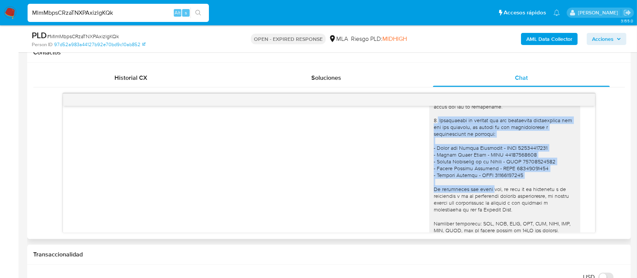
drag, startPoint x: 440, startPoint y: 154, endPoint x: 480, endPoint y: 205, distance: 65.9
click at [480, 205] on div "Hola Facundo Ezequiel Navarro, En función de las operaciones registradas en tu …" at bounding box center [505, 120] width 142 height 350
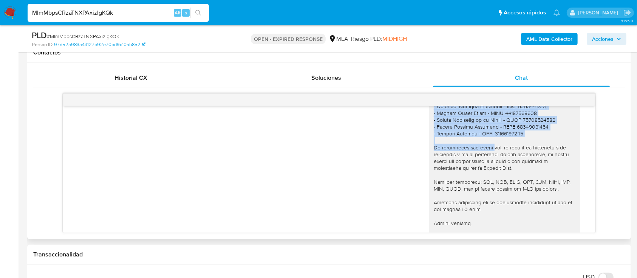
scroll to position [839, 0]
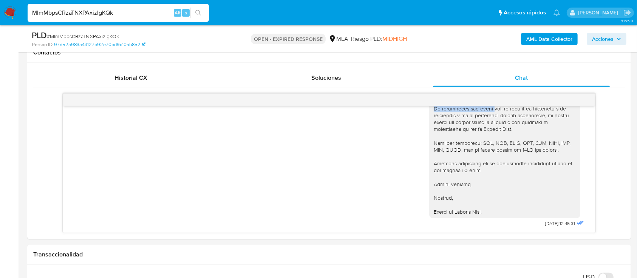
click at [103, 12] on input "MlmMbpsCRzaTNXPAxizlgKQk" at bounding box center [118, 13] width 181 height 10
click at [103, 11] on input "MlmMbpsCRzaTNXPAxizlgKQk" at bounding box center [118, 13] width 181 height 10
paste input "RgQHM4btjH8jUD9sBRMI9mTd"
type input "RgQHM4btjH8jUD9sBRMI9mTd"
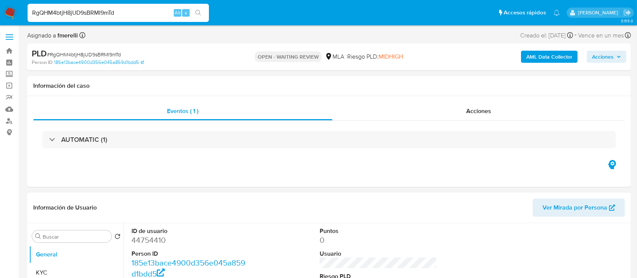
select select "10"
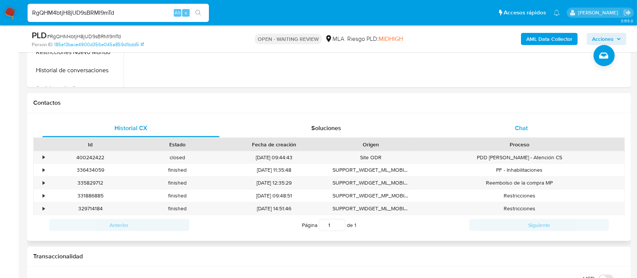
click at [515, 125] on span "Chat" at bounding box center [521, 127] width 13 height 9
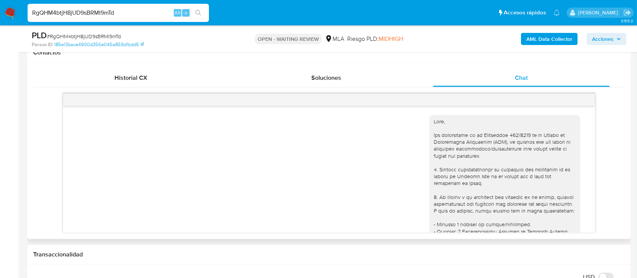
scroll to position [1014, 0]
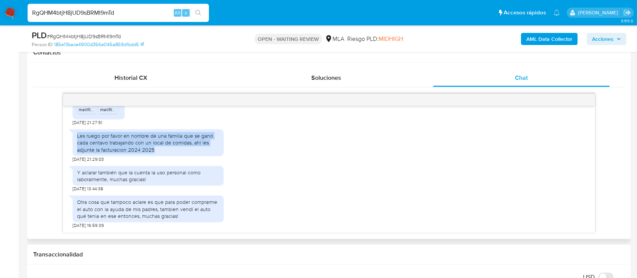
drag, startPoint x: 76, startPoint y: 134, endPoint x: 186, endPoint y: 147, distance: 111.4
click at [186, 147] on div "Les ruego por favor en nombre de una familia que se ganó cada centavo trabajand…" at bounding box center [148, 143] width 151 height 27
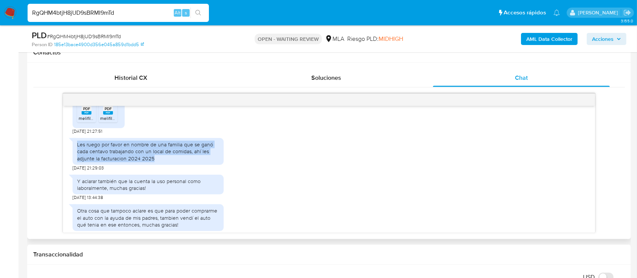
scroll to position [963, 0]
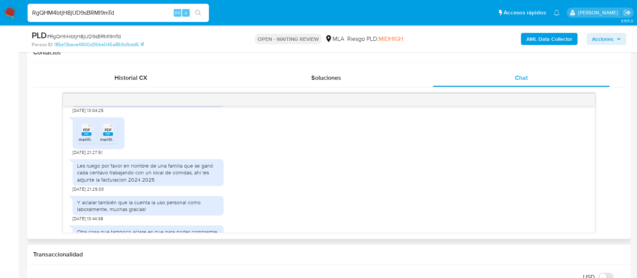
click at [87, 125] on span "PDF" at bounding box center [86, 122] width 7 height 5
click at [112, 129] on icon at bounding box center [108, 123] width 10 height 12
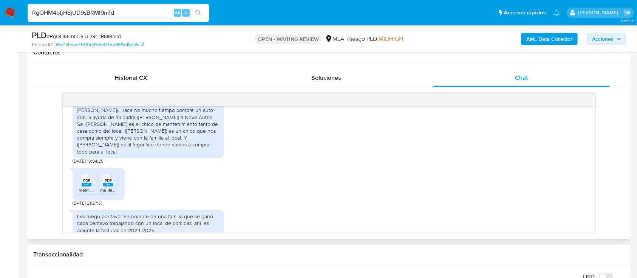
scroll to position [812, 0]
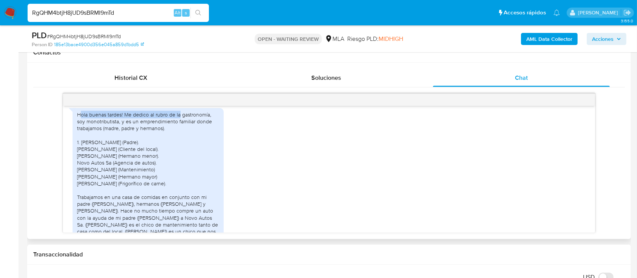
drag, startPoint x: 104, startPoint y: 145, endPoint x: 185, endPoint y: 151, distance: 81.4
click at [185, 151] on div "Hola buenas tardes! Me dedico al rubro de la gastronomía, soy monotributista, y…" at bounding box center [148, 180] width 151 height 144
click at [172, 153] on div "Hola buenas tardes! Me dedico al rubro de la gastronomía, soy monotributista, y…" at bounding box center [148, 179] width 142 height 137
drag, startPoint x: 66, startPoint y: 145, endPoint x: 154, endPoint y: 154, distance: 88.5
click at [154, 154] on div "17/07/2025 19:59:55 1 - Gastronomía mas para el rubro de Hamburguesería, sándwi…" at bounding box center [328, 169] width 531 height 127
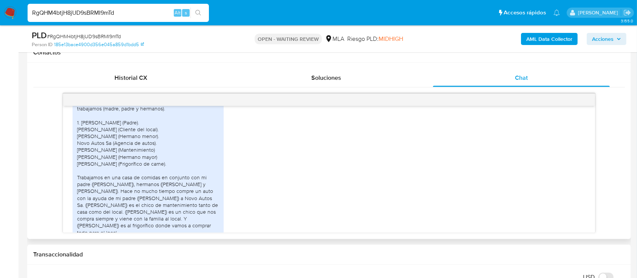
scroll to position [863, 0]
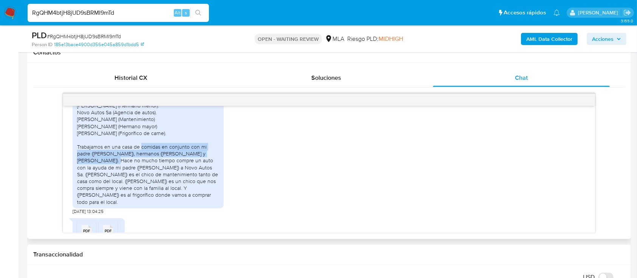
drag, startPoint x: 82, startPoint y: 182, endPoint x: 170, endPoint y: 191, distance: 88.0
click at [170, 191] on div "Hola buenas tardes! Me dedico al rubro de la gastronomía, soy monotributista, y…" at bounding box center [148, 129] width 142 height 137
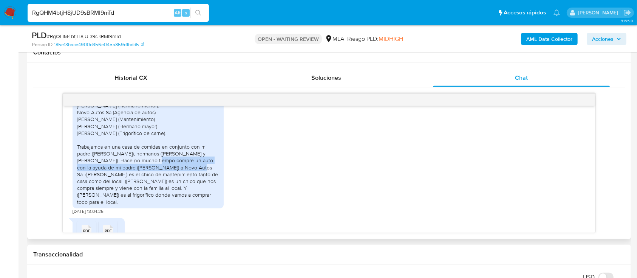
drag, startPoint x: 77, startPoint y: 194, endPoint x: 111, endPoint y: 202, distance: 35.6
click at [111, 198] on div "Hola buenas tardes! Me dedico al rubro de la gastronomía, soy monotributista, y…" at bounding box center [148, 129] width 142 height 137
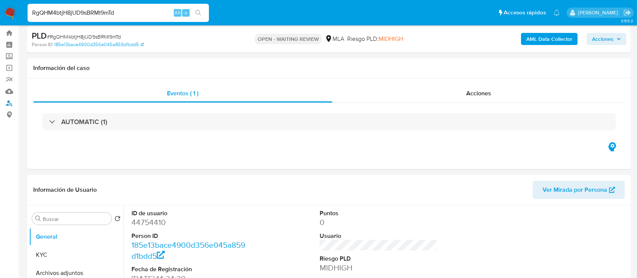
scroll to position [100, 0]
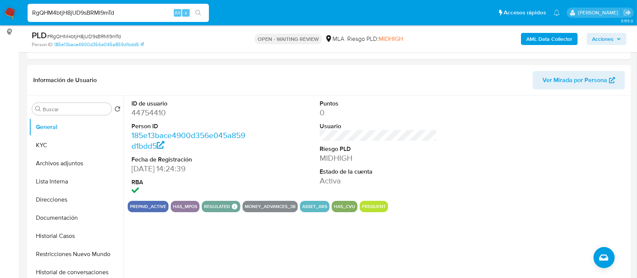
click at [61, 144] on button "KYC" at bounding box center [76, 145] width 94 height 18
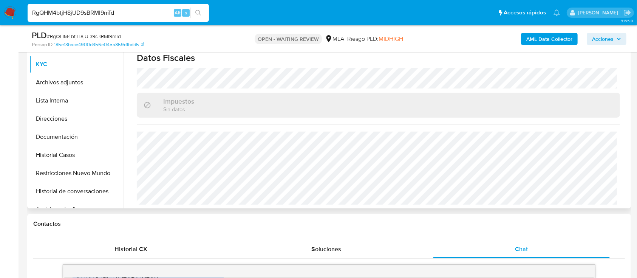
scroll to position [201, 0]
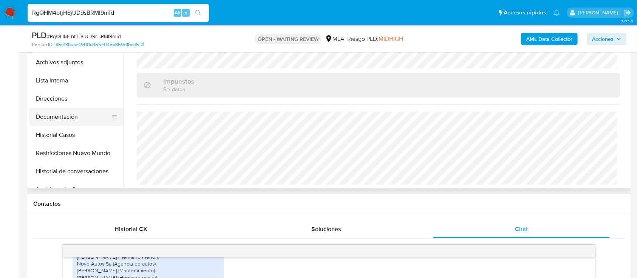
click at [87, 108] on button "Documentación" at bounding box center [73, 117] width 88 height 18
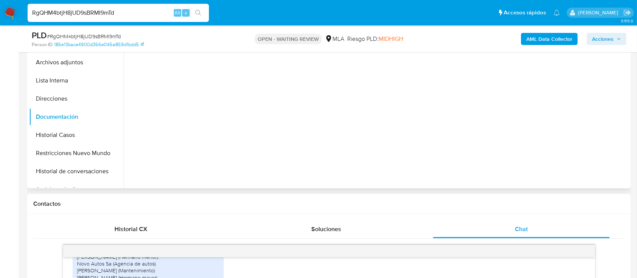
click at [78, 99] on button "Direcciones" at bounding box center [76, 99] width 94 height 18
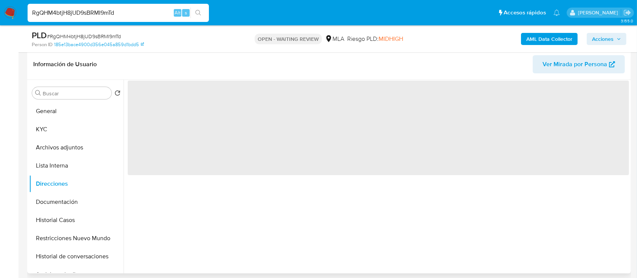
scroll to position [100, 0]
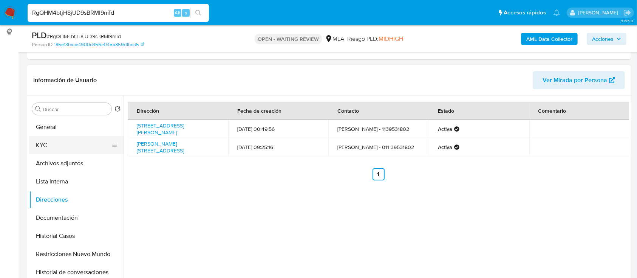
click at [45, 149] on button "KYC" at bounding box center [73, 145] width 88 height 18
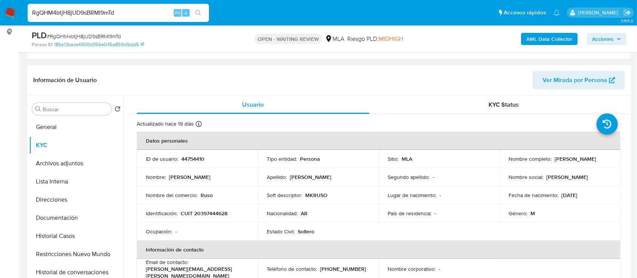
drag, startPoint x: 507, startPoint y: 162, endPoint x: 552, endPoint y: 160, distance: 45.0
click at [552, 160] on p "Ivan Exequiel Andriasevich" at bounding box center [558, 163] width 100 height 14
click at [118, 12] on input "RgQHM4btjH8jUD9sBRMI9mTd" at bounding box center [118, 13] width 181 height 10
paste input "PI5BtwVpuuaDoRLvUf21D1tn"
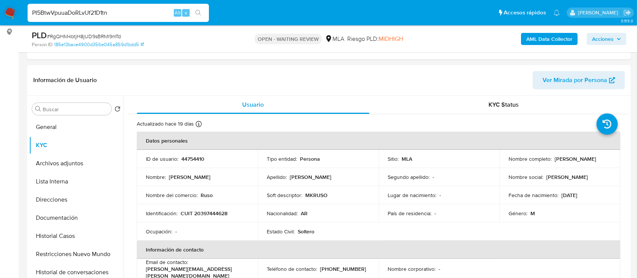
type input "PI5BtwVpuuaDoRLvUf21D1tn"
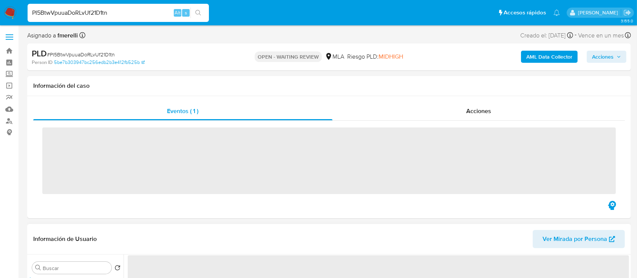
scroll to position [100, 0]
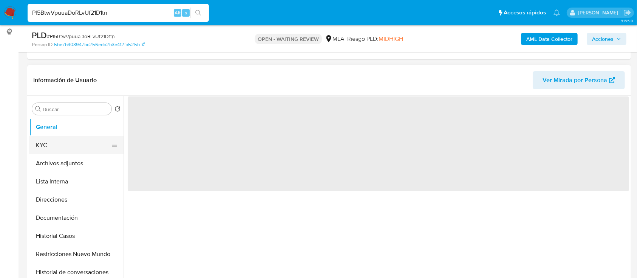
drag, startPoint x: 71, startPoint y: 141, endPoint x: 79, endPoint y: 140, distance: 8.0
click at [71, 141] on button "KYC" at bounding box center [73, 145] width 88 height 18
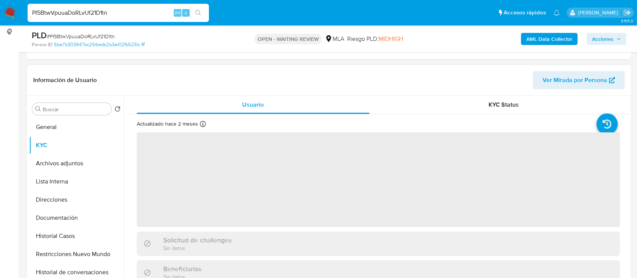
scroll to position [201, 0]
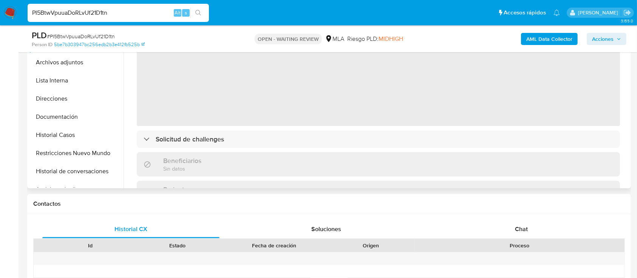
select select "10"
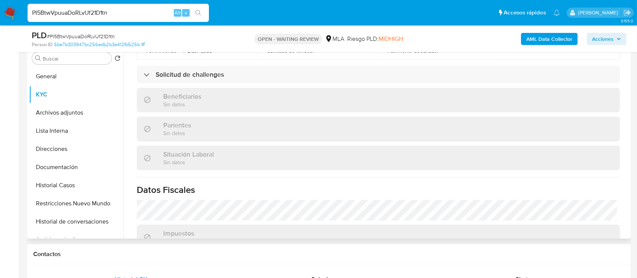
scroll to position [292, 0]
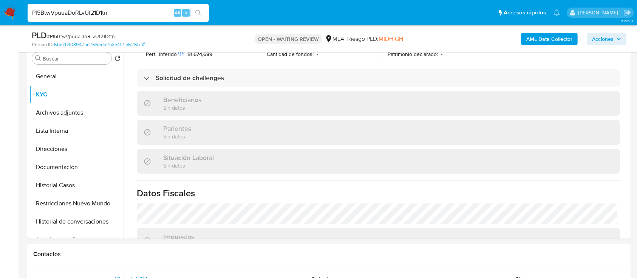
click at [7, 11] on img at bounding box center [10, 12] width 13 height 13
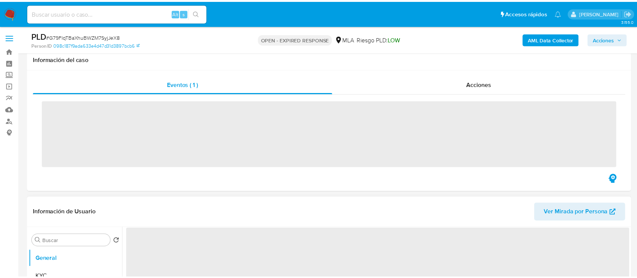
scroll to position [100, 0]
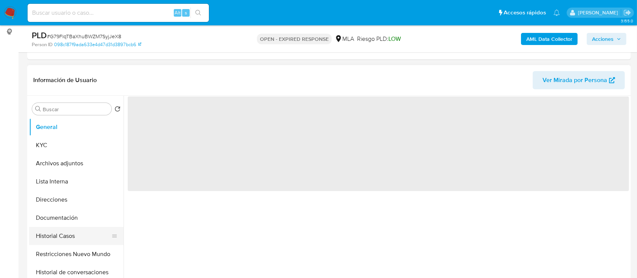
click at [64, 234] on button "Historial Casos" at bounding box center [73, 236] width 88 height 18
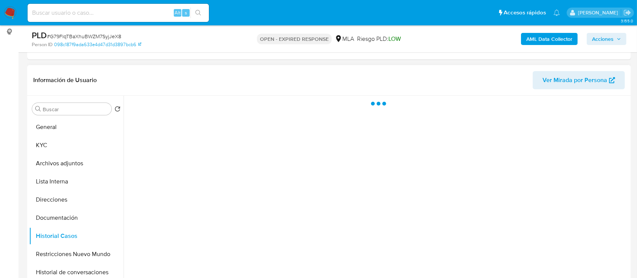
select select "10"
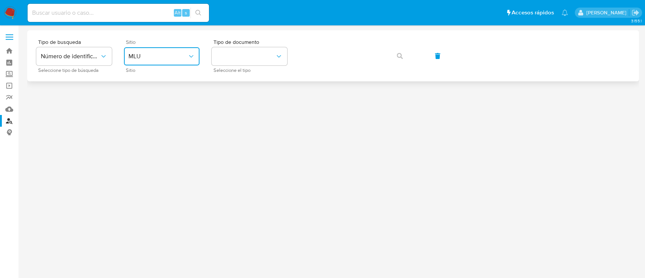
click at [158, 55] on span "MLU" at bounding box center [157, 56] width 59 height 8
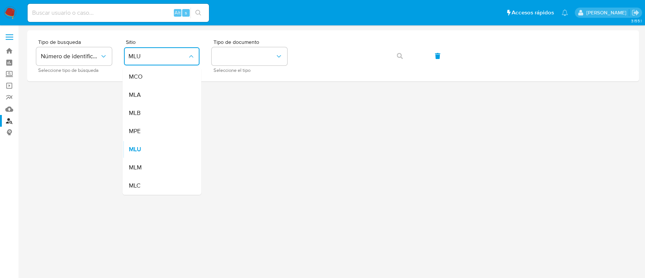
drag, startPoint x: 156, startPoint y: 62, endPoint x: 151, endPoint y: 90, distance: 28.9
click at [144, 85] on div "MCO" at bounding box center [159, 77] width 62 height 18
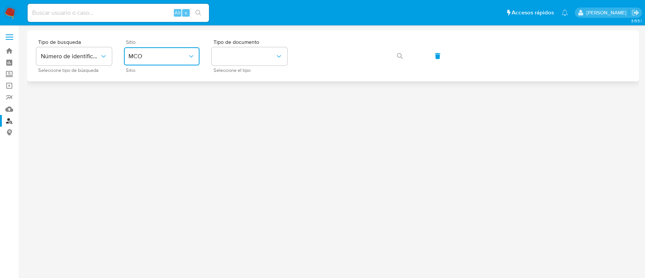
click at [159, 57] on span "MCO" at bounding box center [157, 56] width 59 height 8
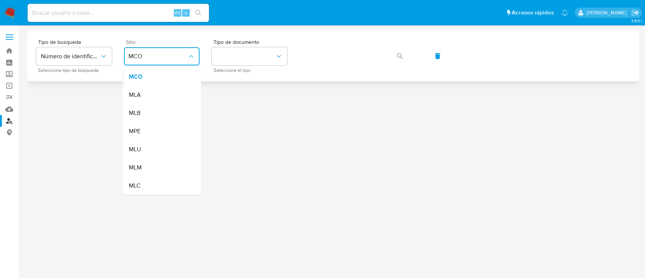
click at [148, 97] on div "MLA" at bounding box center [159, 95] width 62 height 18
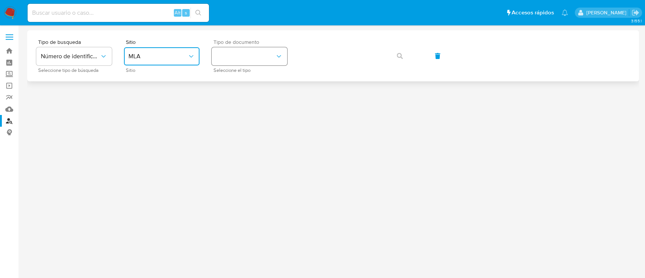
click at [256, 59] on button "identificationType" at bounding box center [249, 56] width 76 height 18
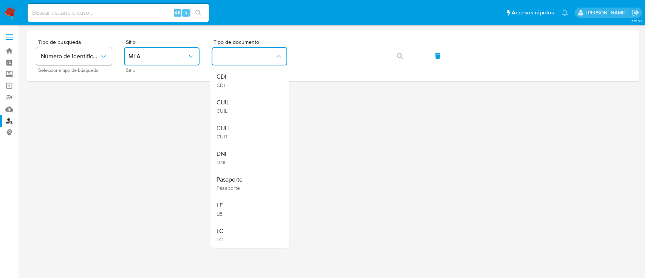
drag, startPoint x: 256, startPoint y: 59, endPoint x: 296, endPoint y: 87, distance: 48.4
click at [242, 101] on div "CUIL CUIL" at bounding box center [247, 106] width 62 height 26
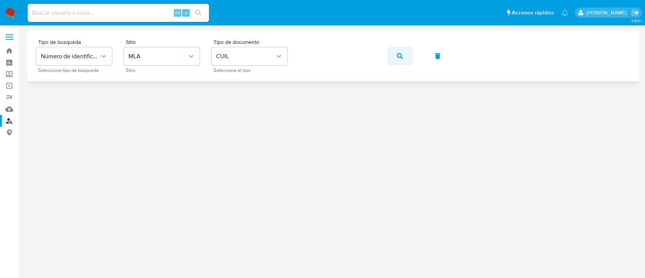
click at [407, 58] on button "button" at bounding box center [400, 56] width 26 height 18
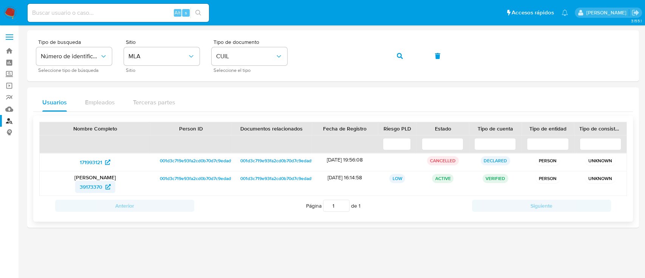
click at [88, 188] on span "39173370" at bounding box center [91, 187] width 23 height 12
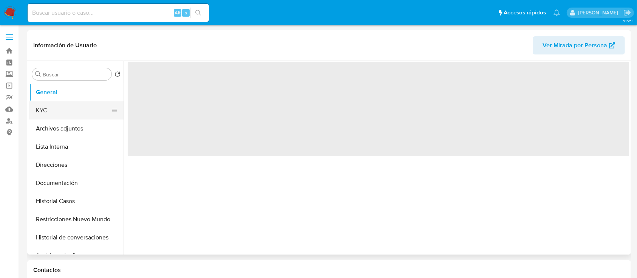
click at [56, 117] on button "KYC" at bounding box center [73, 110] width 88 height 18
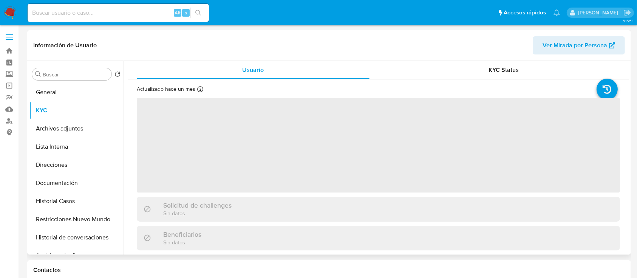
select select "10"
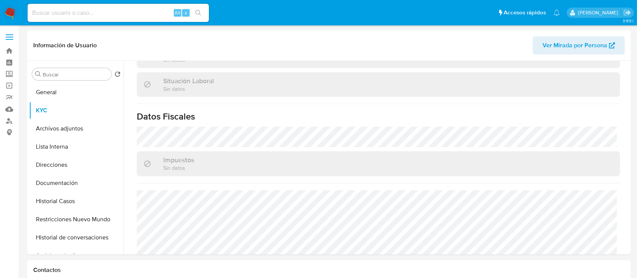
scroll to position [404, 0]
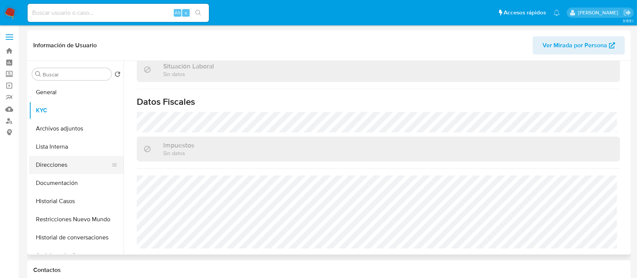
click at [60, 162] on button "Direcciones" at bounding box center [73, 165] width 88 height 18
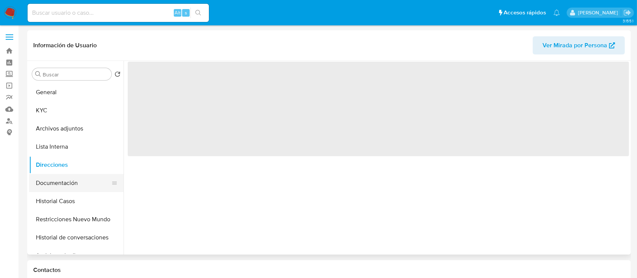
scroll to position [0, 0]
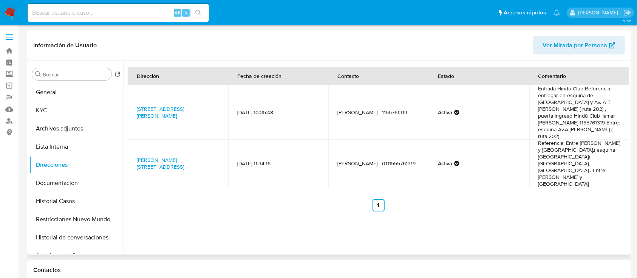
drag, startPoint x: 183, startPoint y: 142, endPoint x: 223, endPoint y: 148, distance: 40.4
click at [223, 148] on td "Luis María Campos 589, Boulogne, Buenos Aires, 1609, Argentina 589" at bounding box center [178, 163] width 100 height 48
click at [298, 206] on div "Dirección Fecha de creación Contacto Estado Comentario Av Del Golf 1475, Don To…" at bounding box center [375, 157] width 505 height 193
drag, startPoint x: 551, startPoint y: 131, endPoint x: 598, endPoint y: 153, distance: 51.4
click at [602, 151] on td "Referencia: Entre Bermejo y Montevideo,( esquina Montevideo) BOULOGNE, La Horqu…" at bounding box center [579, 163] width 100 height 48
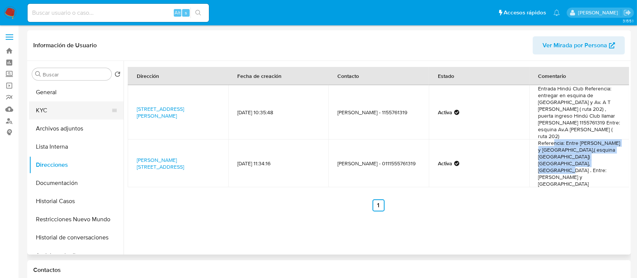
click at [73, 107] on button "KYC" at bounding box center [73, 110] width 88 height 18
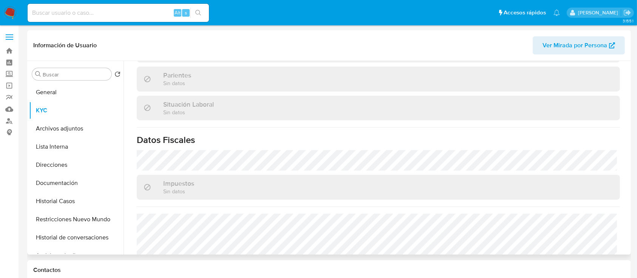
scroll to position [304, 0]
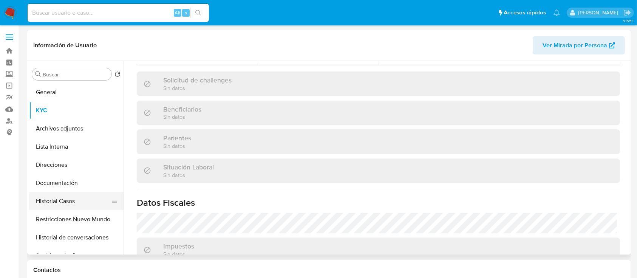
click at [52, 204] on button "Historial Casos" at bounding box center [73, 201] width 88 height 18
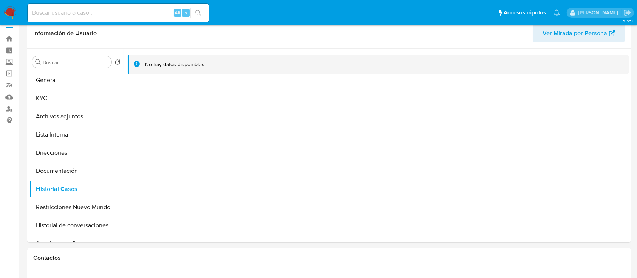
scroll to position [0, 0]
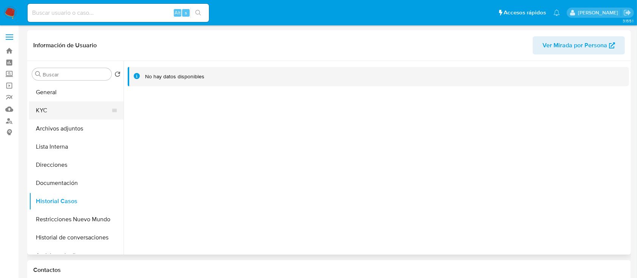
click at [80, 110] on button "KYC" at bounding box center [73, 110] width 88 height 18
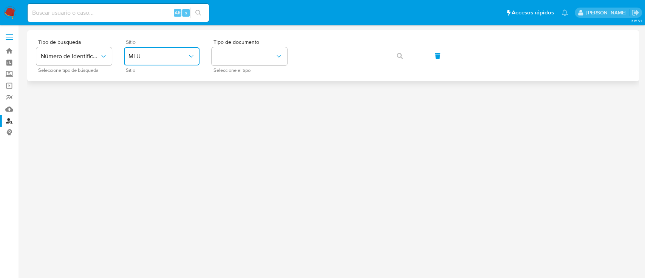
click at [153, 54] on span "MLU" at bounding box center [157, 56] width 59 height 8
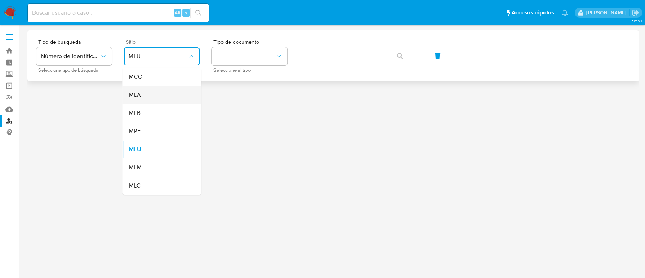
click at [160, 101] on div "MLA" at bounding box center [159, 95] width 62 height 18
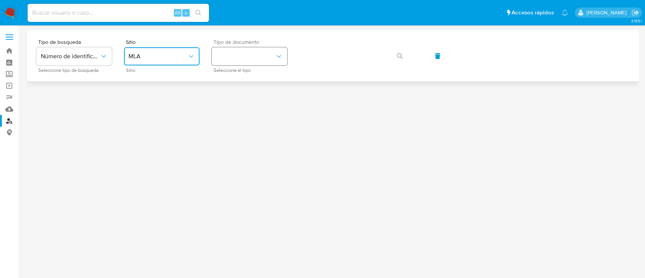
click at [265, 59] on button "identificationType" at bounding box center [249, 56] width 76 height 18
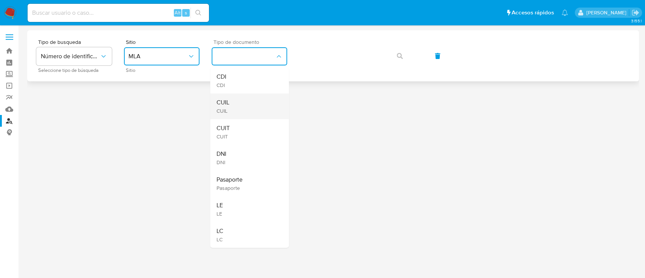
click at [238, 97] on div "CUIL CUIL" at bounding box center [247, 106] width 62 height 26
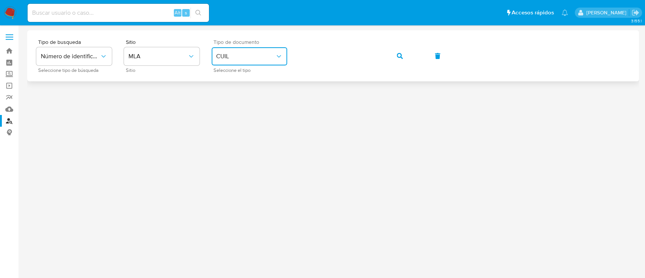
click at [402, 54] on icon "button" at bounding box center [400, 56] width 6 height 6
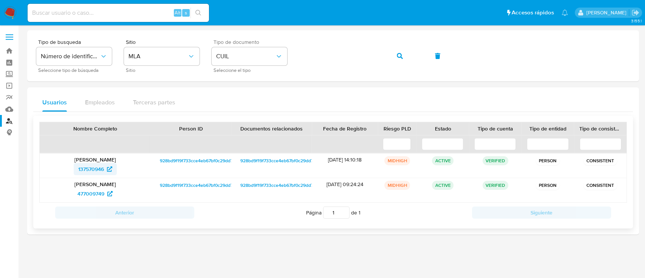
click at [103, 164] on span "137570946" at bounding box center [91, 169] width 26 height 12
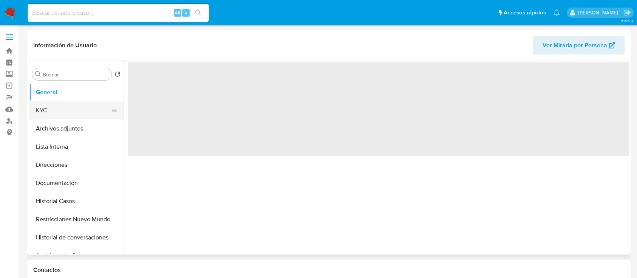
click at [70, 115] on button "KYC" at bounding box center [73, 110] width 88 height 18
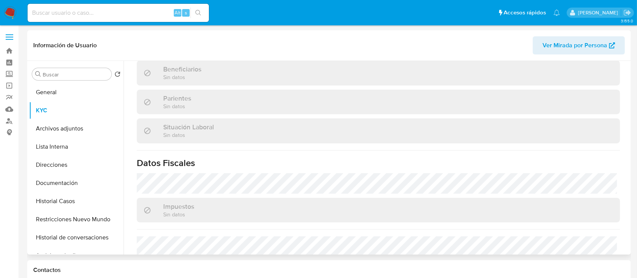
scroll to position [219, 0]
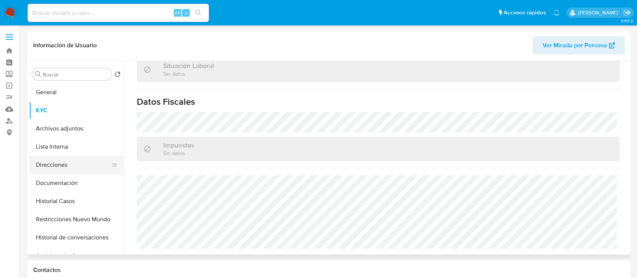
select select "10"
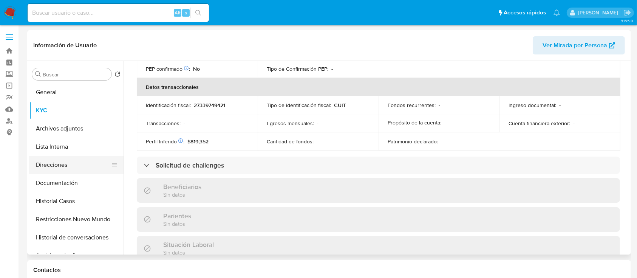
scroll to position [390, 0]
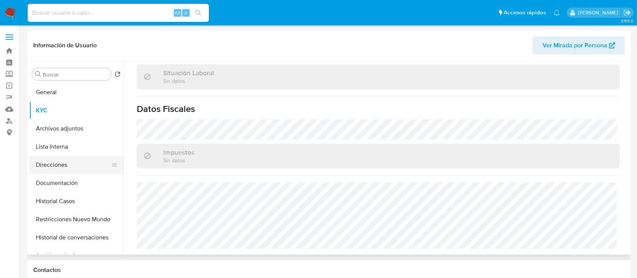
click at [62, 164] on button "Direcciones" at bounding box center [73, 165] width 88 height 18
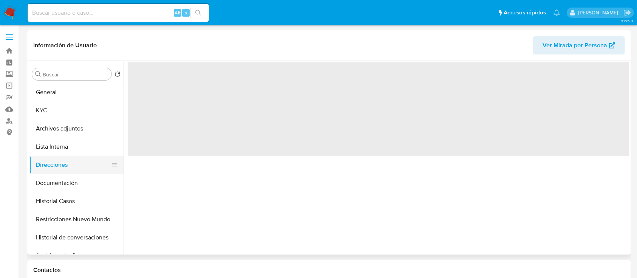
scroll to position [0, 0]
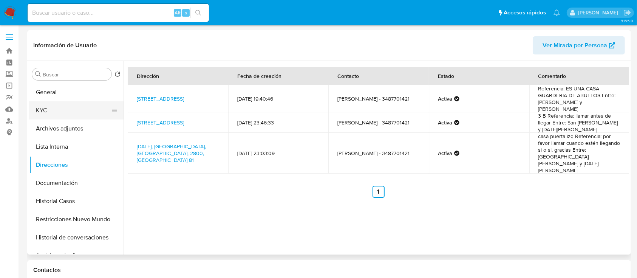
click at [61, 111] on button "KYC" at bounding box center [73, 110] width 88 height 18
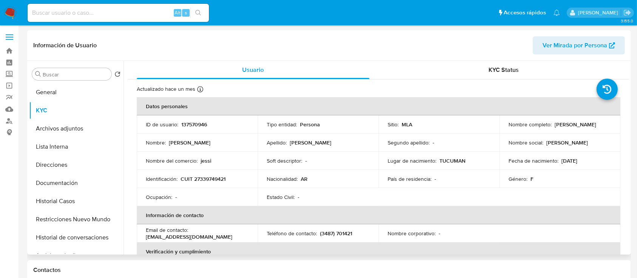
drag, startPoint x: 552, startPoint y: 123, endPoint x: 604, endPoint y: 121, distance: 52.1
click at [596, 121] on p "[PERSON_NAME]" at bounding box center [575, 124] width 42 height 7
copy p "[PERSON_NAME]"
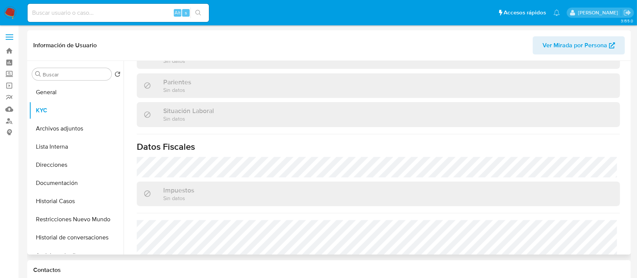
scroll to position [390, 0]
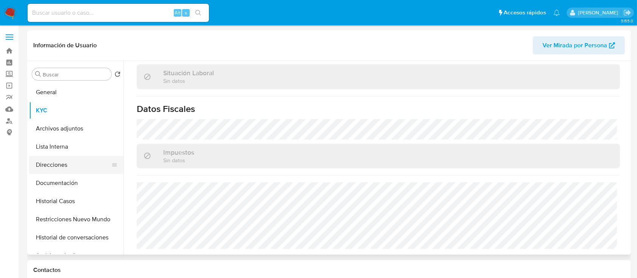
click at [83, 167] on button "Direcciones" at bounding box center [73, 165] width 88 height 18
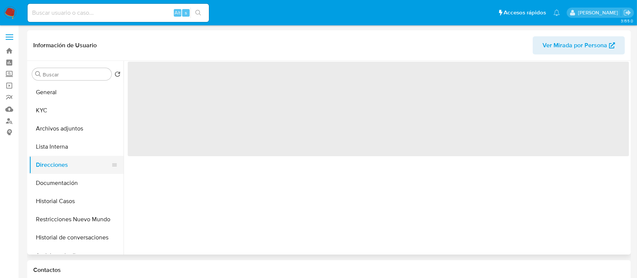
scroll to position [0, 0]
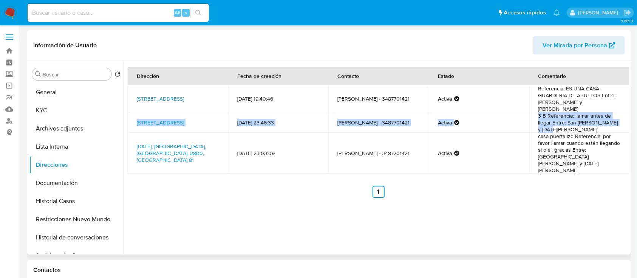
drag, startPoint x: 585, startPoint y: 121, endPoint x: 133, endPoint y: 113, distance: 452.5
click at [133, 113] on tr "[STREET_ADDRESS] 665 [DATE] 23:46:33 [PERSON_NAME] - 3487701421 Activa 3 B Refe…" at bounding box center [379, 115] width 502 height 20
click at [532, 114] on td "3 B Referencia: llamar antes de llegar Entre: San [PERSON_NAME] y 19 de Marzo" at bounding box center [579, 115] width 100 height 20
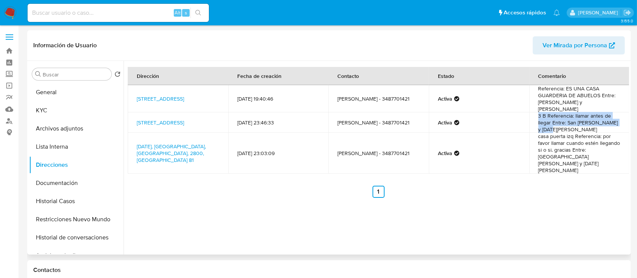
drag, startPoint x: 564, startPoint y: 107, endPoint x: 597, endPoint y: 120, distance: 36.1
click at [597, 120] on td "3 B Referencia: llamar antes de llegar Entre: San [PERSON_NAME] y 19 de Marzo" at bounding box center [579, 115] width 100 height 20
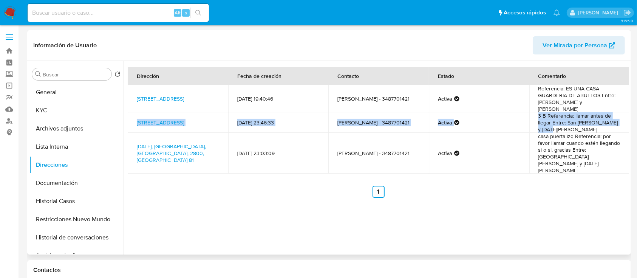
drag, startPoint x: 211, startPoint y: 123, endPoint x: 567, endPoint y: 123, distance: 355.4
click at [567, 123] on tr "[STREET_ADDRESS] 665 [DATE] 23:46:33 [PERSON_NAME] - 3487701421 Activa 3 B Refe…" at bounding box center [379, 115] width 502 height 20
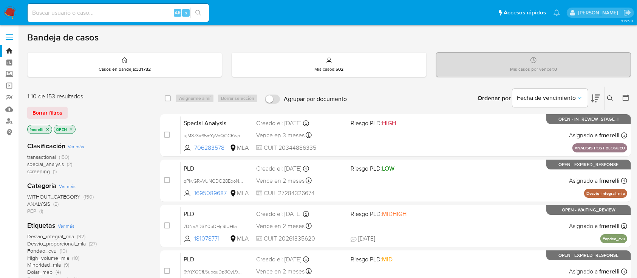
click at [607, 99] on icon at bounding box center [610, 98] width 6 height 6
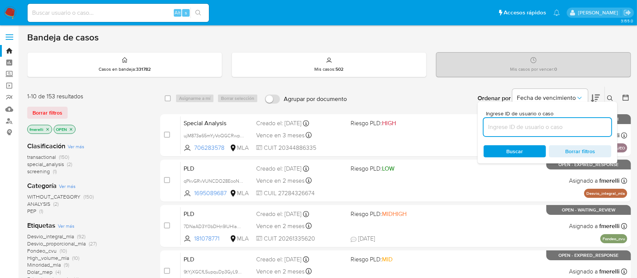
click at [582, 122] on input at bounding box center [547, 127] width 128 height 10
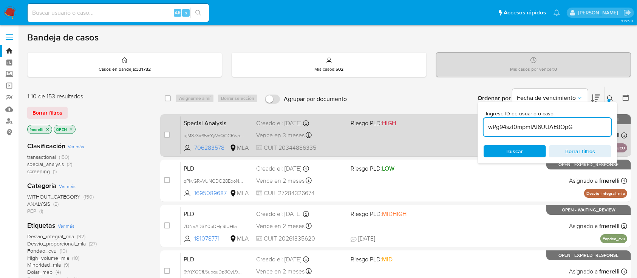
type input "wPg94szl0mpmIAi6UUAE8OpG"
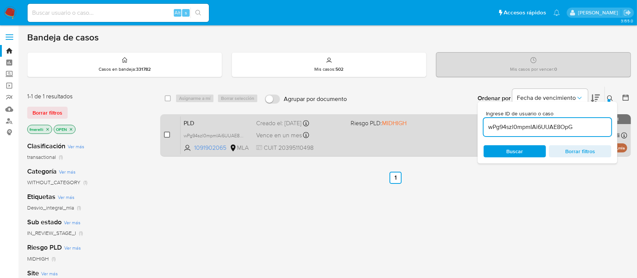
click at [167, 133] on input "checkbox" at bounding box center [167, 134] width 6 height 6
checkbox input "true"
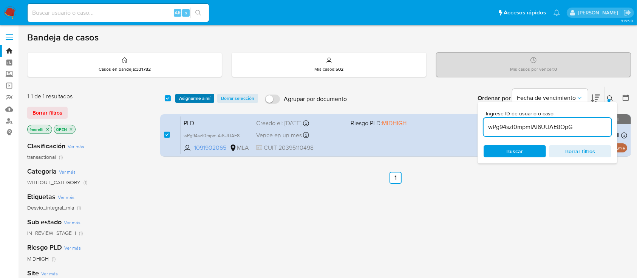
click at [185, 97] on span "Asignarme a mí" at bounding box center [194, 98] width 31 height 8
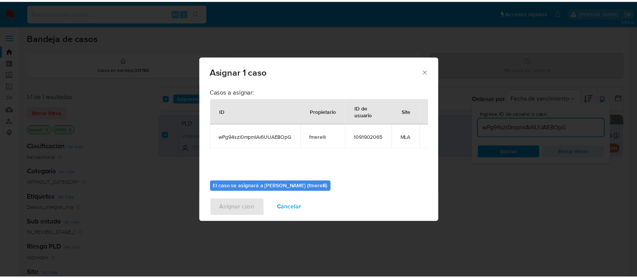
scroll to position [39, 0]
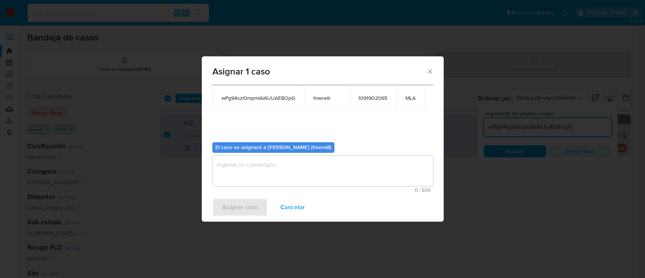
click at [255, 174] on textarea "assign-modal" at bounding box center [322, 171] width 221 height 30
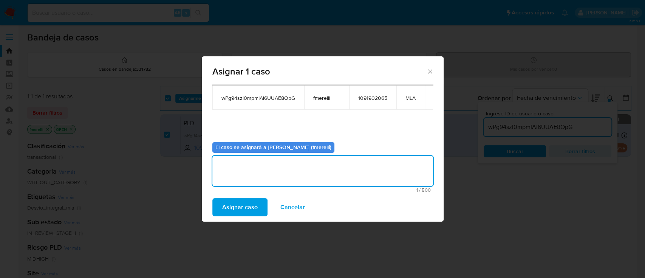
click at [244, 201] on span "Asignar caso" at bounding box center [239, 207] width 35 height 17
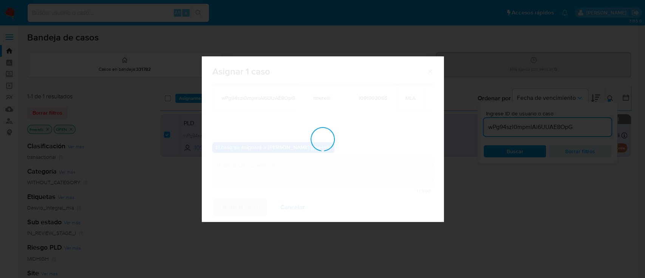
checkbox input "false"
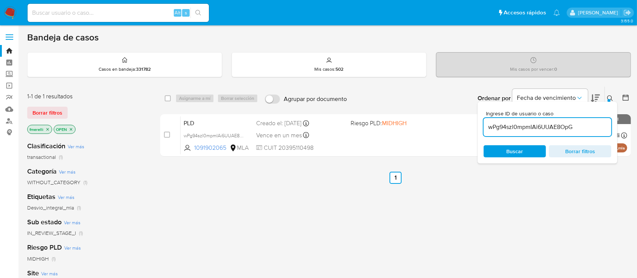
click at [276, 164] on div "select-all-cases-checkbox Asignarme a mí Borrar selección Agrupar por documento…" at bounding box center [395, 257] width 471 height 342
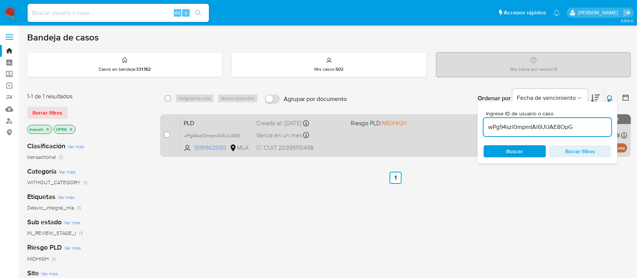
click at [269, 131] on span "Vence en un mes" at bounding box center [279, 135] width 46 height 8
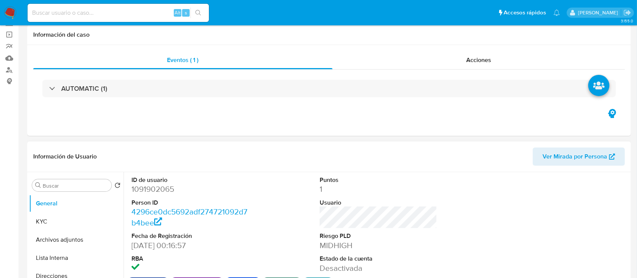
scroll to position [100, 0]
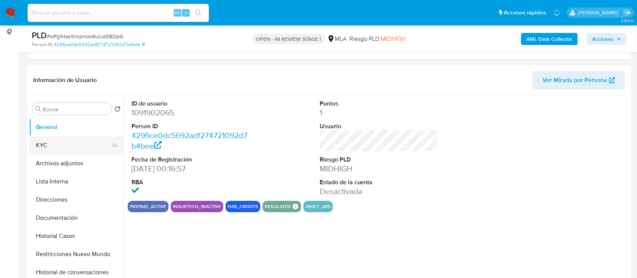
select select "10"
click at [62, 147] on button "KYC" at bounding box center [73, 145] width 88 height 18
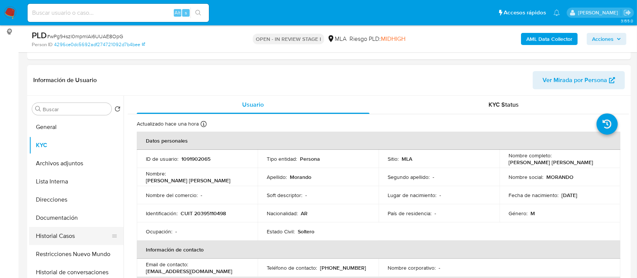
click at [60, 234] on button "Historial Casos" at bounding box center [73, 236] width 88 height 18
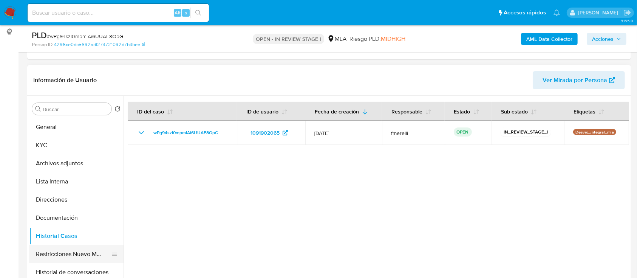
click at [74, 256] on button "Restricciones Nuevo Mundo" at bounding box center [73, 254] width 88 height 18
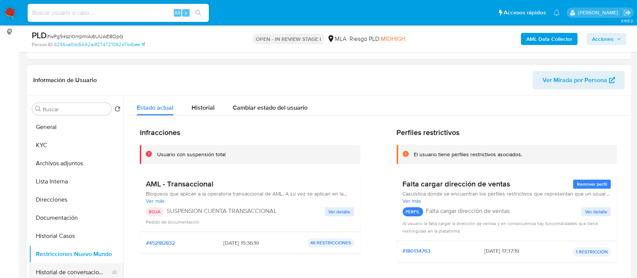
click at [72, 268] on button "Historial de conversaciones" at bounding box center [73, 272] width 88 height 18
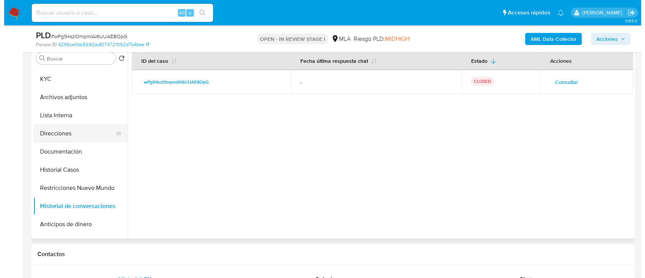
scroll to position [0, 0]
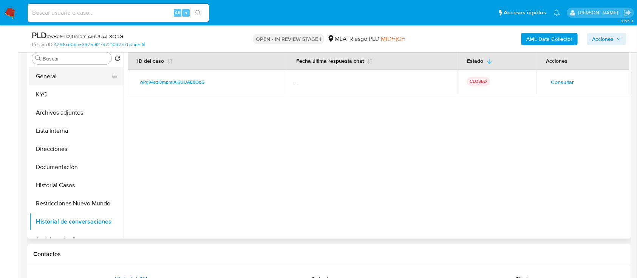
click at [74, 80] on button "General" at bounding box center [73, 76] width 88 height 18
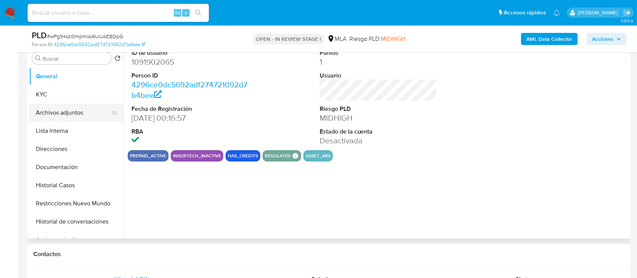
click at [78, 107] on button "Archivos adjuntos" at bounding box center [73, 112] width 88 height 18
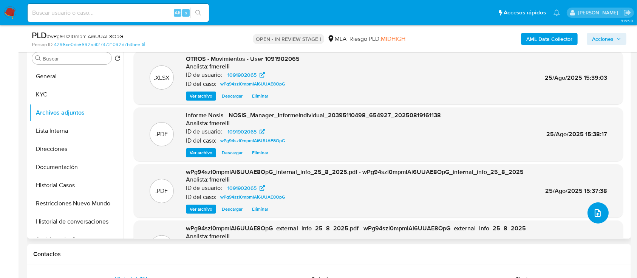
click at [597, 213] on icon "upload-file" at bounding box center [597, 213] width 6 height 8
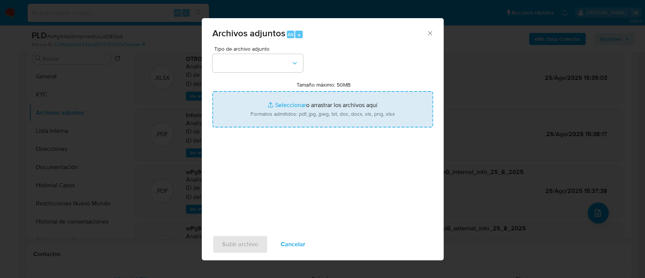
type input "C:\fakepath\Caselog wPg94szl0mpmIAi6UUAE8OpG_2025_07_18_00_56_22.docx"
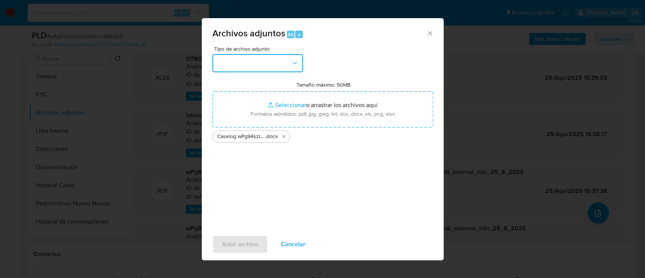
click at [268, 63] on button "button" at bounding box center [257, 63] width 91 height 18
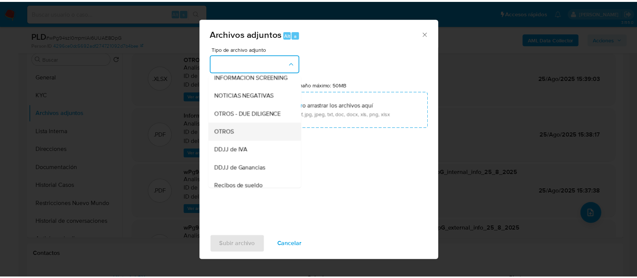
scroll to position [100, 0]
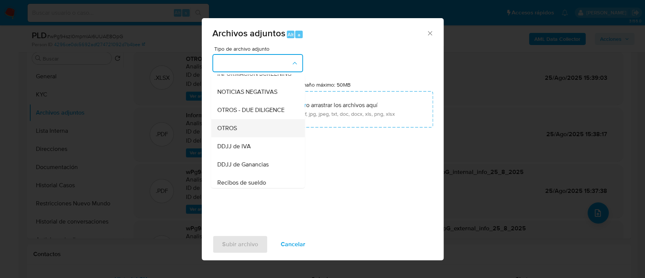
click at [246, 137] on div "OTROS" at bounding box center [255, 128] width 77 height 18
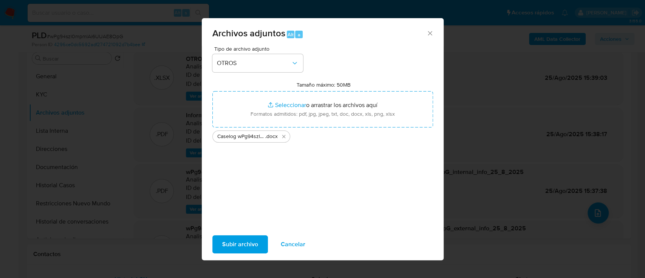
click at [233, 251] on span "Subir archivo" at bounding box center [240, 244] width 36 height 17
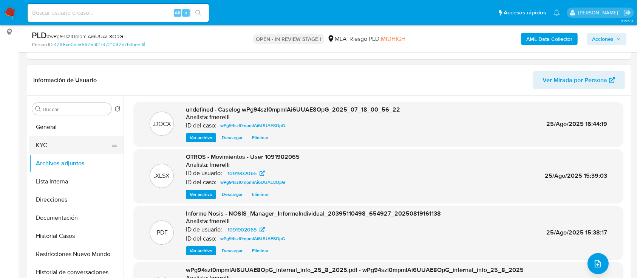
drag, startPoint x: 74, startPoint y: 129, endPoint x: 69, endPoint y: 151, distance: 22.4
click at [73, 129] on button "General" at bounding box center [76, 127] width 94 height 18
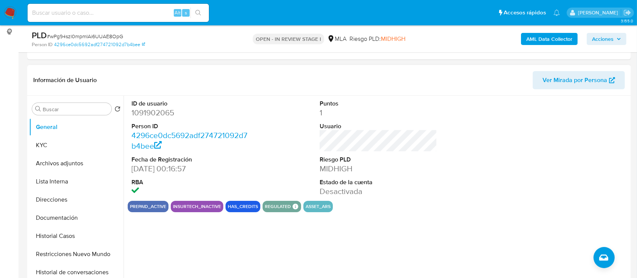
click at [165, 113] on dd "1091902065" at bounding box center [190, 112] width 118 height 11
copy dd "1091902065"
click at [81, 163] on button "Archivos adjuntos" at bounding box center [73, 163] width 88 height 18
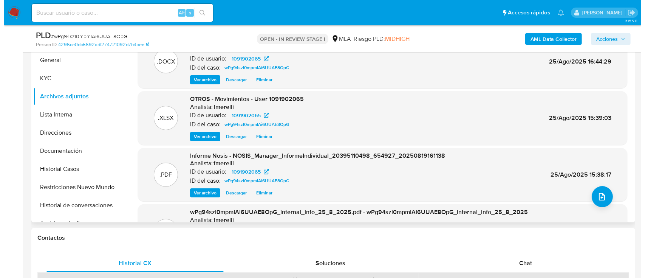
scroll to position [36, 0]
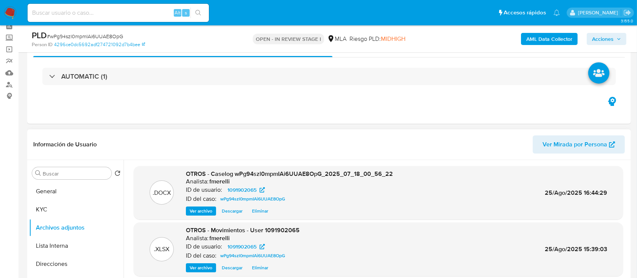
click at [202, 210] on span "Ver archivo" at bounding box center [201, 211] width 23 height 8
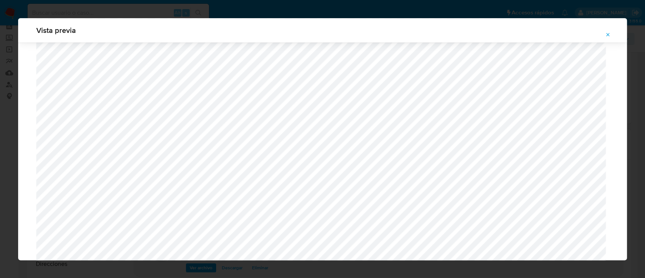
scroll to position [763, 0]
drag, startPoint x: 607, startPoint y: 35, endPoint x: 539, endPoint y: 29, distance: 68.6
click at [608, 35] on icon "Attachment preview" at bounding box center [607, 34] width 3 height 3
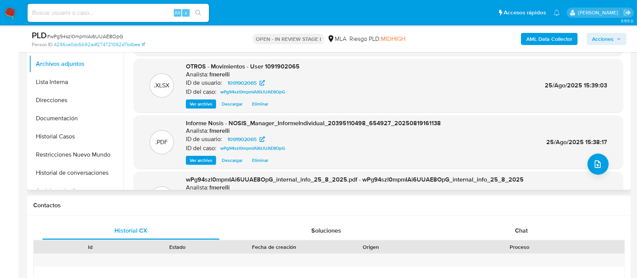
scroll to position [63, 0]
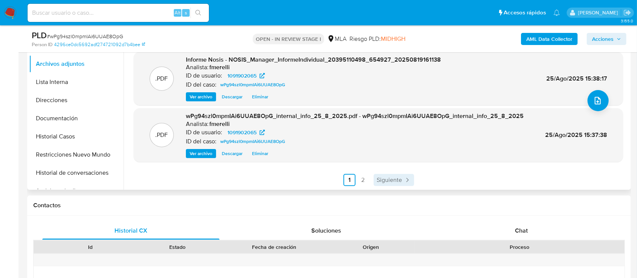
click at [394, 178] on span "Siguiente" at bounding box center [389, 180] width 25 height 6
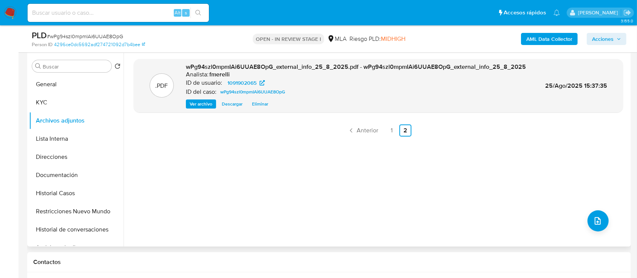
scroll to position [99, 0]
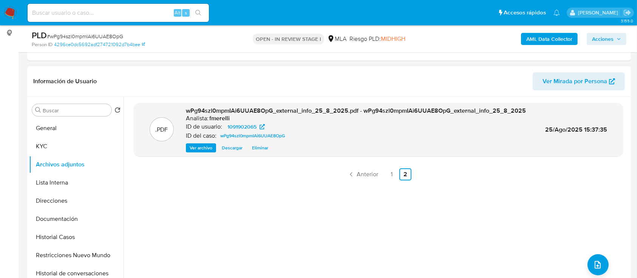
click at [168, 208] on div ".PDF wPg94szl0mpmIAi6UUAE8OpG_external_info_25_8_2025.pdf - wPg94szl0mpmIAi6UUA…" at bounding box center [378, 193] width 489 height 181
click at [76, 185] on button "Lista Interna" at bounding box center [73, 182] width 88 height 18
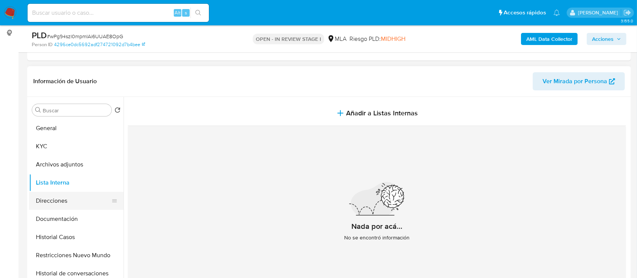
click at [54, 208] on button "Direcciones" at bounding box center [73, 200] width 88 height 18
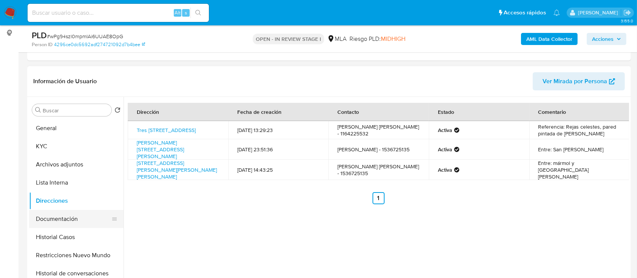
click at [73, 222] on button "Documentación" at bounding box center [73, 219] width 88 height 18
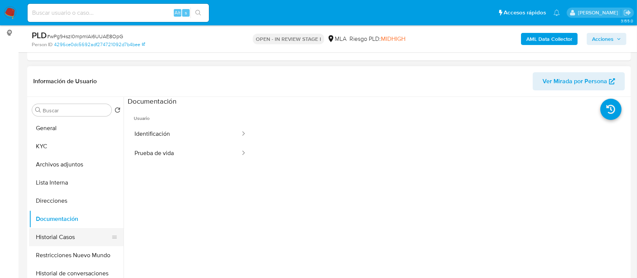
click at [49, 236] on button "Historial Casos" at bounding box center [73, 237] width 88 height 18
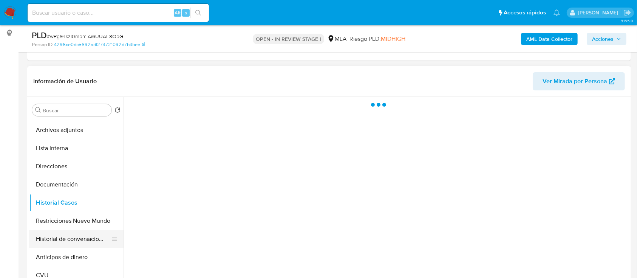
scroll to position [50, 0]
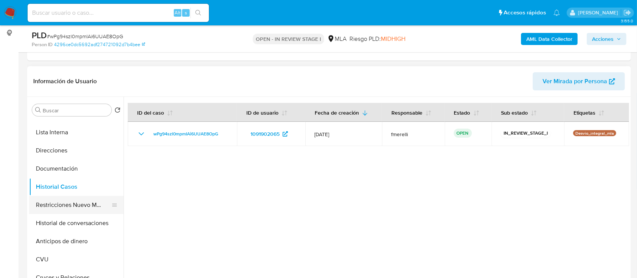
click at [63, 210] on button "Restricciones Nuevo Mundo" at bounding box center [73, 205] width 88 height 18
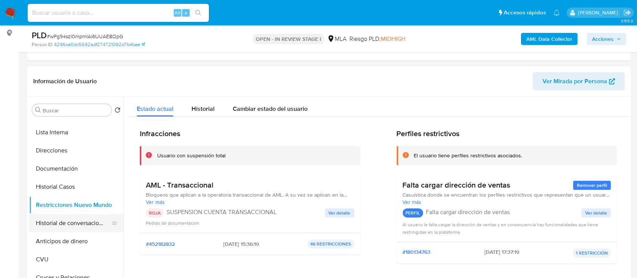
click at [88, 221] on button "Historial de conversaciones" at bounding box center [73, 223] width 88 height 18
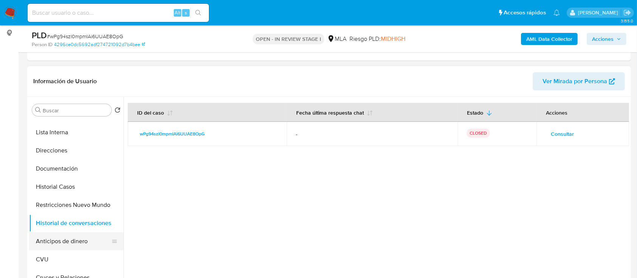
click at [63, 242] on button "Anticipos de dinero" at bounding box center [73, 241] width 88 height 18
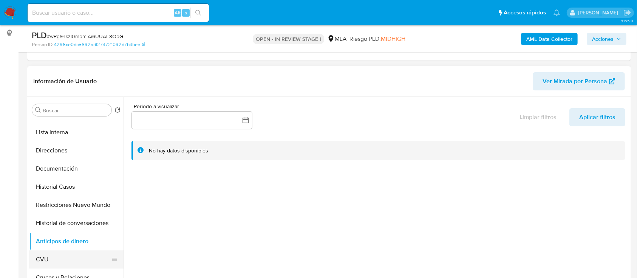
click at [76, 254] on button "CVU" at bounding box center [73, 259] width 88 height 18
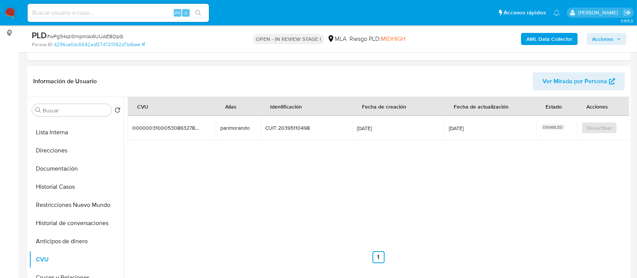
click at [603, 42] on span "Acciones" at bounding box center [603, 39] width 22 height 12
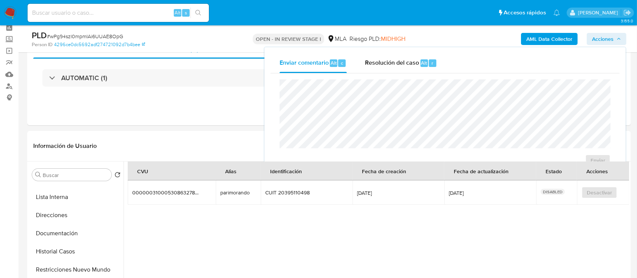
scroll to position [0, 0]
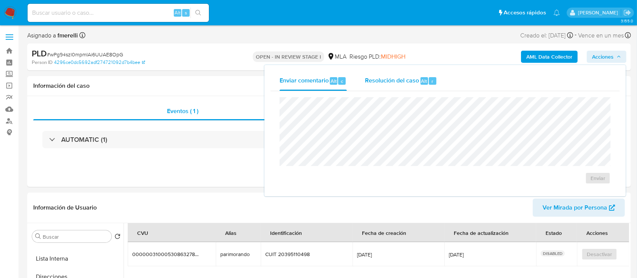
click at [407, 86] on div "Resolución del caso Alt r" at bounding box center [401, 81] width 72 height 20
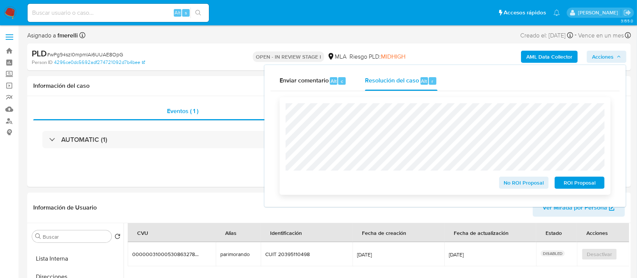
click at [571, 184] on span "ROI Proposal" at bounding box center [579, 182] width 39 height 11
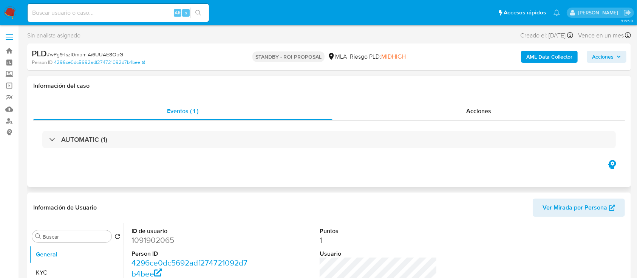
select select "10"
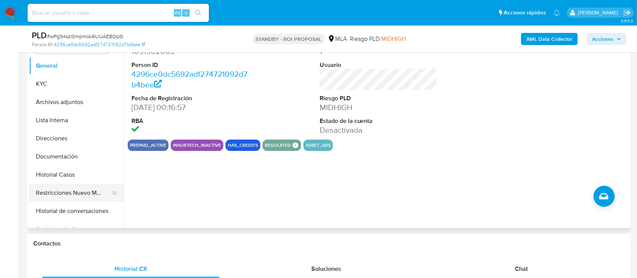
scroll to position [162, 0]
click at [74, 195] on button "Restricciones Nuevo Mundo" at bounding box center [73, 192] width 88 height 18
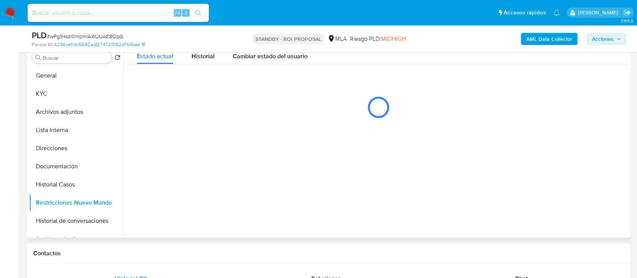
scroll to position [151, 0]
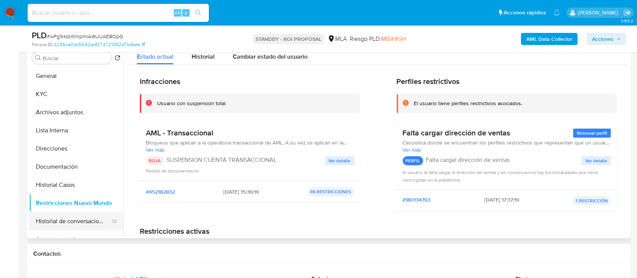
click at [70, 214] on button "Historial de conversaciones" at bounding box center [73, 221] width 88 height 18
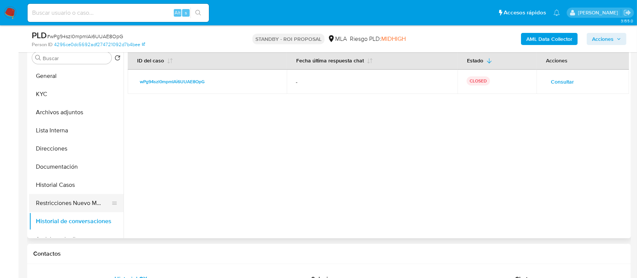
click at [69, 205] on button "Restricciones Nuevo Mundo" at bounding box center [73, 203] width 88 height 18
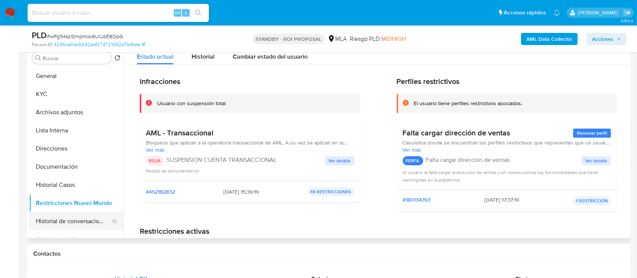
click at [52, 224] on button "Historial de conversaciones" at bounding box center [73, 221] width 88 height 18
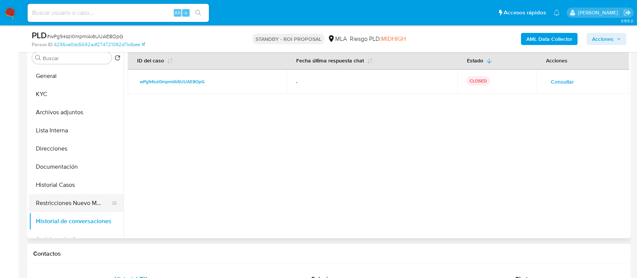
click at [79, 206] on button "Restricciones Nuevo Mundo" at bounding box center [73, 203] width 88 height 18
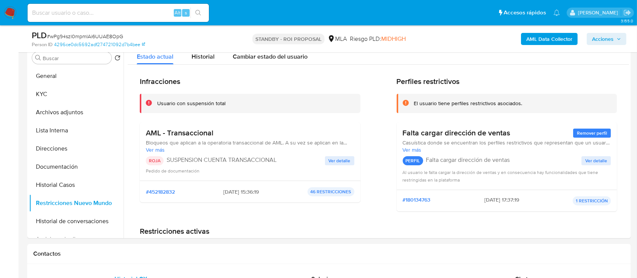
click at [12, 11] on img at bounding box center [10, 12] width 13 height 13
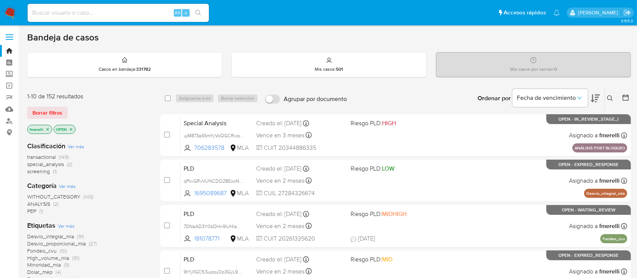
click at [120, 11] on input at bounding box center [118, 13] width 181 height 10
paste input "MlmMbpsCRzaTNXPAxizlgKQk"
type input "MlmMbpsCRzaTNXPAxizlgKQk"
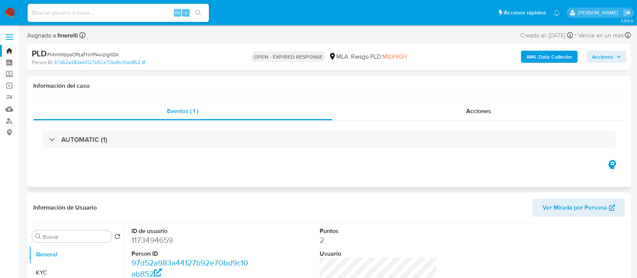
select select "10"
click at [33, 272] on button "KYC" at bounding box center [73, 272] width 88 height 18
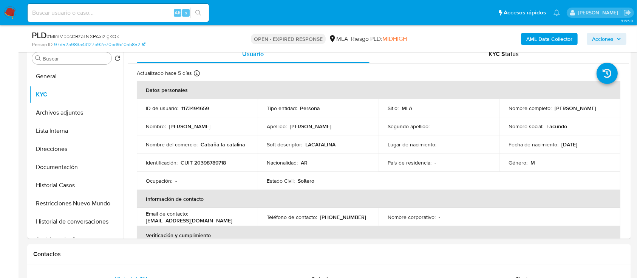
scroll to position [50, 0]
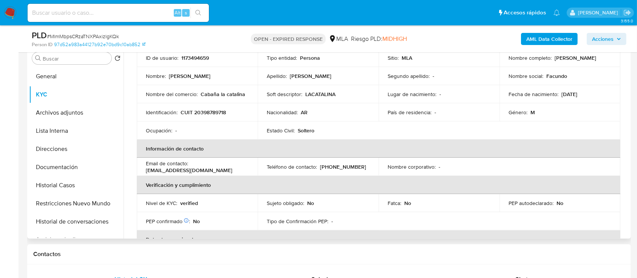
drag, startPoint x: 214, startPoint y: 171, endPoint x: 145, endPoint y: 171, distance: 68.7
click at [145, 171] on td "Email de contacto : [EMAIL_ADDRESS][DOMAIN_NAME]" at bounding box center [197, 166] width 121 height 18
copy p "[EMAIL_ADDRESS][DOMAIN_NAME]"
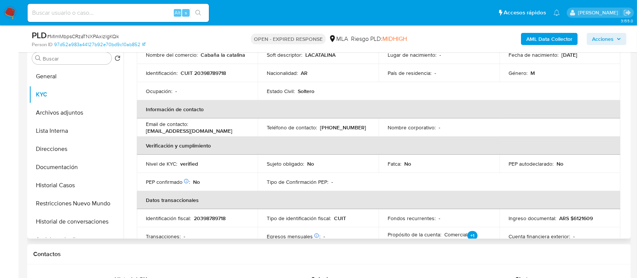
scroll to position [0, 0]
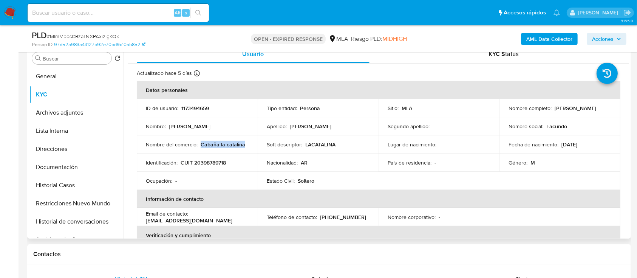
drag, startPoint x: 201, startPoint y: 145, endPoint x: 257, endPoint y: 147, distance: 55.5
click at [257, 147] on tr "Nombre del comercio : Cabaña la catalina Soft descriptor : LACATALINA Lugar de …" at bounding box center [378, 144] width 483 height 18
copy p "Cabaña la catalina"
drag, startPoint x: 323, startPoint y: 0, endPoint x: 234, endPoint y: 163, distance: 185.7
click at [235, 163] on div "Identificación : CUIT 20398789718" at bounding box center [197, 162] width 103 height 7
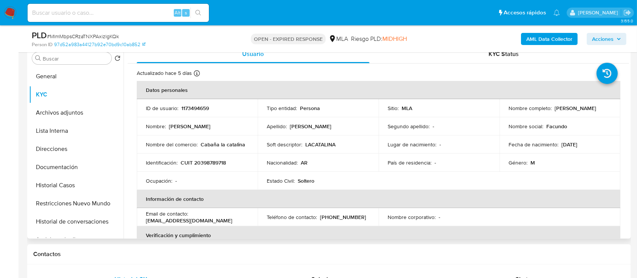
click at [213, 160] on p "CUIT 20398789718" at bounding box center [203, 162] width 45 height 7
copy p "20398789718"
